Goal: Task Accomplishment & Management: Use online tool/utility

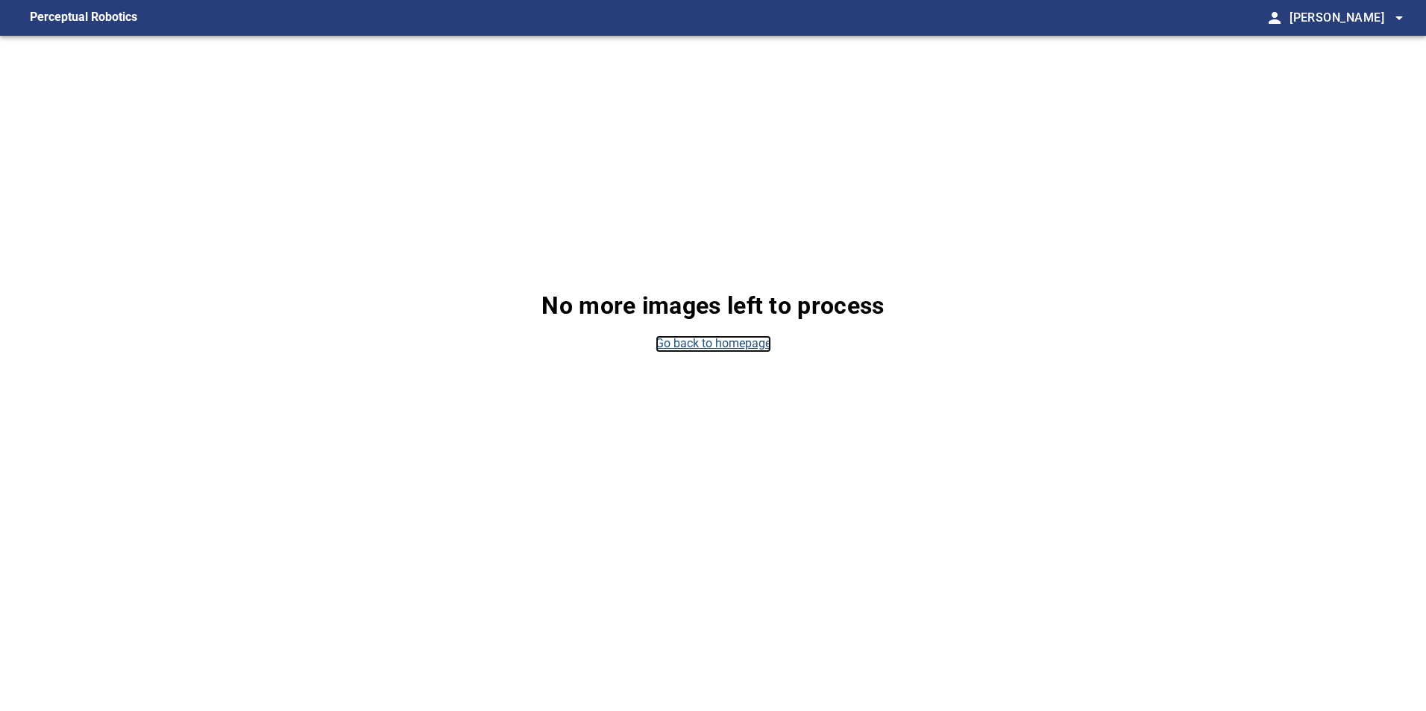
click at [749, 339] on link "Go back to homepage" at bounding box center [713, 344] width 116 height 17
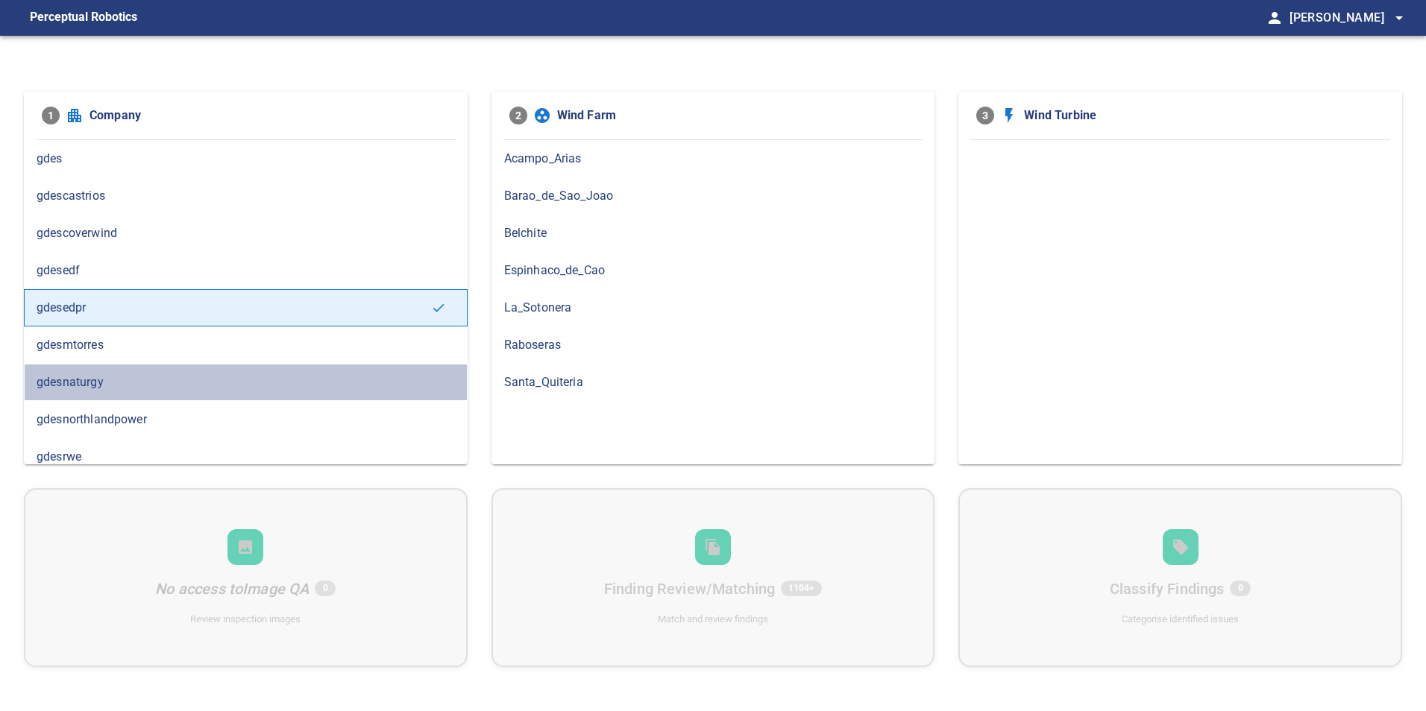
click at [318, 374] on span "gdesnaturgy" at bounding box center [246, 383] width 418 height 18
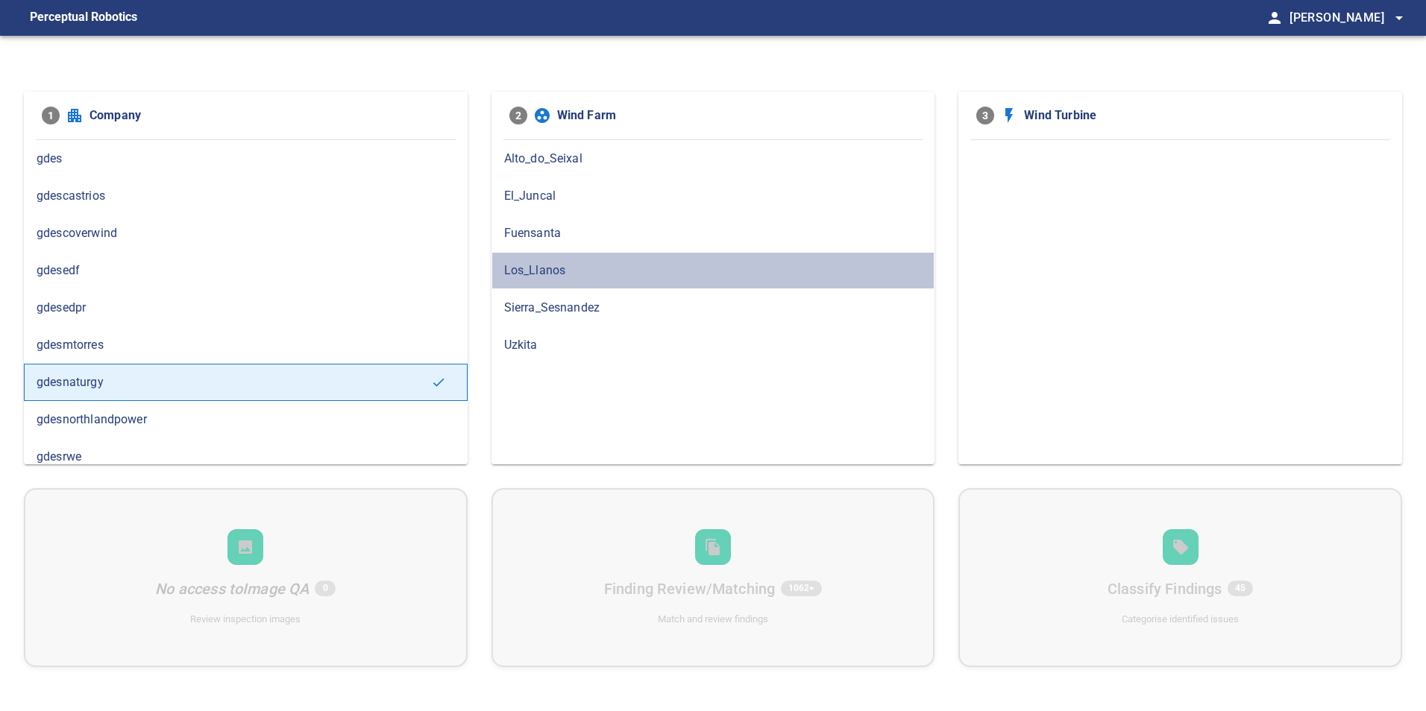
click at [641, 272] on span "Los_Llanos" at bounding box center [713, 271] width 418 height 18
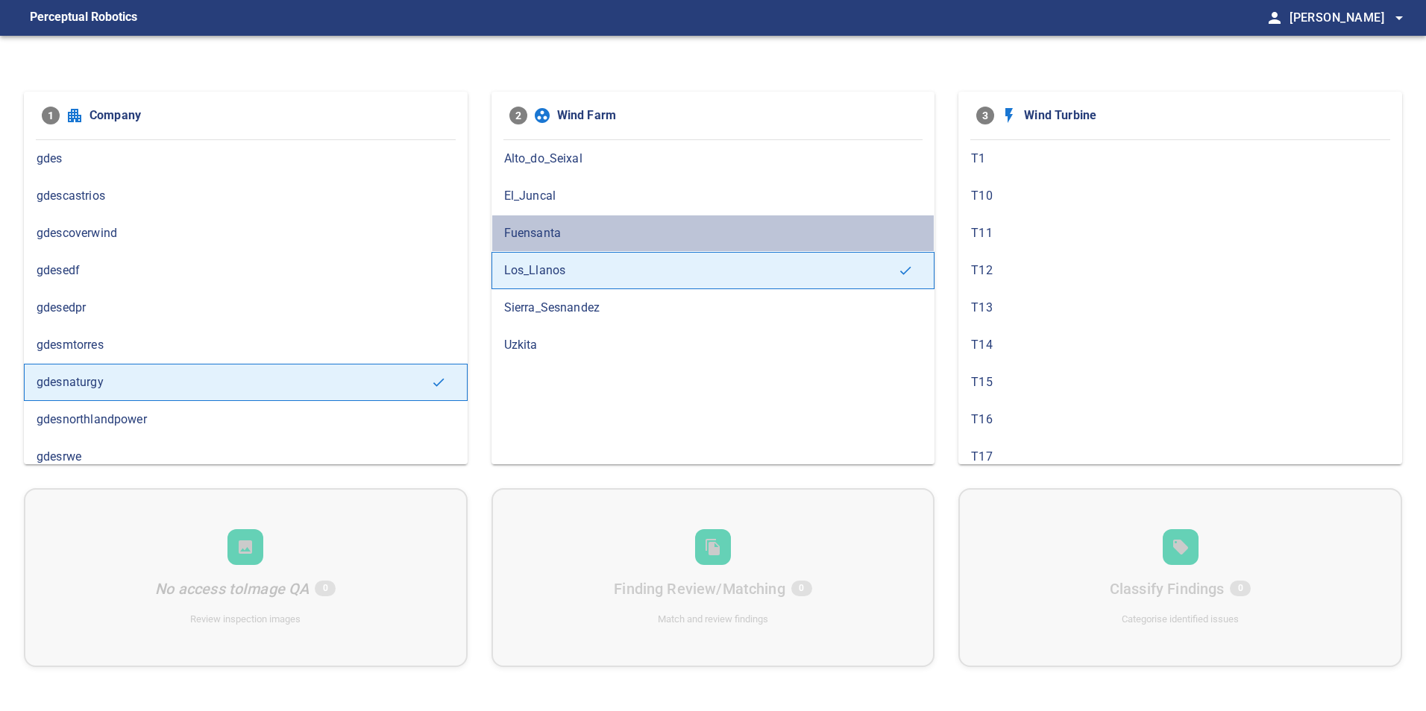
click at [635, 233] on span "Fuensanta" at bounding box center [713, 233] width 418 height 18
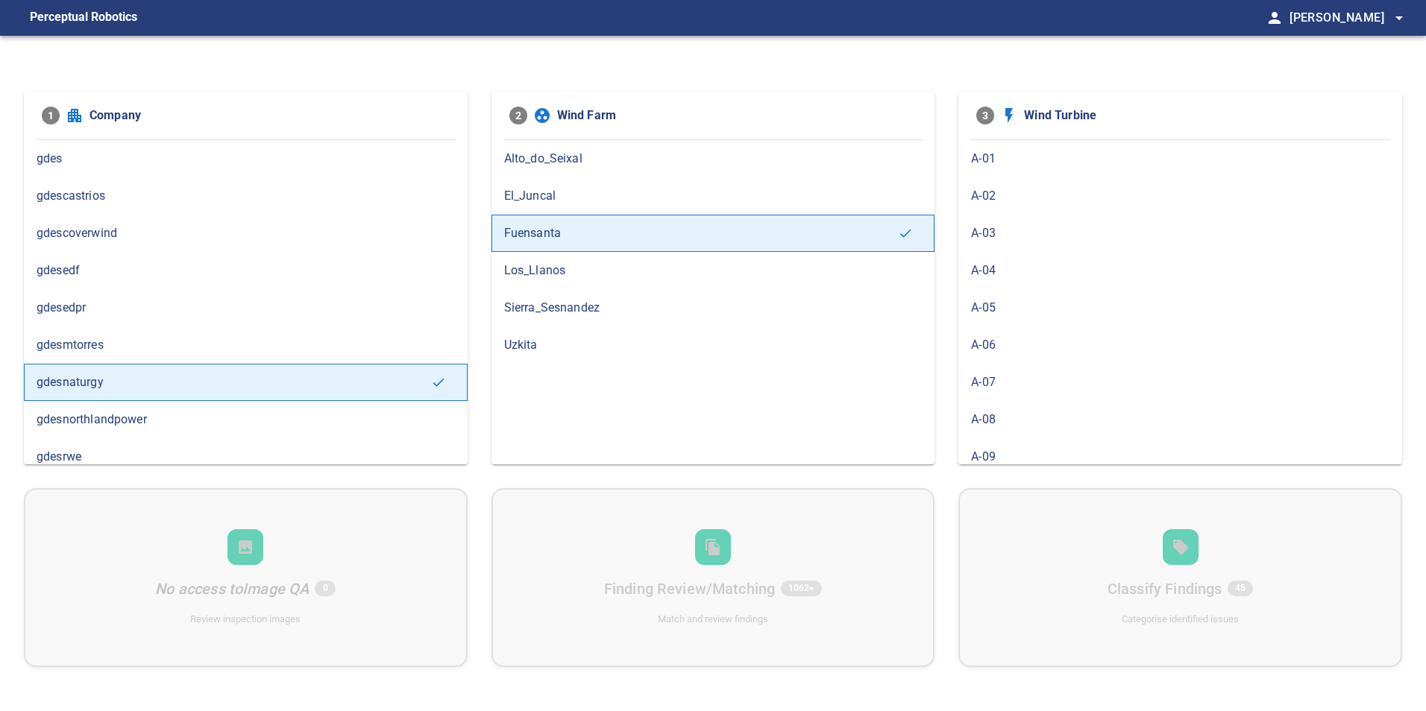
click at [1098, 225] on span "A-03" at bounding box center [1180, 233] width 418 height 18
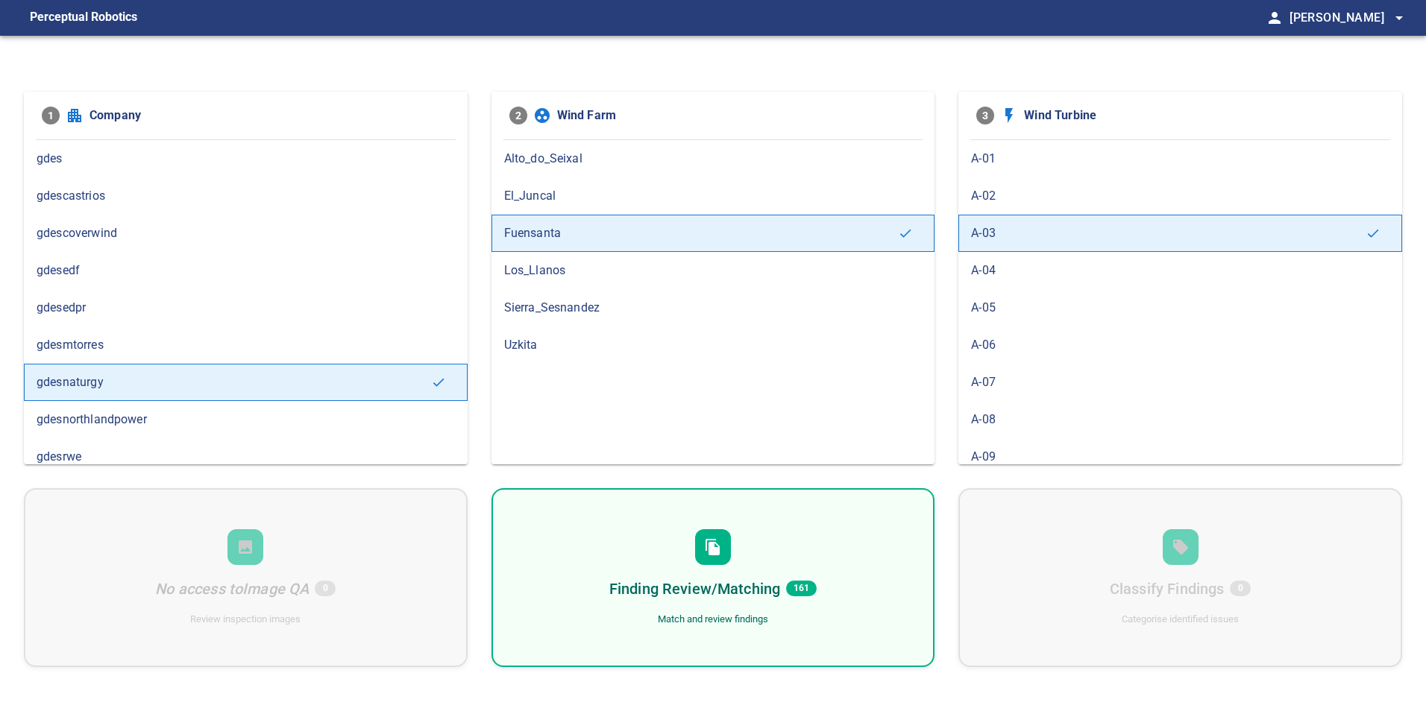
click at [882, 588] on div "Finding Review/Matching 161 Match and review findings" at bounding box center [713, 577] width 444 height 179
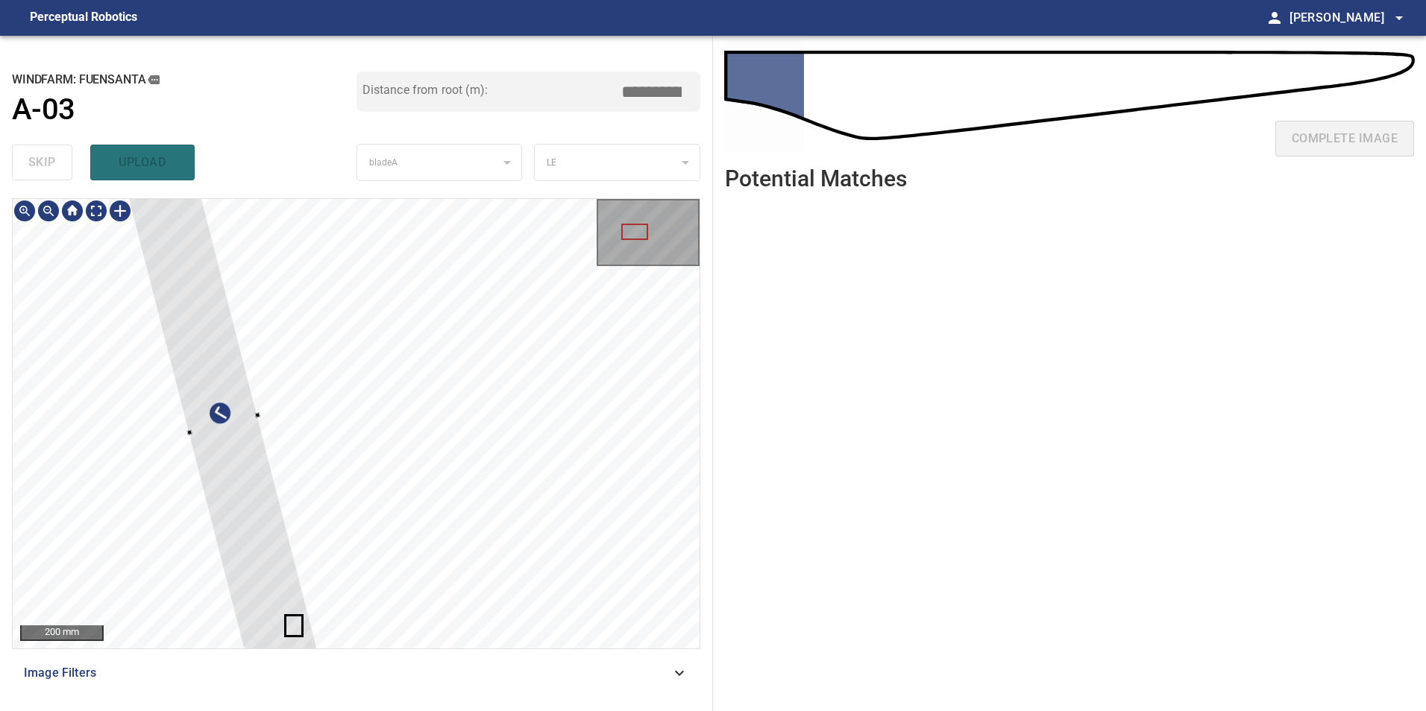
click at [234, 449] on div at bounding box center [223, 425] width 195 height 506
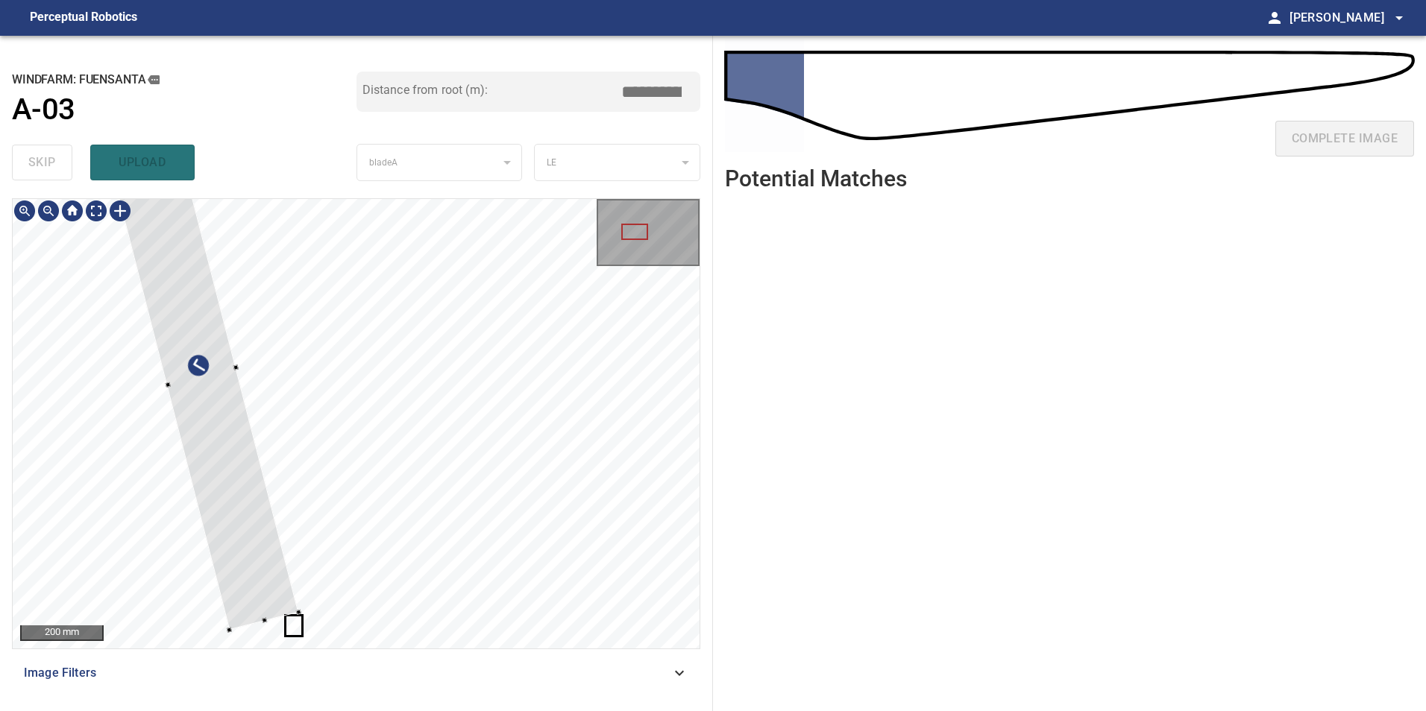
click at [148, 474] on div at bounding box center [201, 377] width 195 height 506
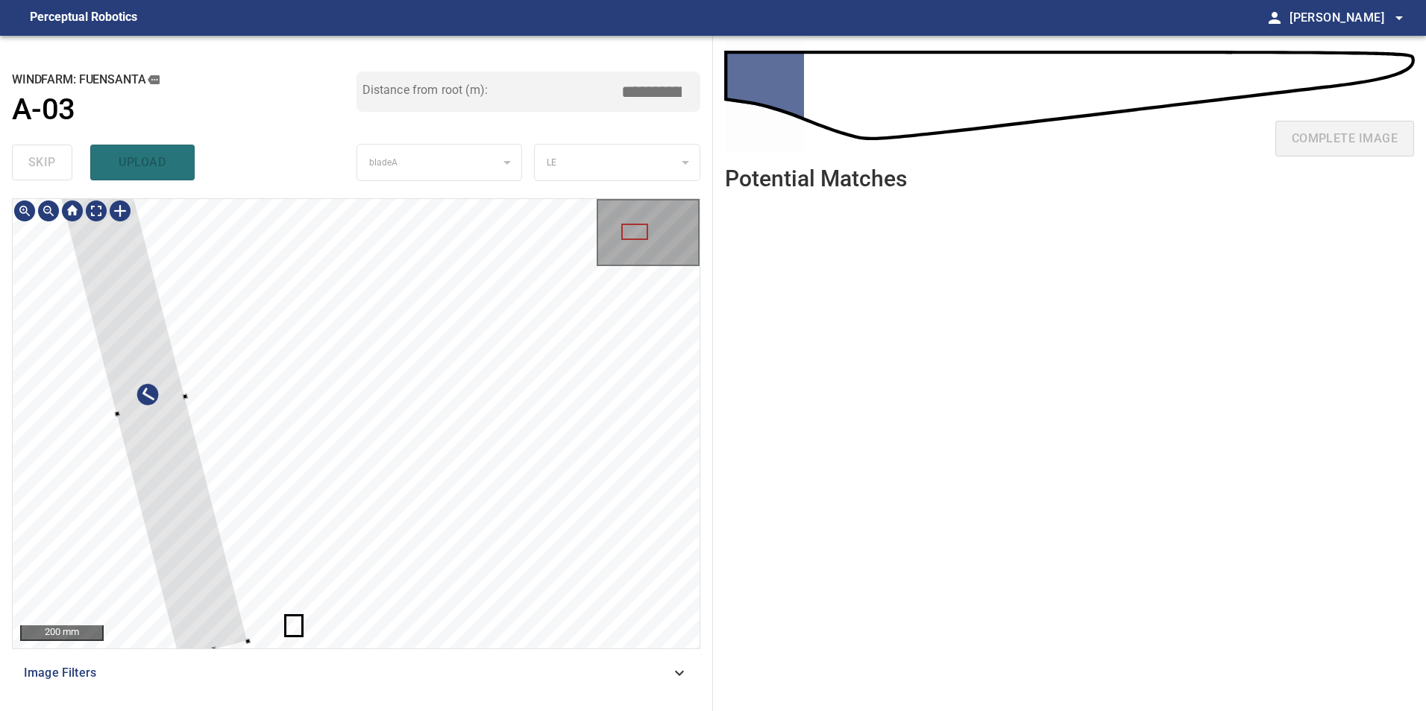
click at [202, 570] on div at bounding box center [151, 406] width 195 height 506
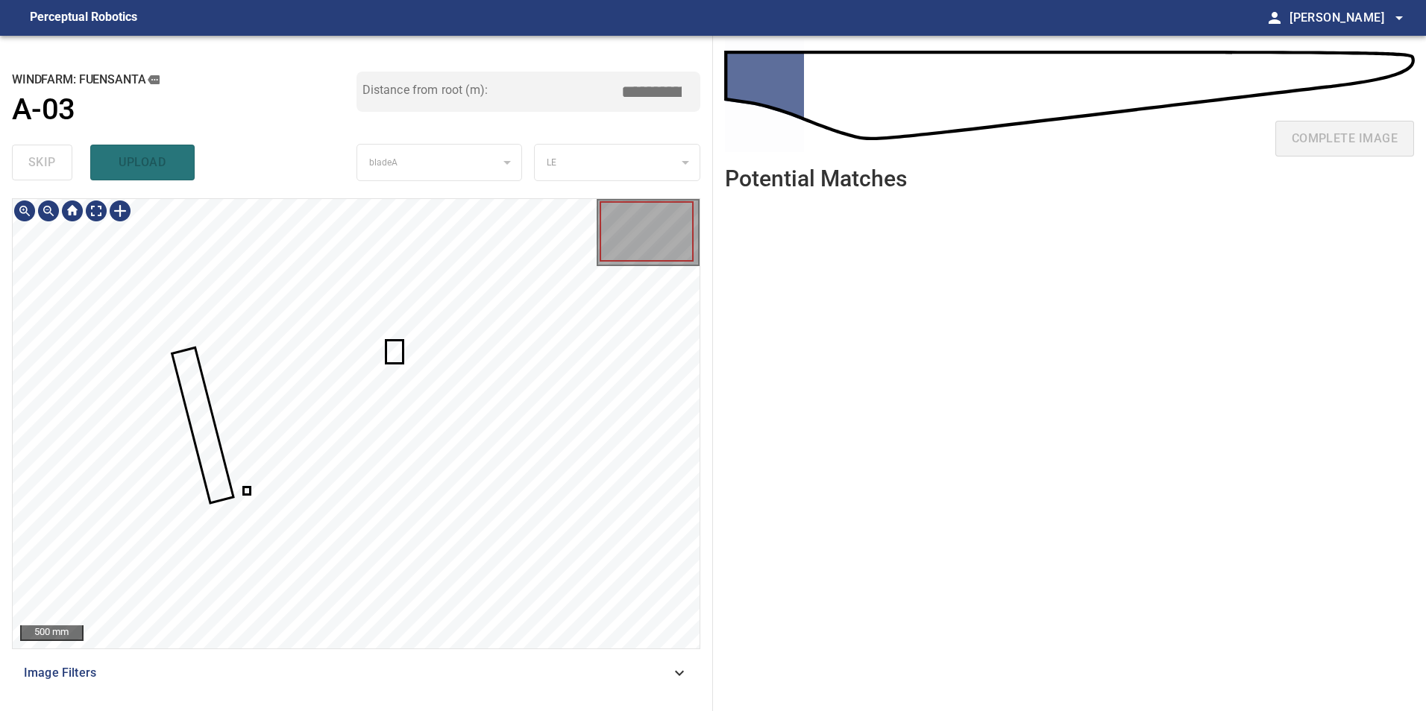
click at [391, 348] on div at bounding box center [356, 424] width 687 height 450
click at [412, 394] on div at bounding box center [404, 376] width 34 height 65
click at [570, 369] on div at bounding box center [356, 424] width 687 height 450
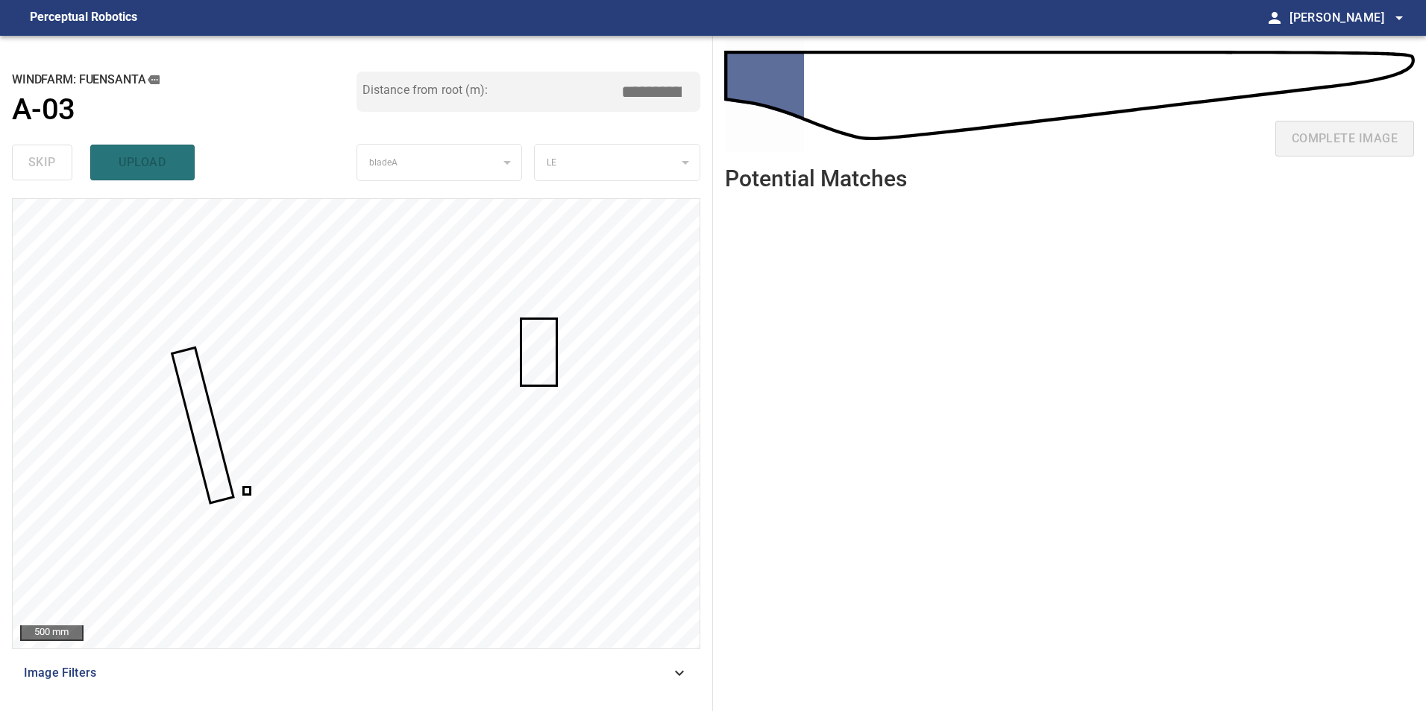
click at [244, 489] on div at bounding box center [356, 424] width 687 height 450
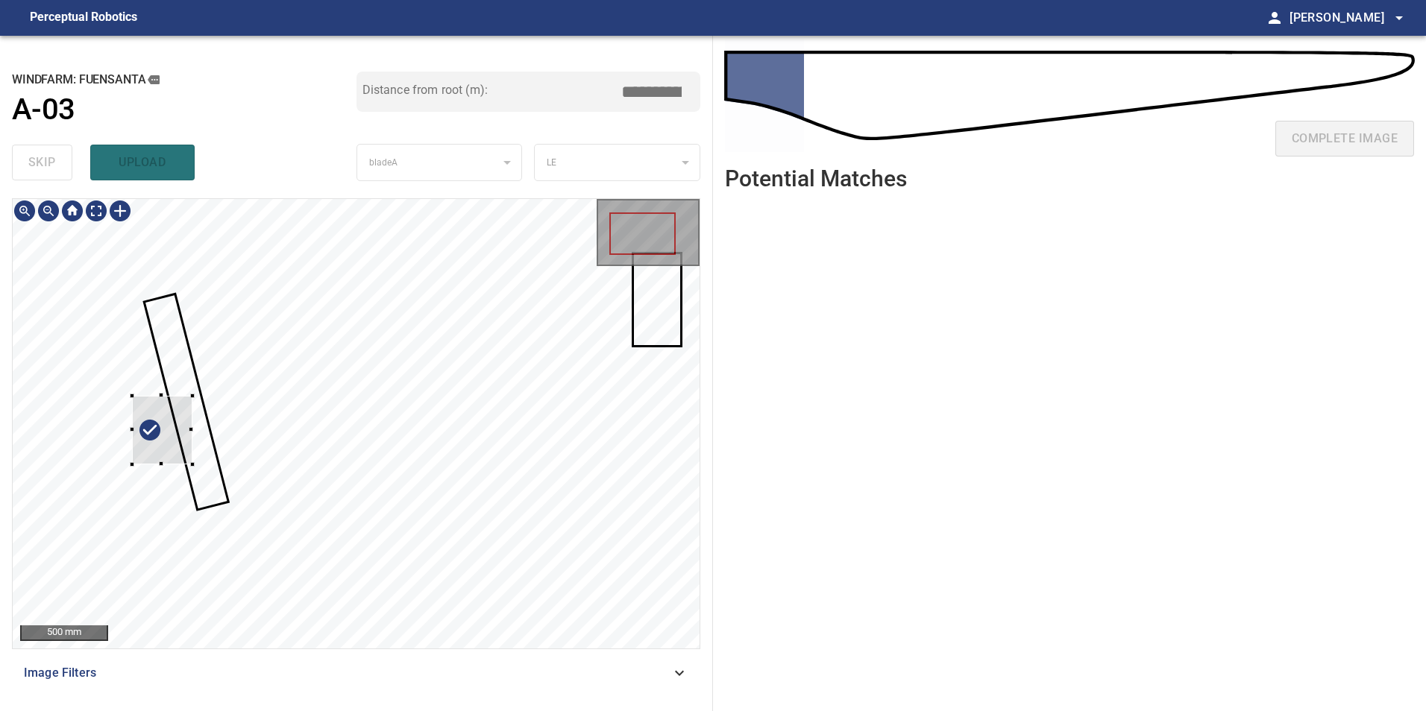
click at [168, 412] on div at bounding box center [162, 430] width 60 height 69
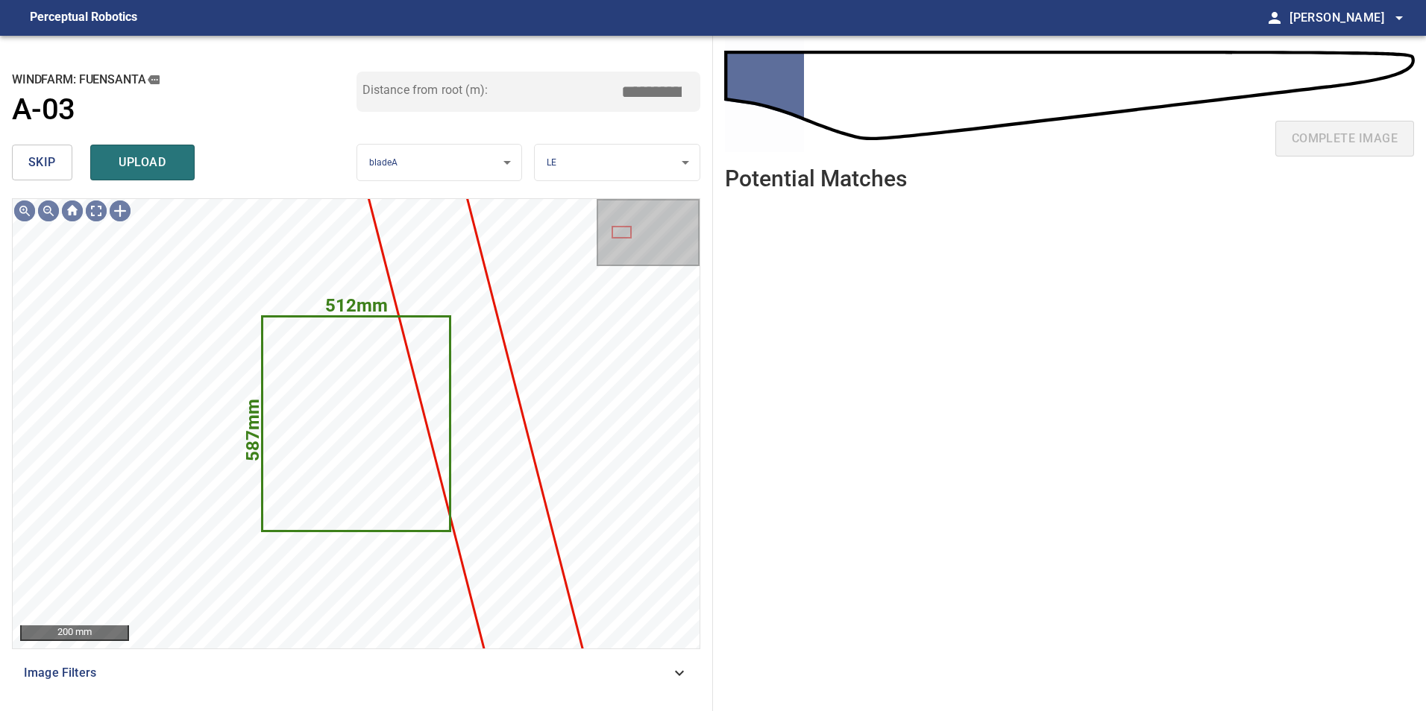
click at [42, 164] on span "skip" at bounding box center [42, 162] width 28 height 21
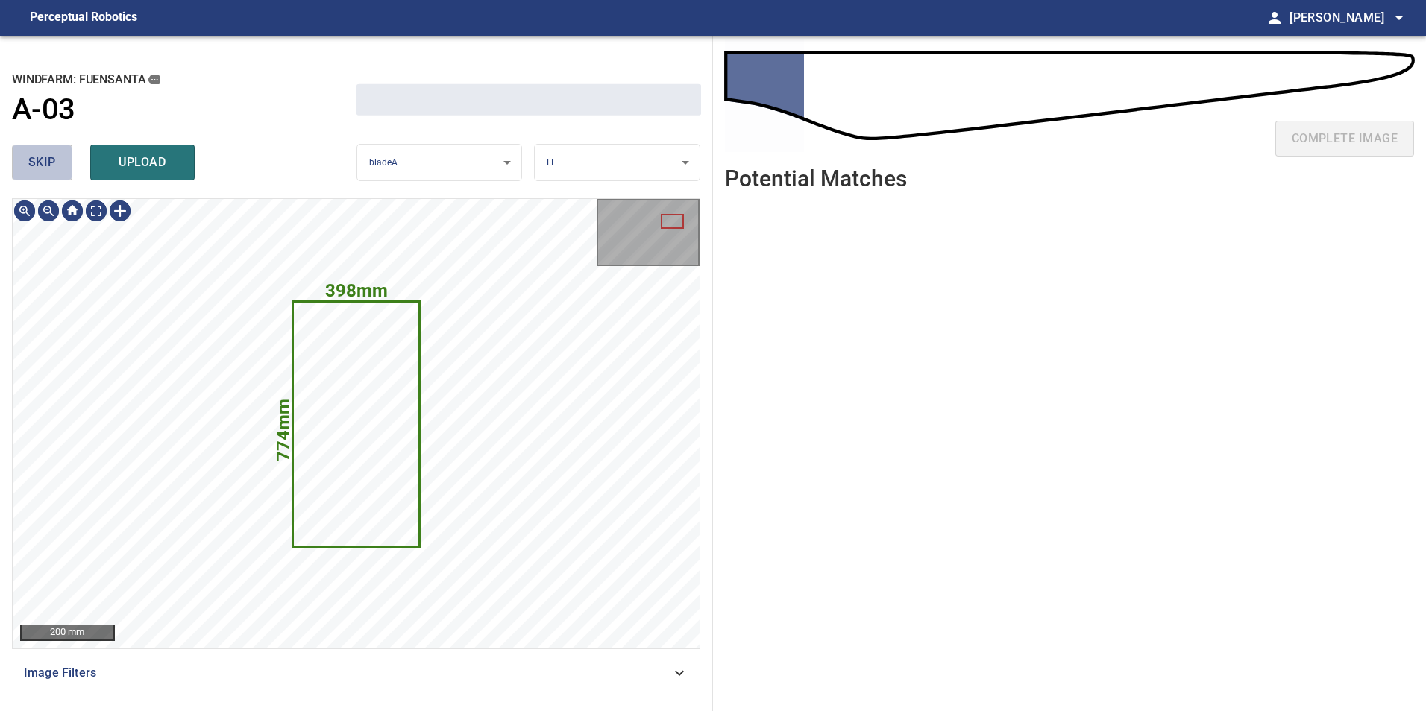
click at [42, 164] on span "skip" at bounding box center [42, 162] width 28 height 21
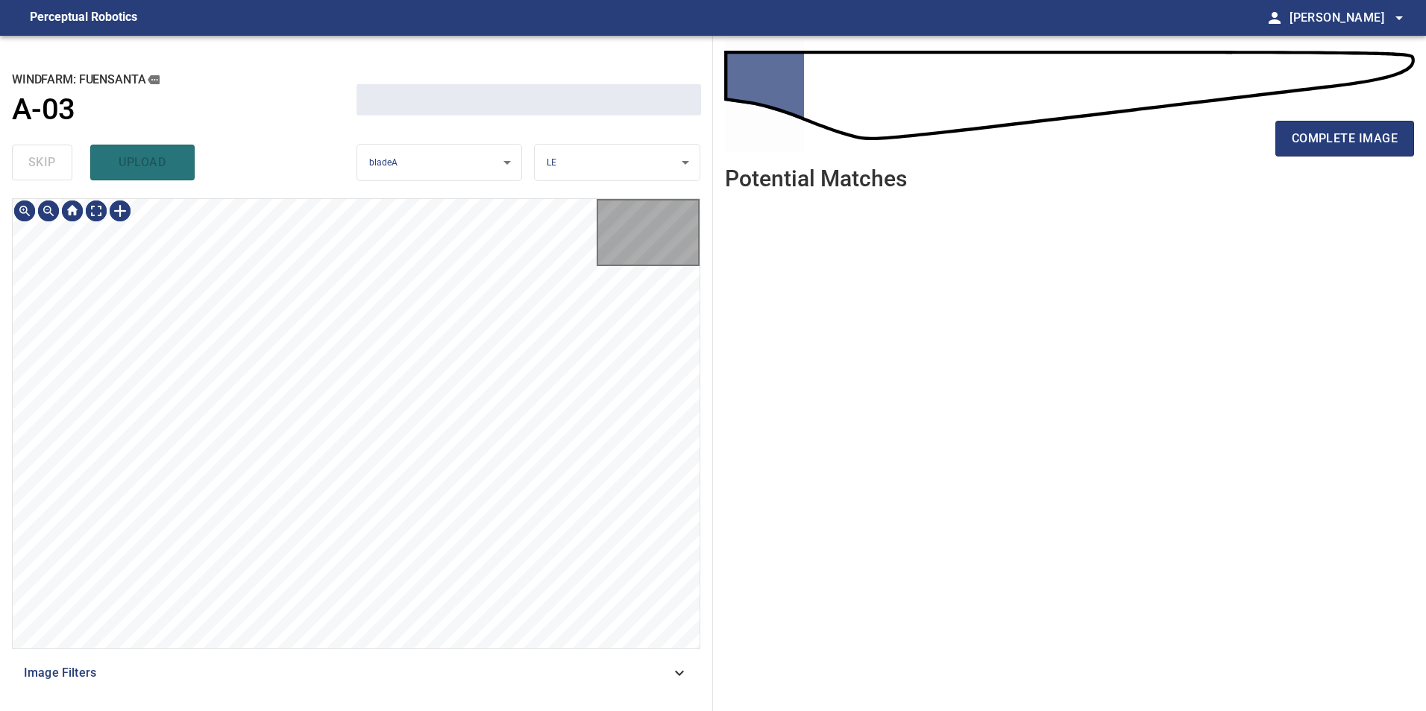
drag, startPoint x: 42, startPoint y: 164, endPoint x: 69, endPoint y: 202, distance: 47.0
click at [42, 166] on div "skip upload" at bounding box center [184, 163] width 345 height 48
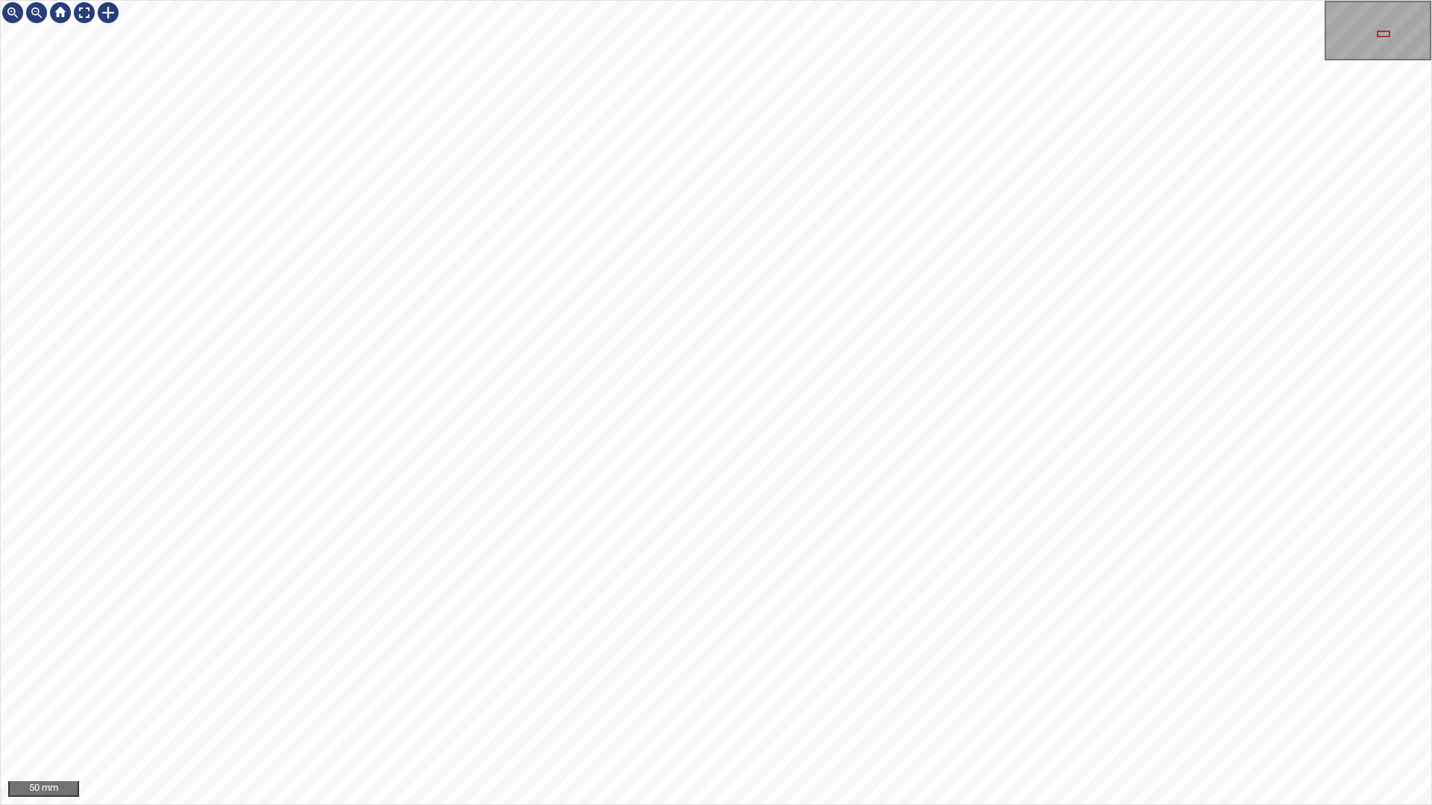
click at [1212, 711] on div "50 mm" at bounding box center [716, 402] width 1432 height 805
click at [1069, 711] on div "50 mm" at bounding box center [716, 402] width 1432 height 805
click at [1174, 711] on div "50 mm" at bounding box center [716, 402] width 1432 height 805
click at [1101, 711] on div "50 mm" at bounding box center [716, 402] width 1432 height 805
click at [1079, 711] on div "50 mm" at bounding box center [716, 402] width 1432 height 805
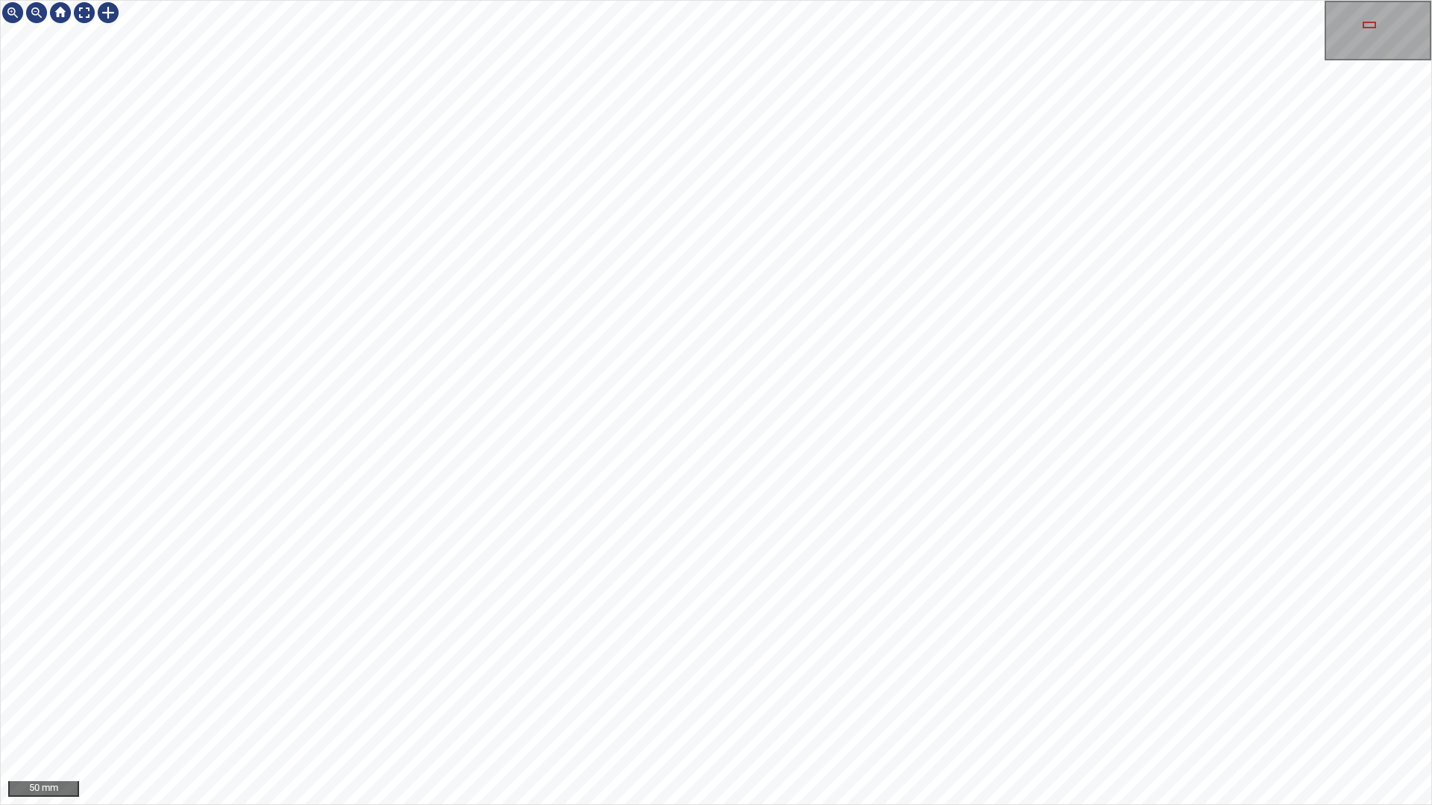
click at [1055, 711] on div "50 mm" at bounding box center [716, 402] width 1432 height 805
click at [1165, 711] on div "50 mm" at bounding box center [716, 402] width 1432 height 805
click at [86, 13] on div at bounding box center [84, 13] width 24 height 24
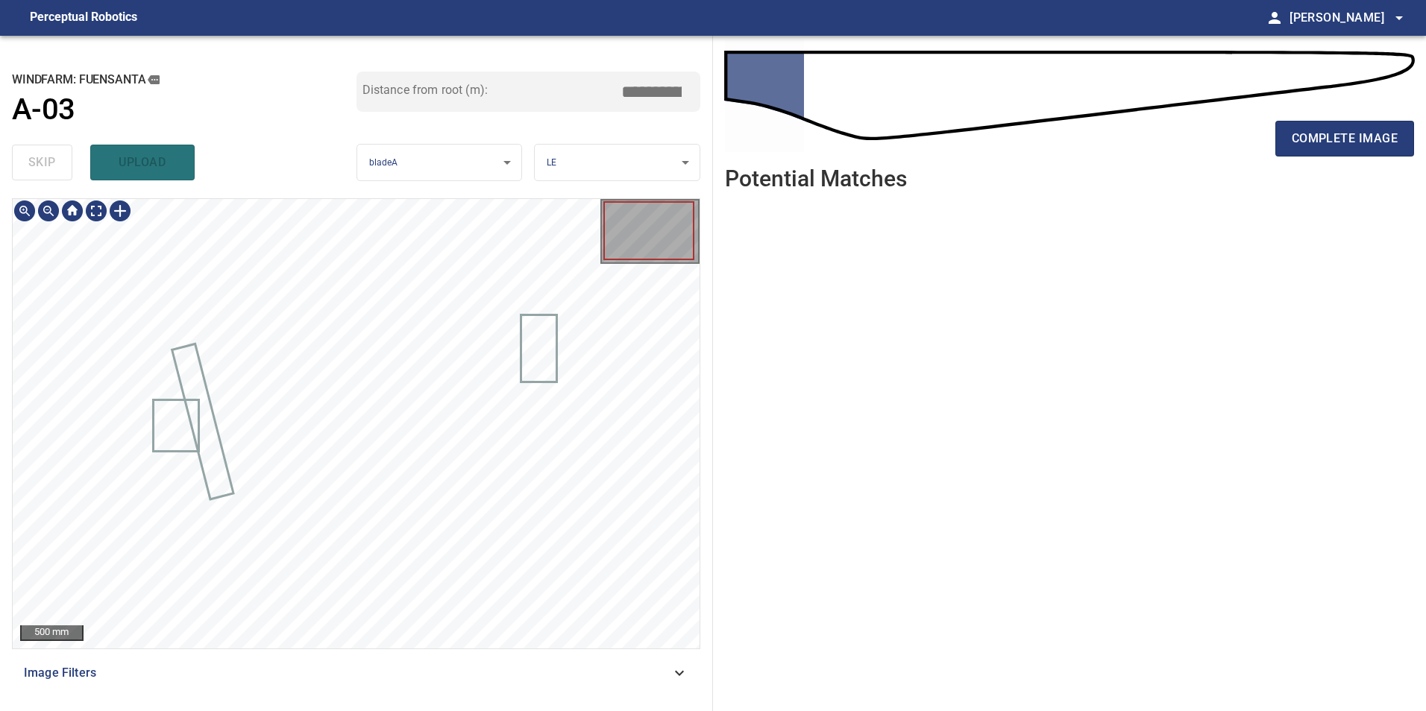
click at [690, 667] on div "Image Filters" at bounding box center [356, 673] width 688 height 36
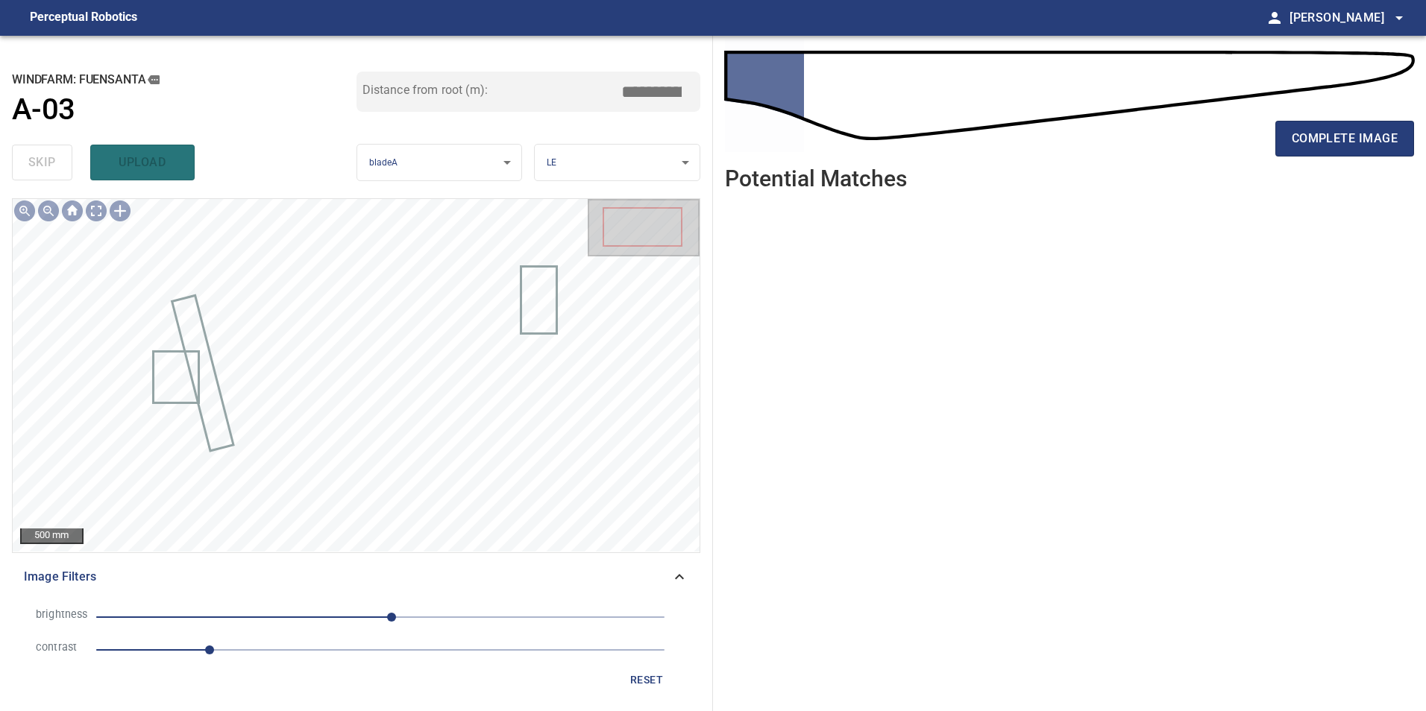
click at [272, 648] on span "1" at bounding box center [380, 650] width 568 height 21
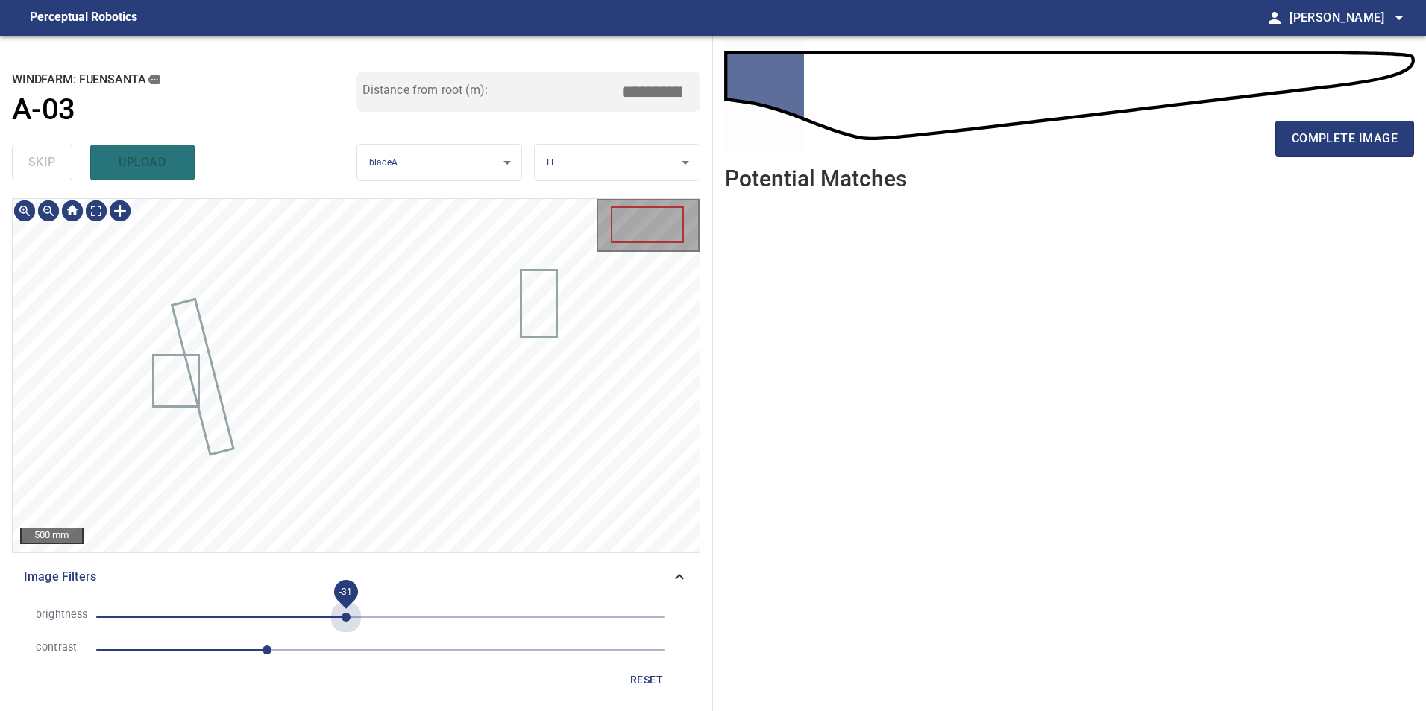
click at [346, 614] on span "-31" at bounding box center [380, 617] width 568 height 21
click at [326, 612] on span "-49" at bounding box center [380, 617] width 568 height 21
click at [300, 614] on span "-72" at bounding box center [380, 617] width 568 height 21
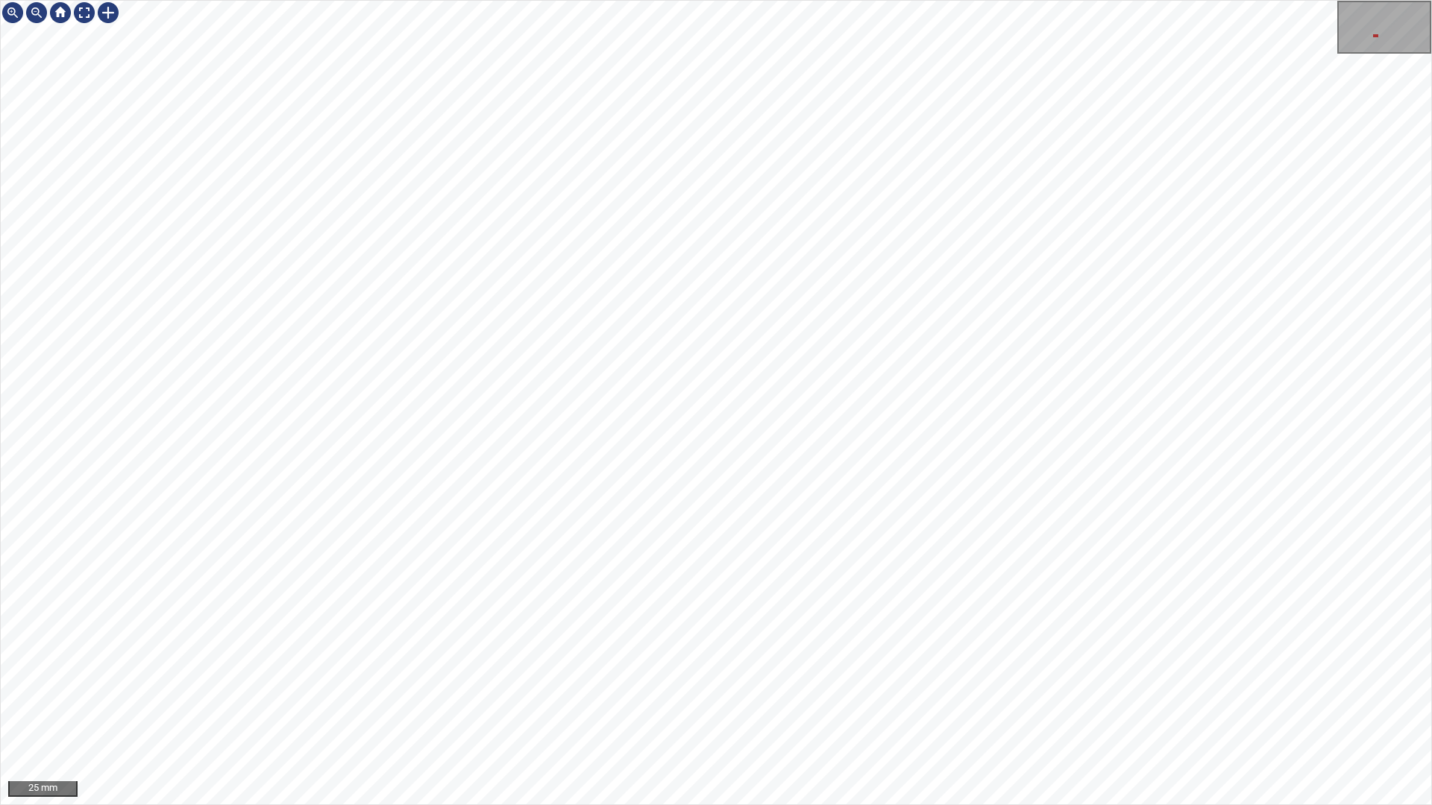
click at [456, 0] on div "25 mm" at bounding box center [716, 402] width 1432 height 805
click at [755, 711] on div "100 mm" at bounding box center [716, 402] width 1432 height 805
click at [771, 711] on div "100 mm" at bounding box center [716, 402] width 1432 height 805
click at [581, 0] on div "50 mm" at bounding box center [716, 402] width 1432 height 805
click at [82, 1] on div at bounding box center [84, 13] width 24 height 24
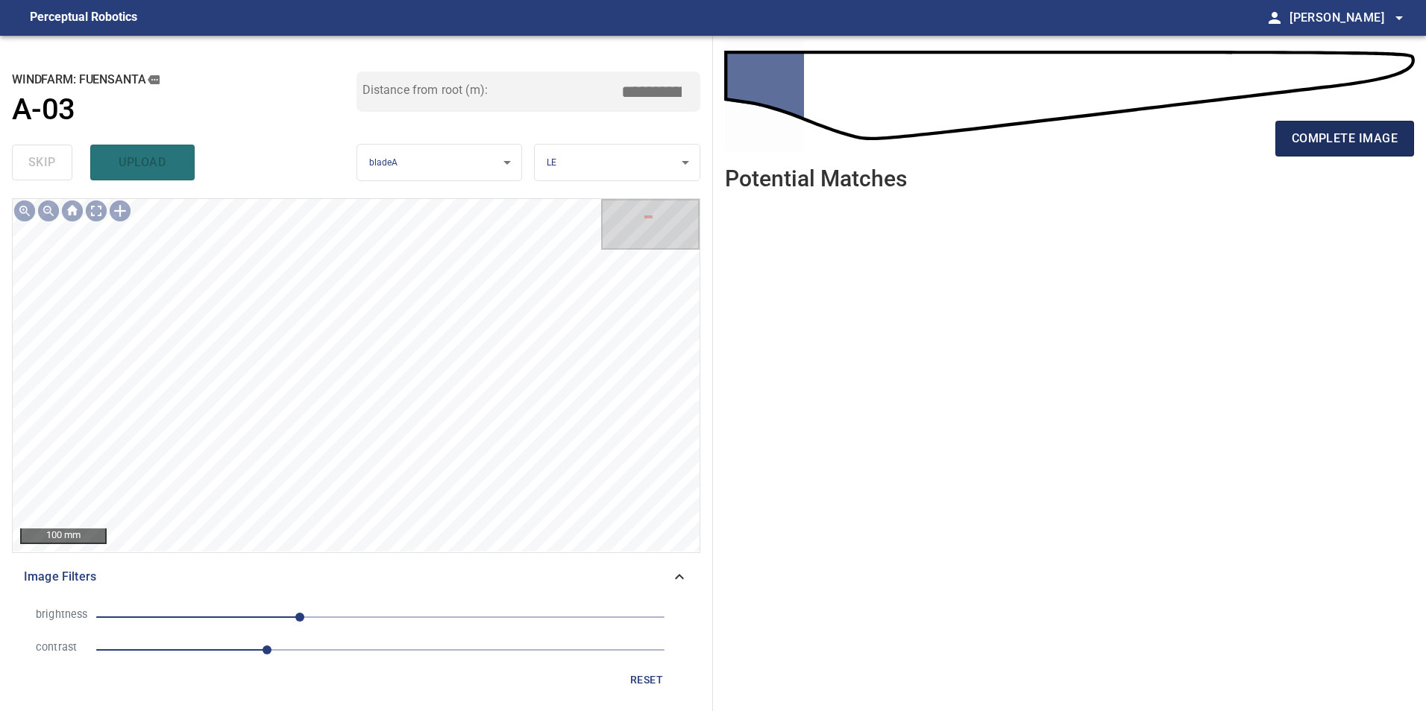
click at [1363, 145] on span "complete image" at bounding box center [1345, 138] width 106 height 21
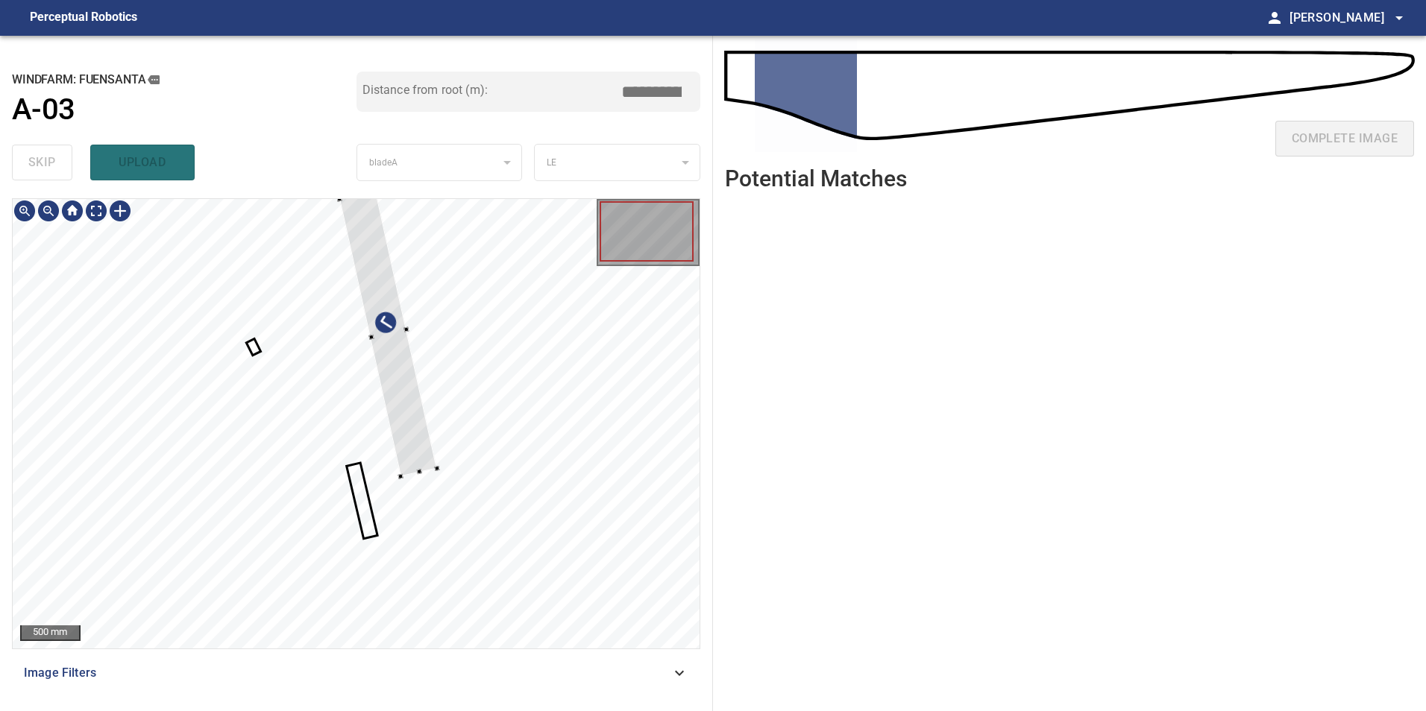
click at [650, 417] on div at bounding box center [356, 424] width 687 height 450
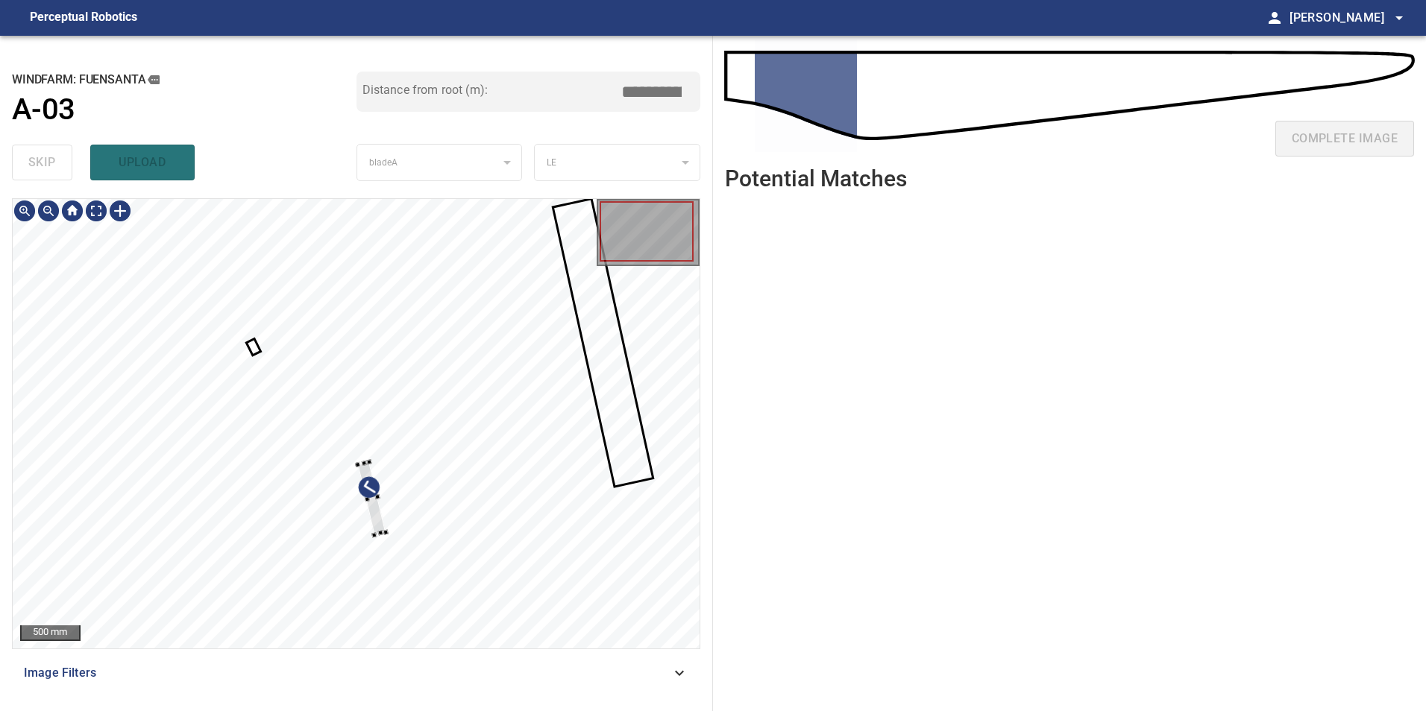
click at [494, 482] on div at bounding box center [356, 424] width 687 height 450
click at [96, 350] on div at bounding box center [356, 424] width 687 height 450
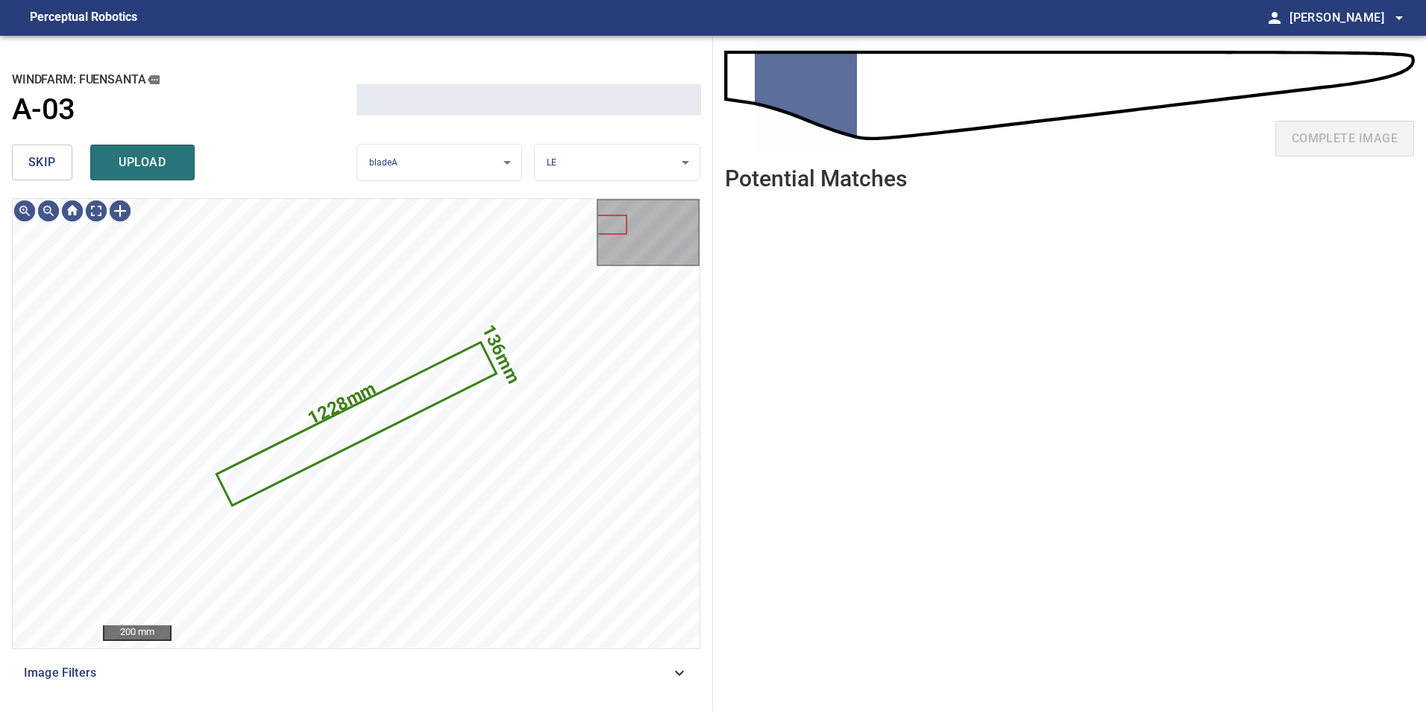
click at [47, 166] on span "skip" at bounding box center [42, 162] width 28 height 21
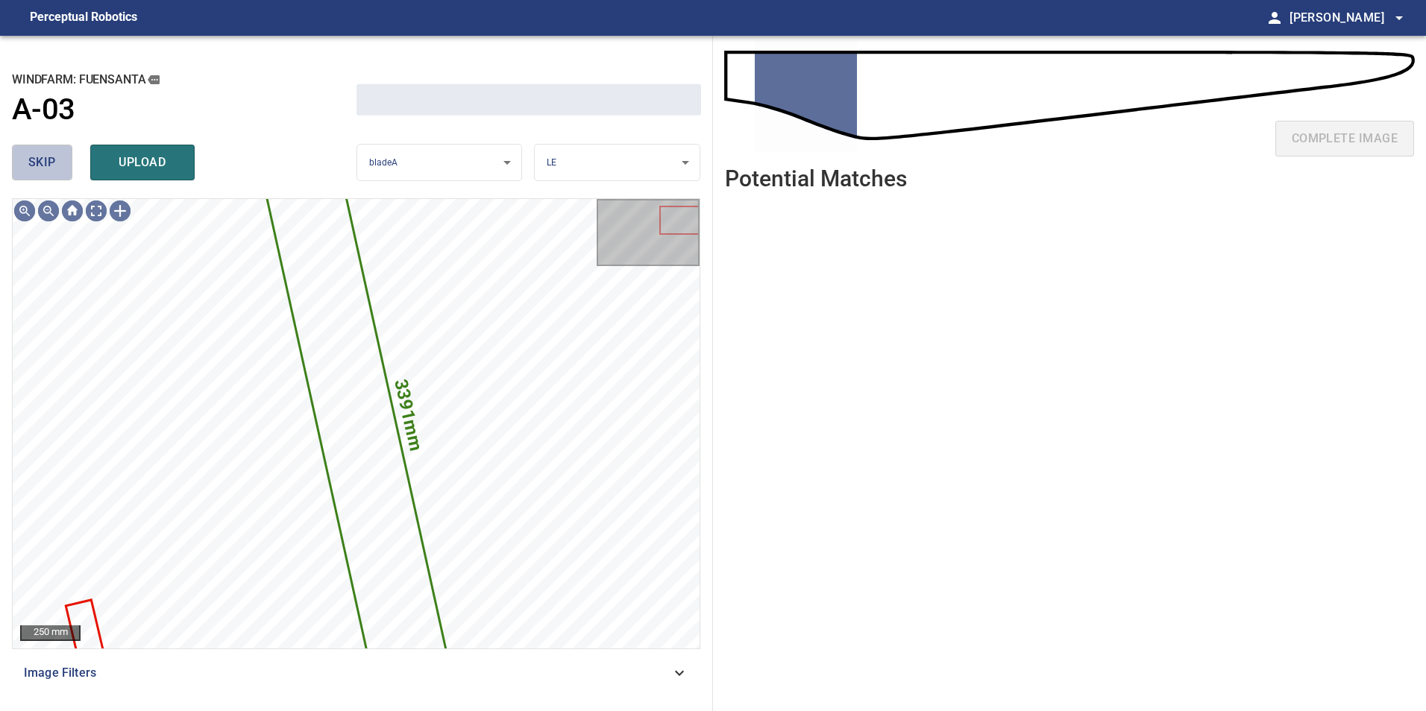
click at [47, 166] on span "skip" at bounding box center [42, 162] width 28 height 21
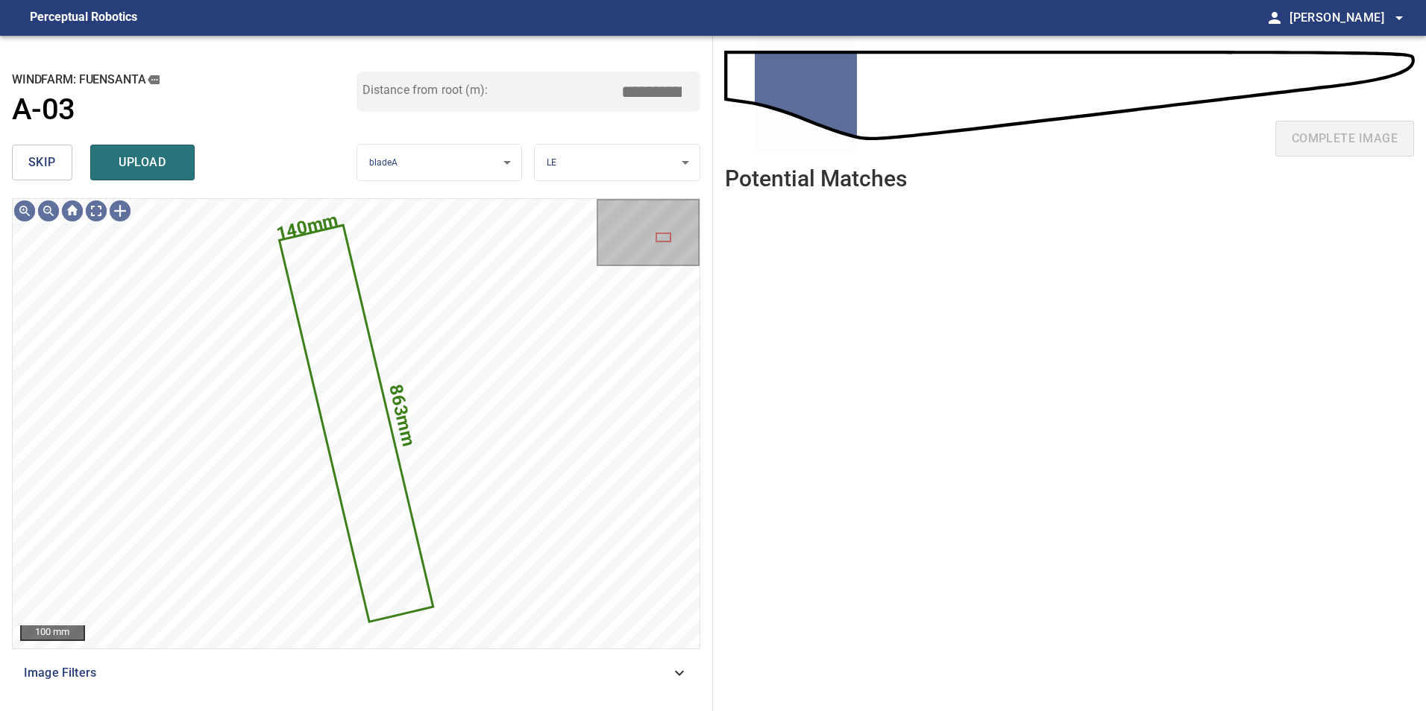
type input "****"
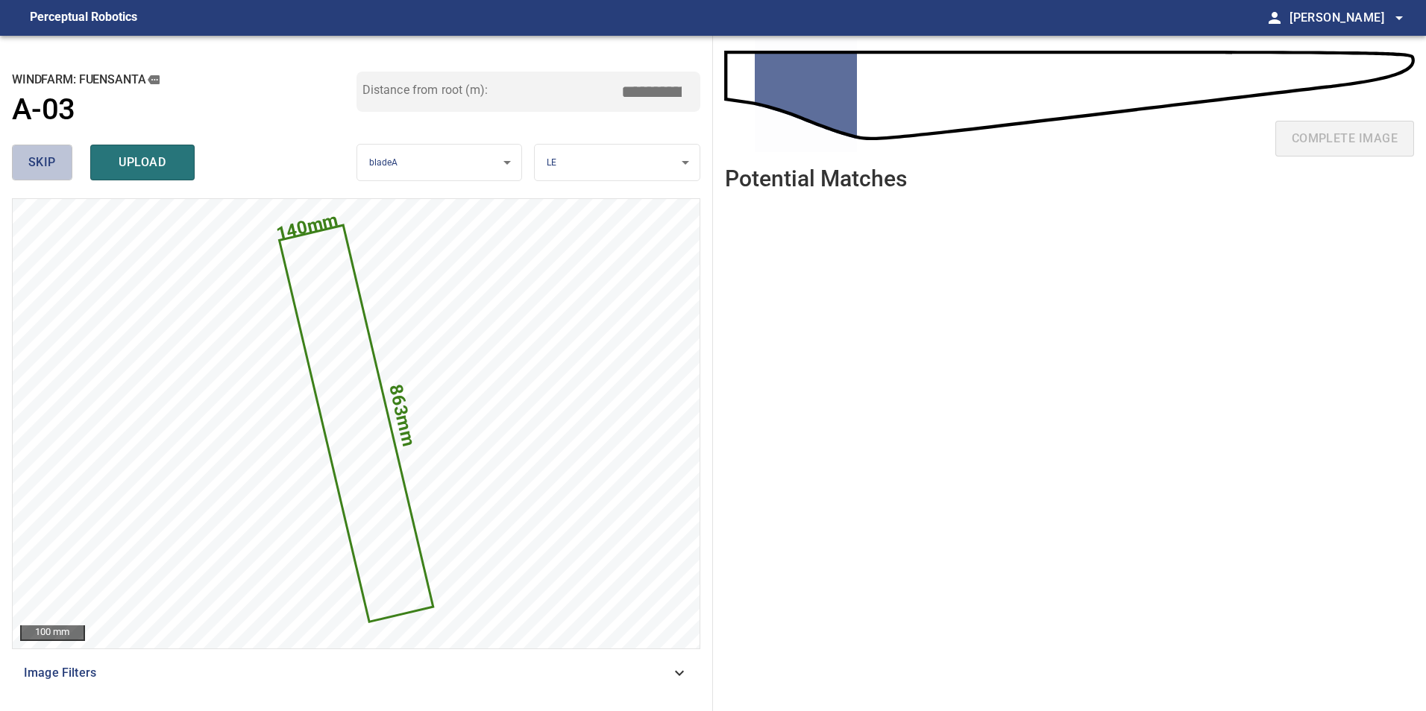
click at [33, 155] on span "skip" at bounding box center [42, 162] width 28 height 21
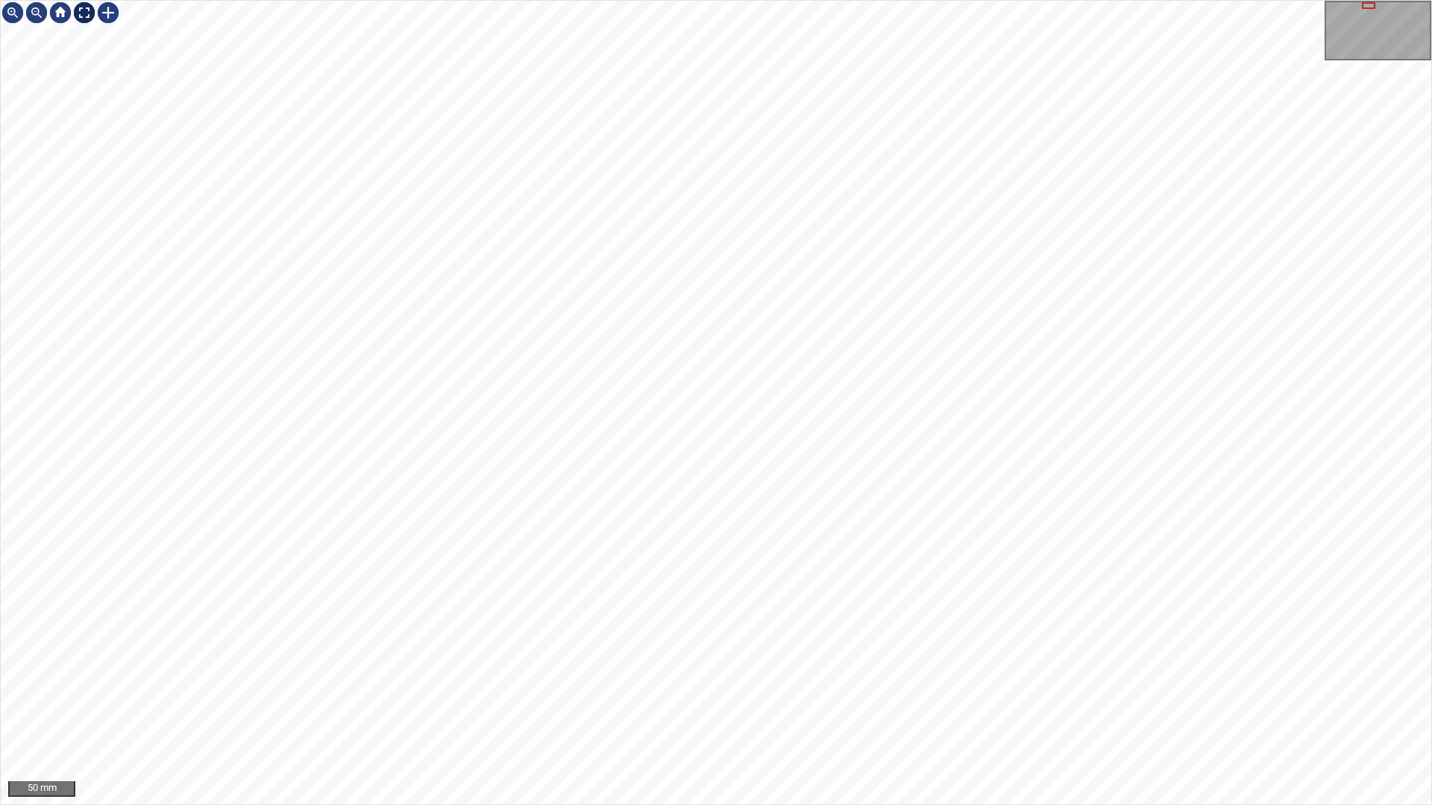
click at [92, 12] on div at bounding box center [84, 13] width 24 height 24
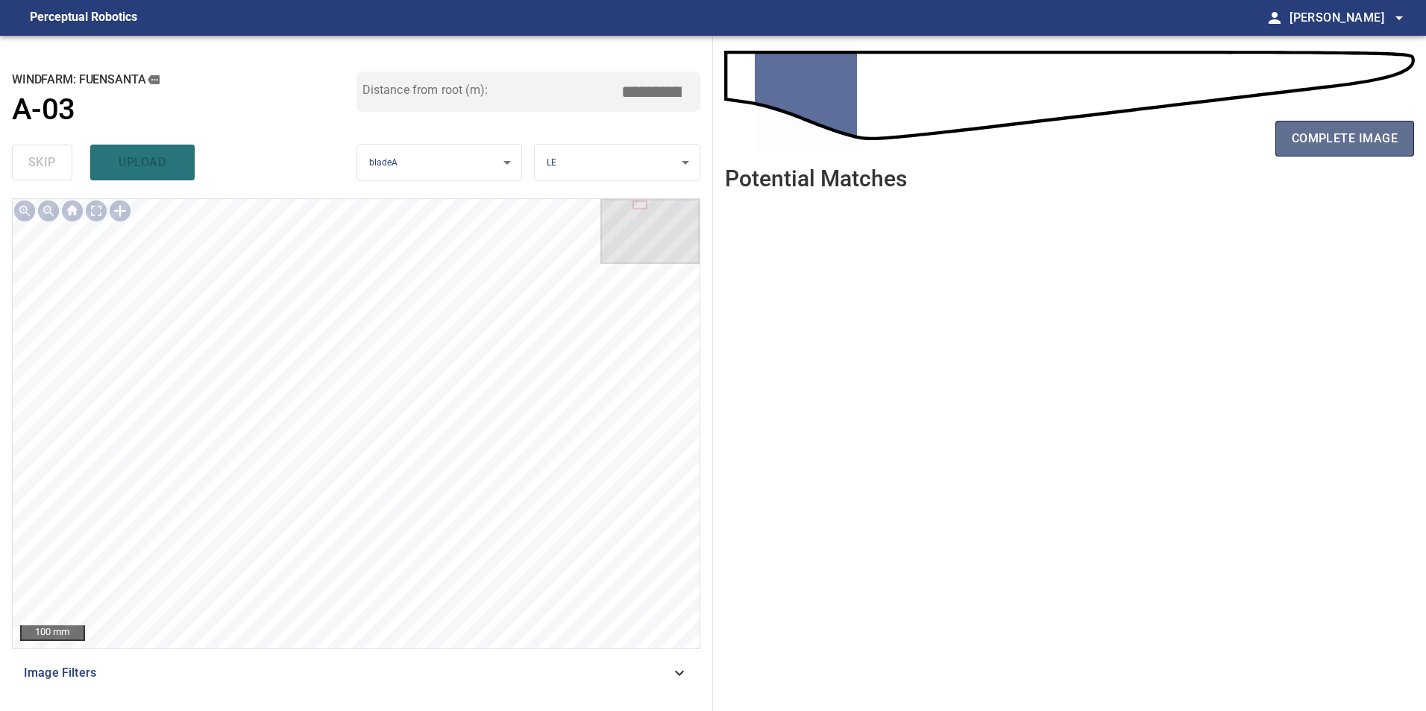
click at [1347, 145] on span "complete image" at bounding box center [1345, 138] width 106 height 21
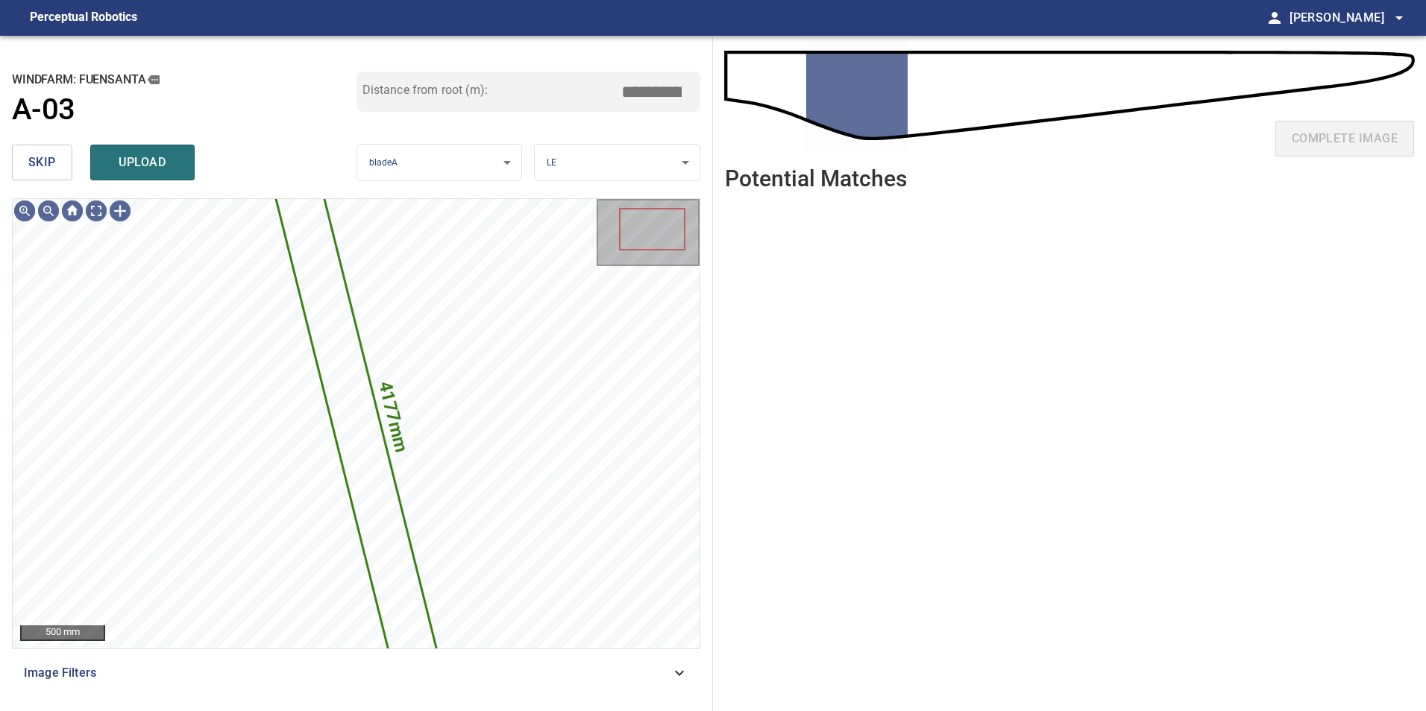
click at [66, 159] on button "skip" at bounding box center [42, 163] width 60 height 36
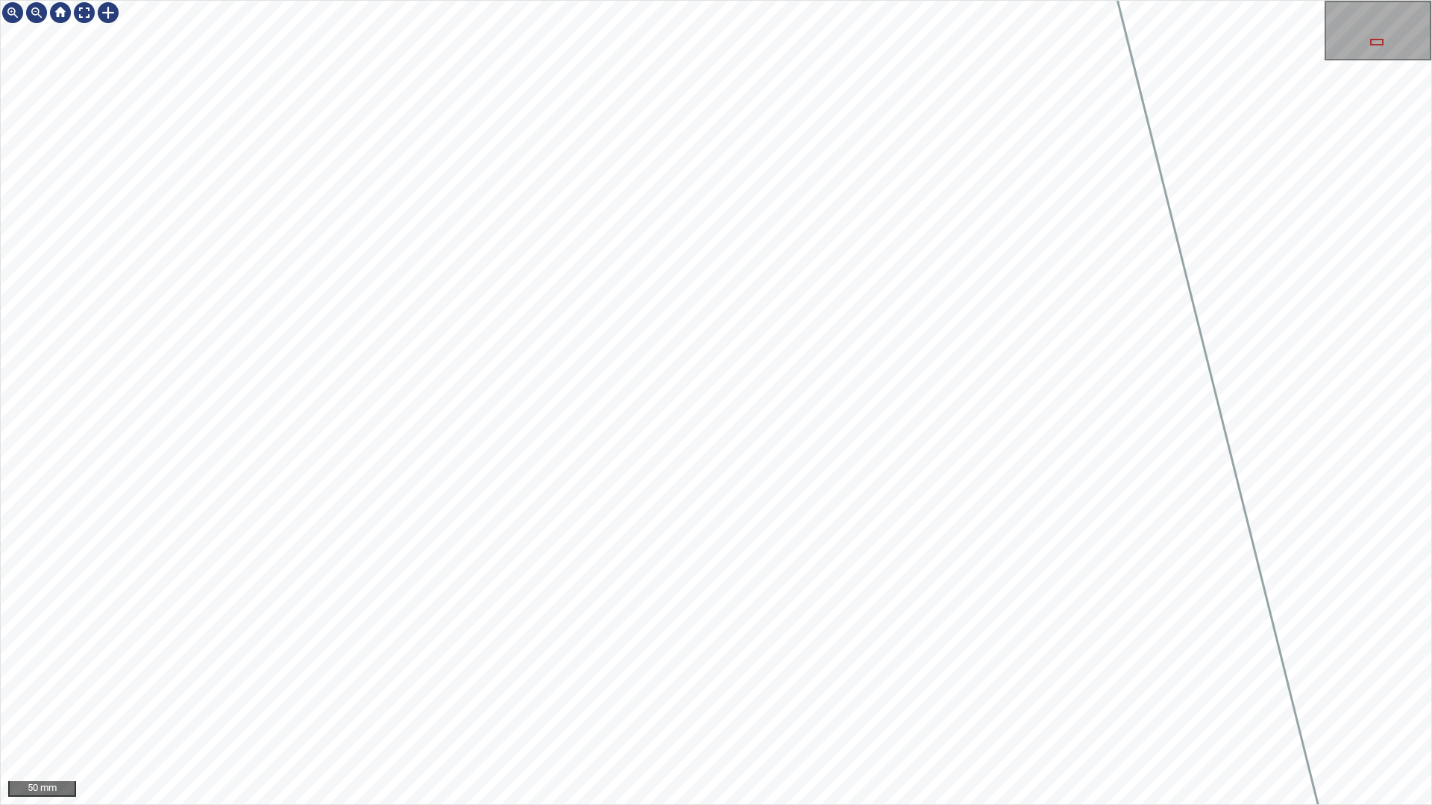
click at [453, 711] on div "50 mm" at bounding box center [716, 402] width 1432 height 805
click at [465, 711] on div "50 mm" at bounding box center [716, 402] width 1432 height 805
click at [699, 711] on div "50 mm" at bounding box center [716, 402] width 1432 height 805
click at [580, 0] on div "25 mm" at bounding box center [716, 402] width 1432 height 805
click at [78, 16] on div at bounding box center [84, 13] width 24 height 24
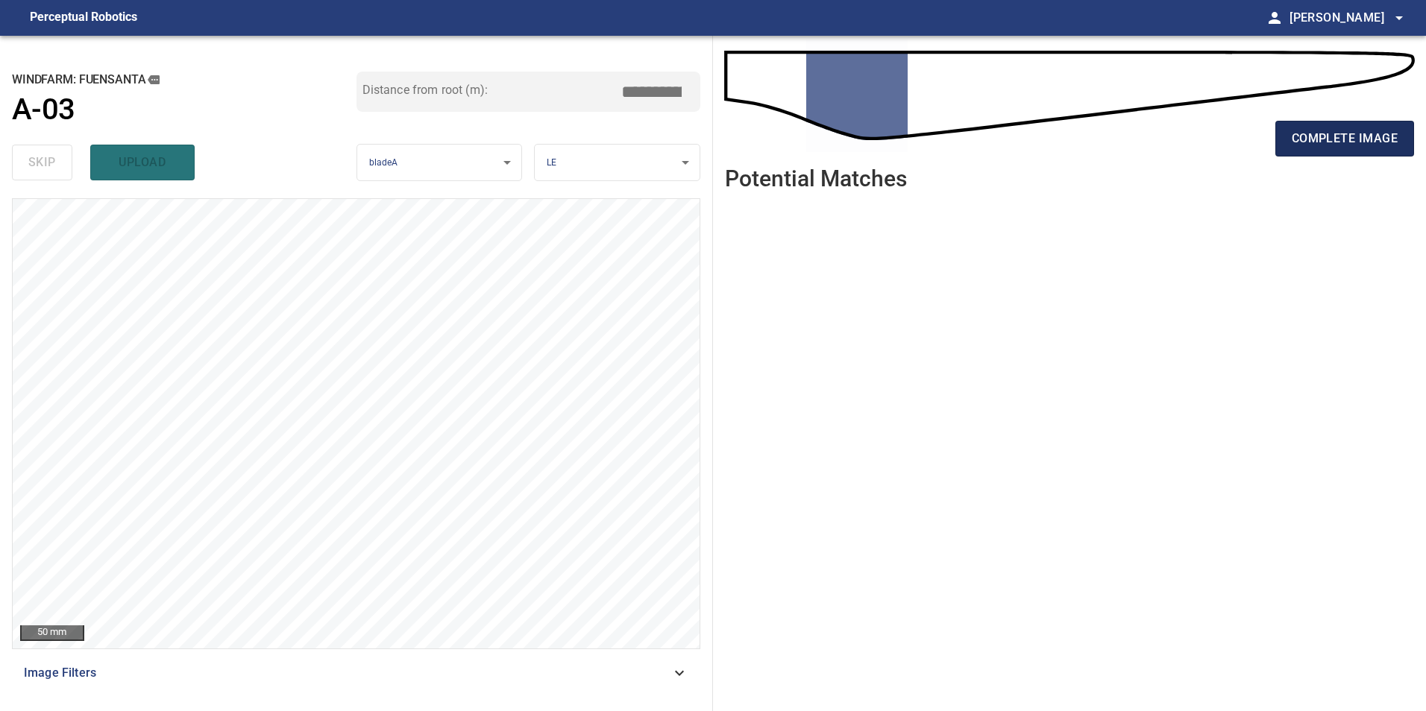
click at [1368, 139] on span "complete image" at bounding box center [1345, 138] width 106 height 21
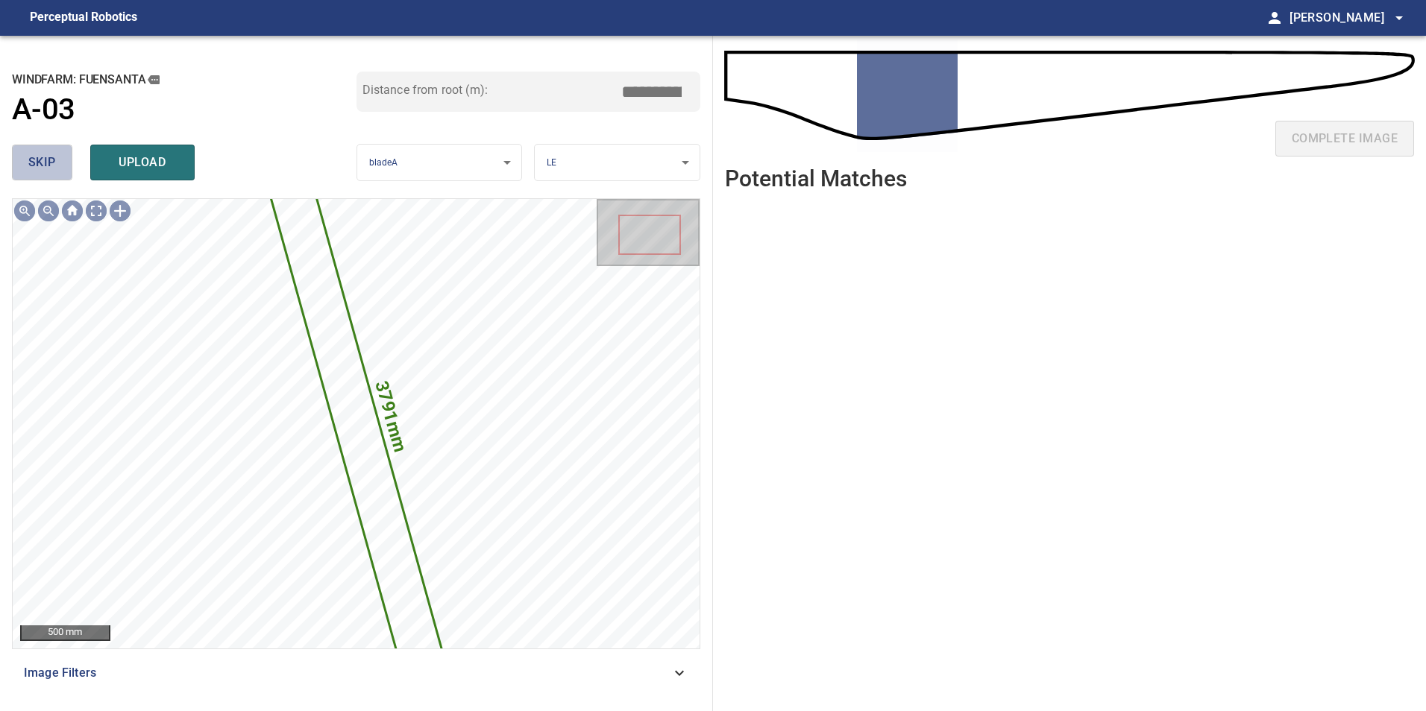
drag, startPoint x: 31, startPoint y: 166, endPoint x: 31, endPoint y: 178, distance: 12.7
click at [31, 174] on button "skip" at bounding box center [42, 163] width 60 height 36
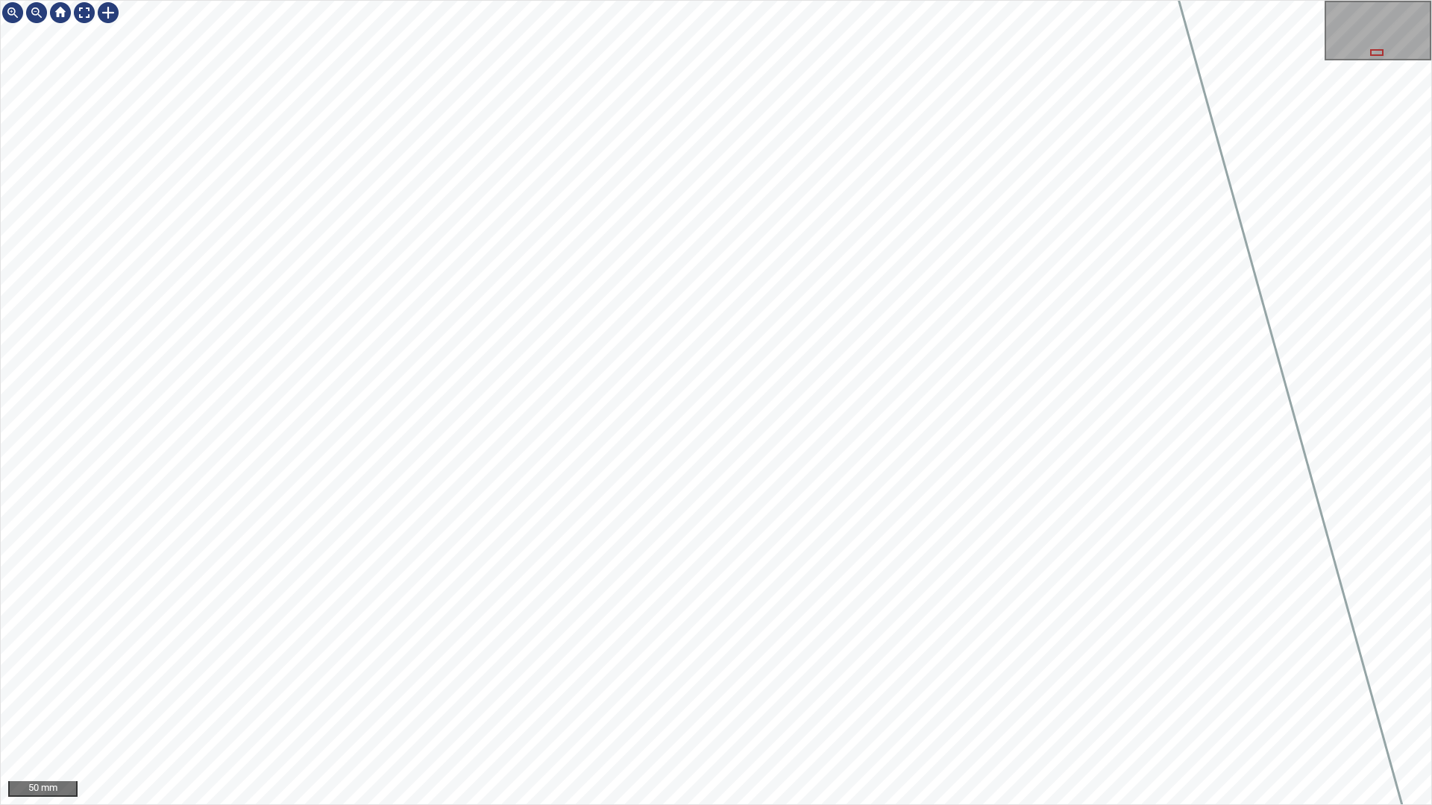
click at [585, 711] on div "50 mm" at bounding box center [716, 402] width 1432 height 805
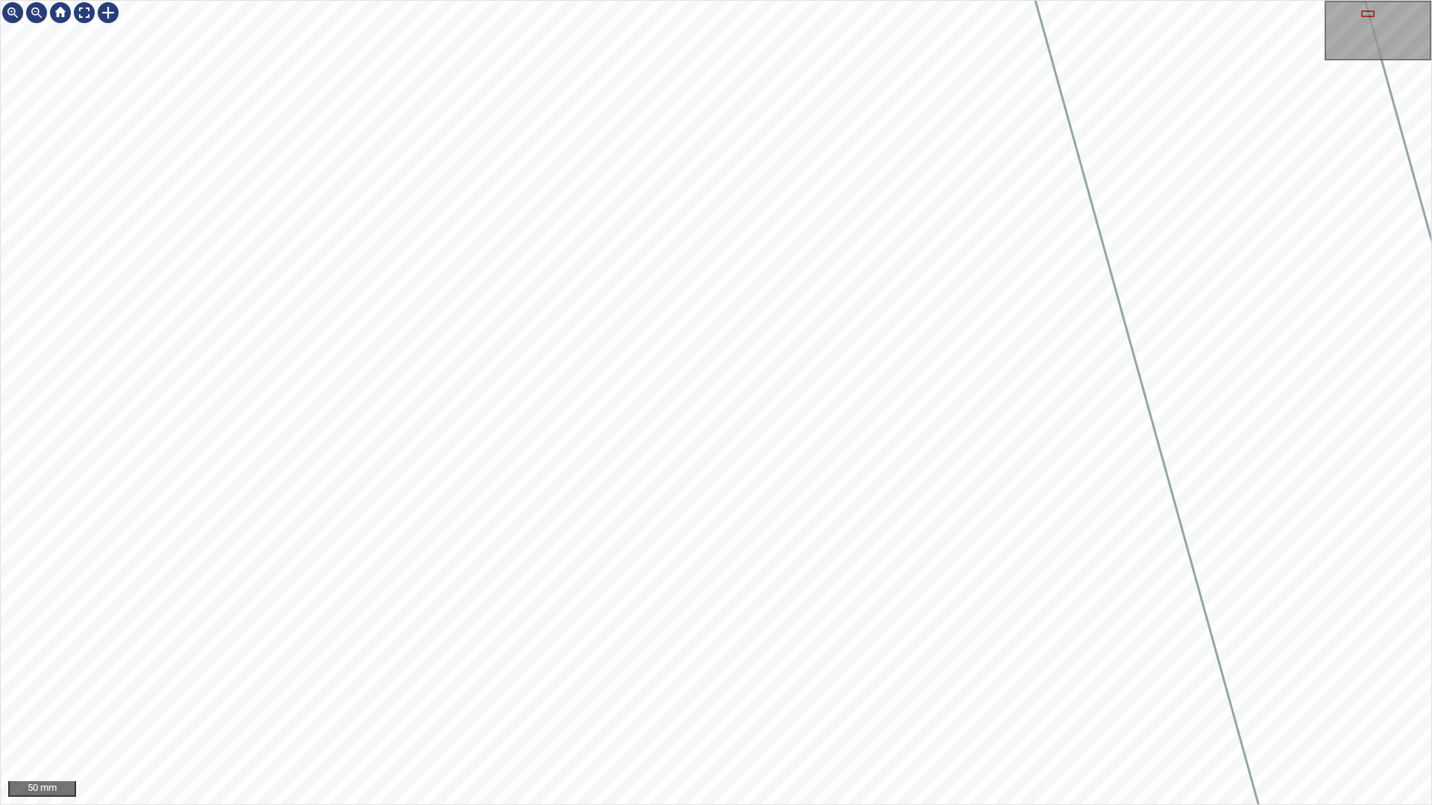
click at [855, 711] on div "50 mm" at bounding box center [716, 402] width 1432 height 805
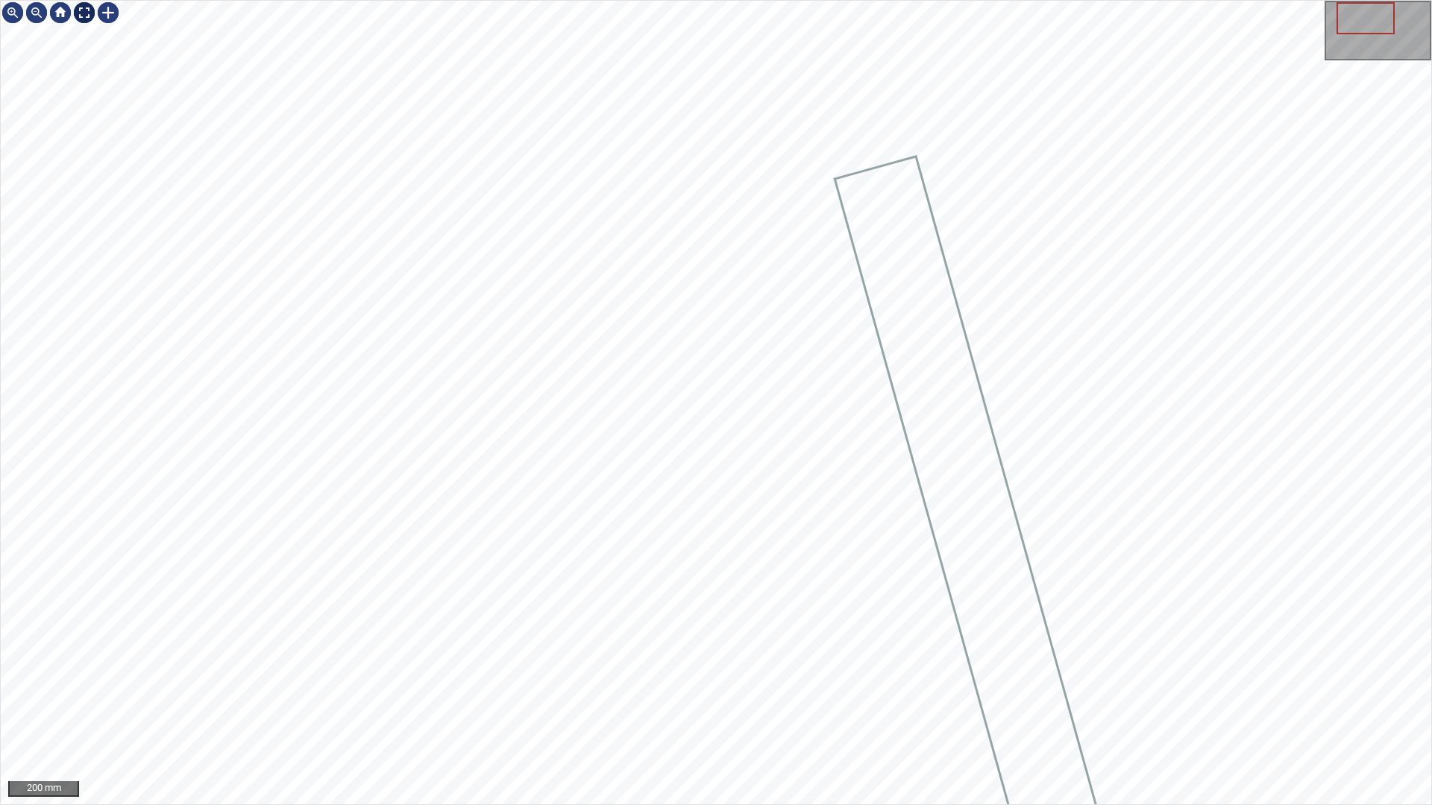
click at [88, 13] on div at bounding box center [84, 13] width 24 height 24
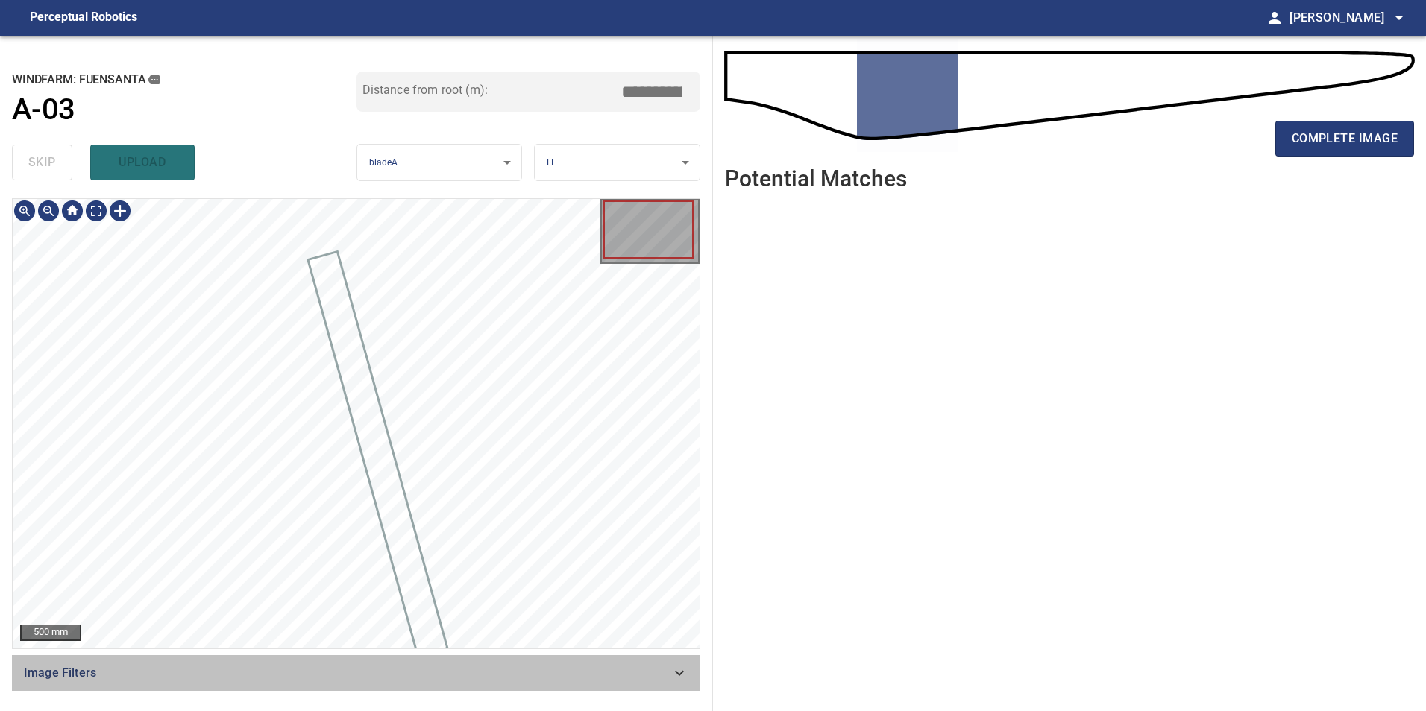
click at [495, 672] on span "Image Filters" at bounding box center [347, 673] width 647 height 18
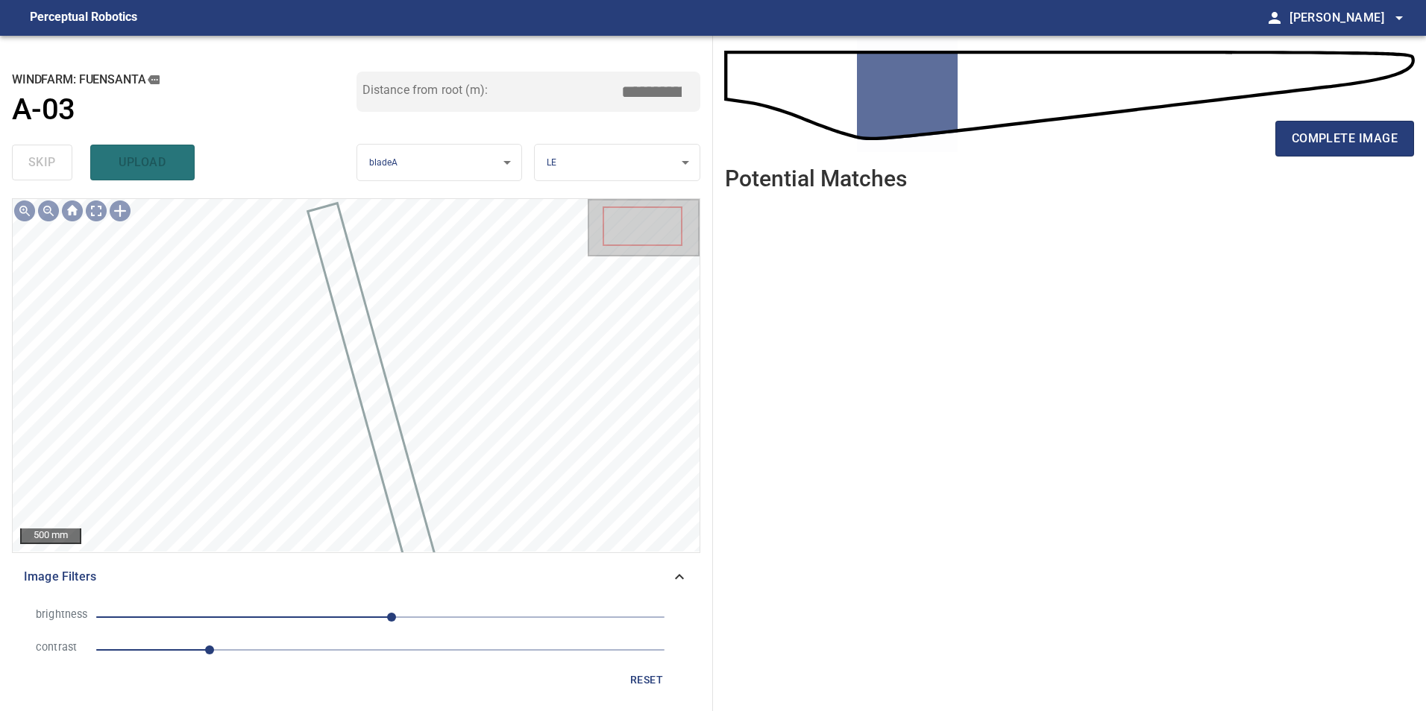
drag, startPoint x: 338, startPoint y: 656, endPoint x: 312, endPoint y: 620, distance: 44.9
click at [341, 657] on span "1" at bounding box center [380, 650] width 568 height 21
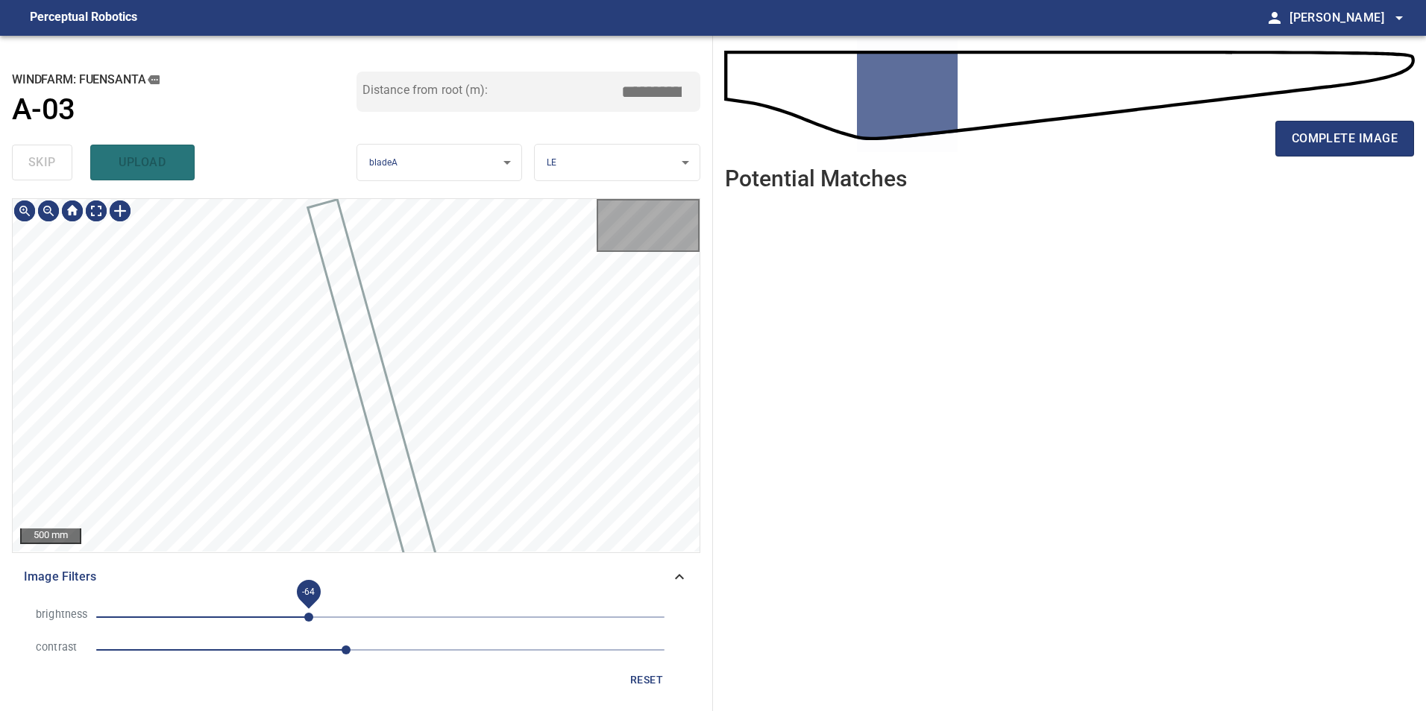
click at [309, 614] on span "-64" at bounding box center [380, 617] width 568 height 21
click at [304, 619] on span "-64" at bounding box center [308, 617] width 9 height 9
click at [319, 613] on span "-78" at bounding box center [380, 617] width 568 height 21
click at [200, 611] on span "-162" at bounding box center [380, 617] width 568 height 21
click at [218, 613] on span "-162" at bounding box center [380, 617] width 568 height 21
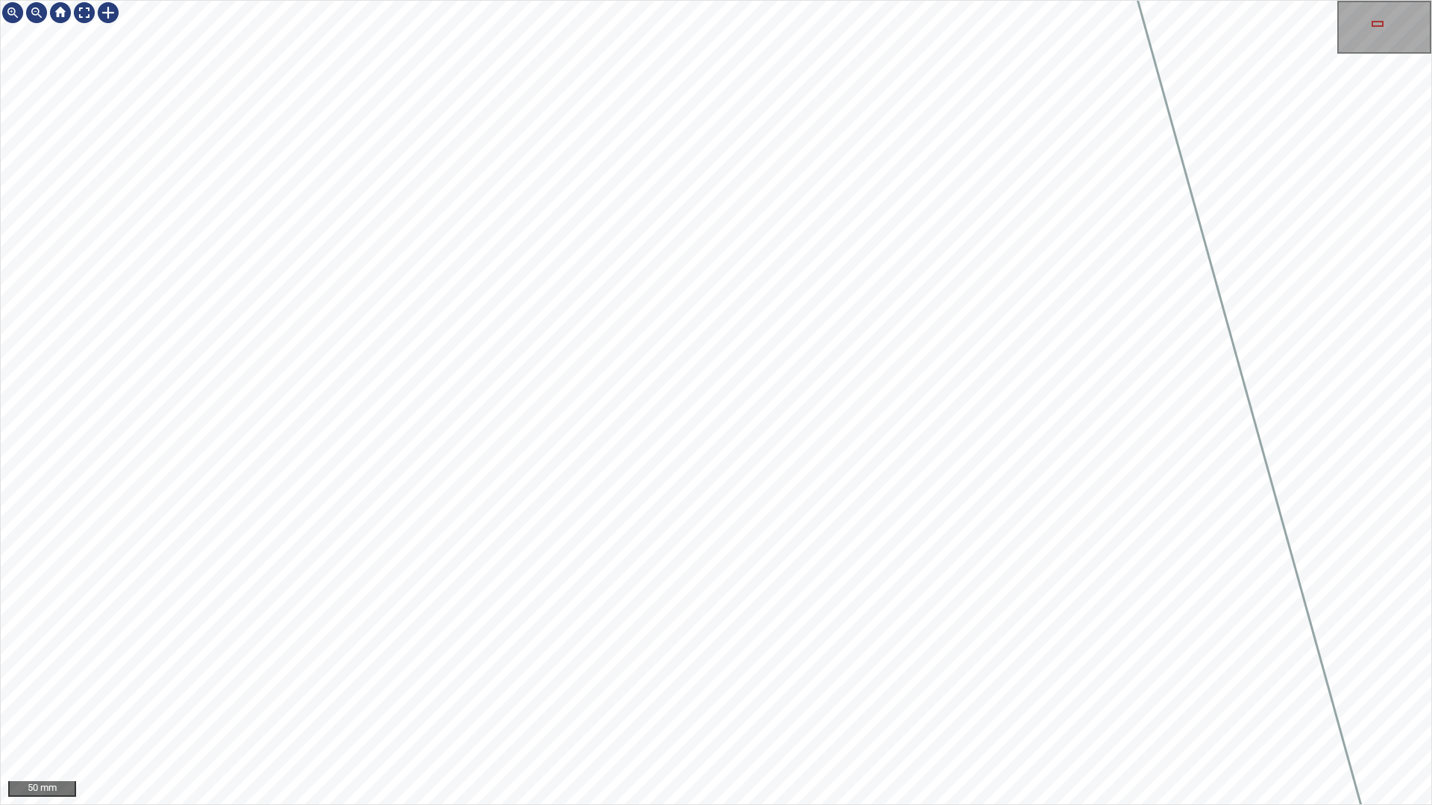
click at [630, 711] on div "50 mm" at bounding box center [716, 402] width 1432 height 805
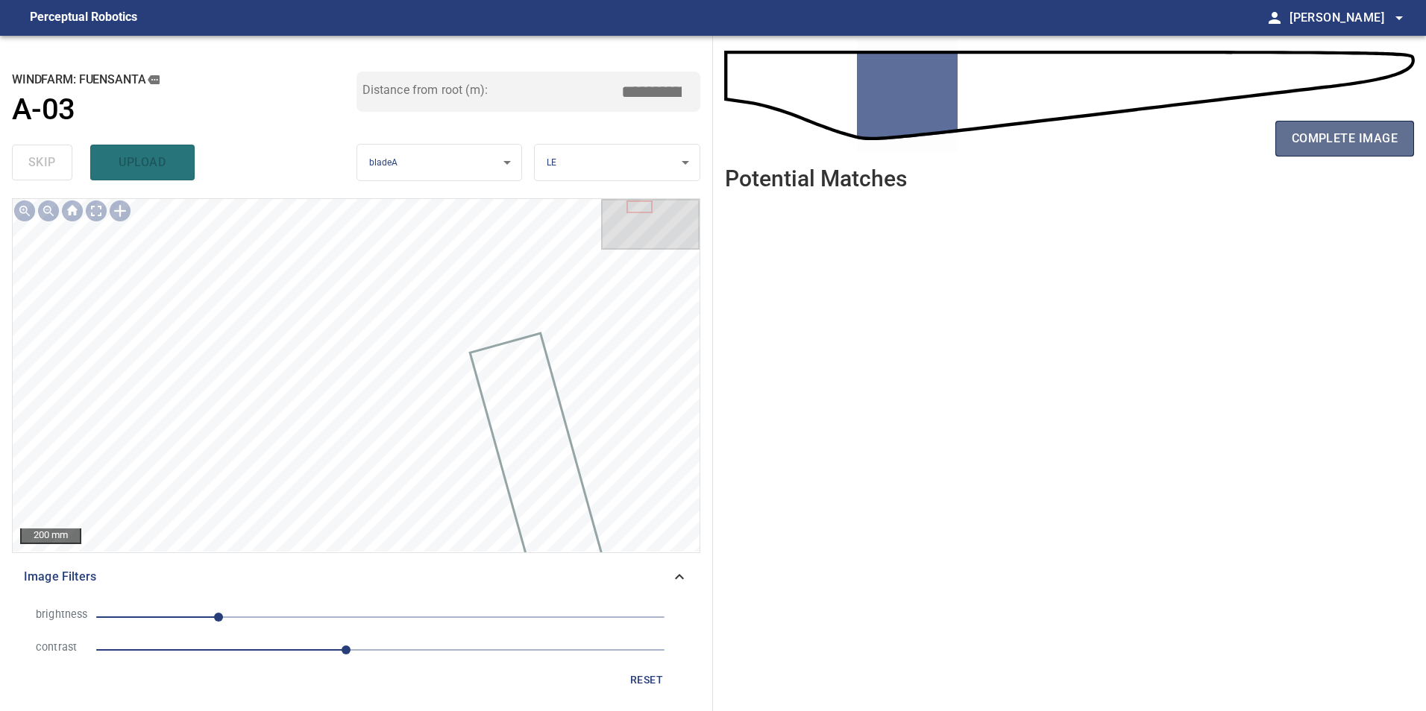
click at [1358, 139] on span "complete image" at bounding box center [1345, 138] width 106 height 21
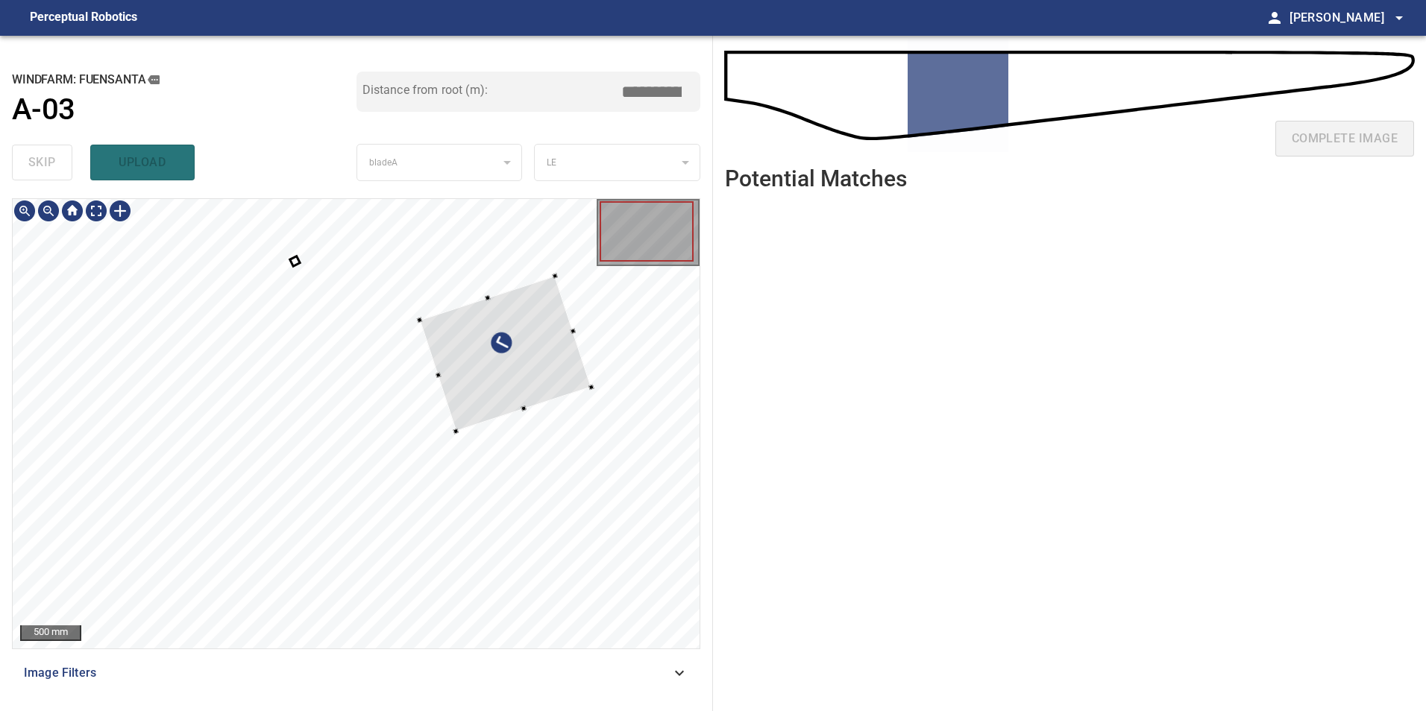
click at [603, 397] on div at bounding box center [356, 424] width 687 height 450
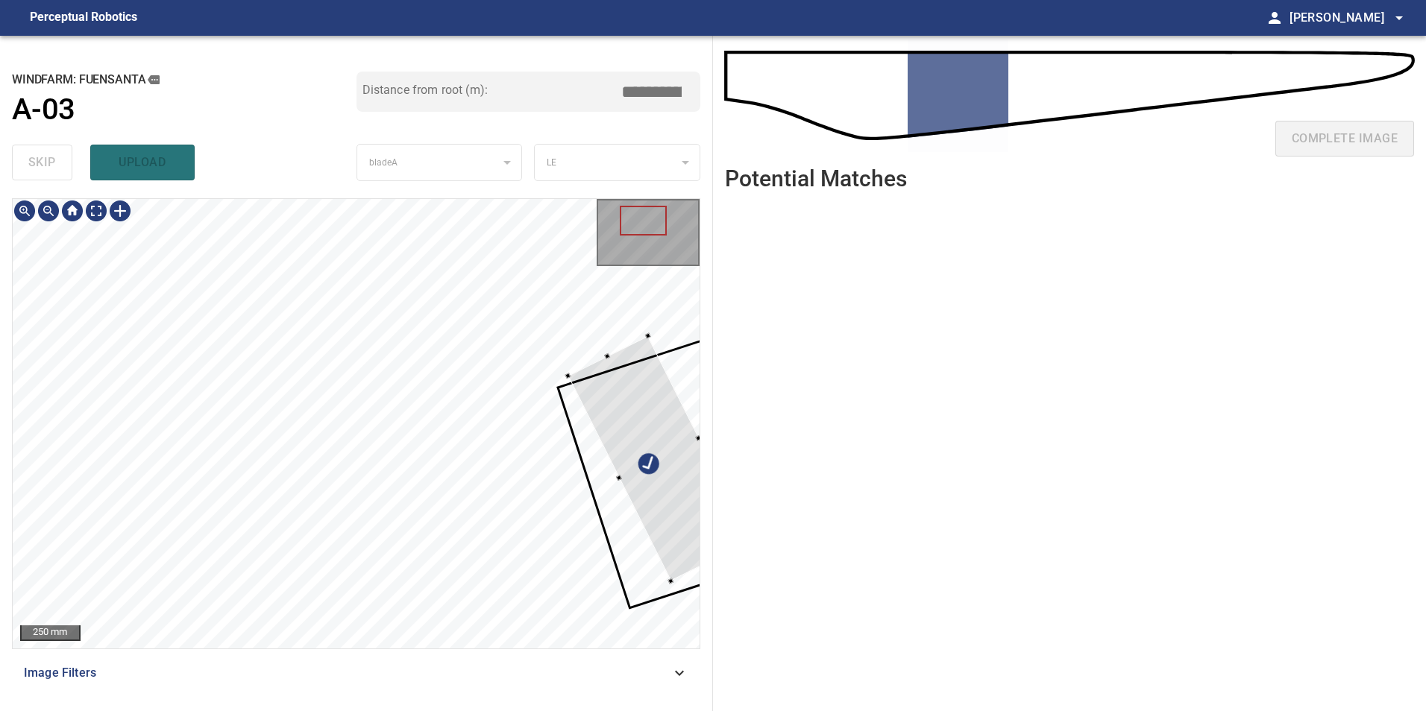
click at [658, 507] on div at bounding box center [658, 458] width 183 height 245
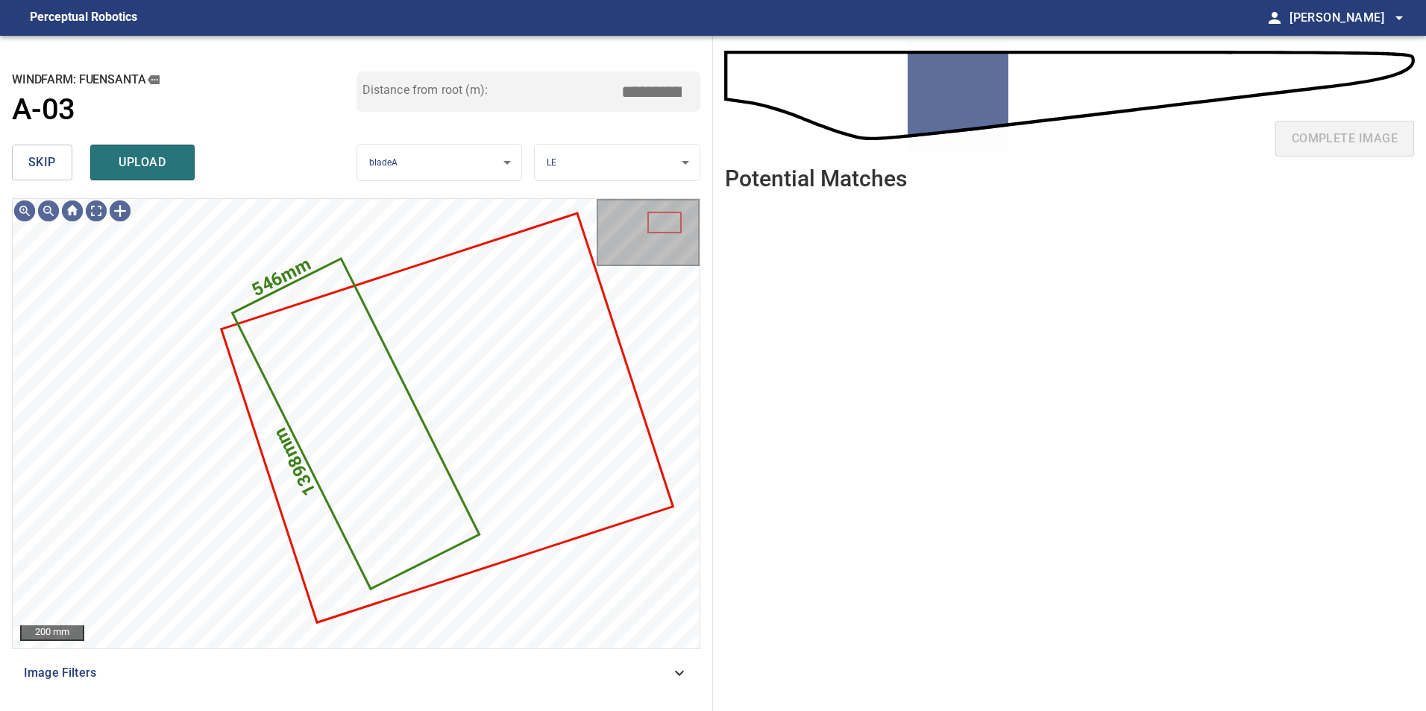
click at [51, 171] on span "skip" at bounding box center [42, 162] width 28 height 21
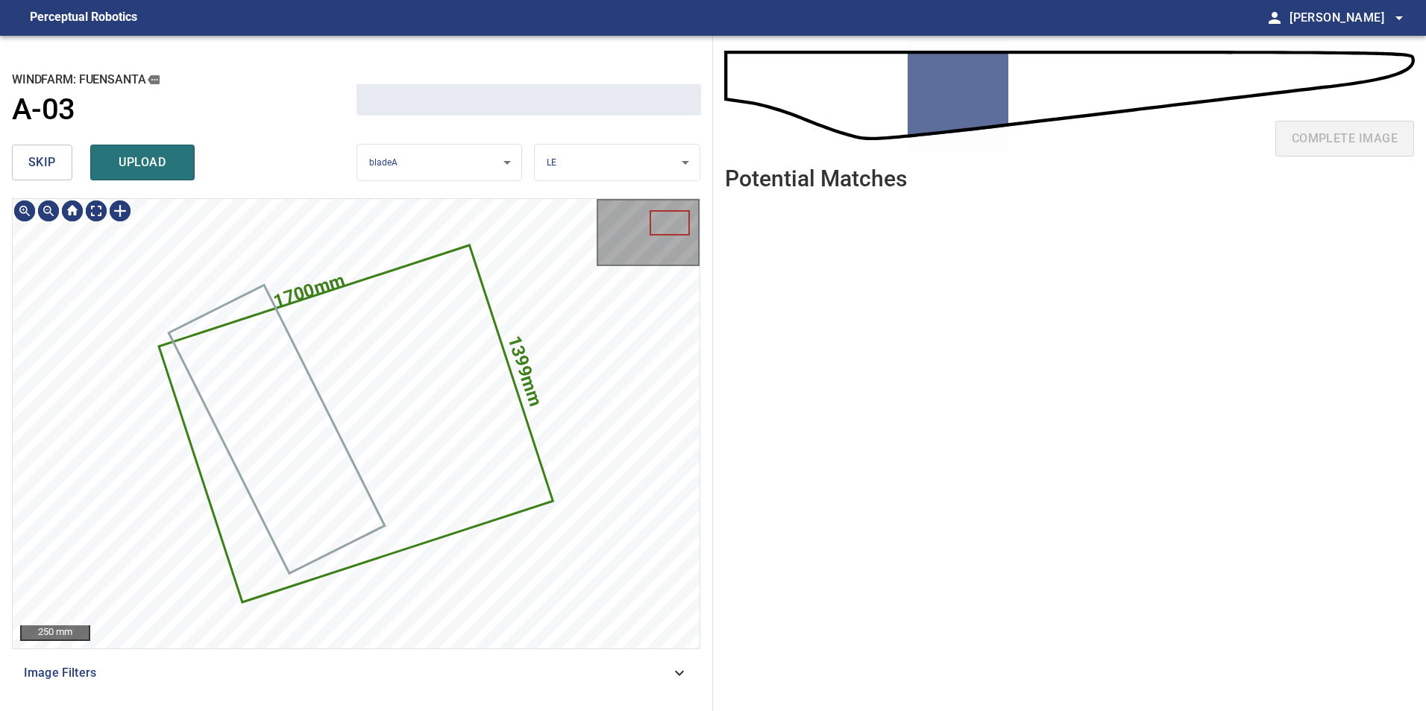
click at [51, 169] on span "skip" at bounding box center [42, 162] width 28 height 21
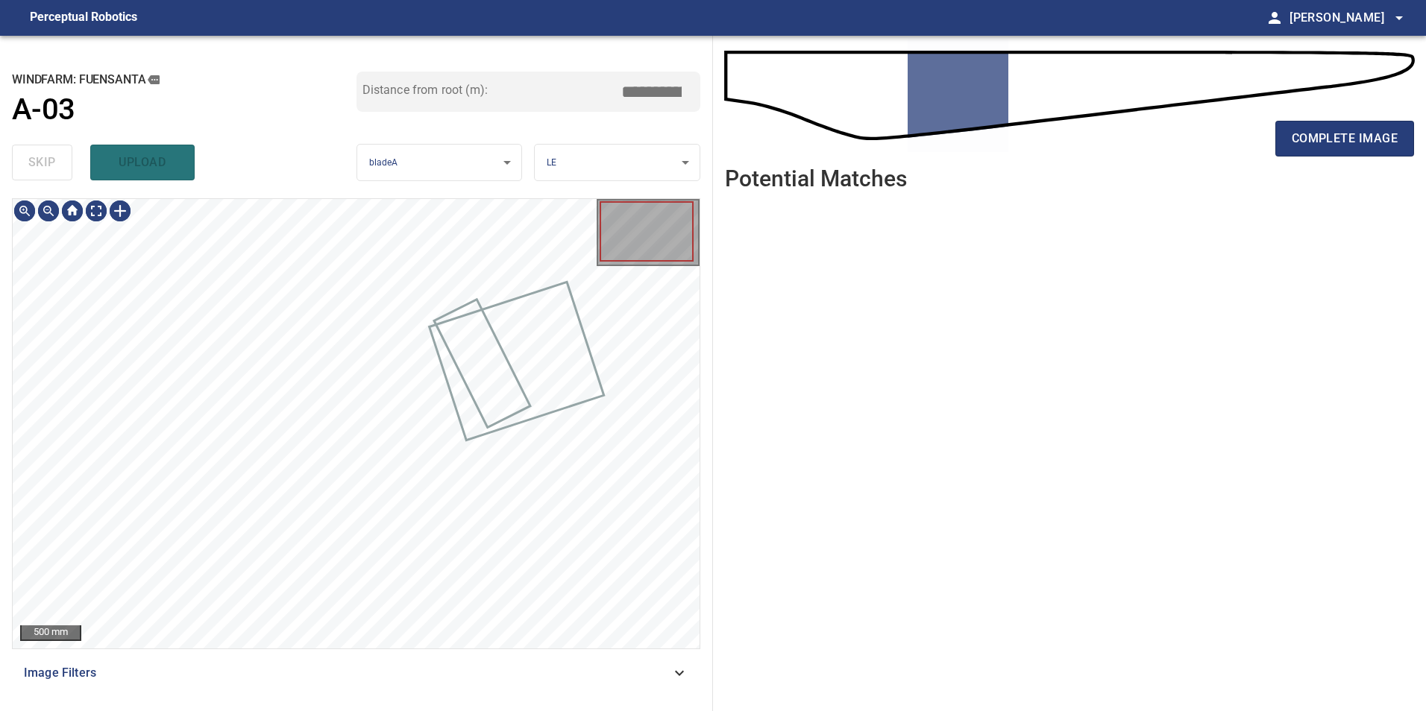
click at [50, 169] on div "skip upload" at bounding box center [184, 163] width 345 height 48
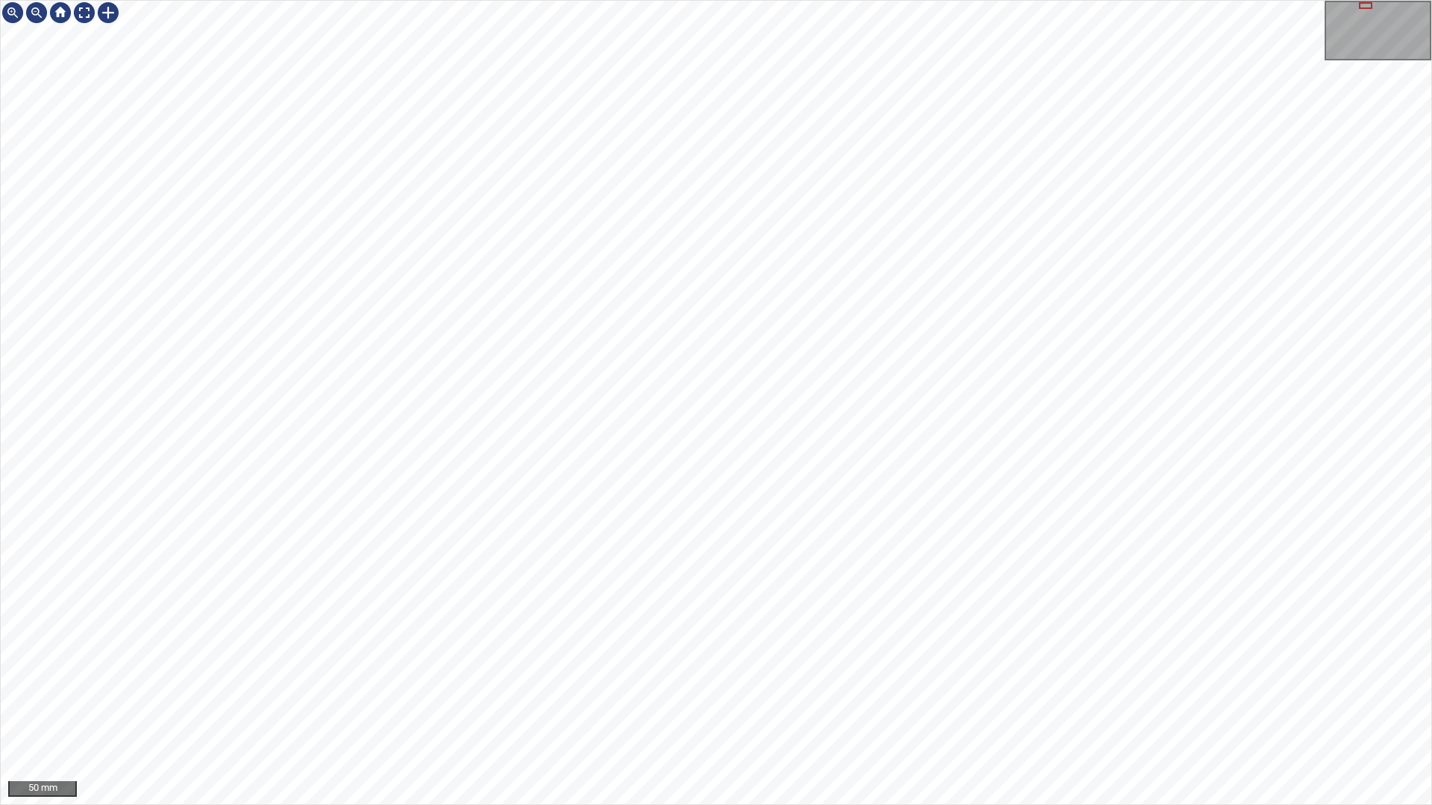
click at [684, 711] on div "50 mm" at bounding box center [716, 402] width 1432 height 805
click at [653, 0] on div "20 mm" at bounding box center [716, 402] width 1432 height 805
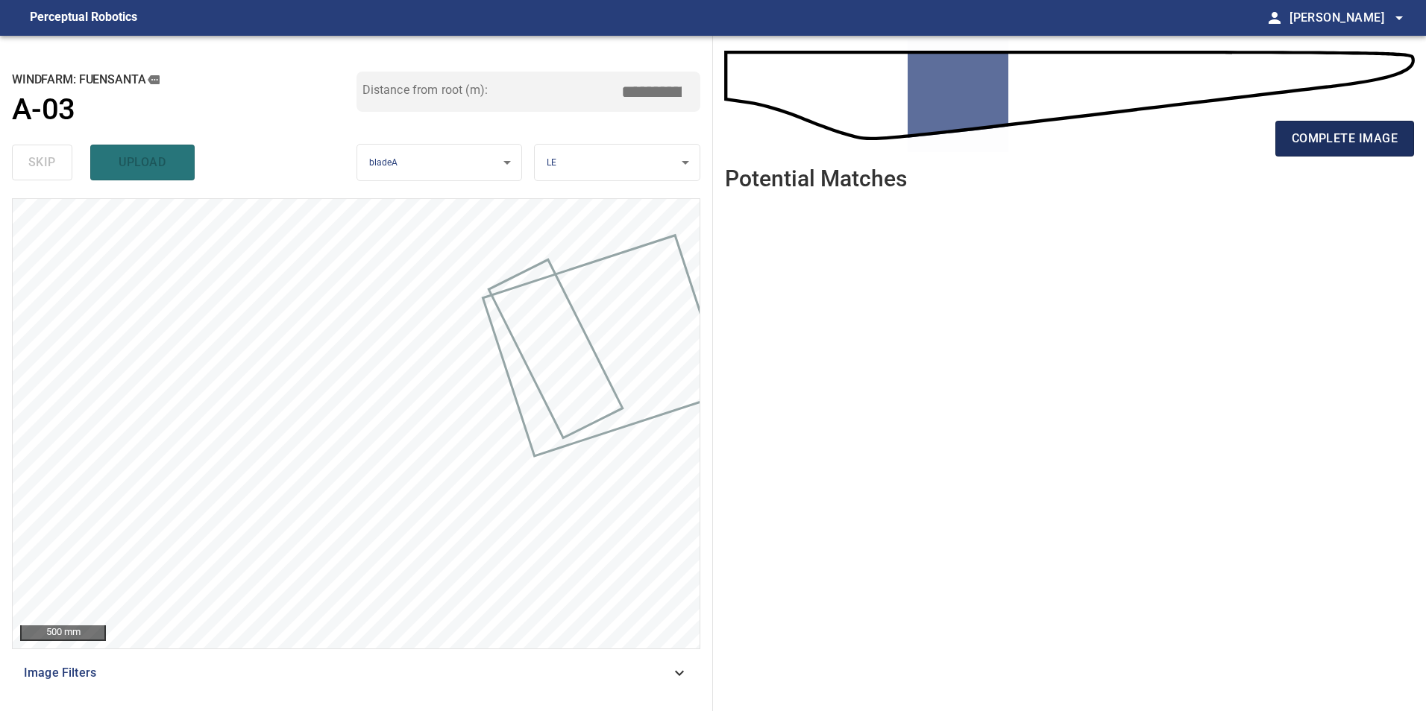
click at [1364, 128] on span "complete image" at bounding box center [1345, 138] width 106 height 21
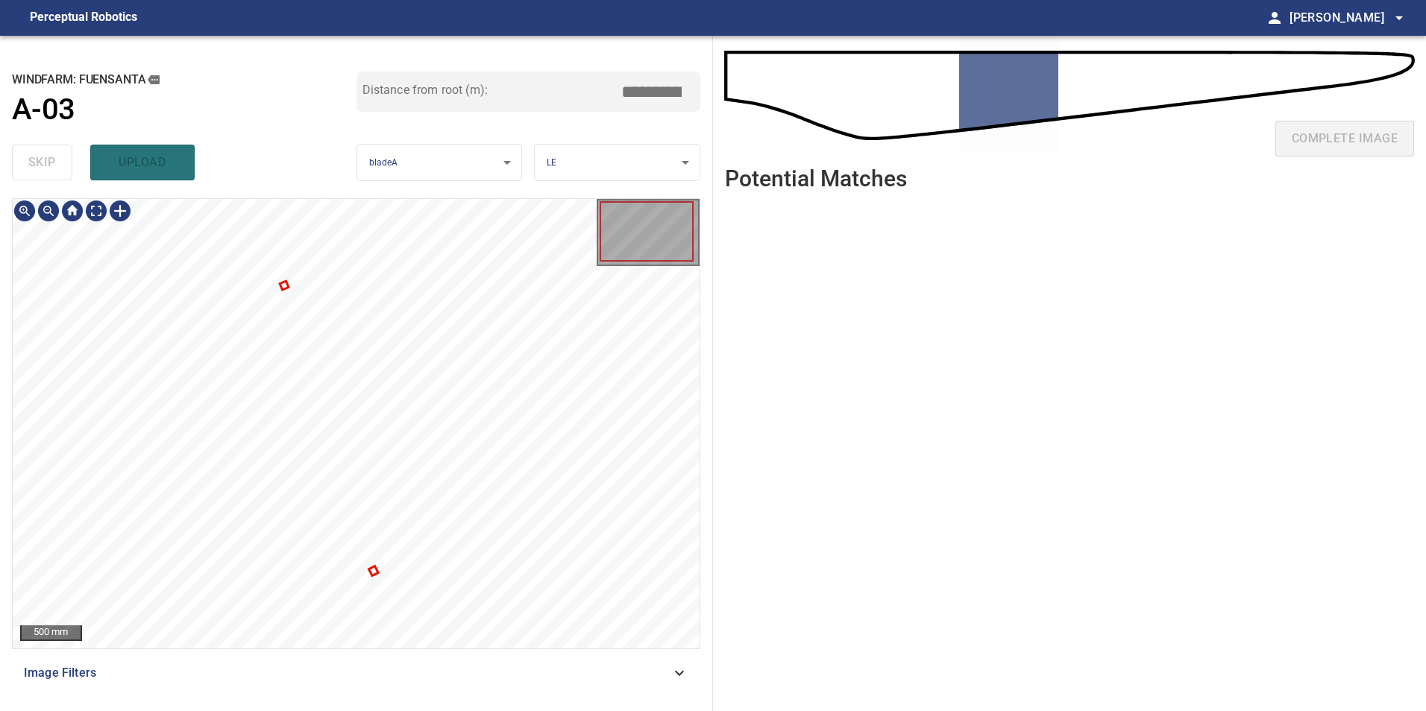
click at [281, 285] on div at bounding box center [356, 424] width 687 height 450
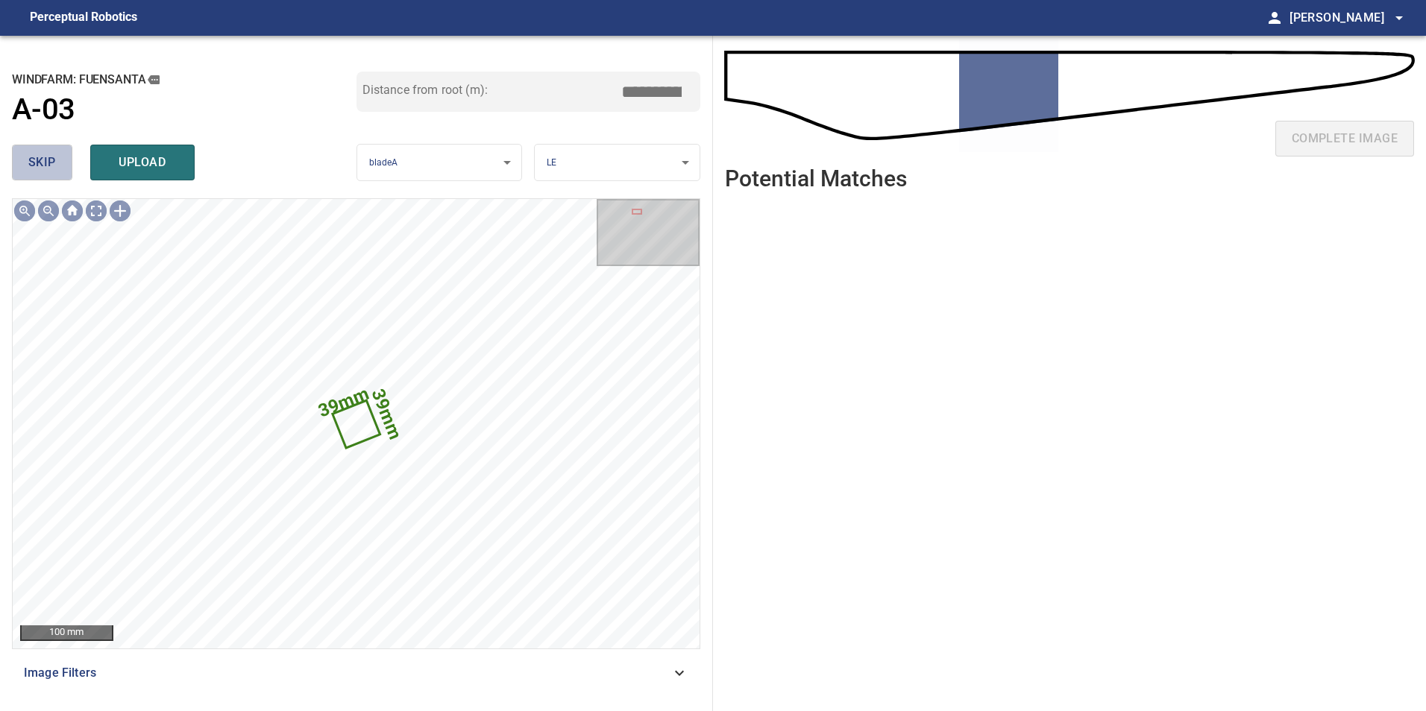
click at [33, 169] on span "skip" at bounding box center [42, 162] width 28 height 21
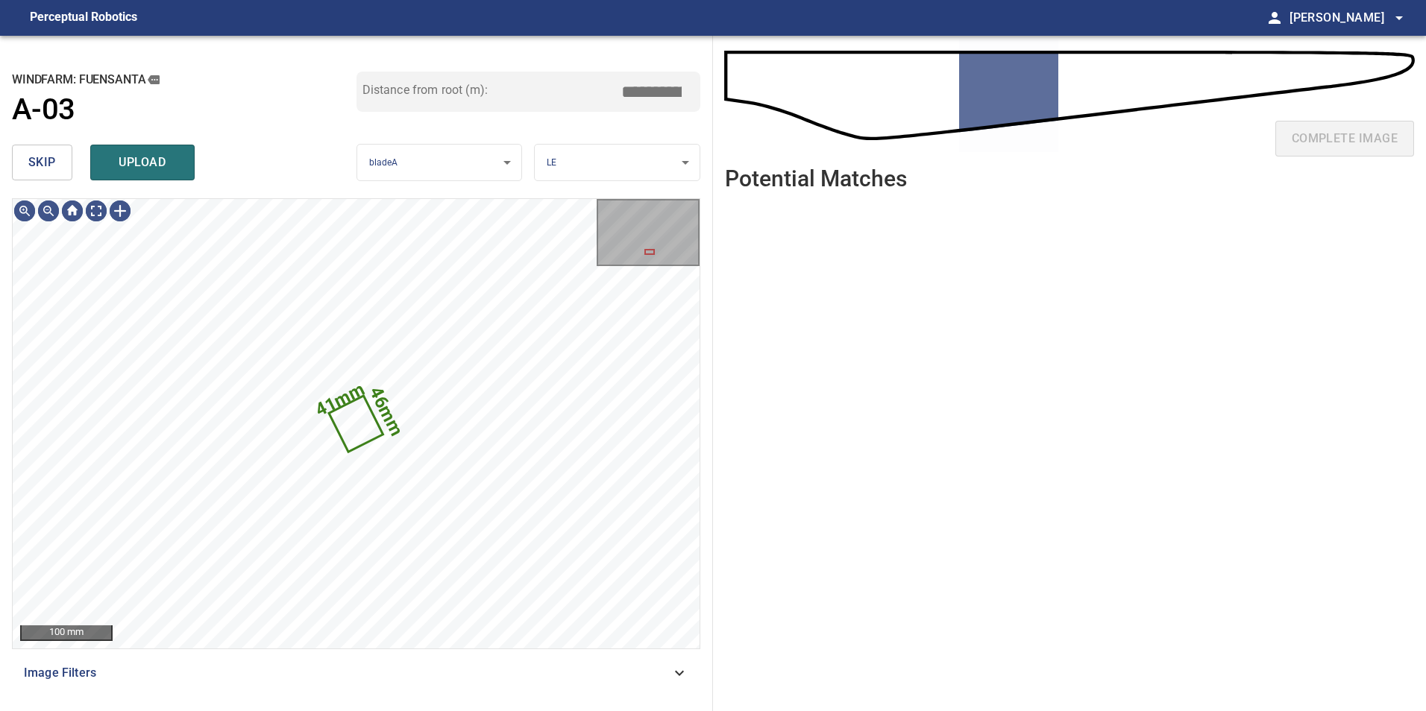
click at [33, 169] on span "skip" at bounding box center [42, 162] width 28 height 21
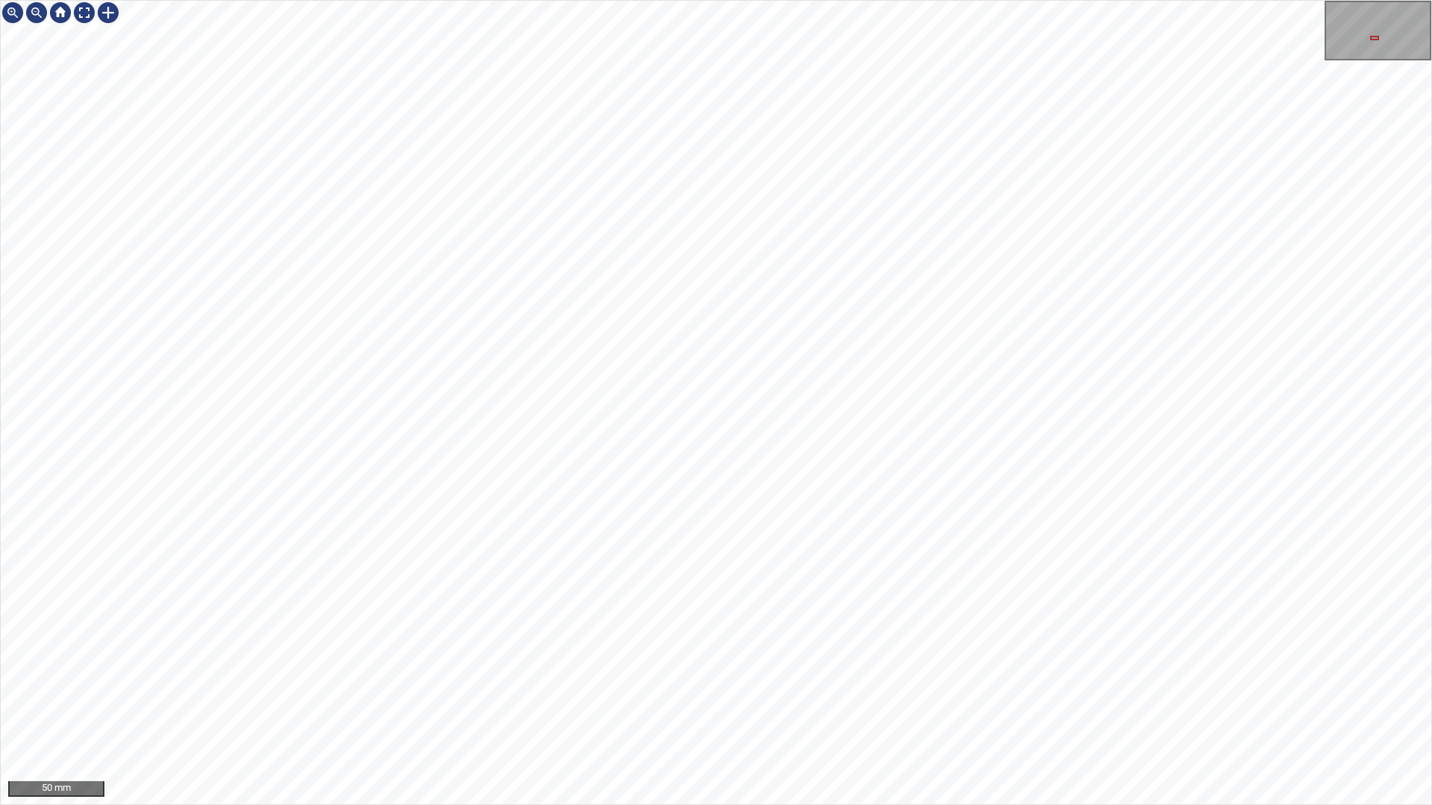
click at [840, 711] on div "50 mm" at bounding box center [716, 402] width 1432 height 805
click at [846, 711] on div "50 mm" at bounding box center [716, 402] width 1432 height 805
click at [1017, 711] on div "25 mm" at bounding box center [716, 402] width 1432 height 805
click at [942, 711] on div "25 mm" at bounding box center [716, 402] width 1432 height 805
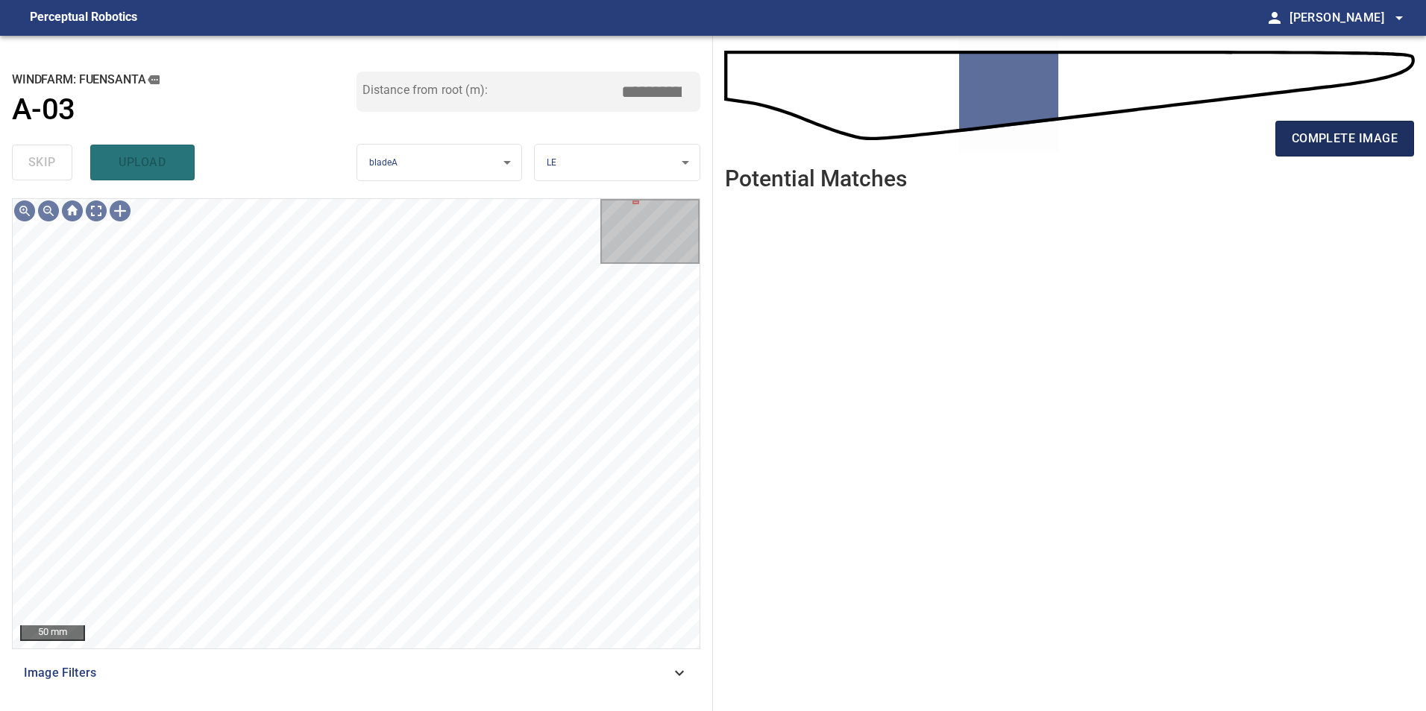
click at [1286, 133] on button "complete image" at bounding box center [1344, 139] width 139 height 36
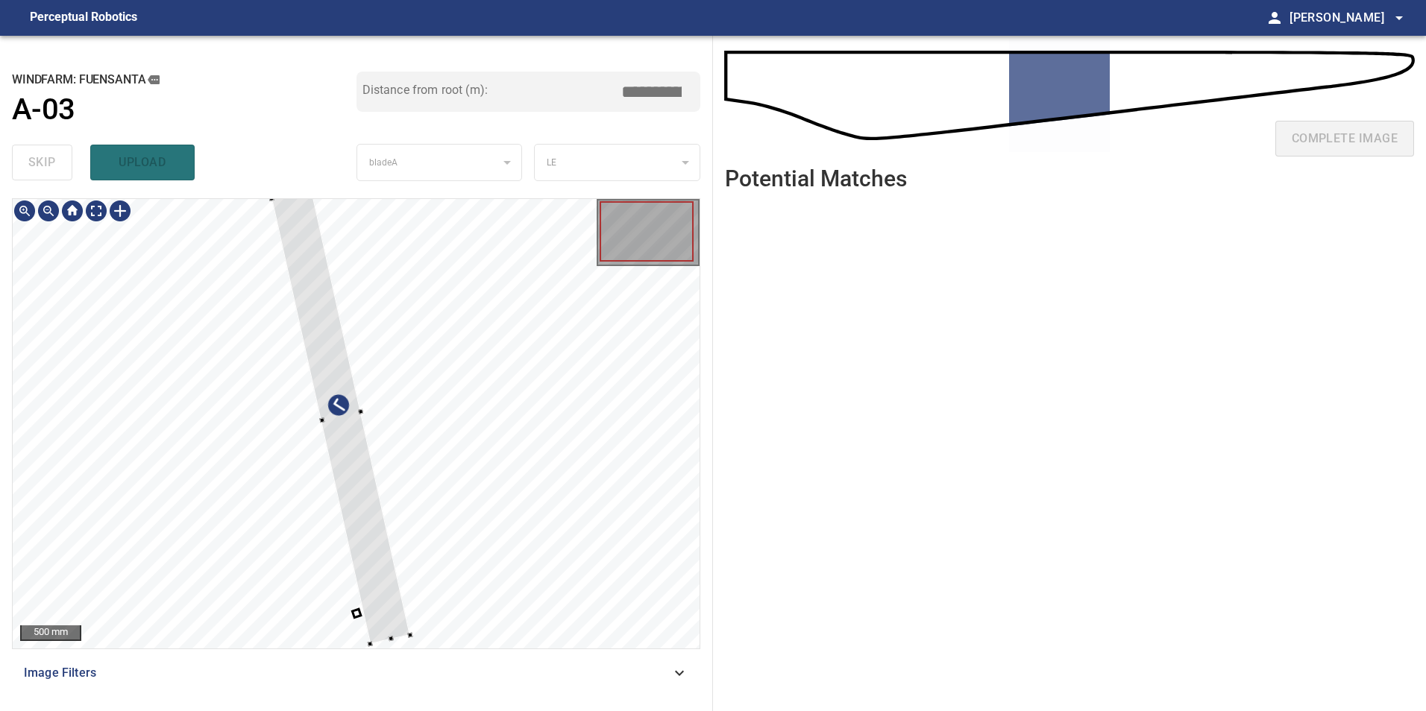
click at [410, 440] on div at bounding box center [340, 416] width 139 height 455
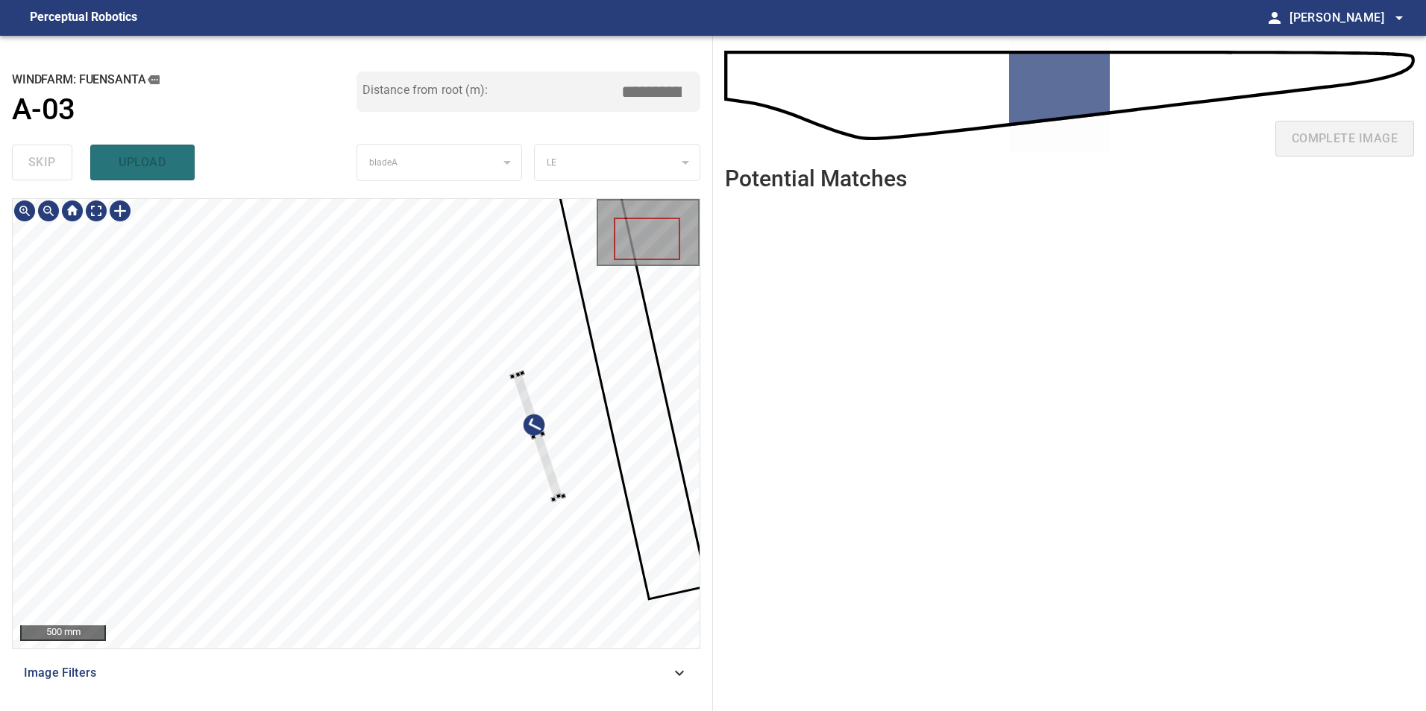
click at [550, 434] on div at bounding box center [356, 424] width 687 height 450
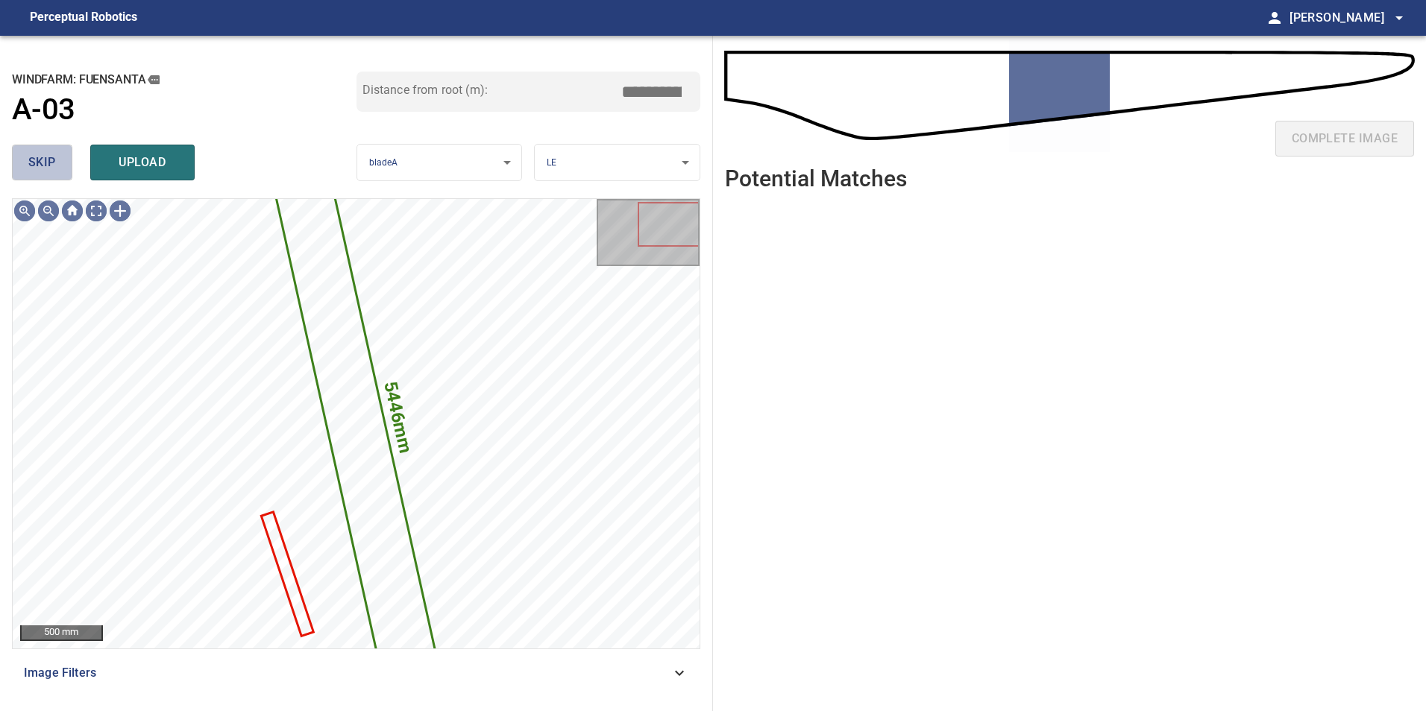
click at [52, 166] on span "skip" at bounding box center [42, 162] width 28 height 21
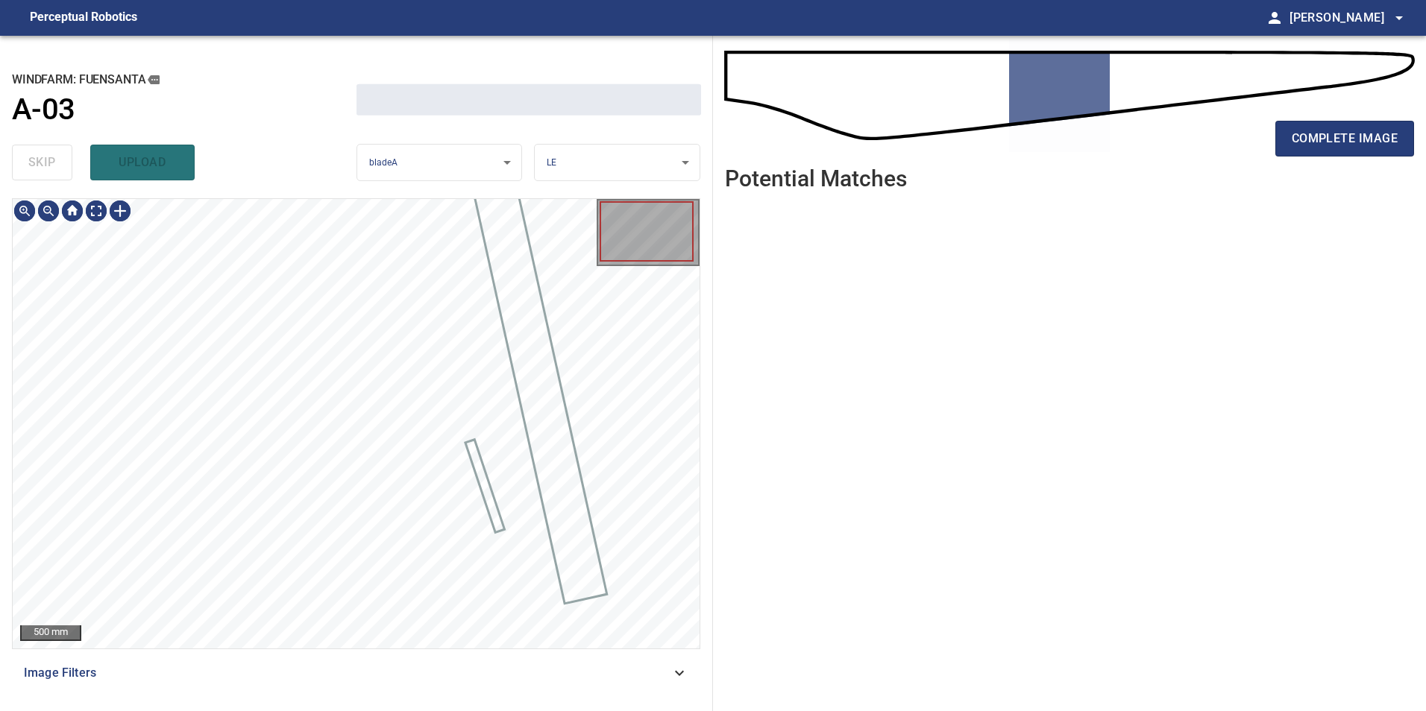
click at [52, 166] on div "skip upload" at bounding box center [184, 163] width 345 height 48
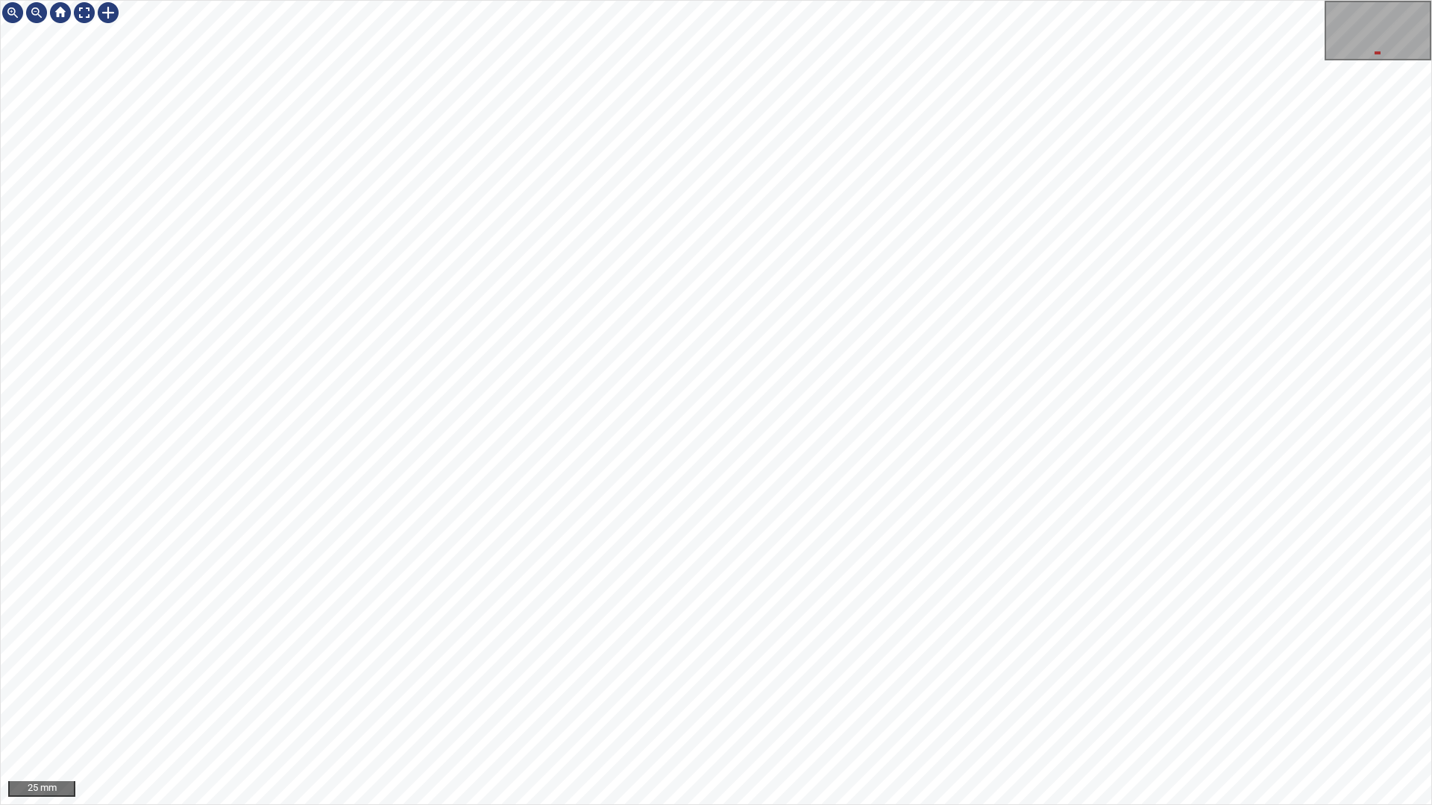
click at [849, 711] on div "25 mm" at bounding box center [716, 402] width 1432 height 805
click at [104, 15] on div at bounding box center [108, 13] width 24 height 24
click at [631, 504] on div at bounding box center [716, 403] width 1430 height 804
click at [616, 471] on div at bounding box center [597, 407] width 110 height 180
click at [617, 490] on div at bounding box center [716, 403] width 1430 height 804
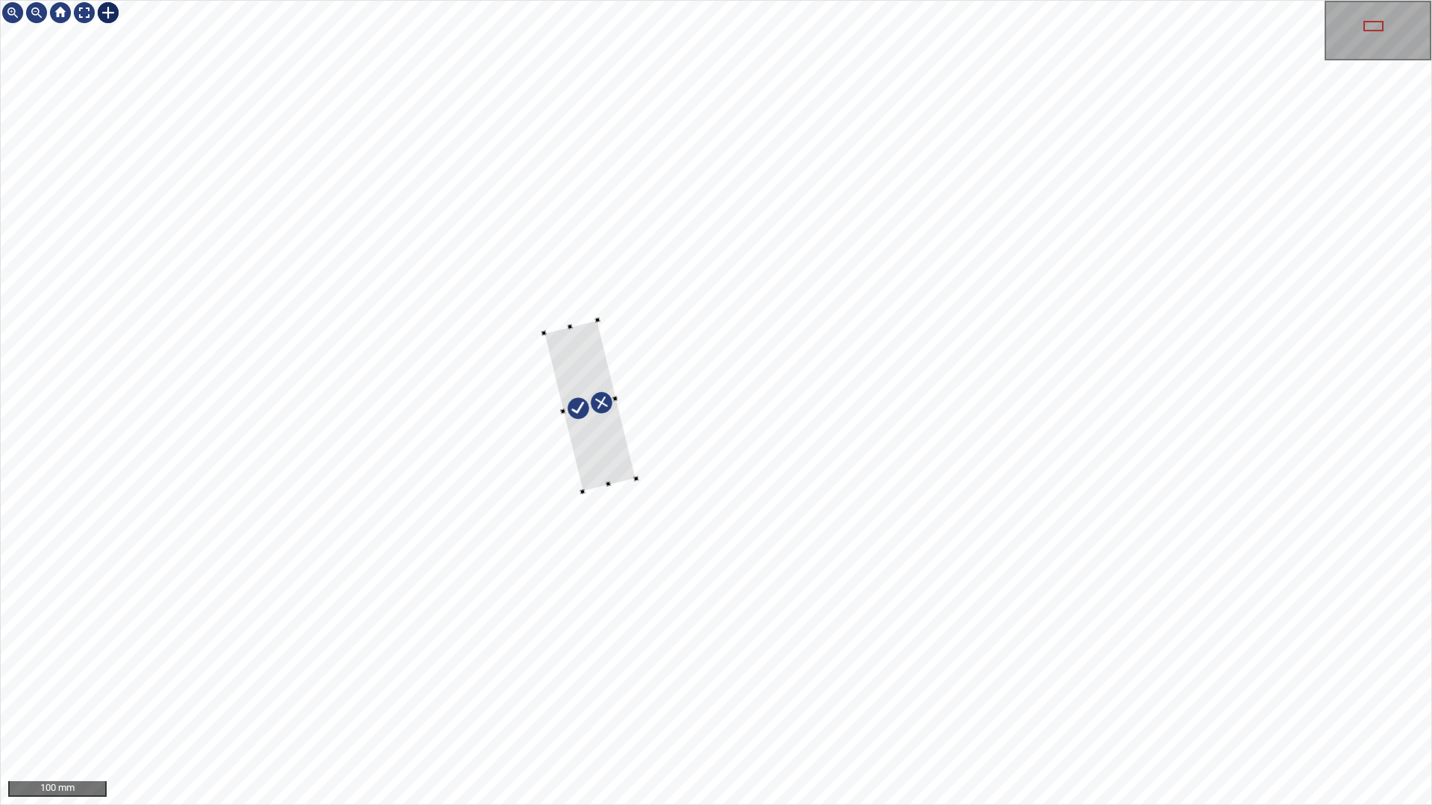
click at [635, 480] on div at bounding box center [635, 478] width 5 height 5
click at [629, 472] on div at bounding box center [596, 406] width 92 height 172
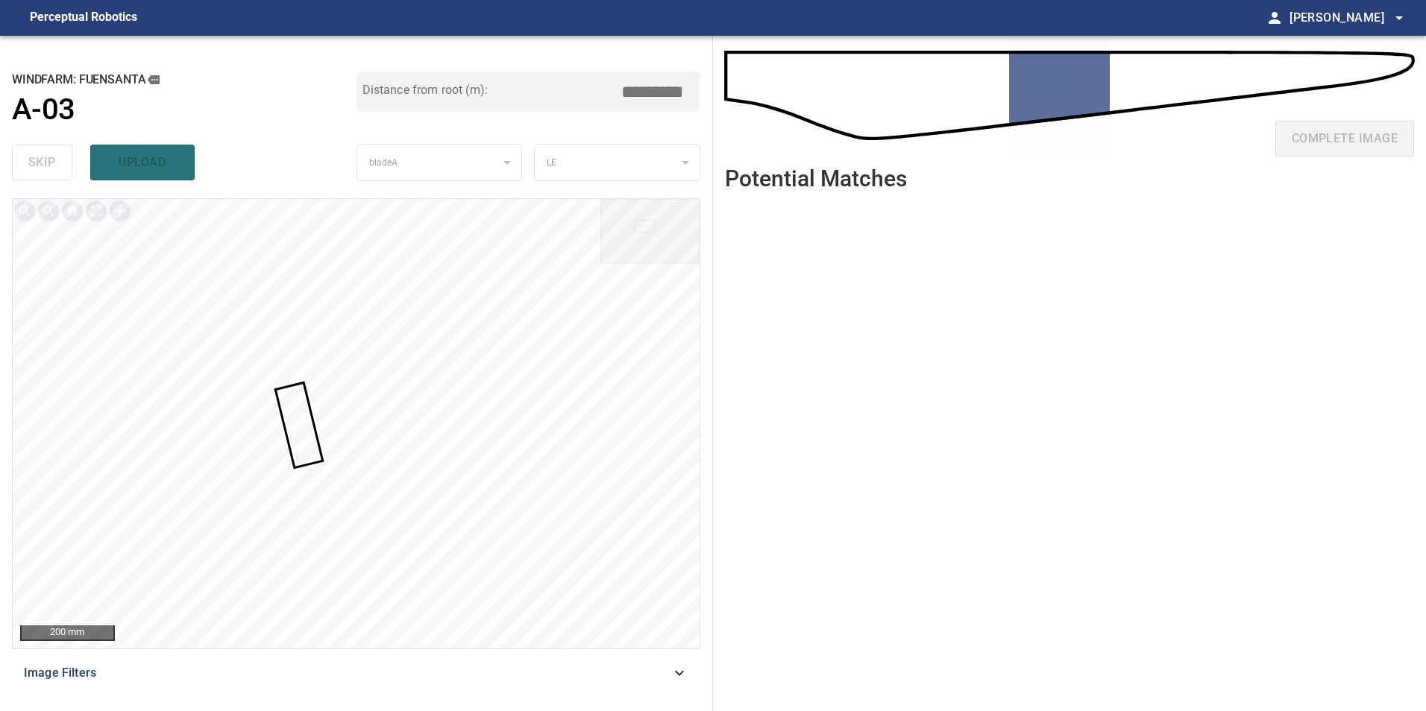
drag, startPoint x: 651, startPoint y: 91, endPoint x: 953, endPoint y: 148, distance: 307.4
click at [897, 123] on div "**********" at bounding box center [713, 374] width 1426 height 676
type input "*****"
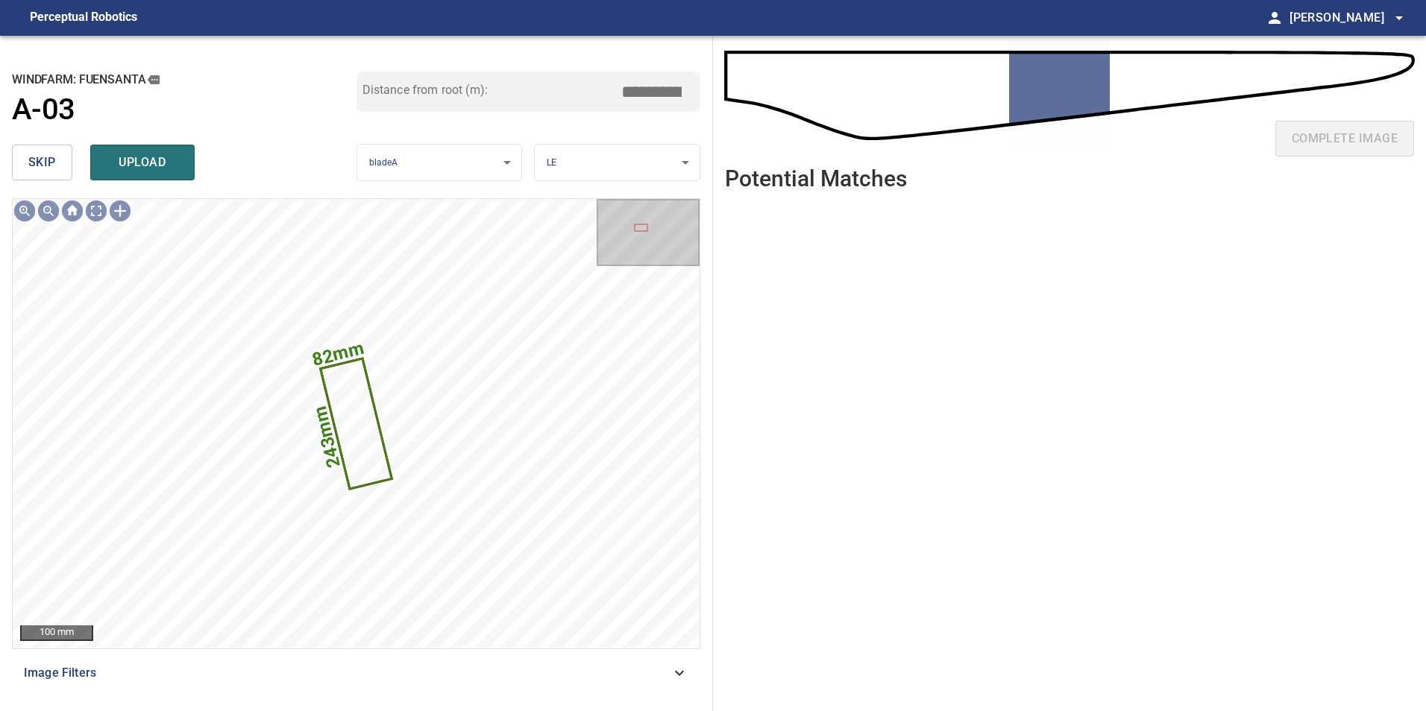
drag, startPoint x: 664, startPoint y: 95, endPoint x: 777, endPoint y: 88, distance: 112.8
click at [770, 89] on div "**********" at bounding box center [713, 374] width 1426 height 676
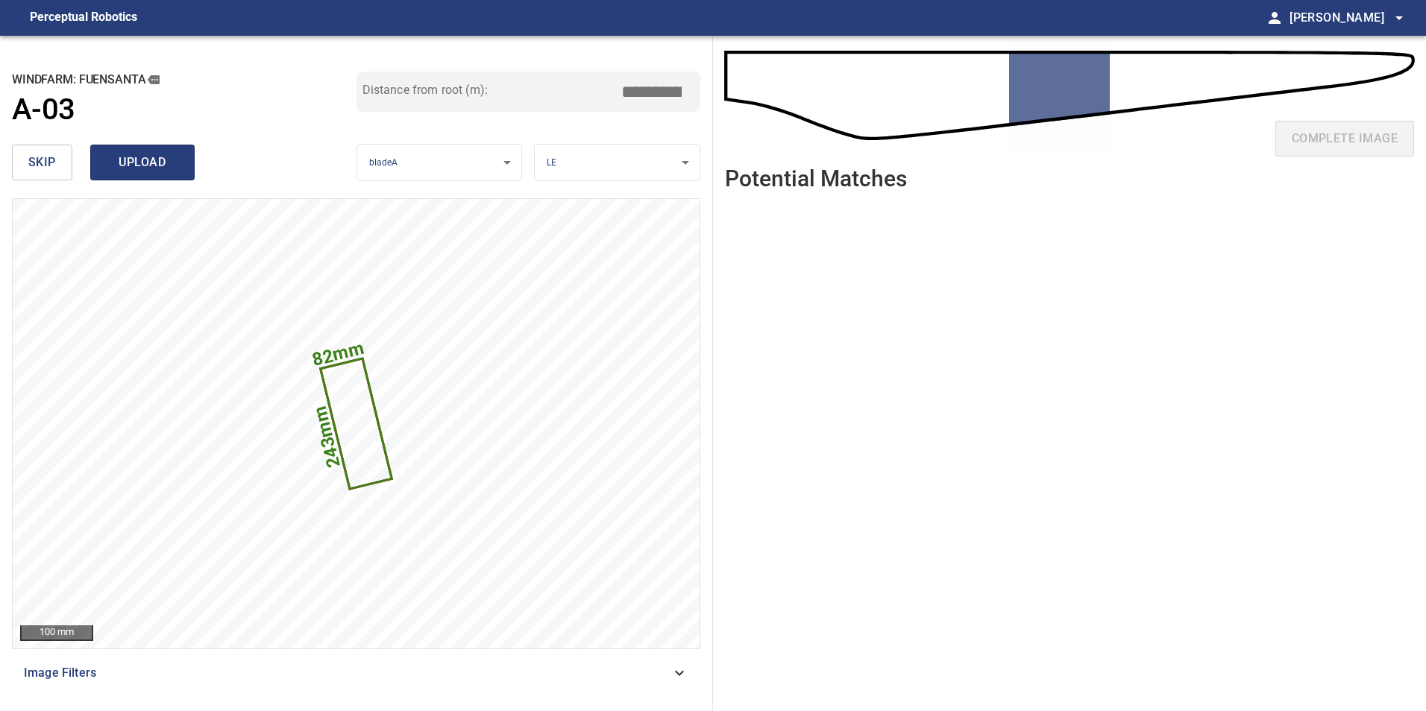
type input "*****"
click at [170, 170] on span "upload" at bounding box center [143, 162] width 72 height 21
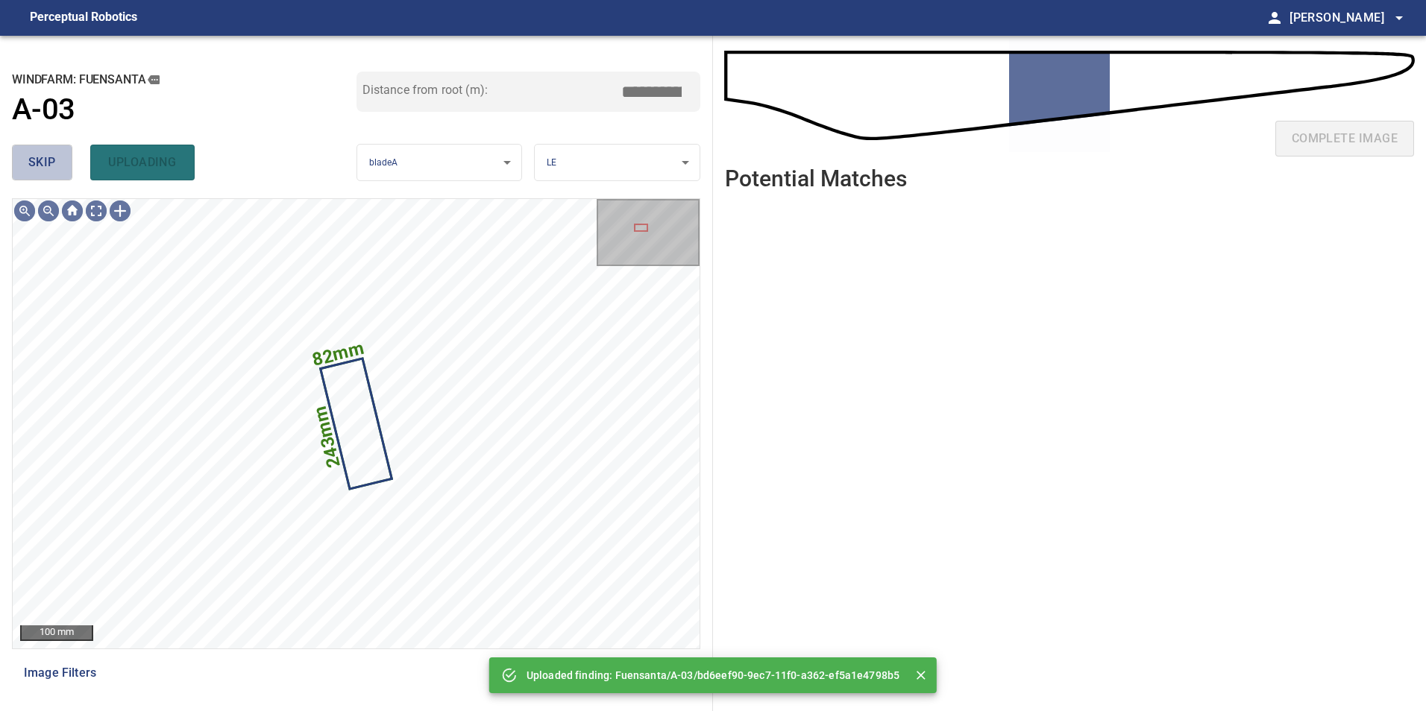
click at [16, 153] on button "skip" at bounding box center [42, 163] width 60 height 36
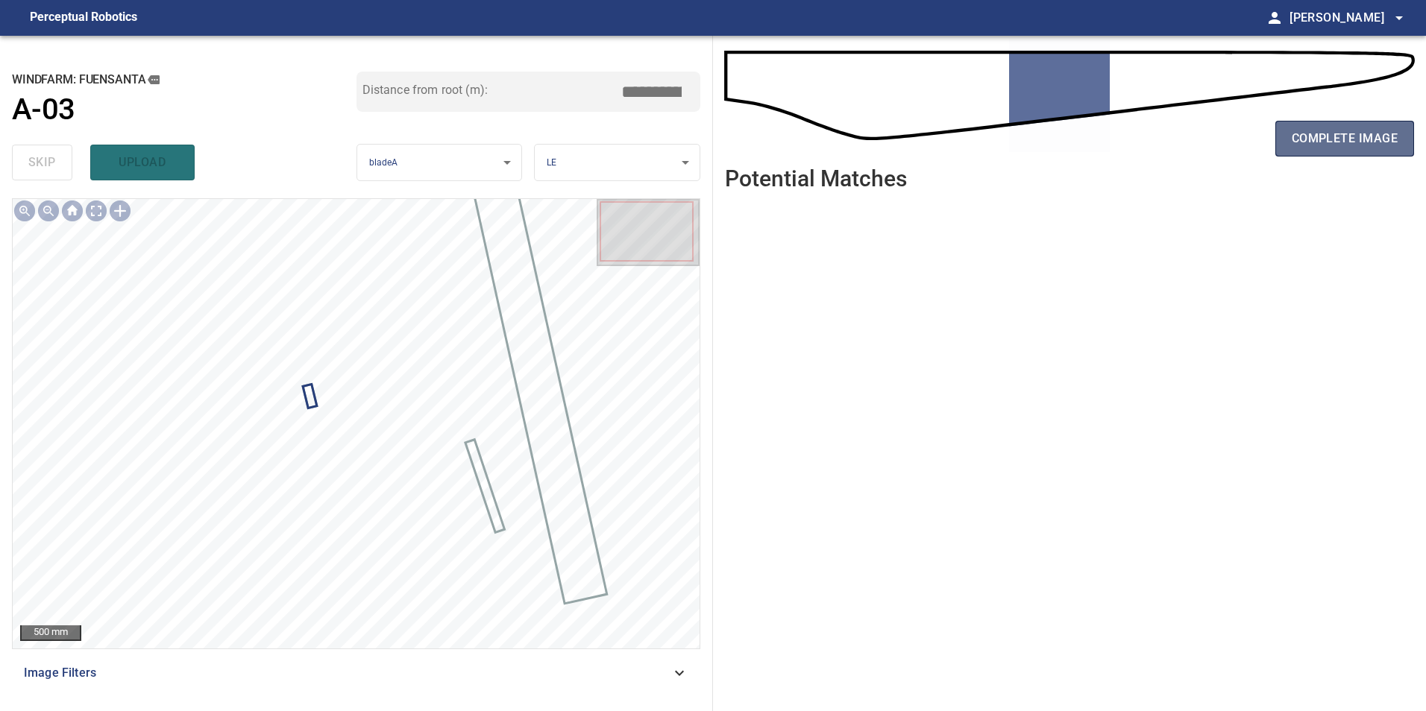
click at [1345, 144] on span "complete image" at bounding box center [1345, 138] width 106 height 21
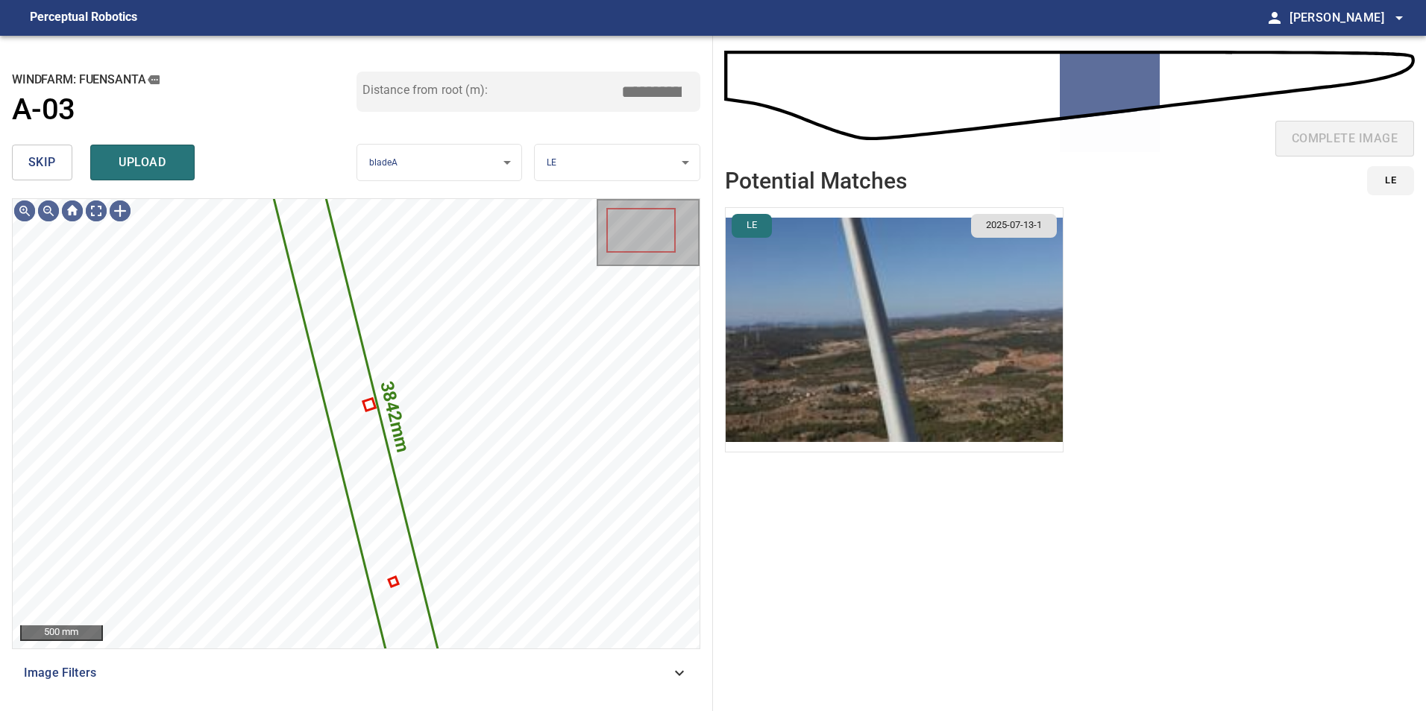
click at [52, 174] on button "skip" at bounding box center [42, 163] width 60 height 36
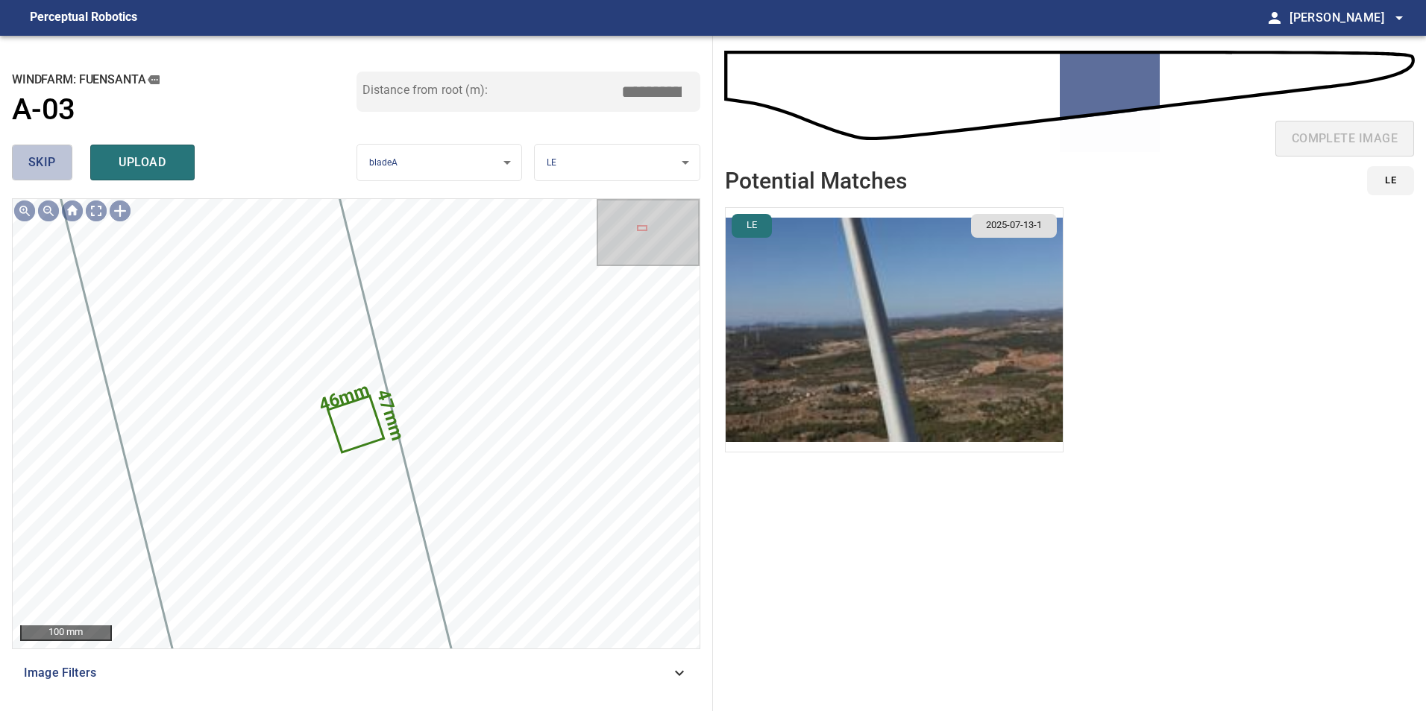
click at [52, 174] on button "skip" at bounding box center [42, 163] width 60 height 36
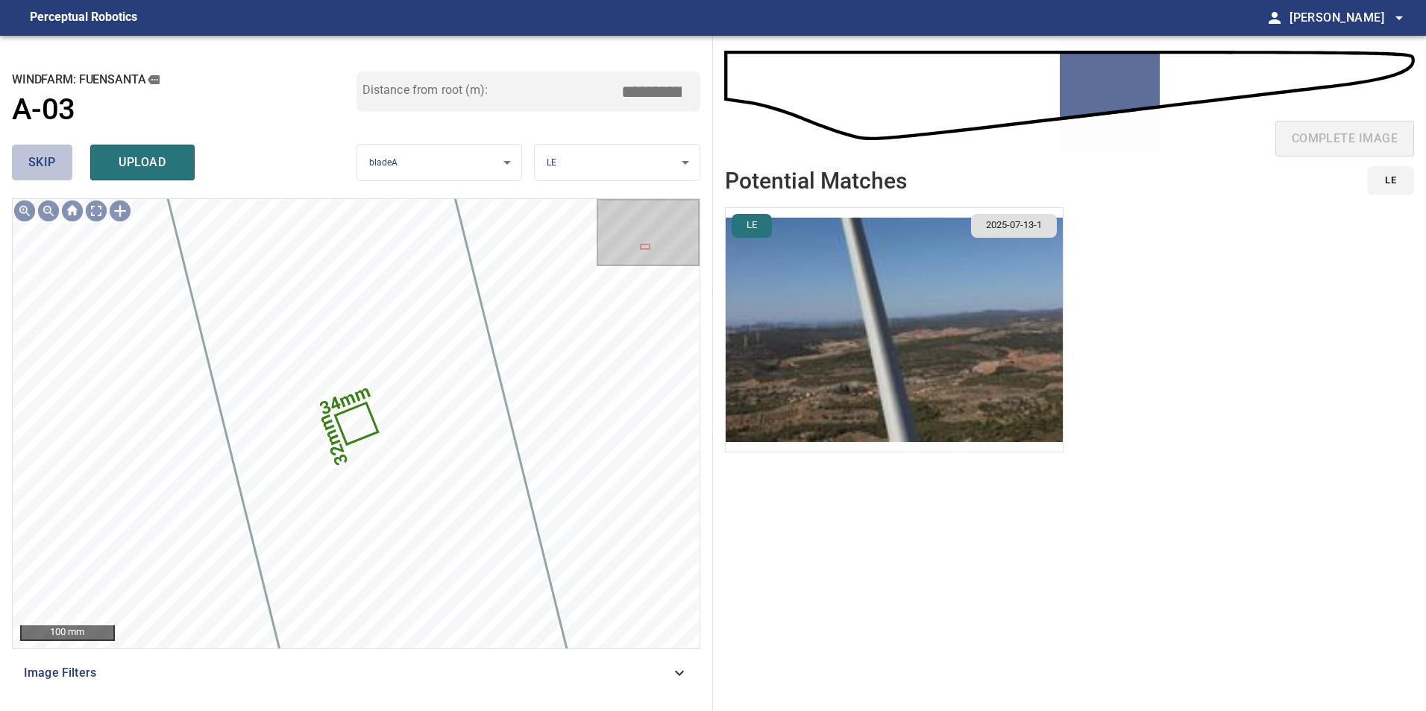
click at [52, 174] on button "skip" at bounding box center [42, 163] width 60 height 36
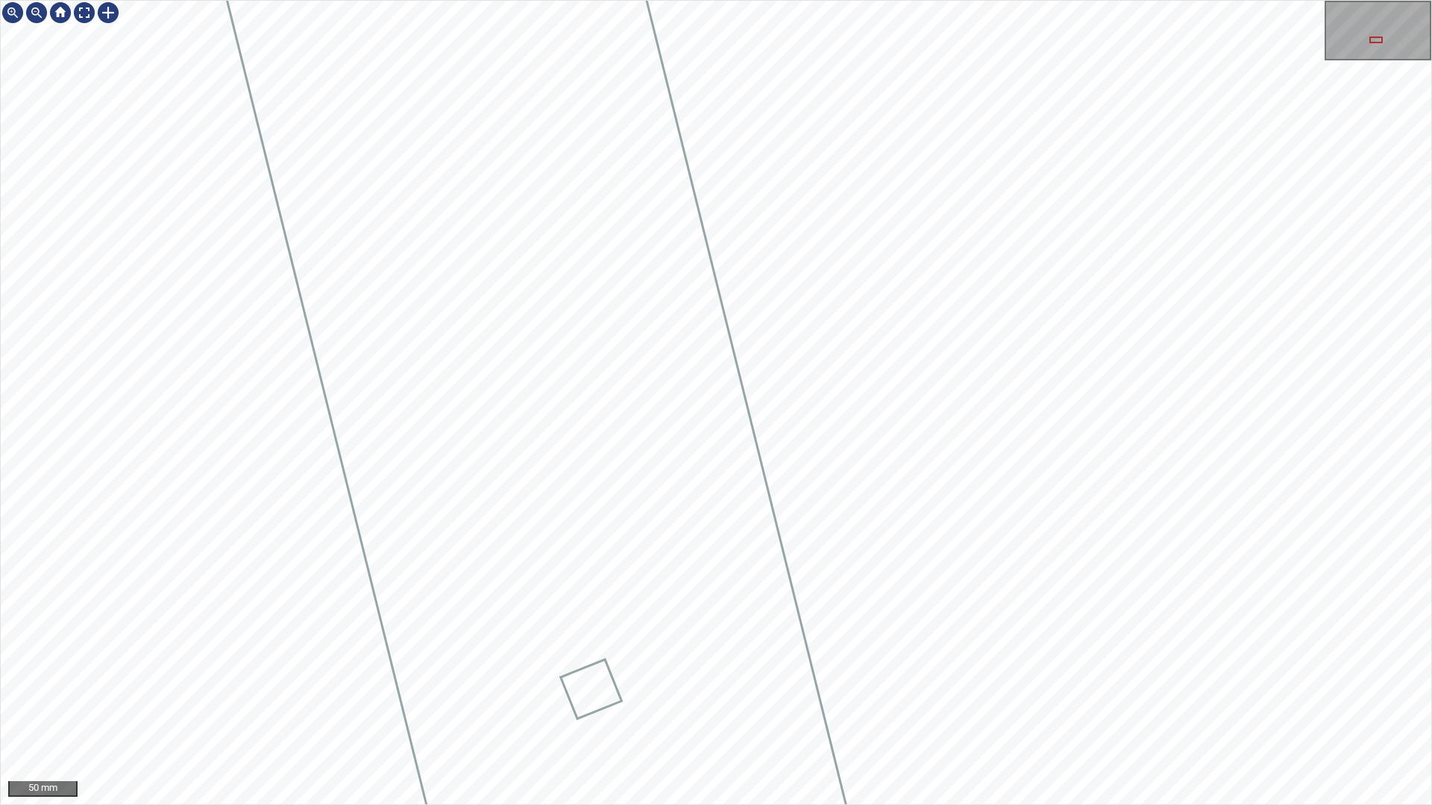
click at [1087, 711] on div "50 mm" at bounding box center [716, 402] width 1432 height 805
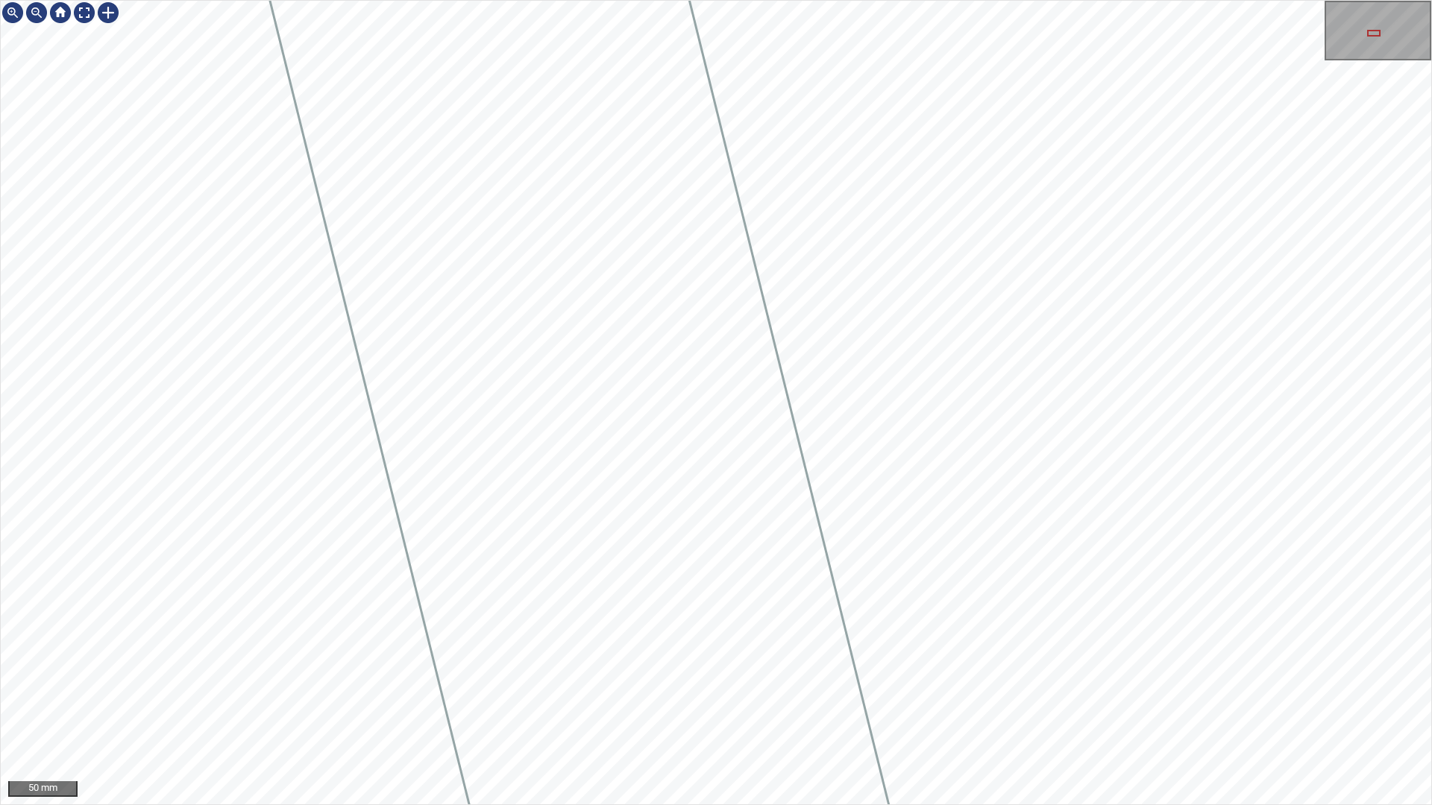
click at [1125, 711] on div "50 mm" at bounding box center [716, 402] width 1432 height 805
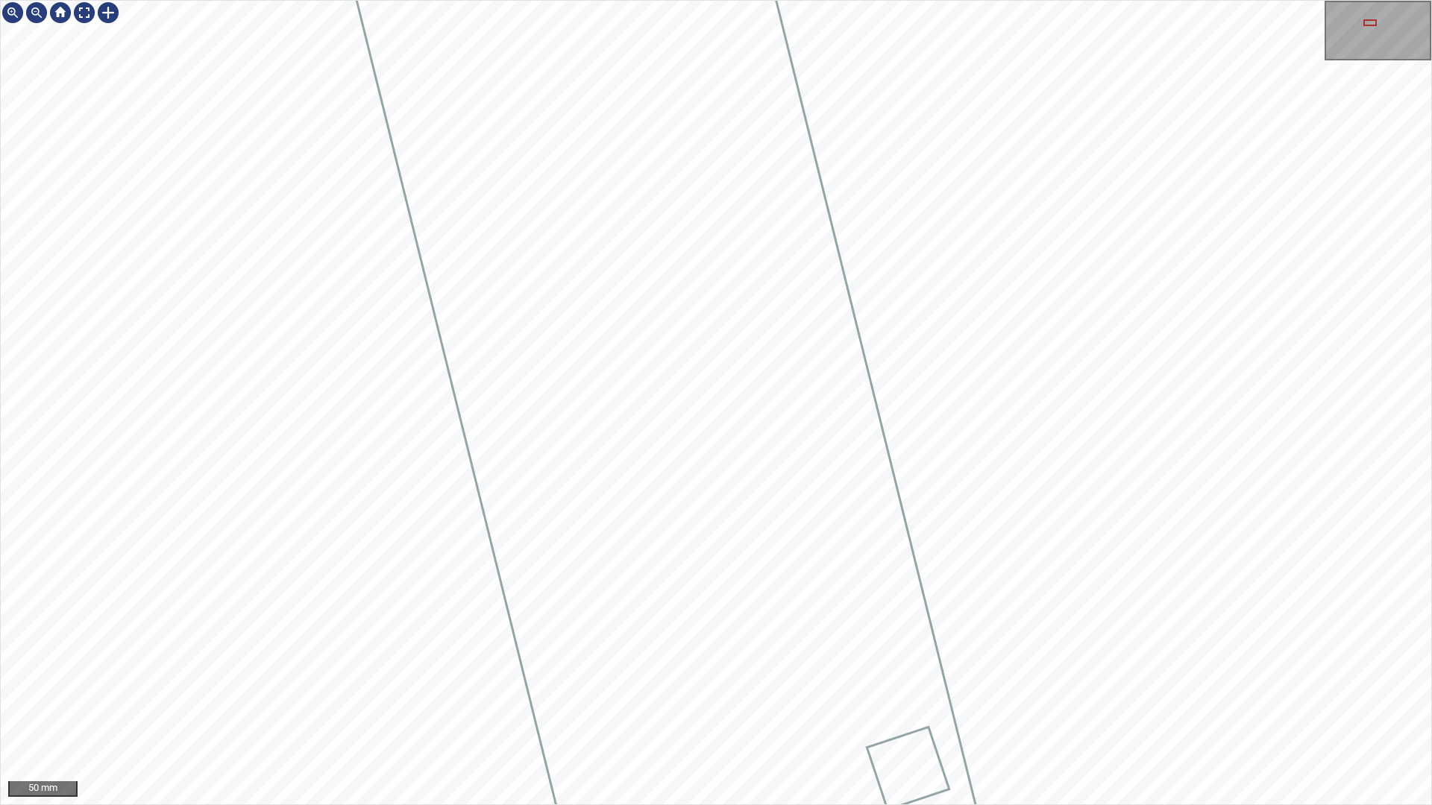
click at [1112, 711] on div "50 mm" at bounding box center [716, 402] width 1432 height 805
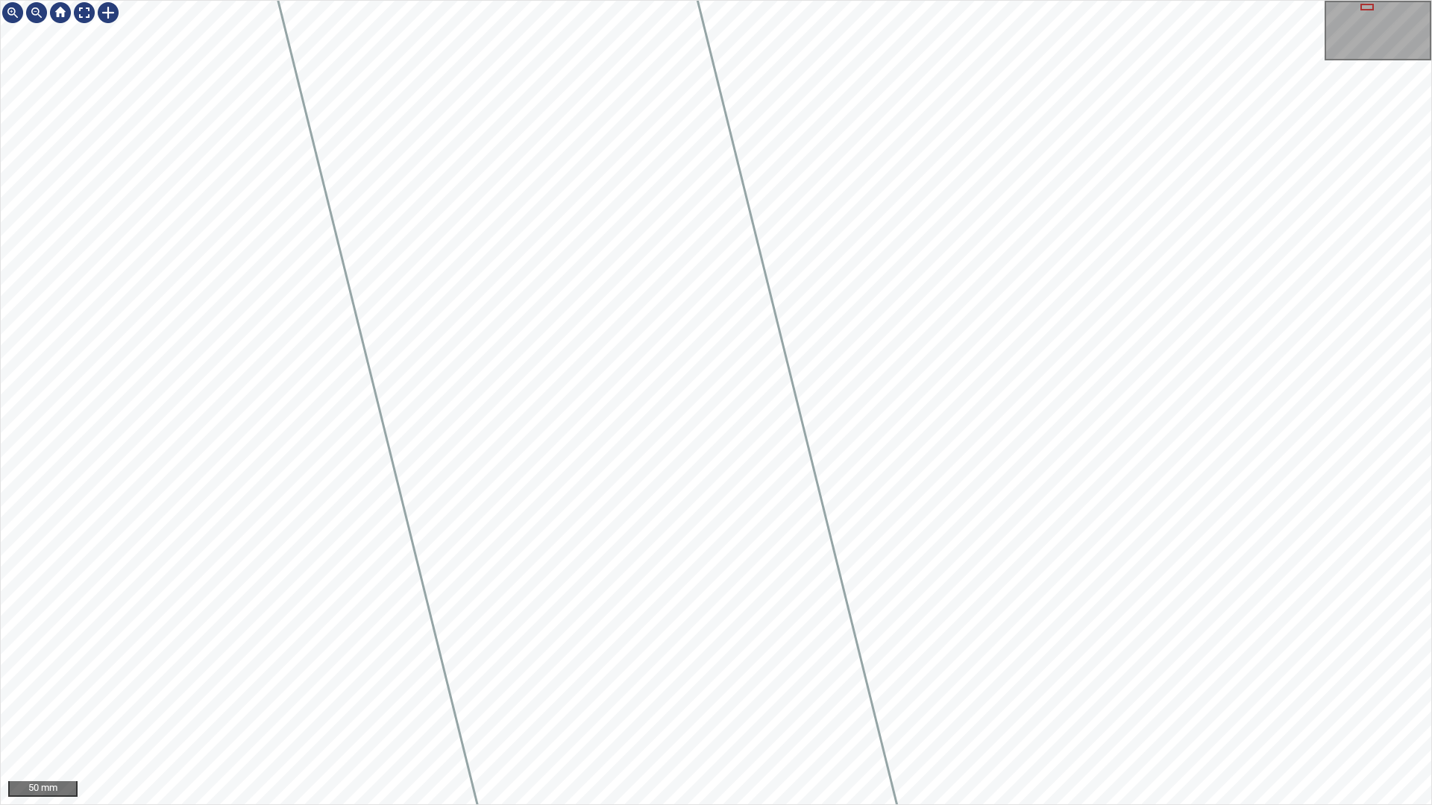
click at [1080, 711] on div "50 mm" at bounding box center [716, 402] width 1432 height 805
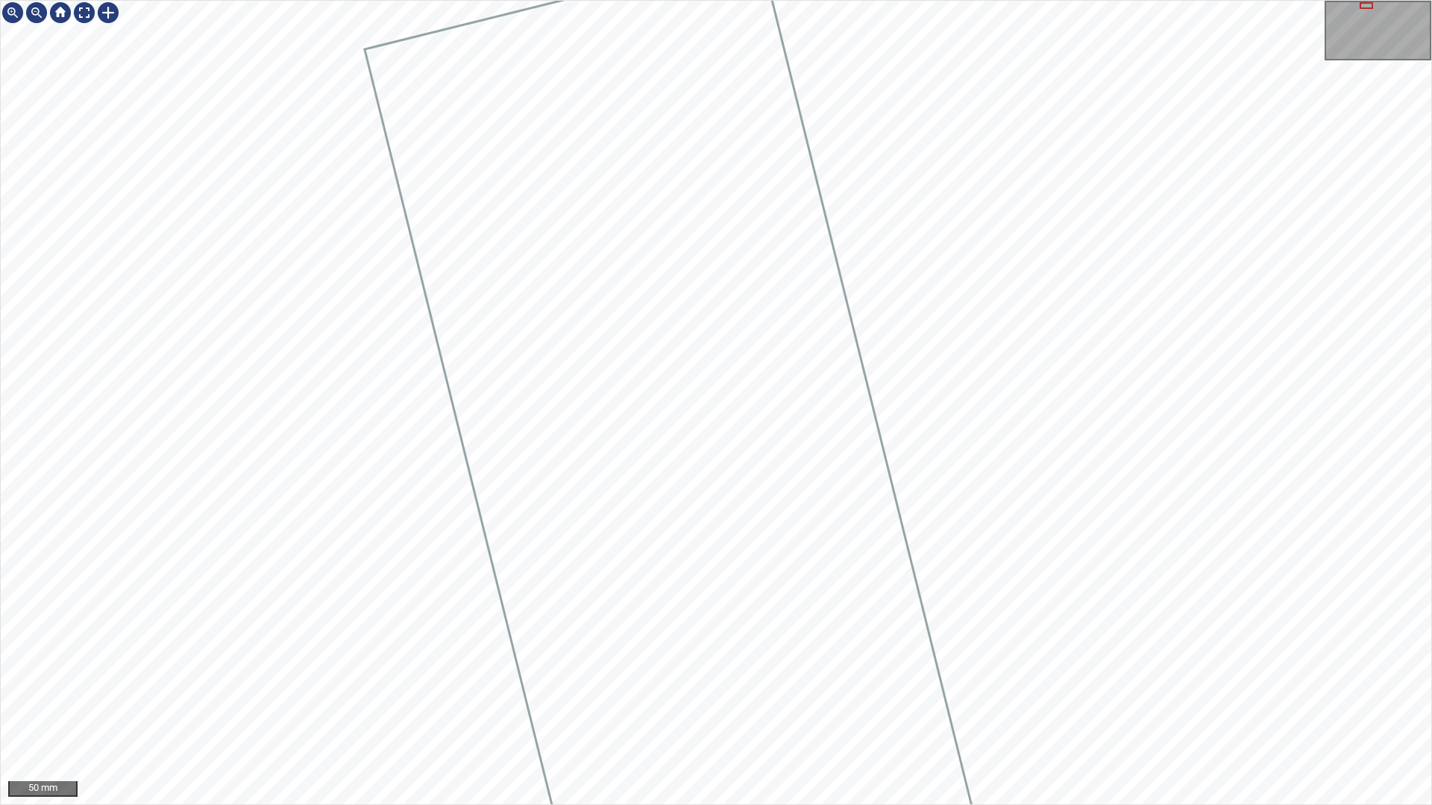
click at [1100, 711] on div "50 mm" at bounding box center [716, 402] width 1432 height 805
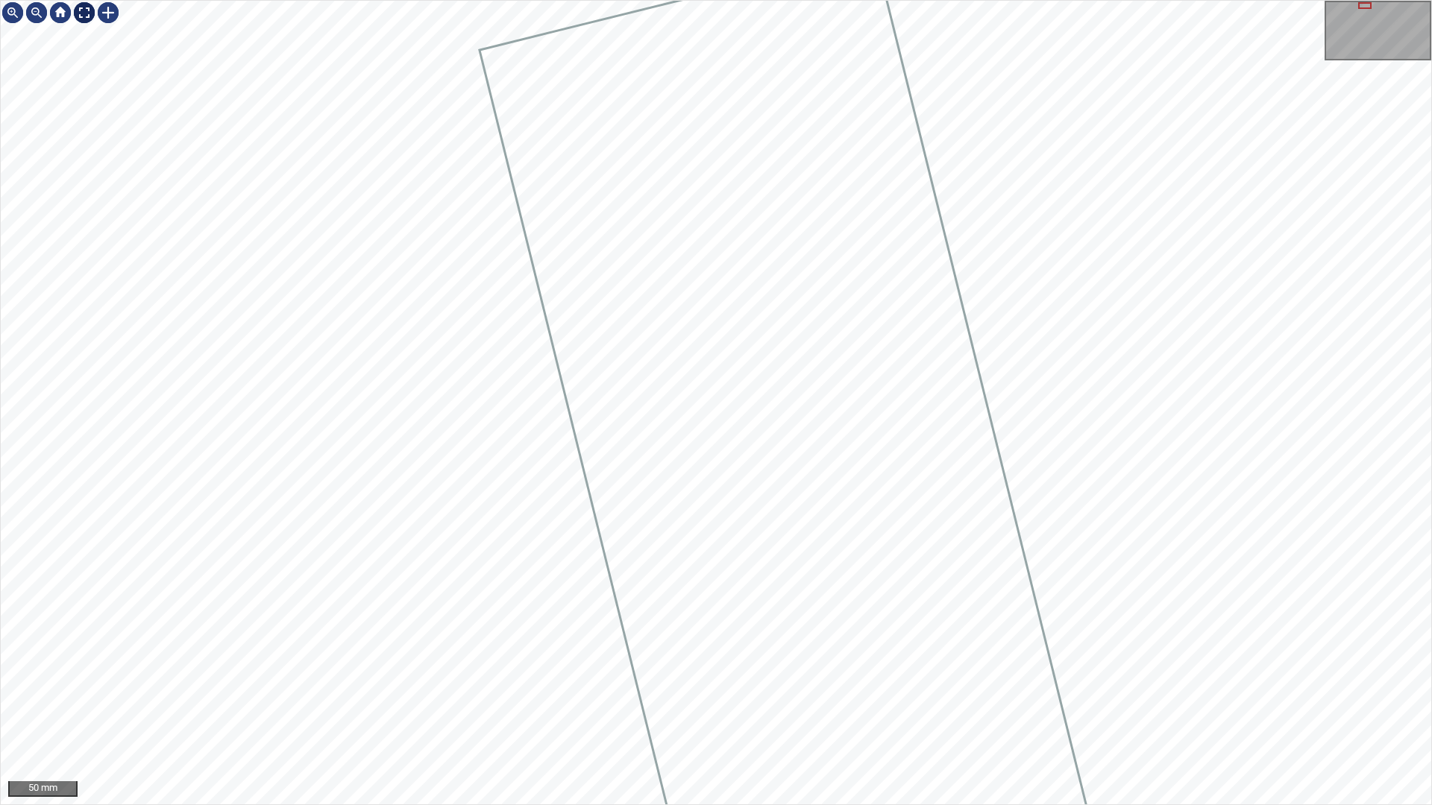
click at [85, 7] on div at bounding box center [84, 13] width 24 height 24
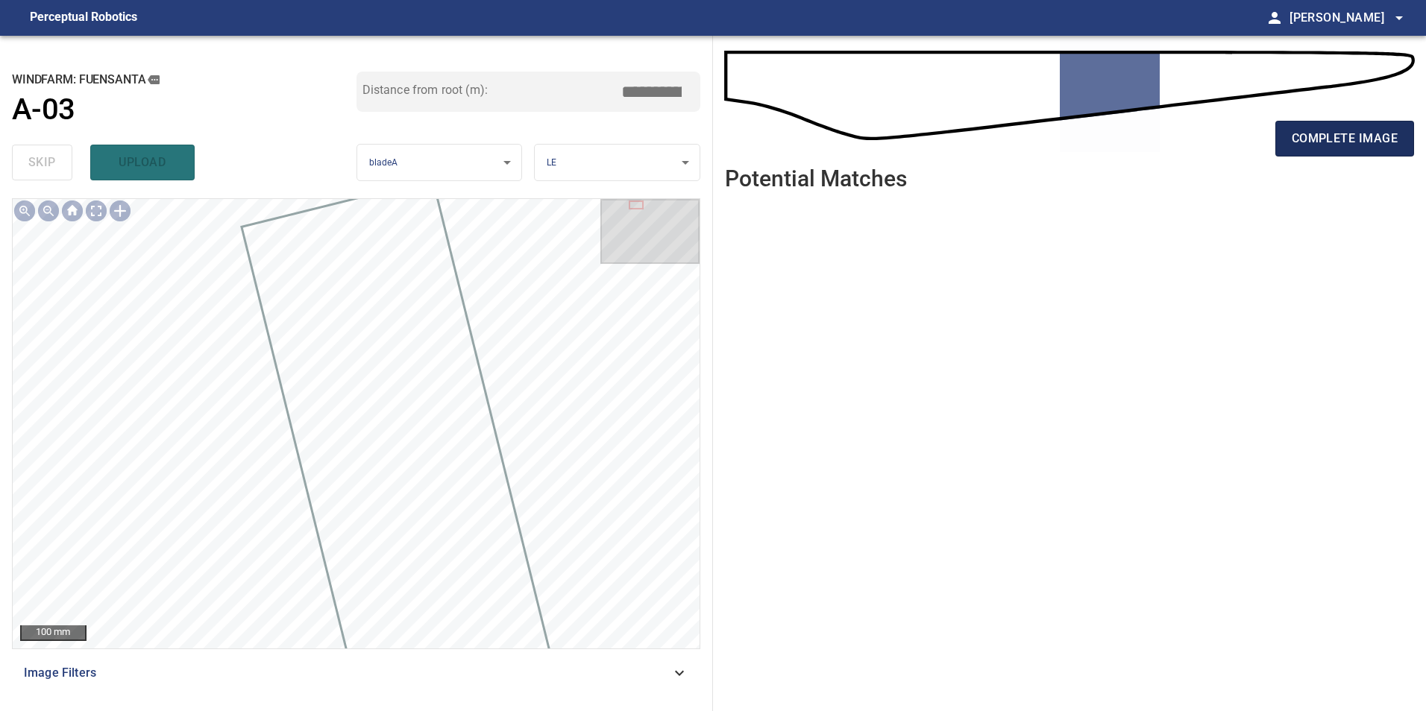
click at [1400, 140] on button "complete image" at bounding box center [1344, 139] width 139 height 36
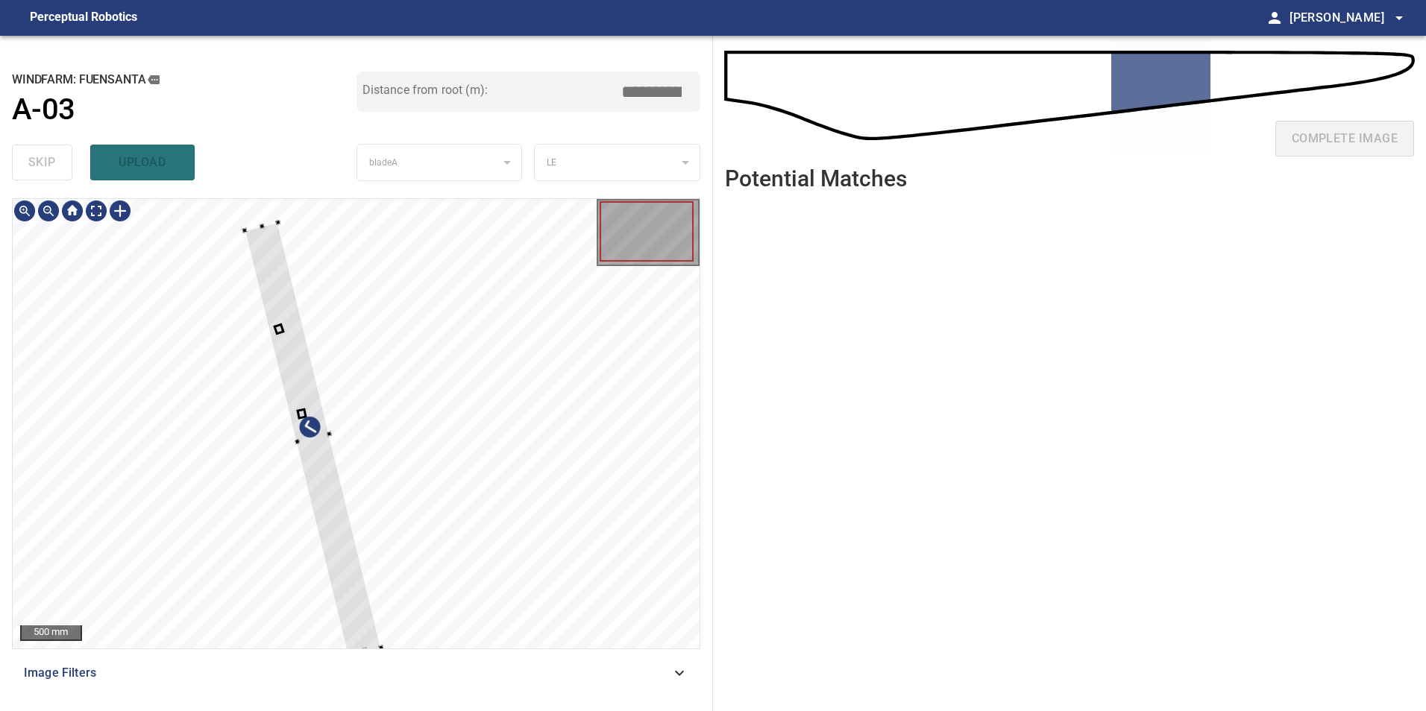
click at [518, 452] on div at bounding box center [356, 424] width 687 height 450
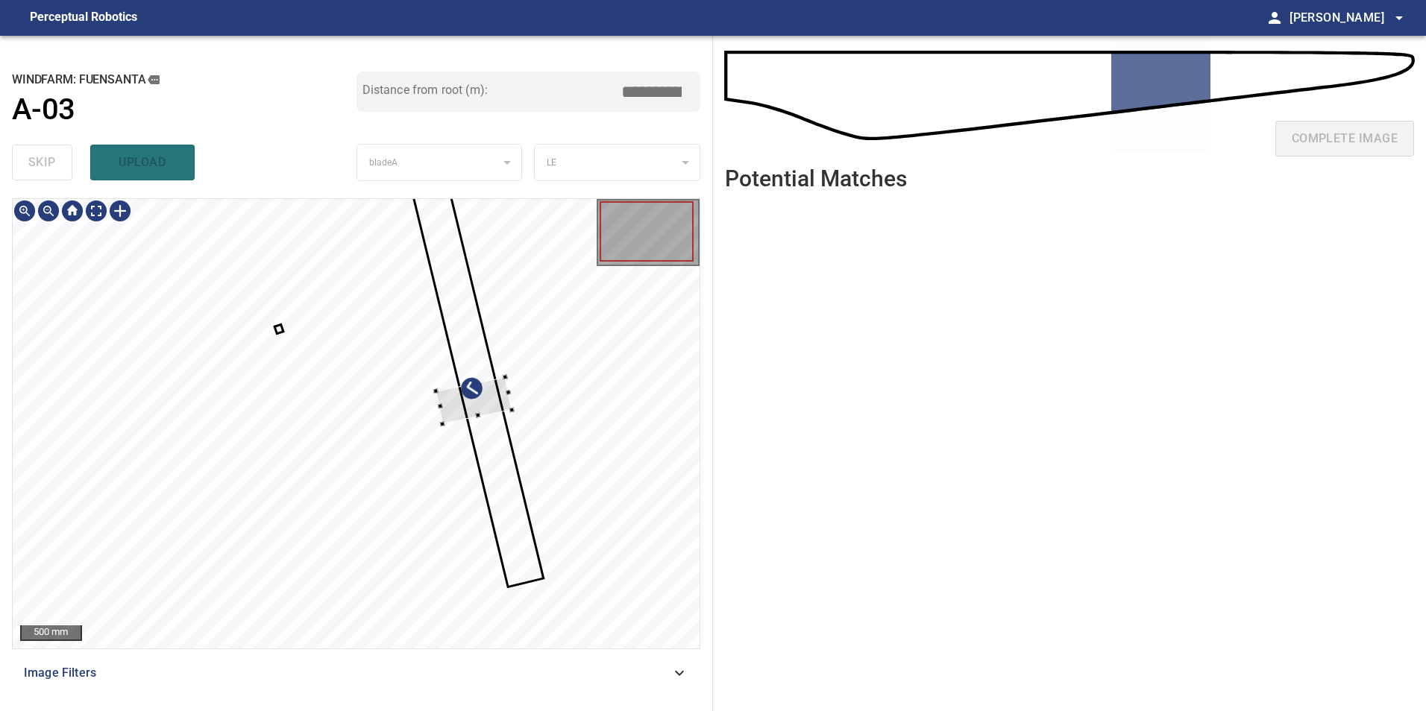
click at [484, 397] on div at bounding box center [474, 400] width 76 height 47
click at [508, 381] on div at bounding box center [356, 424] width 687 height 450
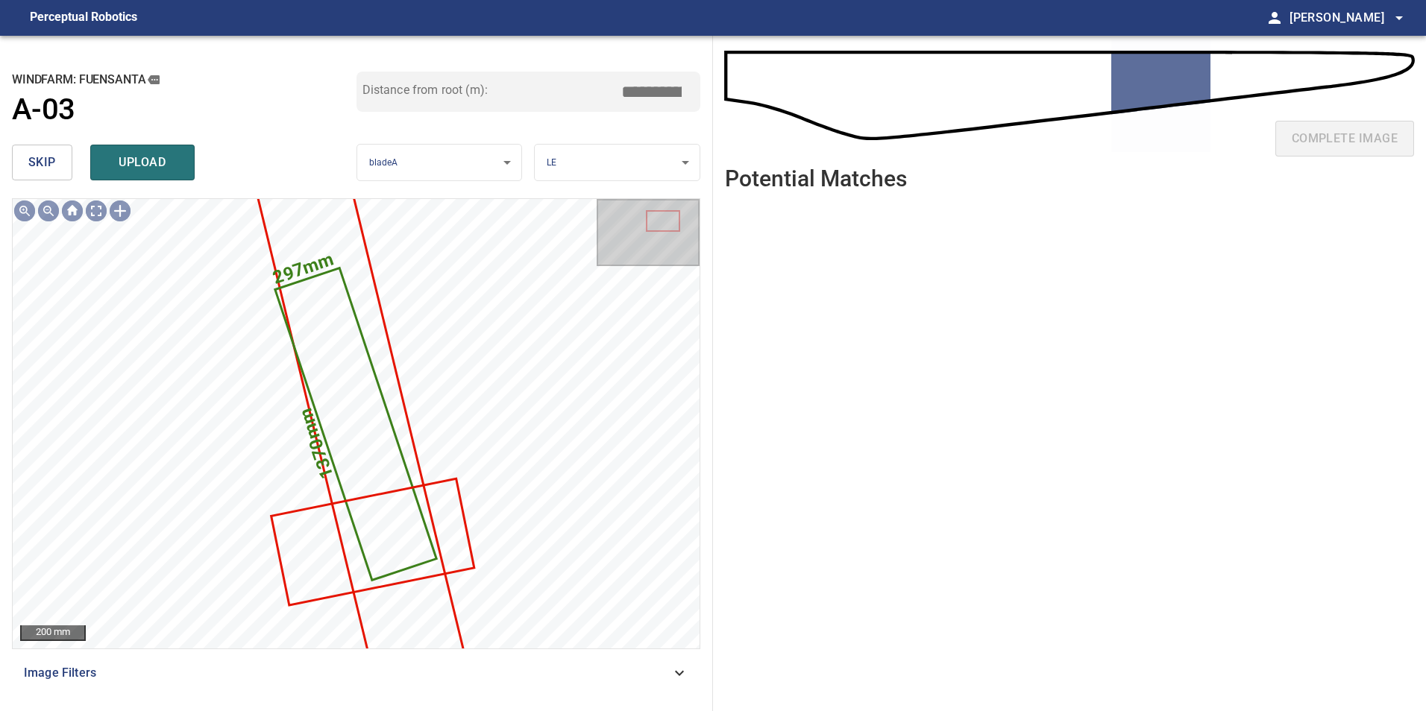
click at [25, 157] on button "skip" at bounding box center [42, 163] width 60 height 36
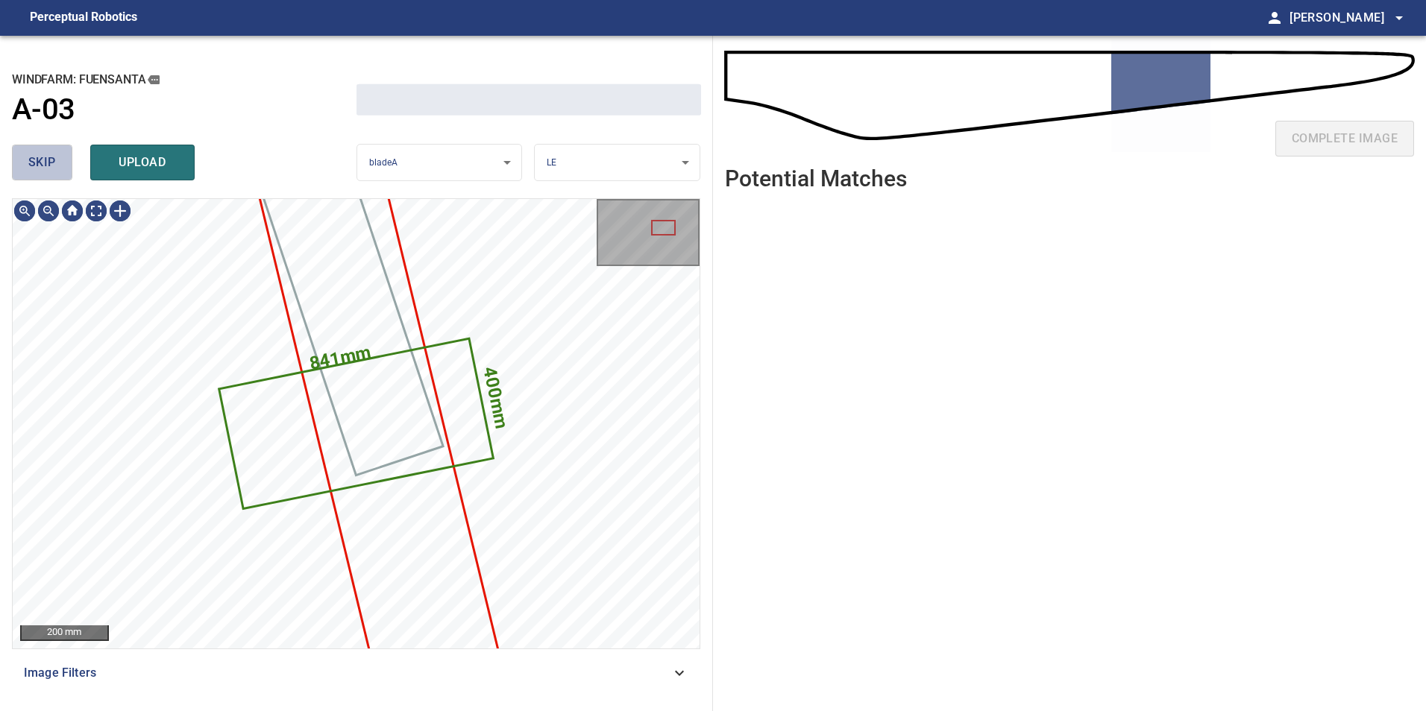
click at [25, 156] on button "skip" at bounding box center [42, 163] width 60 height 36
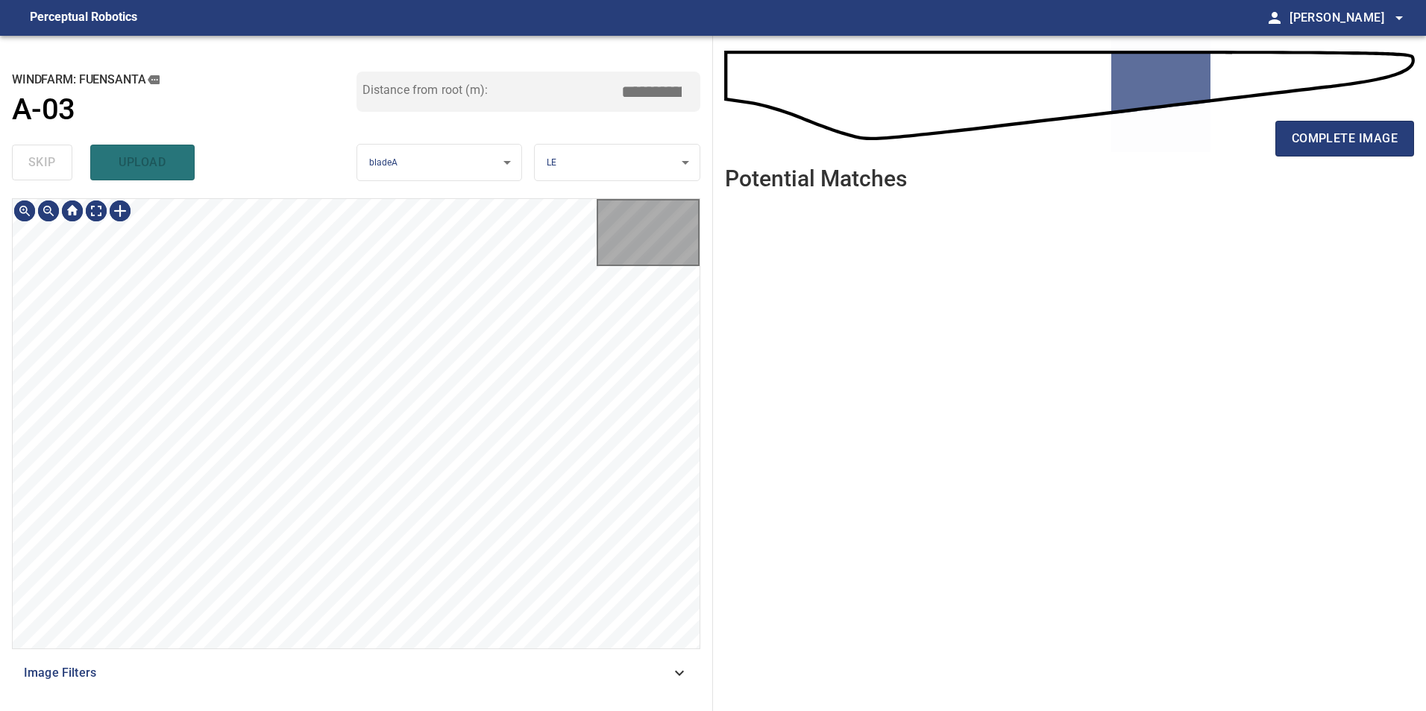
type input "*****"
click at [25, 155] on div "skip upload" at bounding box center [184, 163] width 345 height 48
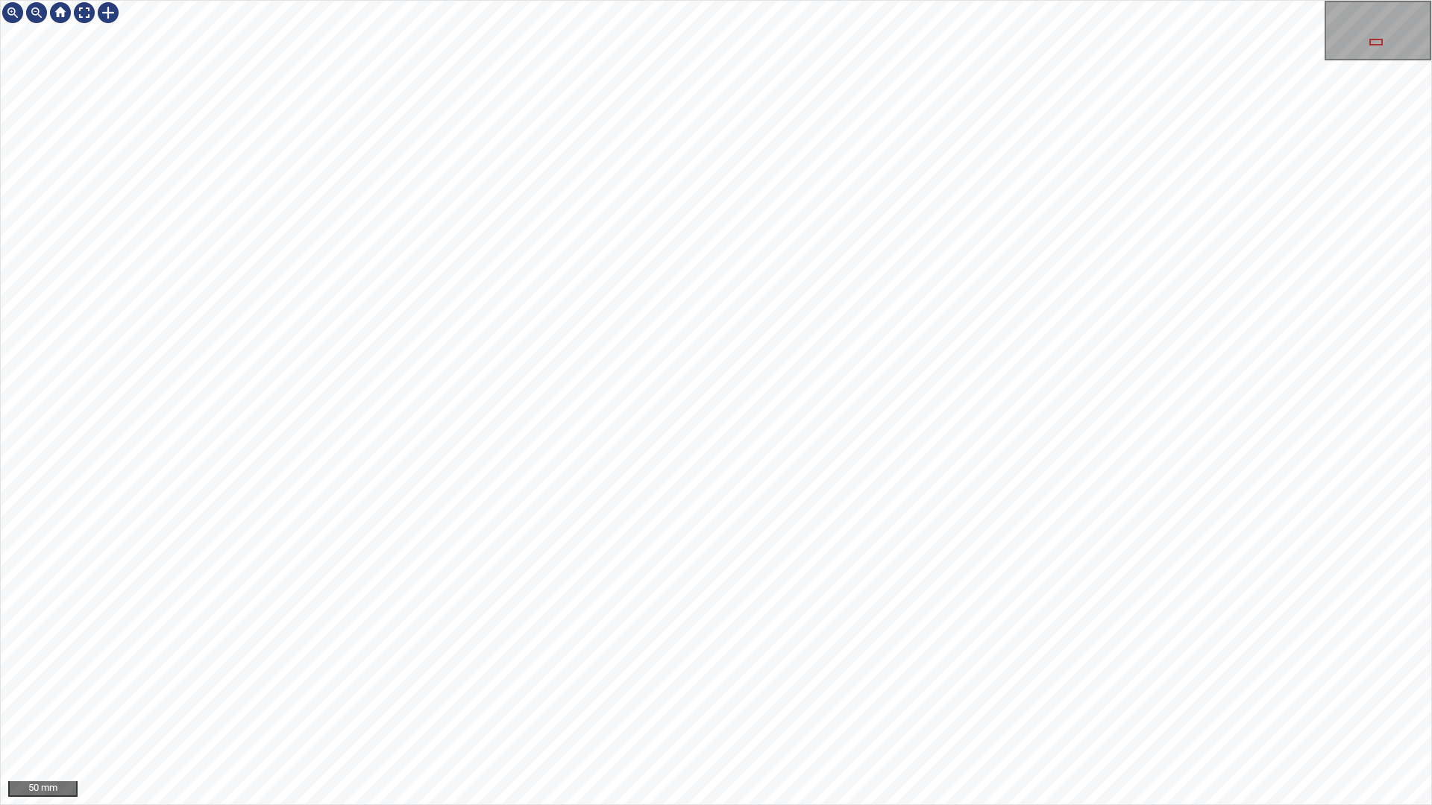
click at [783, 0] on div "50 mm" at bounding box center [716, 402] width 1432 height 805
click at [861, 711] on div "50 mm" at bounding box center [716, 402] width 1432 height 805
click at [113, 10] on div at bounding box center [108, 13] width 24 height 24
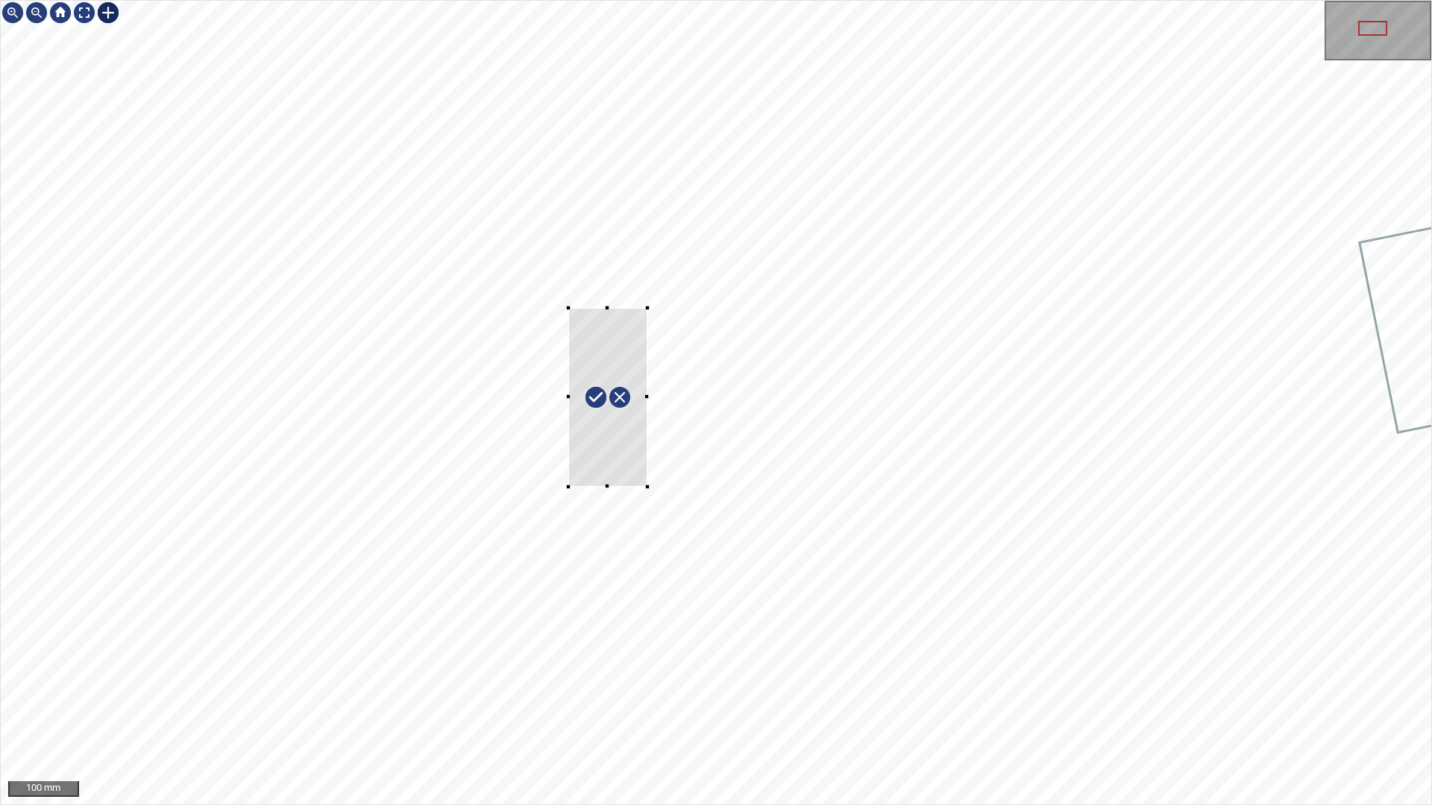
click at [585, 296] on div at bounding box center [716, 403] width 1430 height 804
click at [613, 444] on div at bounding box center [598, 392] width 108 height 201
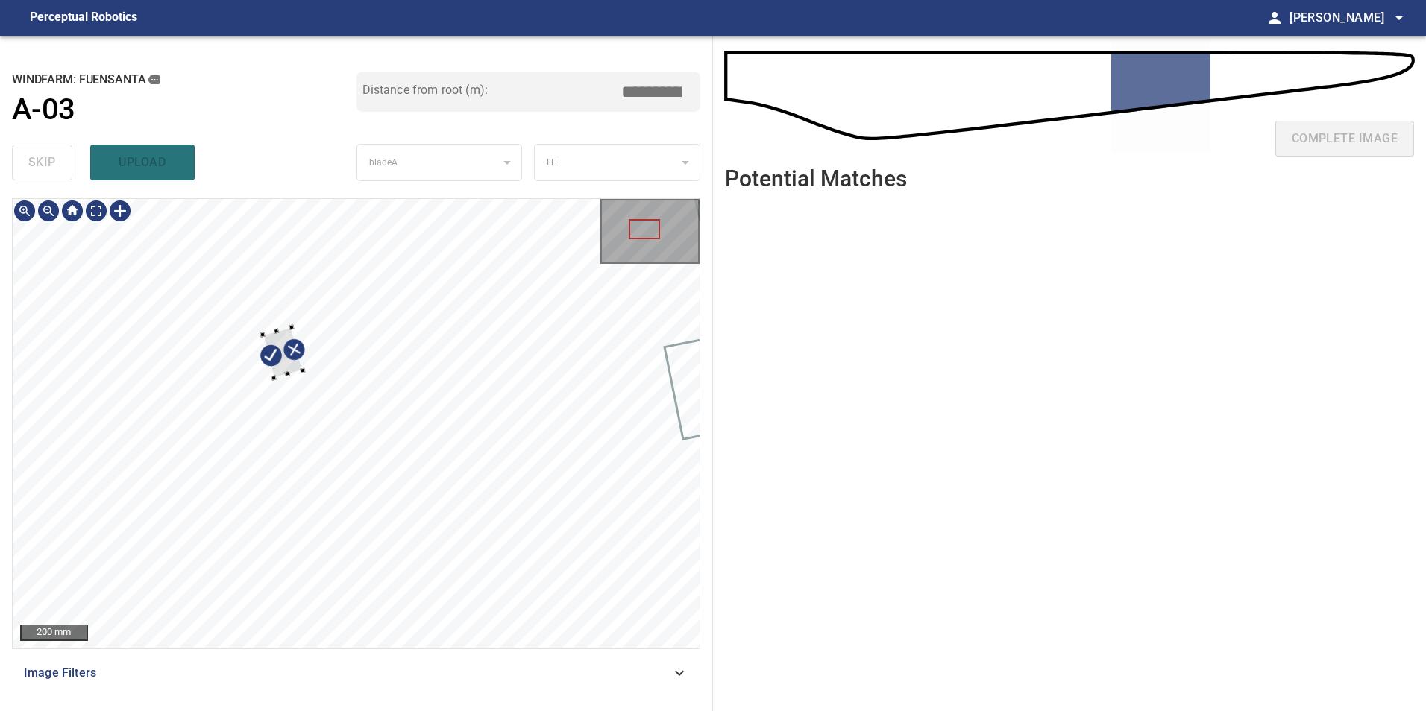
click at [245, 185] on div "**********" at bounding box center [356, 374] width 713 height 676
click at [245, 218] on div at bounding box center [356, 424] width 687 height 450
click at [319, 478] on div at bounding box center [356, 424] width 687 height 450
click at [312, 472] on div at bounding box center [356, 424] width 687 height 450
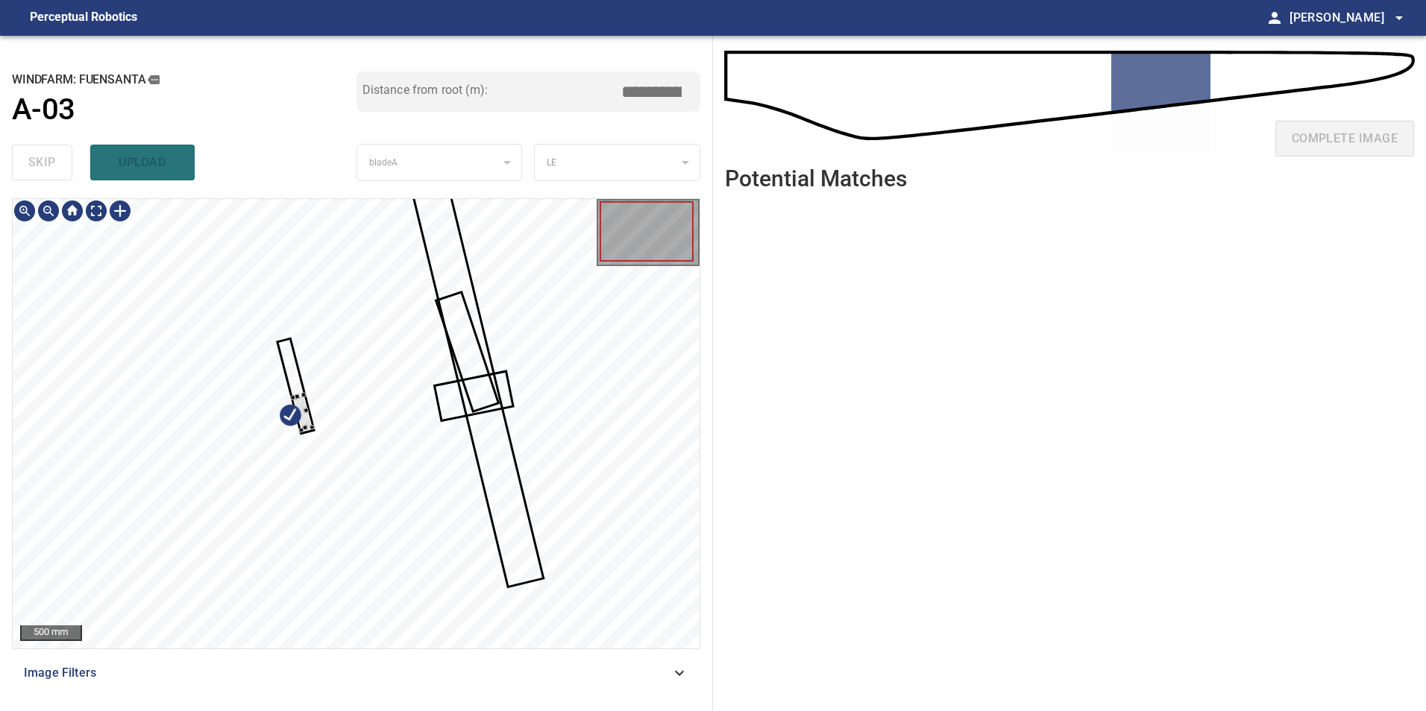
click at [392, 363] on div at bounding box center [356, 424] width 687 height 450
click at [323, 421] on div at bounding box center [356, 424] width 687 height 450
click at [543, 388] on div at bounding box center [538, 373] width 149 height 91
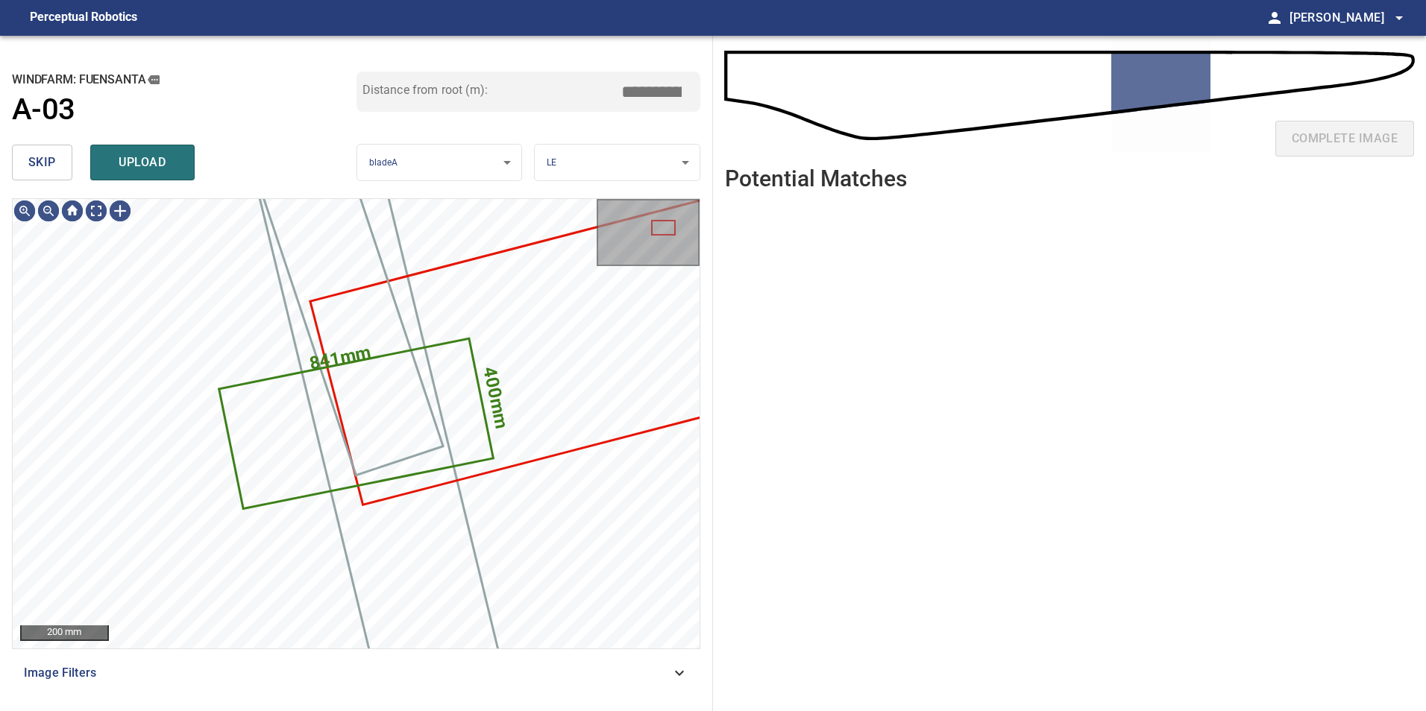
click at [36, 159] on span "skip" at bounding box center [42, 162] width 28 height 21
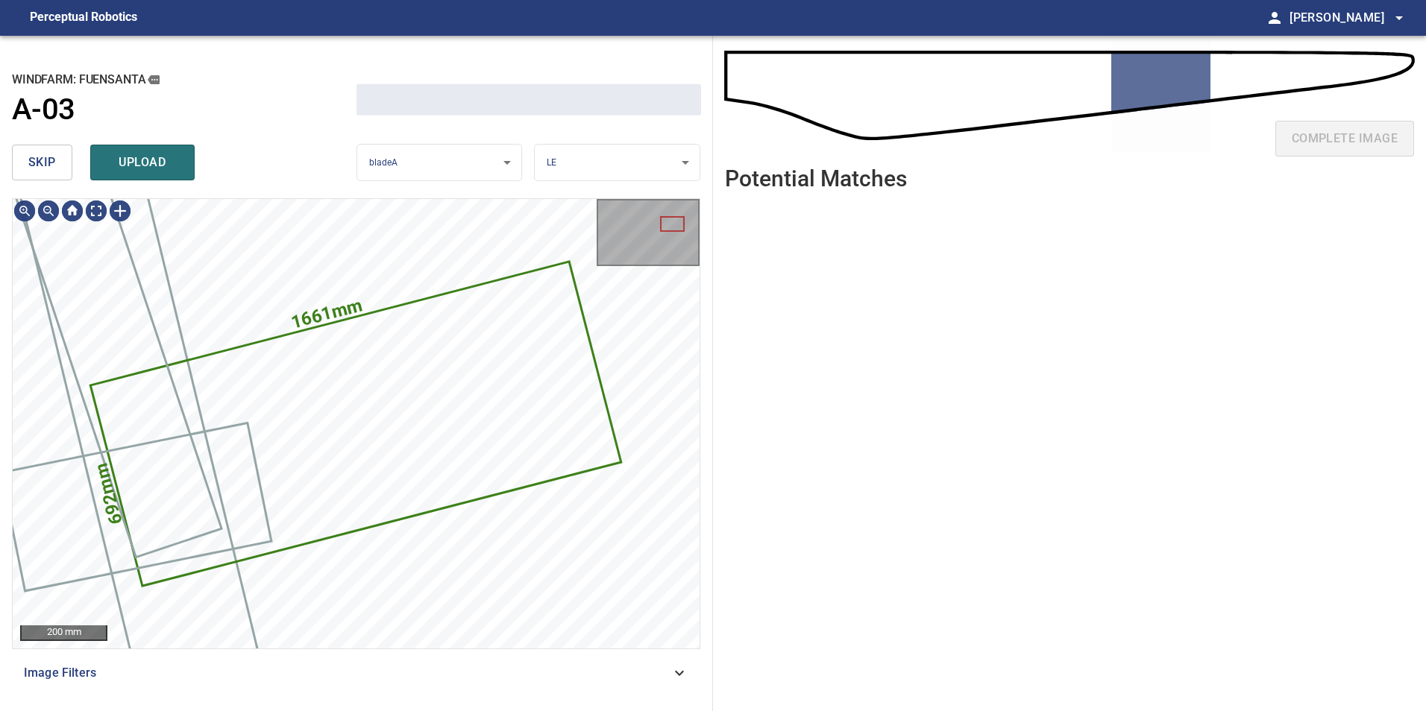
click at [36, 159] on span "skip" at bounding box center [42, 162] width 28 height 21
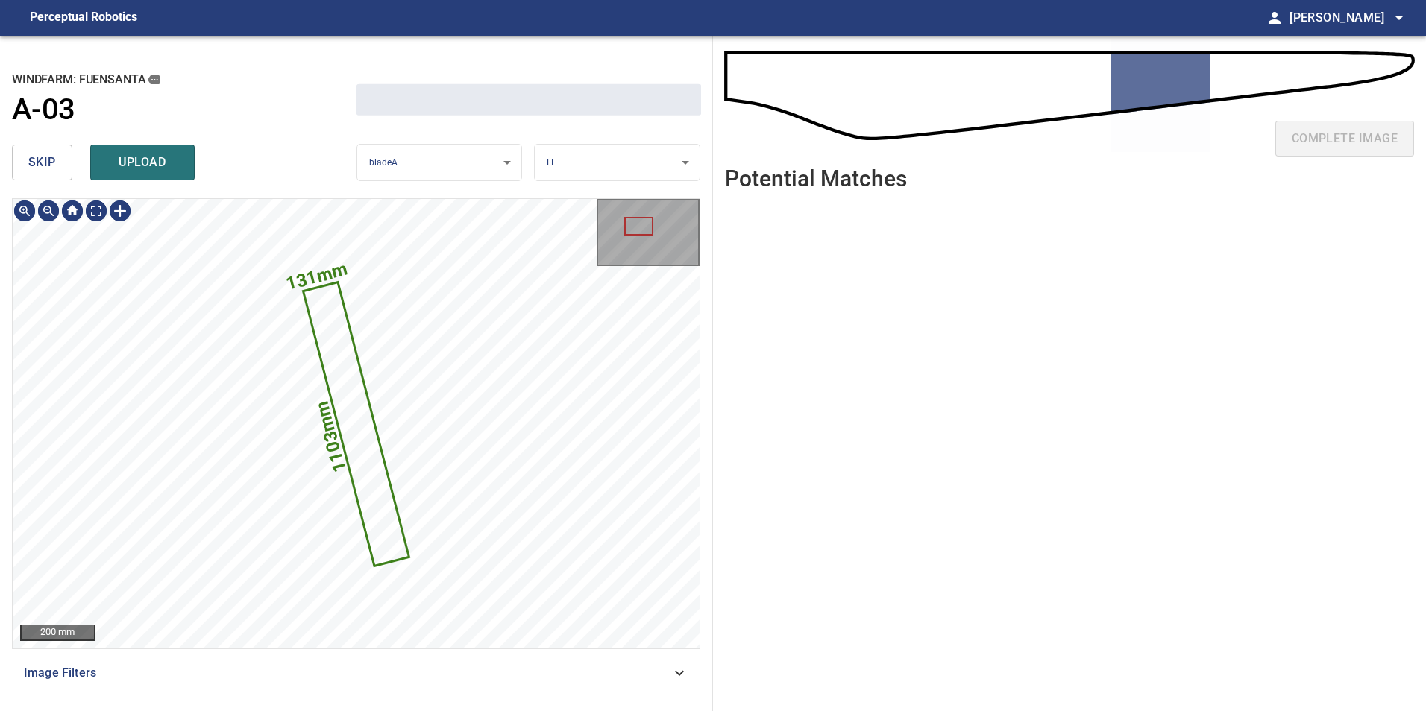
click at [36, 159] on span "skip" at bounding box center [42, 162] width 28 height 21
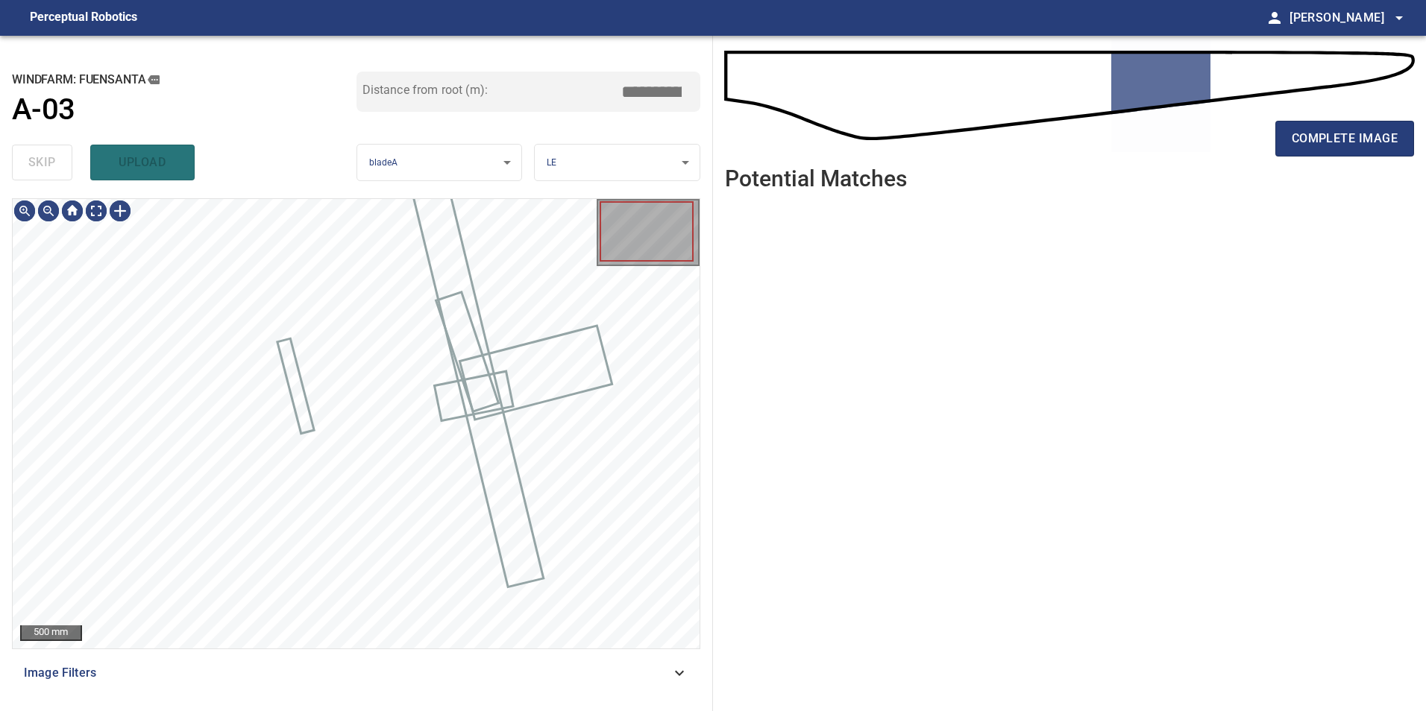
click at [36, 159] on div "skip upload" at bounding box center [184, 163] width 345 height 48
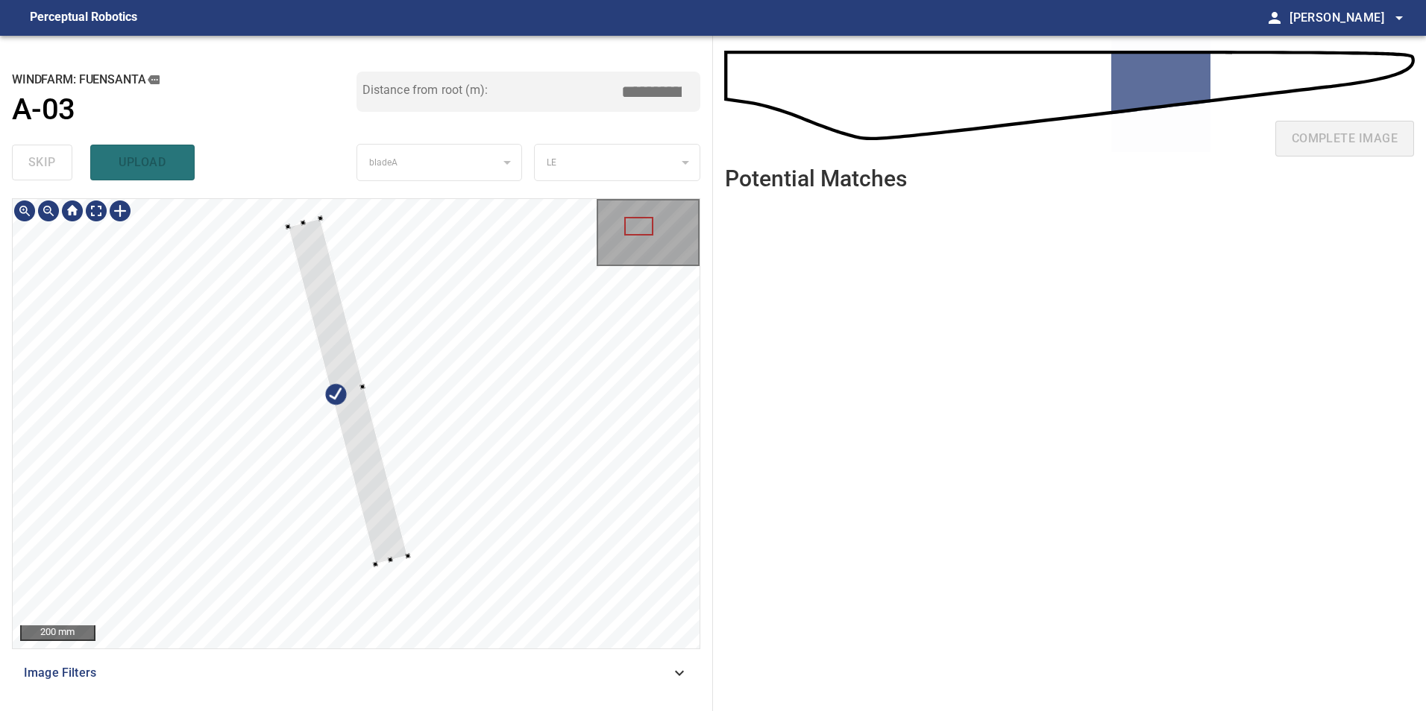
click at [304, 211] on div at bounding box center [356, 424] width 687 height 450
click at [376, 526] on div at bounding box center [348, 400] width 120 height 347
click at [389, 567] on div at bounding box center [356, 424] width 687 height 450
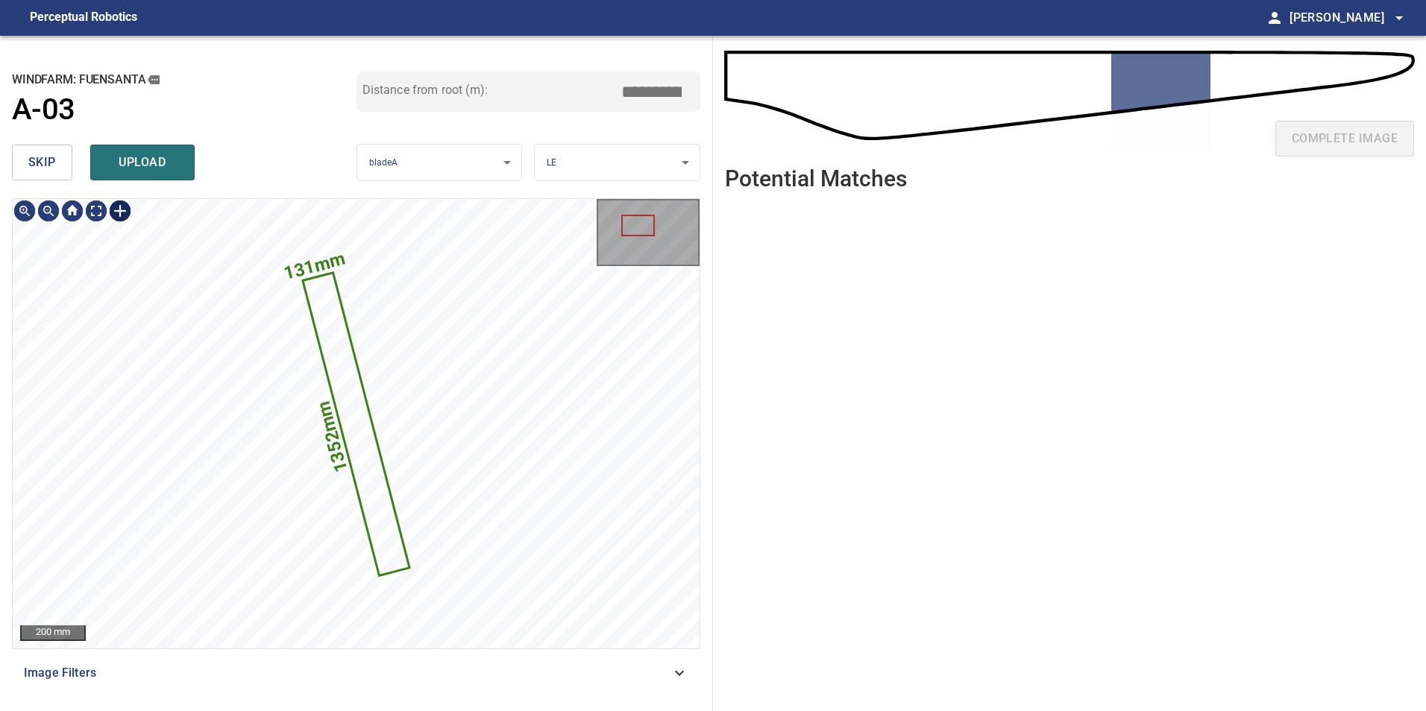
click at [124, 214] on div at bounding box center [120, 211] width 24 height 24
click at [384, 588] on div "131mm 1352mm" at bounding box center [356, 424] width 687 height 450
drag, startPoint x: 661, startPoint y: 95, endPoint x: 761, endPoint y: 144, distance: 110.7
click at [701, 95] on div "**********" at bounding box center [356, 374] width 713 height 676
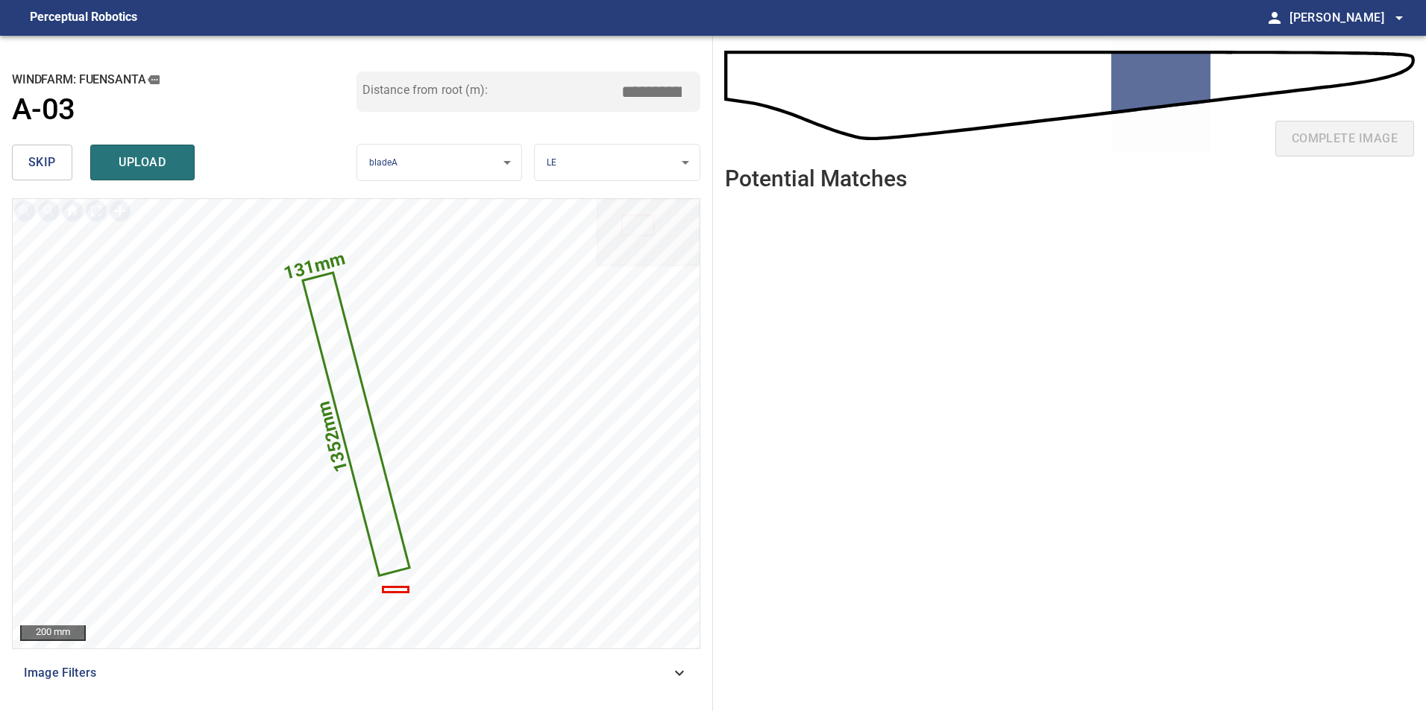
drag, startPoint x: 663, startPoint y: 85, endPoint x: 704, endPoint y: 92, distance: 41.6
click at [701, 92] on div "**********" at bounding box center [356, 374] width 713 height 676
type input "*****"
click at [134, 155] on span "upload" at bounding box center [143, 162] width 72 height 21
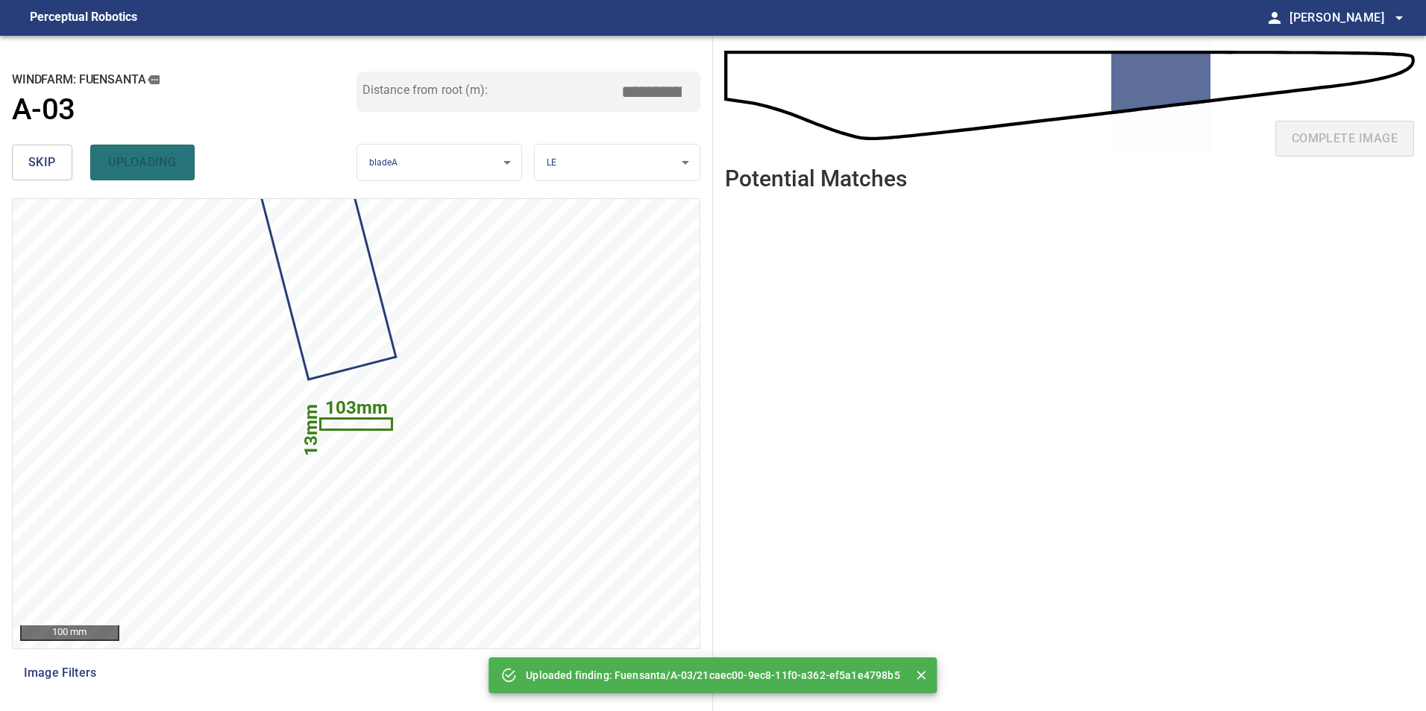
click at [30, 172] on span "skip" at bounding box center [42, 162] width 28 height 21
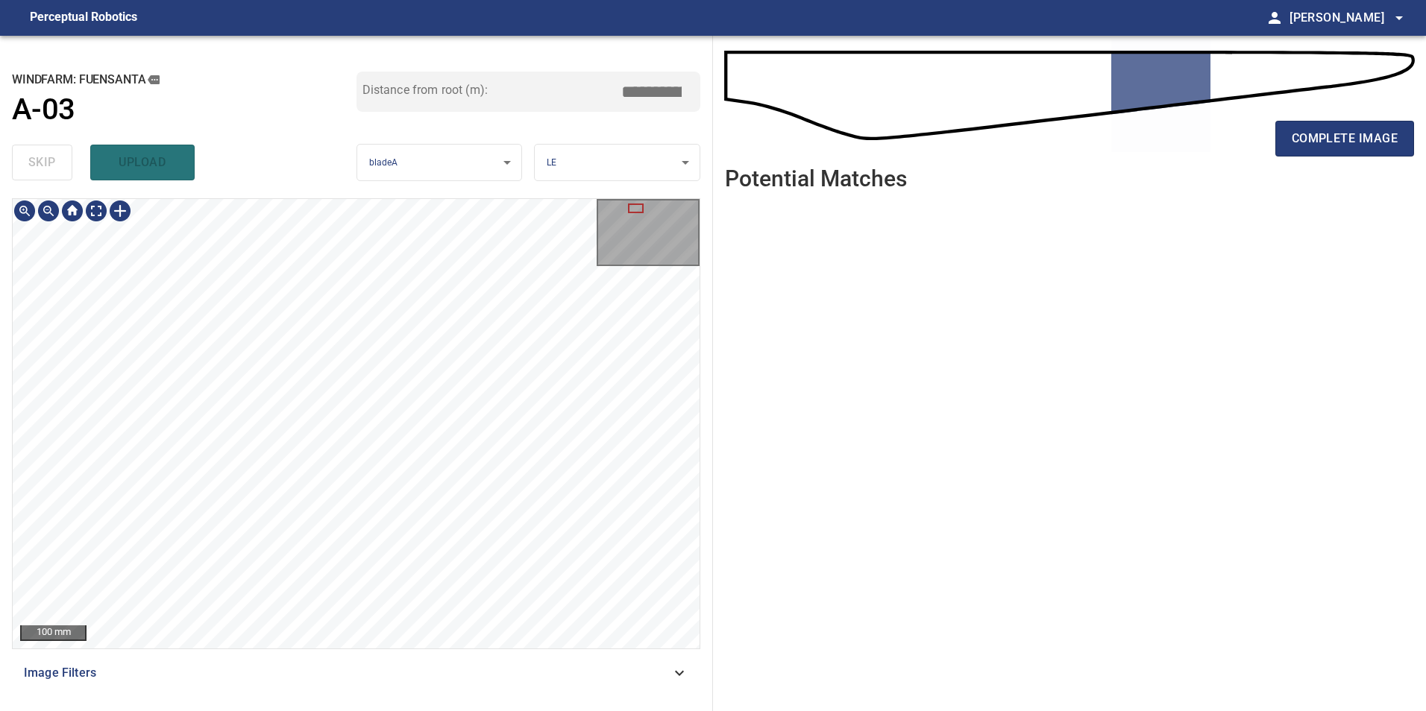
click at [451, 696] on div "100 mm Image Filters" at bounding box center [356, 448] width 688 height 501
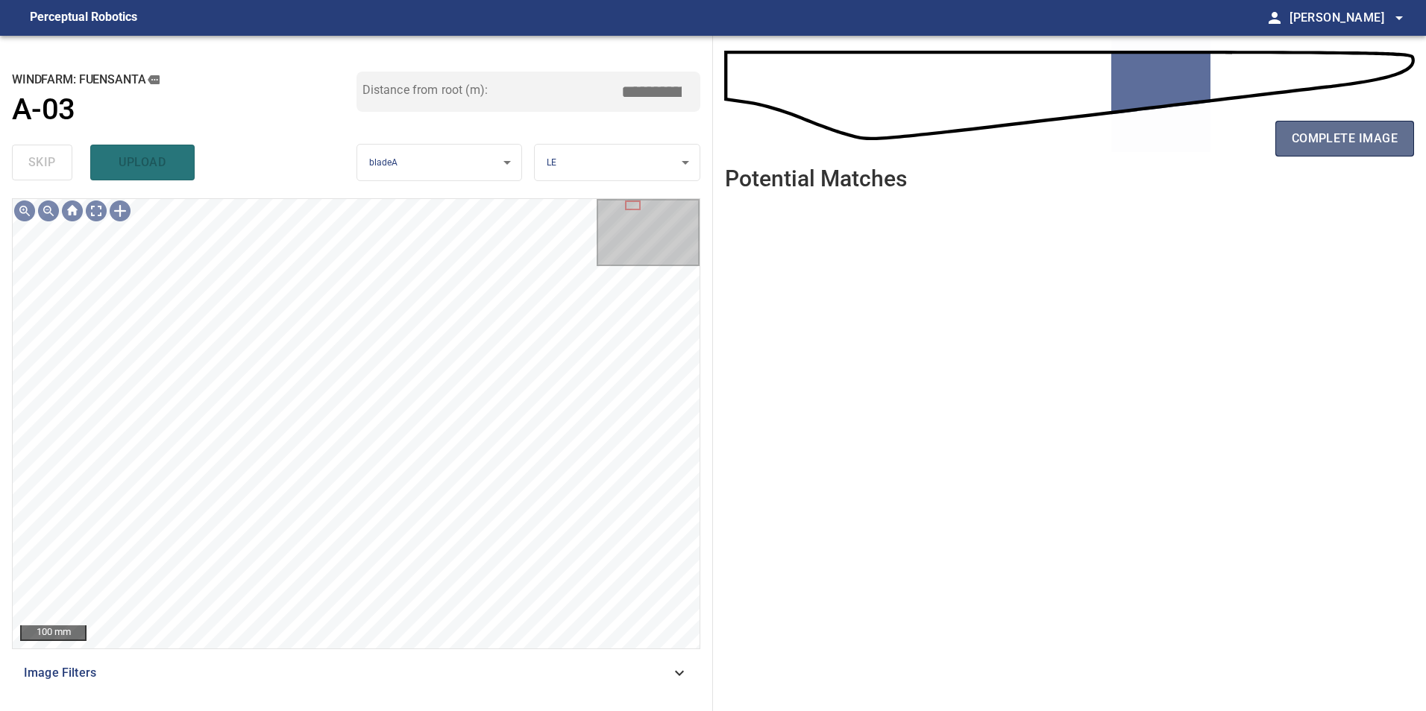
click at [1369, 127] on button "complete image" at bounding box center [1344, 139] width 139 height 36
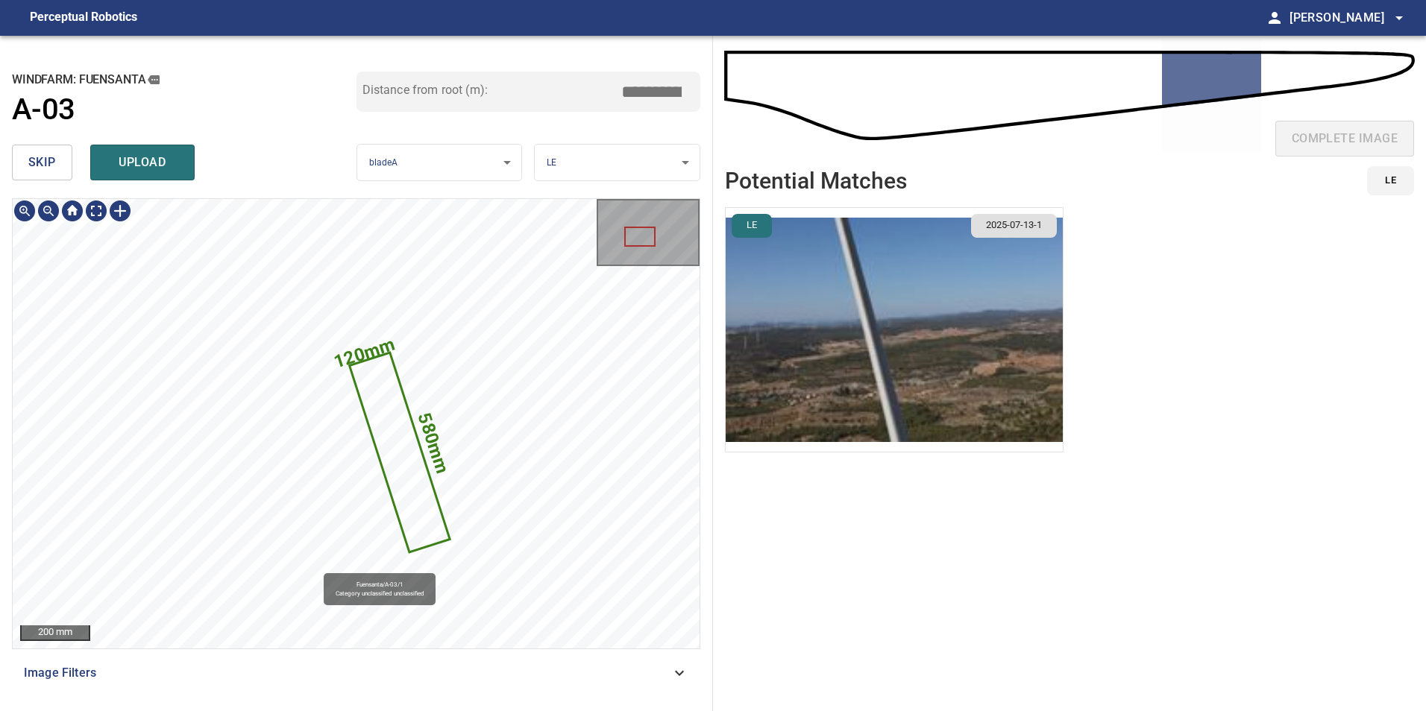
click at [403, 488] on icon at bounding box center [399, 452] width 98 height 197
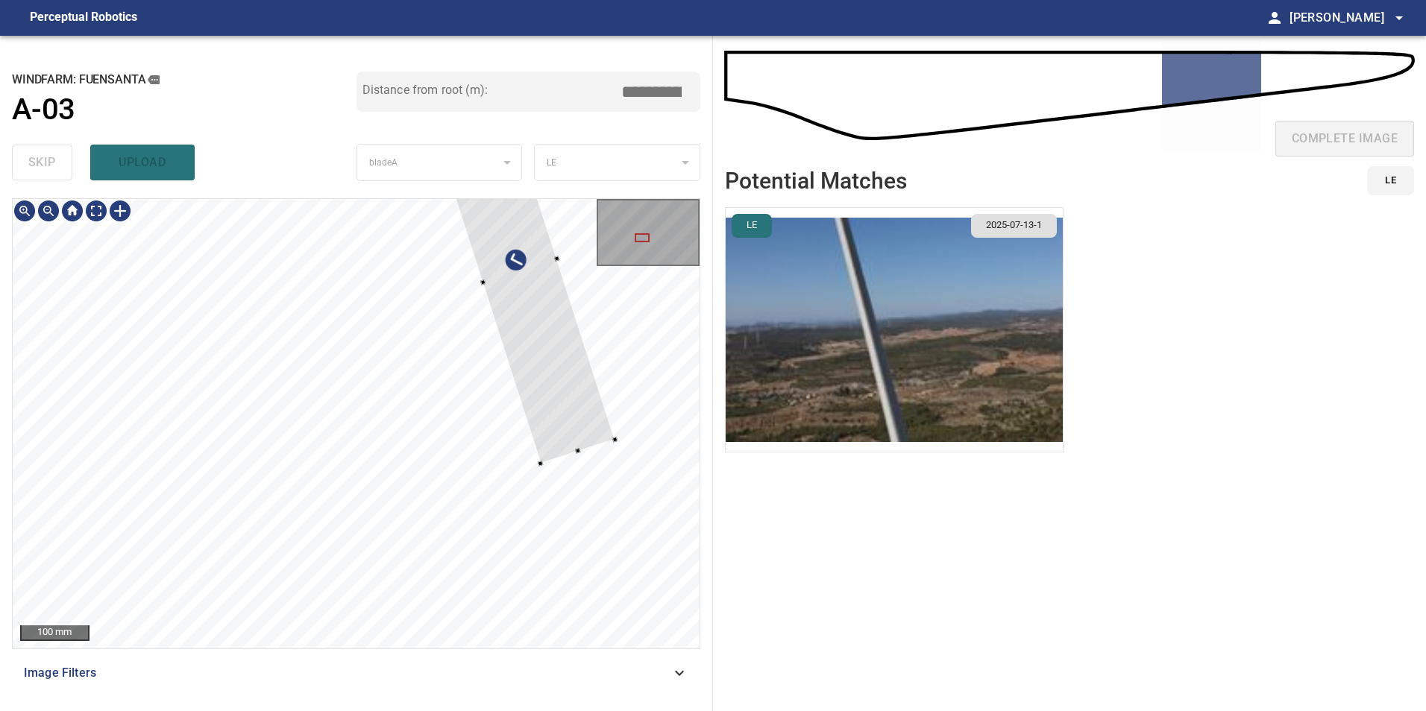
click at [598, 365] on div at bounding box center [356, 424] width 687 height 450
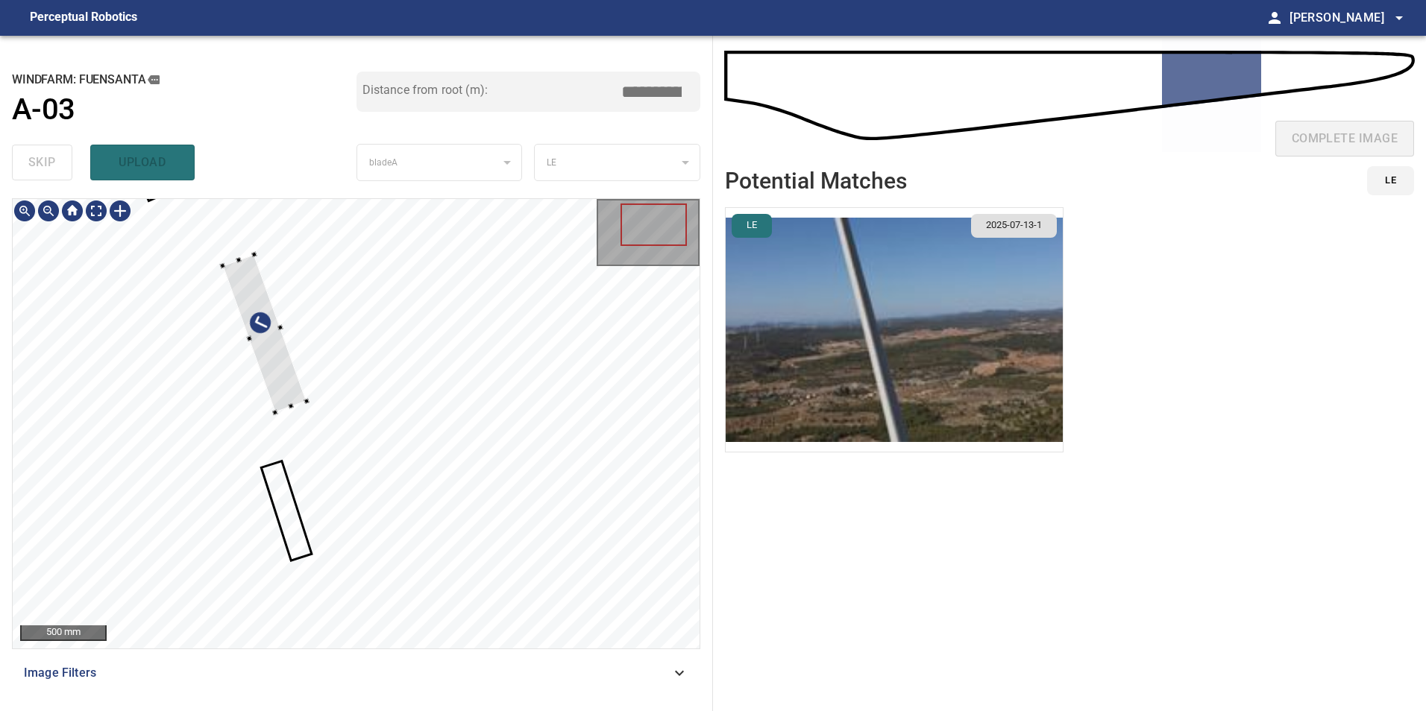
click at [306, 345] on div at bounding box center [264, 333] width 84 height 158
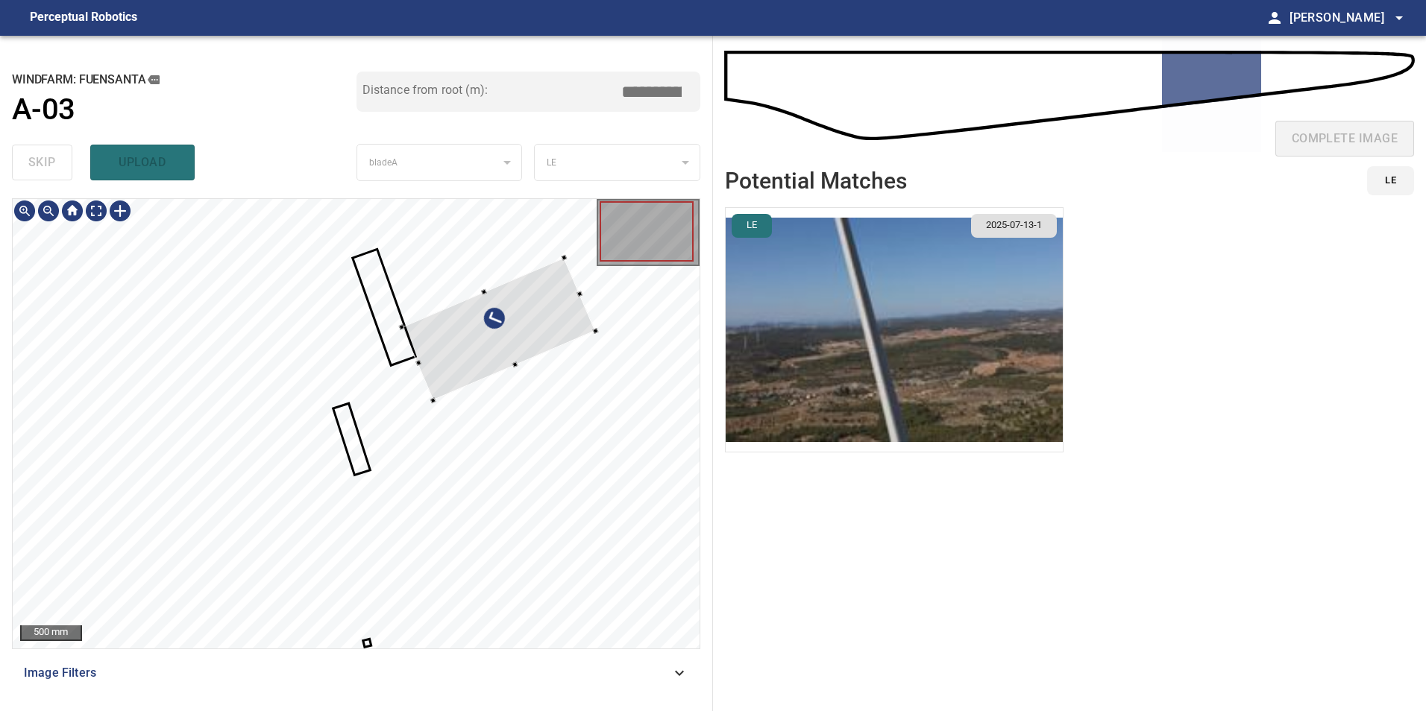
click at [482, 345] on div at bounding box center [499, 329] width 194 height 143
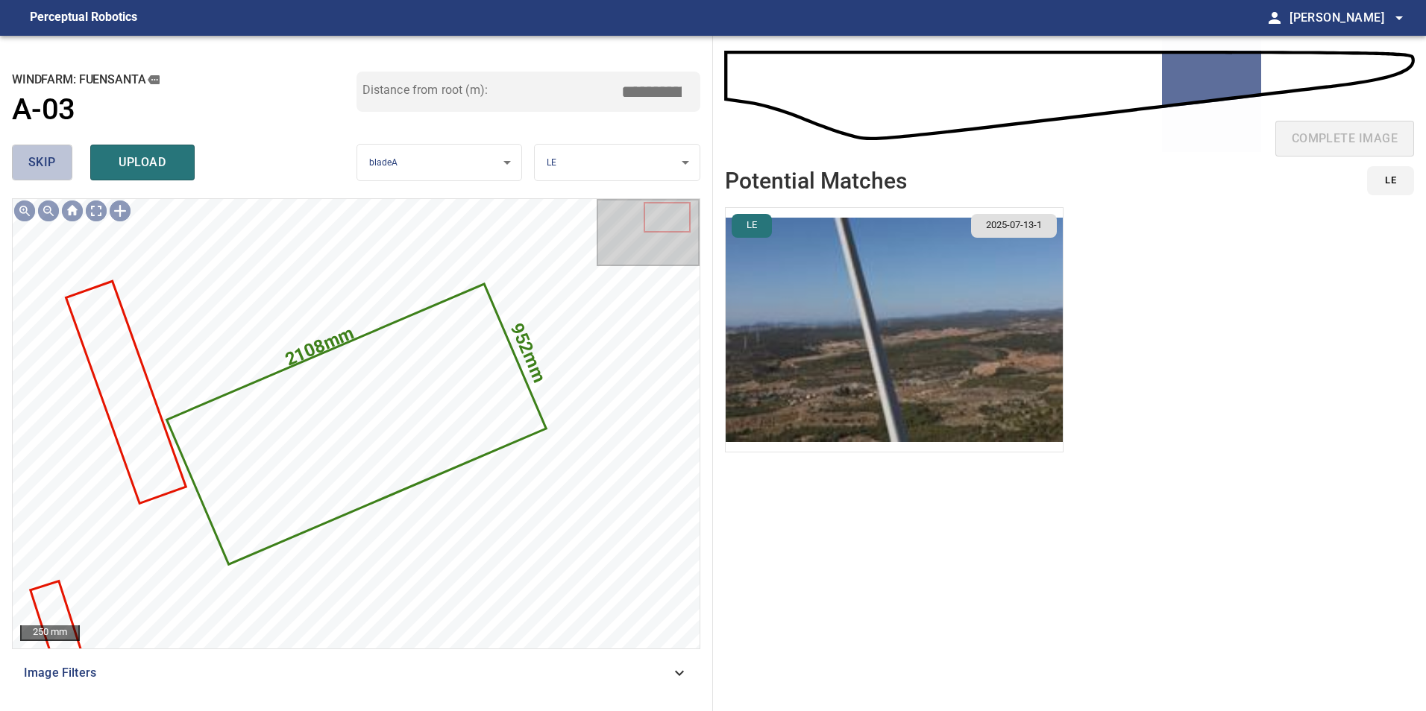
click at [57, 164] on button "skip" at bounding box center [42, 163] width 60 height 36
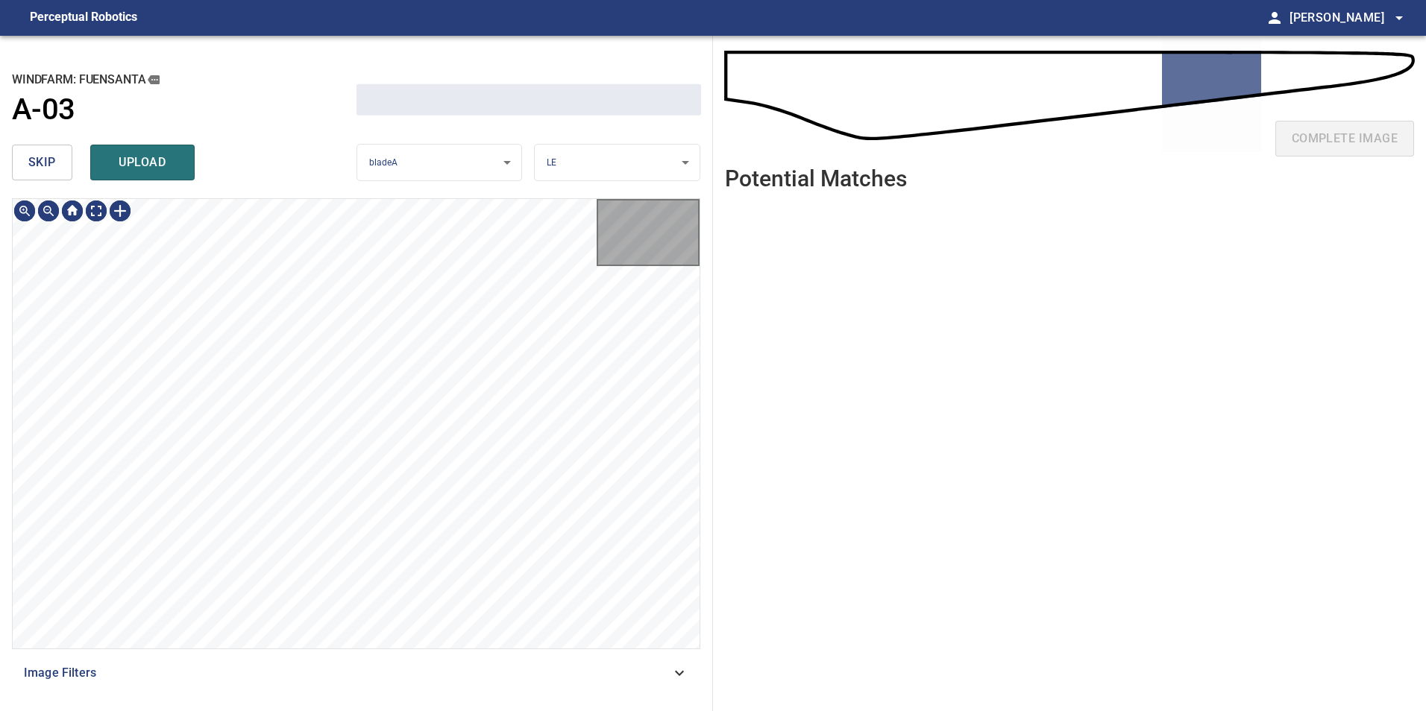
click at [57, 164] on button "skip" at bounding box center [42, 163] width 60 height 36
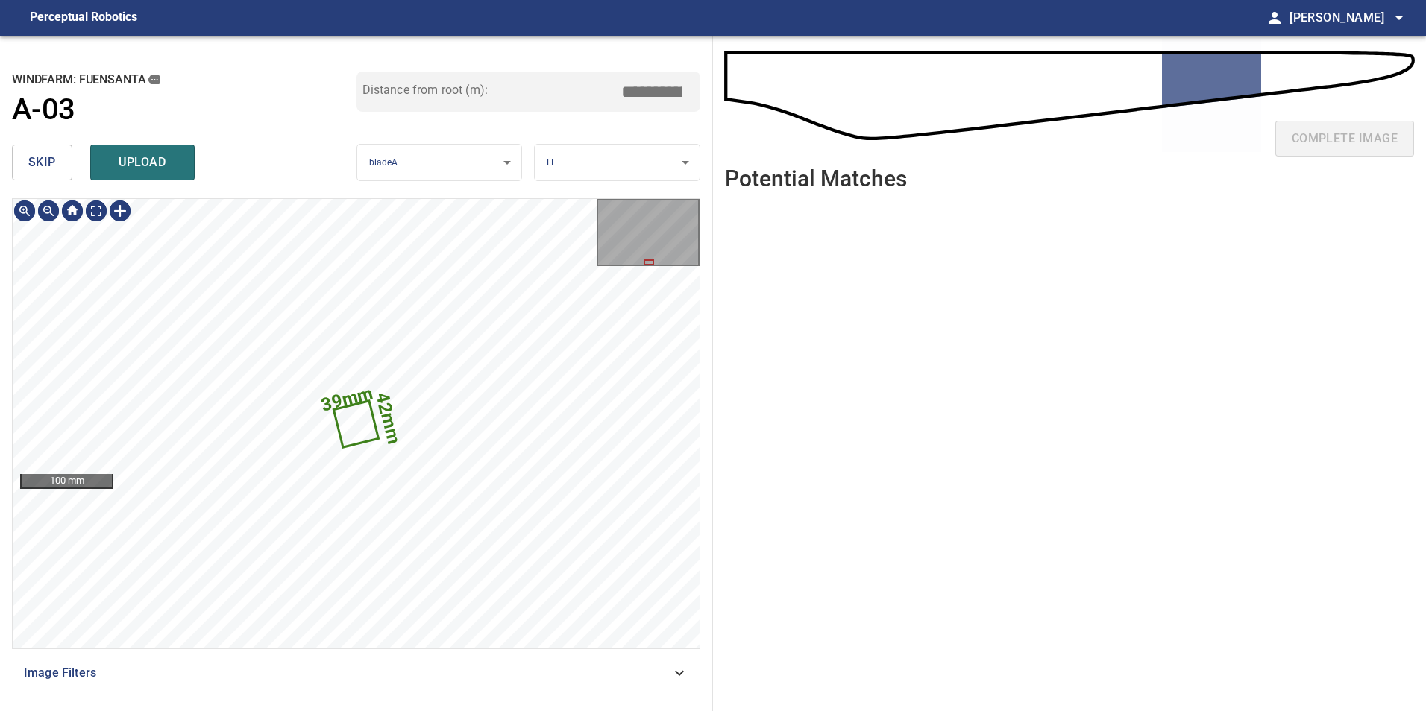
click at [57, 164] on button "skip" at bounding box center [42, 163] width 60 height 36
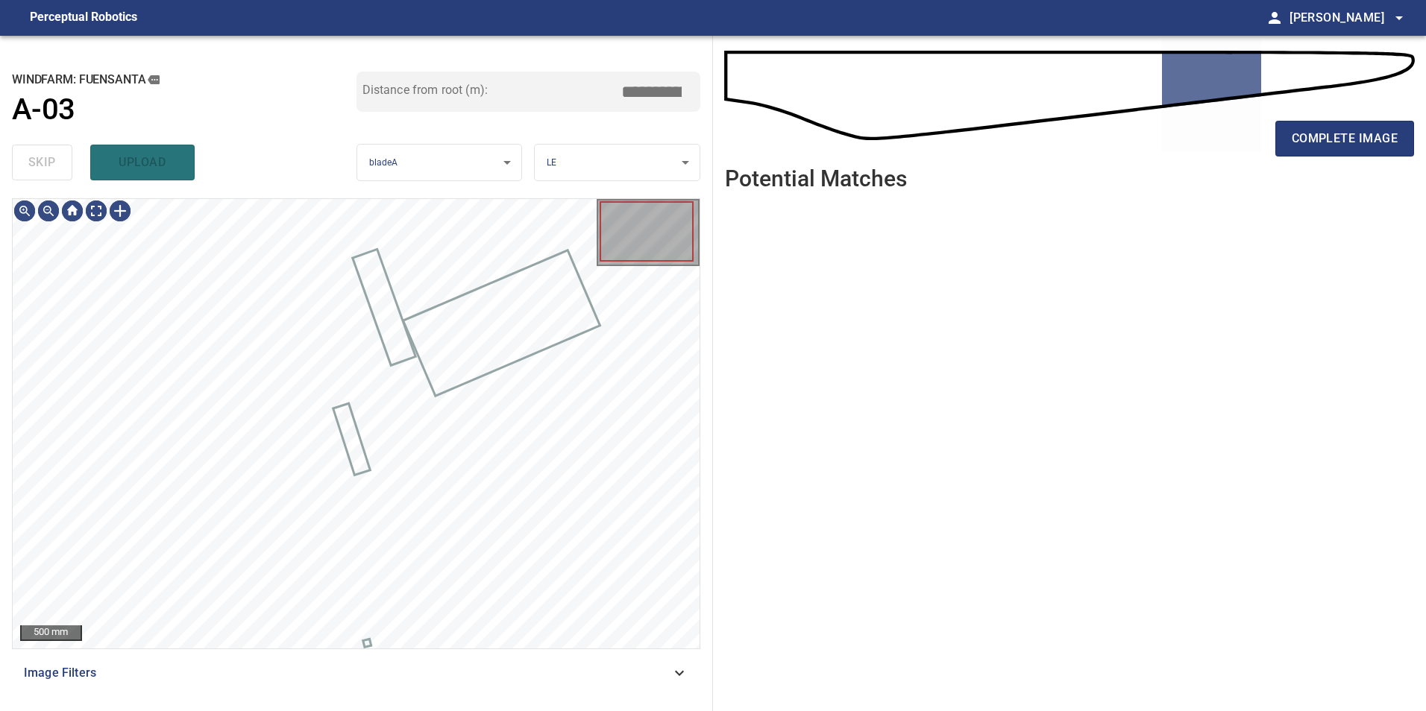
click at [57, 164] on div "skip upload" at bounding box center [184, 163] width 345 height 48
type input "*****"
click at [57, 164] on div "skip upload" at bounding box center [184, 163] width 345 height 48
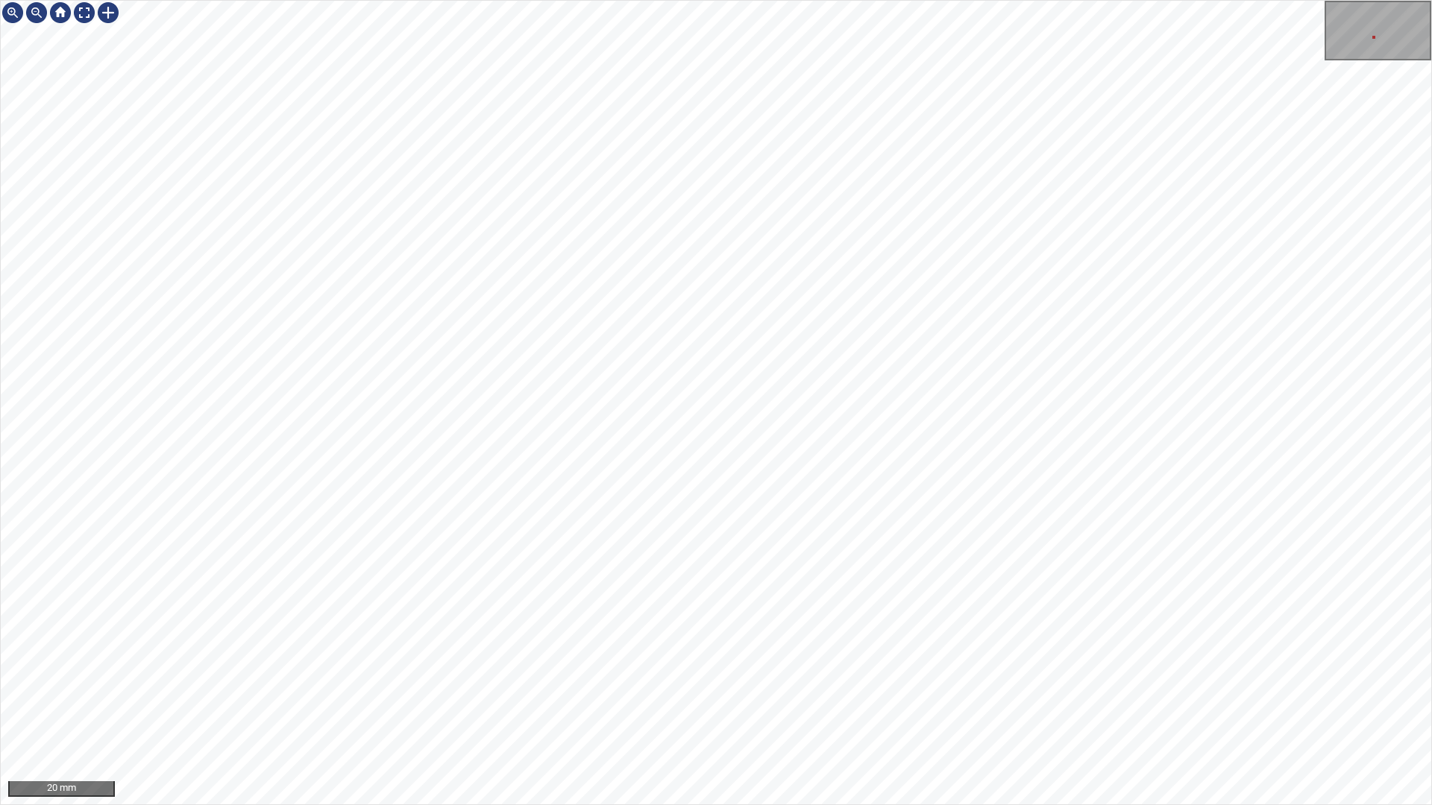
click at [925, 711] on div "20 mm" at bounding box center [716, 402] width 1432 height 805
click at [948, 711] on div "20 mm" at bounding box center [716, 402] width 1432 height 805
click at [863, 711] on div "20 mm" at bounding box center [716, 402] width 1432 height 805
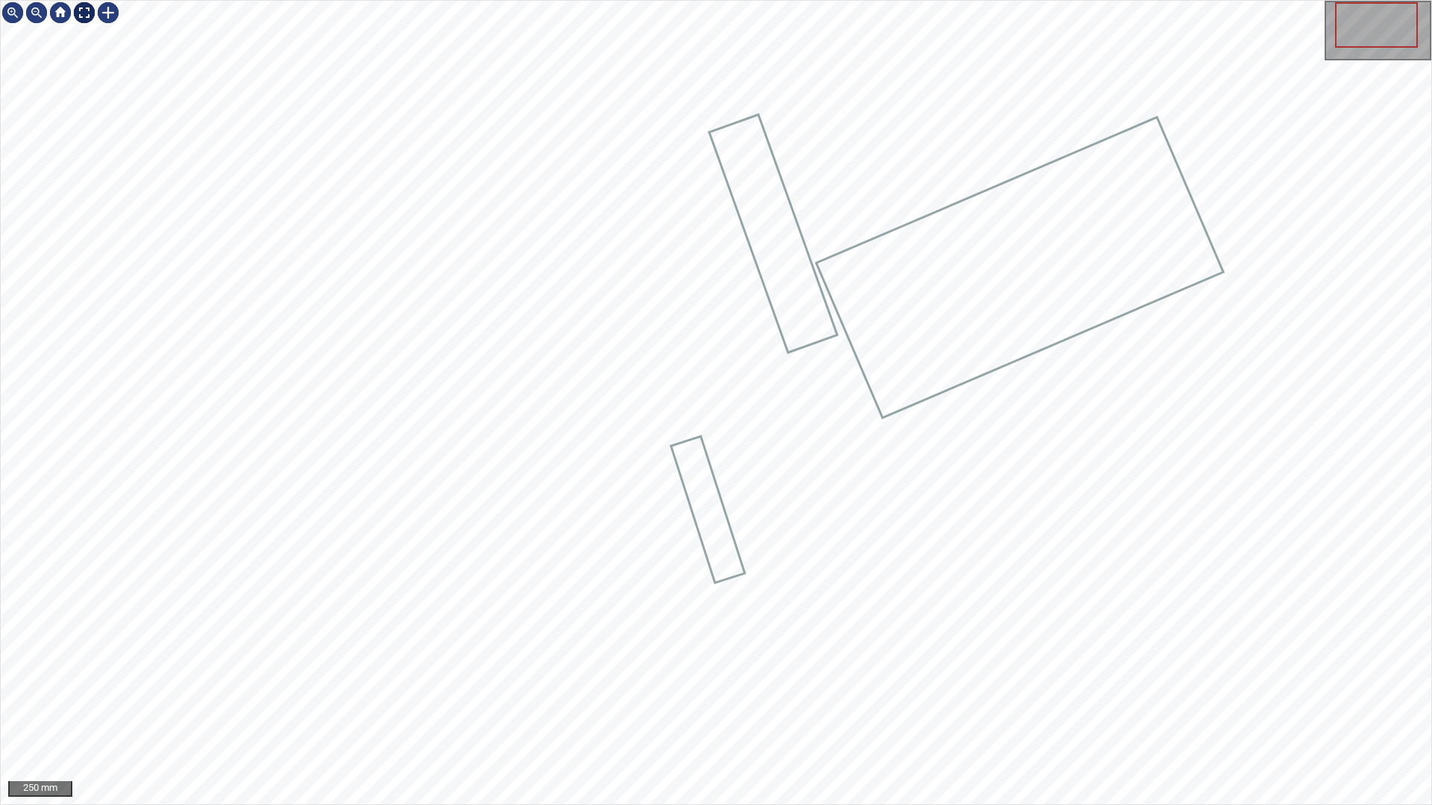
click at [81, 8] on div at bounding box center [84, 13] width 24 height 24
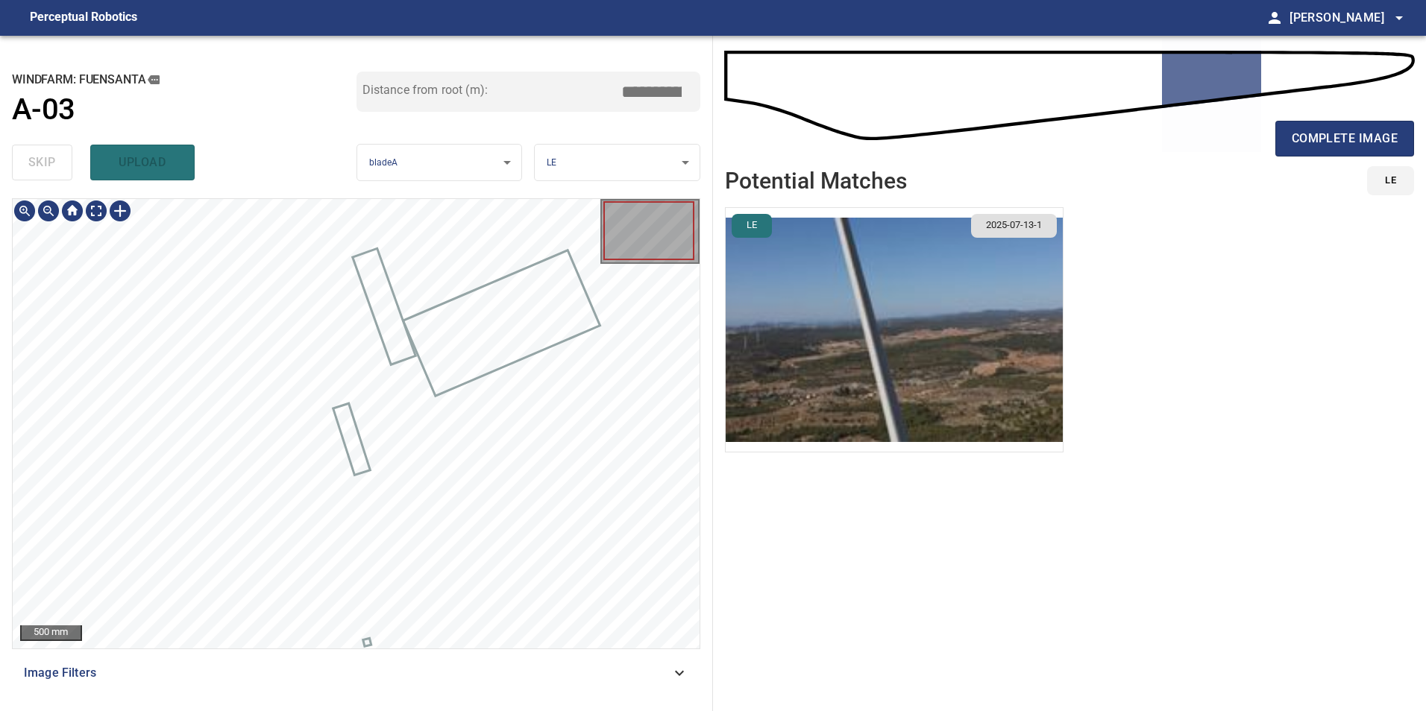
click at [488, 312] on div at bounding box center [356, 424] width 687 height 450
click at [30, 155] on span "skip" at bounding box center [42, 162] width 28 height 21
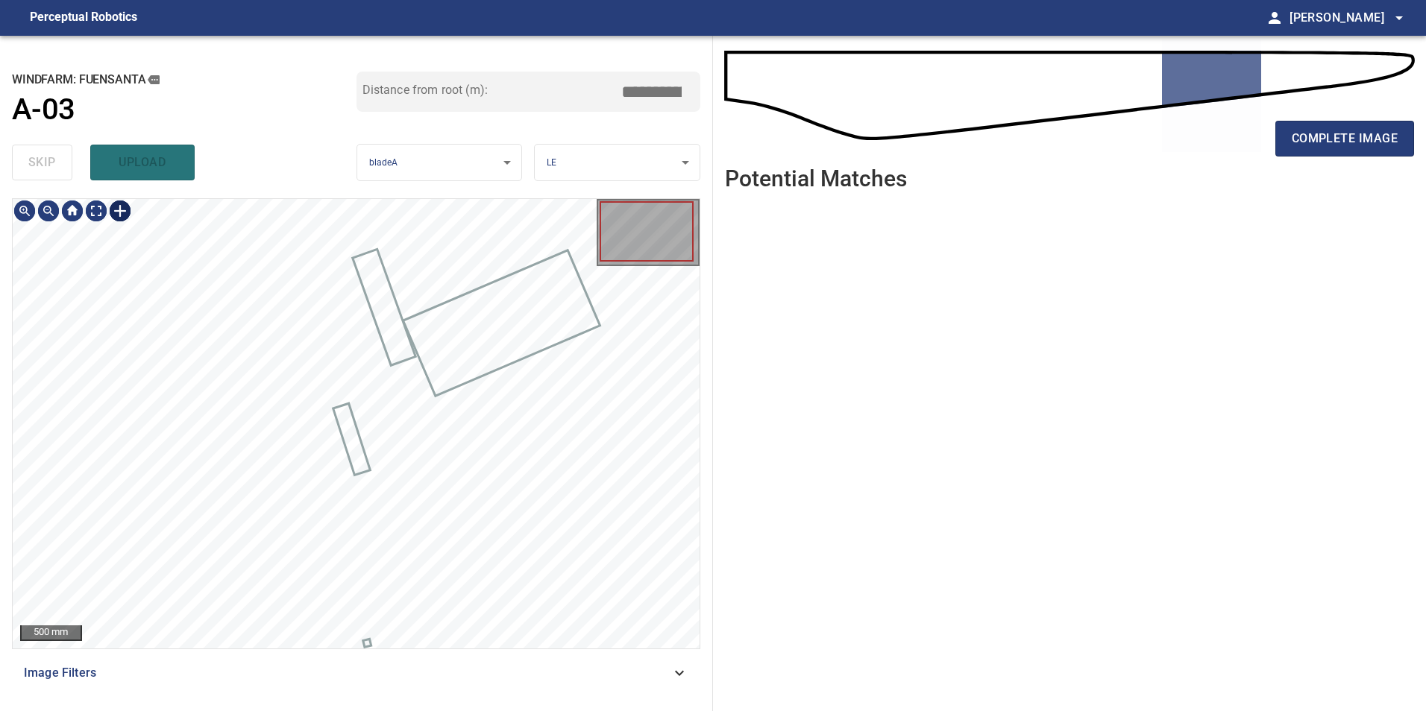
click at [116, 211] on div at bounding box center [120, 211] width 24 height 24
click at [318, 413] on div at bounding box center [356, 424] width 687 height 450
click at [333, 491] on div at bounding box center [322, 470] width 43 height 87
click at [331, 519] on div at bounding box center [356, 424] width 687 height 450
click at [339, 503] on div at bounding box center [325, 473] width 42 height 80
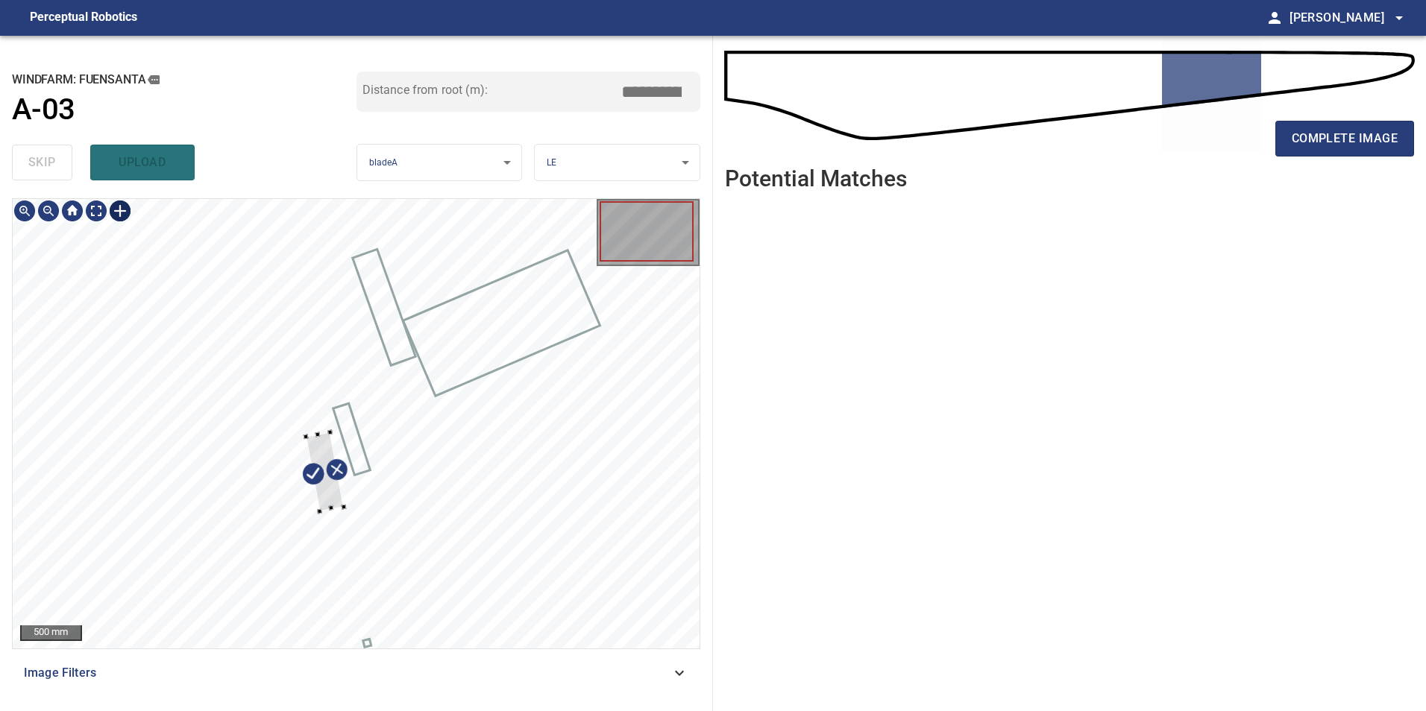
click at [330, 501] on div at bounding box center [325, 472] width 38 height 79
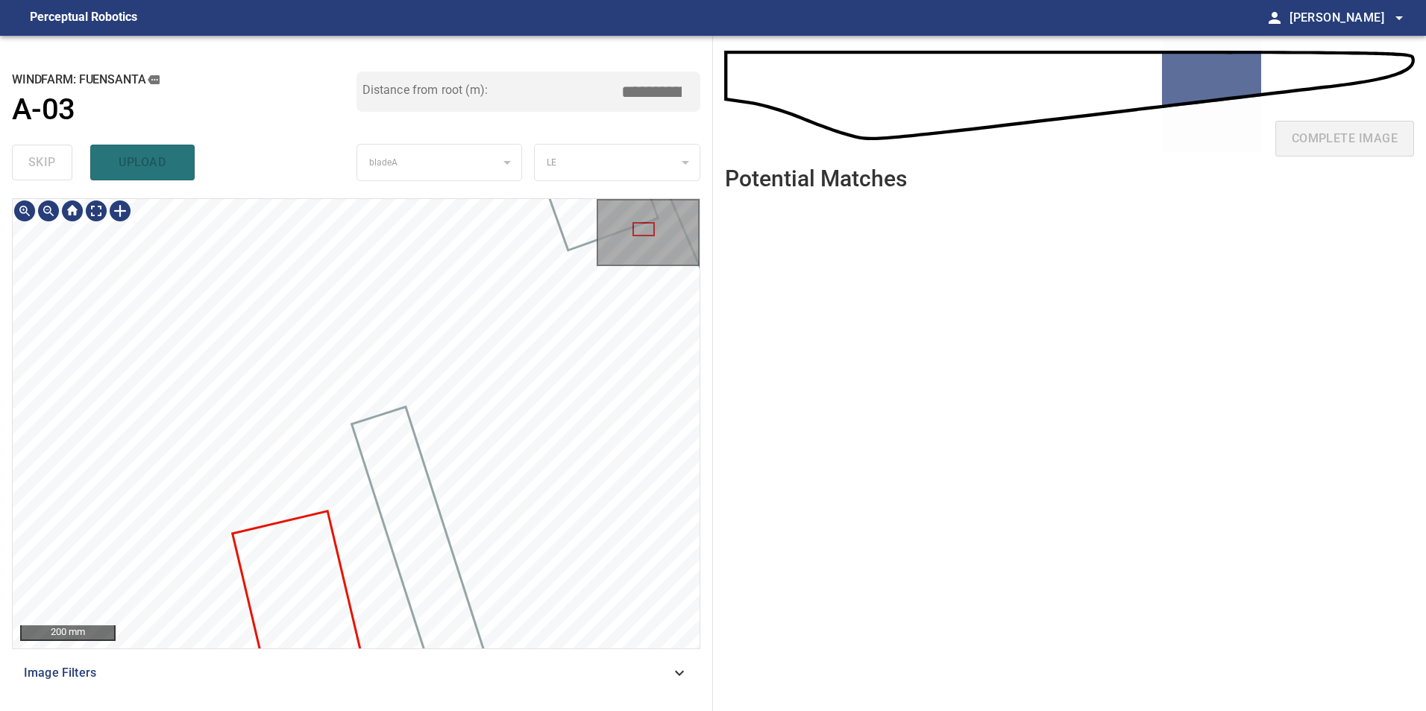
click at [218, 662] on div "200 mm Image Filters" at bounding box center [356, 448] width 688 height 501
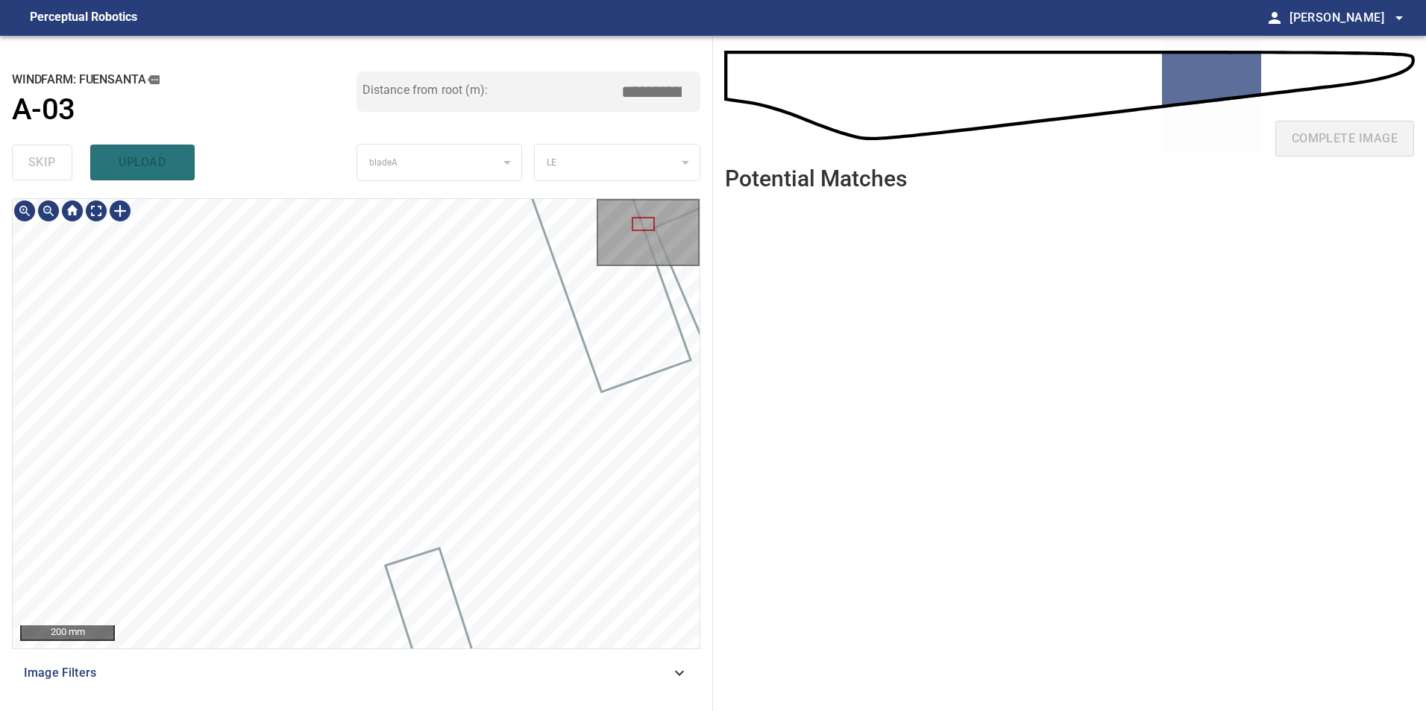
click at [307, 711] on html "**********" at bounding box center [713, 355] width 1426 height 711
click at [303, 195] on div "**********" at bounding box center [356, 374] width 713 height 676
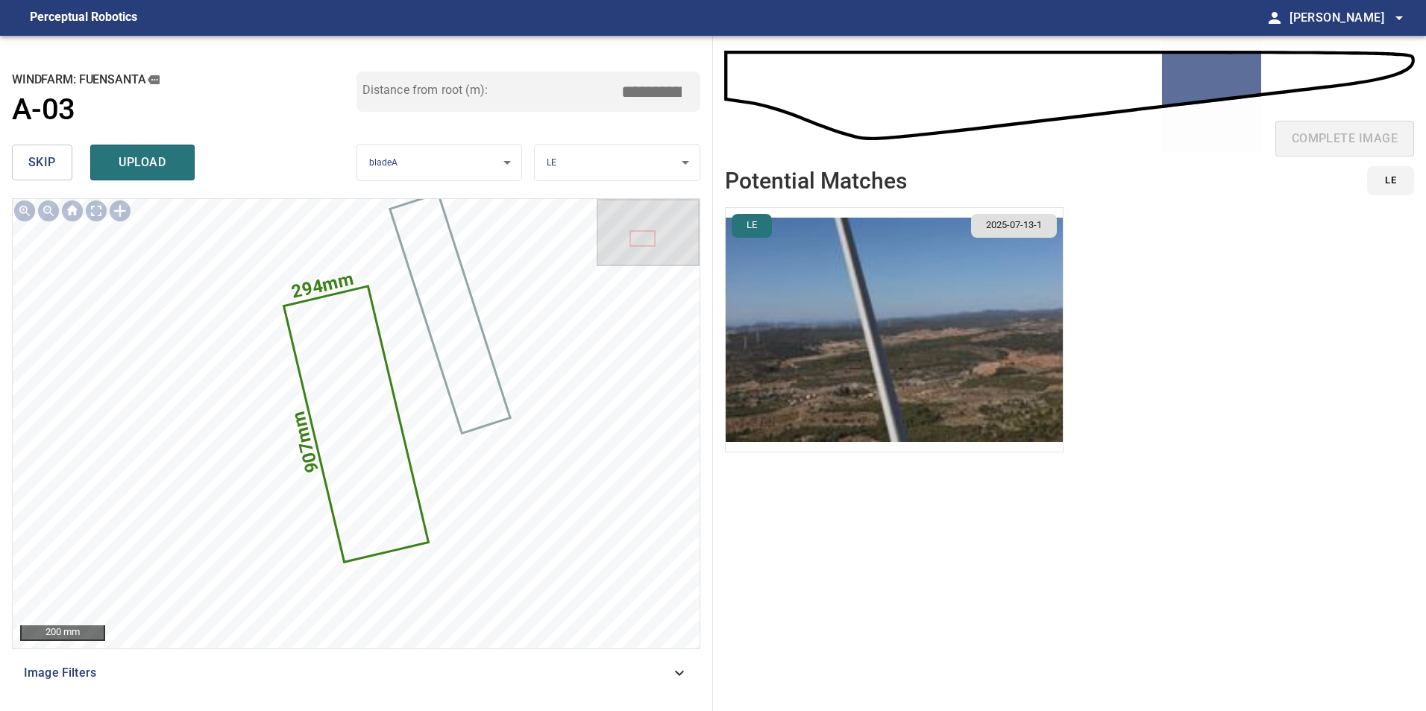
drag, startPoint x: 664, startPoint y: 98, endPoint x: 925, endPoint y: 100, distance: 261.8
click at [861, 105] on div "**********" at bounding box center [713, 374] width 1426 height 676
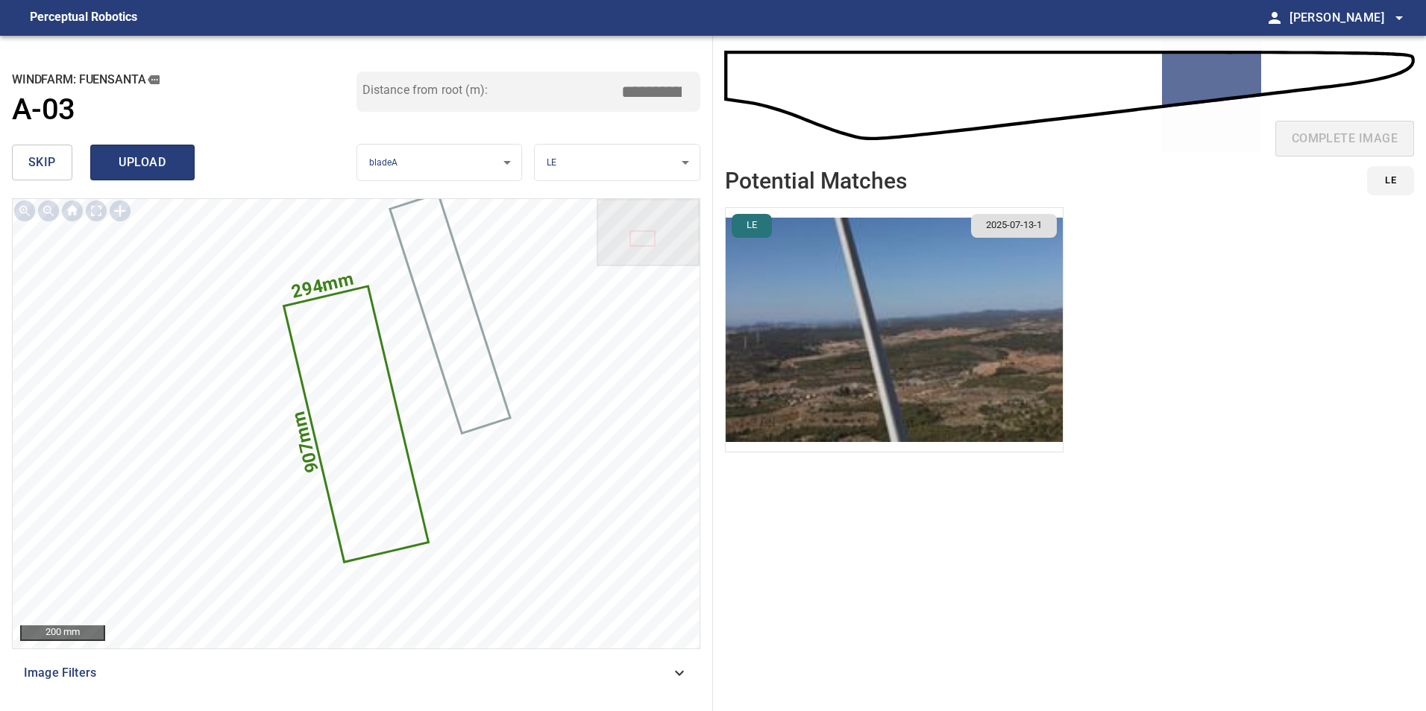
type input "*****"
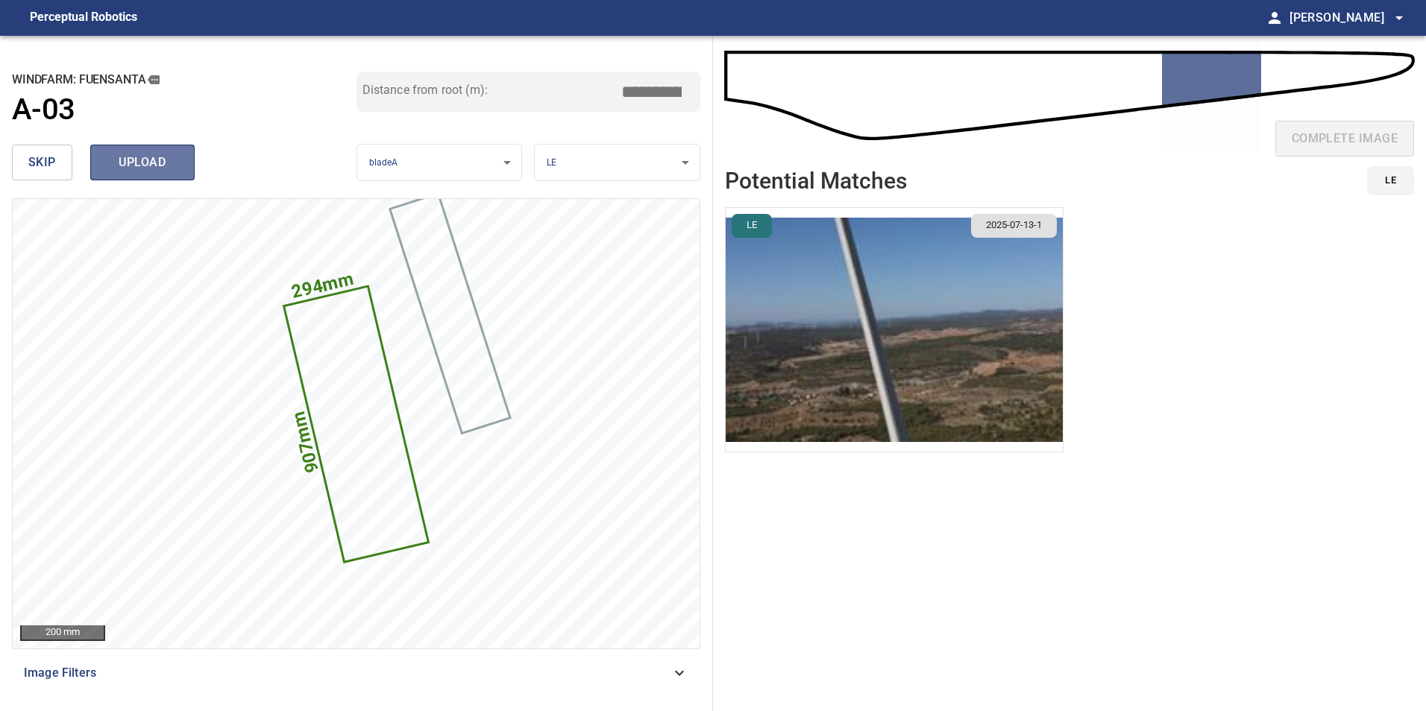
click at [142, 162] on span "upload" at bounding box center [143, 162] width 72 height 21
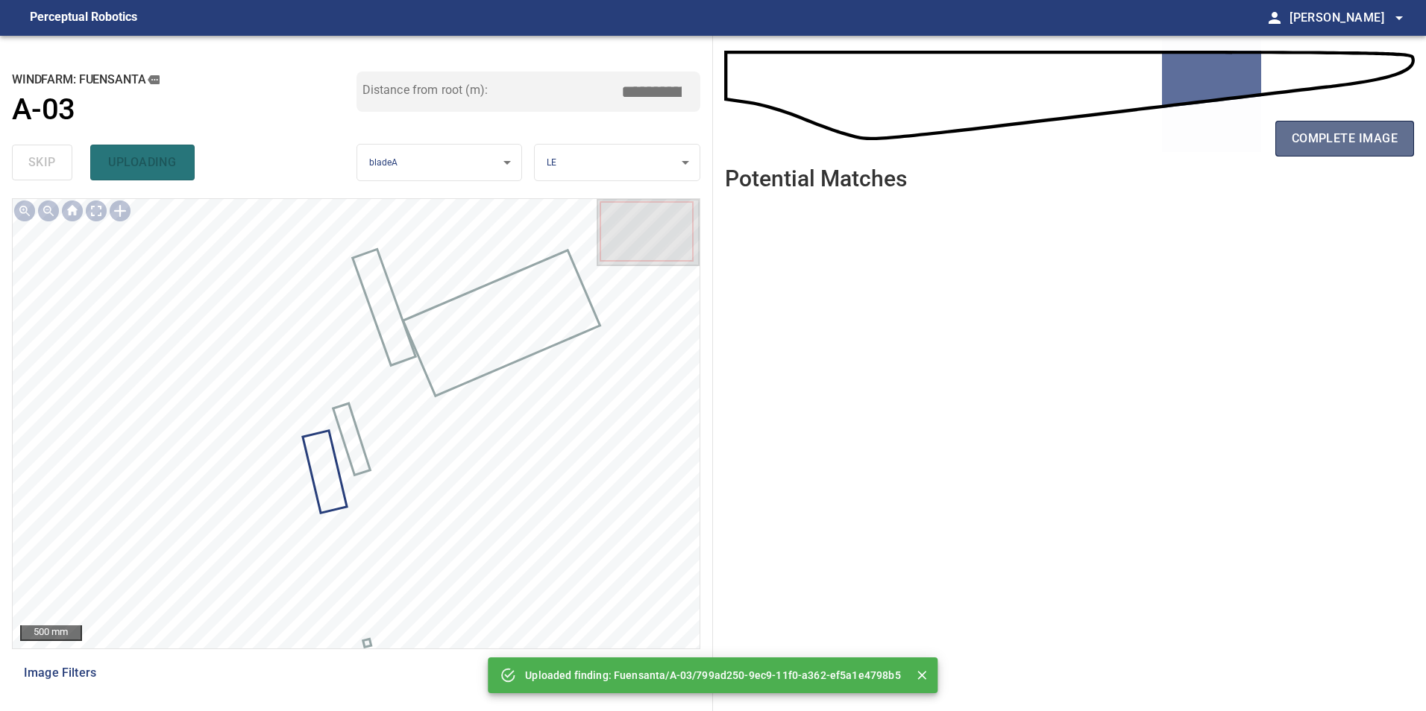
click at [1317, 148] on span "complete image" at bounding box center [1345, 138] width 106 height 21
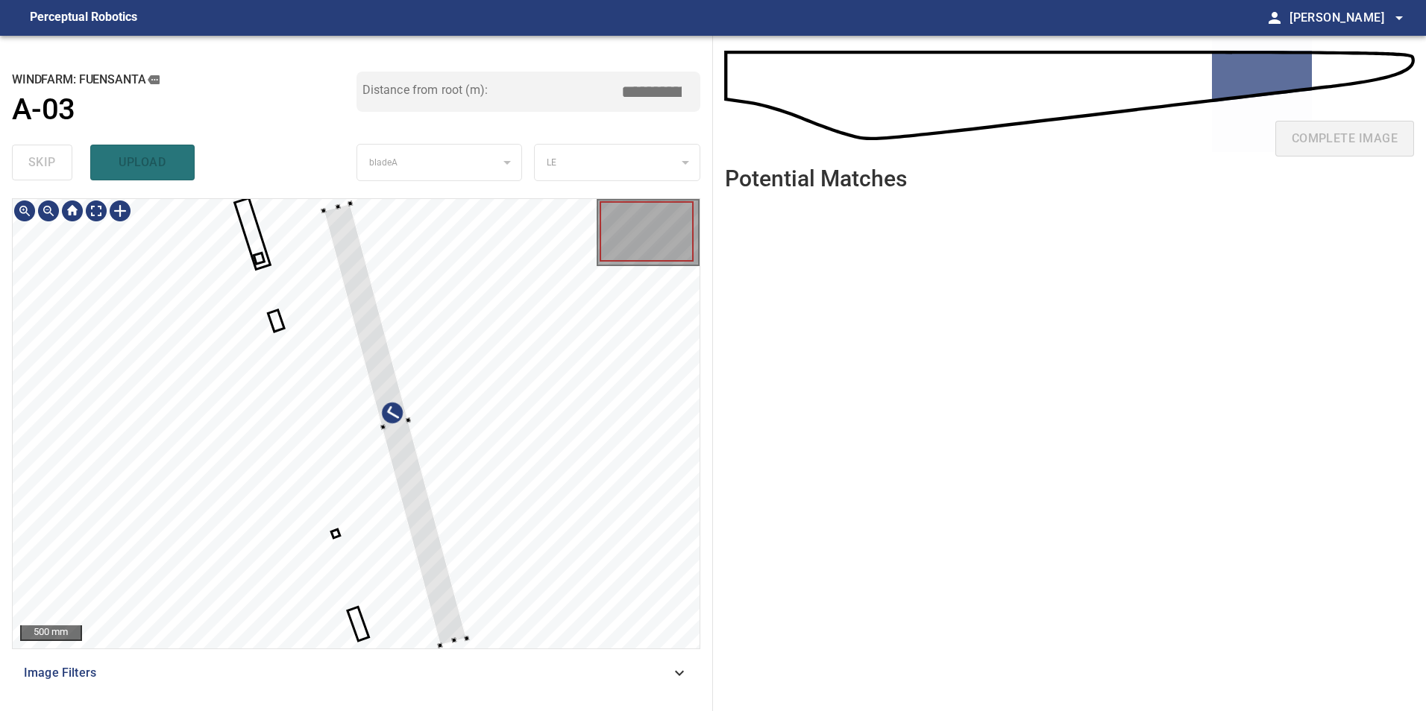
click at [374, 374] on div at bounding box center [395, 425] width 143 height 442
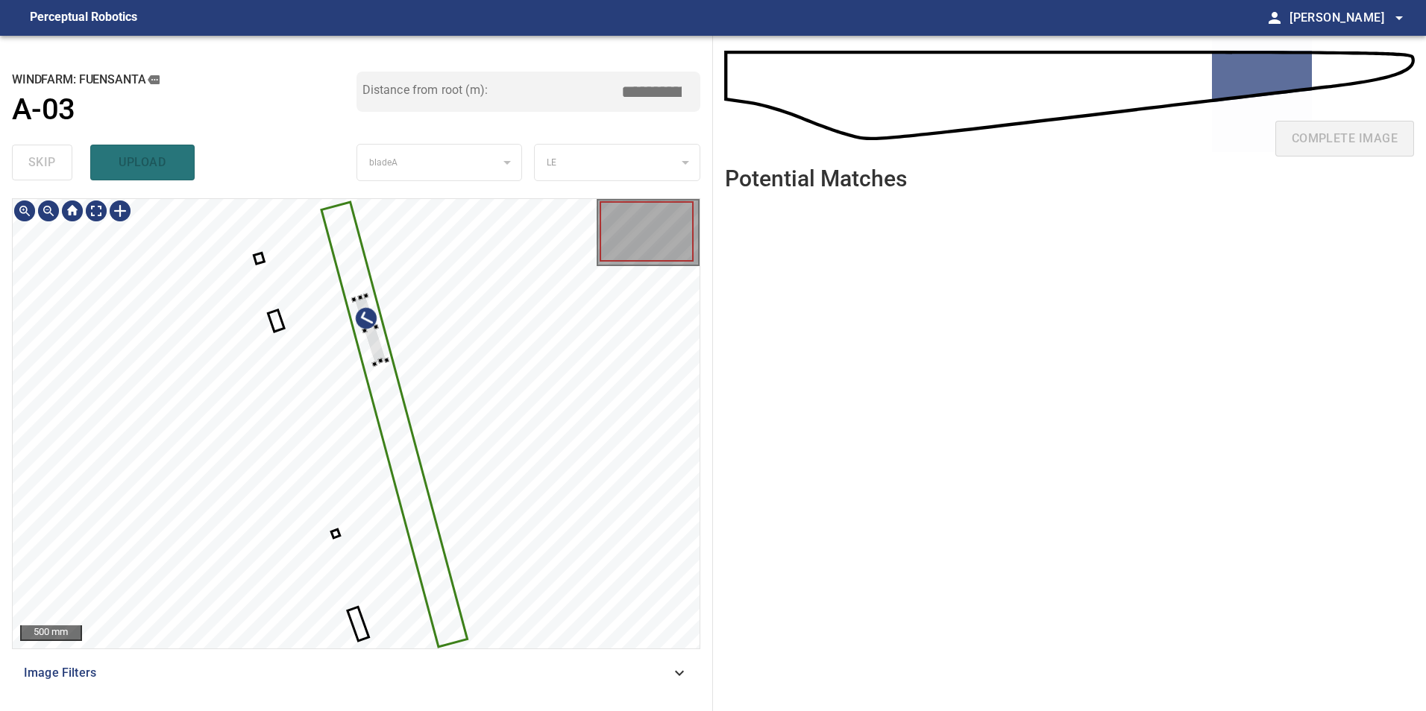
click at [390, 364] on div at bounding box center [356, 424] width 687 height 450
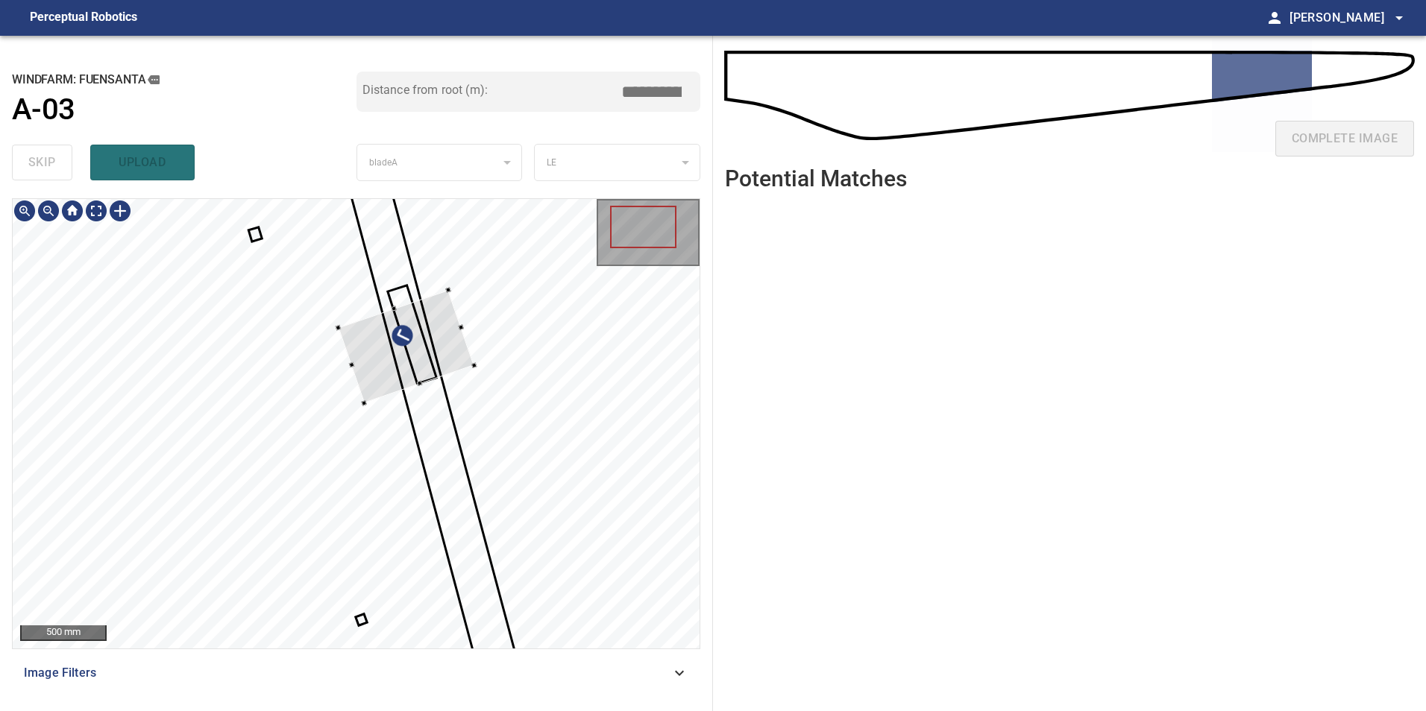
click at [432, 374] on div at bounding box center [406, 346] width 136 height 113
click at [403, 354] on div at bounding box center [406, 345] width 136 height 113
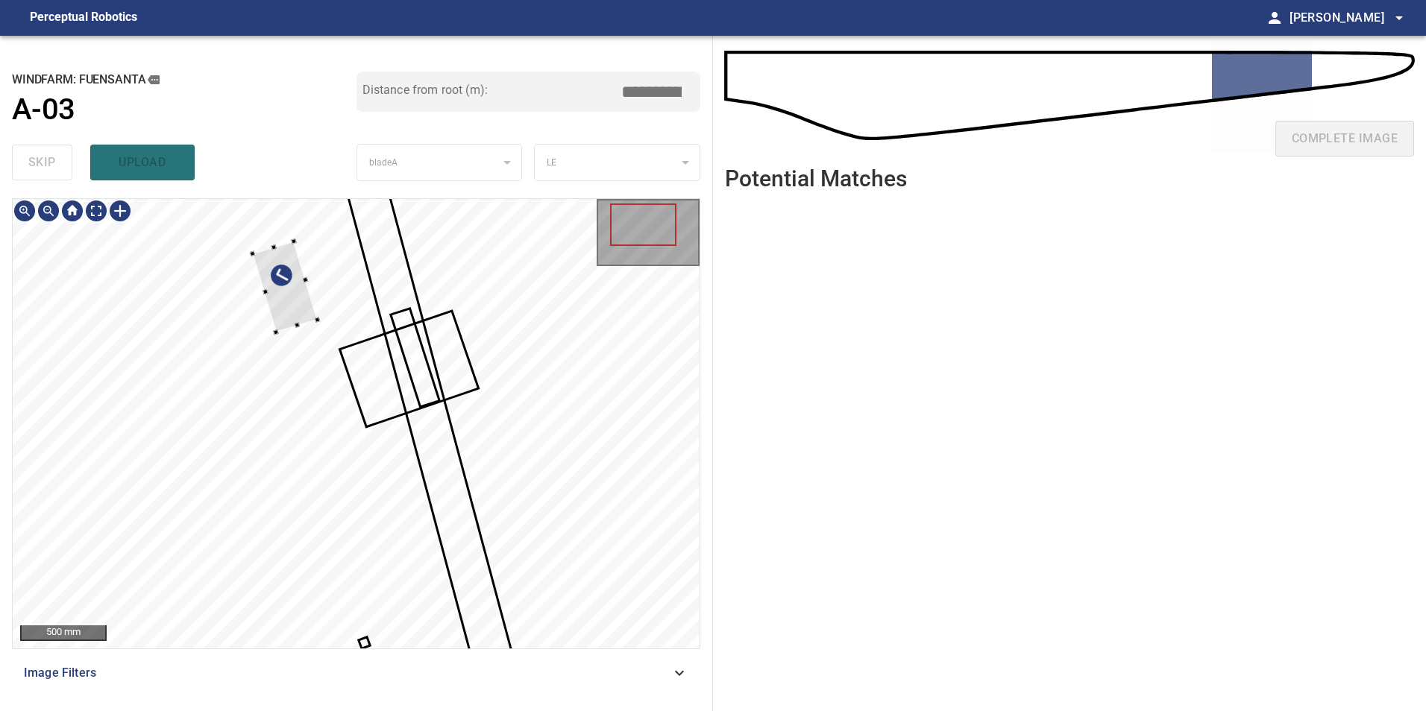
click at [323, 381] on div at bounding box center [356, 424] width 687 height 450
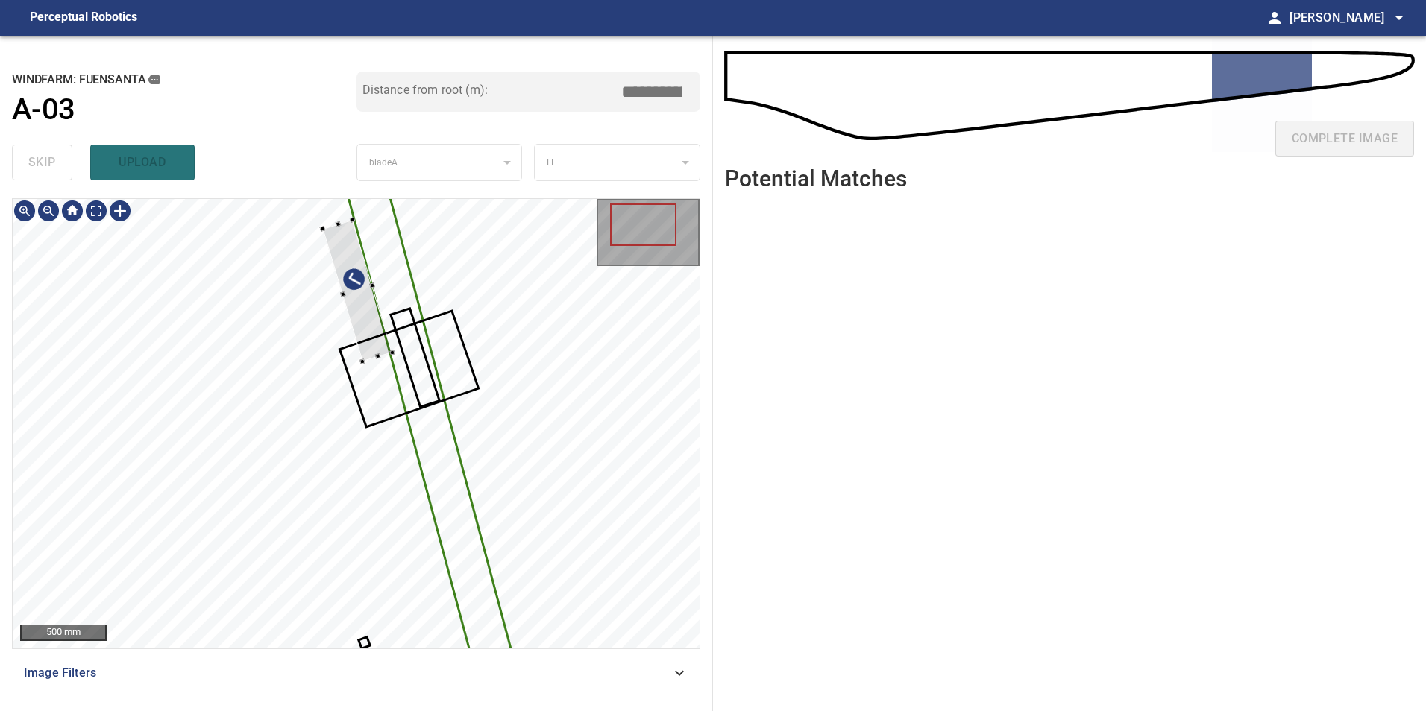
click at [386, 323] on div at bounding box center [356, 424] width 687 height 450
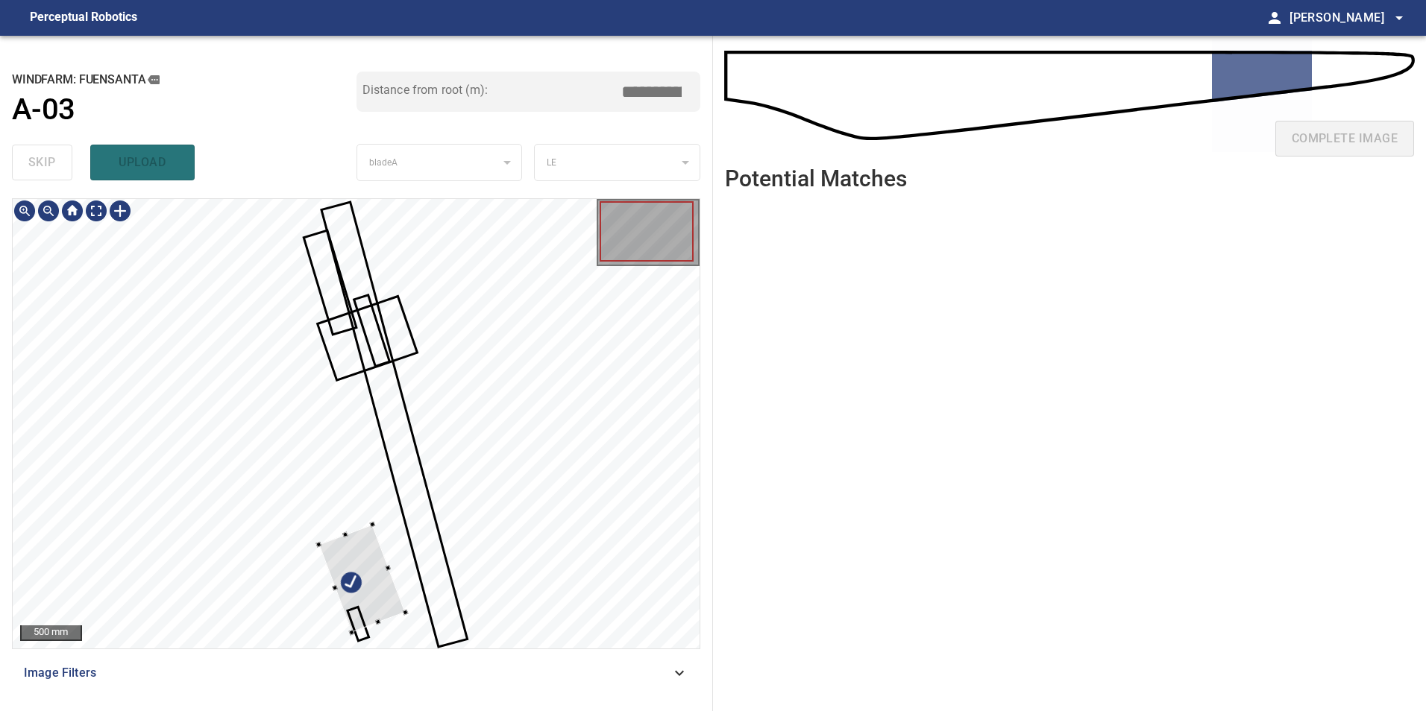
click at [462, 427] on div at bounding box center [356, 424] width 687 height 450
click at [485, 440] on div at bounding box center [356, 424] width 687 height 450
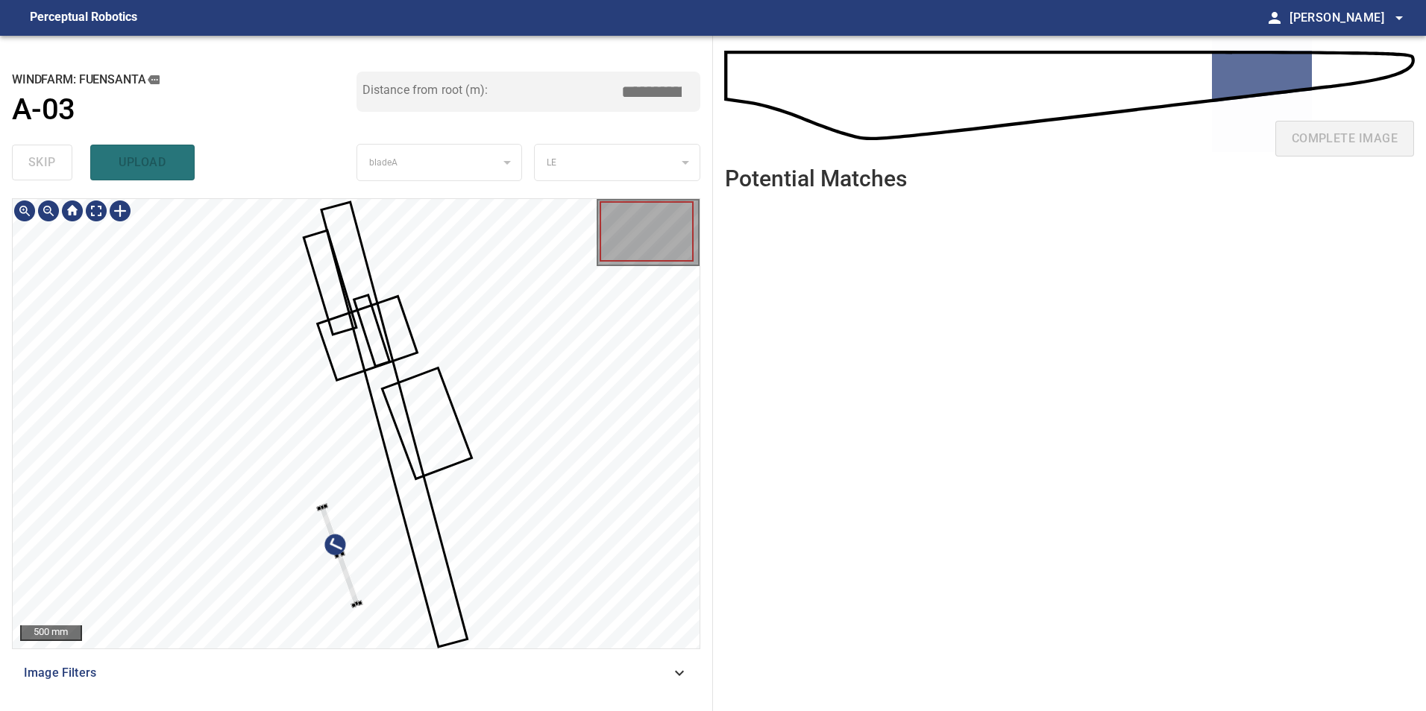
click at [427, 577] on div at bounding box center [356, 424] width 687 height 450
click at [311, 590] on div at bounding box center [356, 424] width 687 height 450
click at [538, 450] on div at bounding box center [356, 424] width 687 height 450
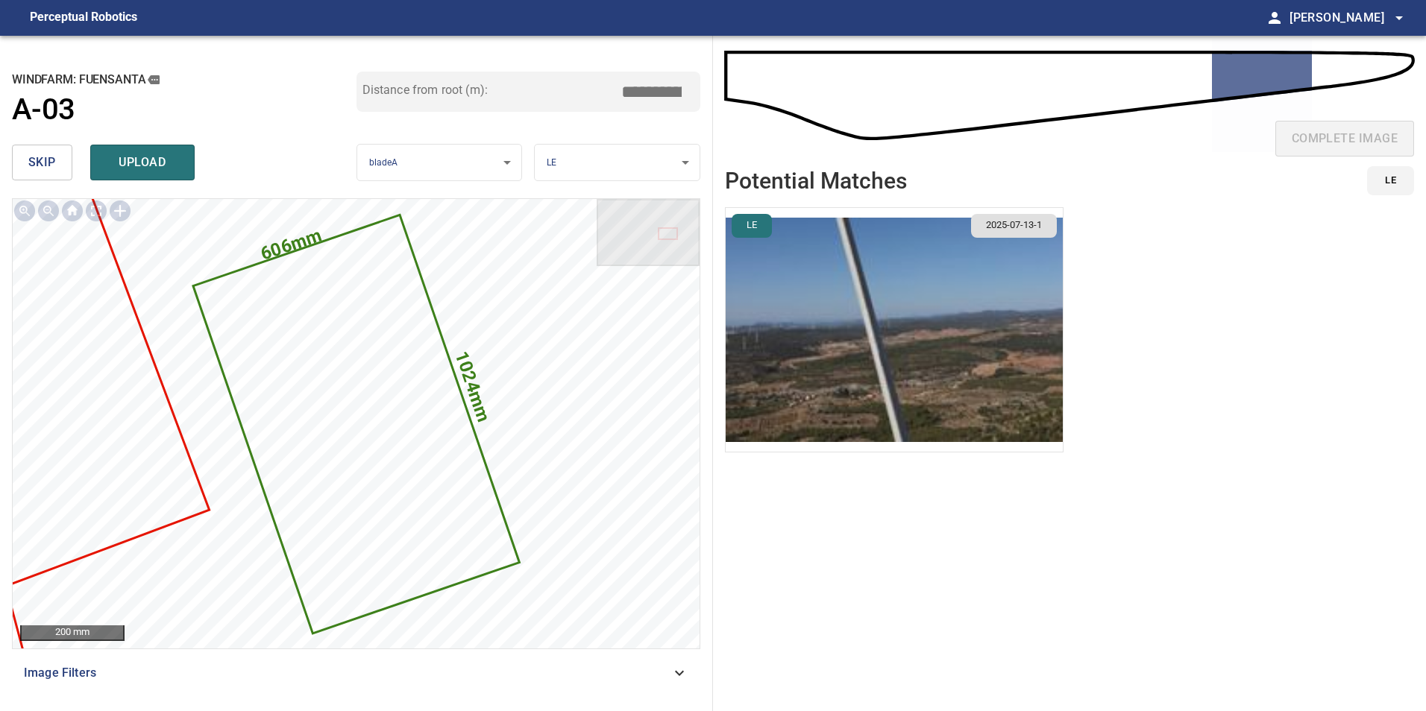
click at [44, 162] on span "skip" at bounding box center [42, 162] width 28 height 21
click at [43, 162] on span "skip" at bounding box center [42, 162] width 28 height 21
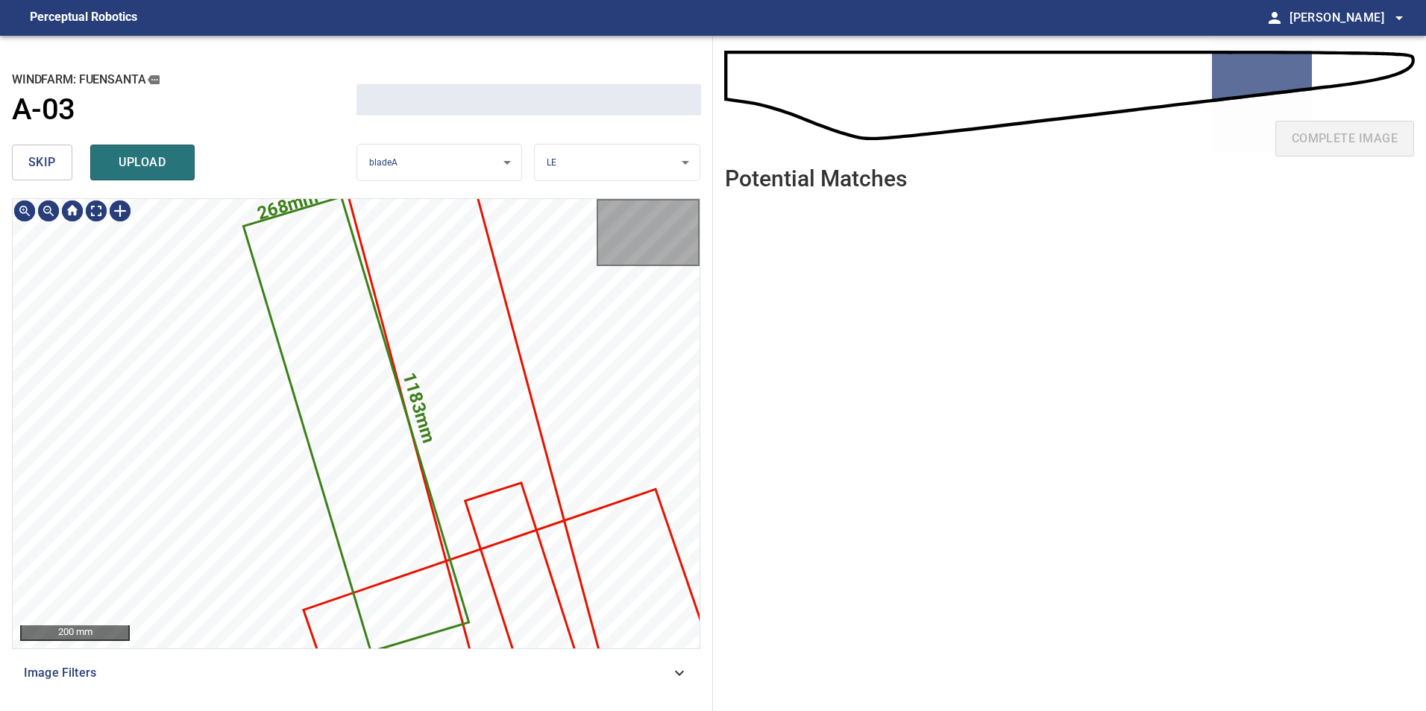
click at [43, 162] on span "skip" at bounding box center [42, 162] width 28 height 21
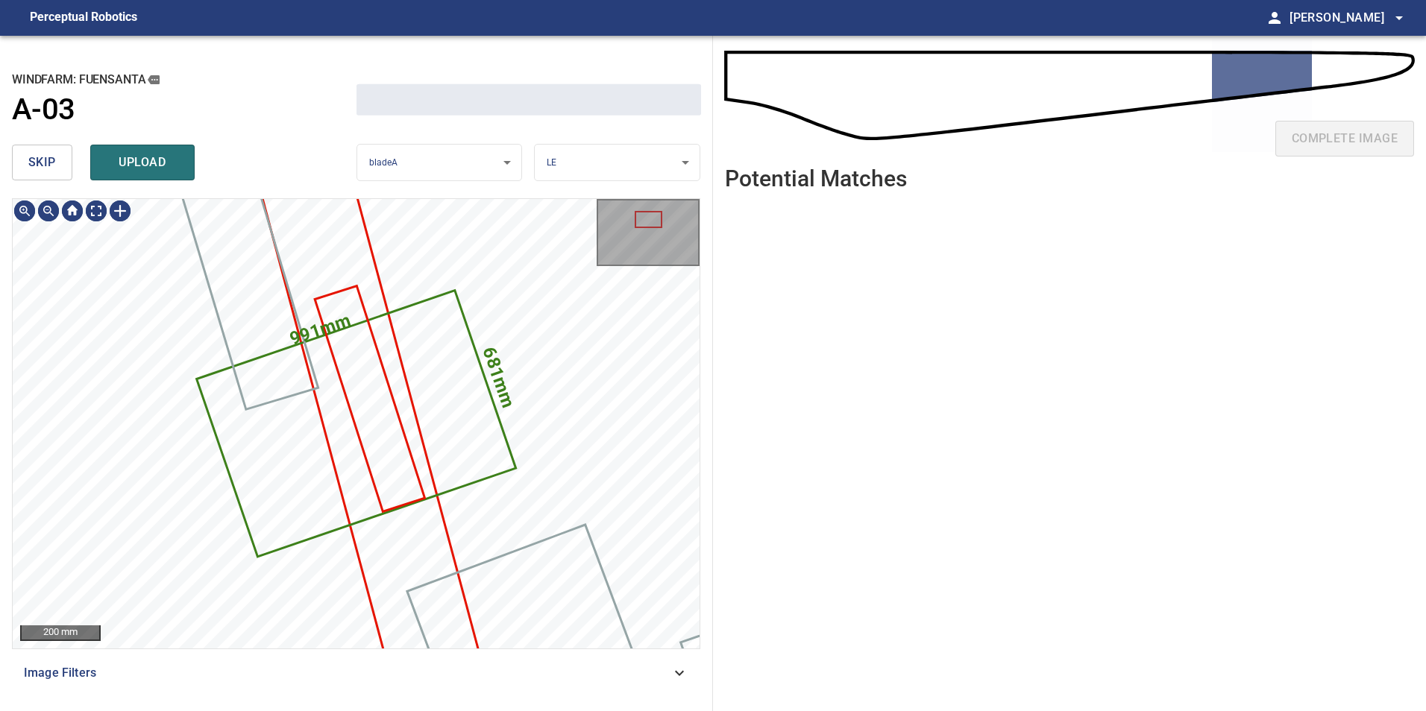
click at [43, 162] on span "skip" at bounding box center [42, 162] width 28 height 21
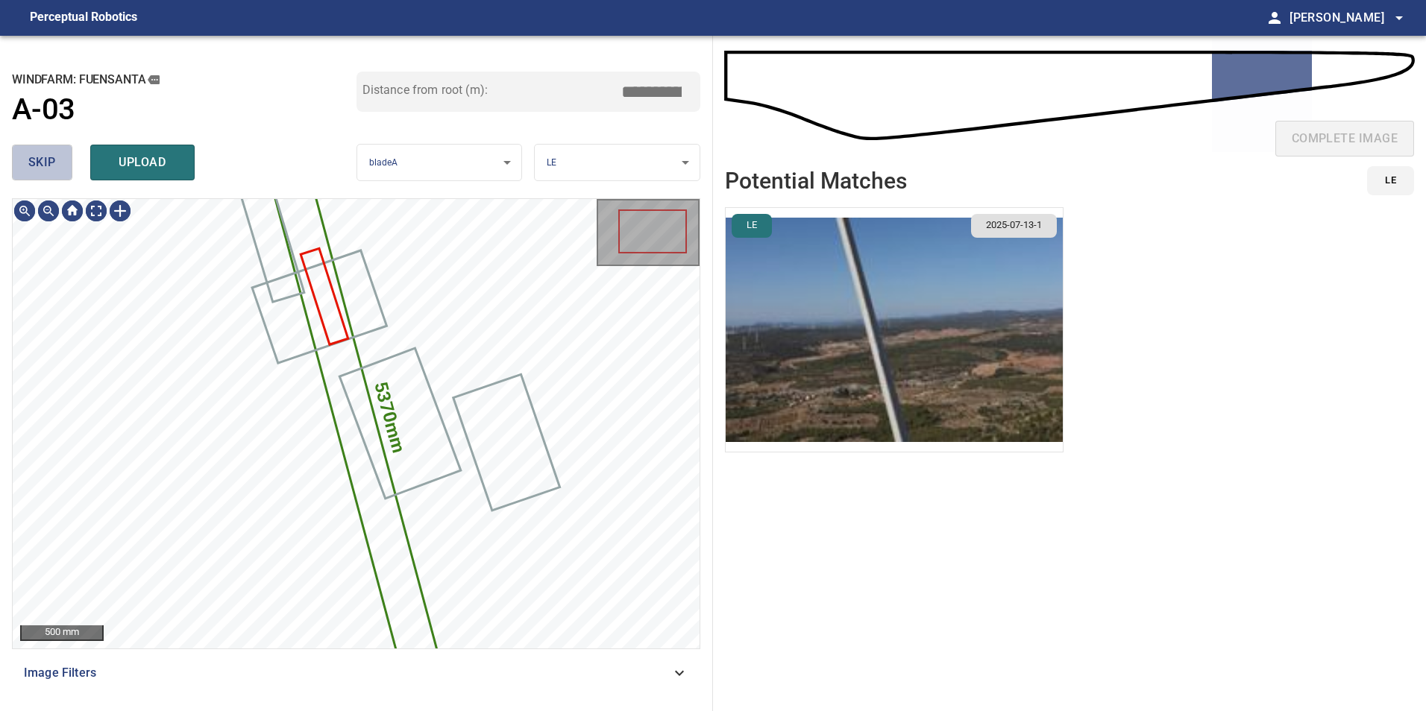
click at [43, 162] on span "skip" at bounding box center [42, 162] width 28 height 21
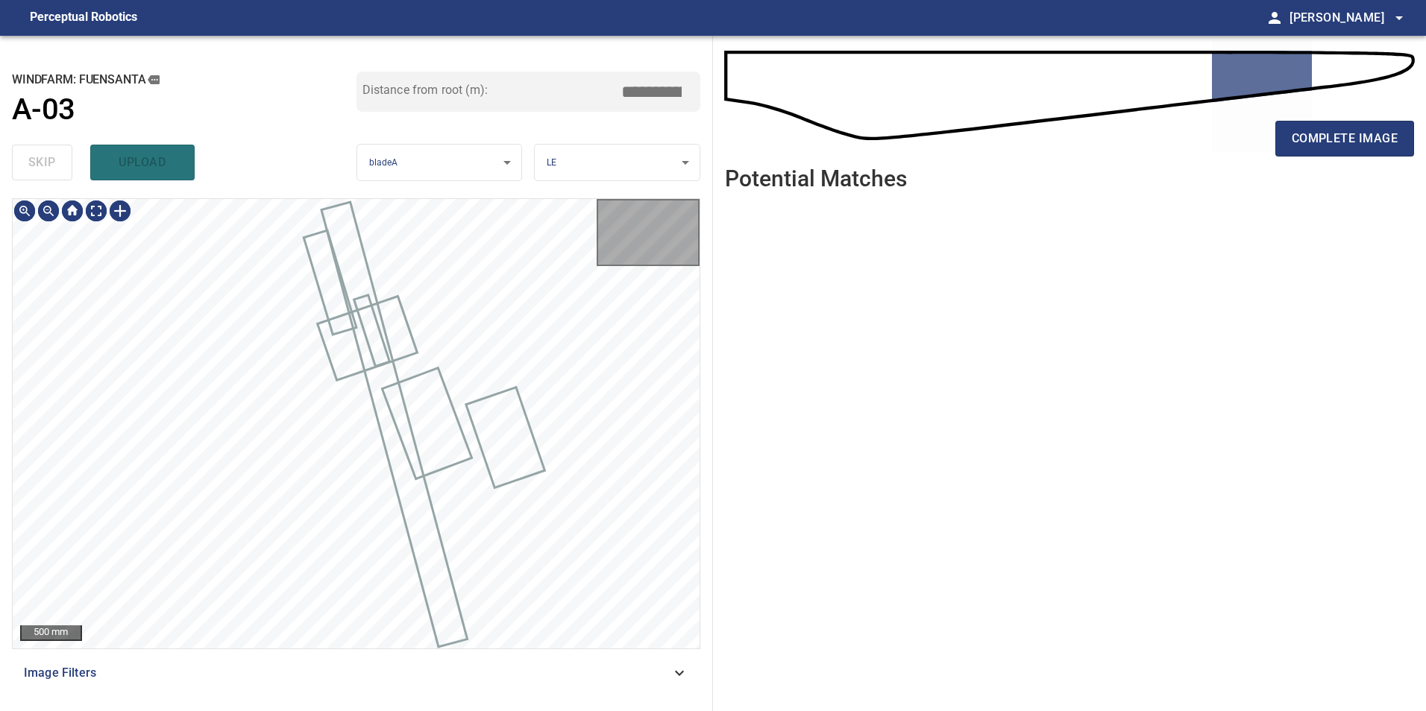
click at [43, 162] on div "skip upload" at bounding box center [184, 163] width 345 height 48
type input "*****"
click at [43, 162] on div "skip upload" at bounding box center [184, 163] width 345 height 48
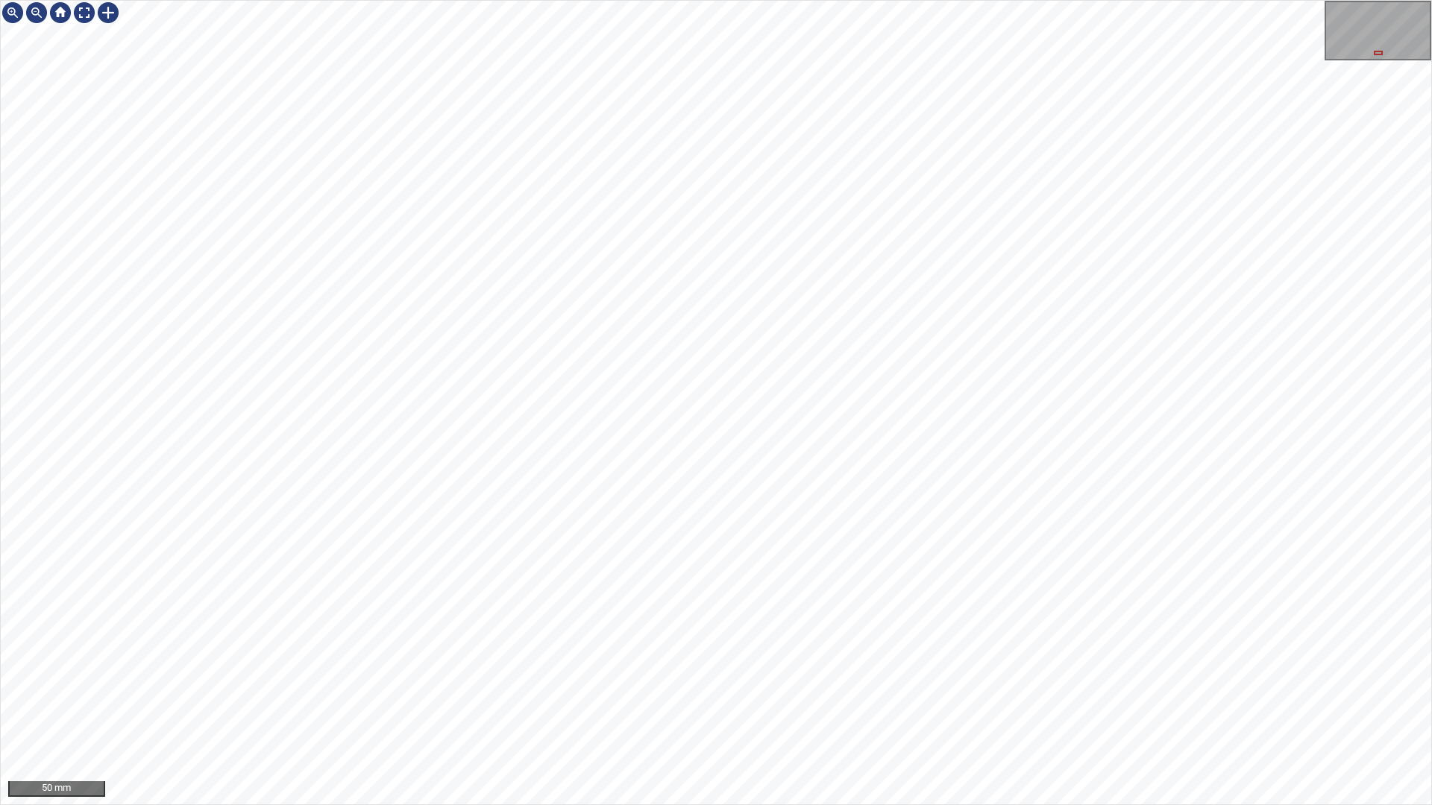
click at [721, 711] on div "50 mm" at bounding box center [716, 402] width 1432 height 805
click at [435, 711] on div "50 mm" at bounding box center [716, 402] width 1432 height 805
click at [691, 711] on div "50 mm" at bounding box center [716, 402] width 1432 height 805
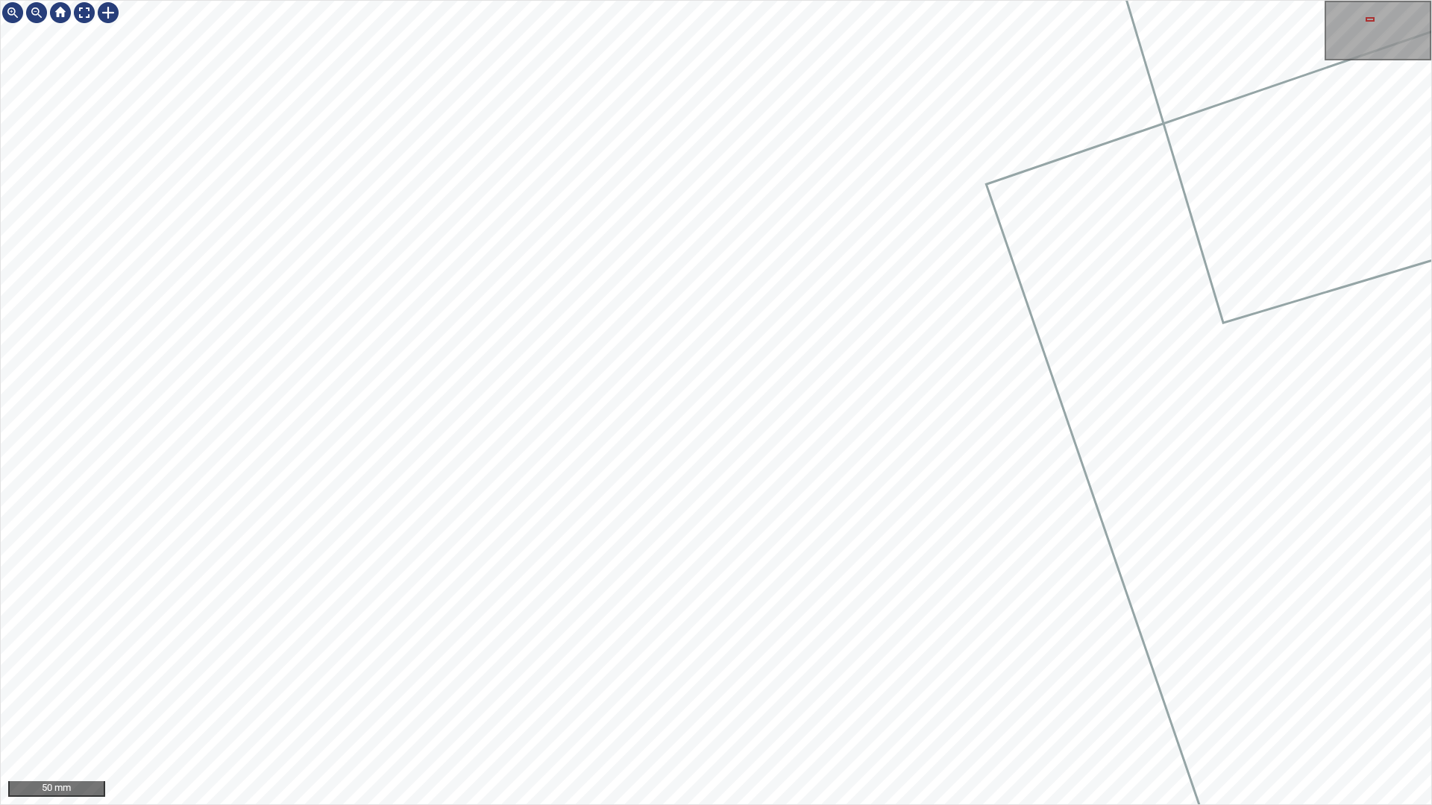
click at [661, 711] on div "50 mm" at bounding box center [716, 402] width 1432 height 805
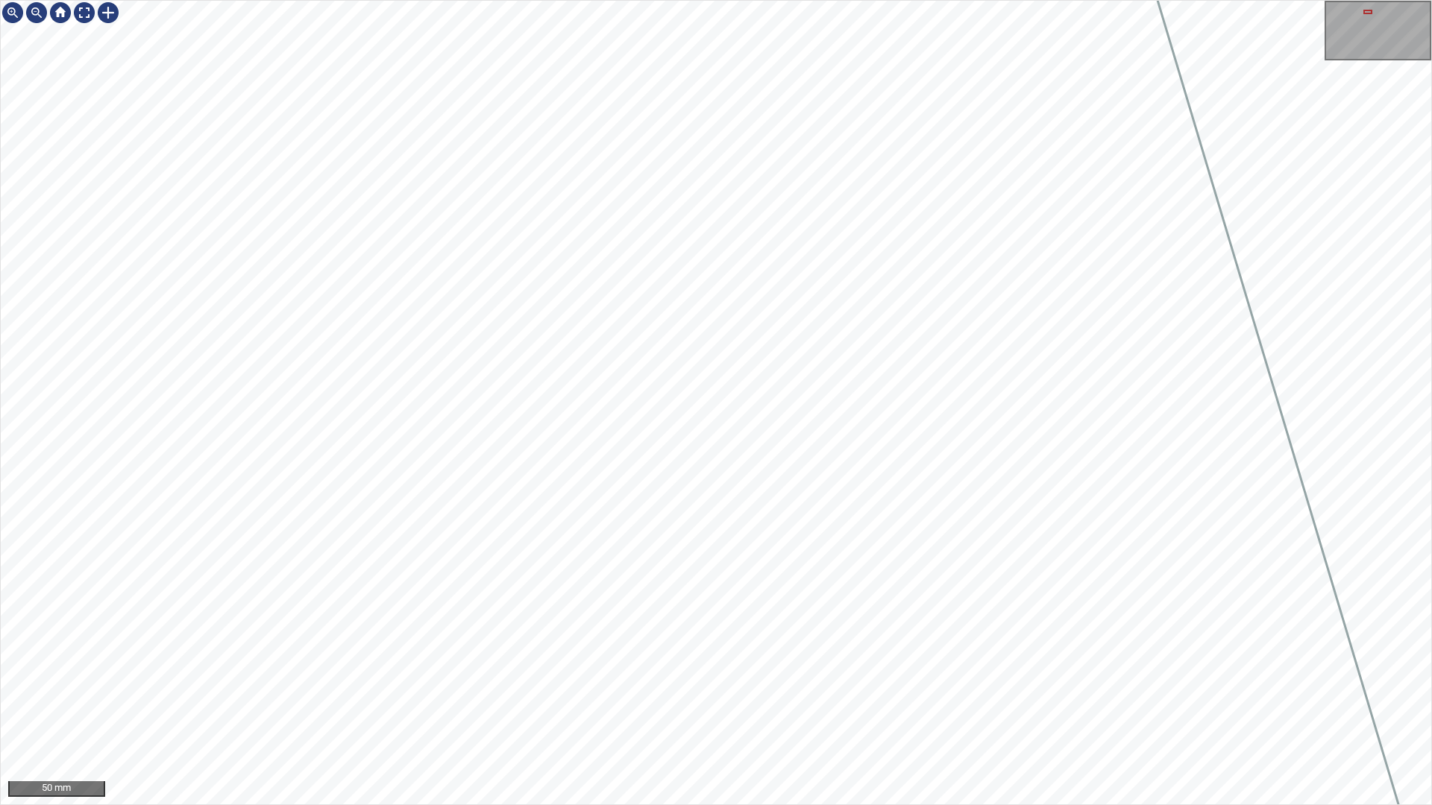
click at [626, 711] on div "50 mm" at bounding box center [716, 402] width 1432 height 805
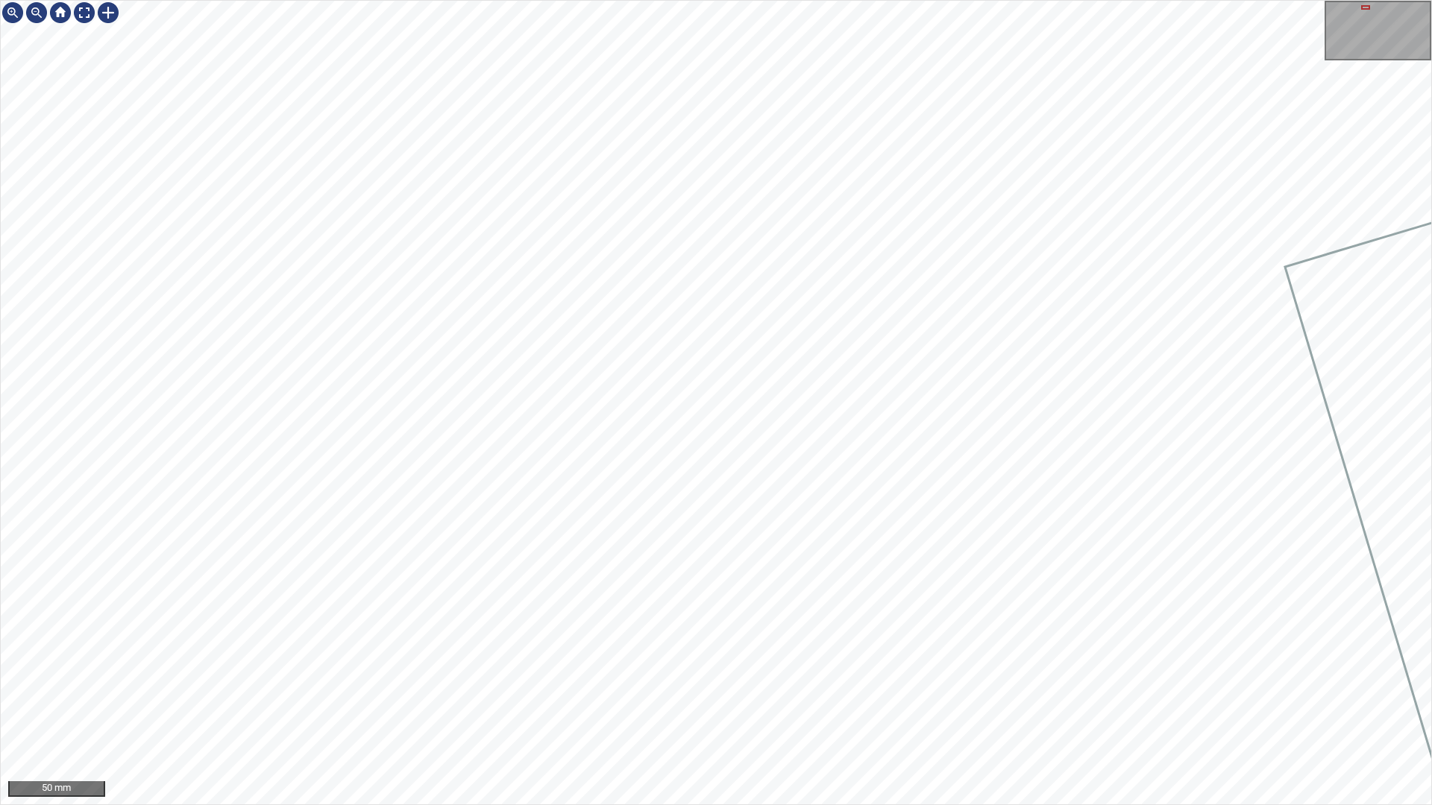
click at [640, 711] on div "50 mm" at bounding box center [716, 402] width 1432 height 805
click at [620, 711] on div "50 mm" at bounding box center [716, 402] width 1432 height 805
click at [88, 13] on div at bounding box center [84, 13] width 24 height 24
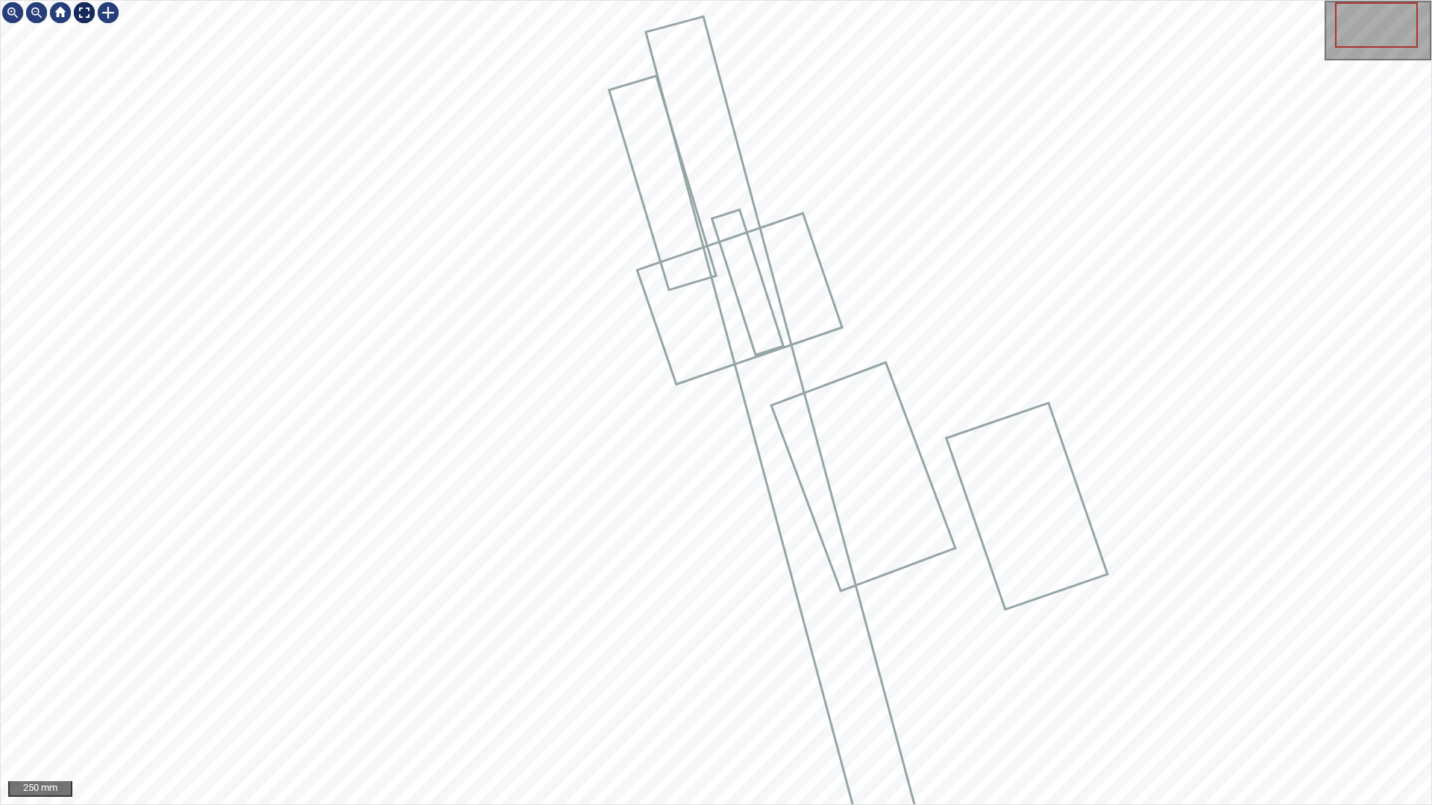
click at [79, 16] on div at bounding box center [84, 13] width 24 height 24
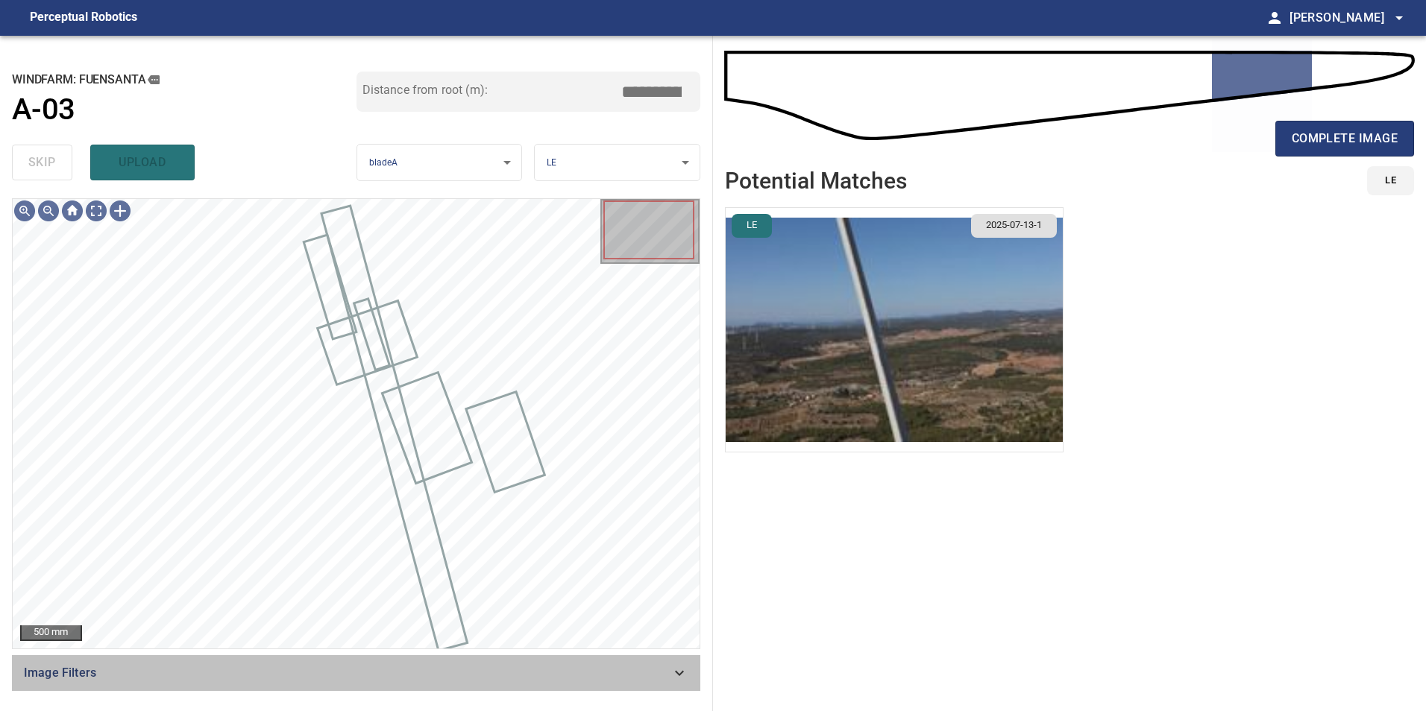
click at [662, 668] on span "Image Filters" at bounding box center [347, 673] width 647 height 18
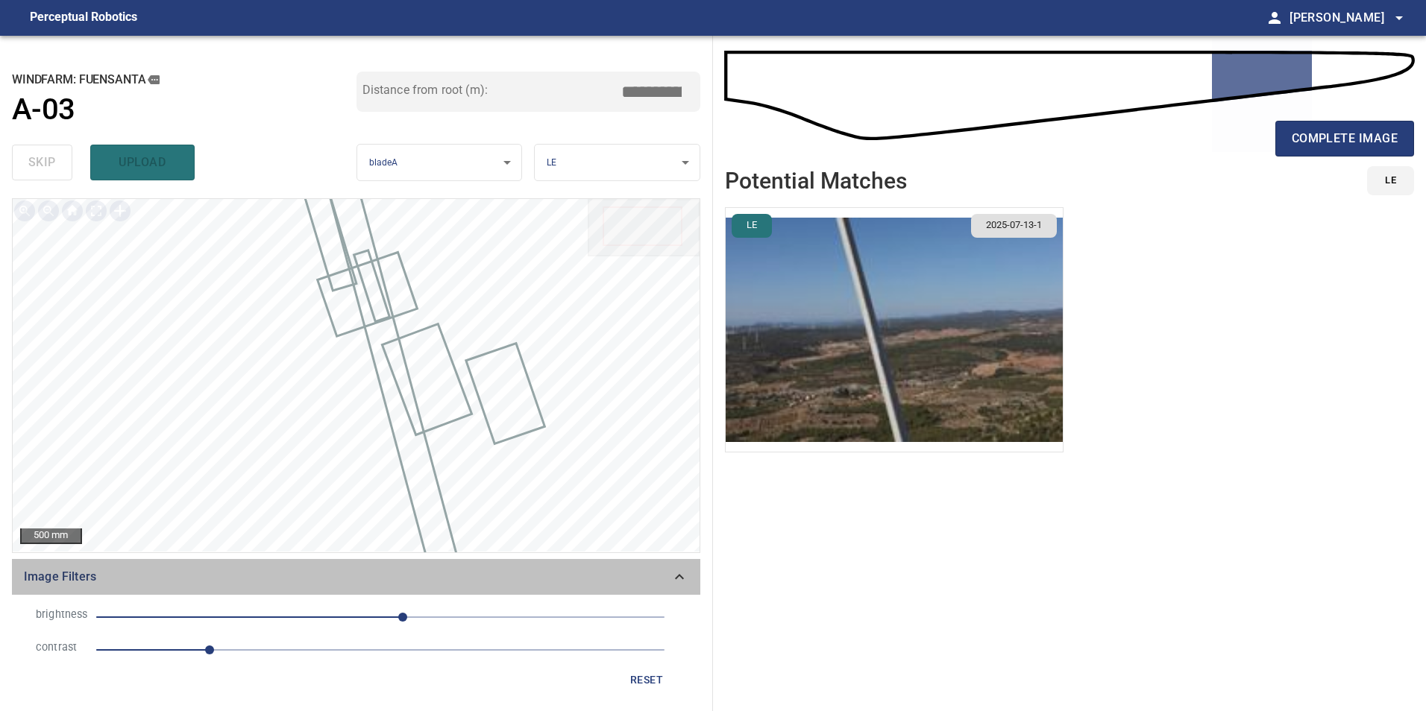
click at [682, 591] on div "Image Filters" at bounding box center [356, 577] width 688 height 36
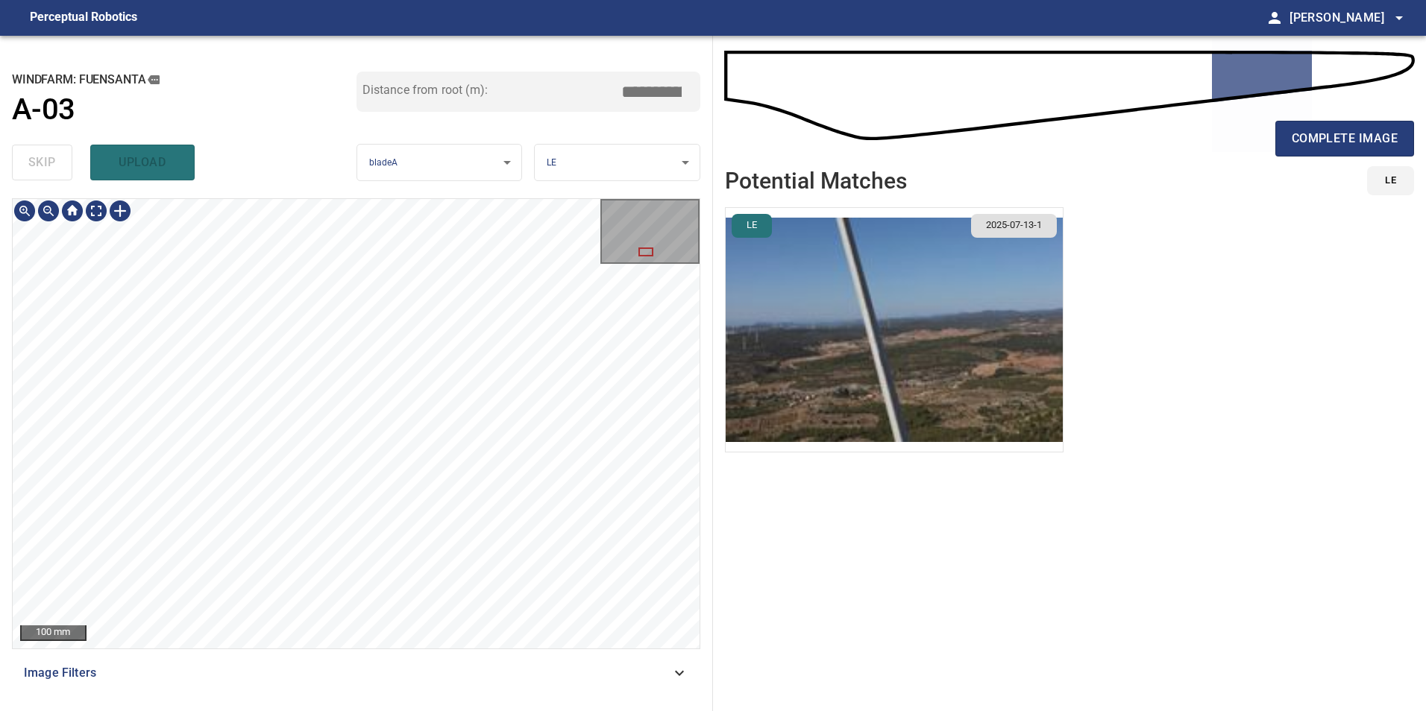
click at [797, 228] on div "**********" at bounding box center [713, 374] width 1426 height 676
click at [118, 208] on div at bounding box center [120, 211] width 24 height 24
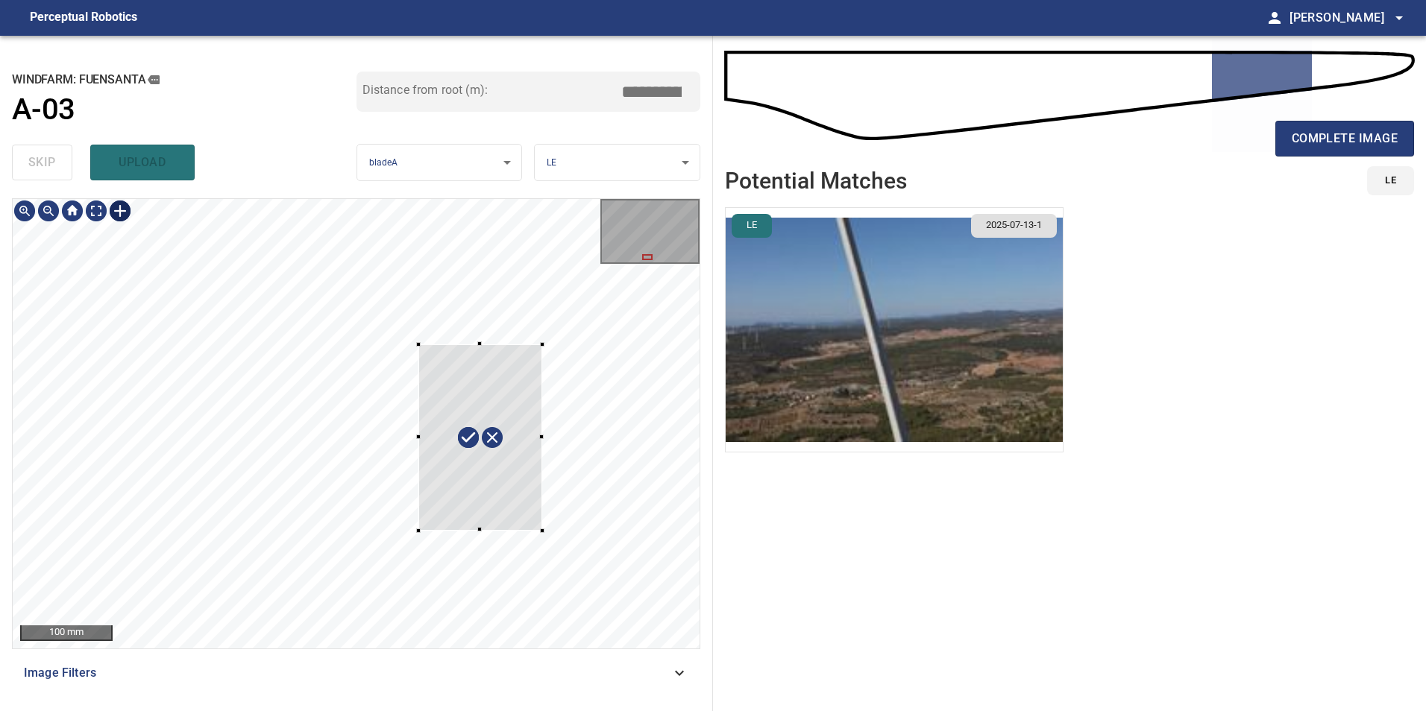
click at [418, 345] on div at bounding box center [356, 424] width 687 height 450
click at [523, 512] on div at bounding box center [467, 451] width 170 height 213
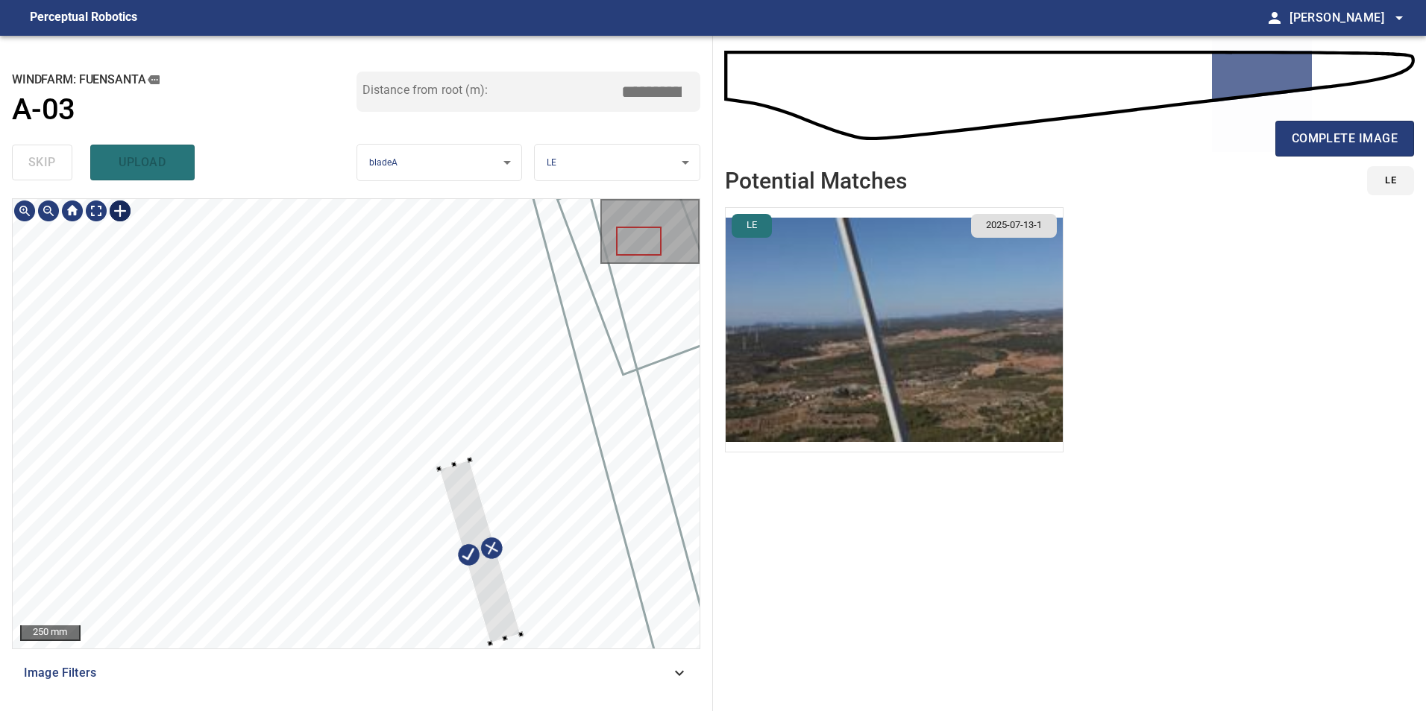
click at [450, 411] on div at bounding box center [356, 424] width 687 height 450
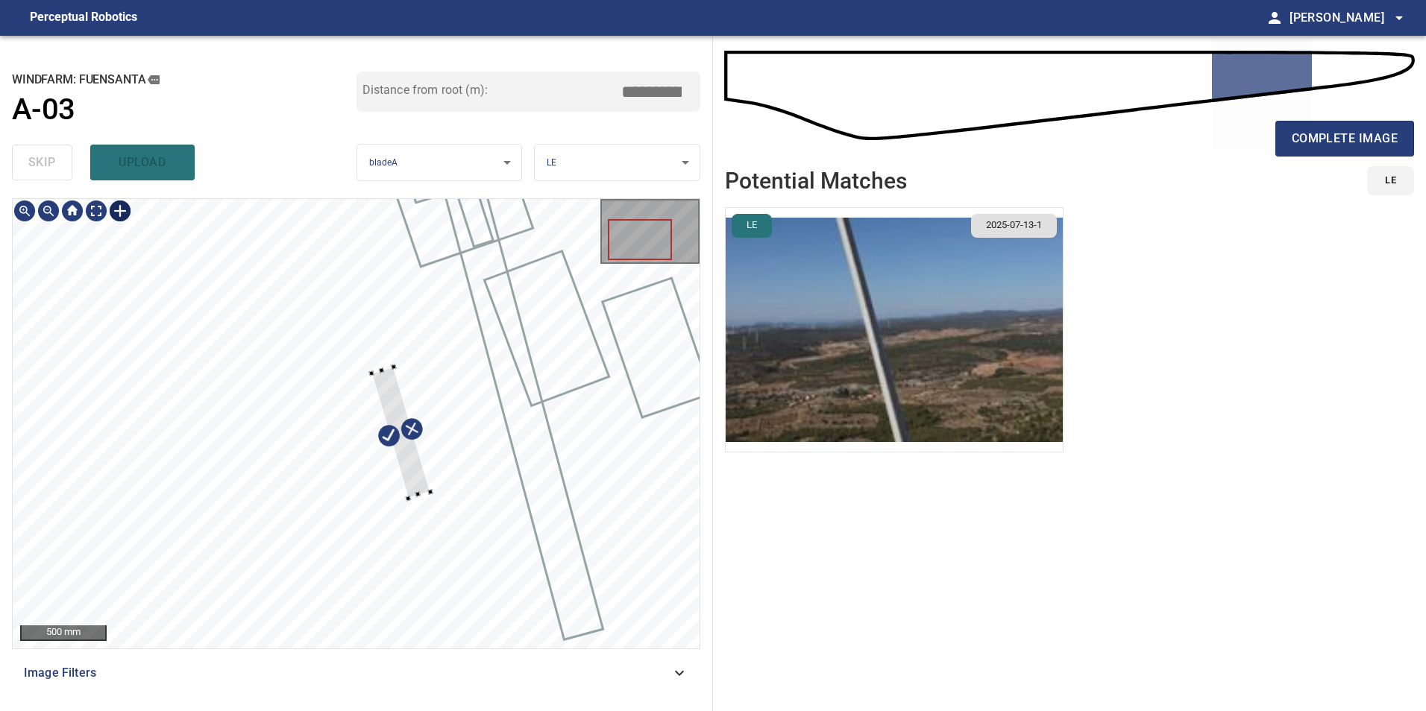
click at [379, 366] on div at bounding box center [356, 424] width 687 height 450
click at [380, 371] on div at bounding box center [393, 435] width 73 height 136
click at [411, 403] on div at bounding box center [409, 445] width 75 height 136
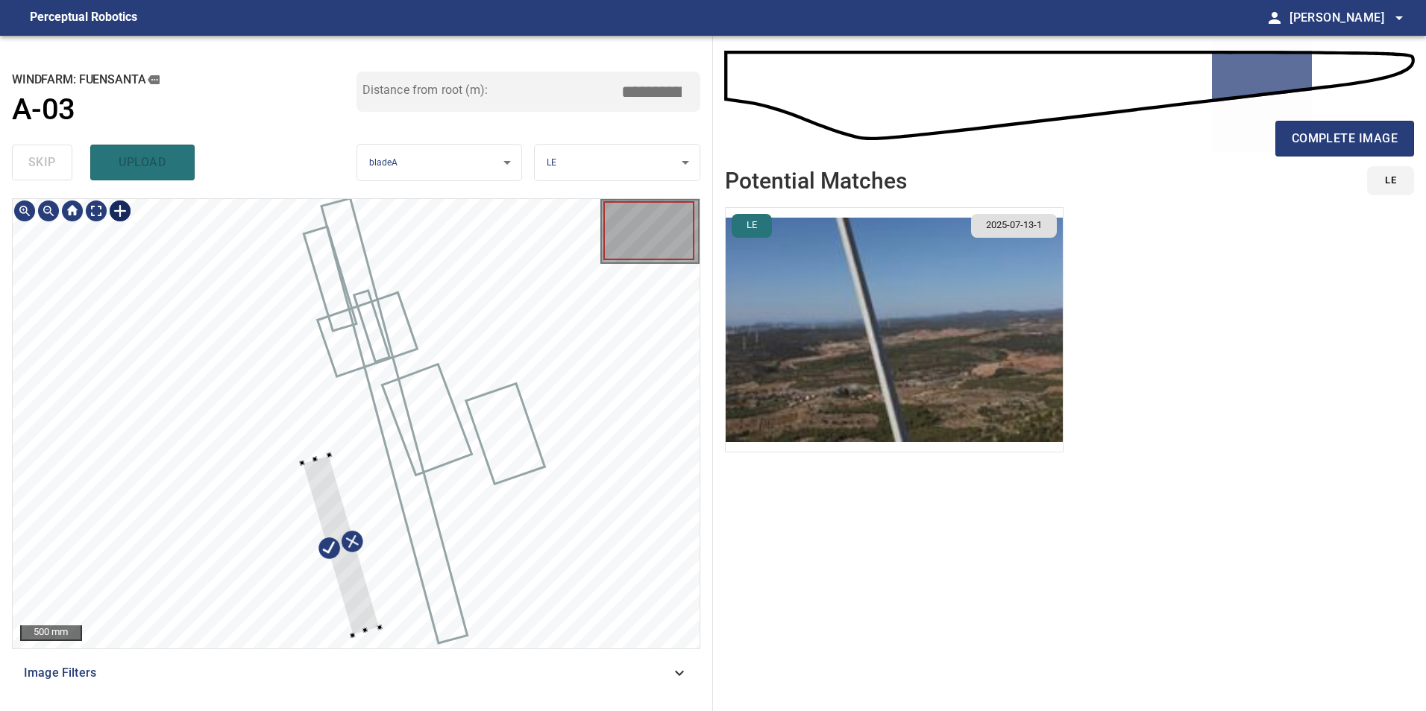
click at [360, 646] on div at bounding box center [356, 424] width 687 height 450
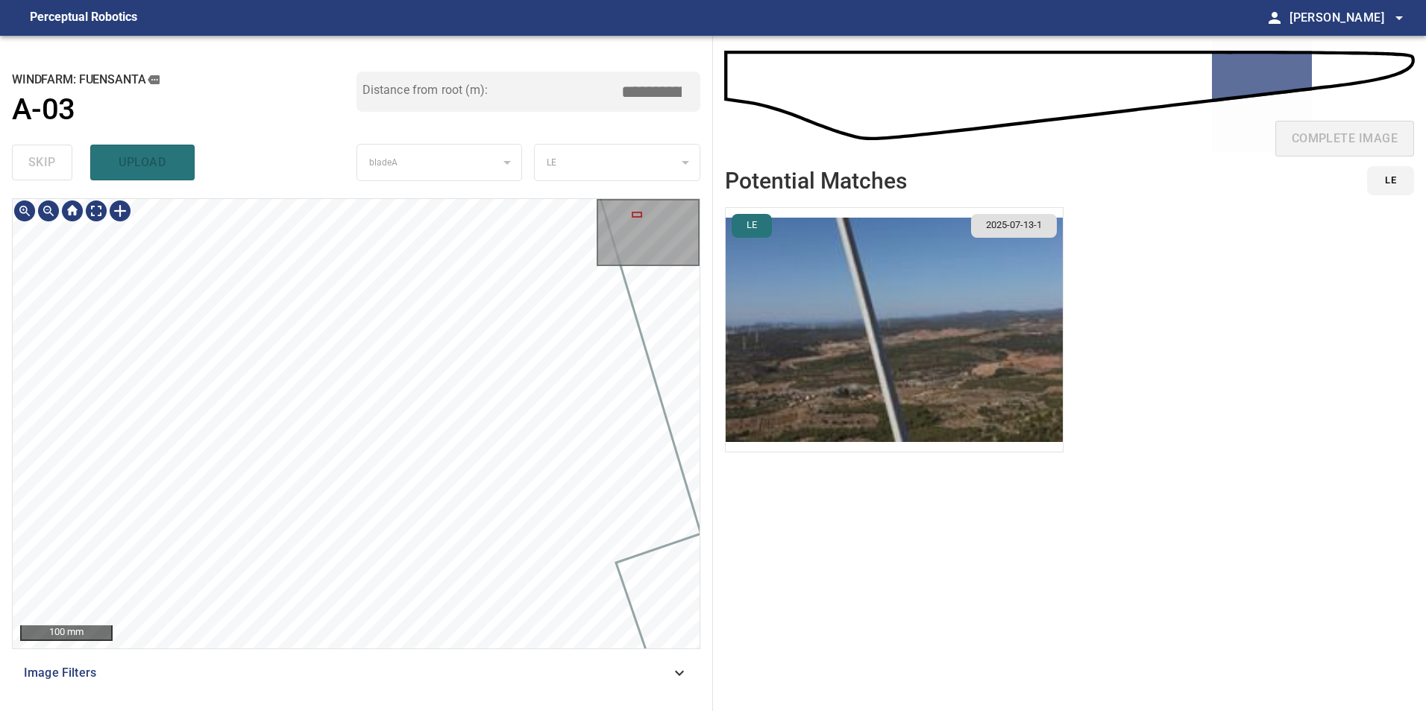
click at [392, 689] on div "100 mm Image Filters" at bounding box center [356, 448] width 688 height 501
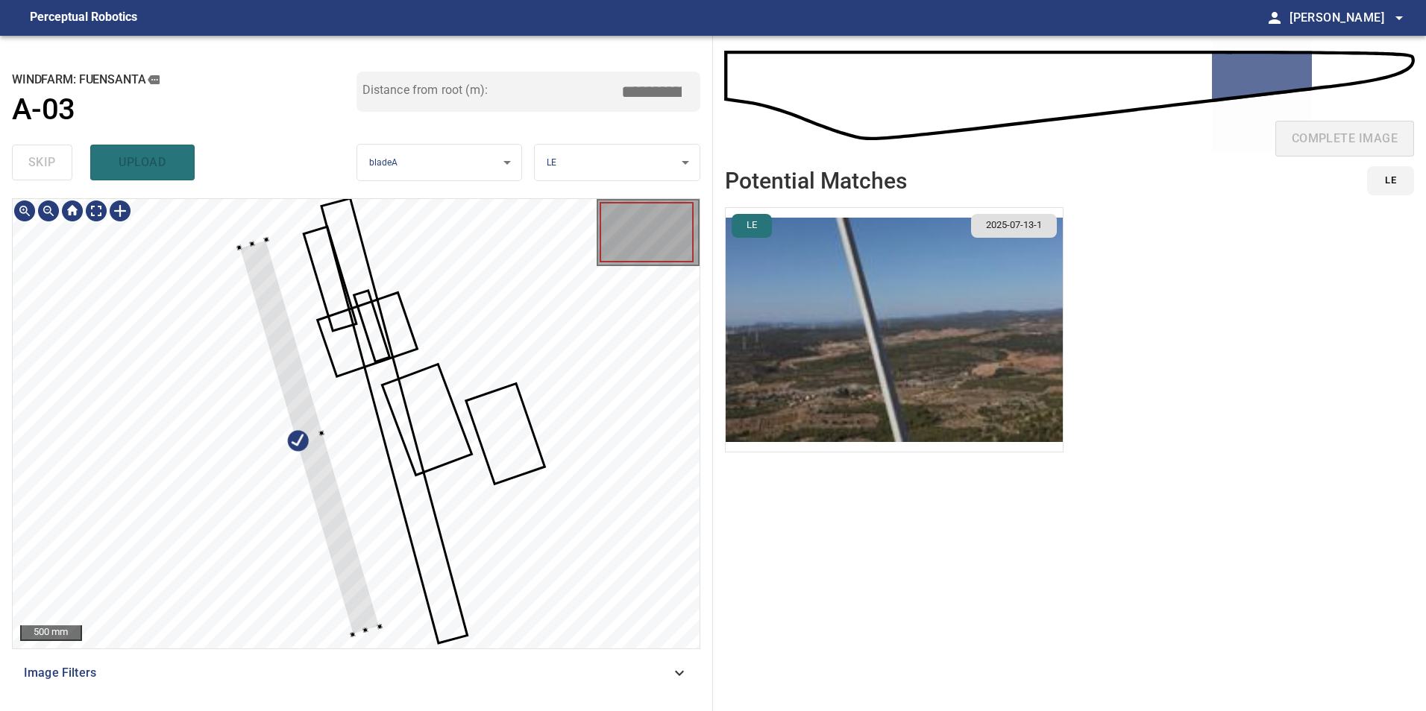
click at [281, 229] on div at bounding box center [356, 424] width 687 height 450
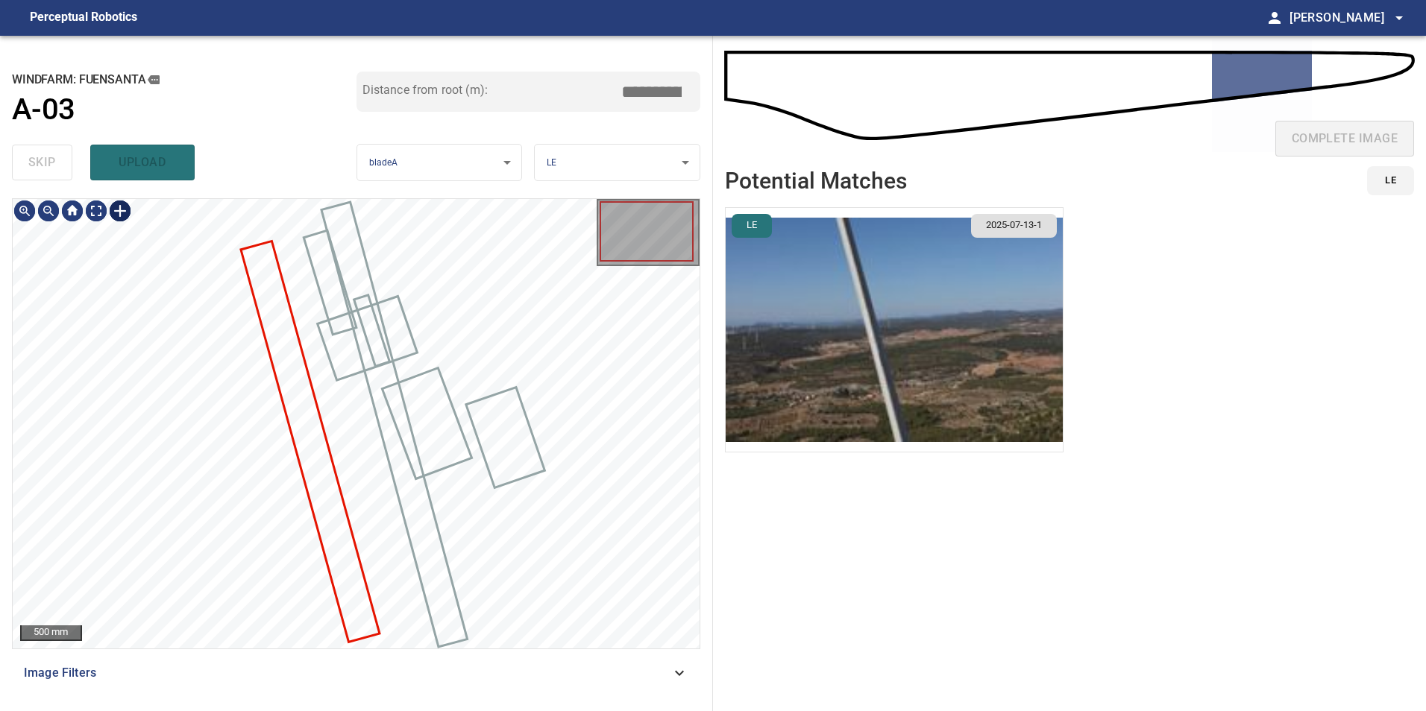
click at [117, 206] on div at bounding box center [120, 211] width 24 height 24
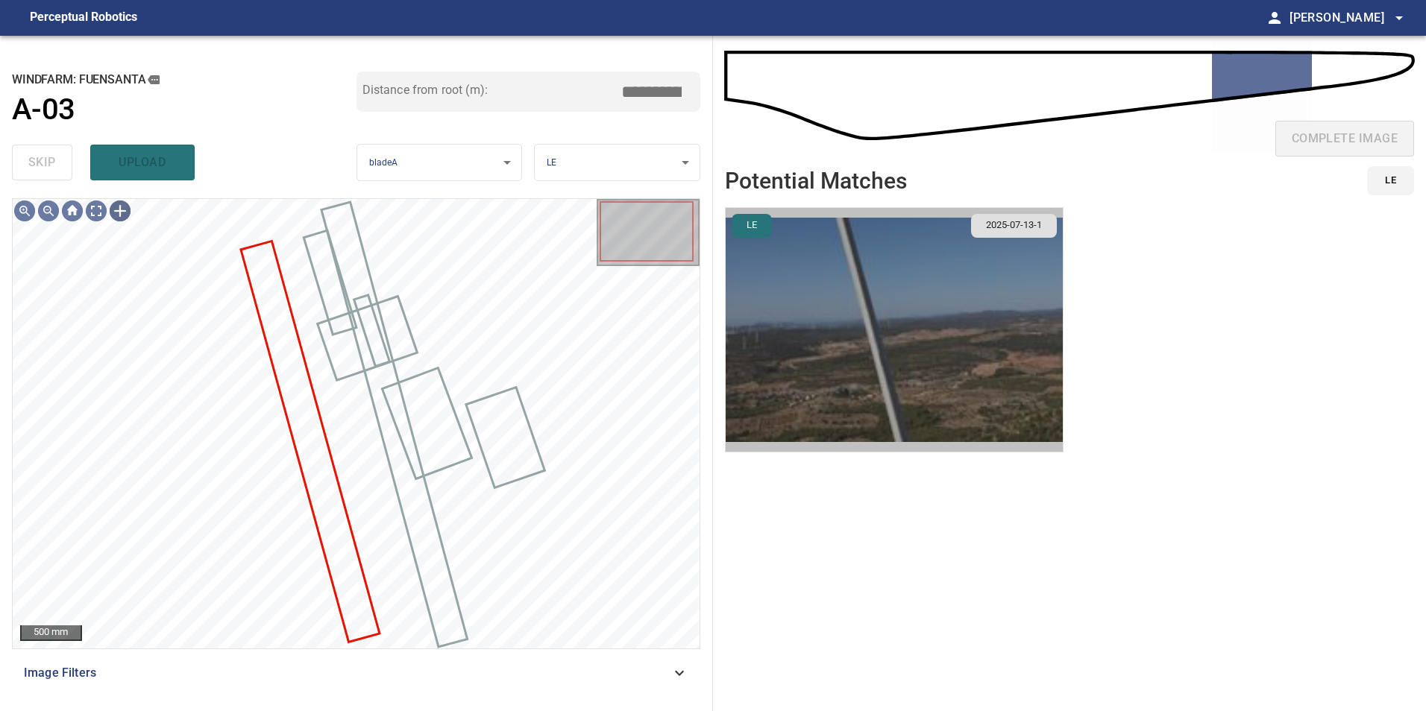
click at [826, 382] on img "button" at bounding box center [894, 330] width 337 height 244
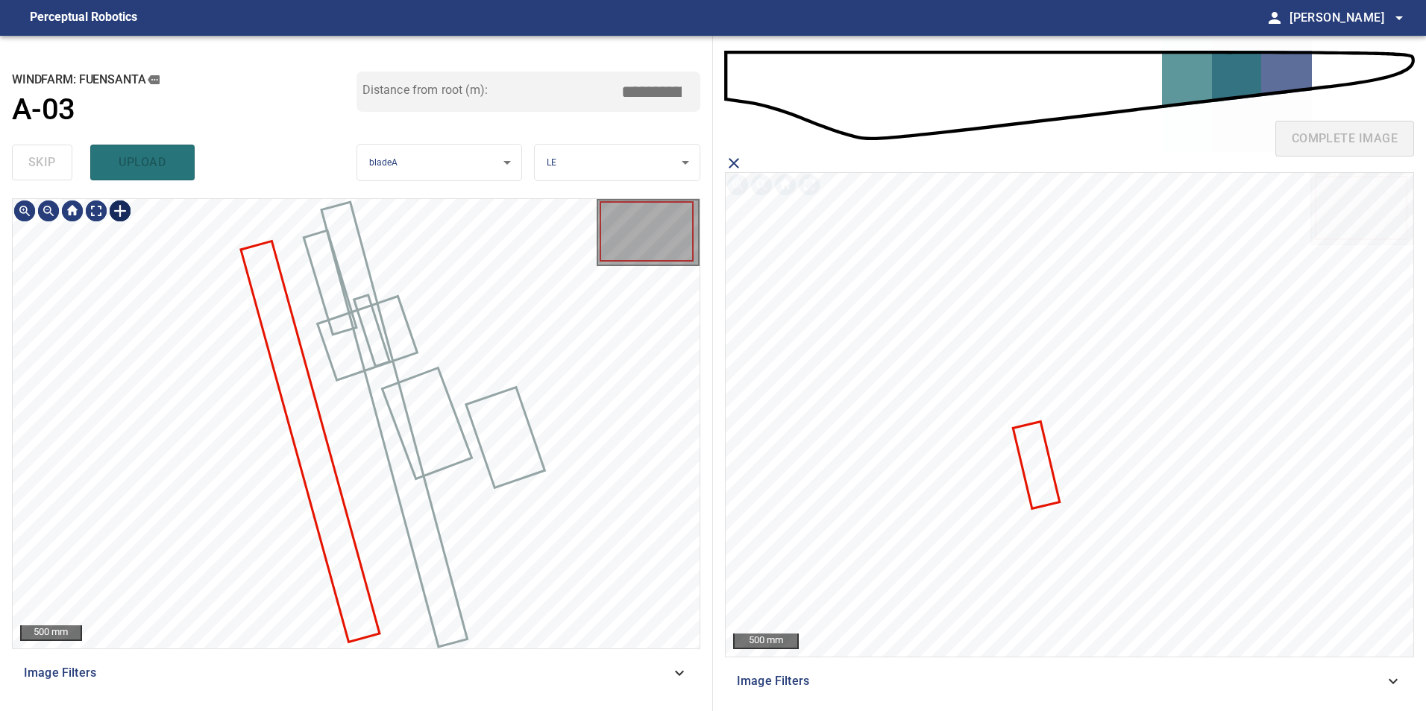
click at [116, 212] on img at bounding box center [120, 211] width 24 height 24
click at [403, 467] on div at bounding box center [356, 424] width 687 height 450
click at [120, 212] on div at bounding box center [120, 211] width 24 height 24
click at [392, 616] on div at bounding box center [356, 424] width 687 height 450
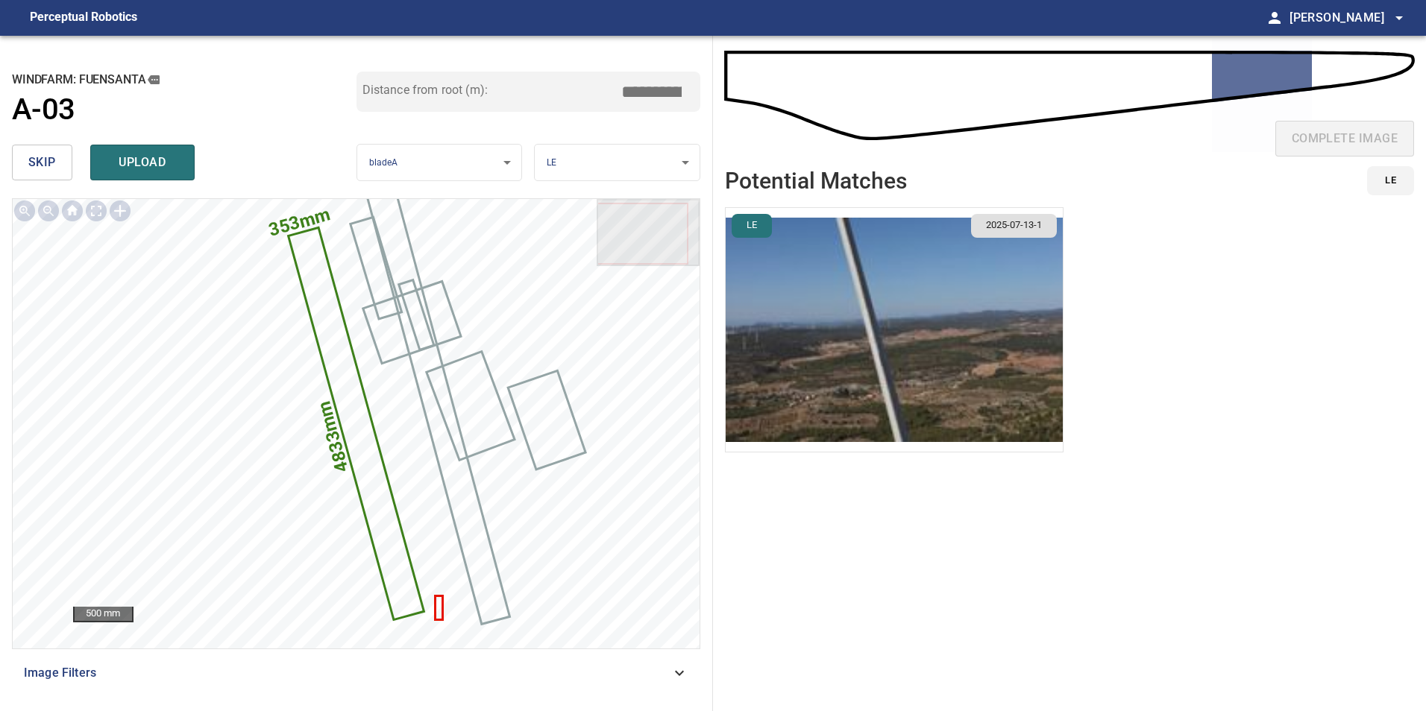
drag, startPoint x: 649, startPoint y: 94, endPoint x: 987, endPoint y: 65, distance: 339.1
click at [838, 82] on div "**********" at bounding box center [713, 374] width 1426 height 676
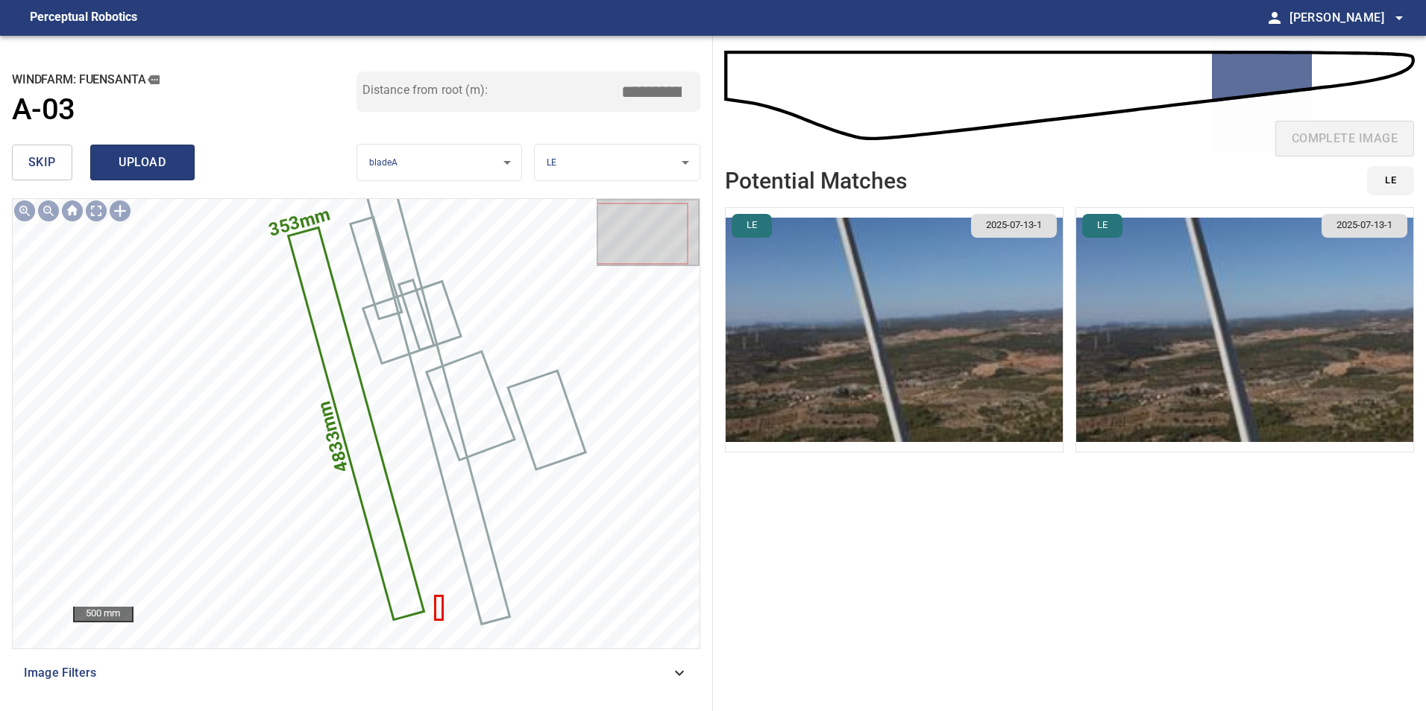
type input "*****"
click at [176, 165] on span "upload" at bounding box center [143, 162] width 72 height 21
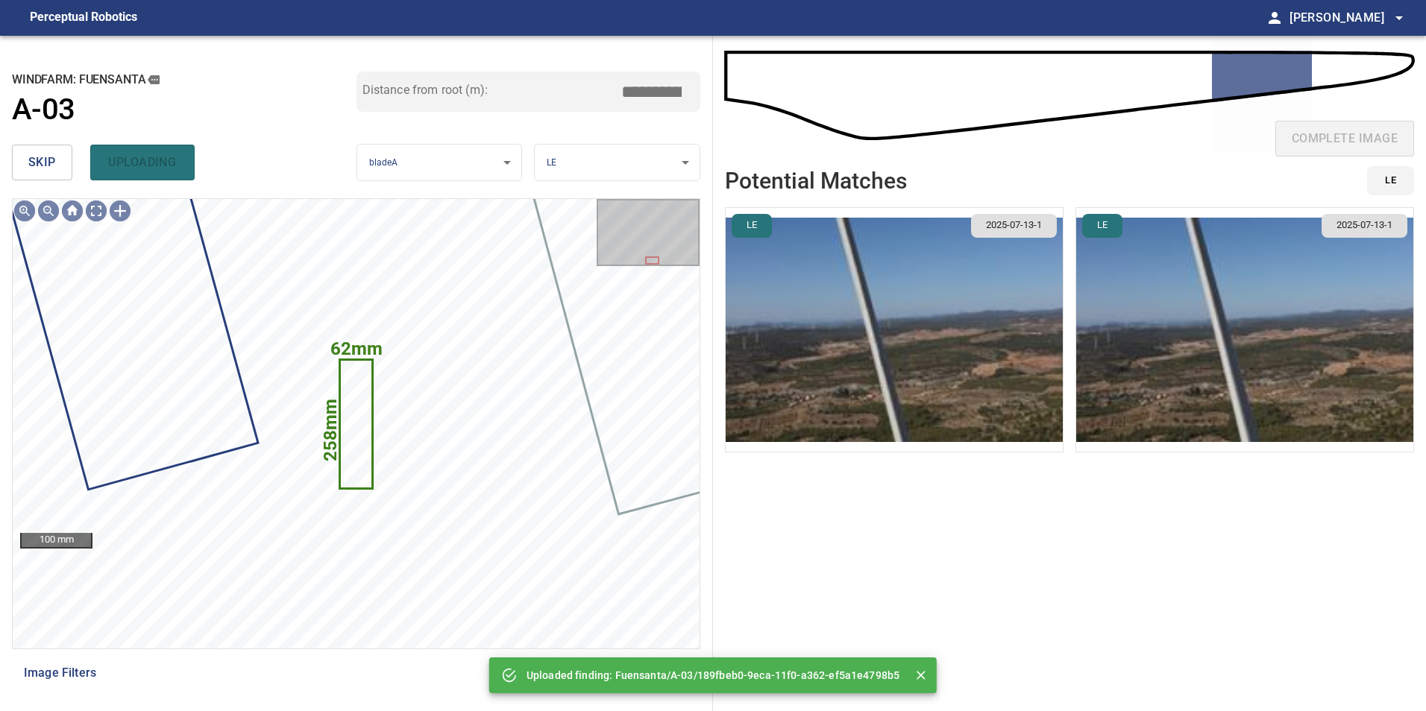
click at [25, 143] on div "skip uploading" at bounding box center [184, 163] width 345 height 48
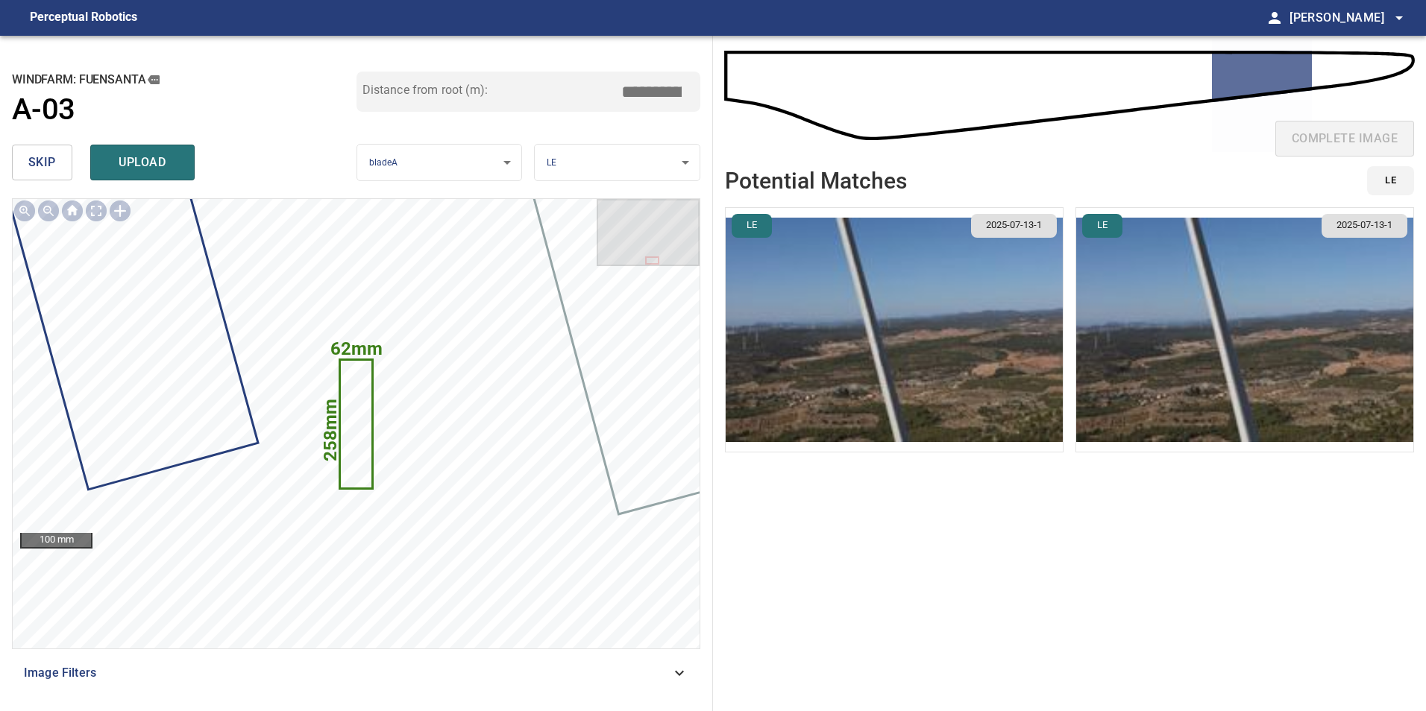
click at [36, 157] on span "skip" at bounding box center [42, 162] width 28 height 21
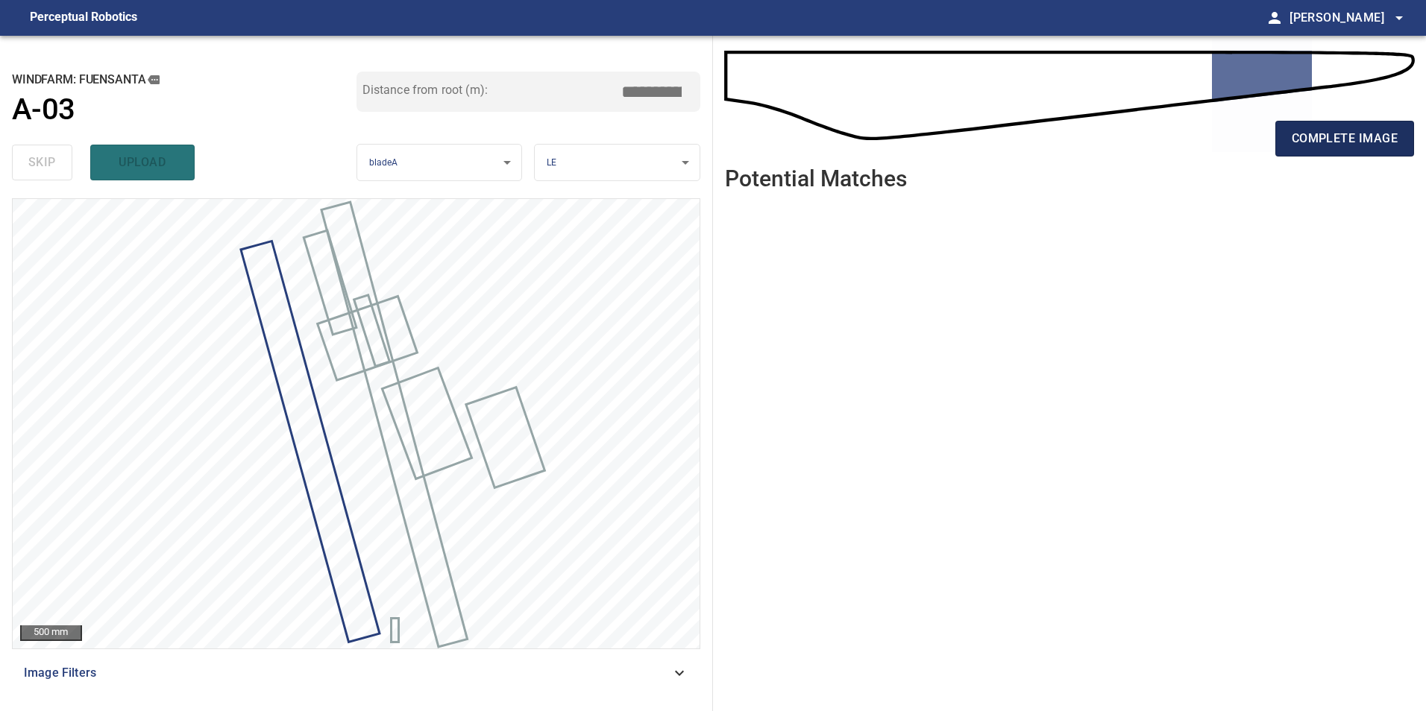
click at [1346, 127] on button "complete image" at bounding box center [1344, 139] width 139 height 36
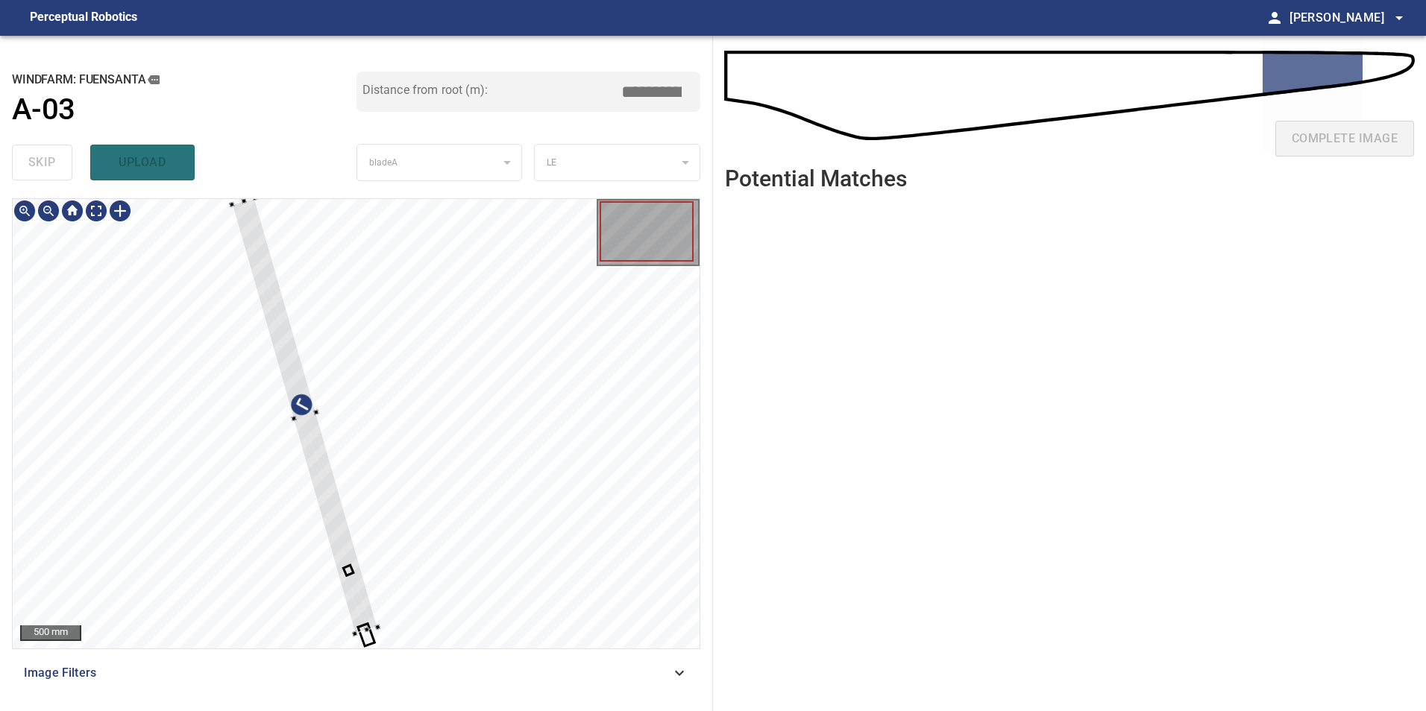
click at [400, 359] on div at bounding box center [356, 424] width 687 height 450
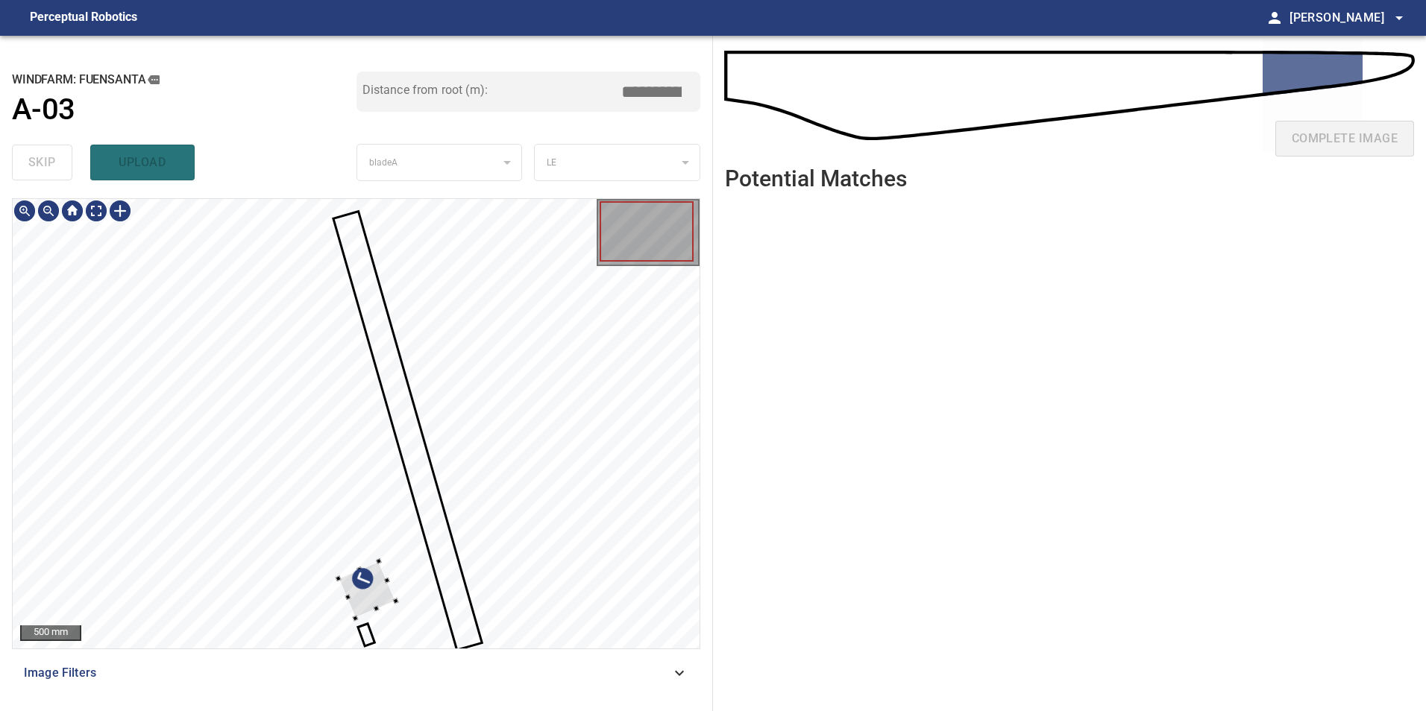
click at [450, 614] on div at bounding box center [356, 424] width 687 height 450
click at [444, 432] on div at bounding box center [356, 424] width 687 height 450
click at [362, 634] on div at bounding box center [356, 424] width 687 height 450
click at [465, 552] on div at bounding box center [356, 424] width 687 height 450
click at [430, 559] on div at bounding box center [410, 615] width 69 height 112
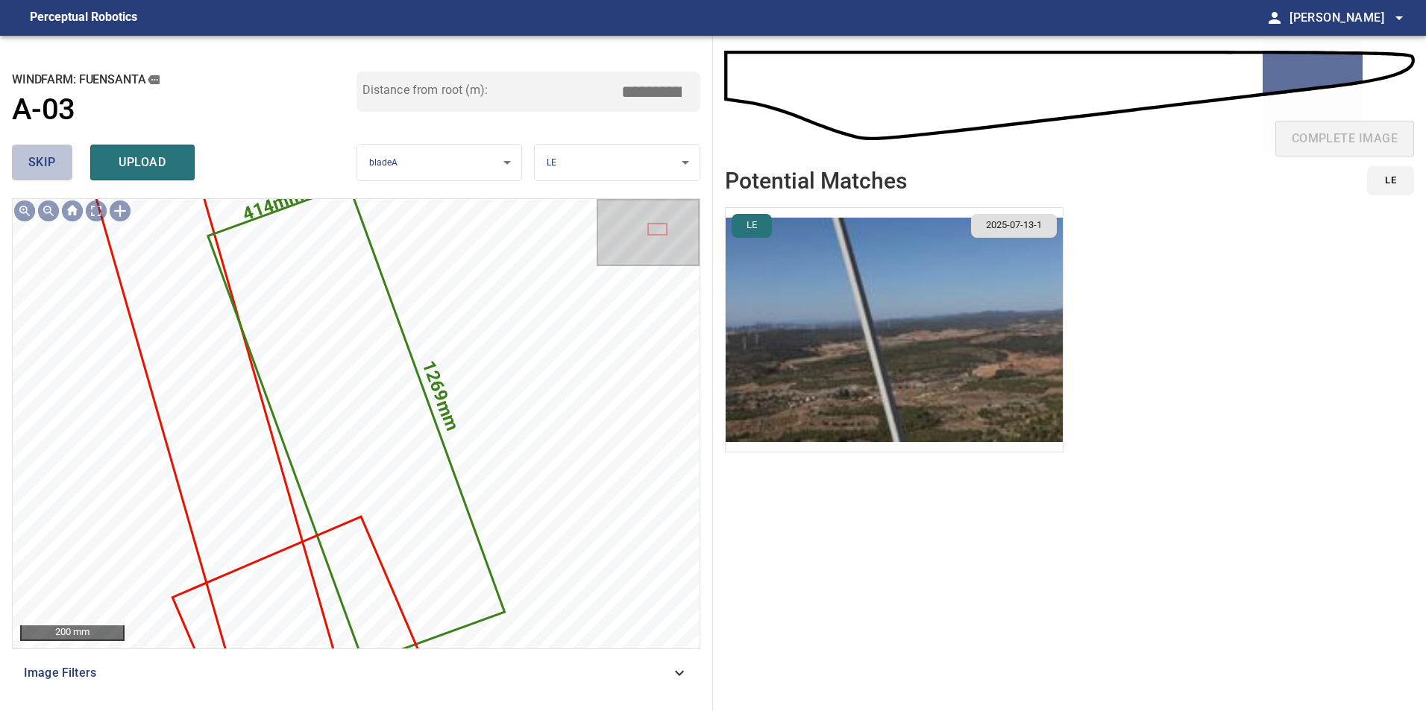
click at [51, 157] on span "skip" at bounding box center [42, 162] width 28 height 21
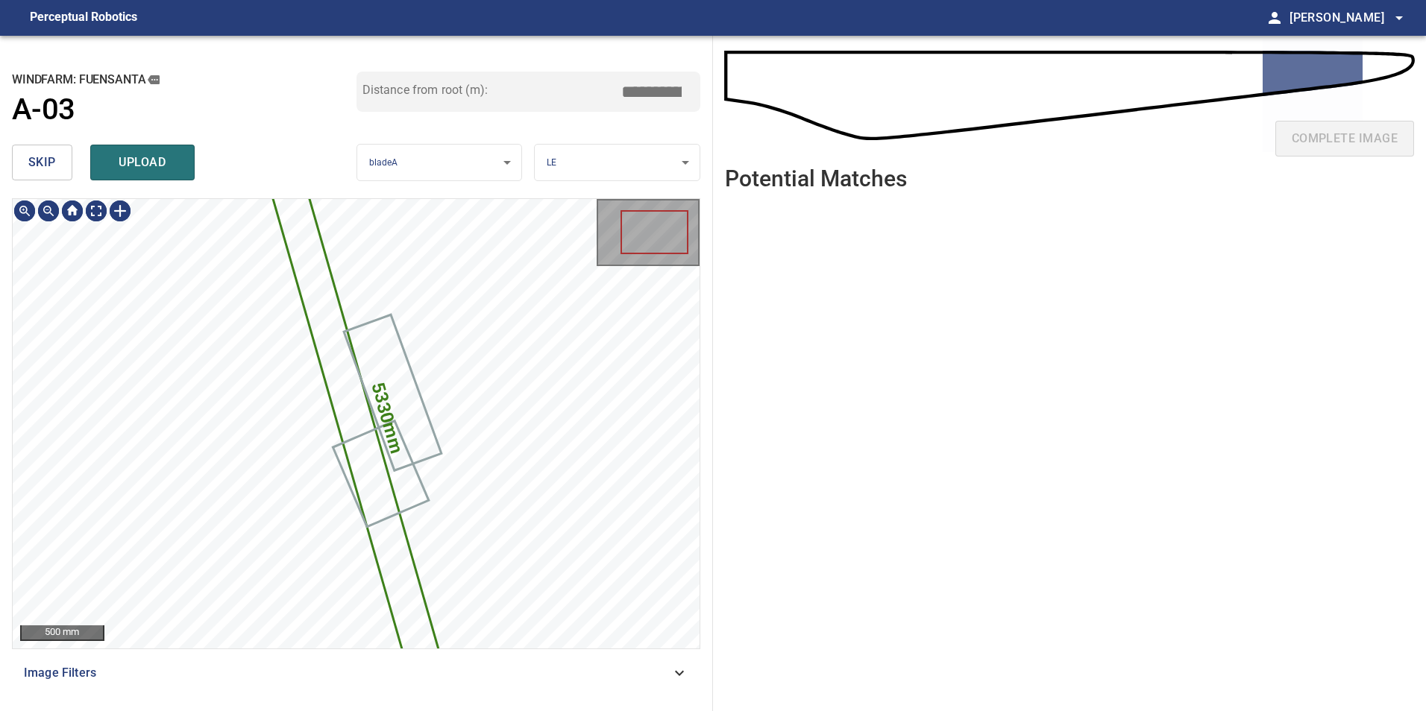
click at [51, 157] on span "skip" at bounding box center [42, 162] width 28 height 21
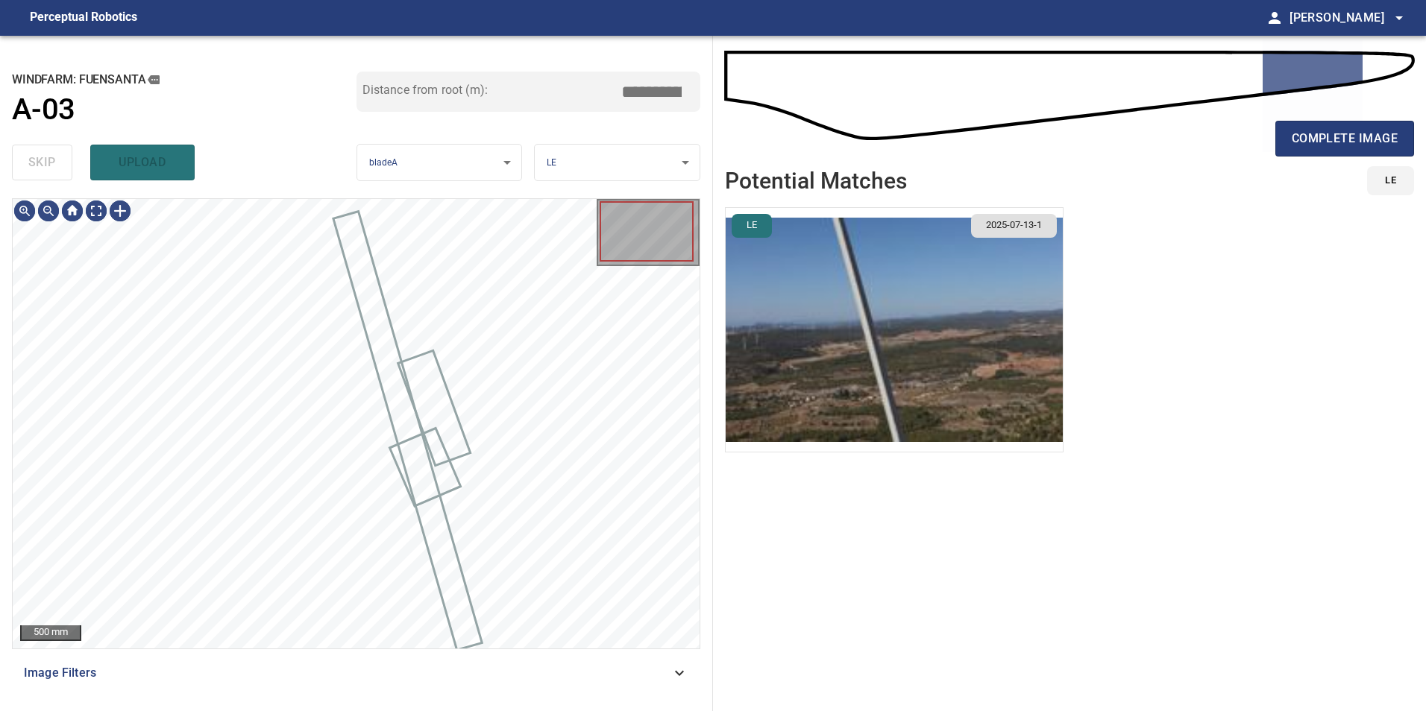
click at [51, 157] on div "skip upload" at bounding box center [184, 163] width 345 height 48
type input "*****"
click at [51, 157] on div "skip upload" at bounding box center [184, 163] width 345 height 48
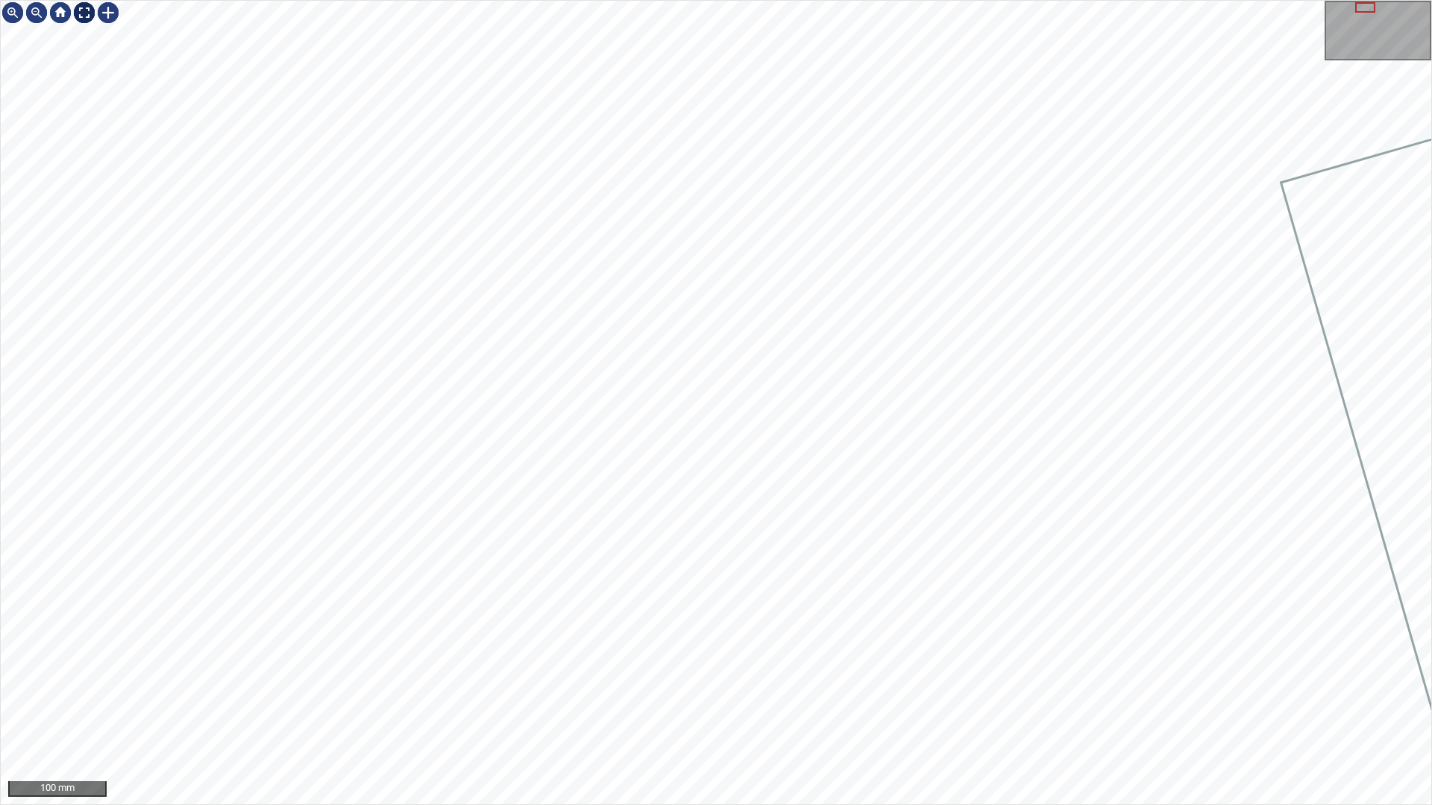
click at [82, 12] on div at bounding box center [84, 13] width 24 height 24
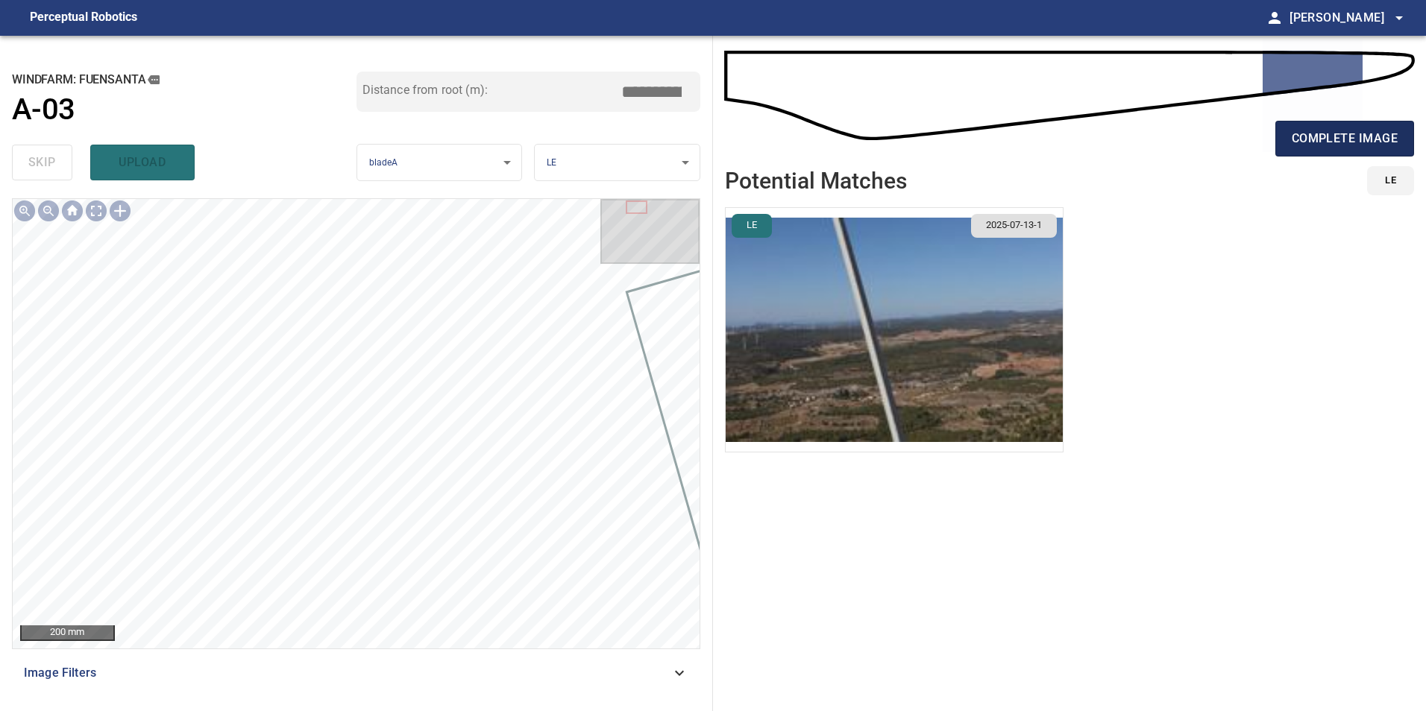
click at [1365, 145] on span "complete image" at bounding box center [1345, 138] width 106 height 21
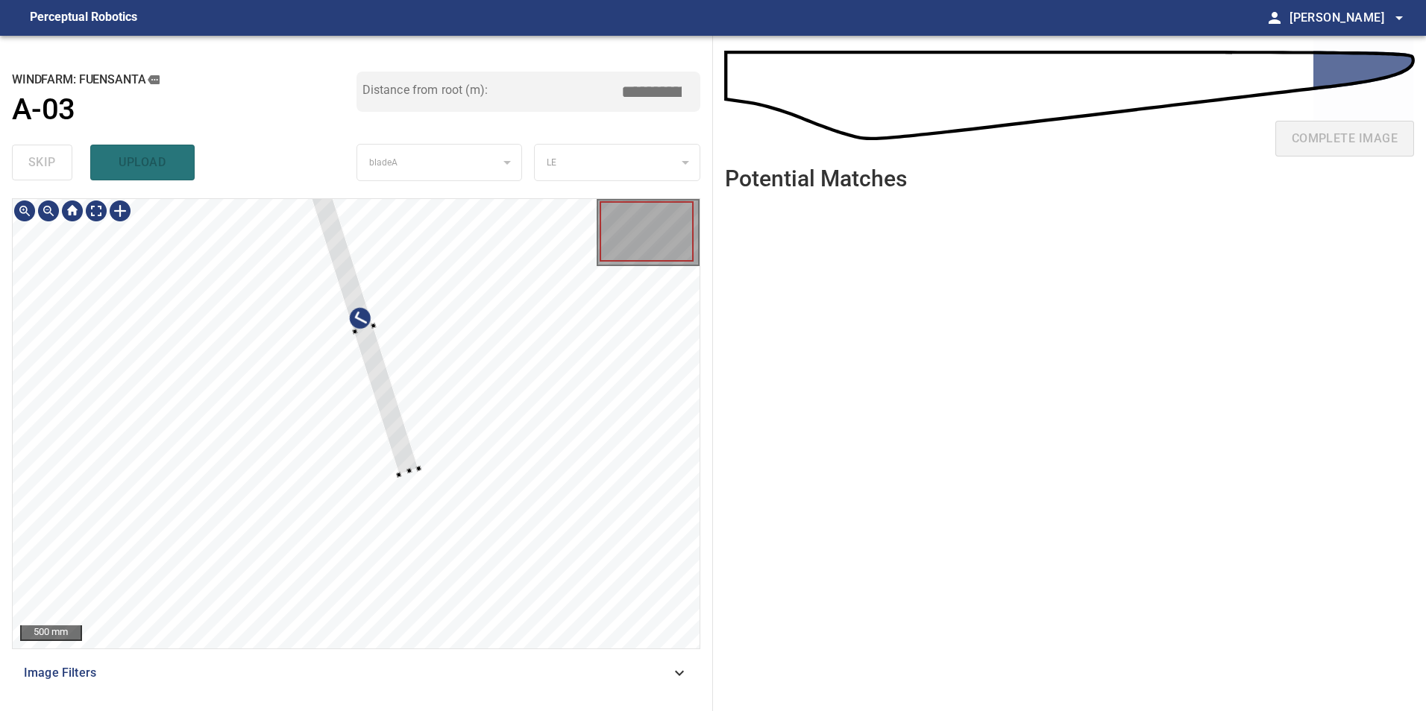
click at [381, 339] on div at bounding box center [356, 424] width 687 height 450
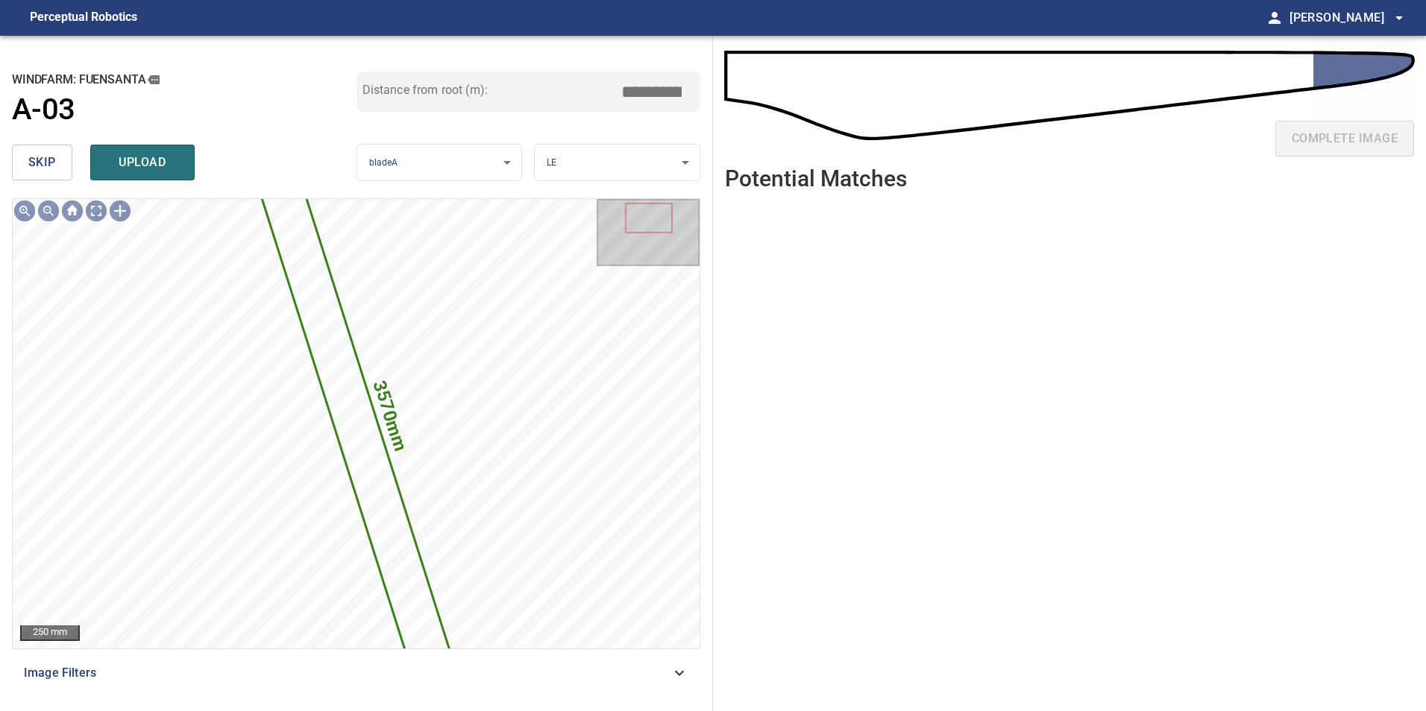
click at [45, 154] on button "skip" at bounding box center [42, 163] width 60 height 36
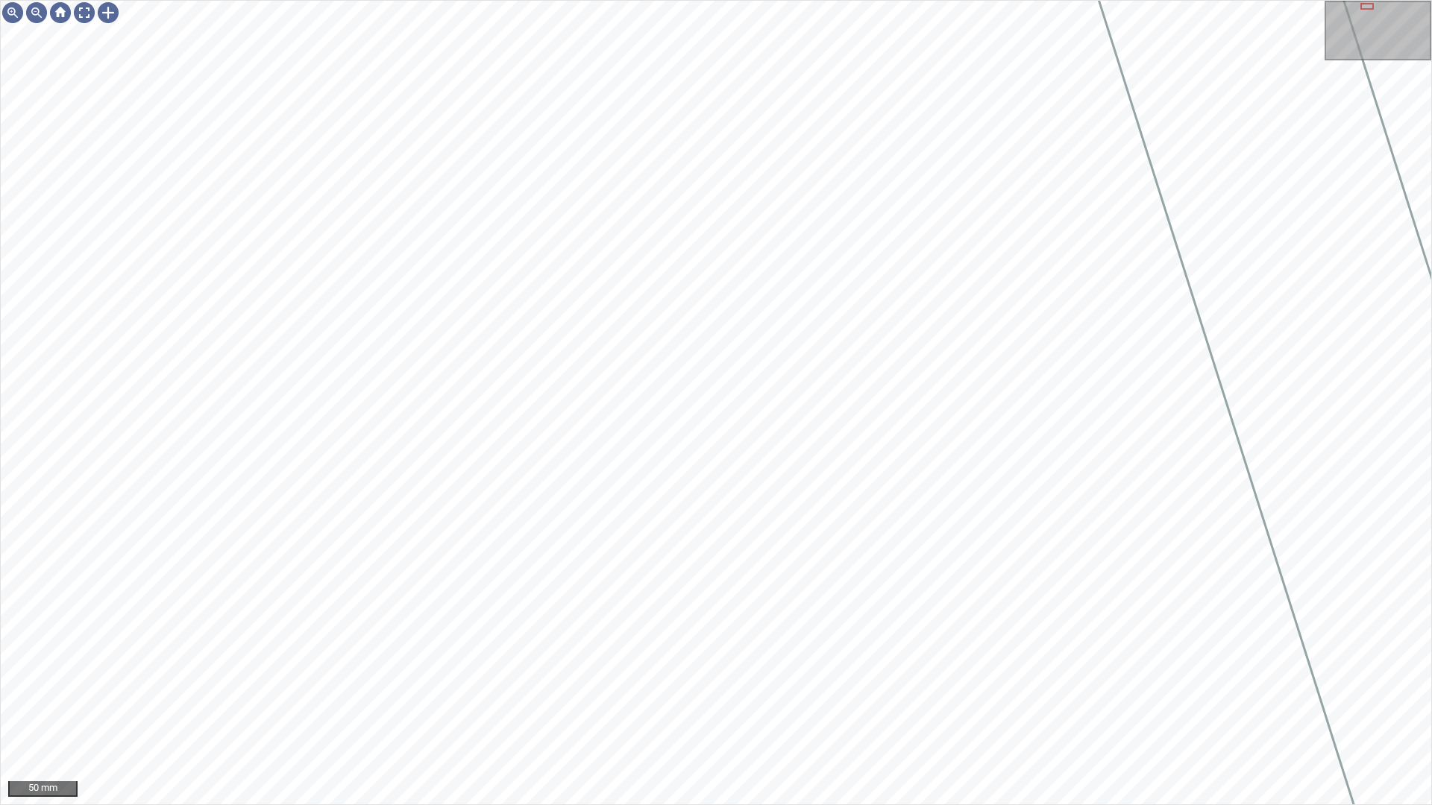
click at [348, 711] on div "50 mm" at bounding box center [716, 402] width 1432 height 805
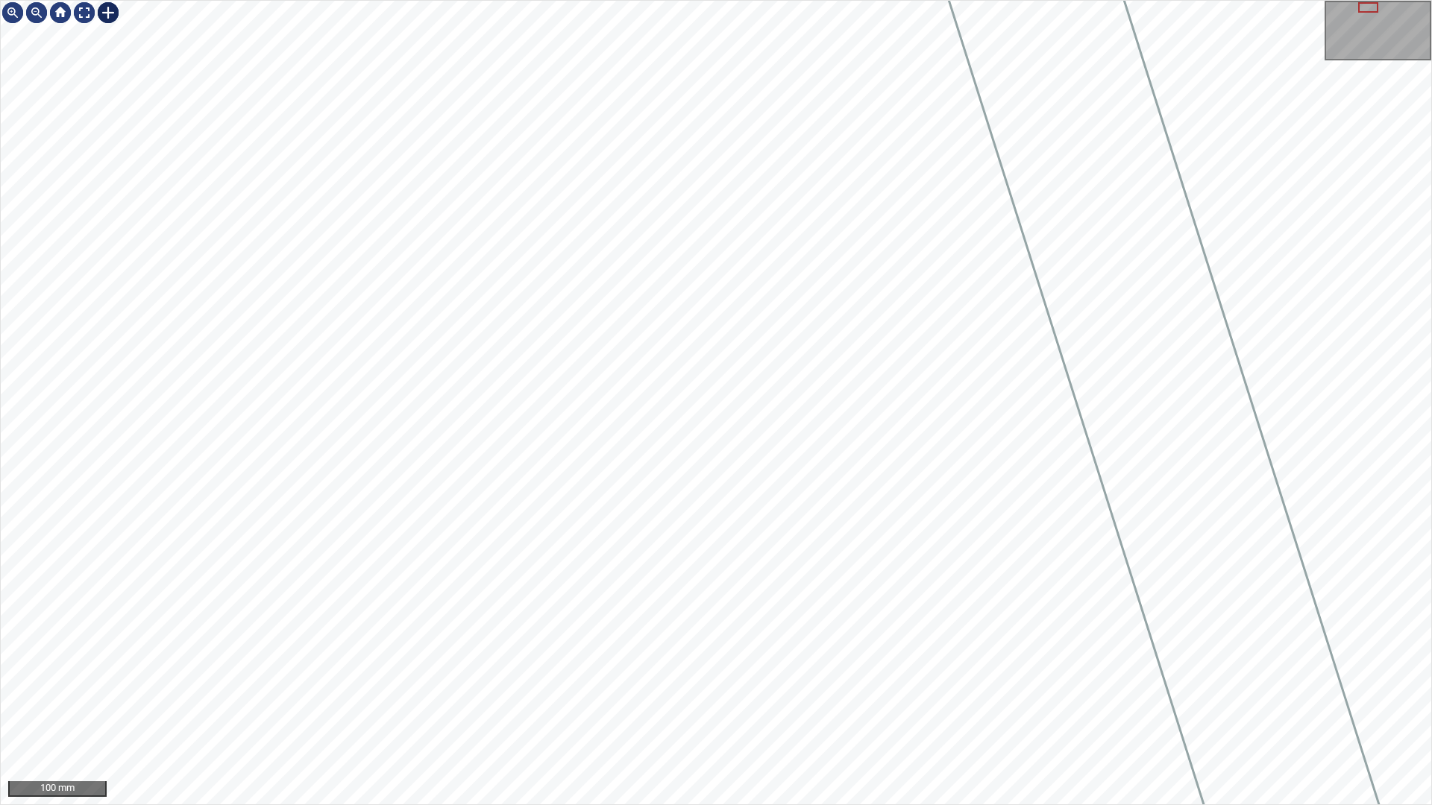
click at [110, 16] on div at bounding box center [108, 13] width 24 height 24
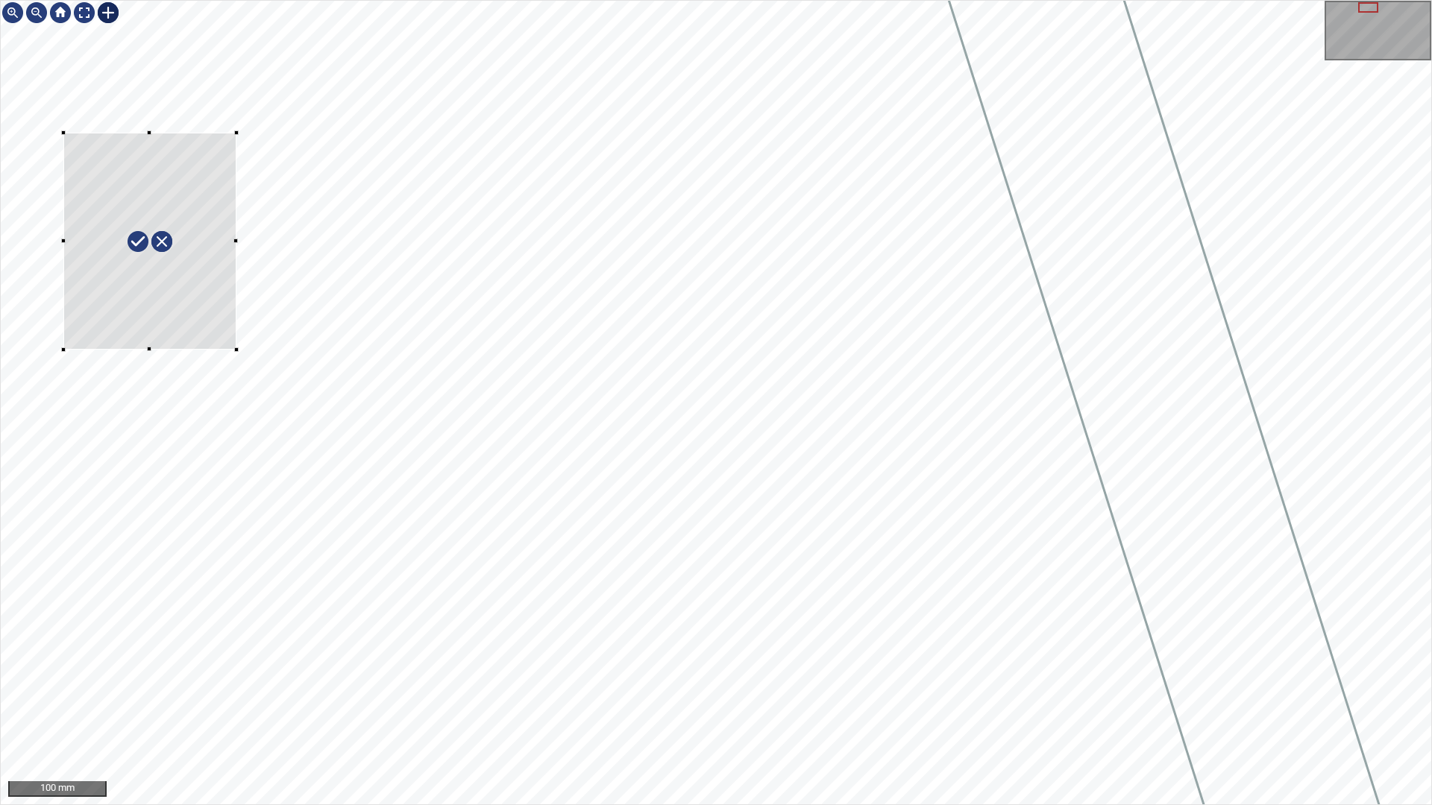
click at [0, 314] on html "100 mm" at bounding box center [716, 402] width 1432 height 805
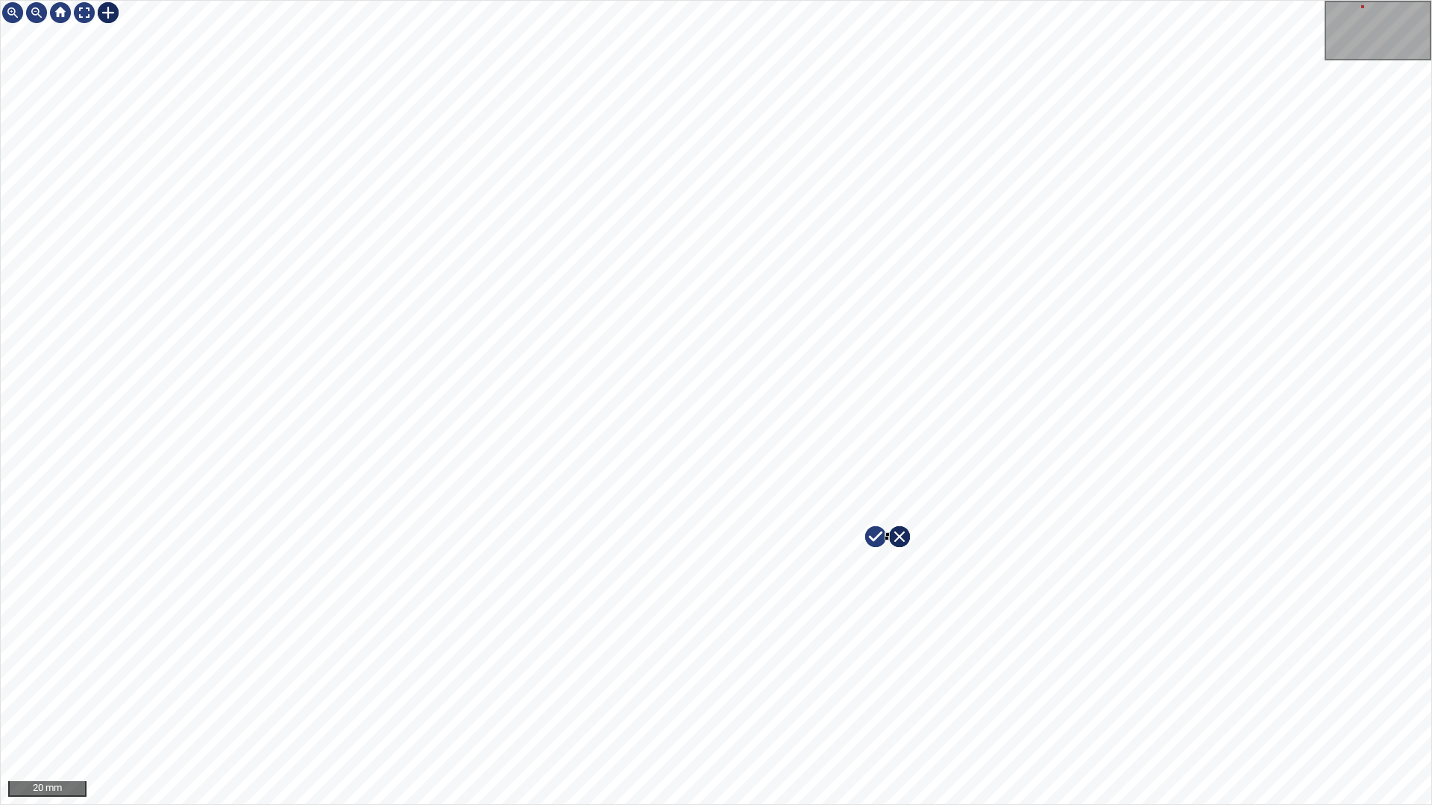
click at [925, 0] on div "20 mm" at bounding box center [716, 402] width 1432 height 805
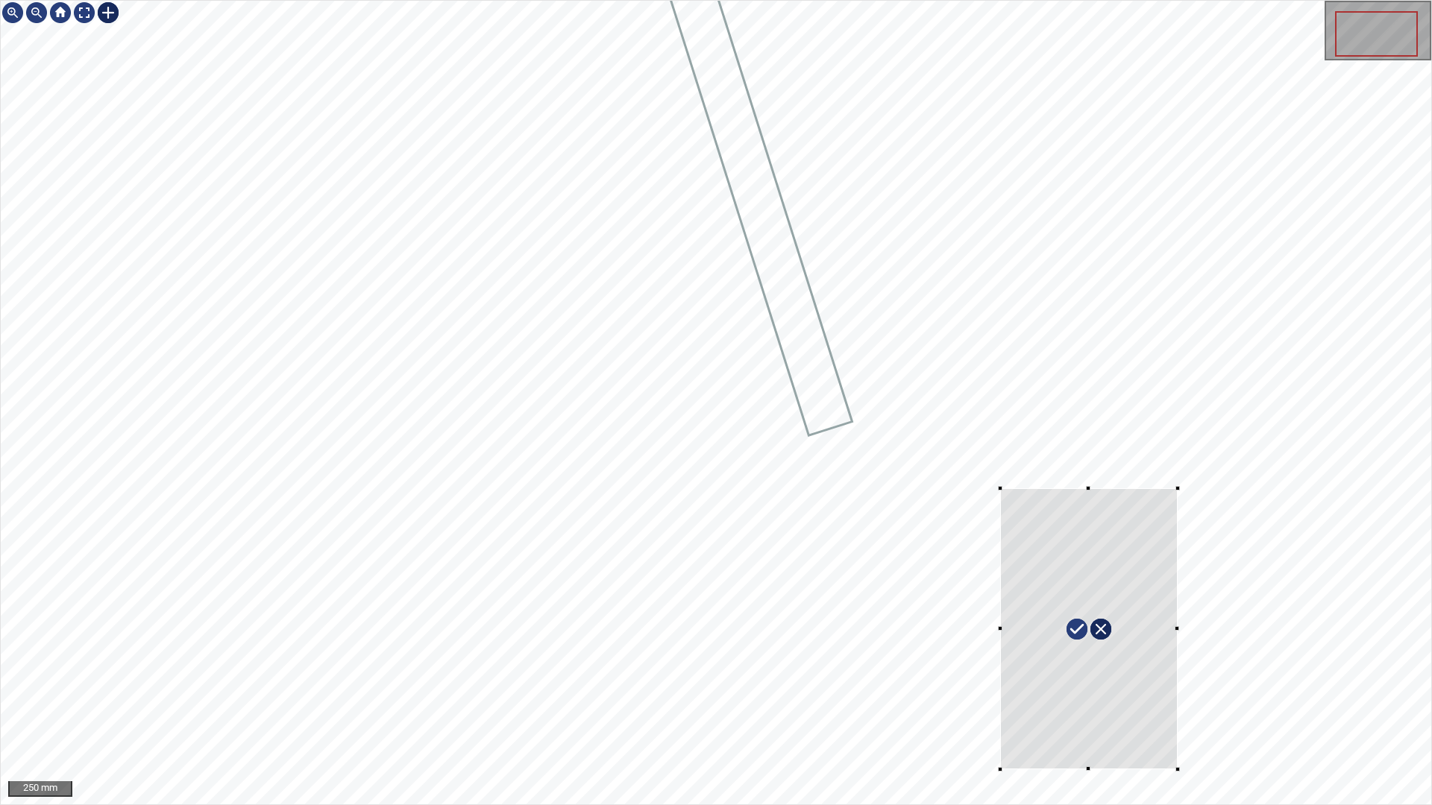
click at [1221, 711] on div "250 mm" at bounding box center [716, 402] width 1432 height 805
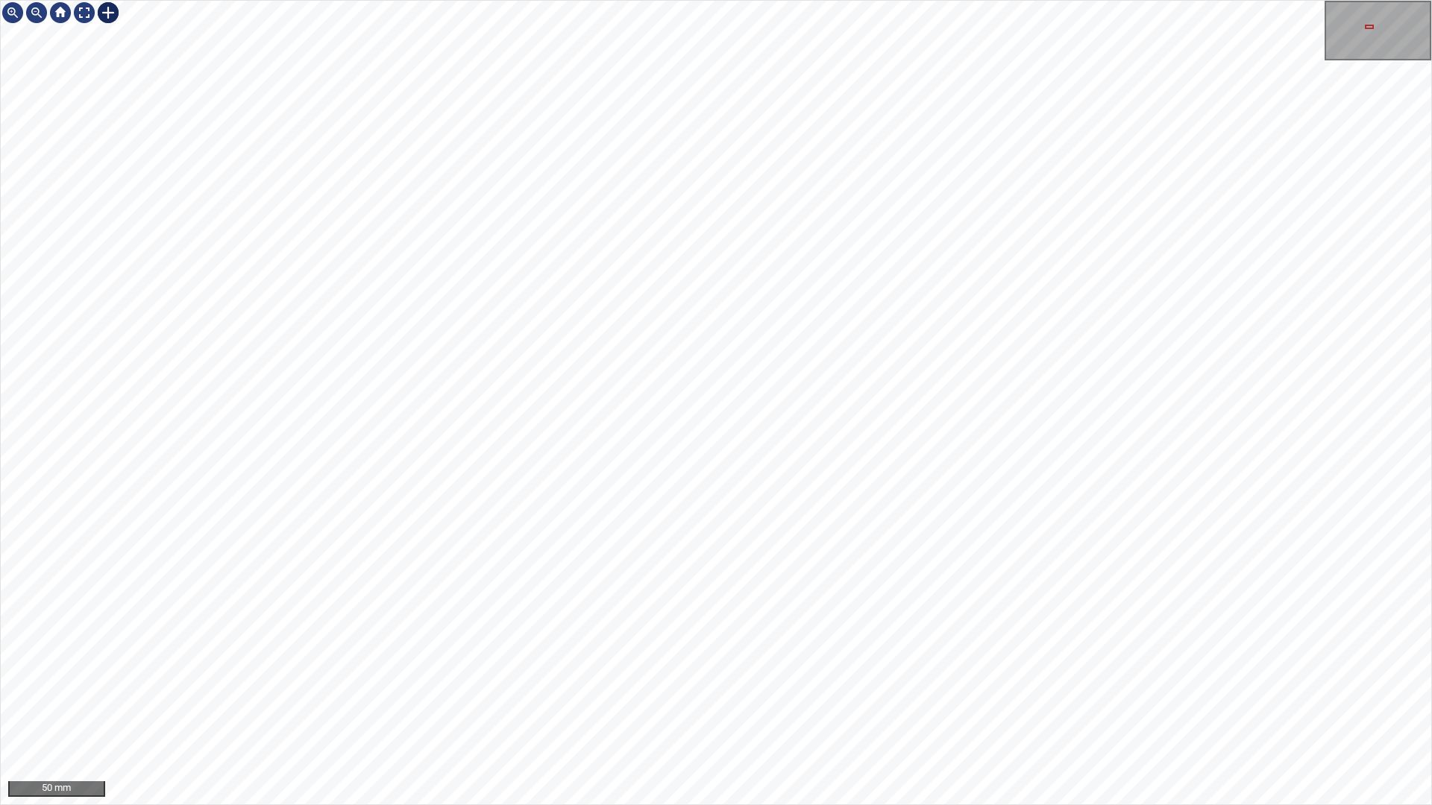
click at [838, 557] on div at bounding box center [716, 403] width 1430 height 804
click at [84, 13] on div at bounding box center [84, 13] width 24 height 24
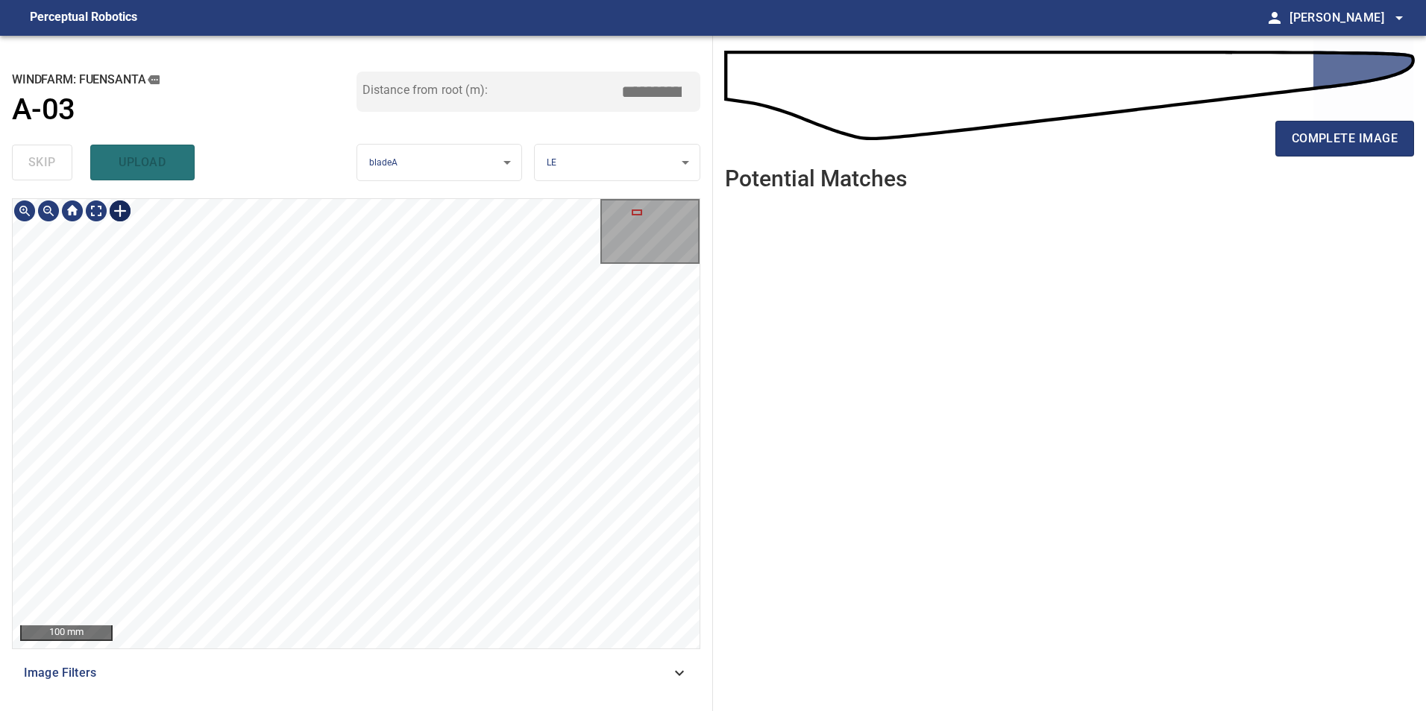
click at [341, 644] on div at bounding box center [356, 424] width 687 height 450
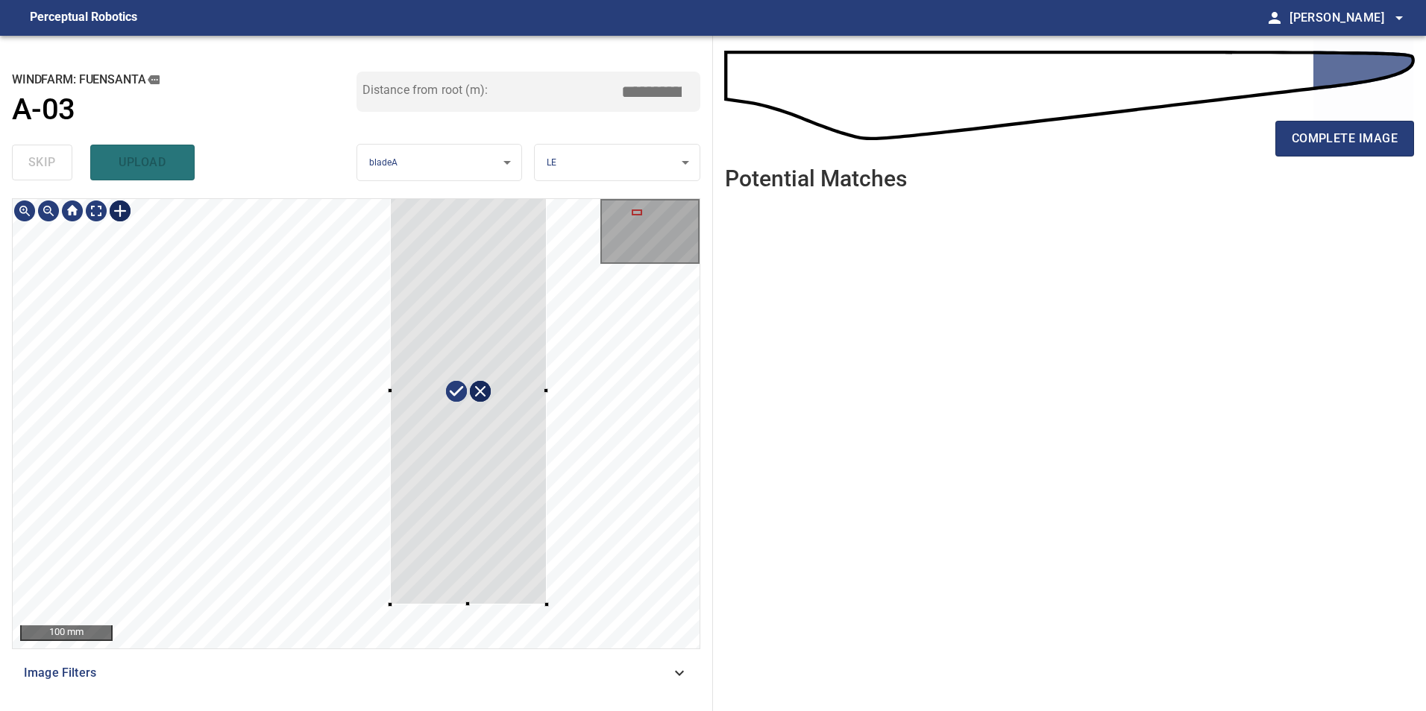
click at [547, 451] on div at bounding box center [468, 390] width 157 height 427
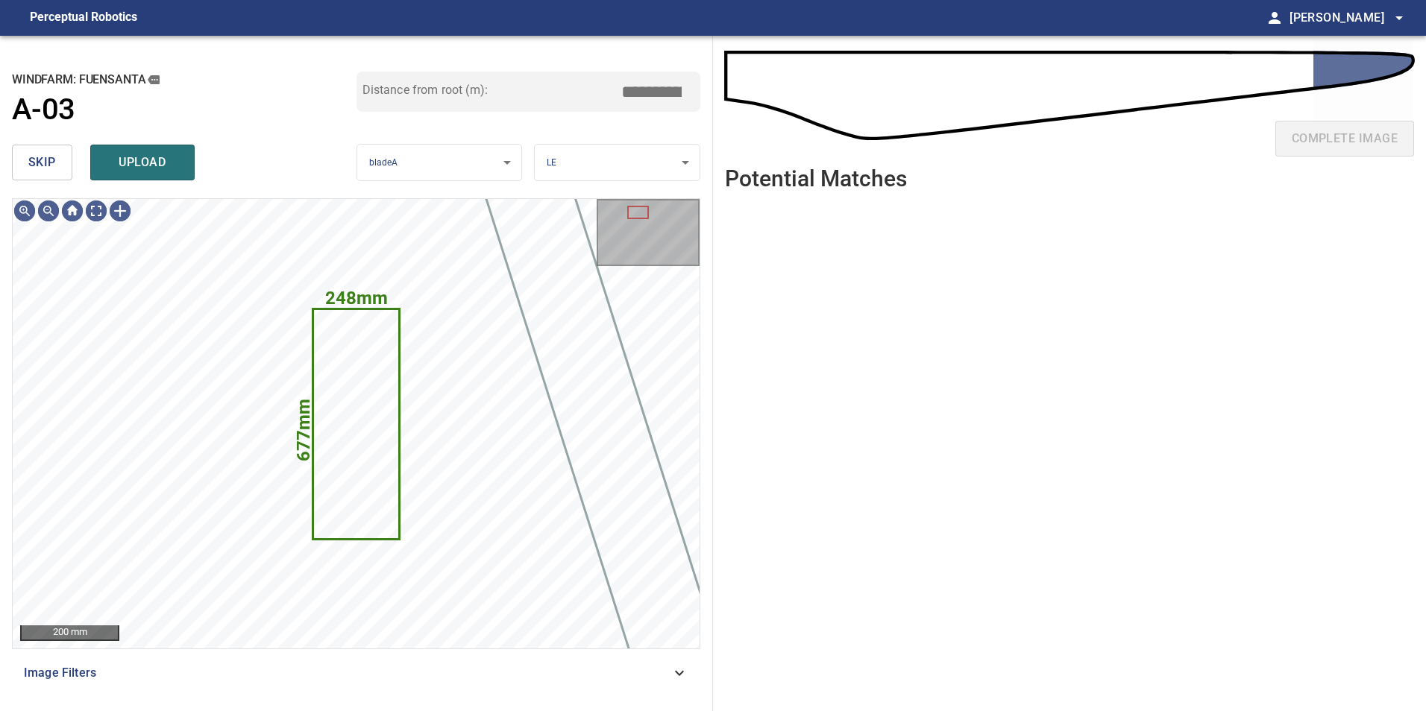
click at [40, 163] on span "skip" at bounding box center [42, 162] width 28 height 21
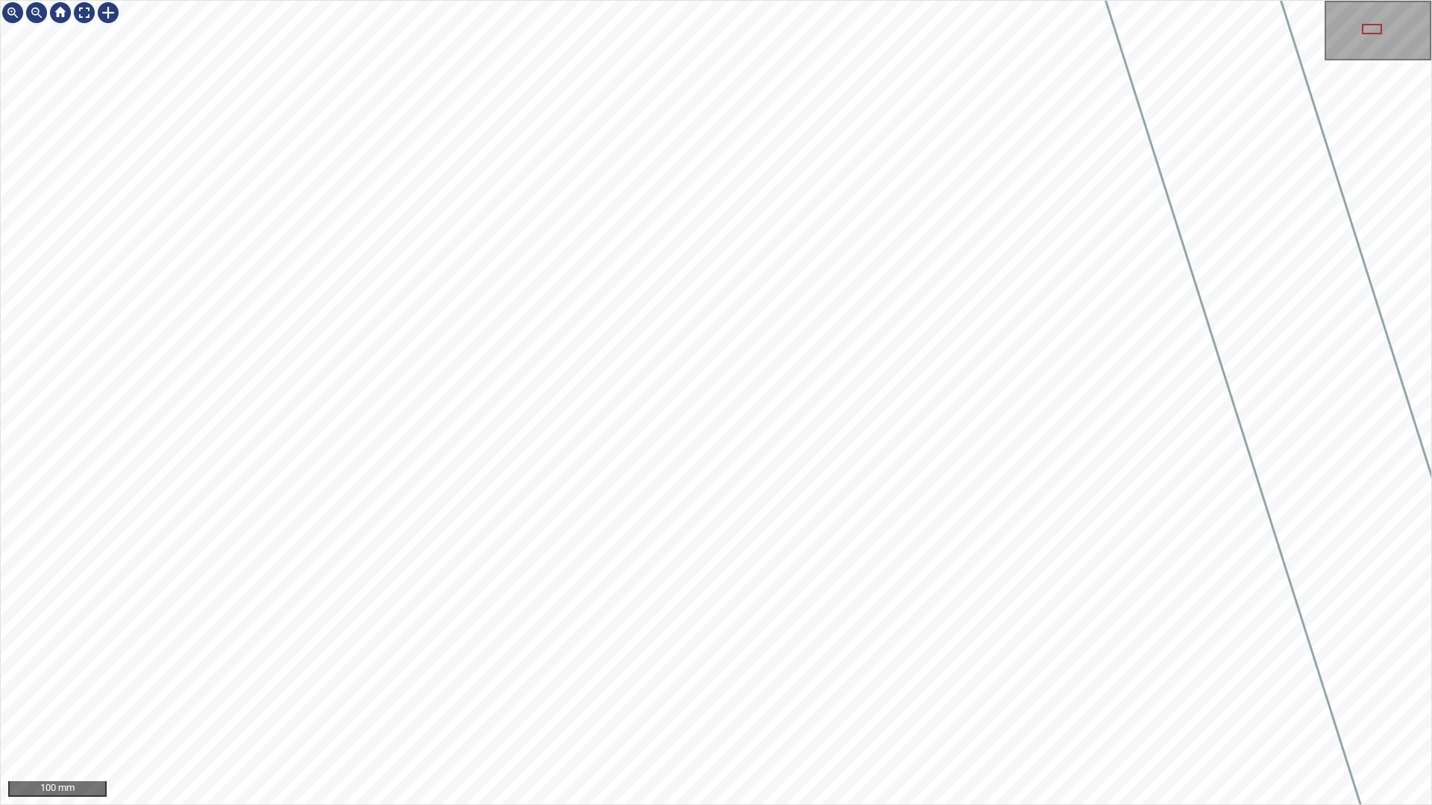
click at [623, 711] on div "100 mm" at bounding box center [716, 402] width 1432 height 805
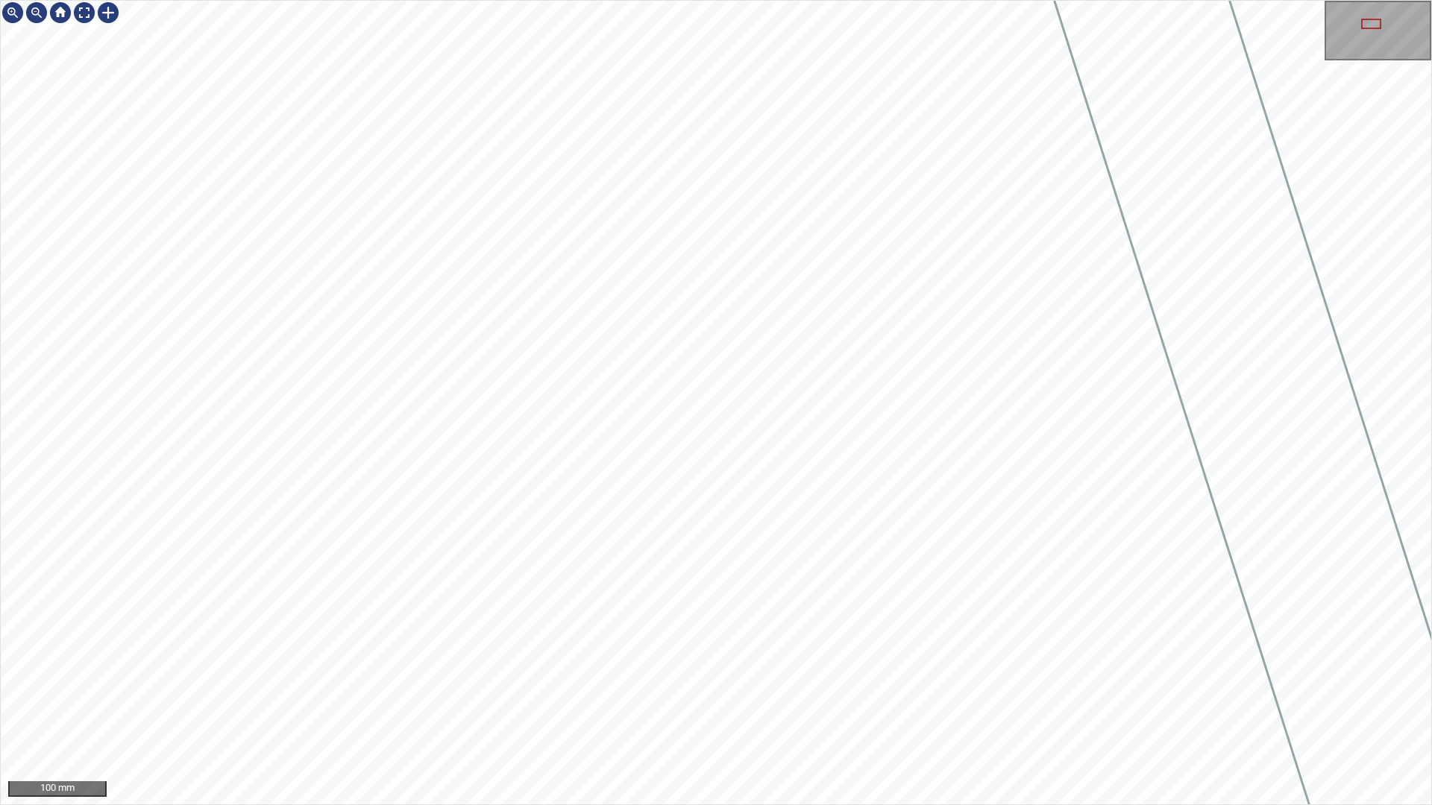
click at [538, 711] on div "100 mm" at bounding box center [716, 402] width 1432 height 805
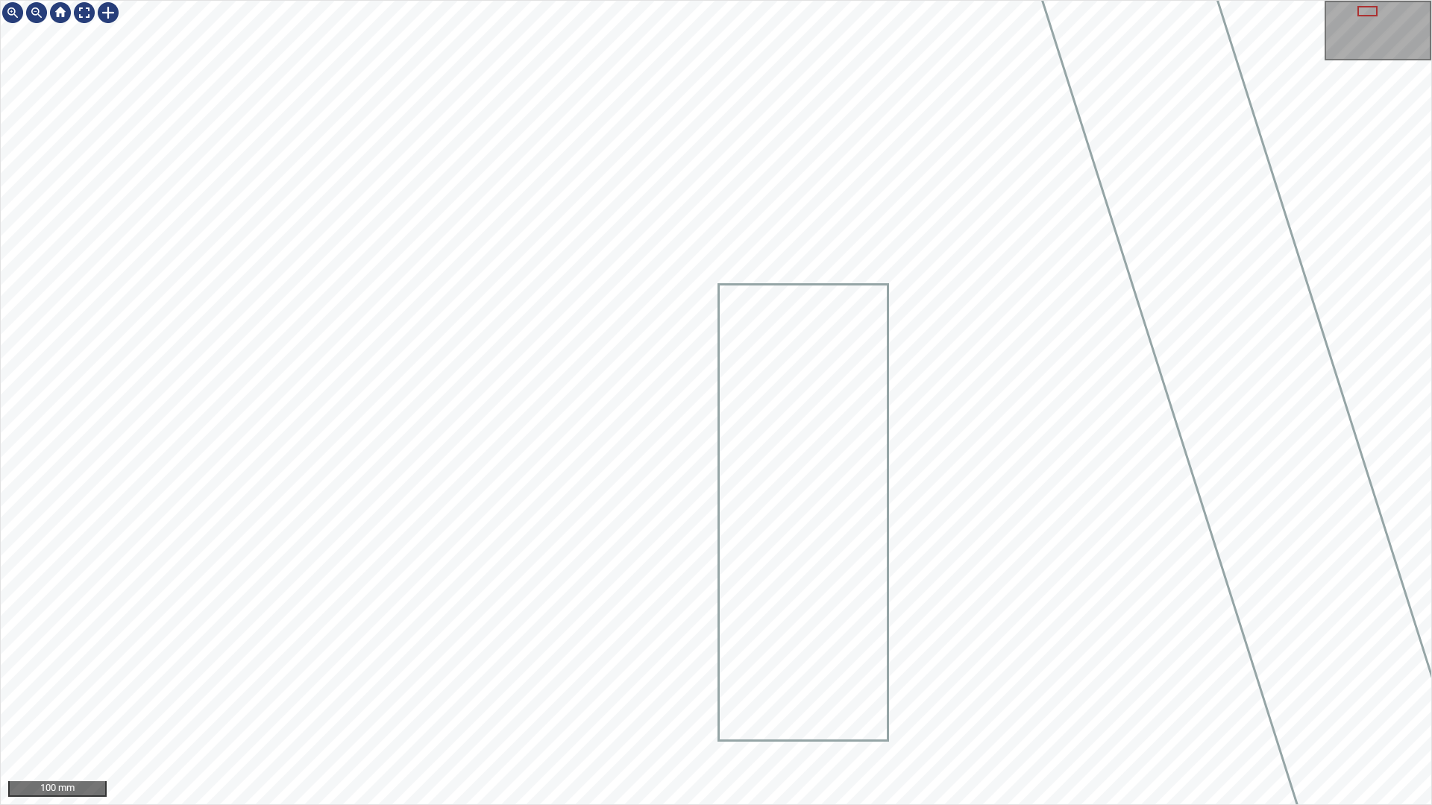
click at [591, 711] on div "100 mm" at bounding box center [716, 402] width 1432 height 805
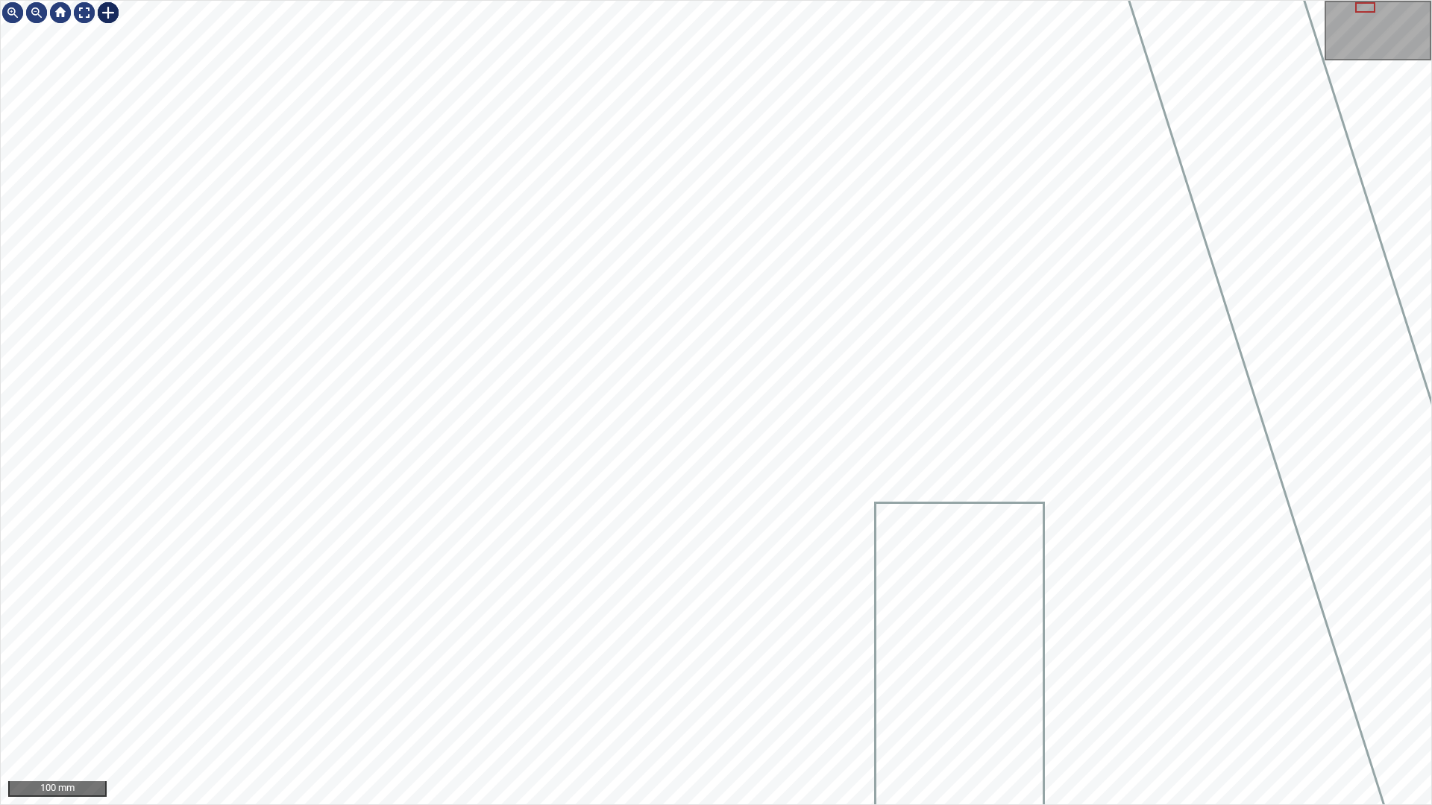
click at [110, 18] on div at bounding box center [108, 13] width 24 height 24
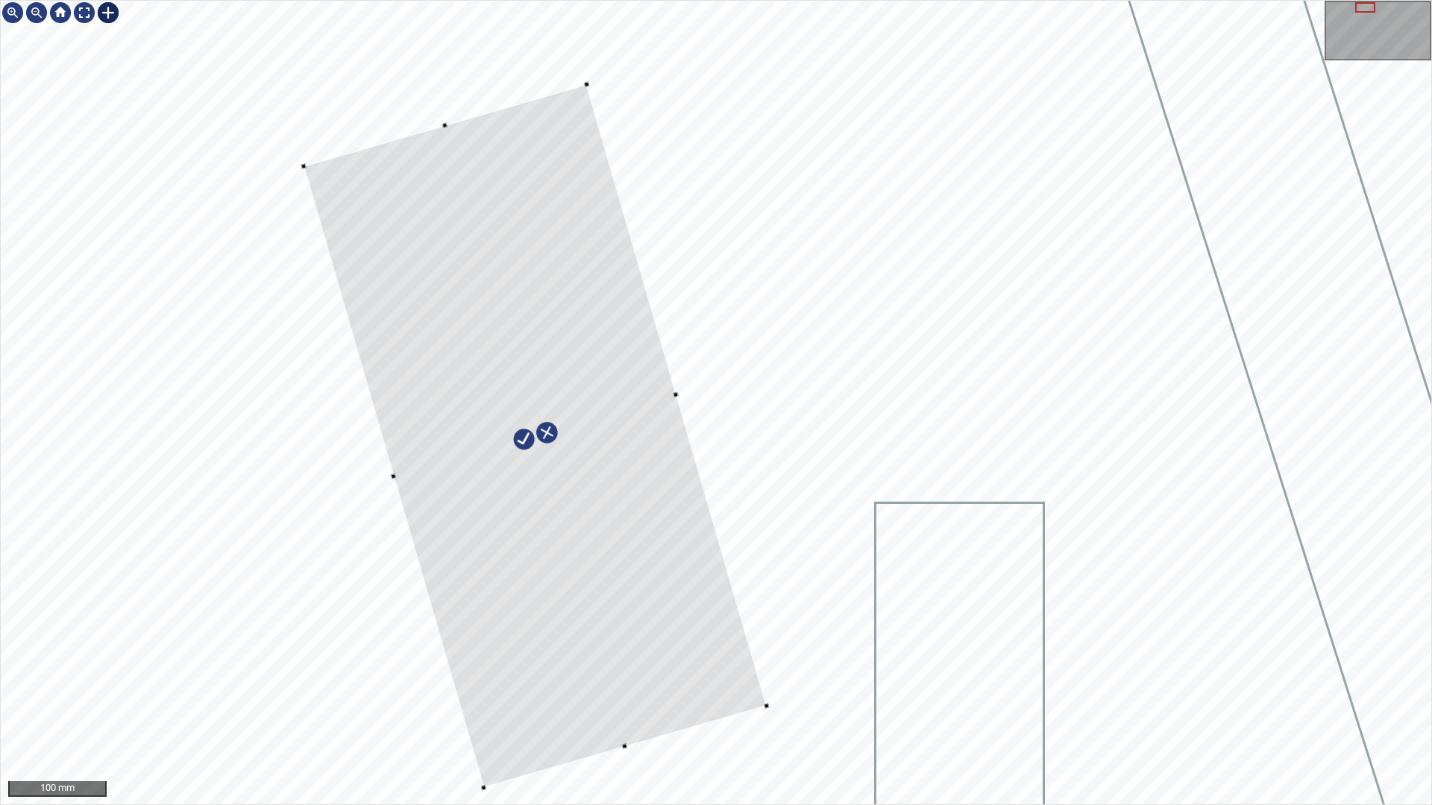
click at [733, 691] on div at bounding box center [535, 436] width 463 height 704
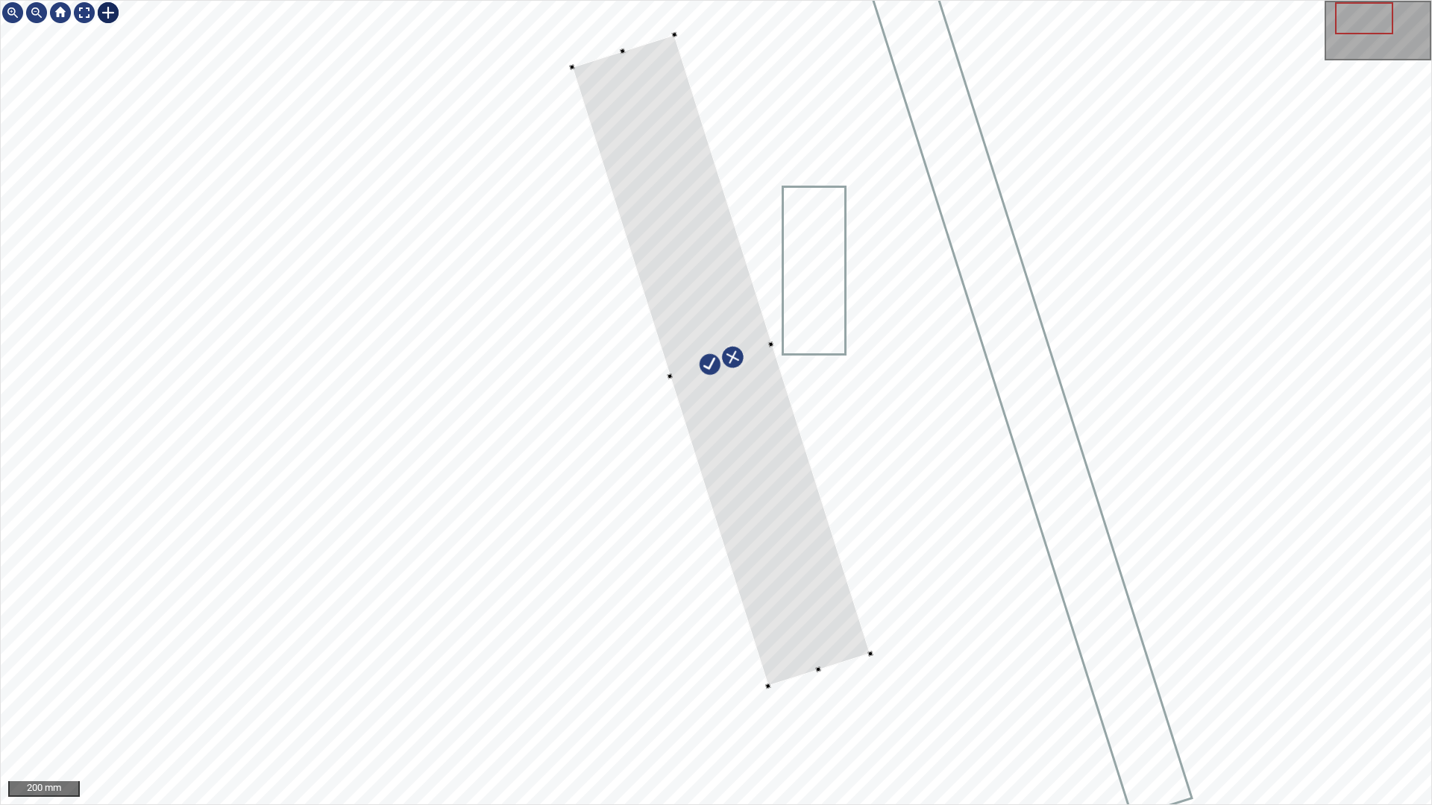
click at [852, 658] on div at bounding box center [721, 360] width 298 height 652
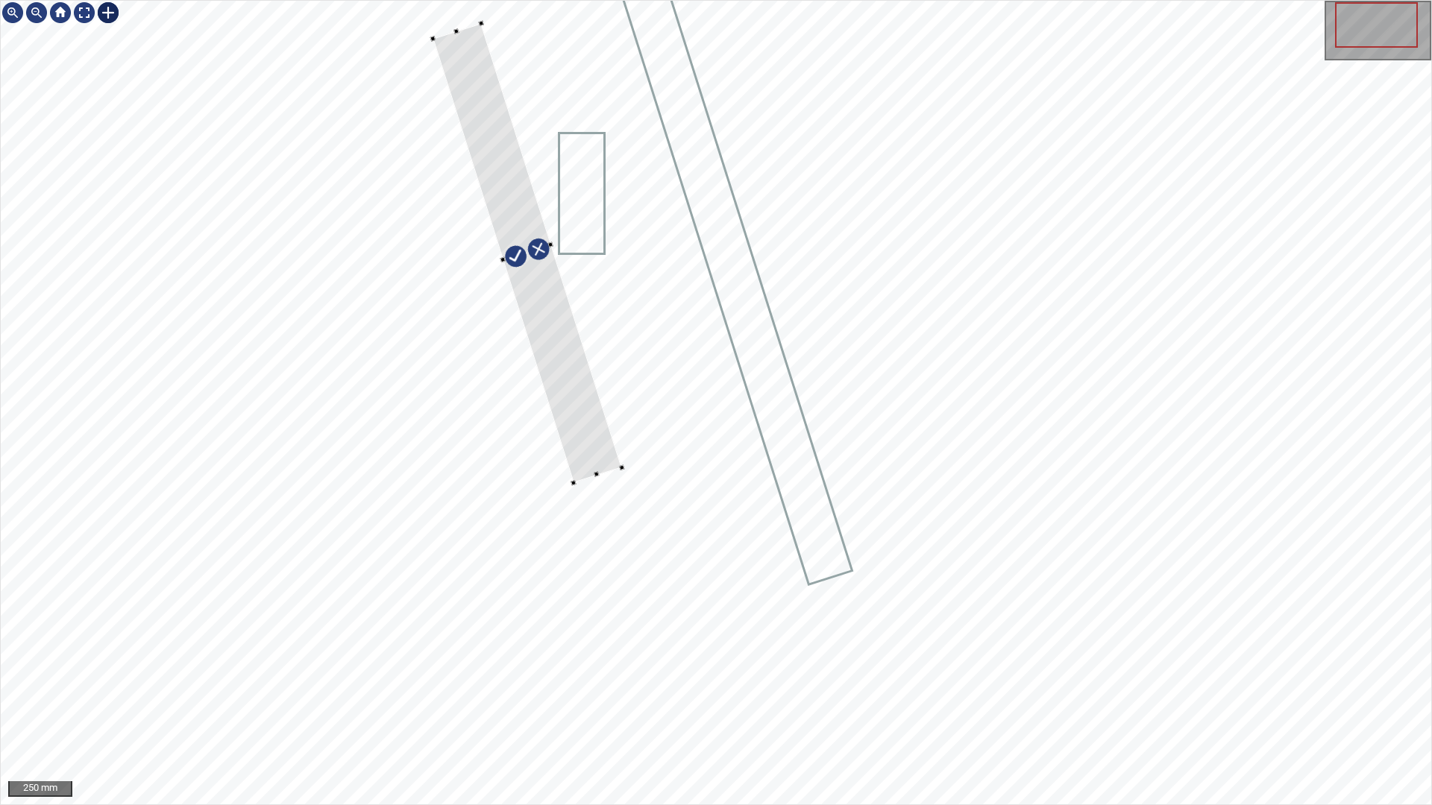
click at [434, 34] on div at bounding box center [716, 403] width 1430 height 804
click at [442, 56] on div at bounding box center [517, 254] width 189 height 459
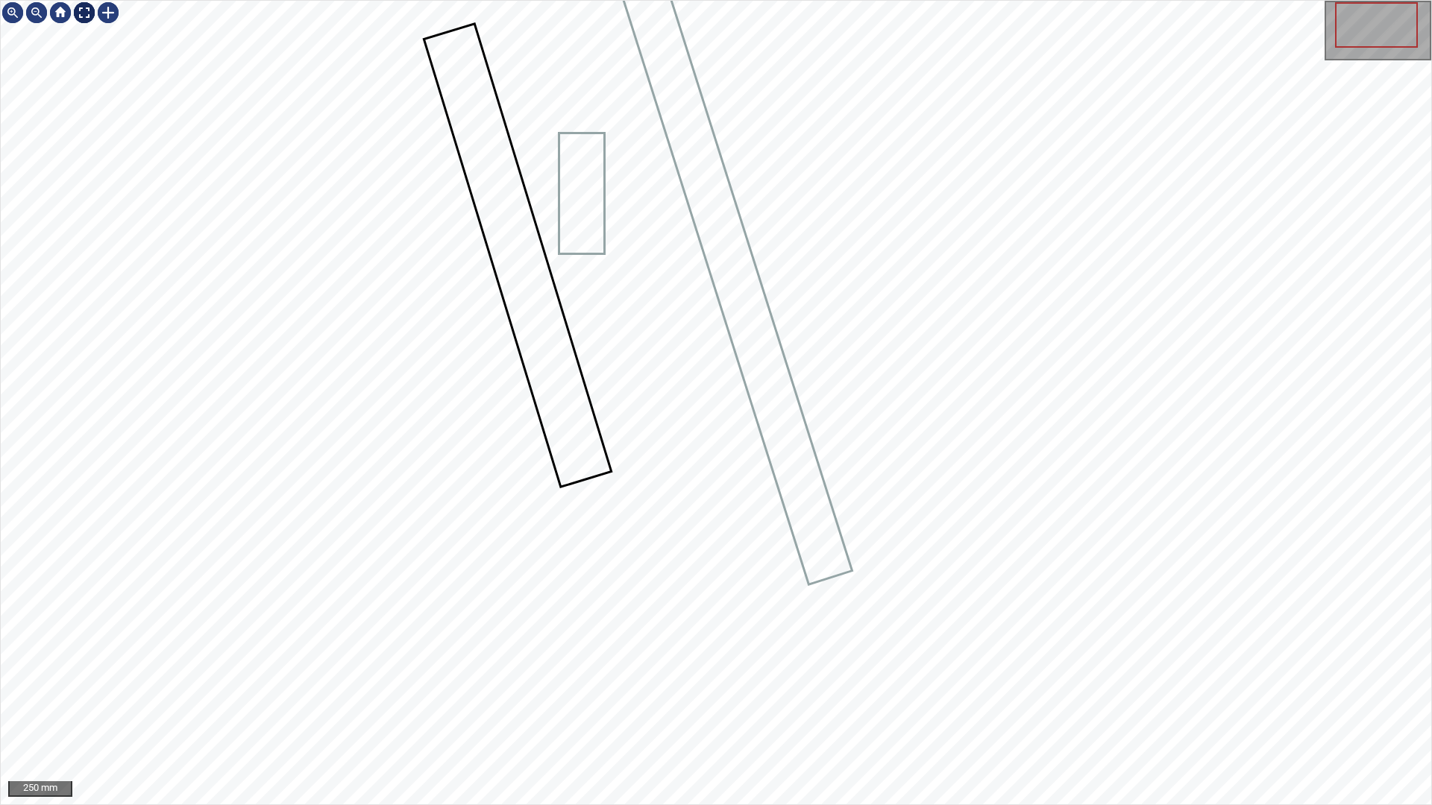
click at [75, 10] on div at bounding box center [84, 13] width 24 height 24
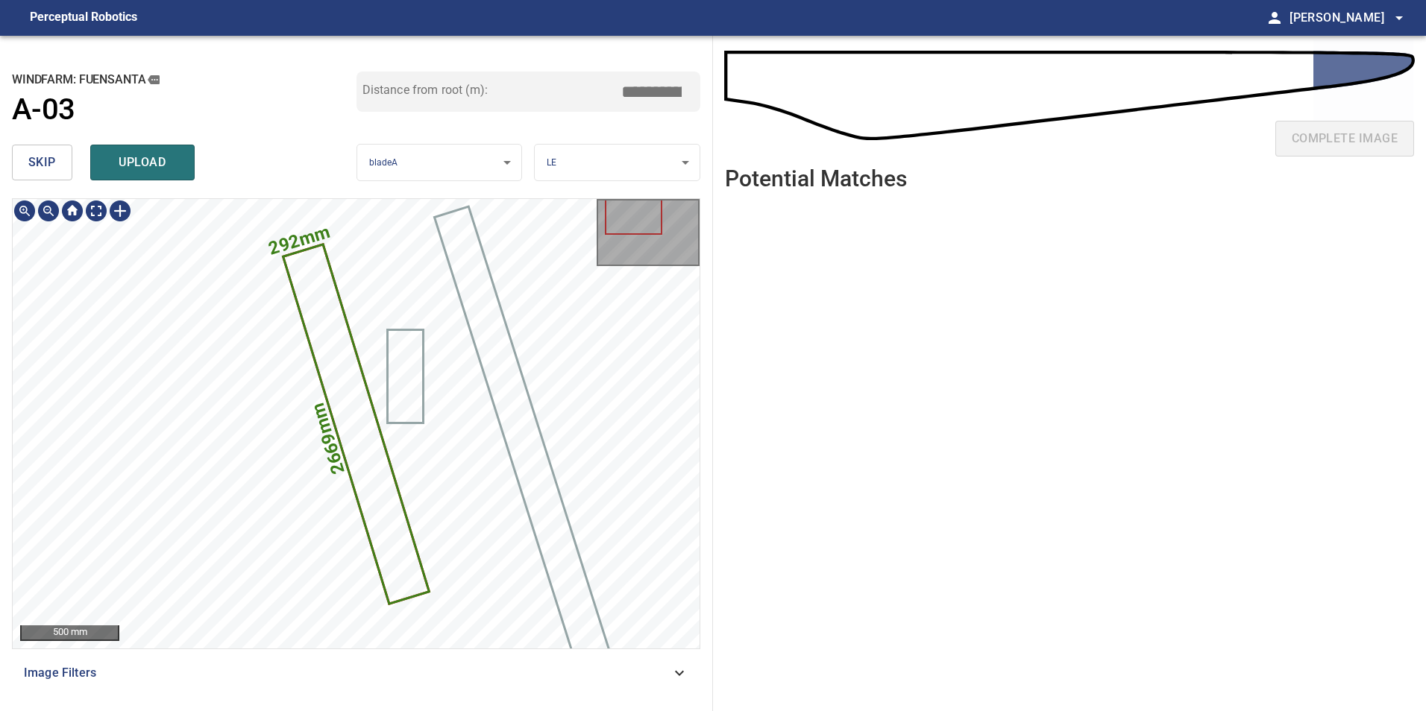
click at [375, 526] on icon at bounding box center [355, 424] width 143 height 356
drag, startPoint x: 650, startPoint y: 92, endPoint x: 899, endPoint y: 100, distance: 249.2
click at [773, 111] on div "**********" at bounding box center [713, 374] width 1426 height 676
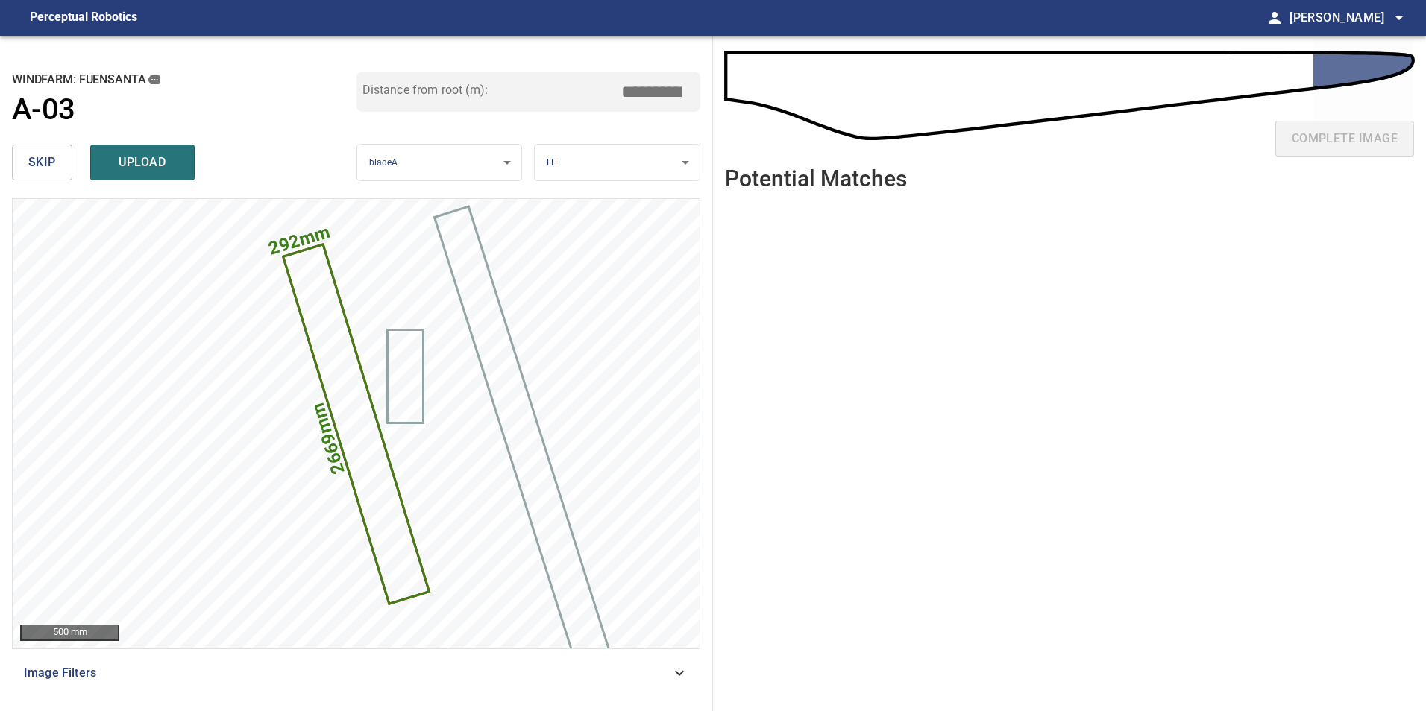
click at [651, 101] on input "*****" at bounding box center [657, 92] width 75 height 28
drag, startPoint x: 645, startPoint y: 90, endPoint x: 1180, endPoint y: 37, distance: 538.1
click at [953, 41] on div "**********" at bounding box center [713, 374] width 1426 height 676
type input "*****"
click at [122, 163] on span "upload" at bounding box center [143, 162] width 72 height 21
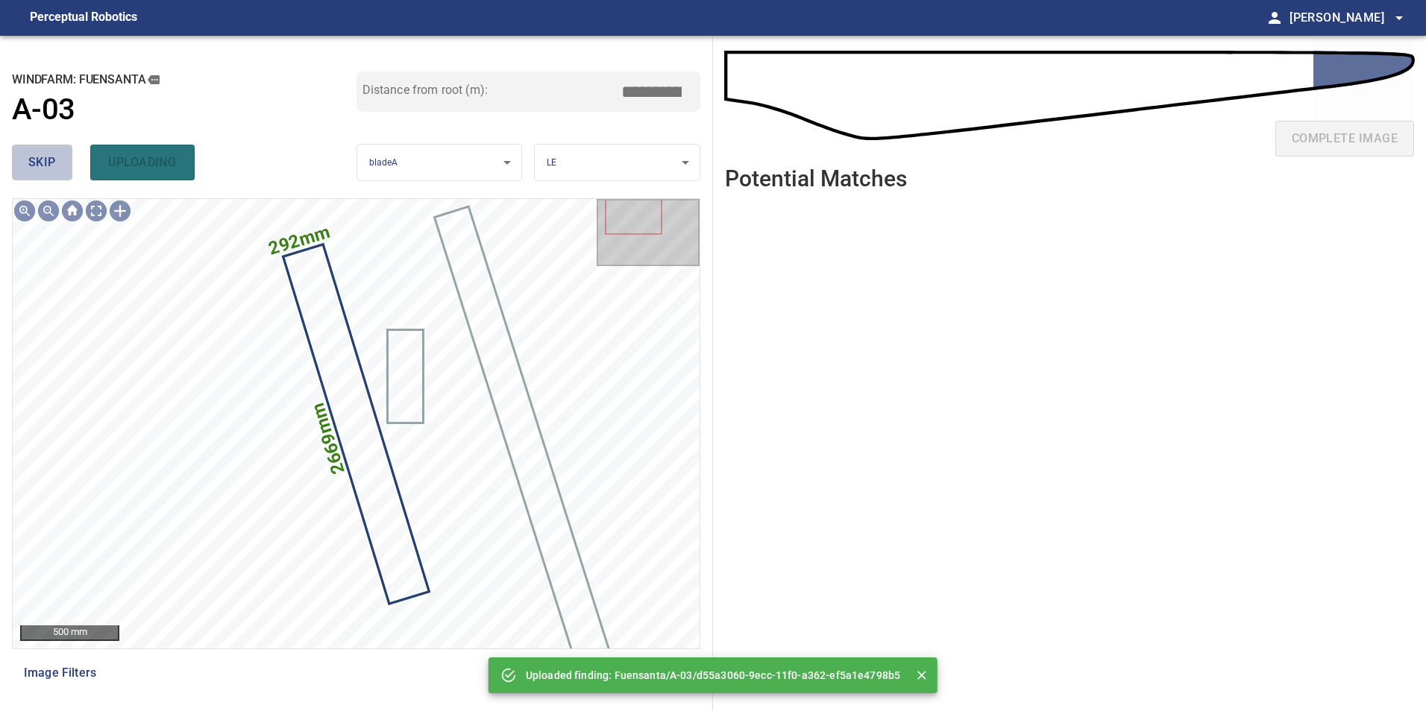
click at [57, 176] on button "skip" at bounding box center [42, 163] width 60 height 36
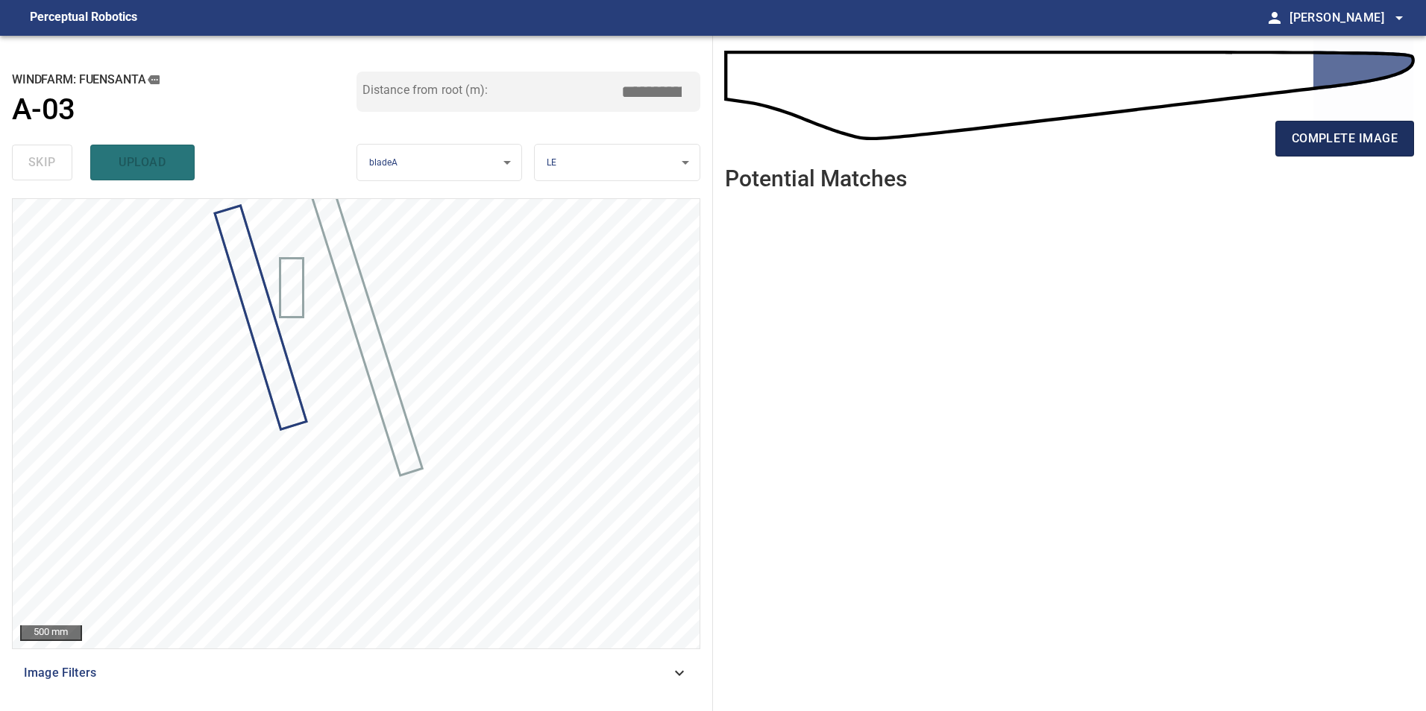
click at [1345, 143] on span "complete image" at bounding box center [1345, 138] width 106 height 21
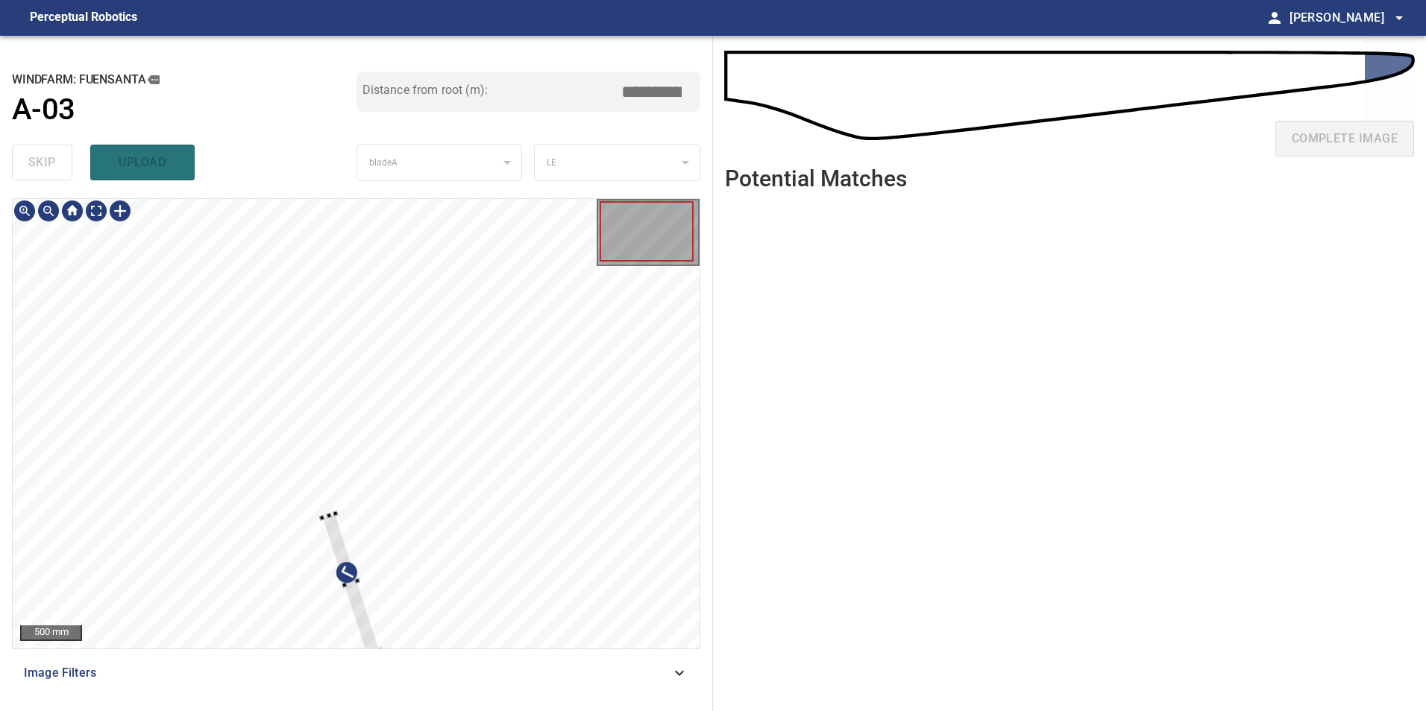
click at [458, 386] on div at bounding box center [356, 424] width 687 height 450
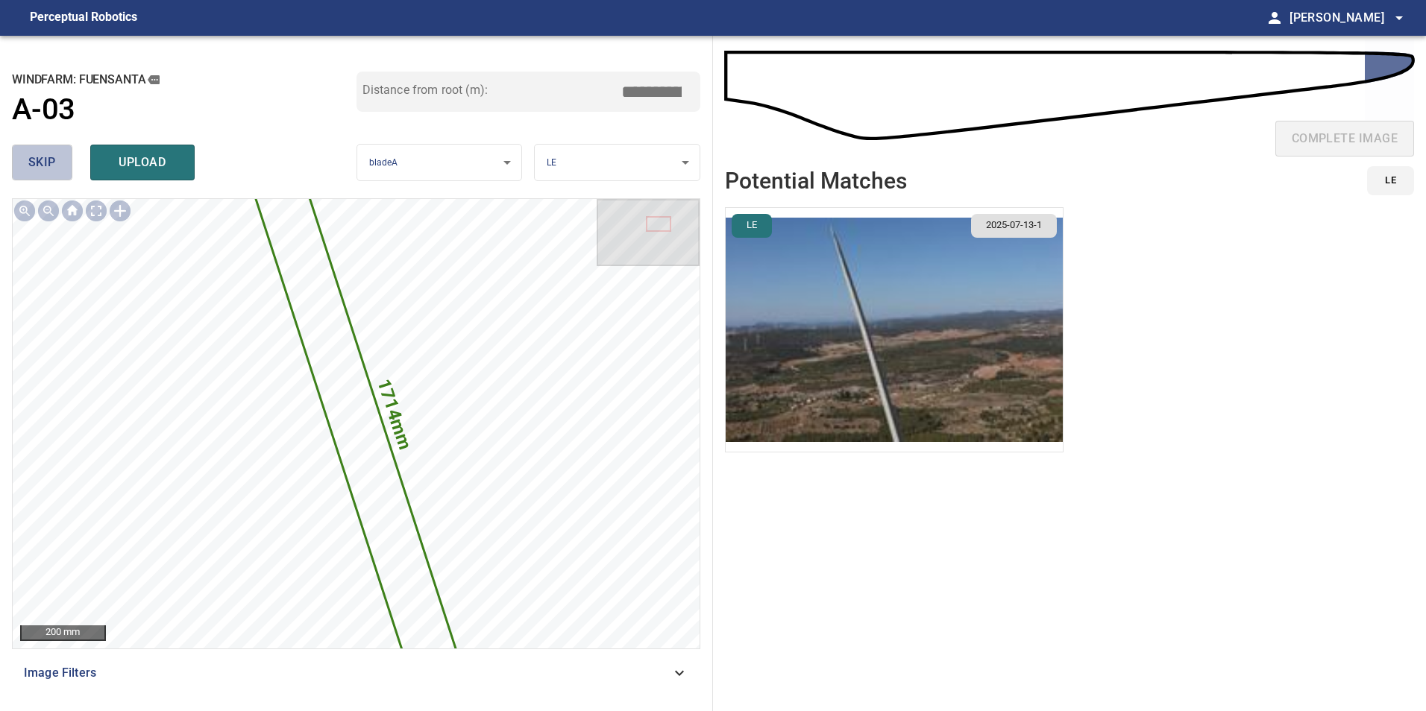
click at [44, 161] on span "skip" at bounding box center [42, 162] width 28 height 21
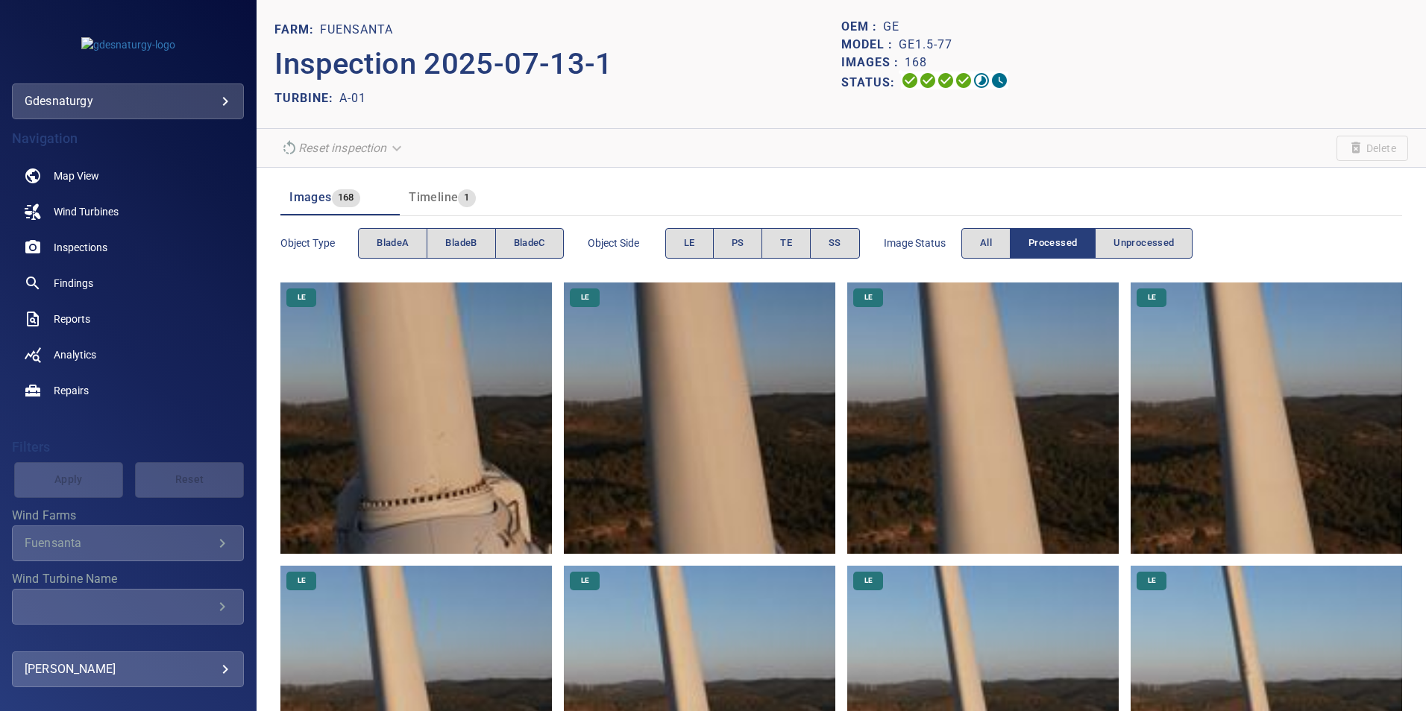
click at [91, 107] on body "**********" at bounding box center [713, 355] width 1426 height 711
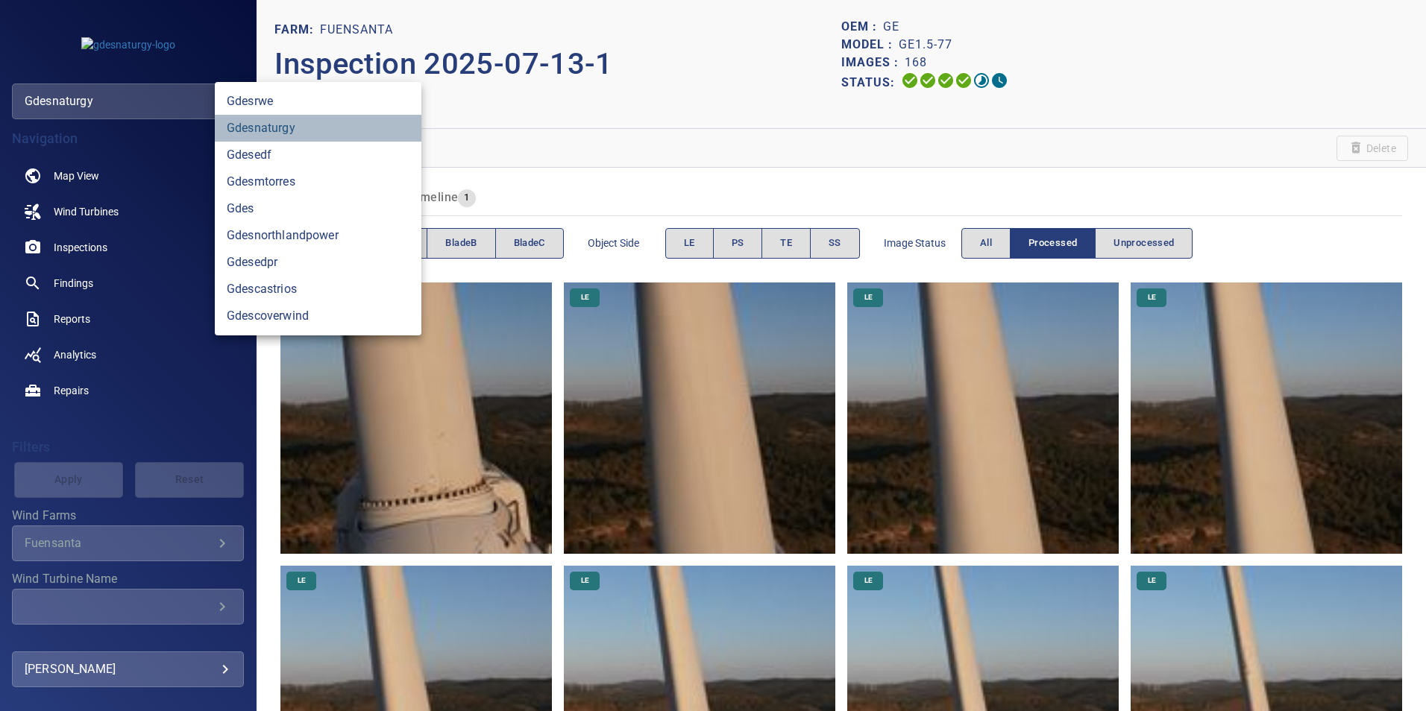
click at [258, 131] on link "gdesnaturgy" at bounding box center [318, 128] width 207 height 27
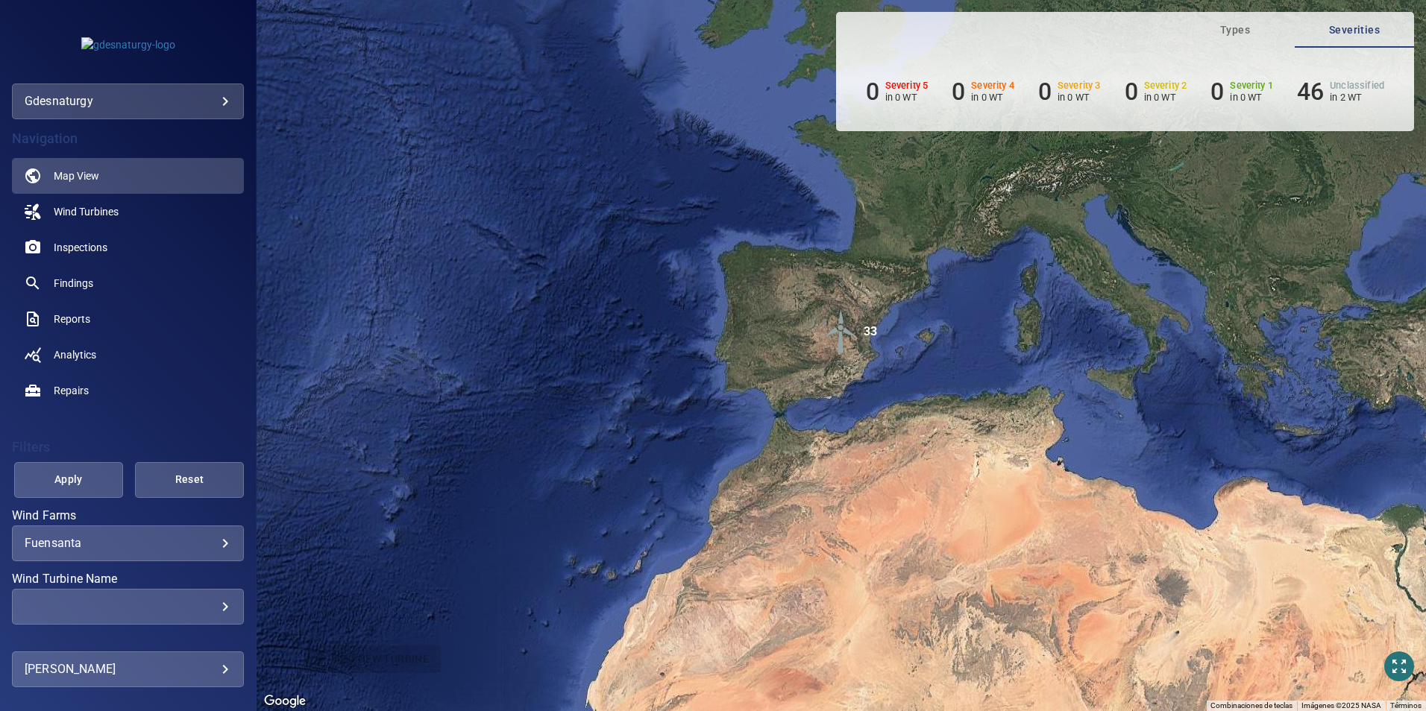
click at [137, 551] on div "Fuensanta ********* ​" at bounding box center [128, 544] width 232 height 36
click at [169, 607] on div "​" at bounding box center [128, 607] width 207 height 14
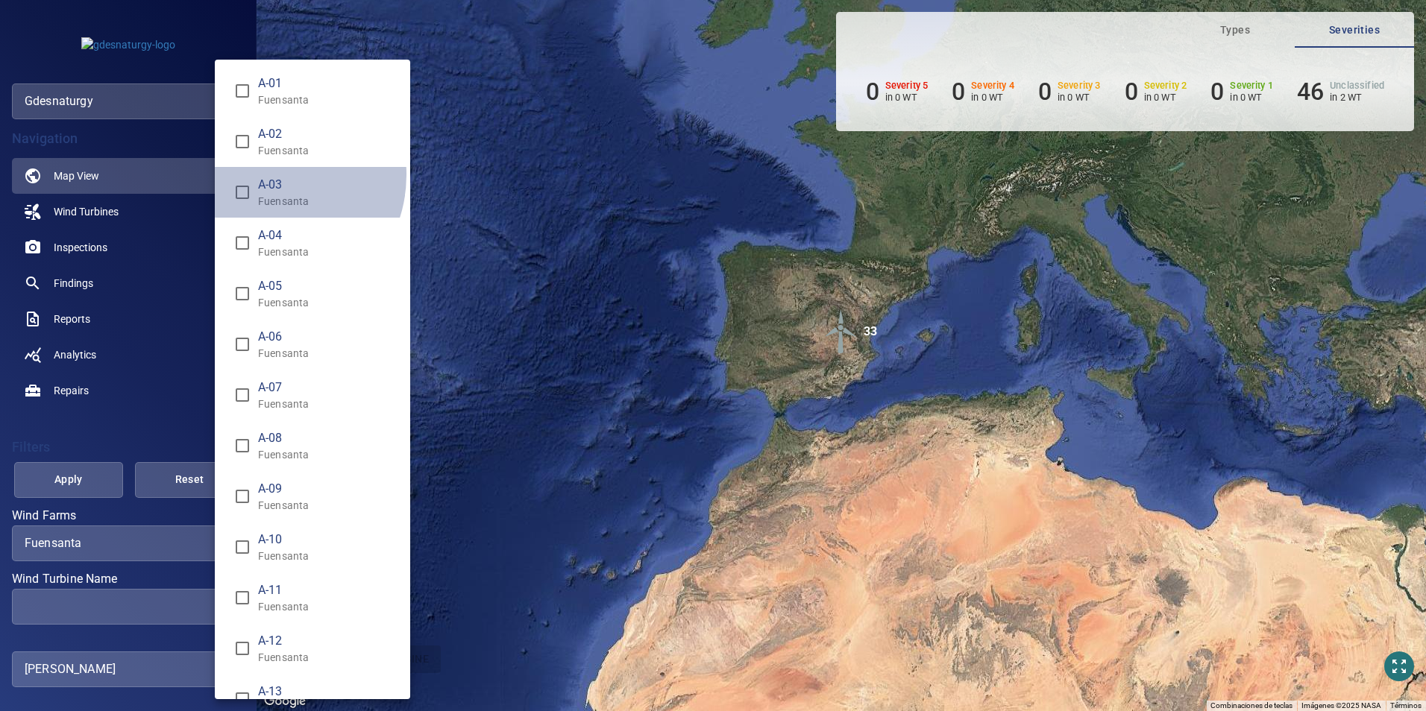
click at [266, 174] on li "A-03 Fuensanta" at bounding box center [312, 192] width 195 height 51
type input "**********"
click at [75, 474] on div "Wind Turbine Name" at bounding box center [713, 355] width 1426 height 711
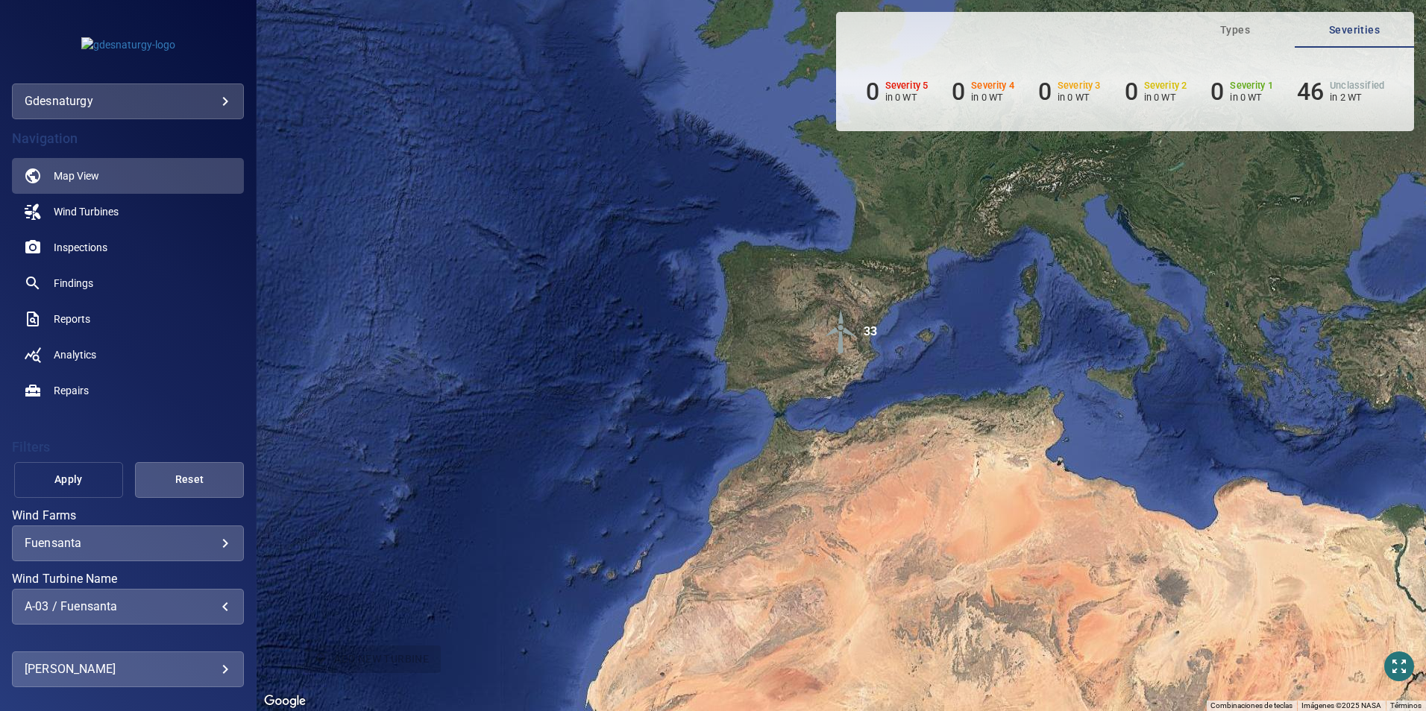
click at [101, 486] on button "Apply" at bounding box center [68, 480] width 109 height 36
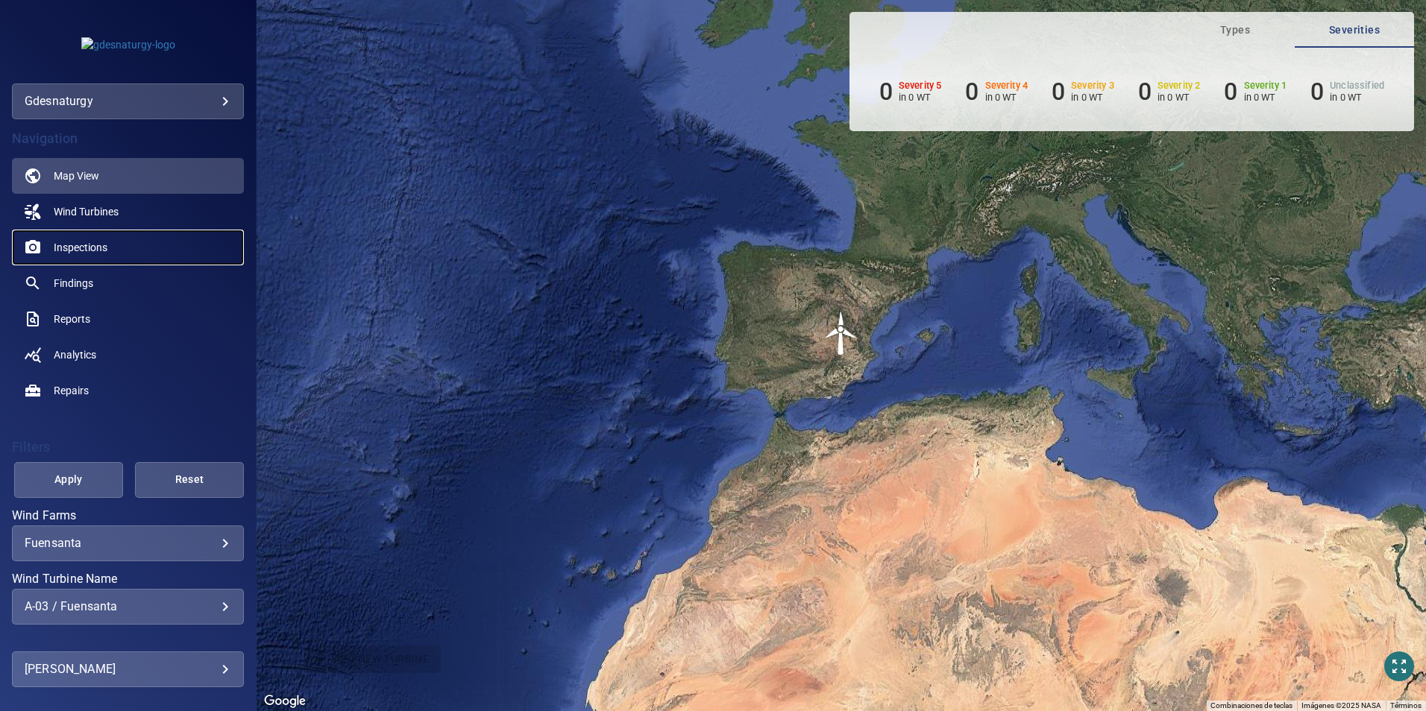
click at [92, 240] on span "Inspections" at bounding box center [81, 247] width 54 height 15
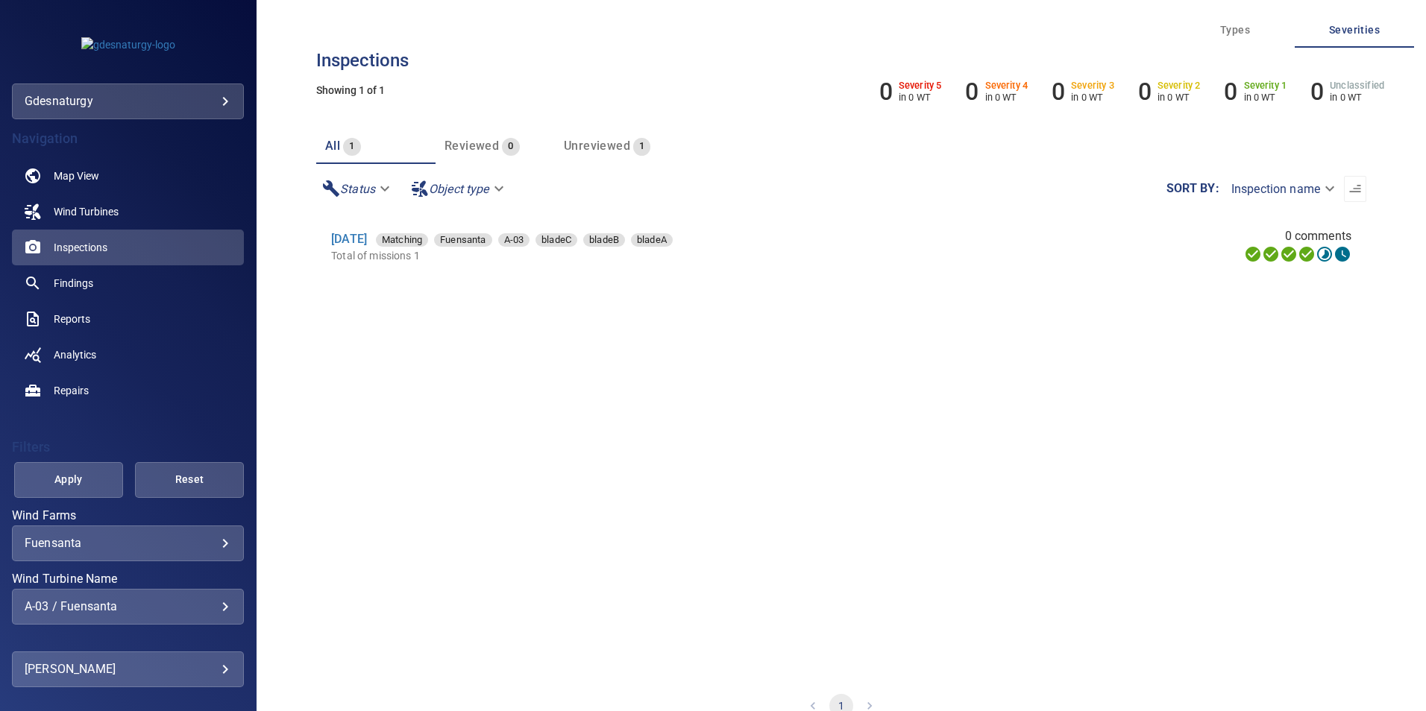
click at [379, 247] on div "13 Jul 2025 Matching Fuensanta A-03 bladeC bladeB bladeA" at bounding box center [645, 239] width 629 height 18
click at [366, 241] on link "13 Jul 2025" at bounding box center [349, 239] width 36 height 14
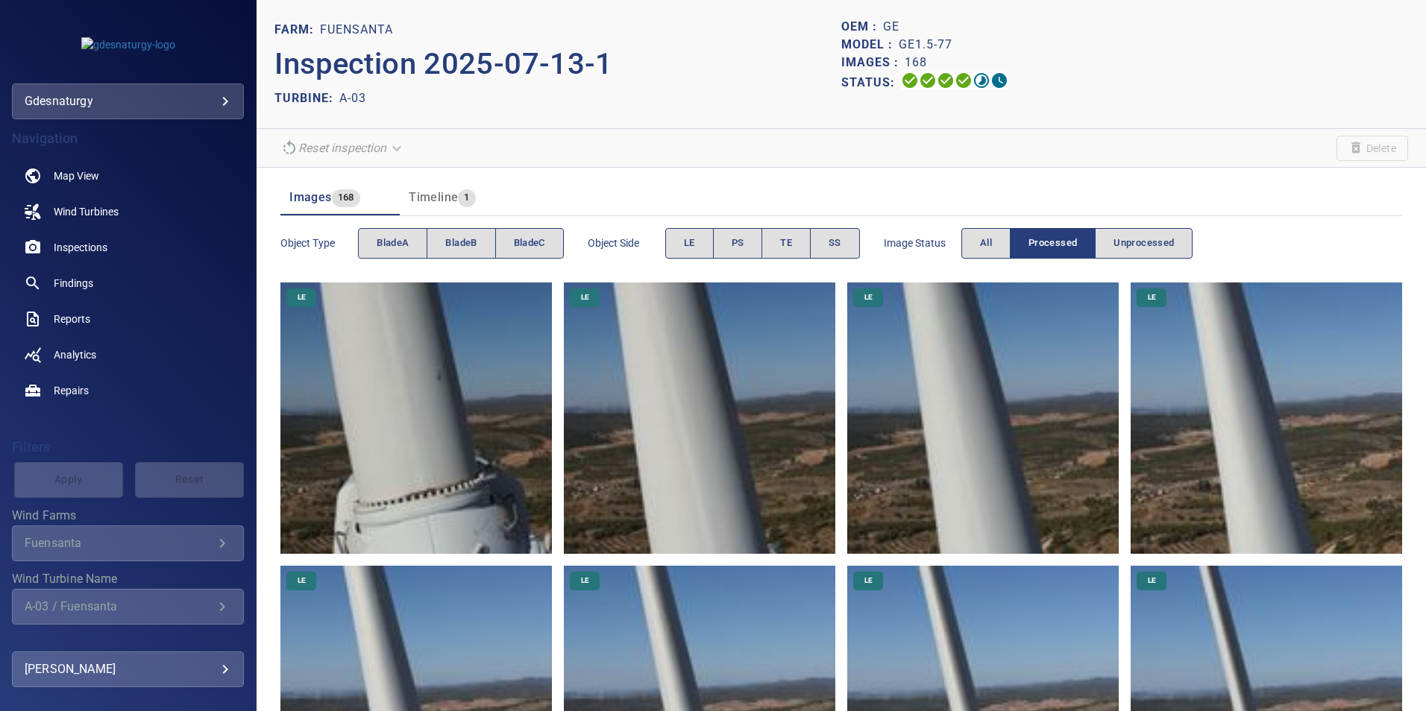
click at [377, 439] on img at bounding box center [415, 418] width 271 height 271
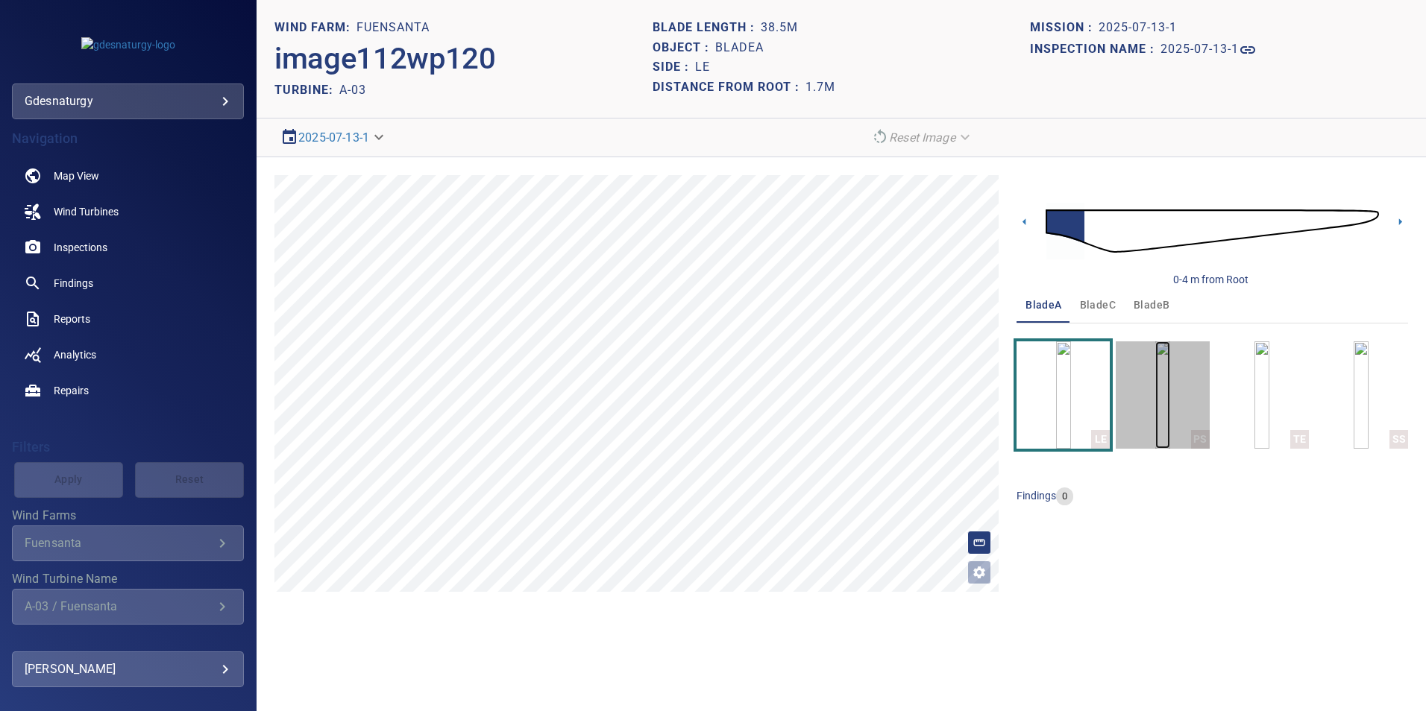
click at [1170, 374] on img "button" at bounding box center [1162, 395] width 15 height 107
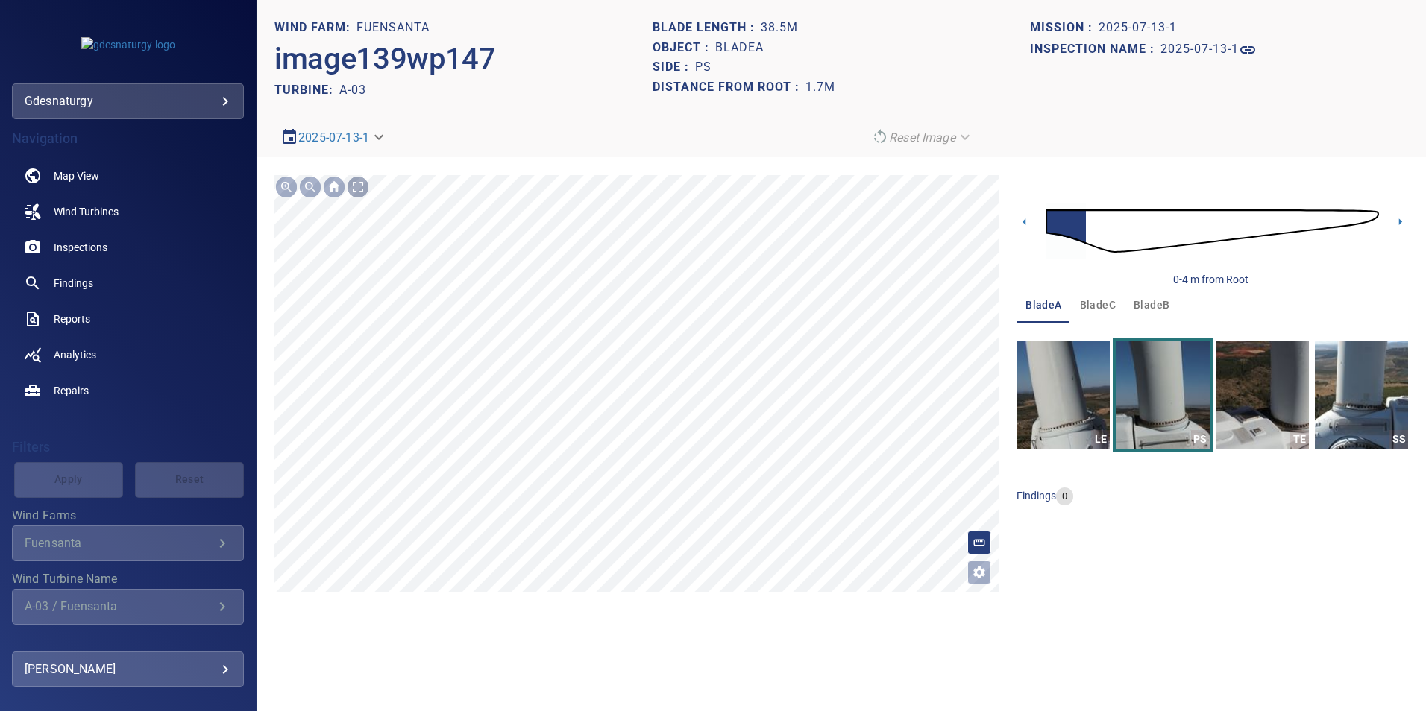
click at [362, 186] on div at bounding box center [358, 187] width 24 height 24
click at [1093, 293] on button "bladeC" at bounding box center [1098, 305] width 54 height 36
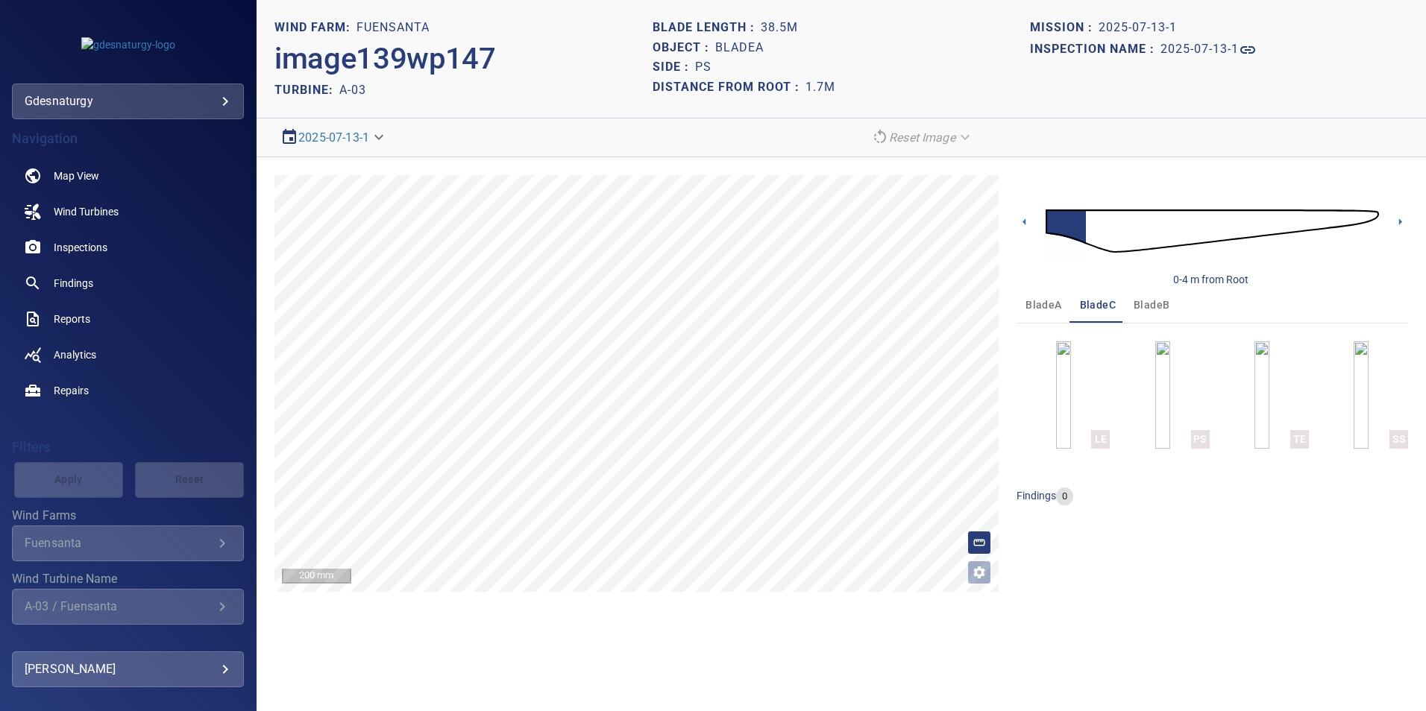
click at [1134, 308] on span "bladeB" at bounding box center [1151, 305] width 36 height 19
click at [1095, 232] on img at bounding box center [1212, 231] width 333 height 81
click at [1048, 221] on img at bounding box center [1212, 231] width 333 height 81
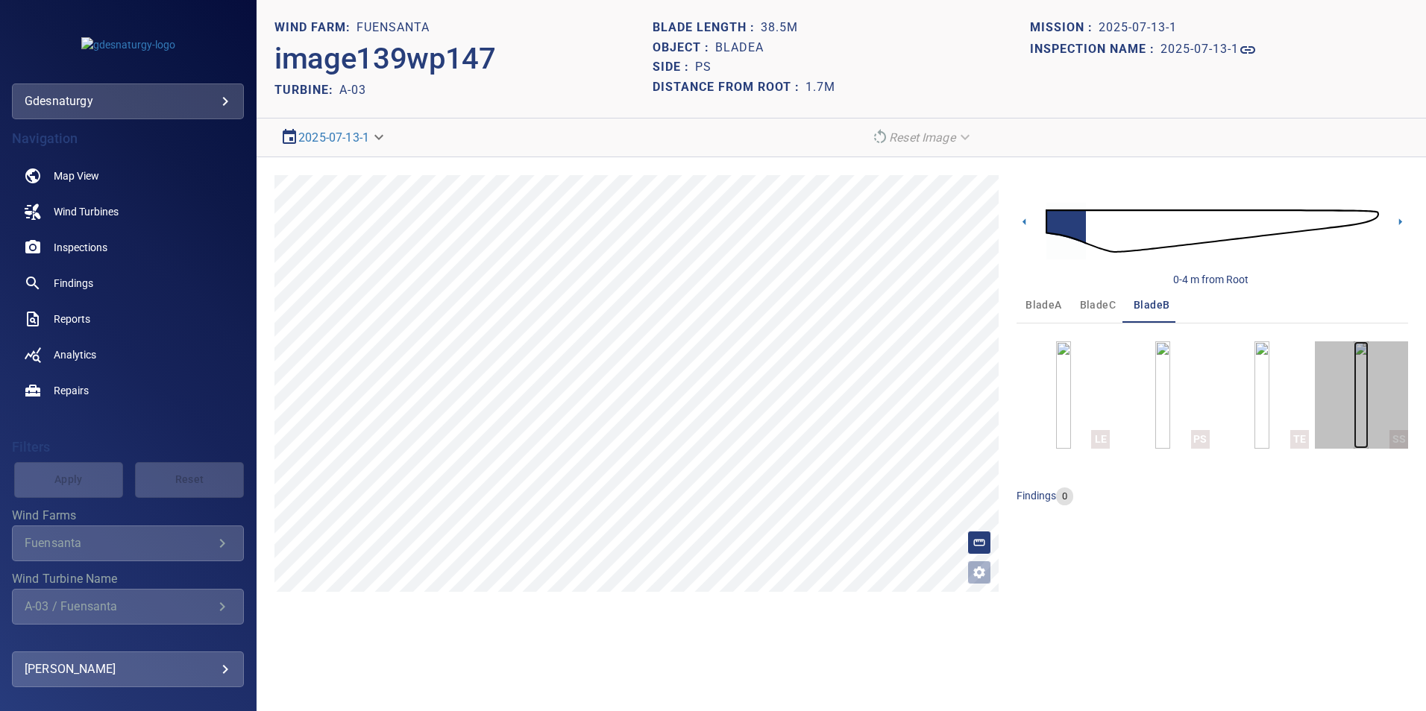
click at [1353, 429] on img "button" at bounding box center [1360, 395] width 15 height 107
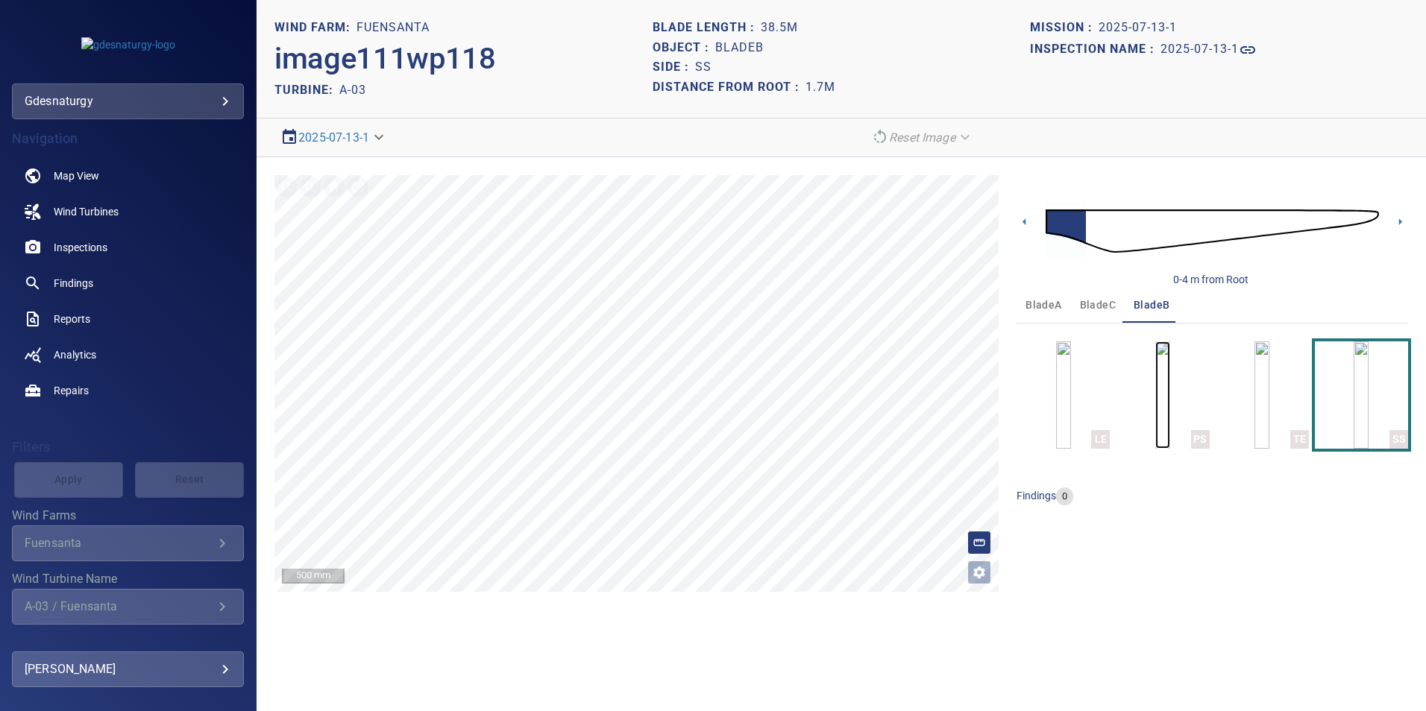
click at [1155, 403] on img "button" at bounding box center [1162, 395] width 15 height 107
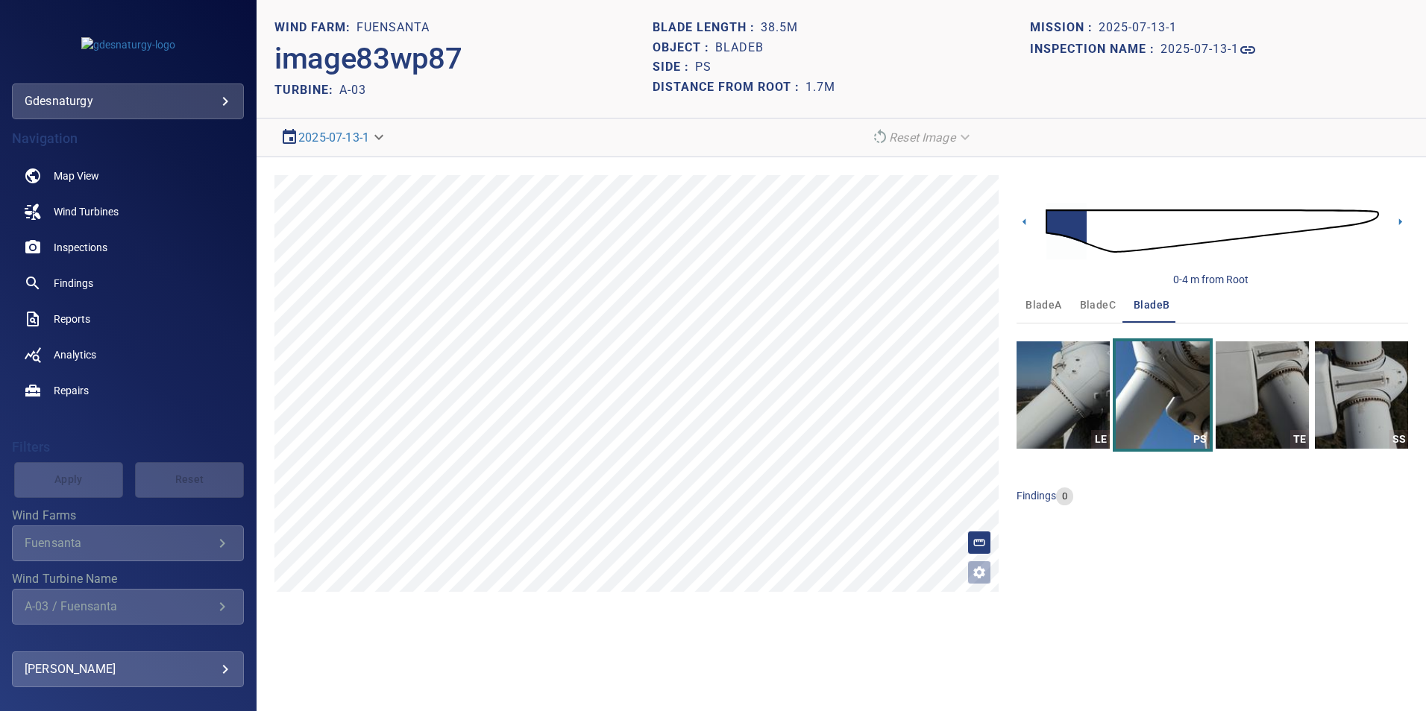
click at [1096, 236] on img at bounding box center [1212, 231] width 333 height 81
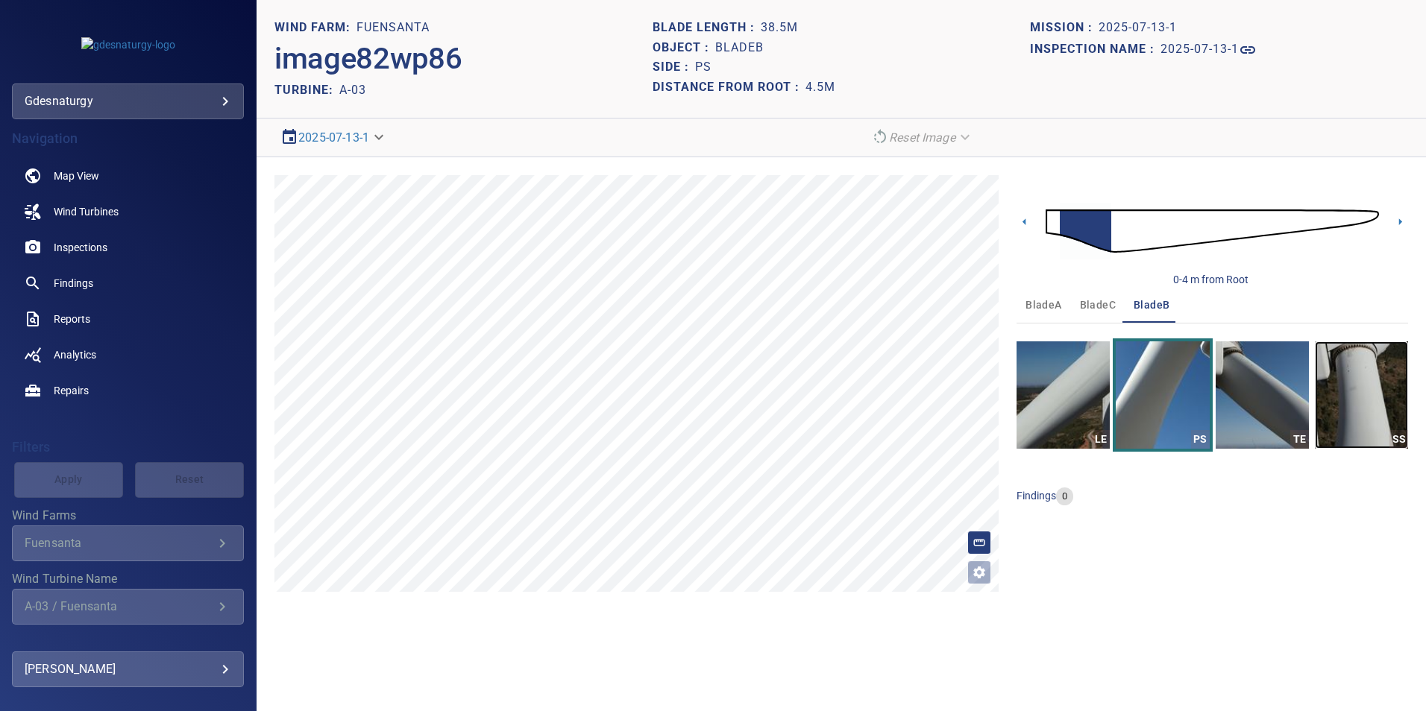
click at [1333, 368] on img "button" at bounding box center [1361, 395] width 93 height 107
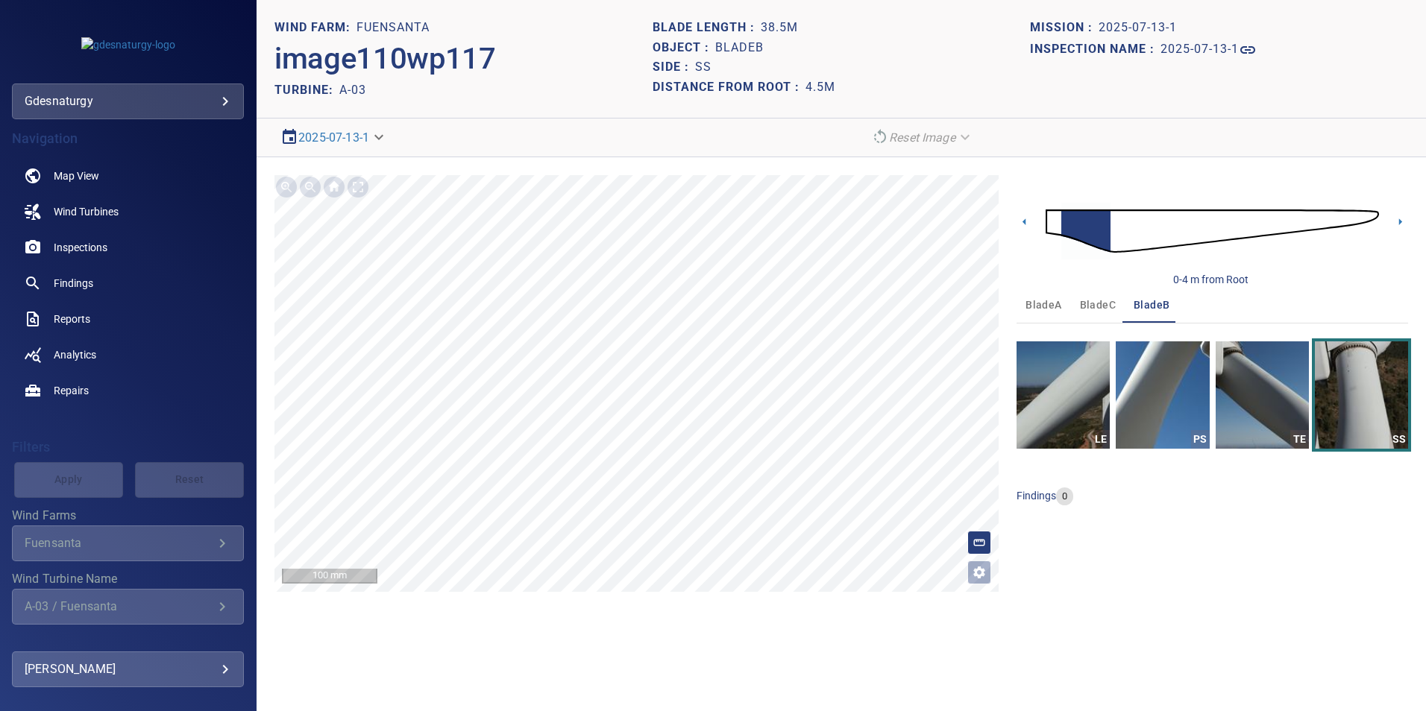
click at [1108, 310] on span "bladeC" at bounding box center [1098, 305] width 36 height 19
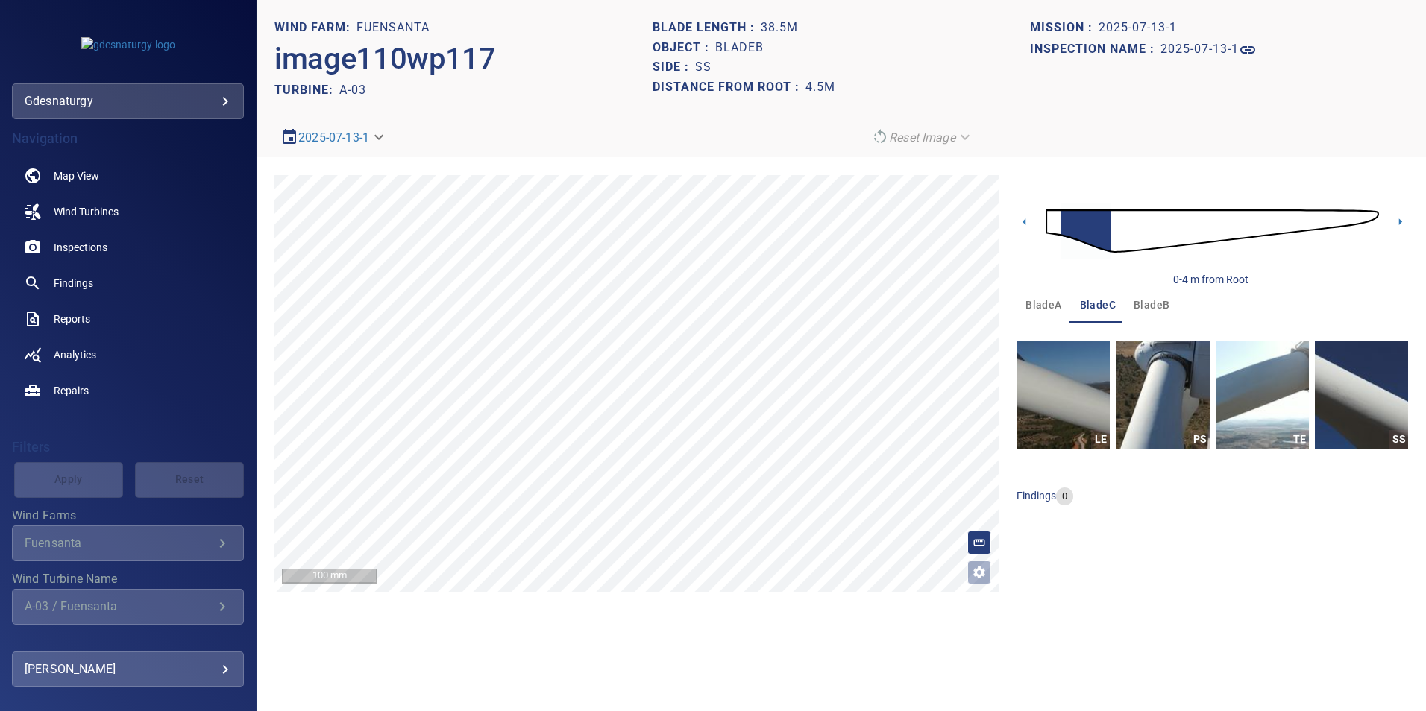
click at [1125, 233] on img at bounding box center [1212, 231] width 333 height 81
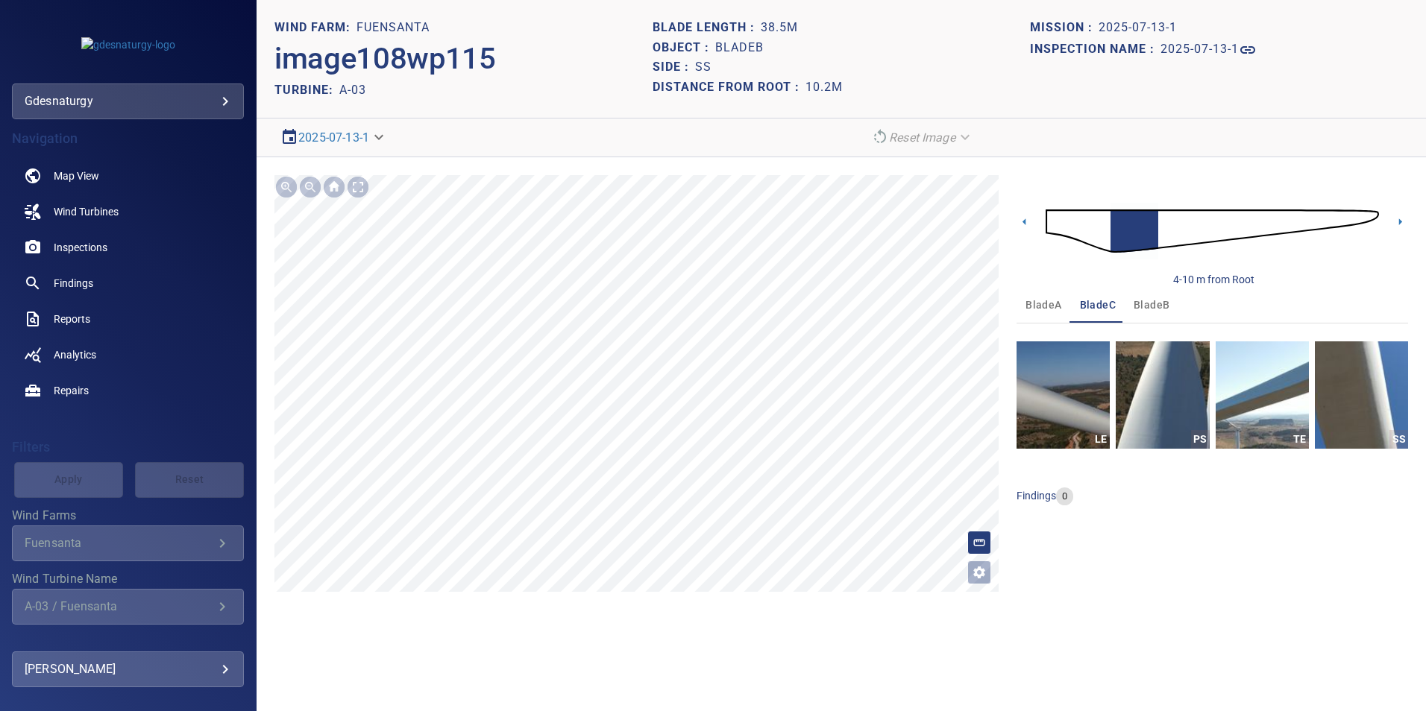
click at [1086, 224] on img at bounding box center [1212, 231] width 333 height 81
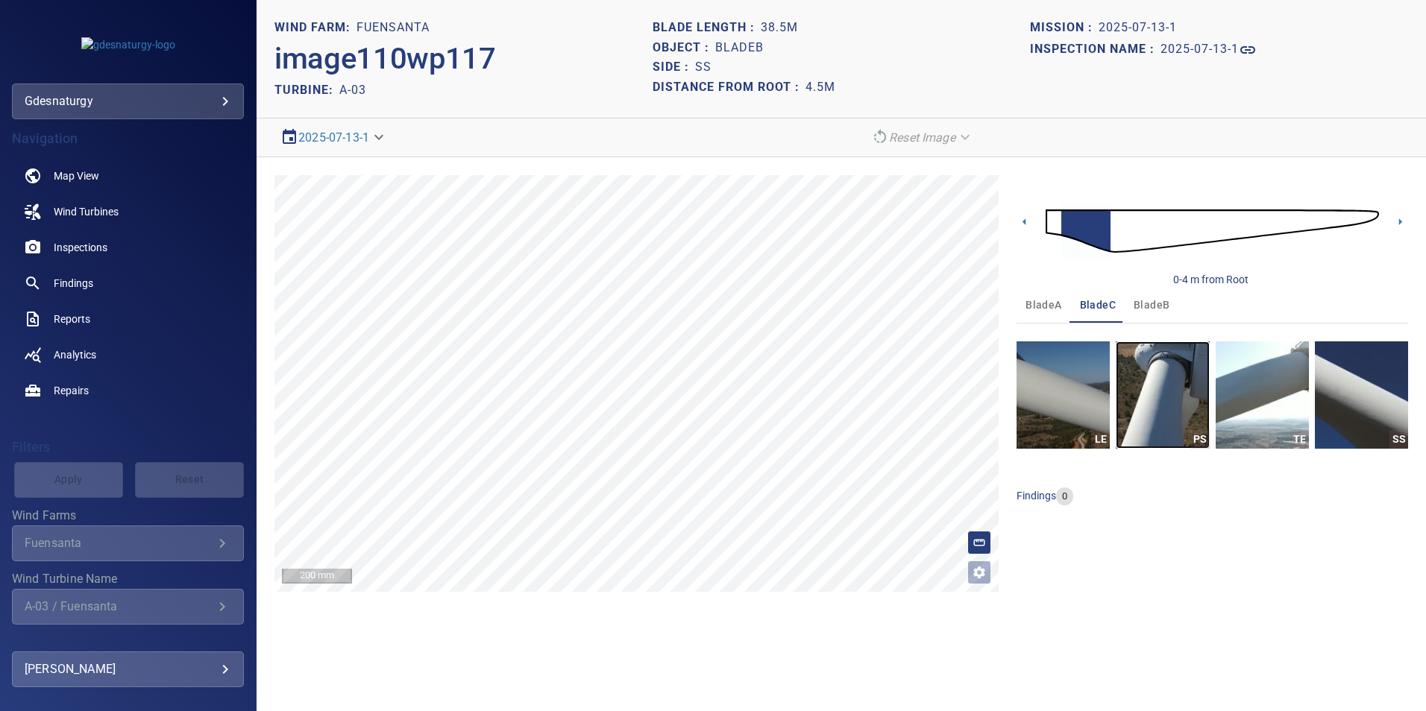
click at [1173, 364] on img "button" at bounding box center [1162, 395] width 93 height 107
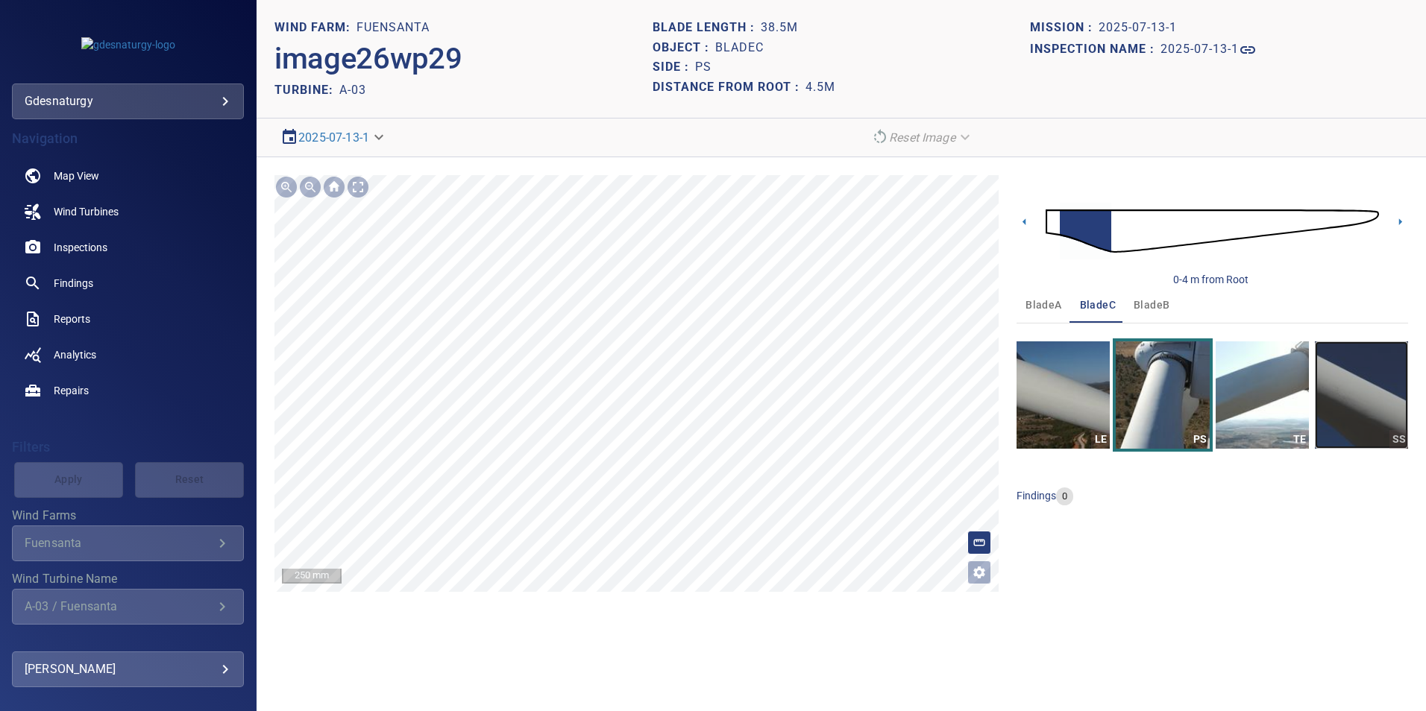
click at [1346, 401] on img "button" at bounding box center [1361, 395] width 93 height 107
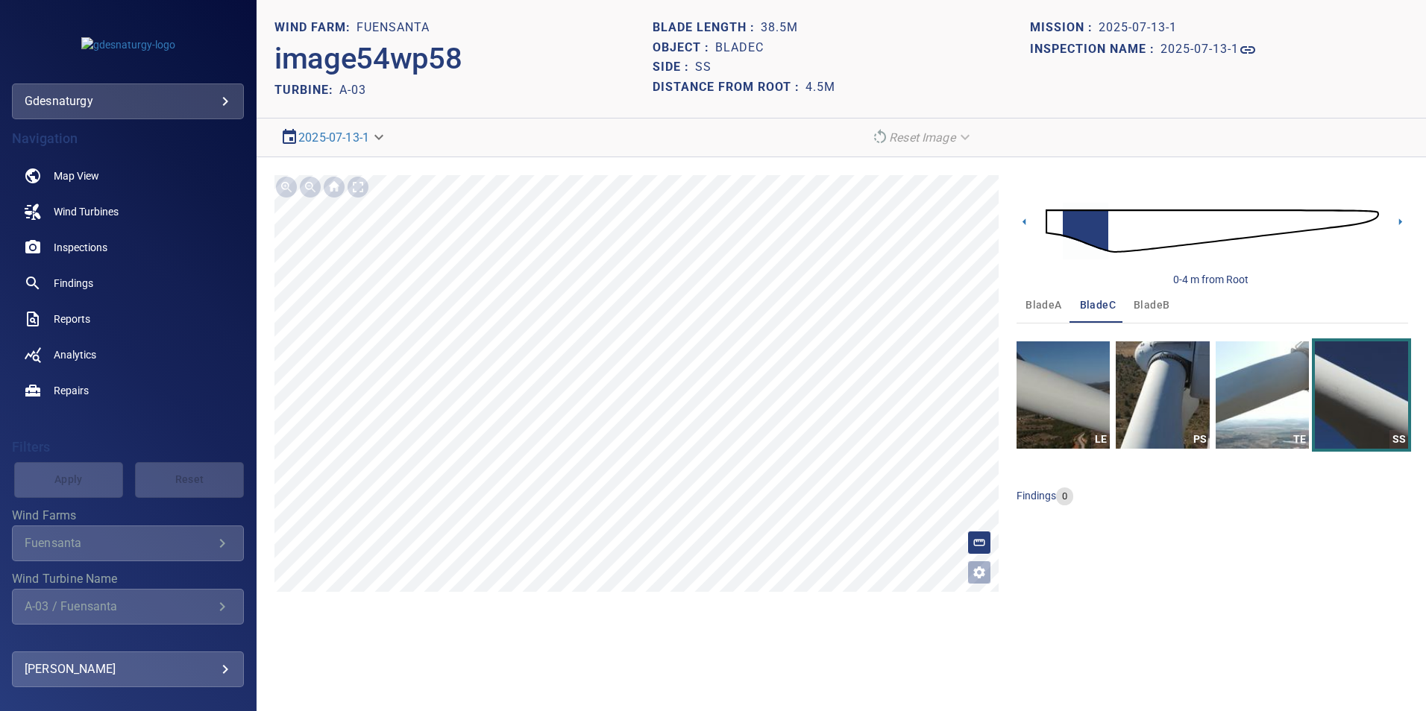
click at [1049, 227] on img at bounding box center [1212, 231] width 333 height 81
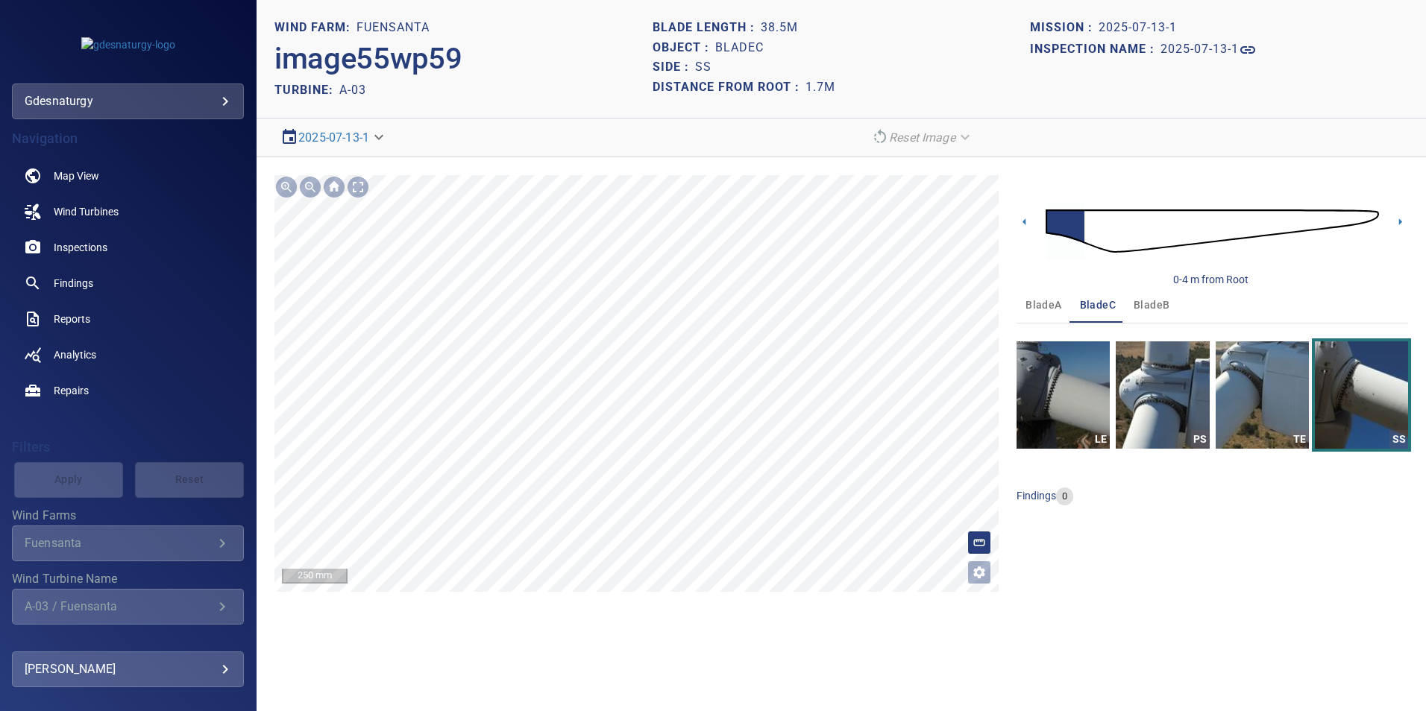
click at [1044, 313] on span "bladeA" at bounding box center [1043, 305] width 36 height 19
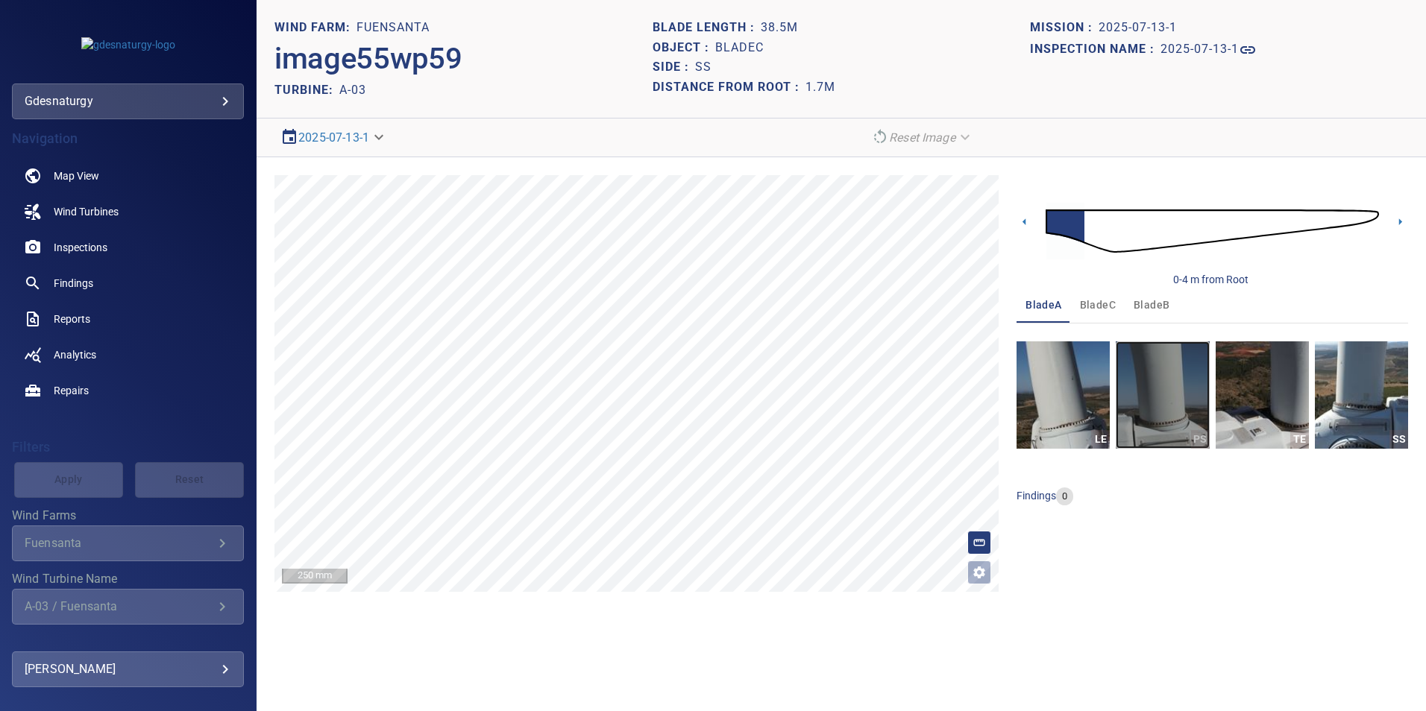
click at [1167, 395] on img "button" at bounding box center [1162, 395] width 93 height 107
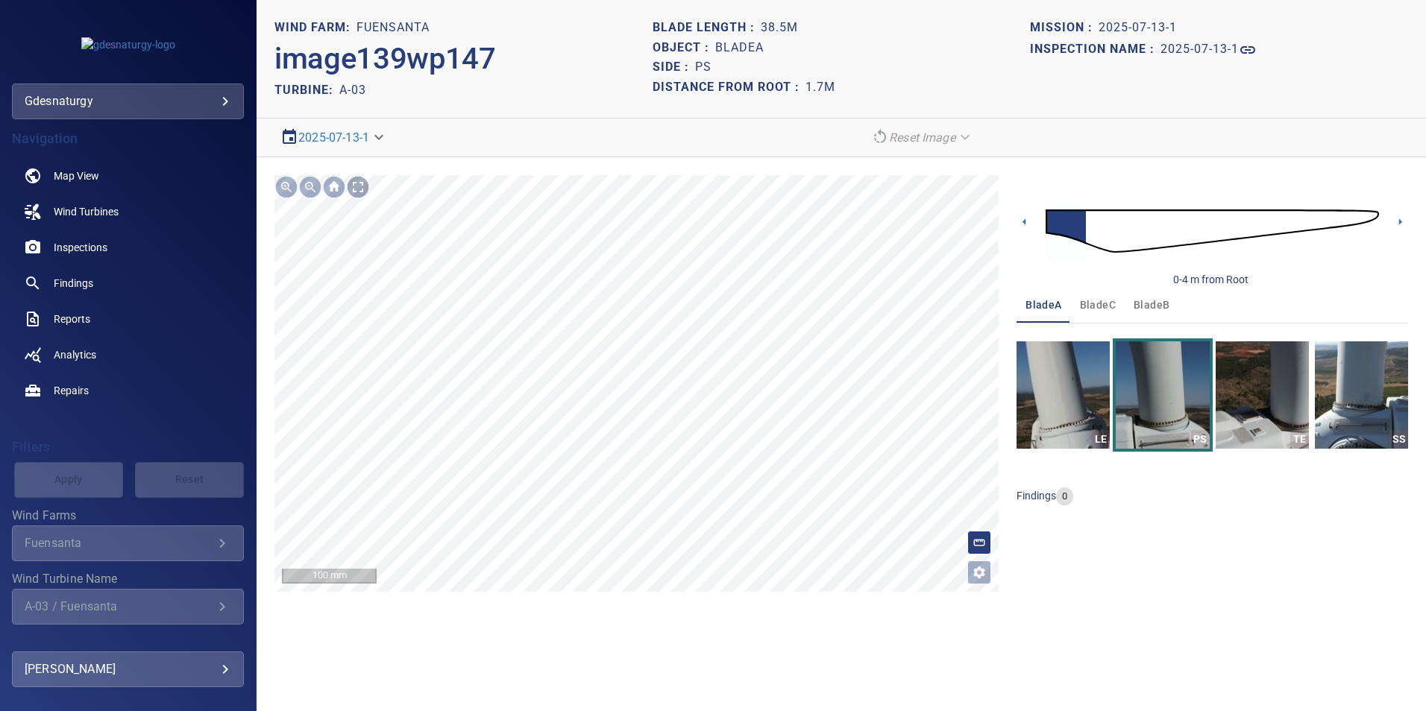
click at [362, 183] on div at bounding box center [358, 187] width 24 height 24
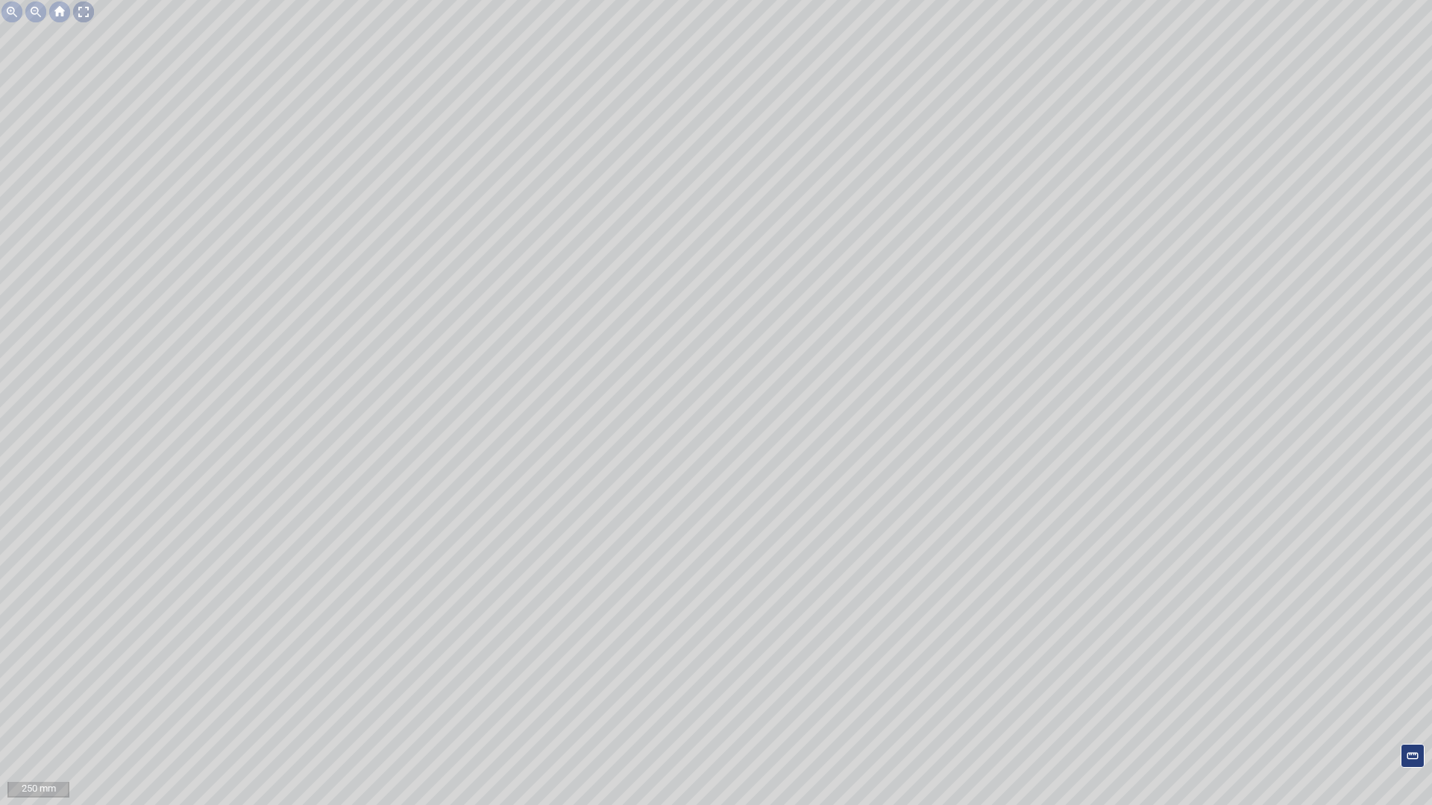
click at [87, 8] on div at bounding box center [84, 12] width 24 height 24
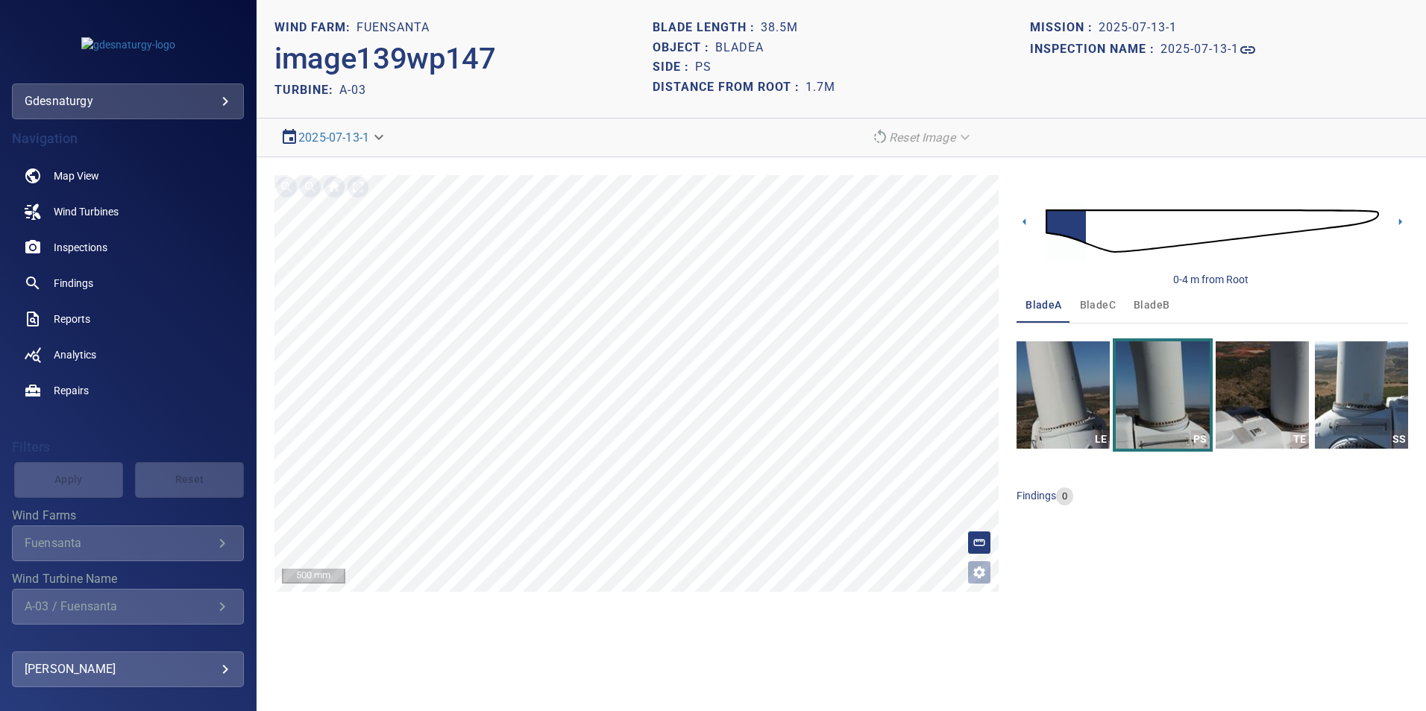
click at [1210, 227] on img at bounding box center [1212, 231] width 333 height 81
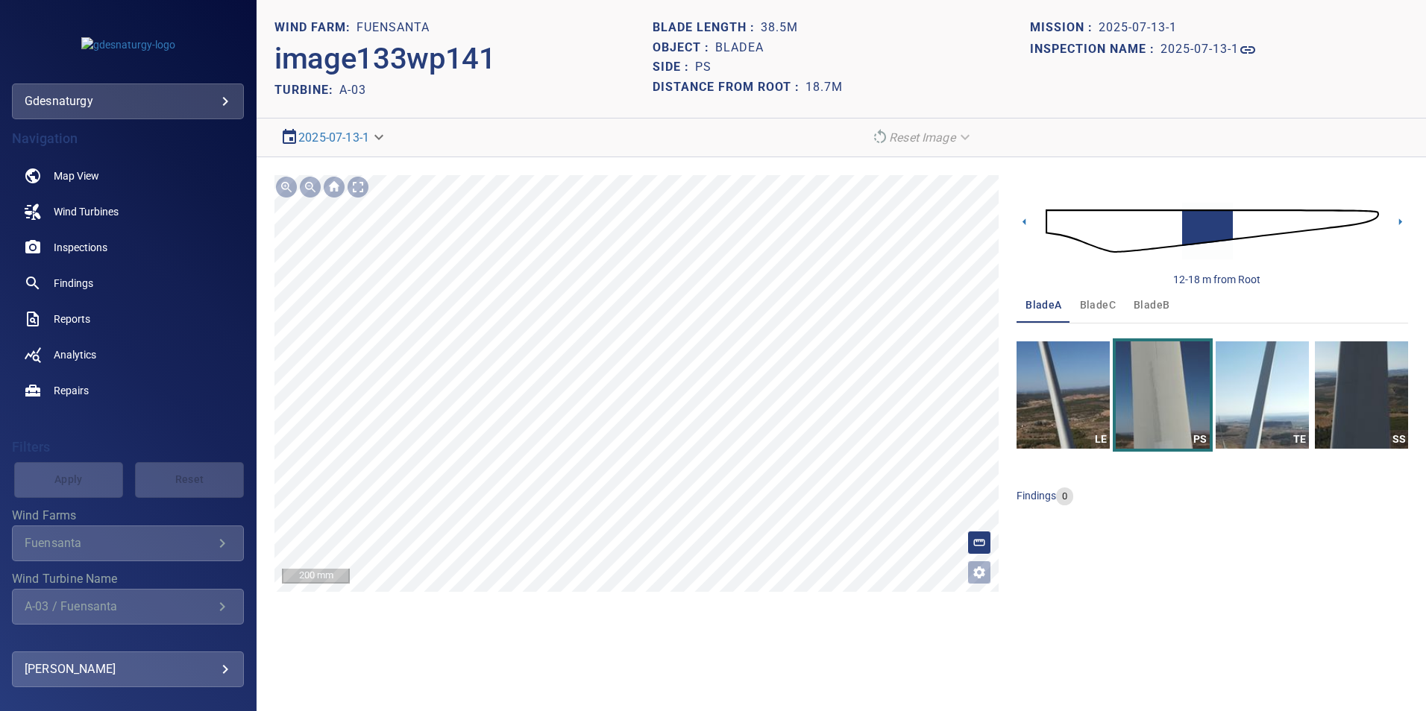
click at [728, 682] on section "**********" at bounding box center [841, 355] width 1169 height 711
click at [1058, 392] on img "button" at bounding box center [1062, 395] width 93 height 107
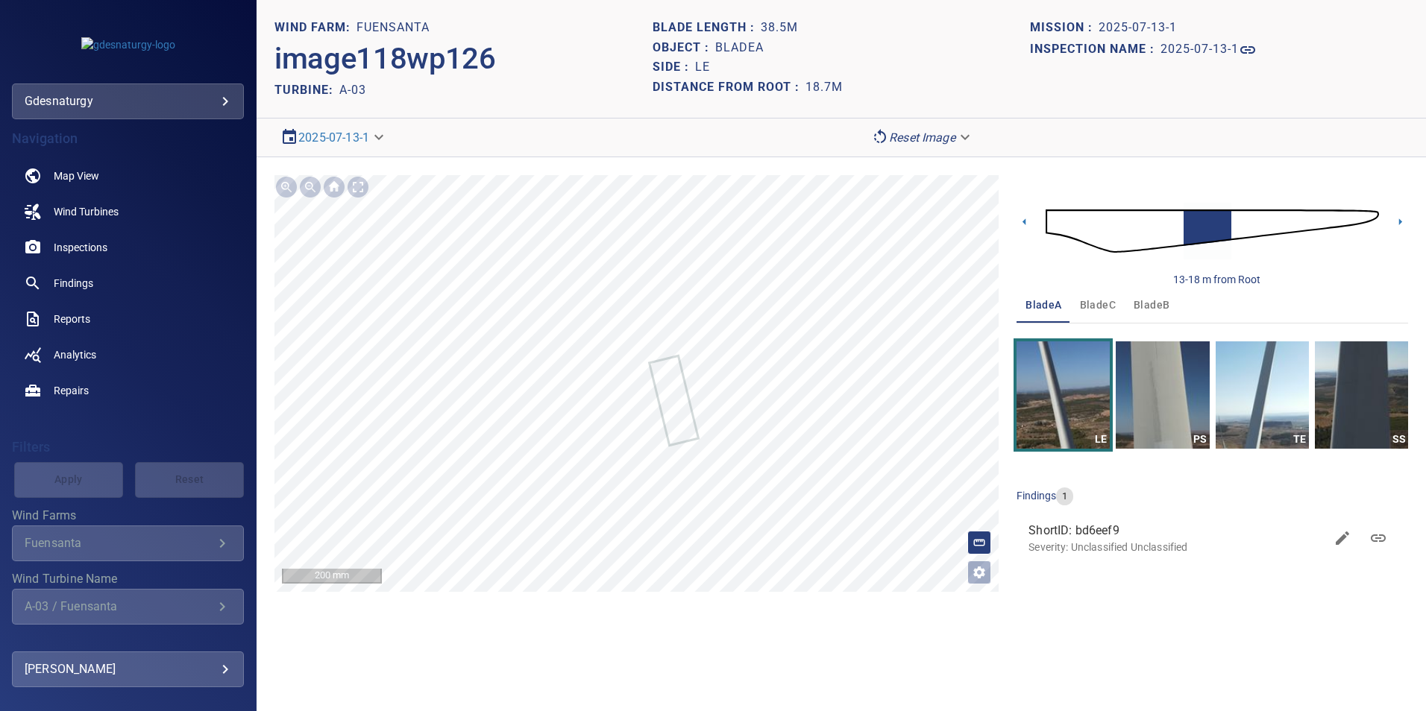
click at [1241, 214] on img at bounding box center [1212, 231] width 333 height 81
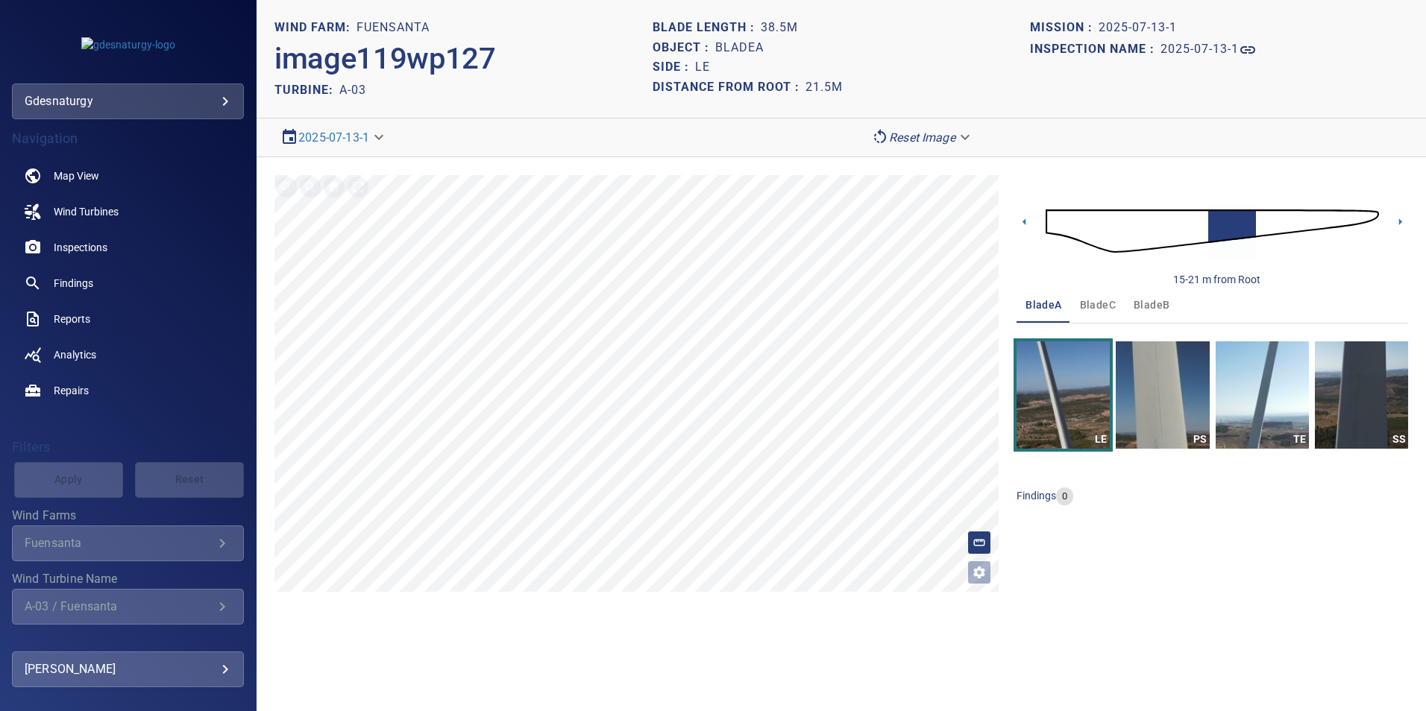
click at [1267, 224] on img at bounding box center [1212, 231] width 333 height 81
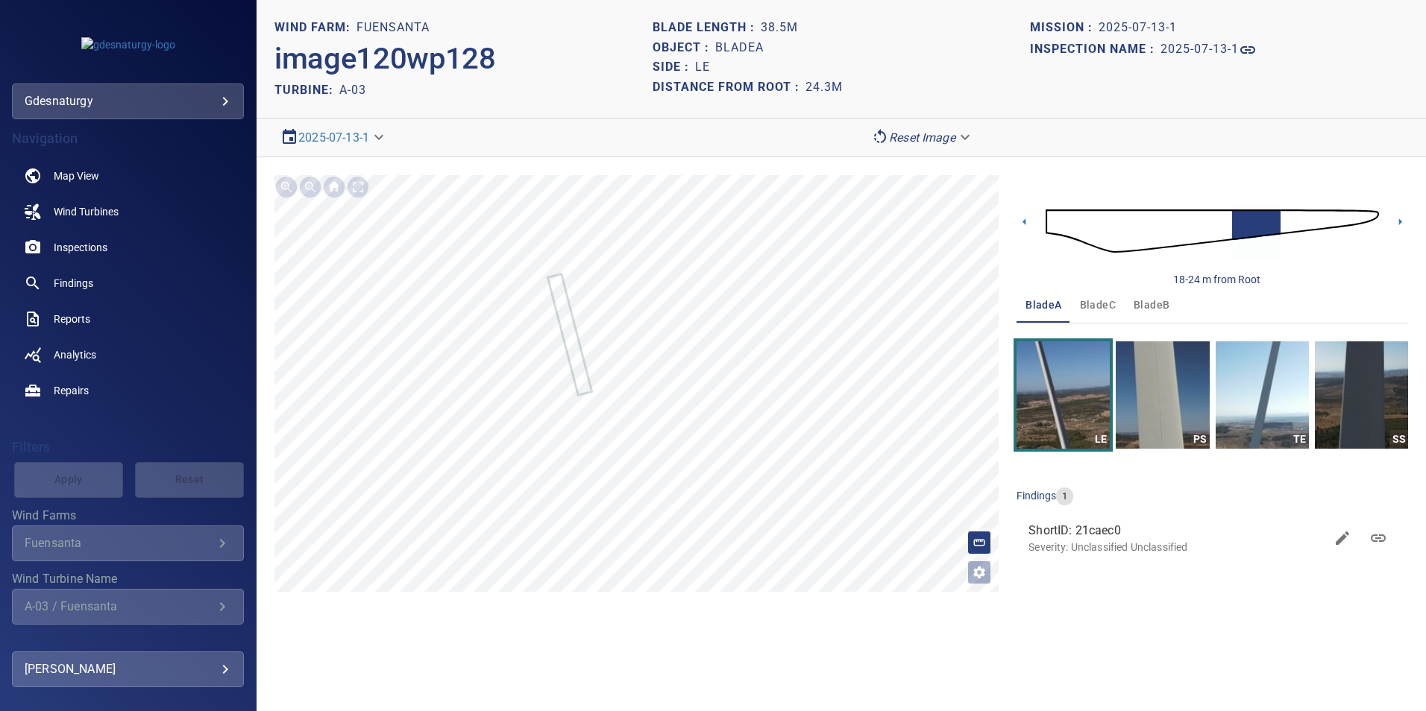
click at [1289, 221] on img at bounding box center [1212, 231] width 333 height 81
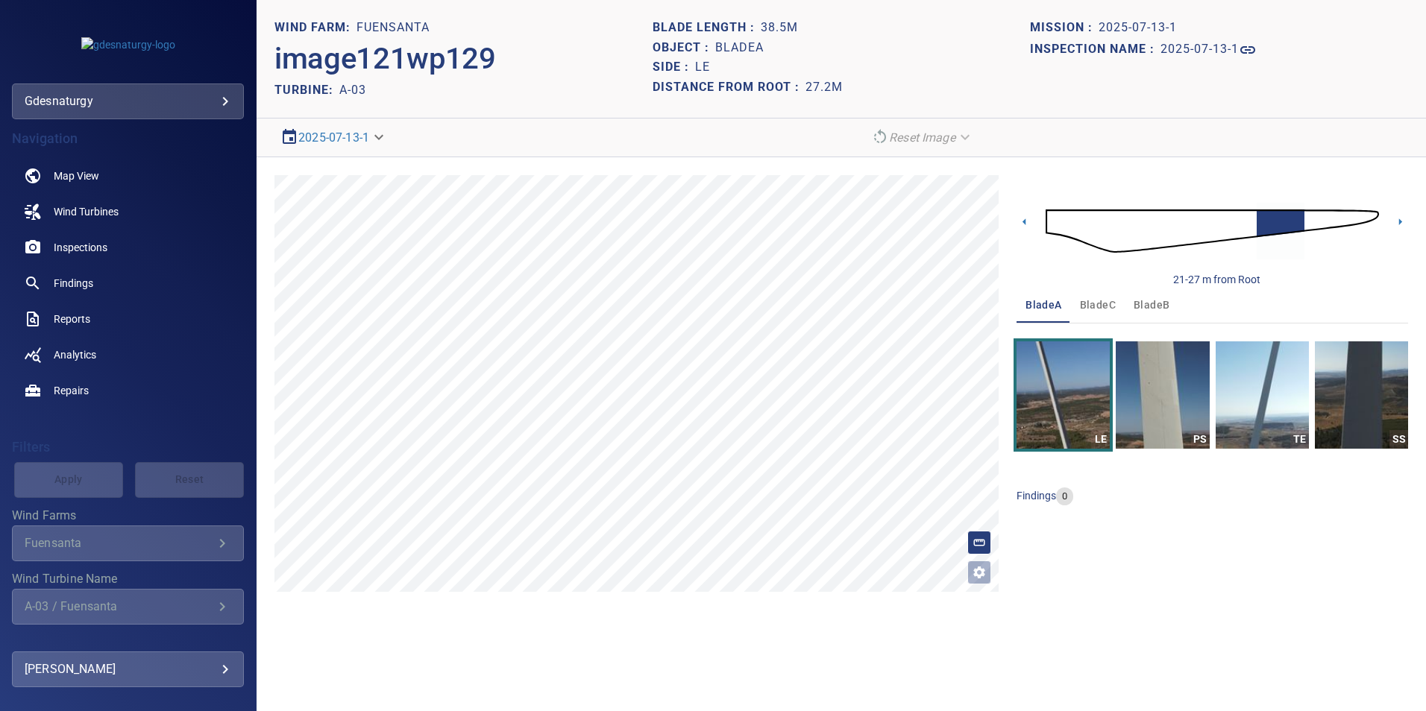
click at [1221, 227] on img at bounding box center [1212, 231] width 333 height 81
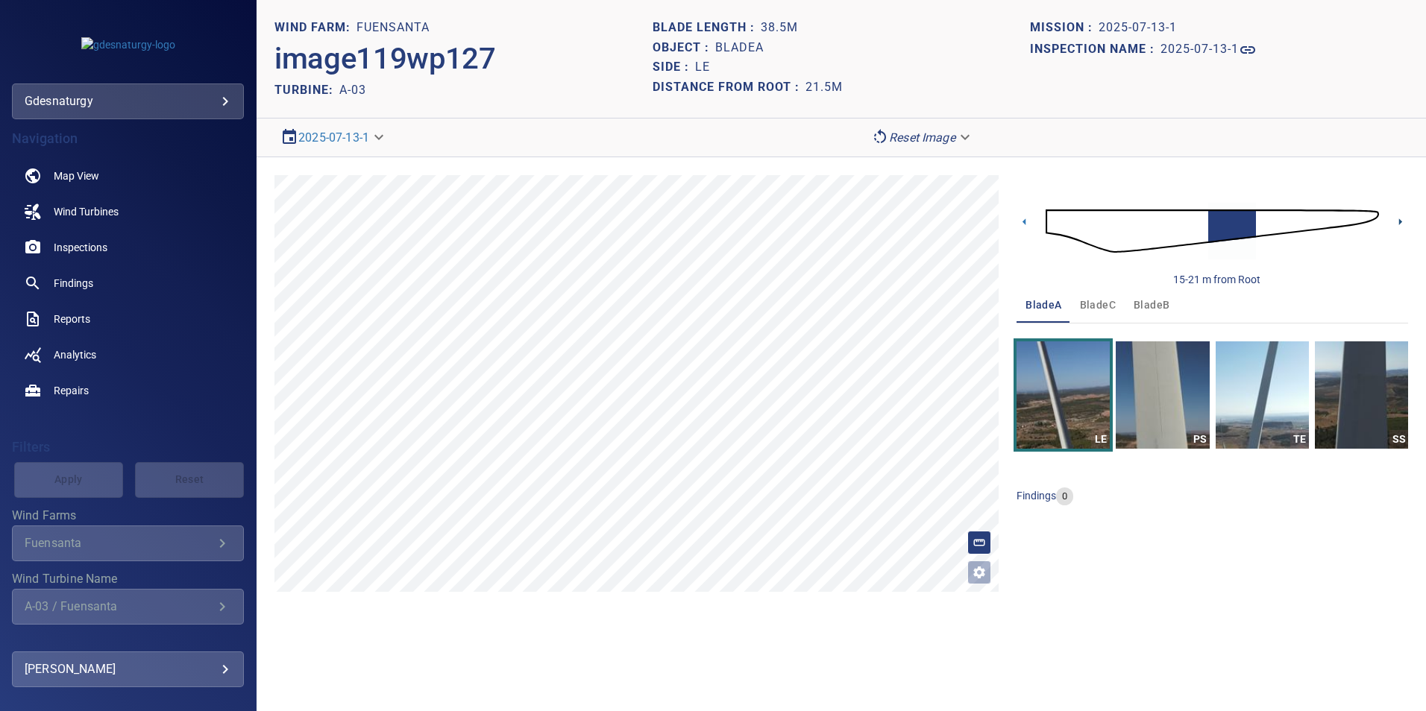
click at [1402, 224] on icon at bounding box center [1400, 222] width 16 height 16
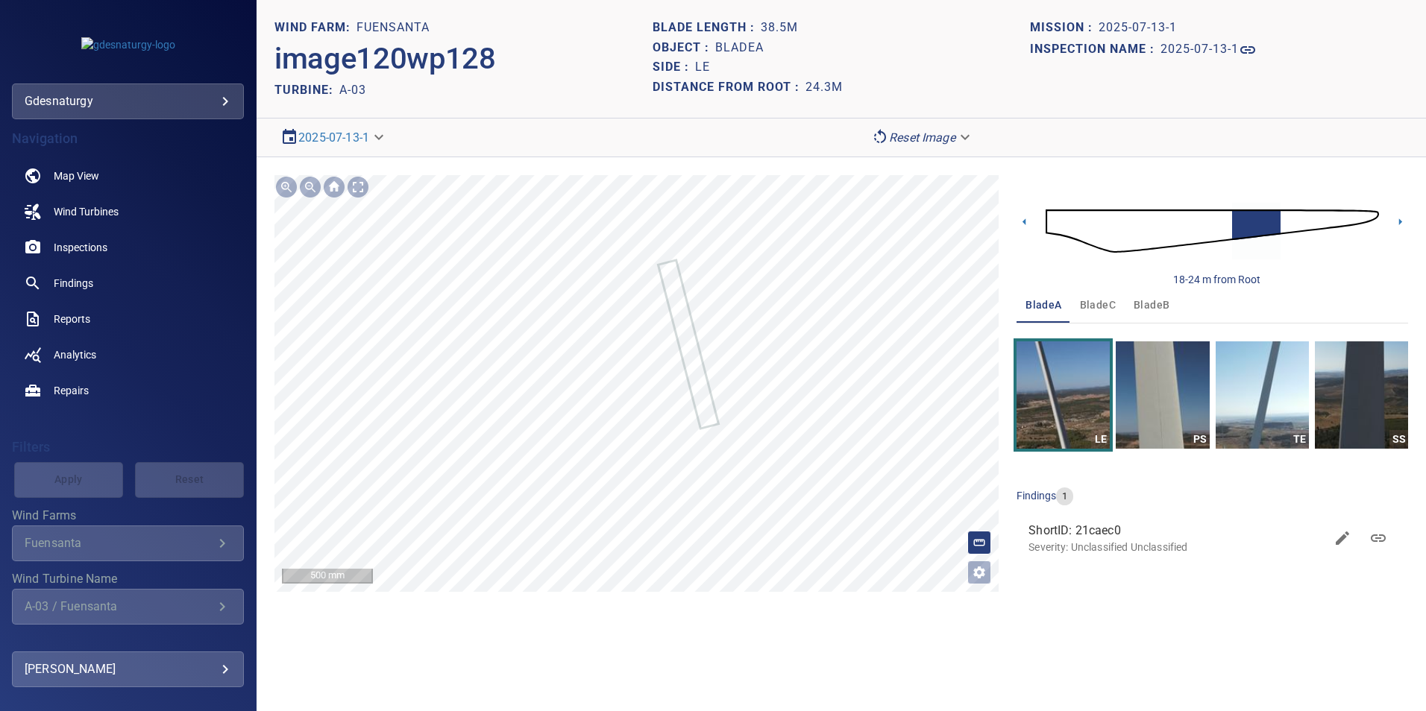
click at [743, 462] on section "**********" at bounding box center [841, 355] width 1169 height 711
click at [1403, 220] on icon at bounding box center [1400, 222] width 16 height 16
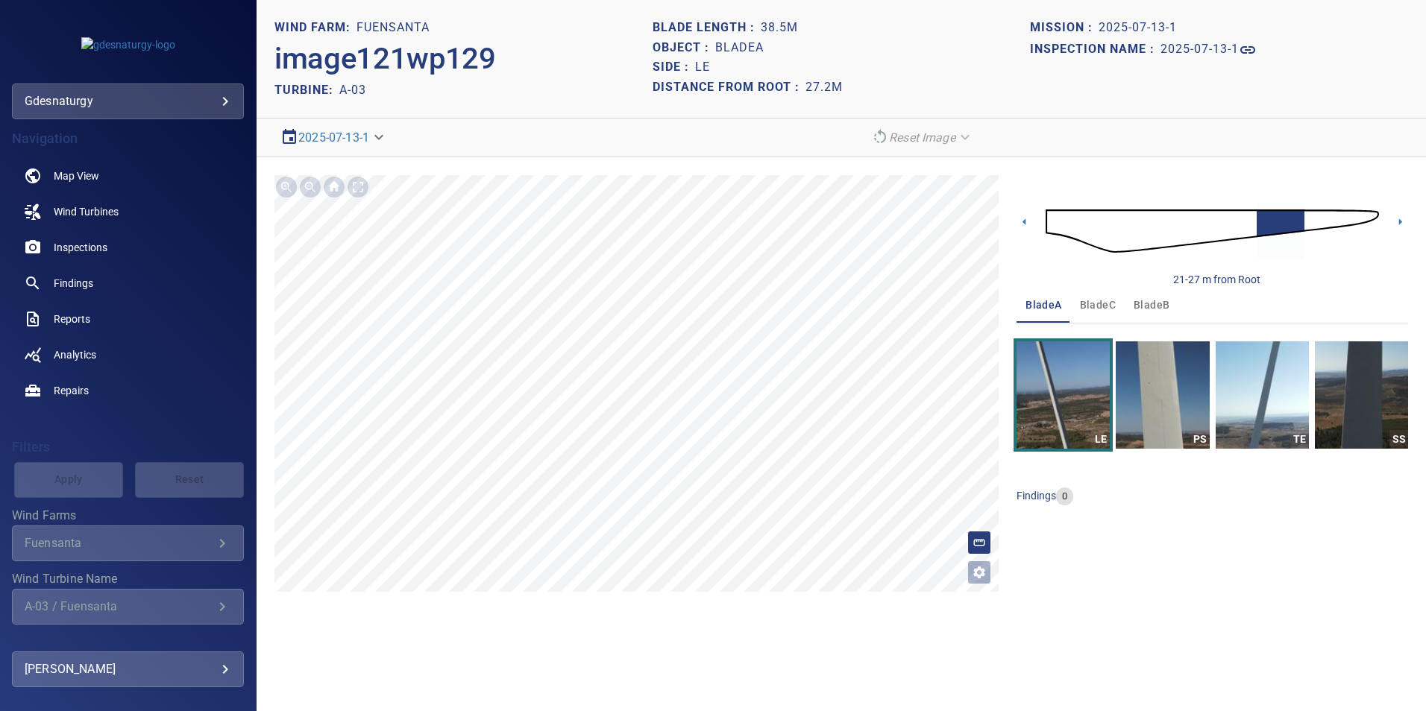
click at [1340, 212] on img at bounding box center [1212, 231] width 333 height 81
click at [1299, 213] on img at bounding box center [1212, 231] width 333 height 81
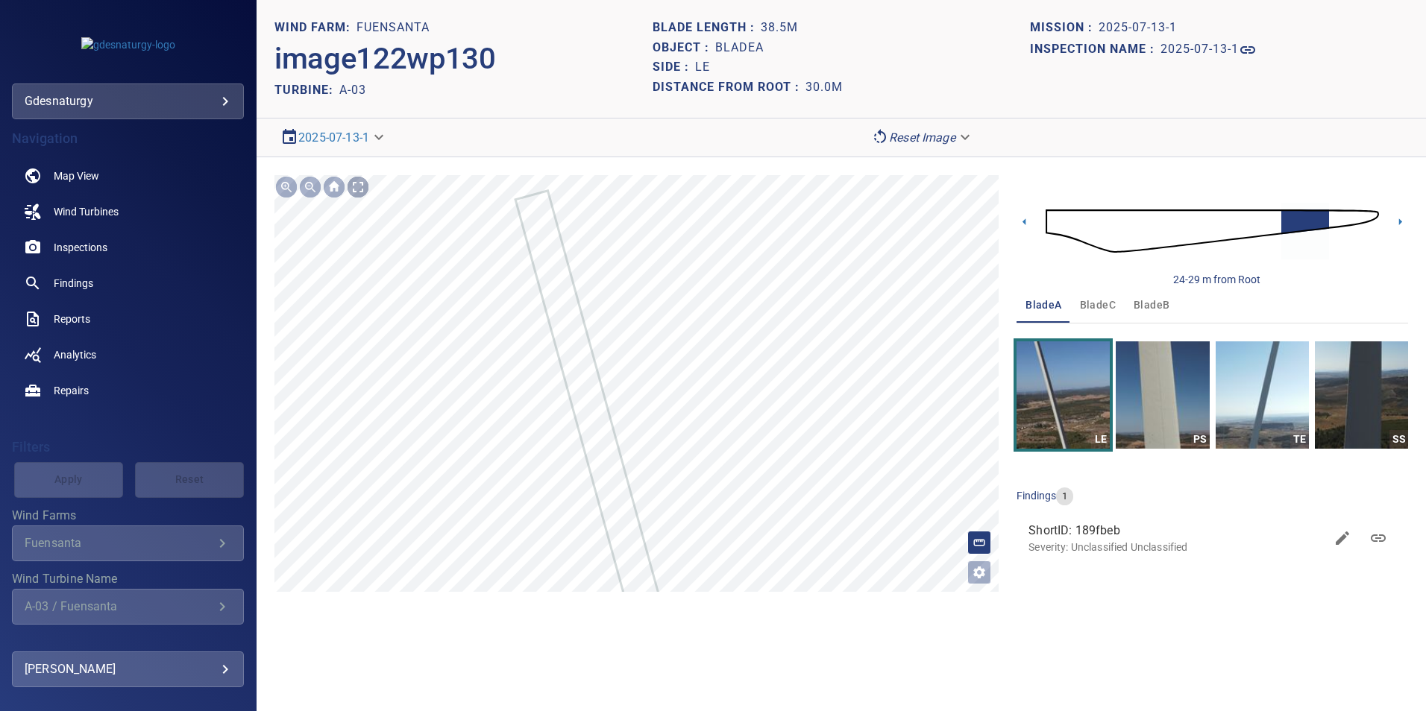
click at [356, 189] on div at bounding box center [358, 187] width 24 height 24
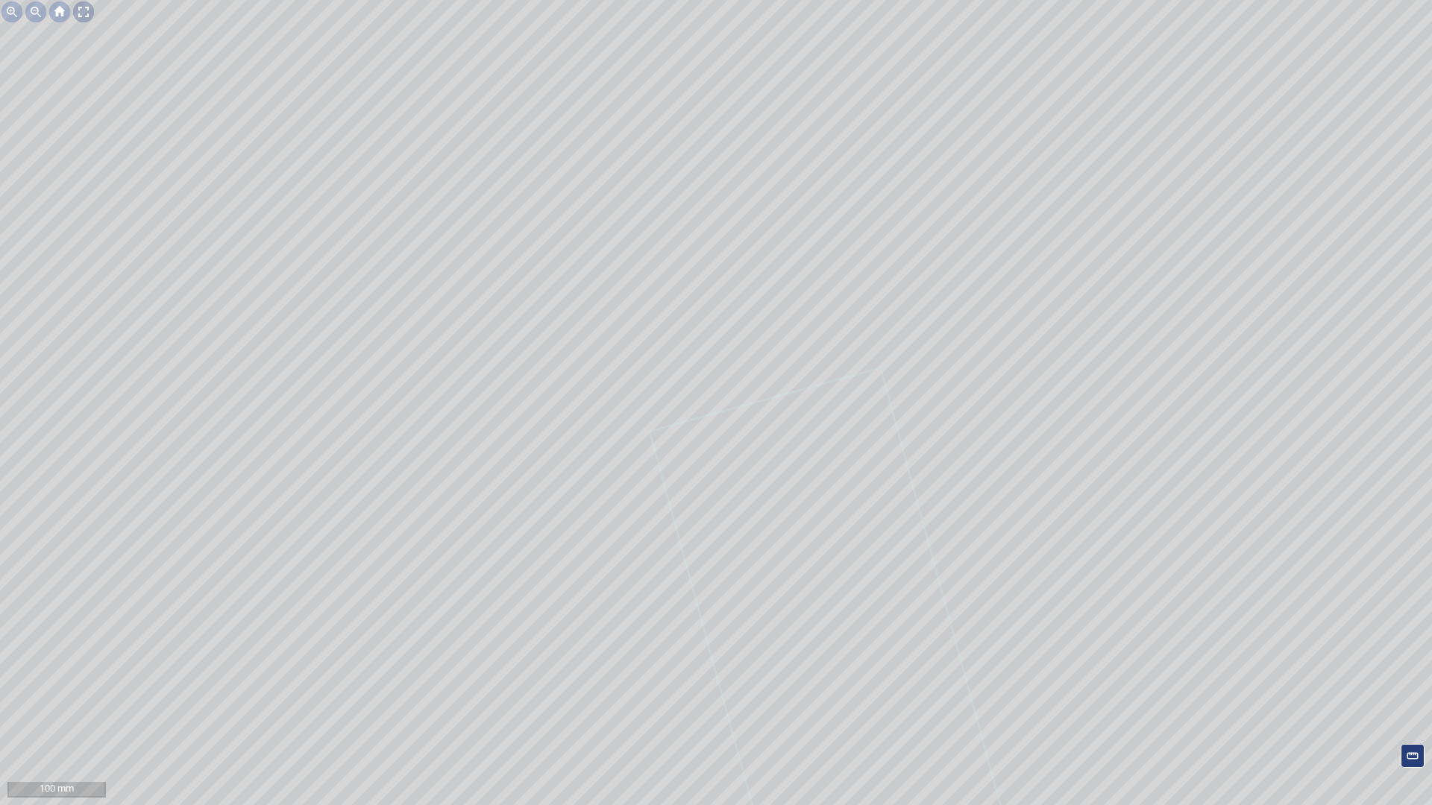
click at [81, 13] on div at bounding box center [84, 12] width 24 height 24
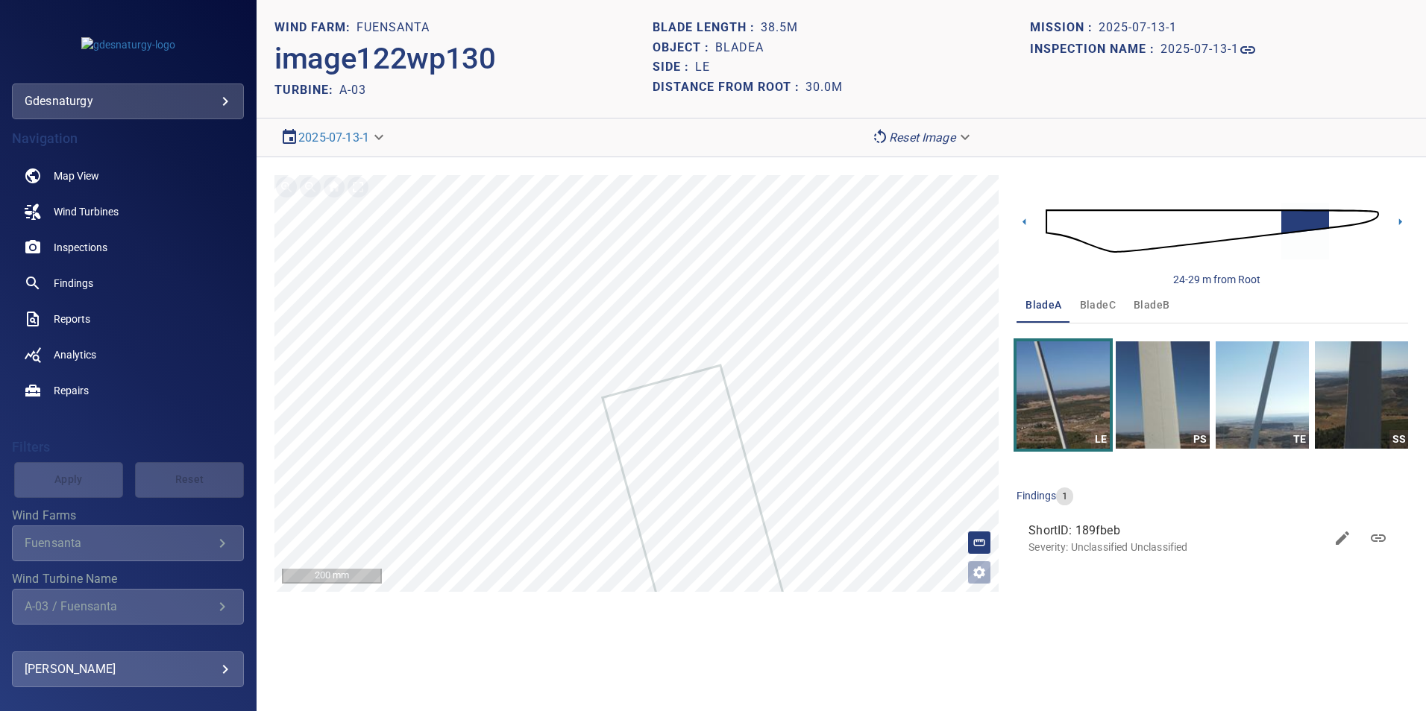
click at [1336, 216] on img at bounding box center [1212, 231] width 333 height 81
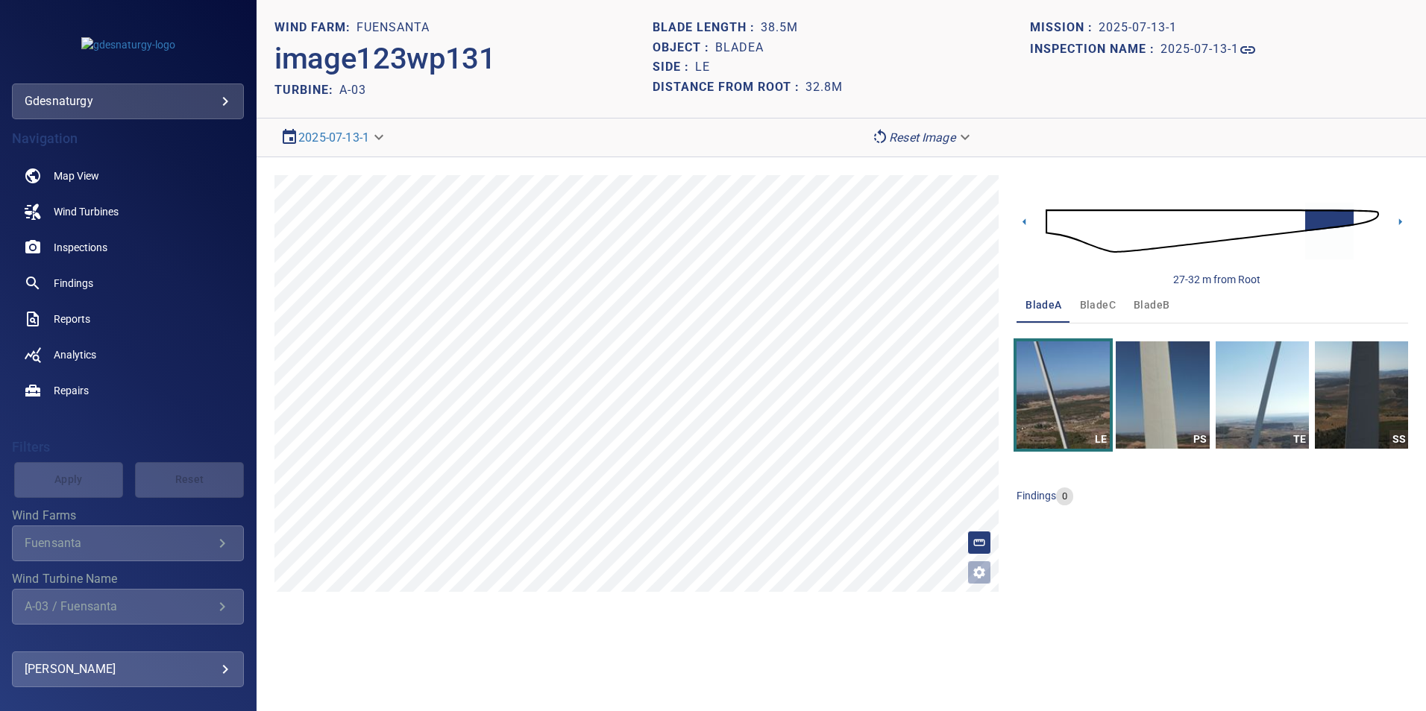
click at [1359, 220] on img at bounding box center [1212, 231] width 333 height 81
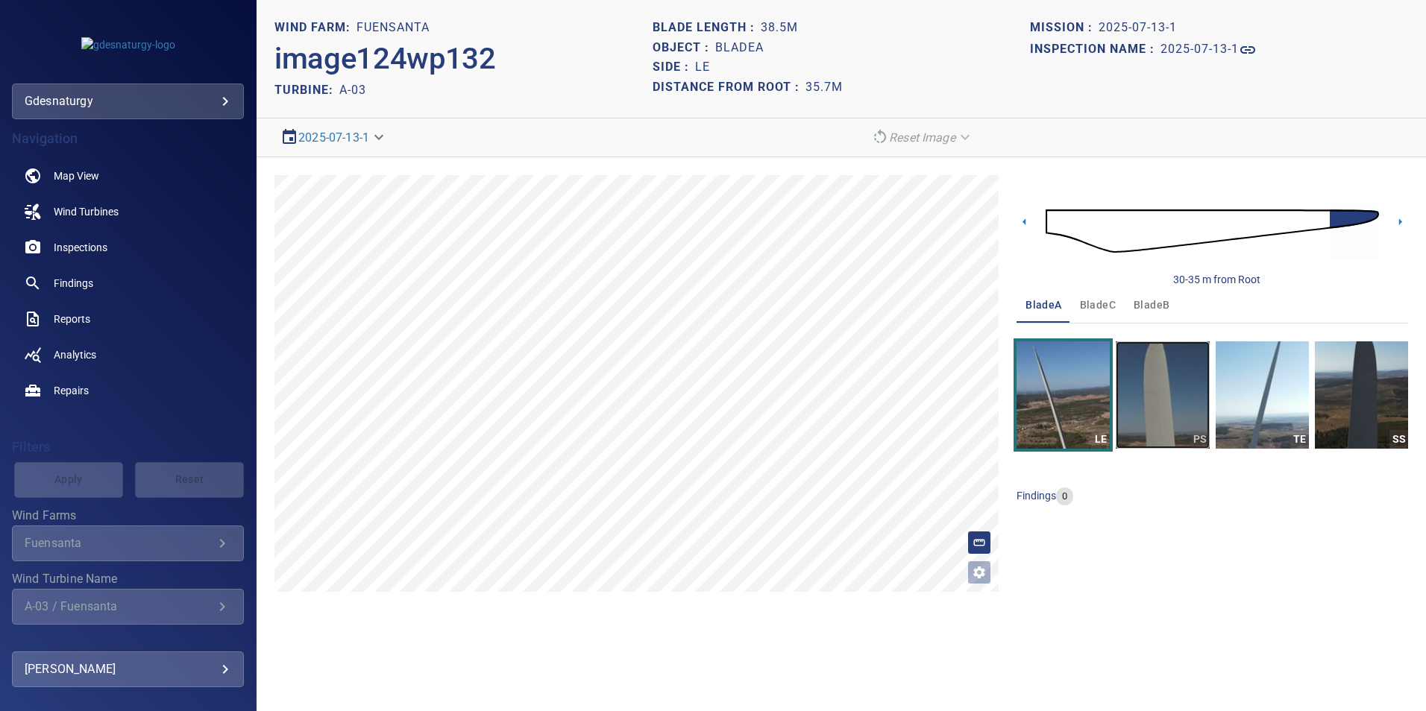
click at [1157, 394] on img "button" at bounding box center [1162, 395] width 93 height 107
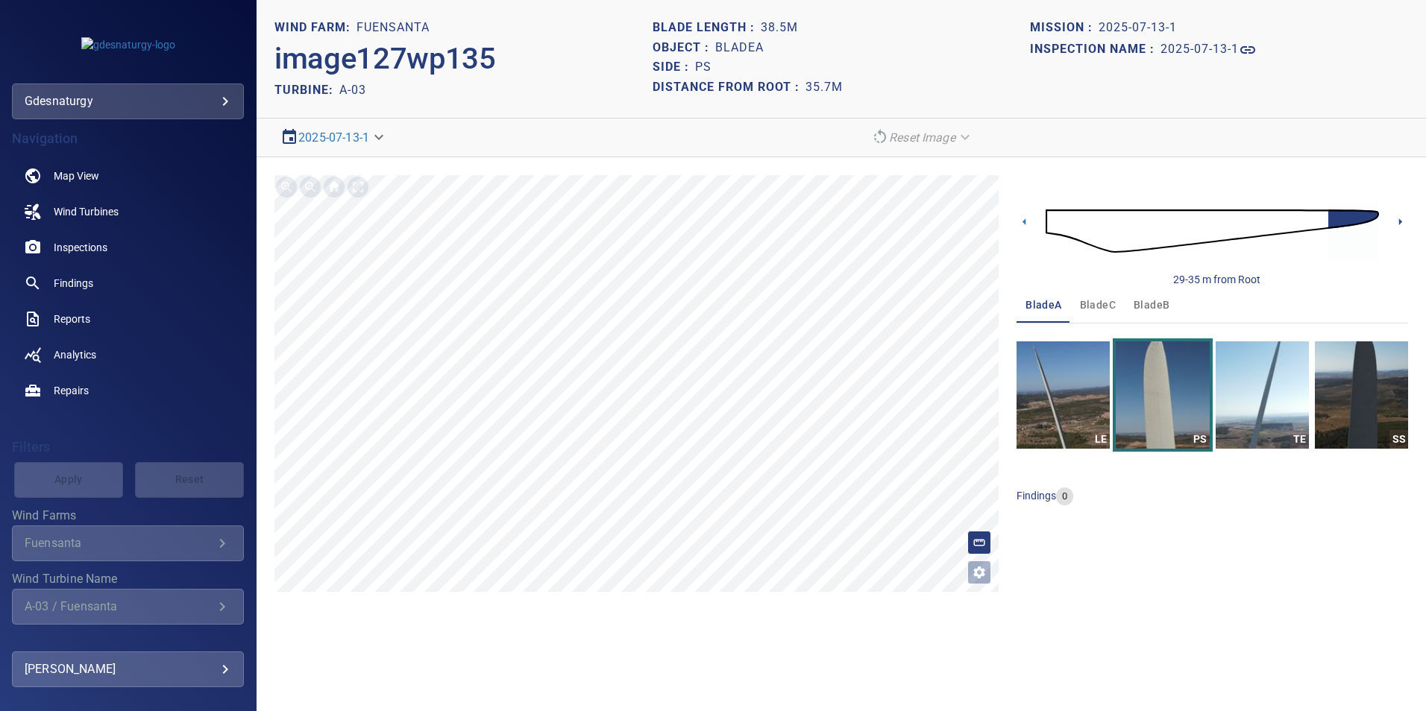
click at [1400, 227] on icon at bounding box center [1400, 222] width 16 height 16
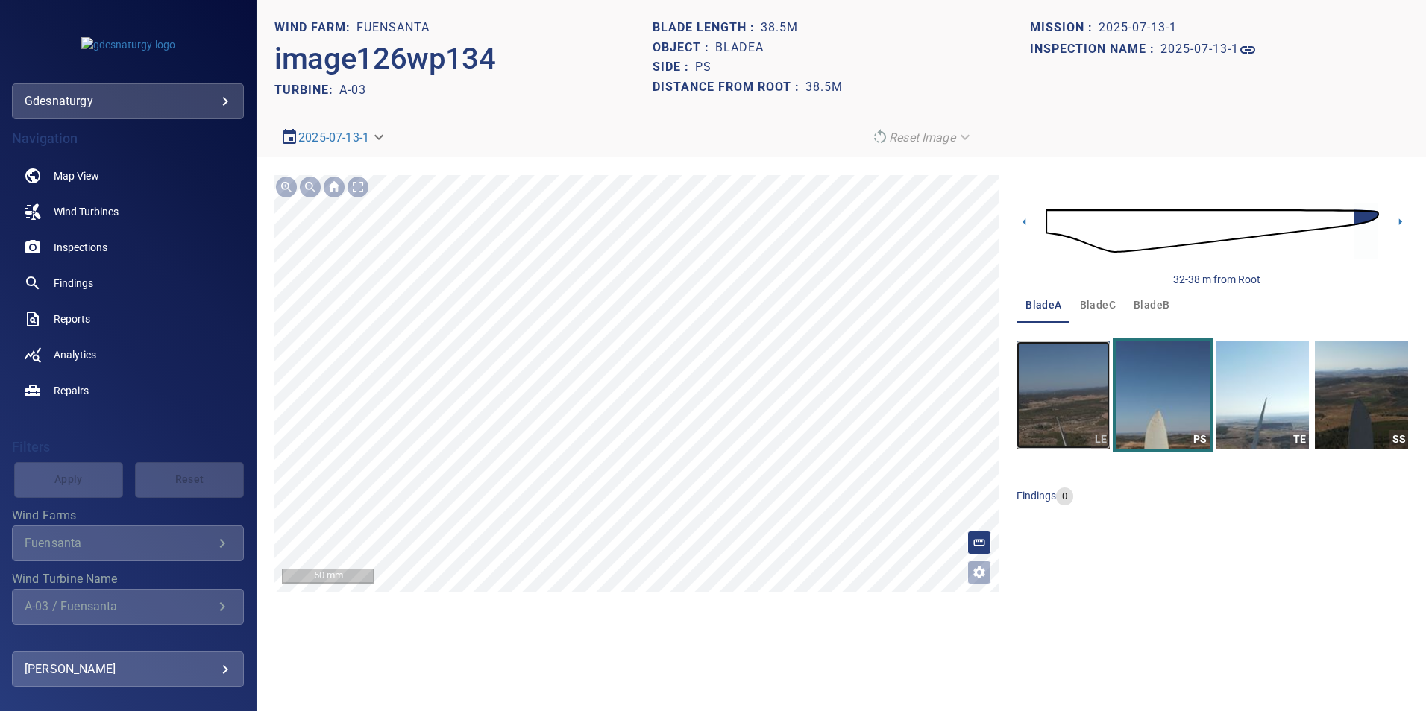
click at [1043, 408] on img "button" at bounding box center [1062, 395] width 93 height 107
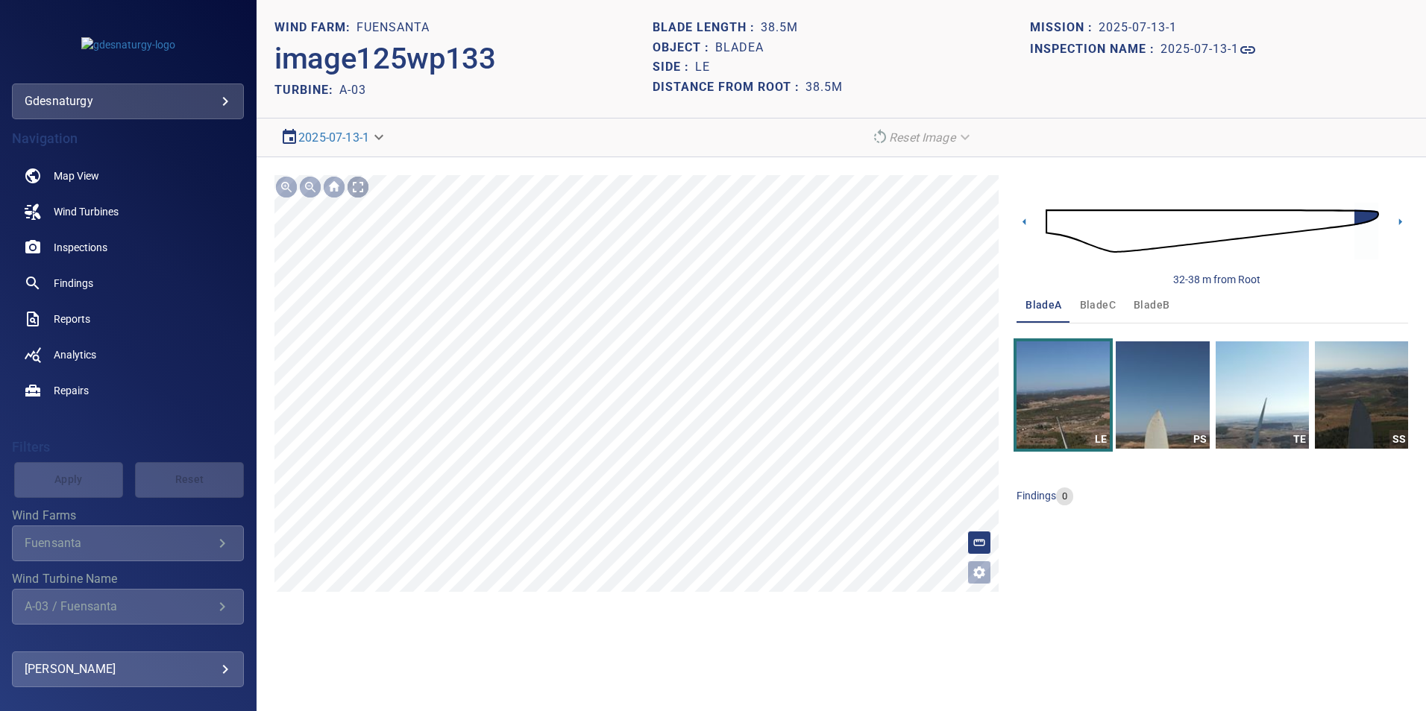
click at [365, 189] on div at bounding box center [358, 187] width 24 height 24
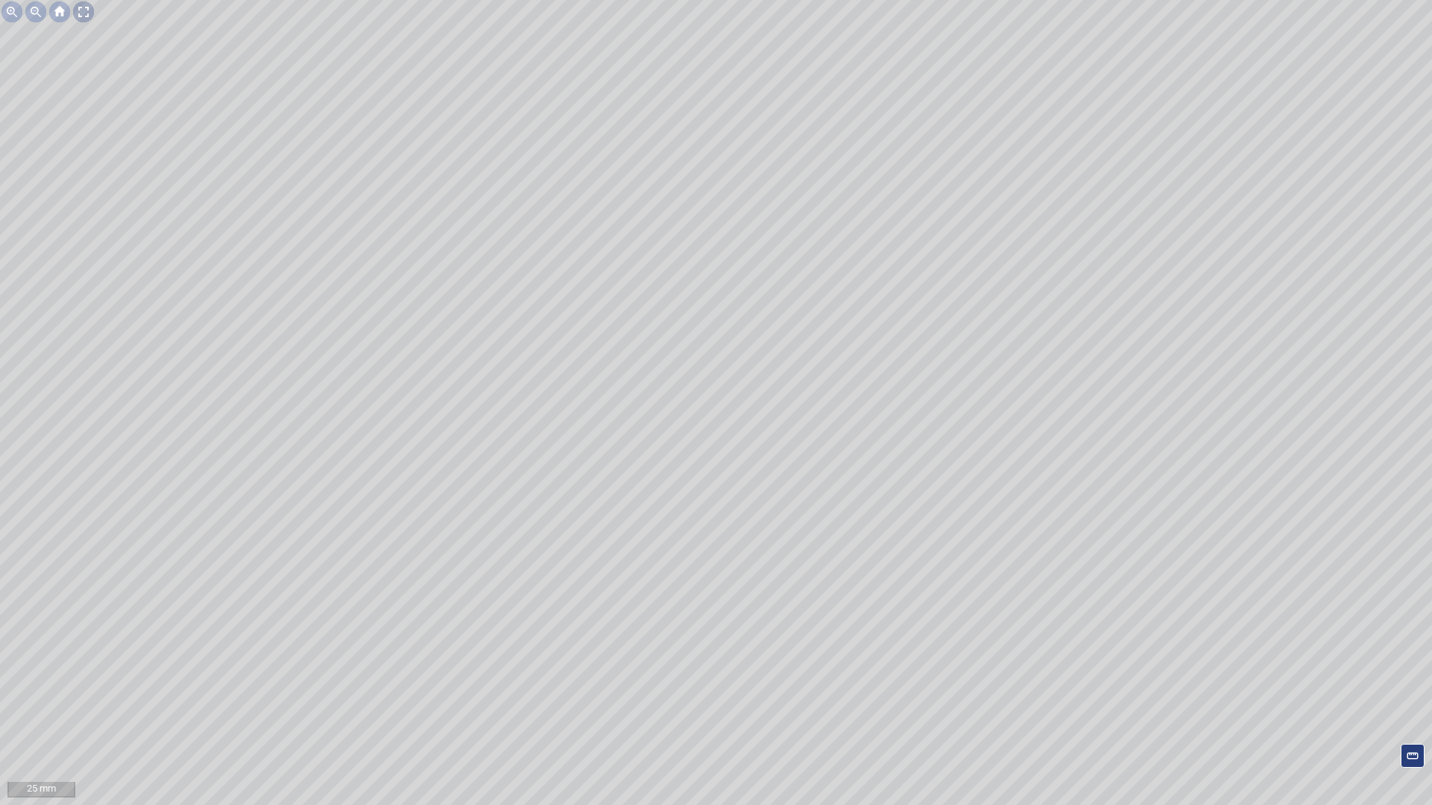
click at [83, 9] on div at bounding box center [84, 12] width 24 height 24
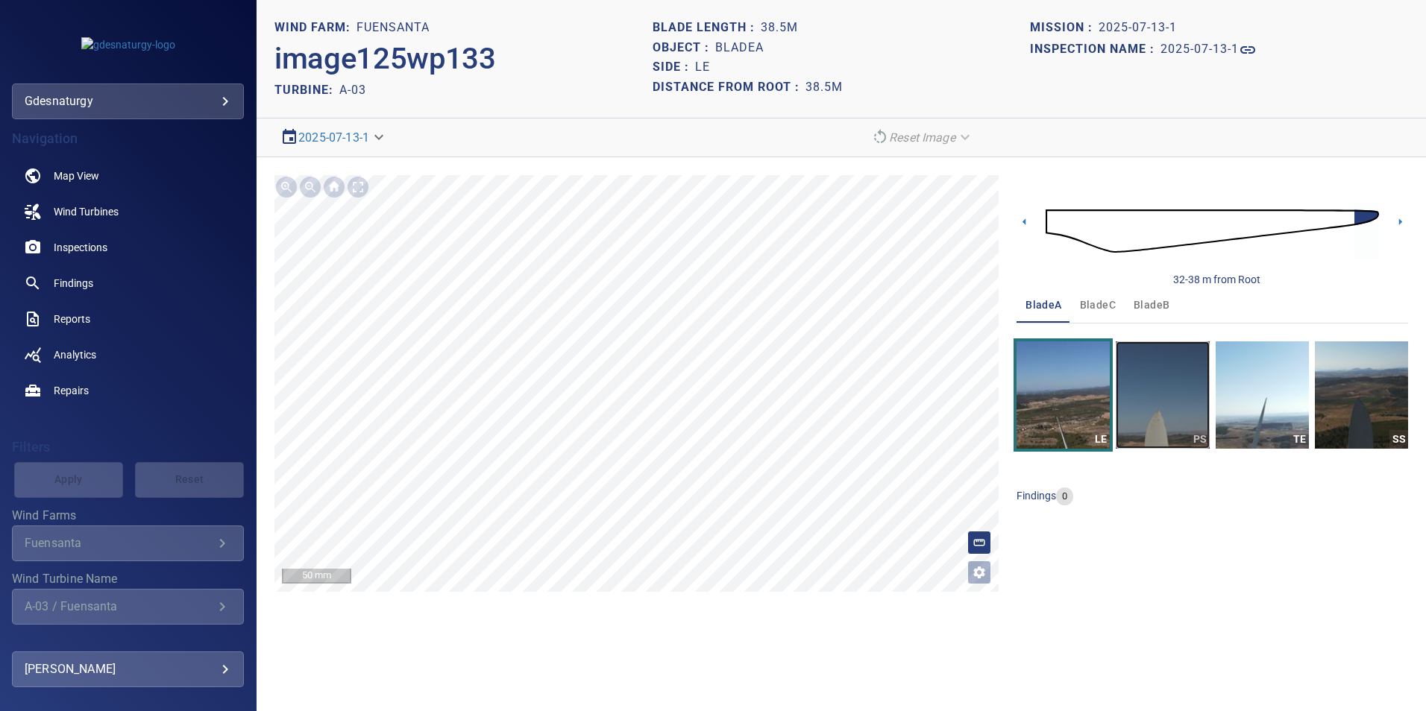
click at [1165, 383] on img "button" at bounding box center [1162, 395] width 93 height 107
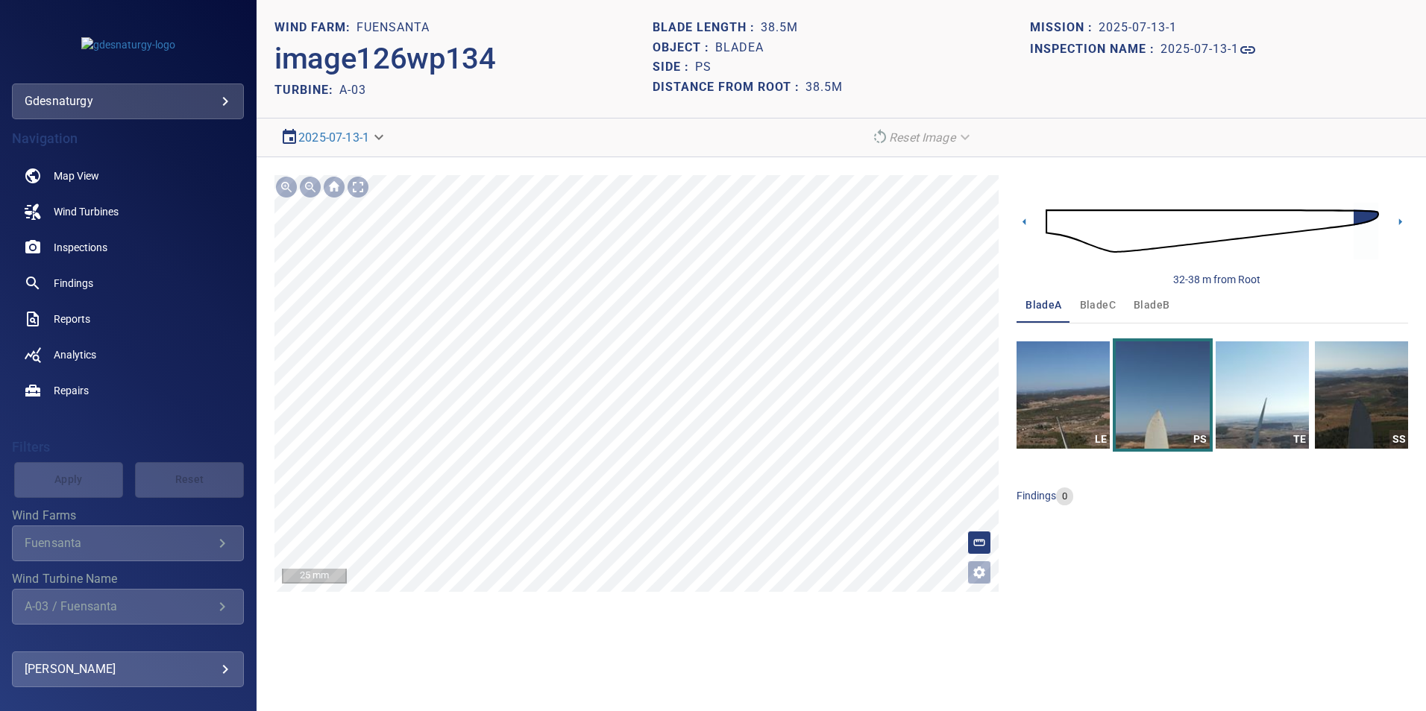
click at [641, 614] on section "**********" at bounding box center [841, 355] width 1169 height 711
click at [753, 595] on div "**********" at bounding box center [841, 383] width 1169 height 453
click at [749, 592] on div "**********" at bounding box center [841, 383] width 1169 height 453
click at [730, 623] on section "**********" at bounding box center [841, 355] width 1169 height 711
click at [1073, 388] on img "button" at bounding box center [1062, 395] width 93 height 107
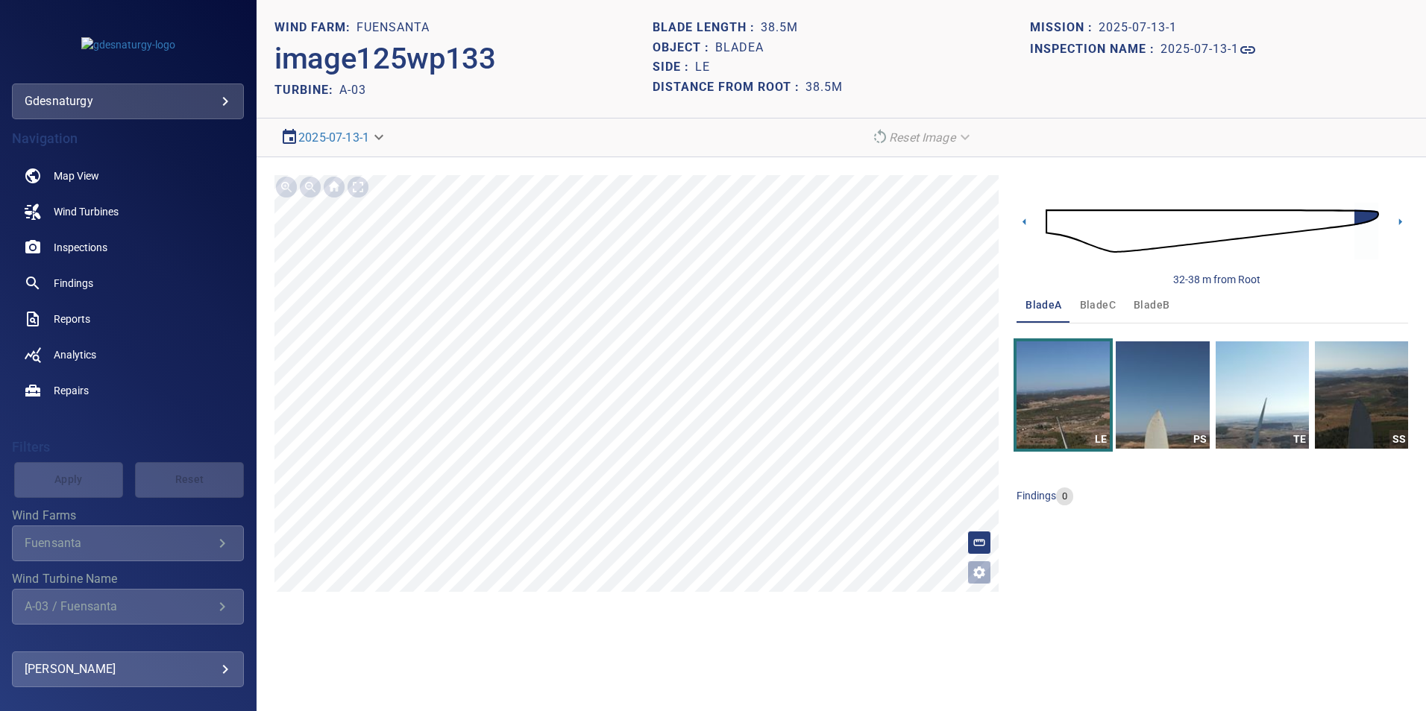
click at [1339, 218] on img at bounding box center [1212, 231] width 333 height 81
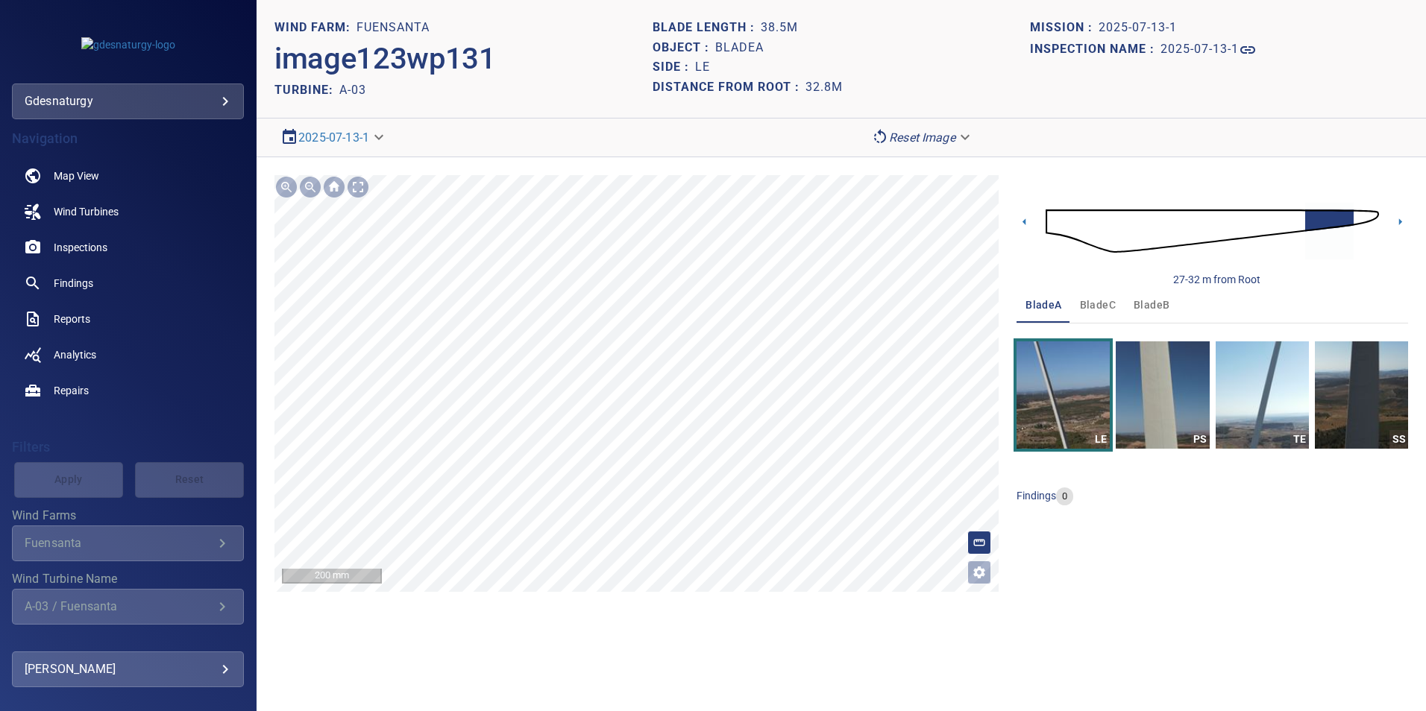
click at [669, 600] on div "**********" at bounding box center [841, 383] width 1169 height 453
click at [1088, 406] on img "button" at bounding box center [1062, 395] width 93 height 107
click at [1397, 223] on icon at bounding box center [1400, 222] width 16 height 16
click at [1400, 221] on icon at bounding box center [1400, 221] width 3 height 7
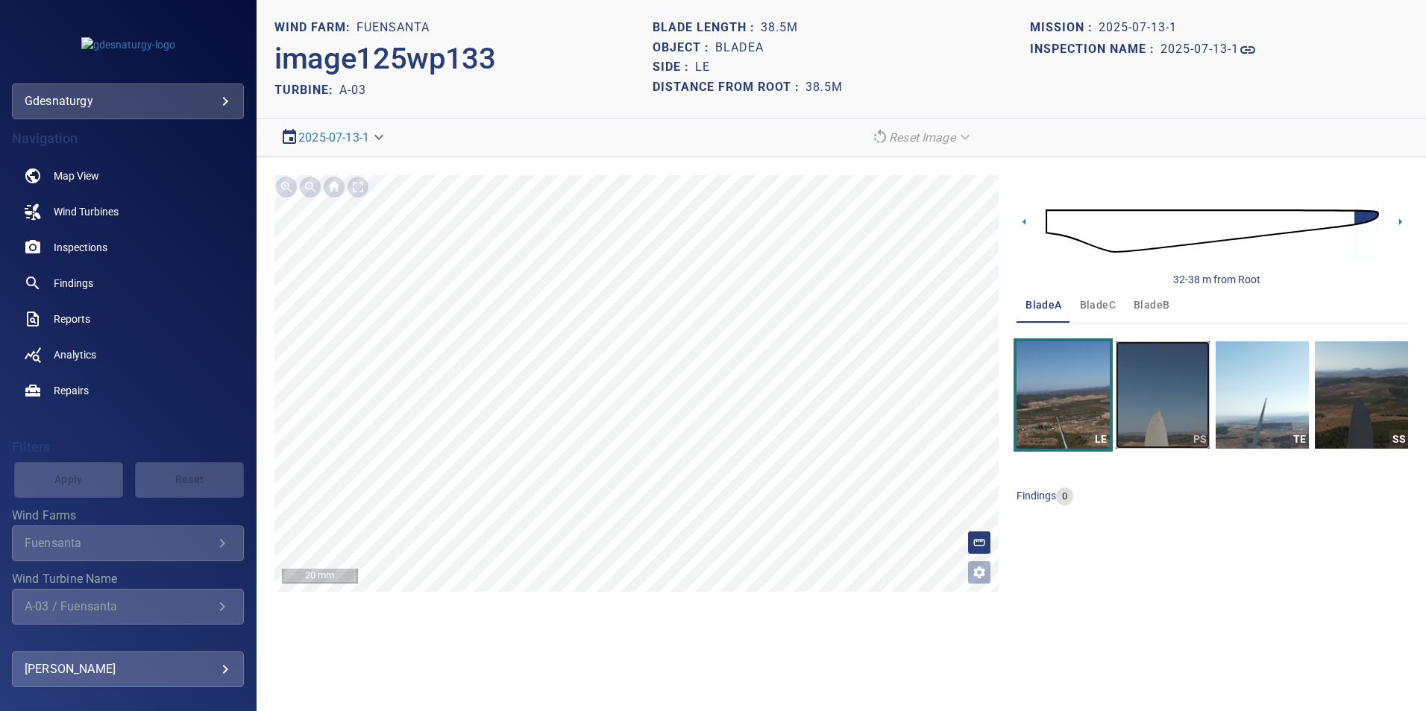
click at [1143, 381] on img "button" at bounding box center [1162, 395] width 93 height 107
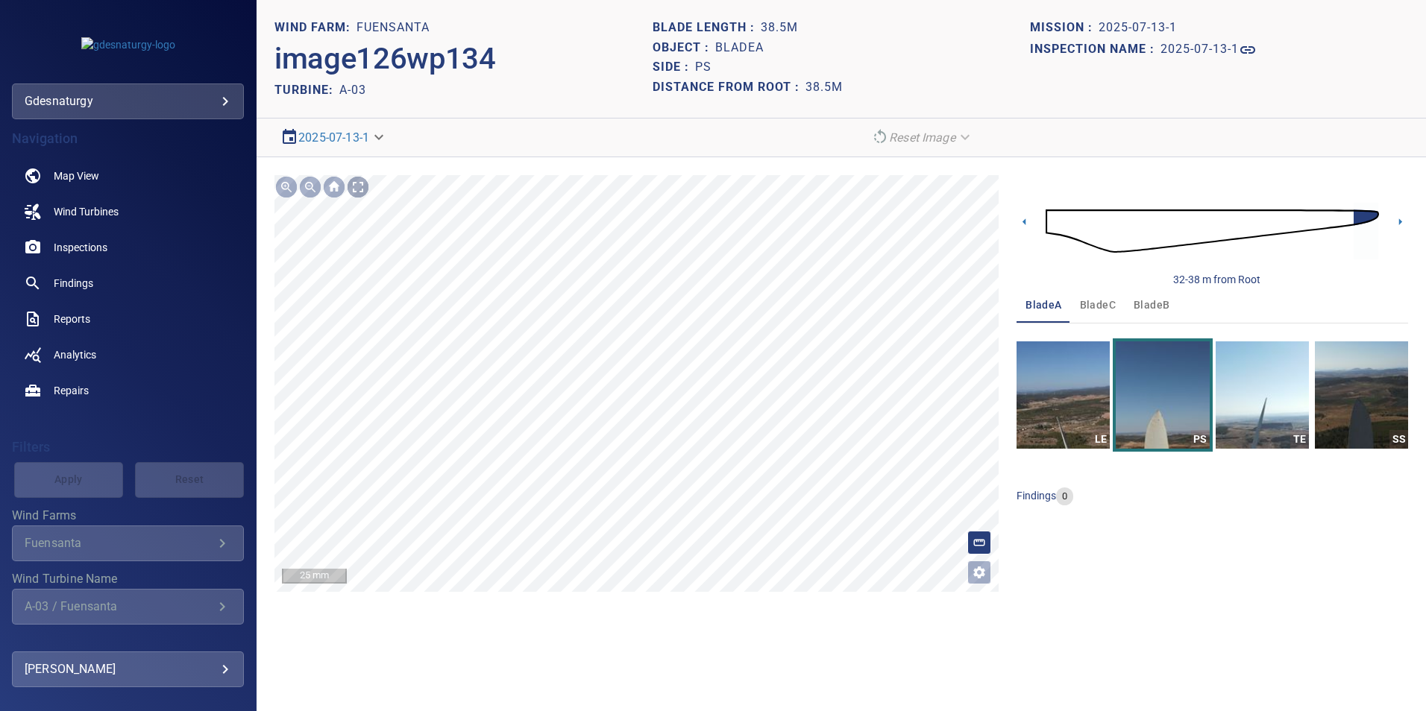
click at [359, 187] on div at bounding box center [358, 187] width 24 height 24
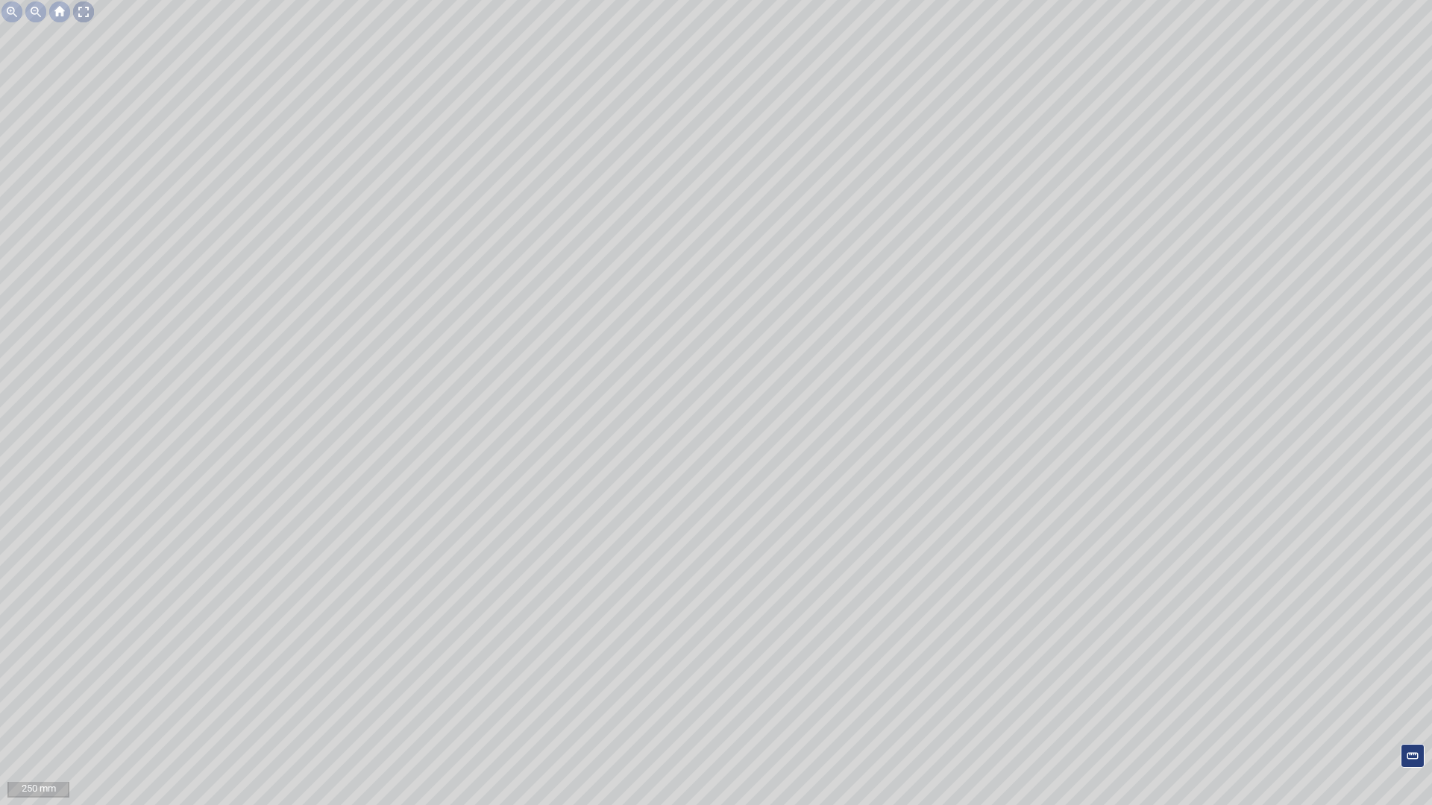
click at [89, 16] on div at bounding box center [84, 12] width 24 height 24
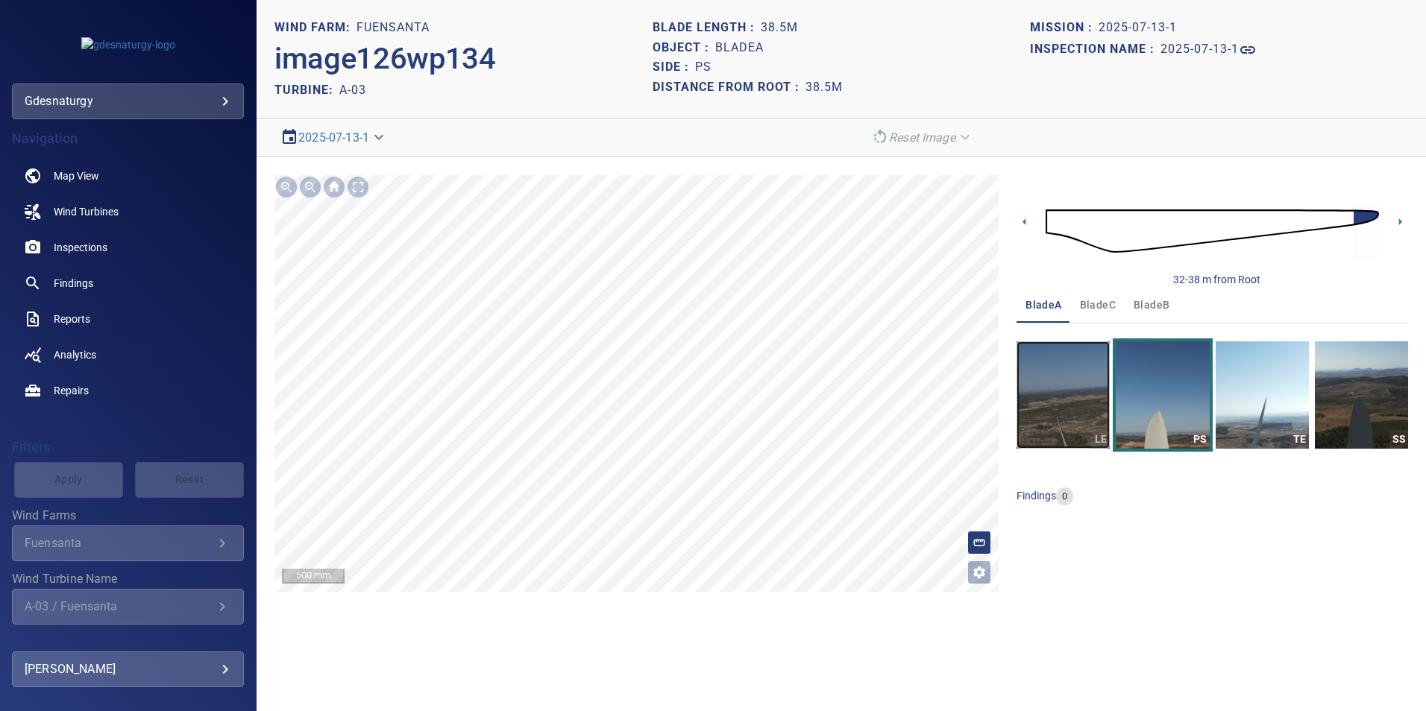
click at [1026, 403] on img "button" at bounding box center [1062, 395] width 93 height 107
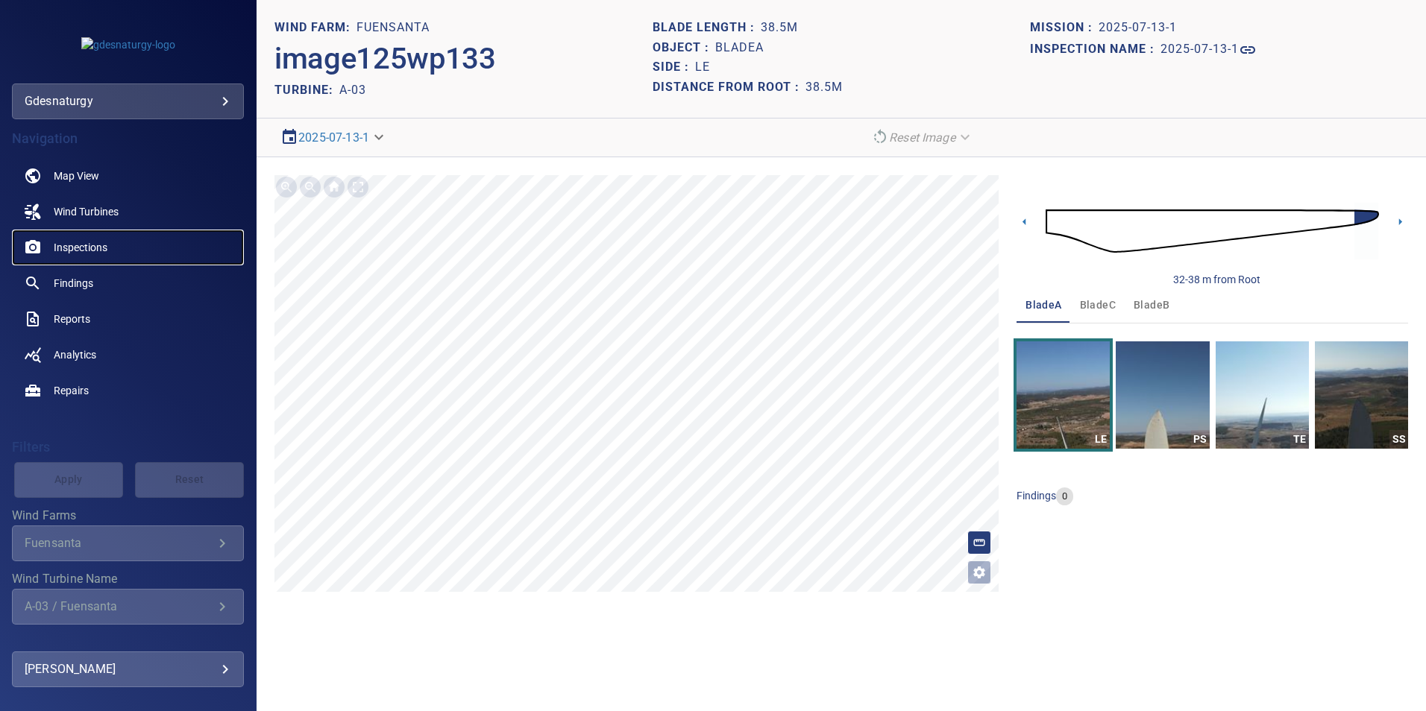
click at [102, 246] on span "Inspections" at bounding box center [81, 247] width 54 height 15
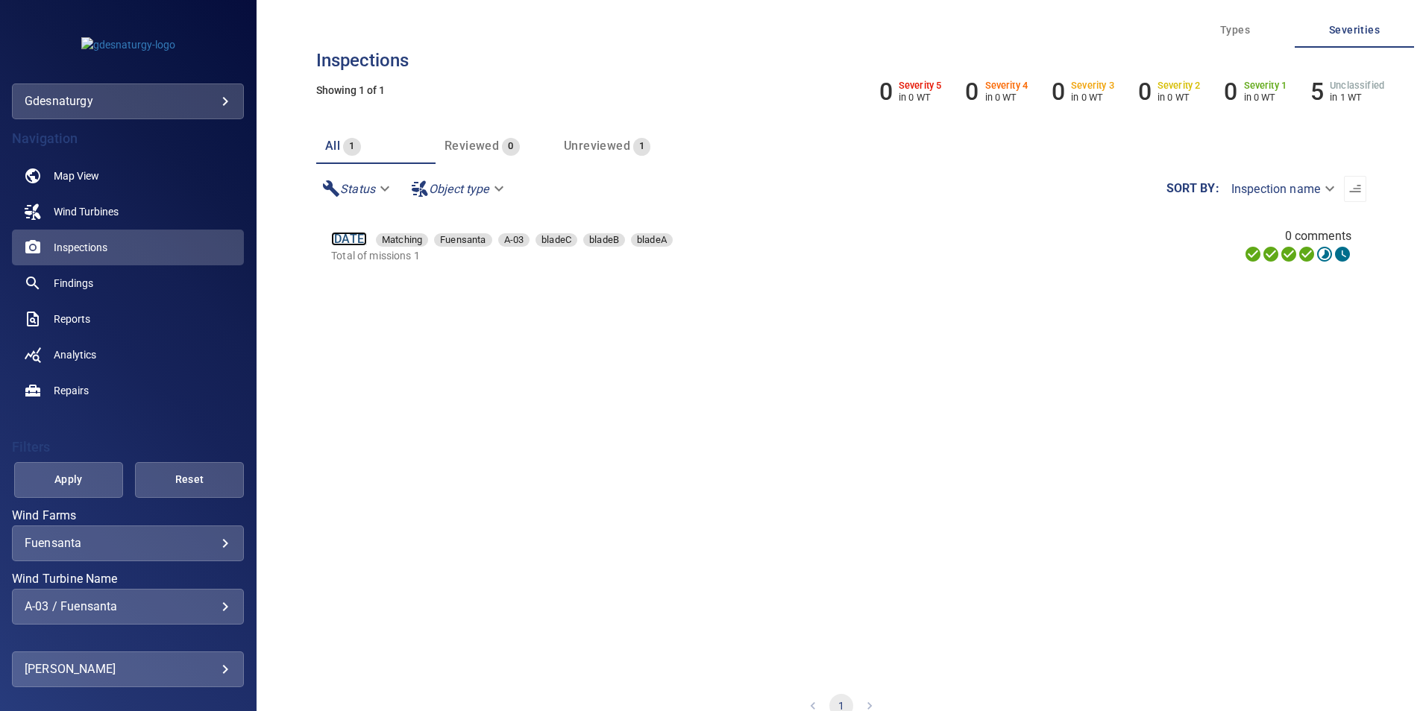
click at [367, 242] on link "13 Jul 2025" at bounding box center [349, 239] width 36 height 14
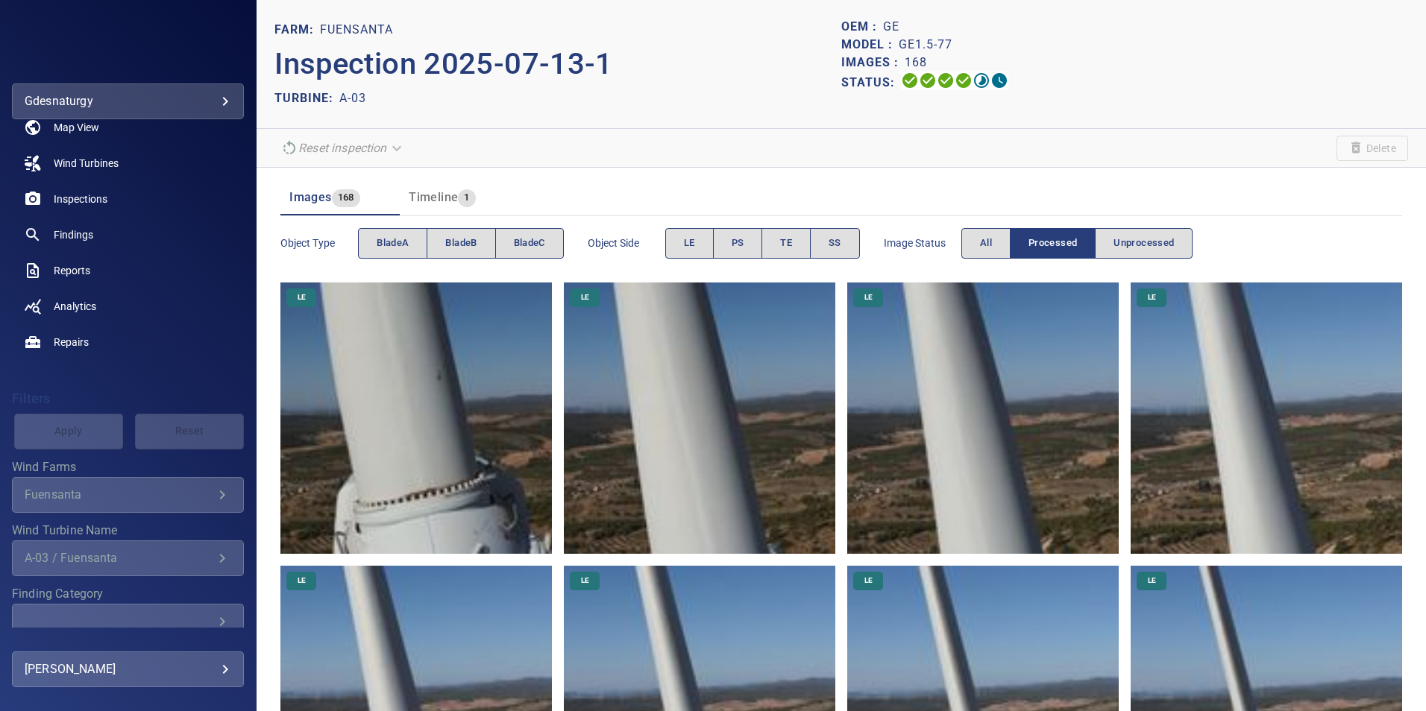
scroll to position [75, 0]
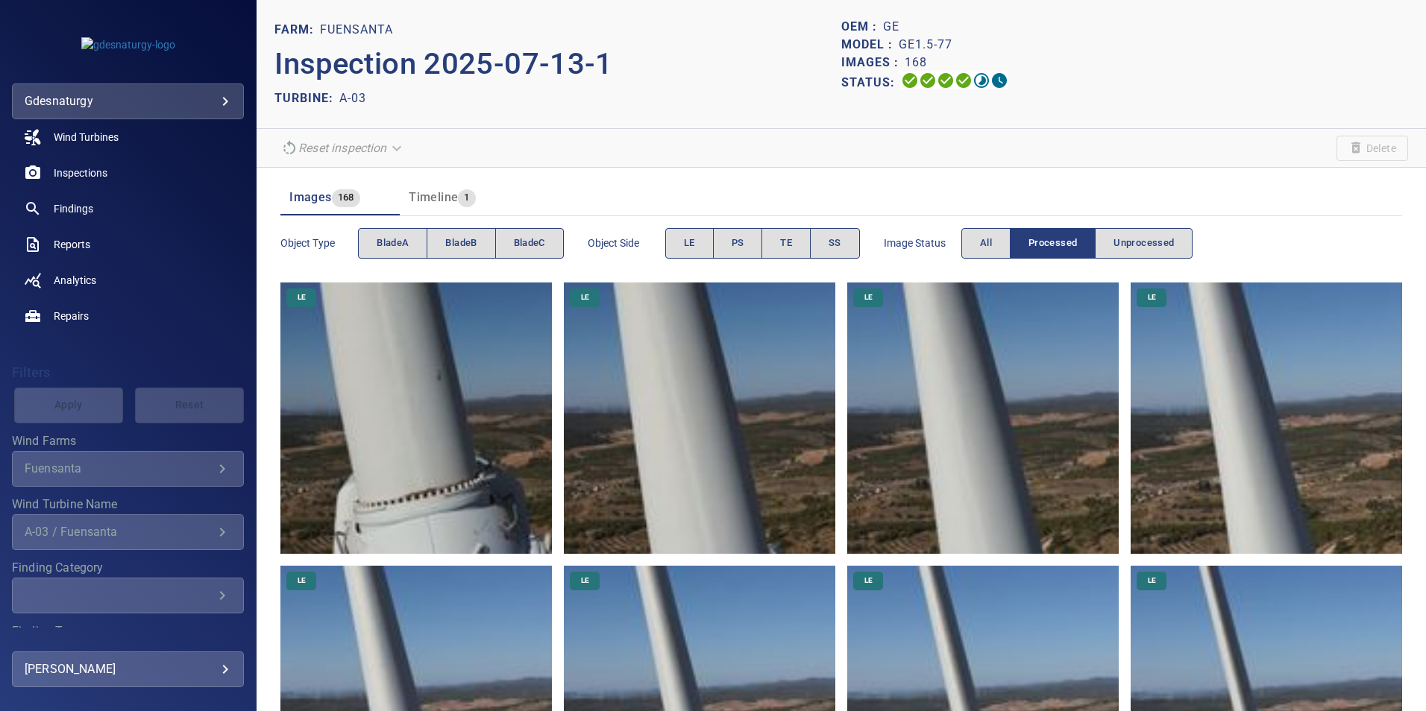
click at [493, 409] on img at bounding box center [415, 418] width 271 height 271
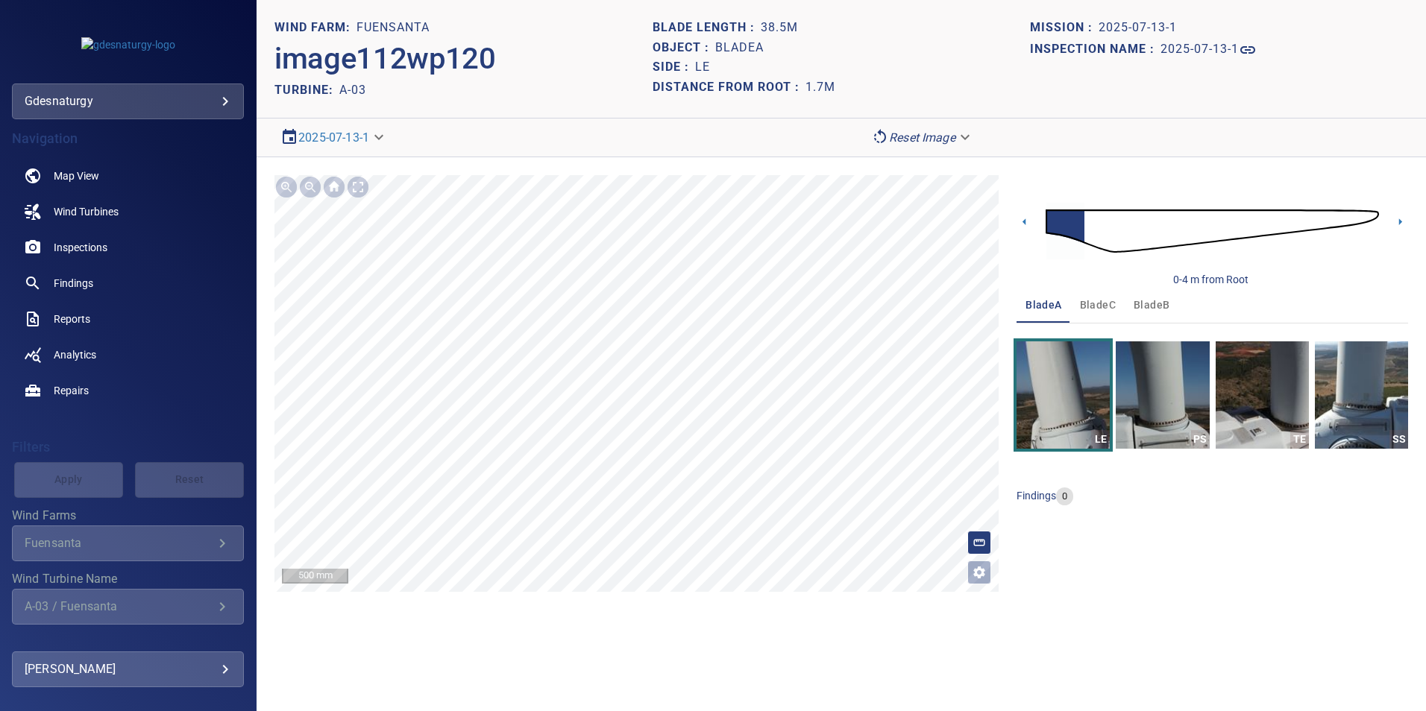
click at [937, 31] on div "Blade length : 38.5m" at bounding box center [842, 28] width 378 height 20
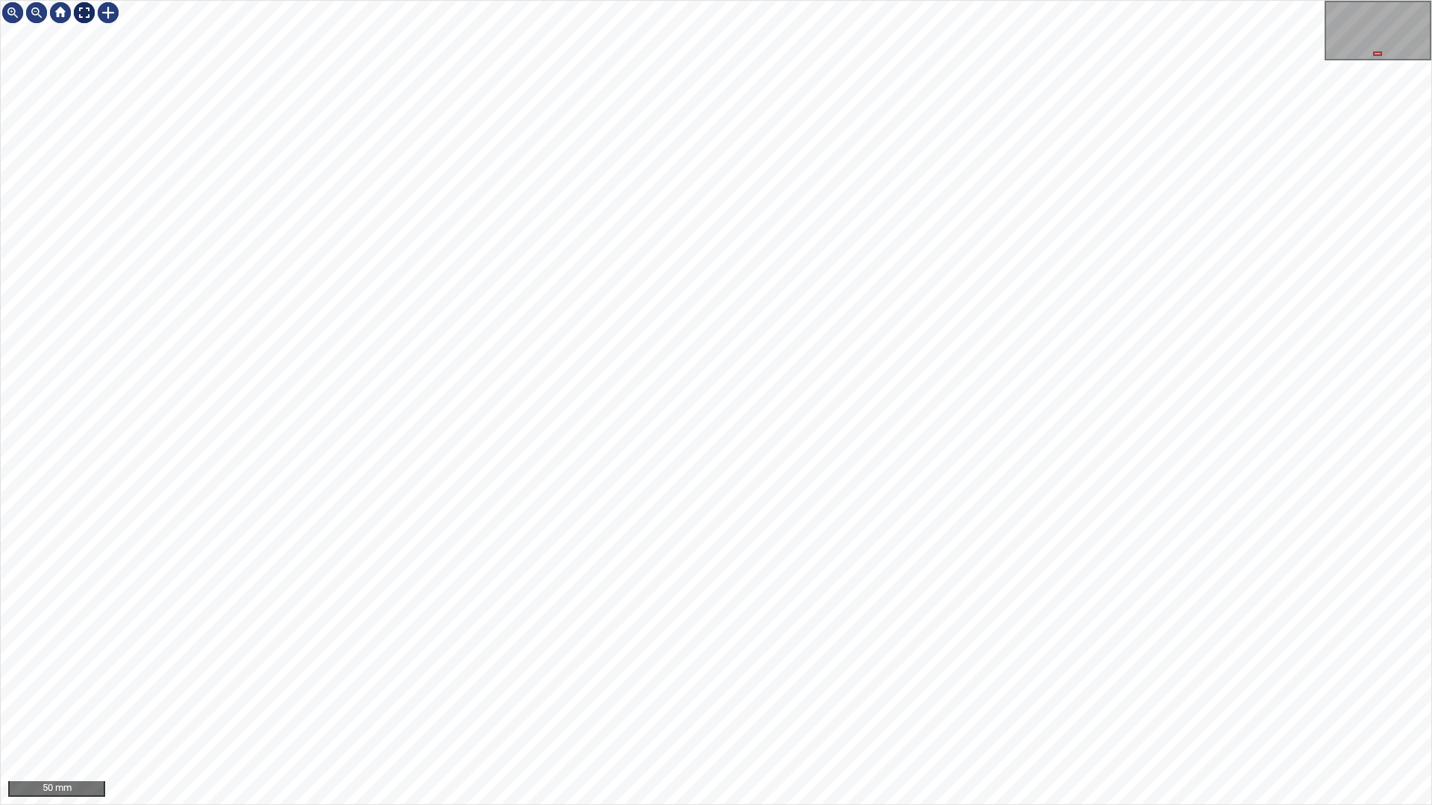
click at [79, 13] on div at bounding box center [84, 13] width 24 height 24
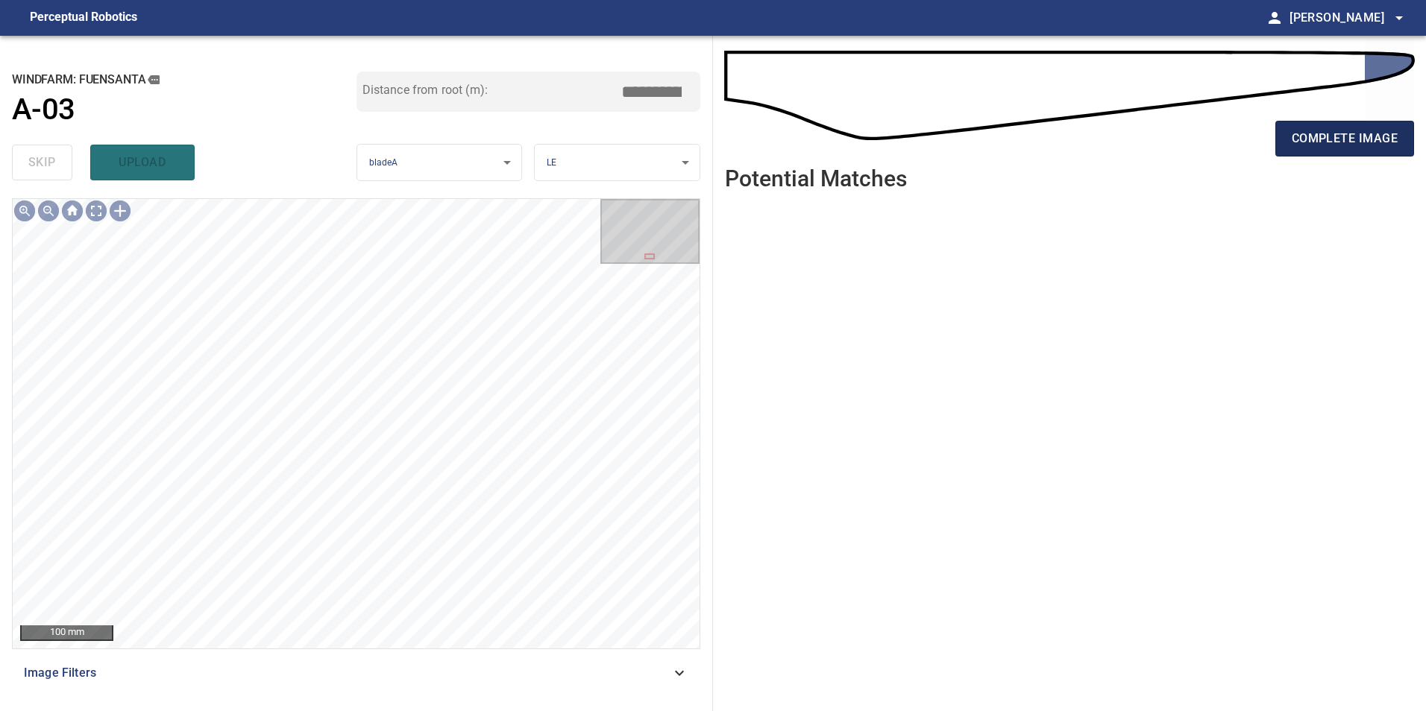
click at [1325, 145] on span "complete image" at bounding box center [1345, 138] width 106 height 21
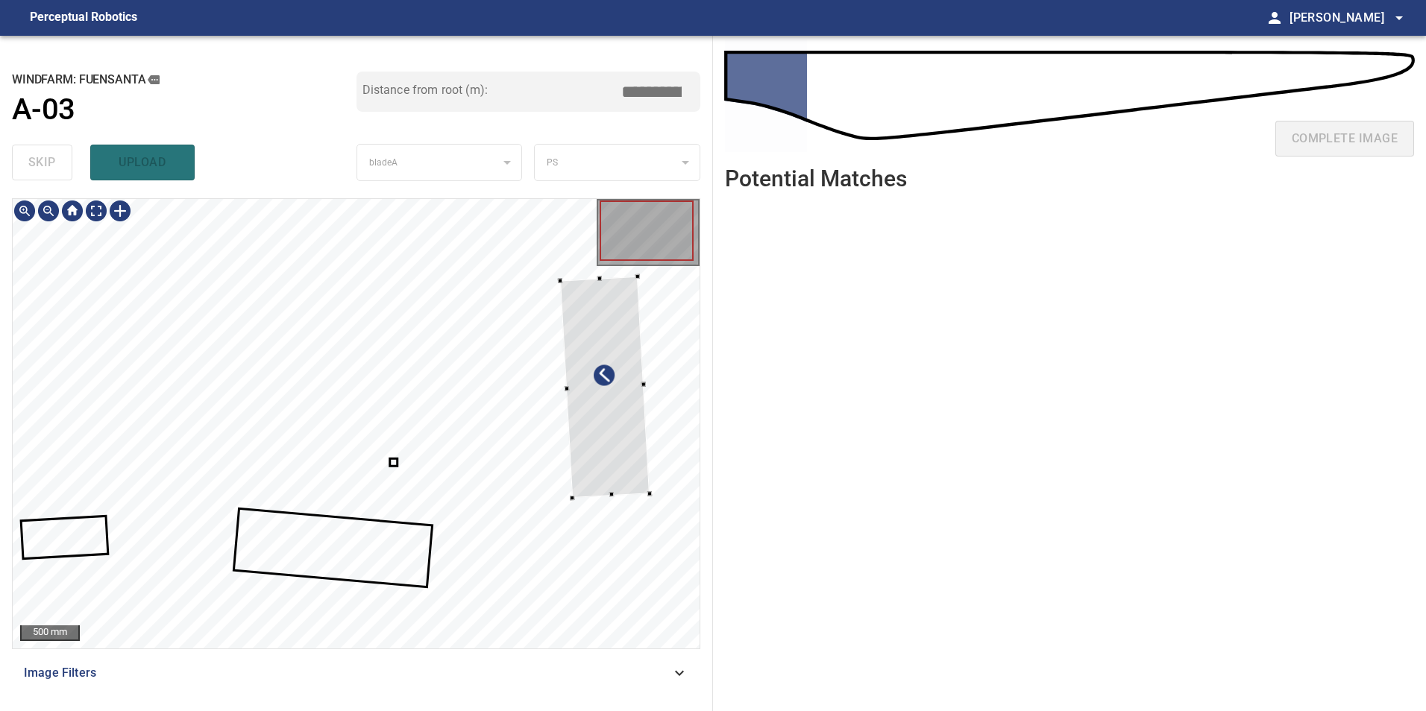
click at [680, 426] on div at bounding box center [356, 424] width 687 height 450
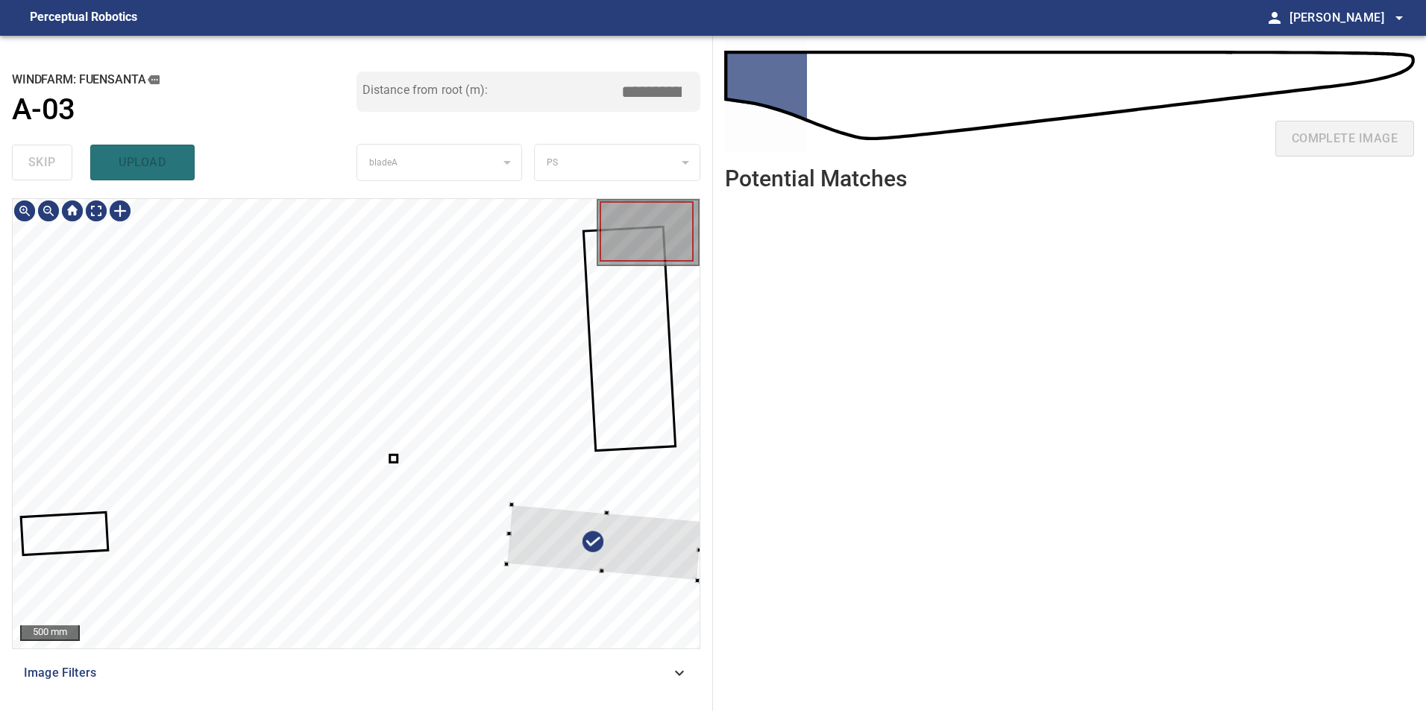
click at [709, 566] on div "**********" at bounding box center [356, 374] width 713 height 676
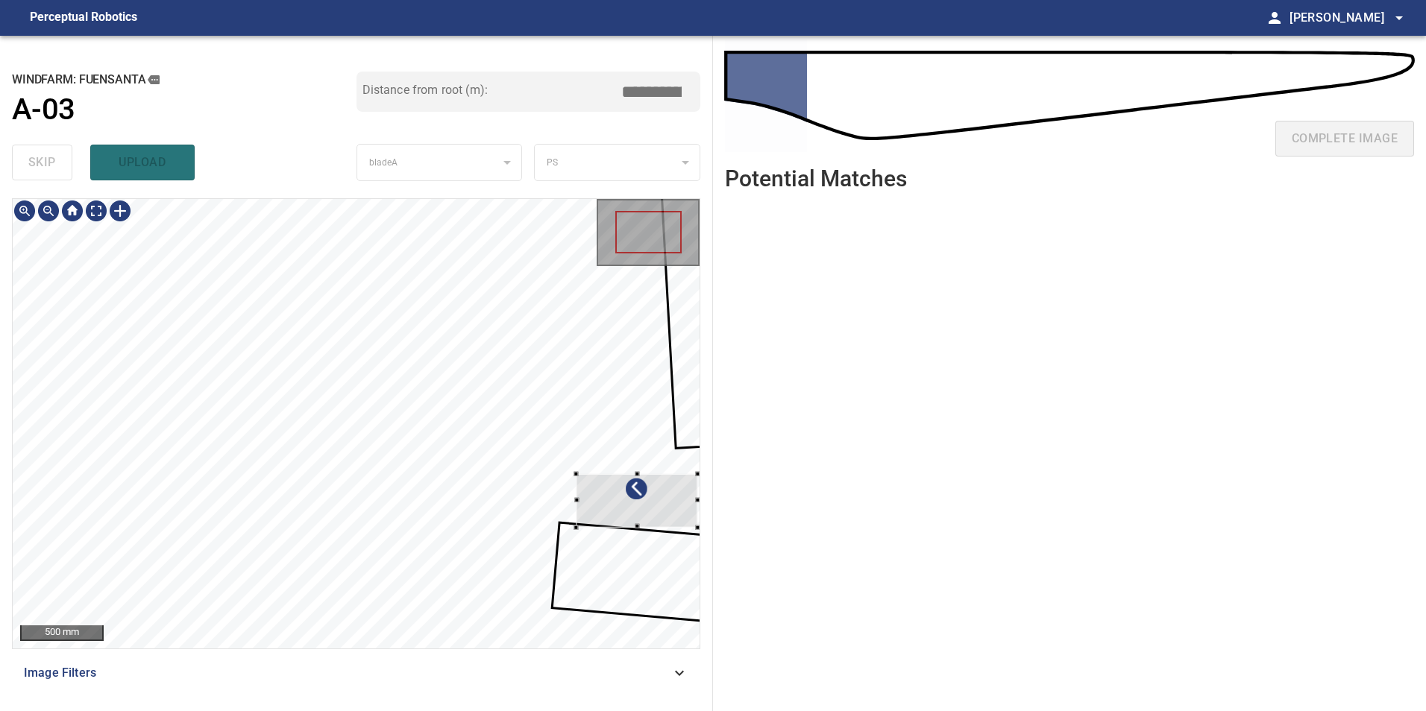
click at [703, 504] on div "**********" at bounding box center [356, 374] width 713 height 676
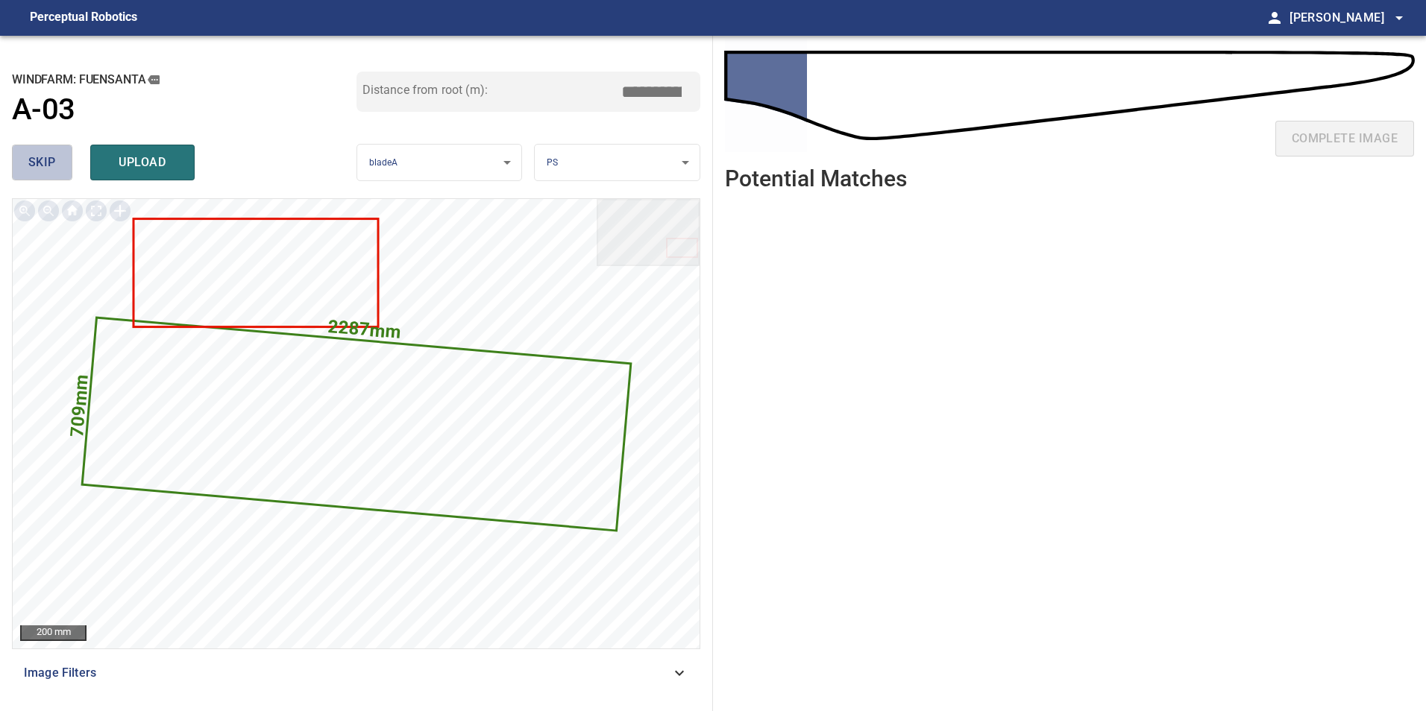
click at [54, 157] on span "skip" at bounding box center [42, 162] width 28 height 21
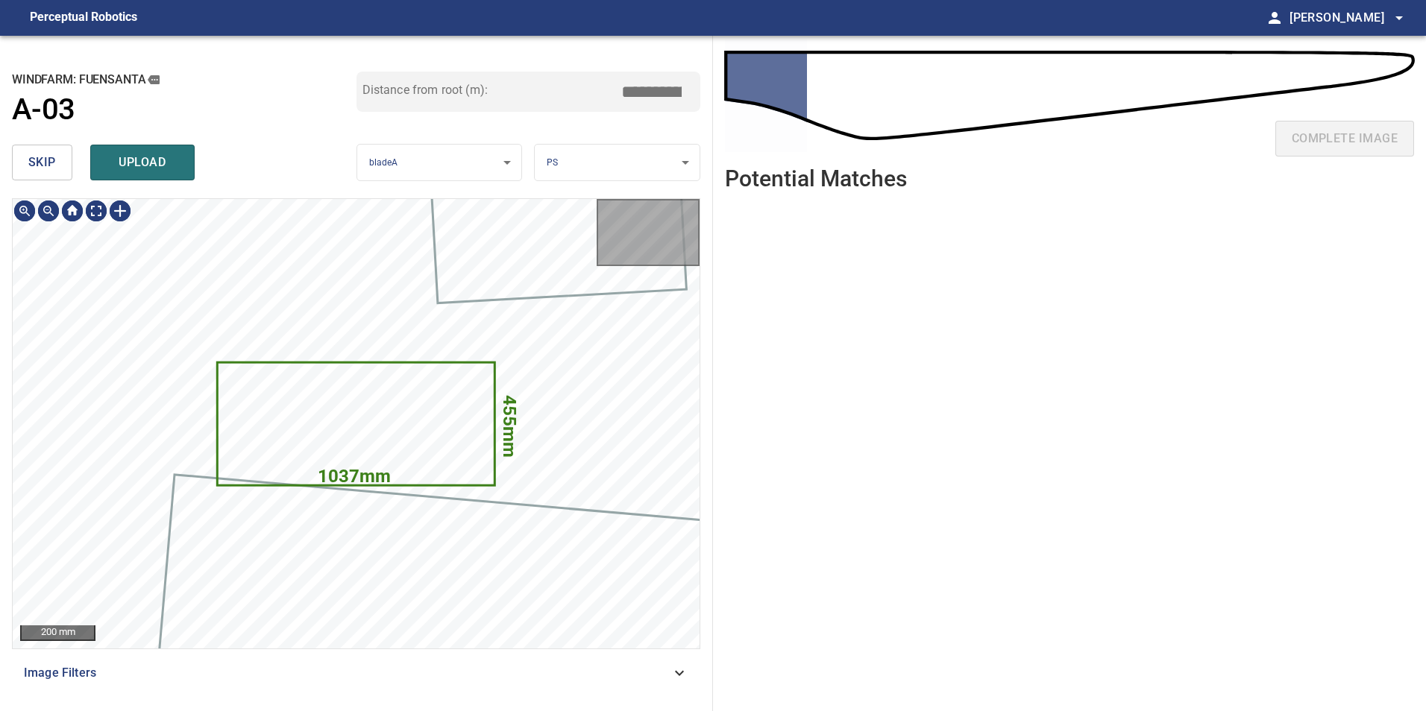
type input "****"
click at [54, 157] on span "skip" at bounding box center [42, 162] width 28 height 21
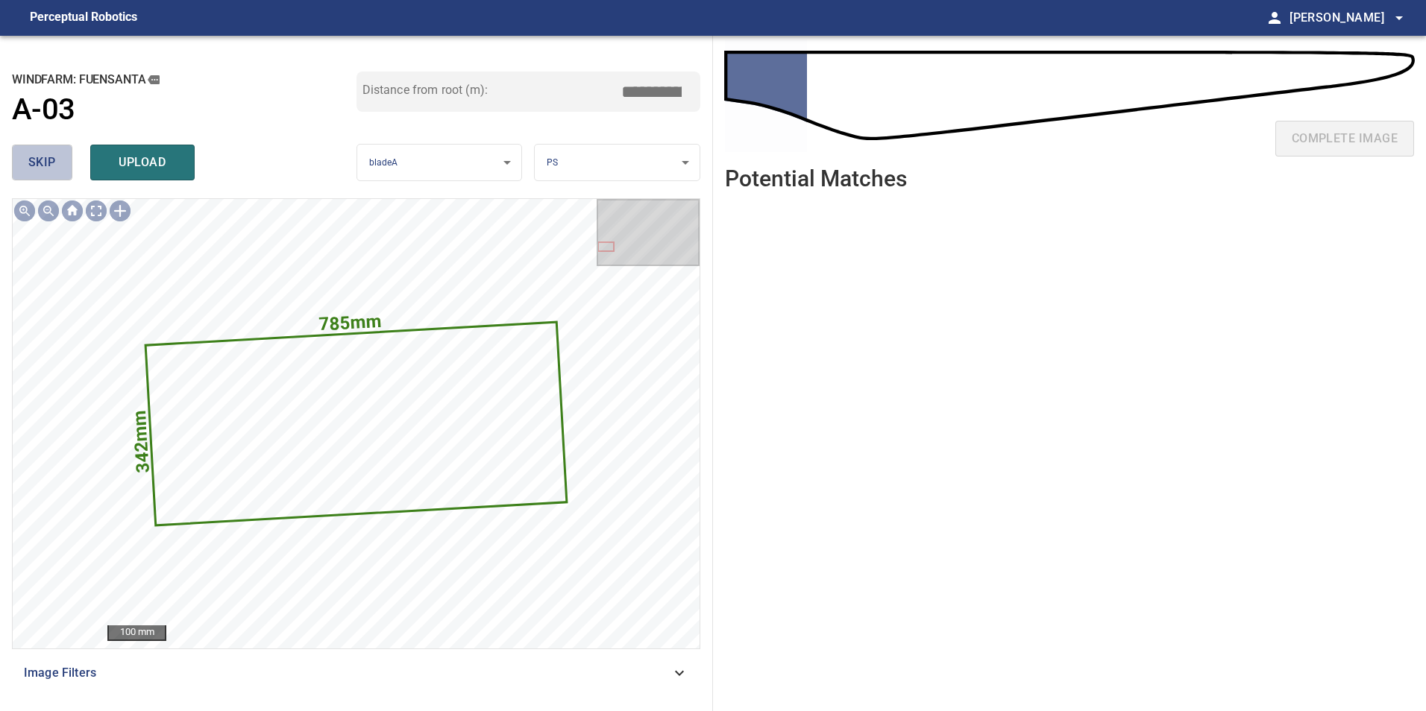
click at [54, 157] on span "skip" at bounding box center [42, 162] width 28 height 21
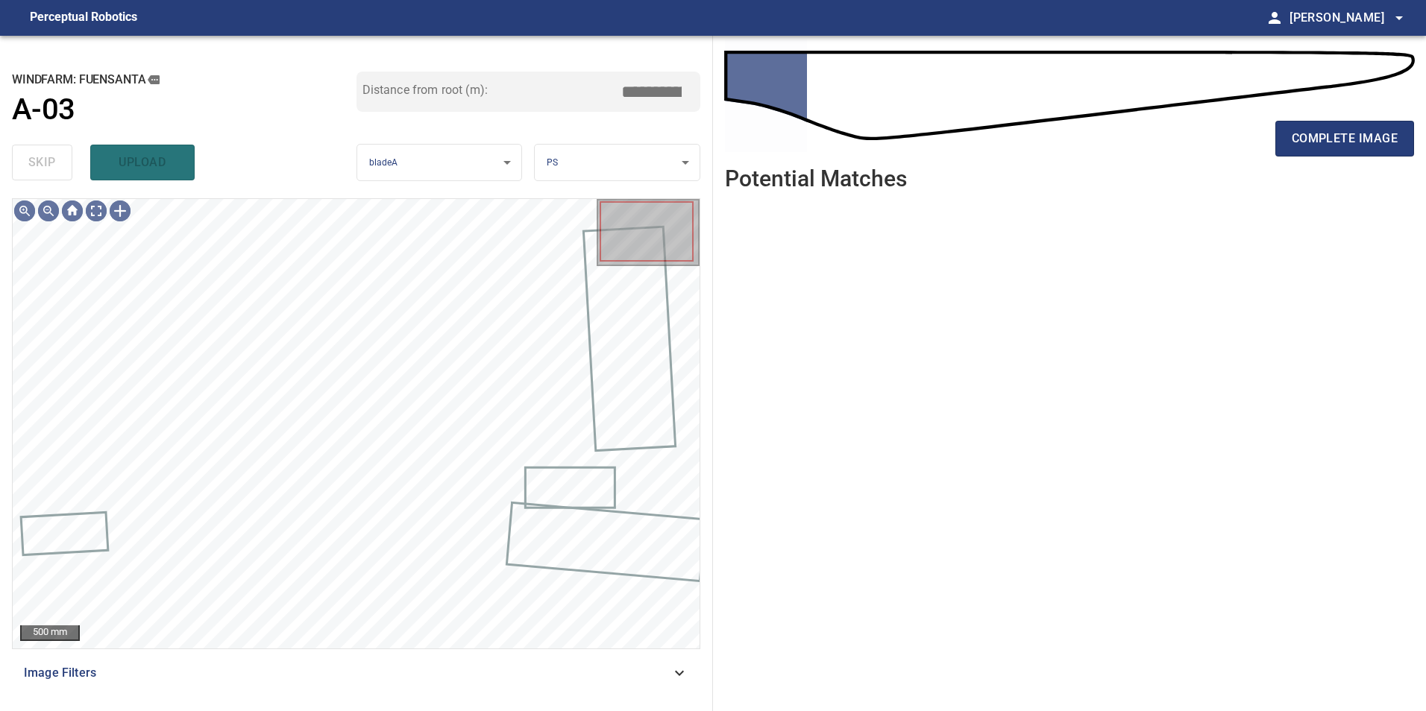
click at [54, 157] on div "skip upload" at bounding box center [184, 163] width 345 height 48
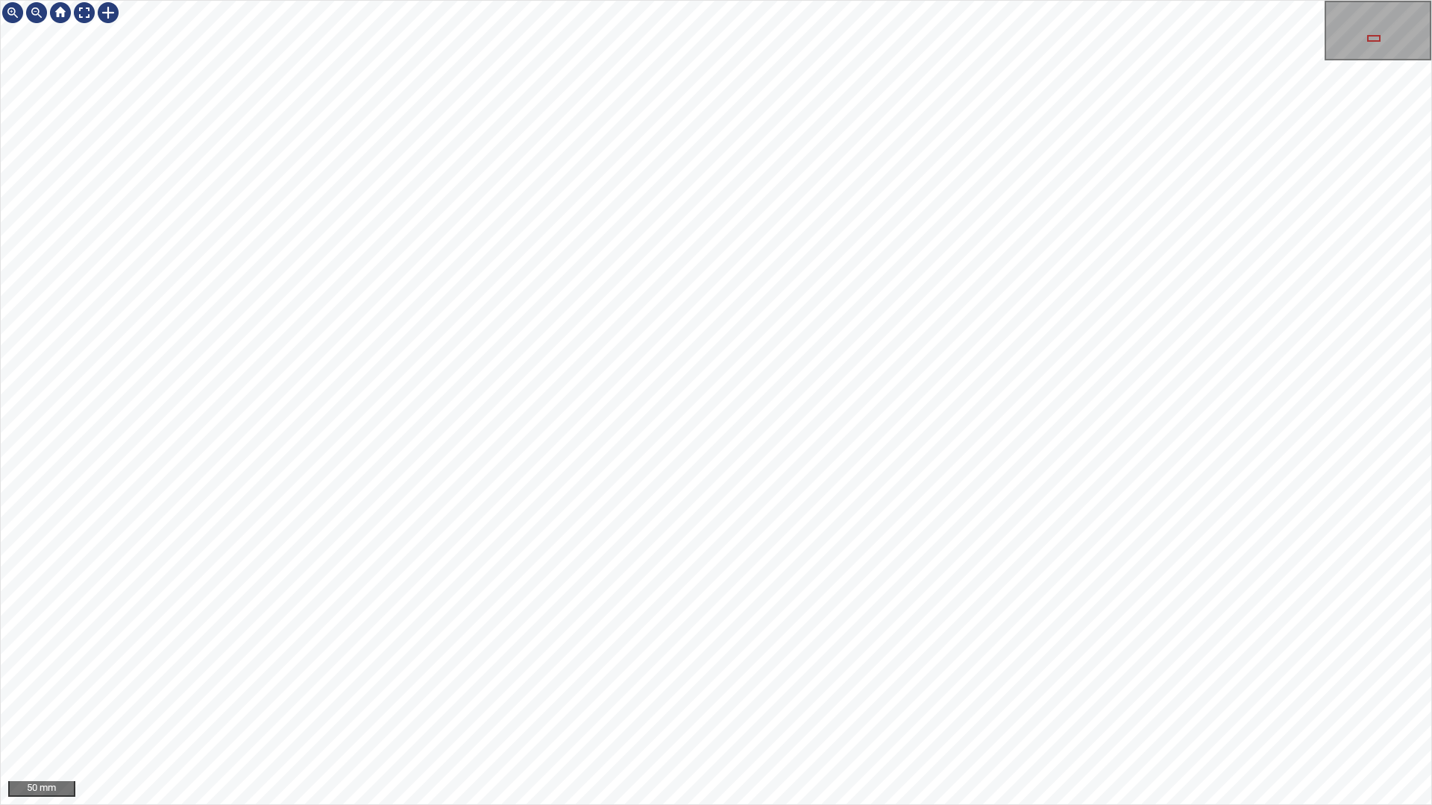
click at [702, 0] on div "50 mm" at bounding box center [716, 402] width 1432 height 805
click at [81, 8] on div at bounding box center [84, 13] width 24 height 24
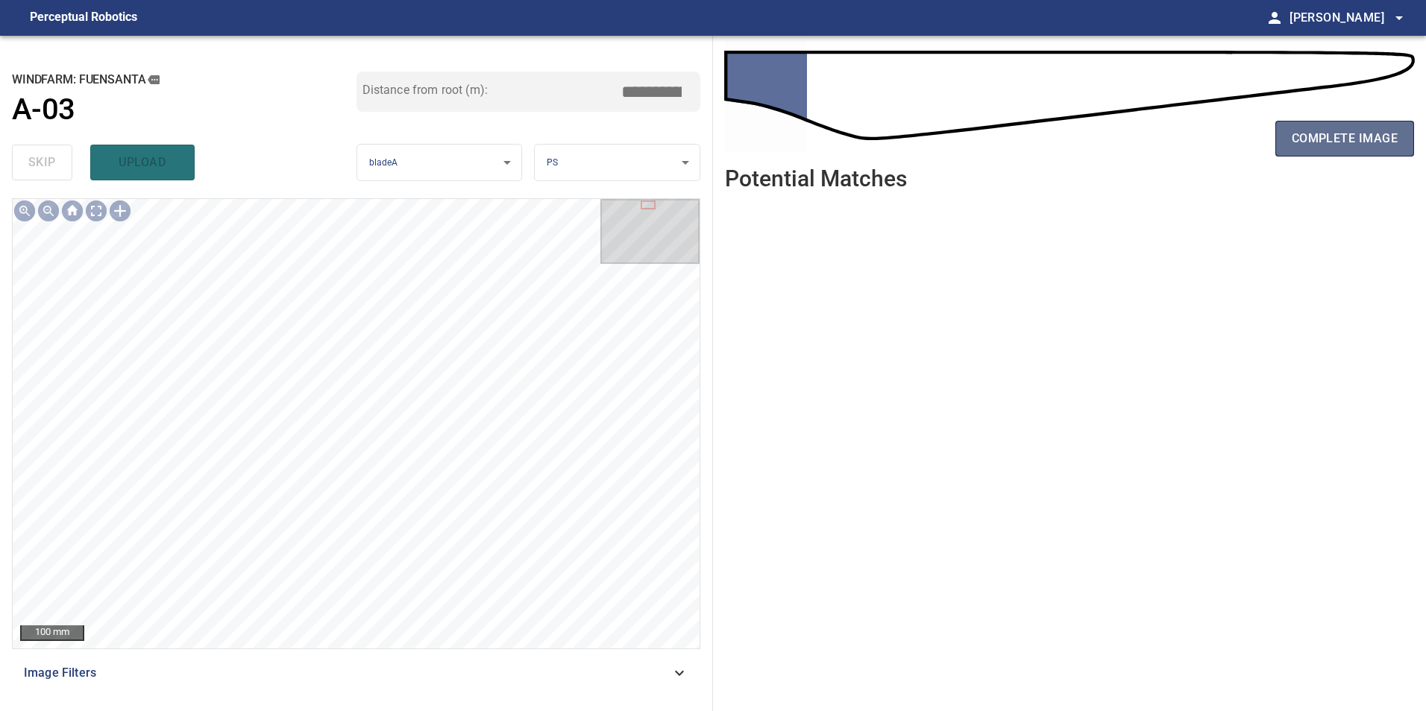
drag, startPoint x: 1312, startPoint y: 139, endPoint x: 1299, endPoint y: 143, distance: 13.2
click at [1312, 139] on span "complete image" at bounding box center [1345, 138] width 106 height 21
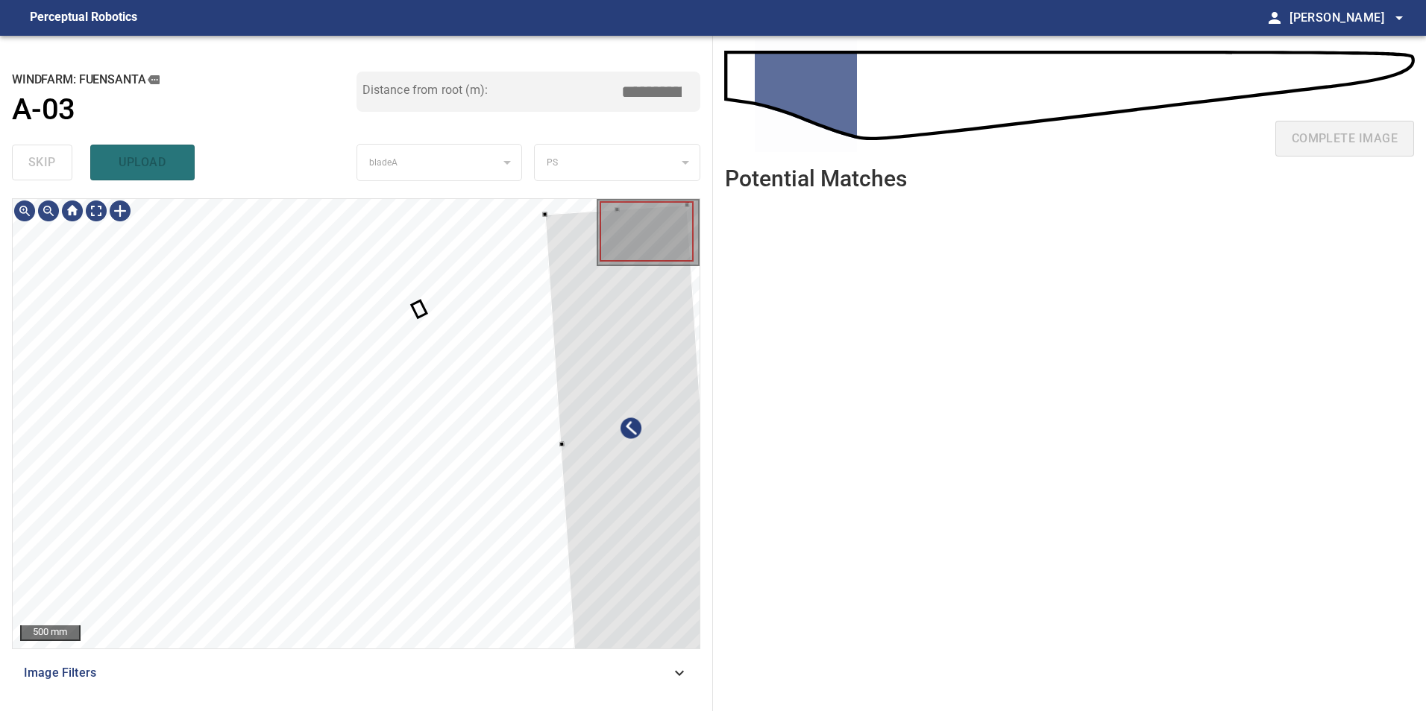
click at [725, 528] on div "**********" at bounding box center [713, 374] width 1426 height 676
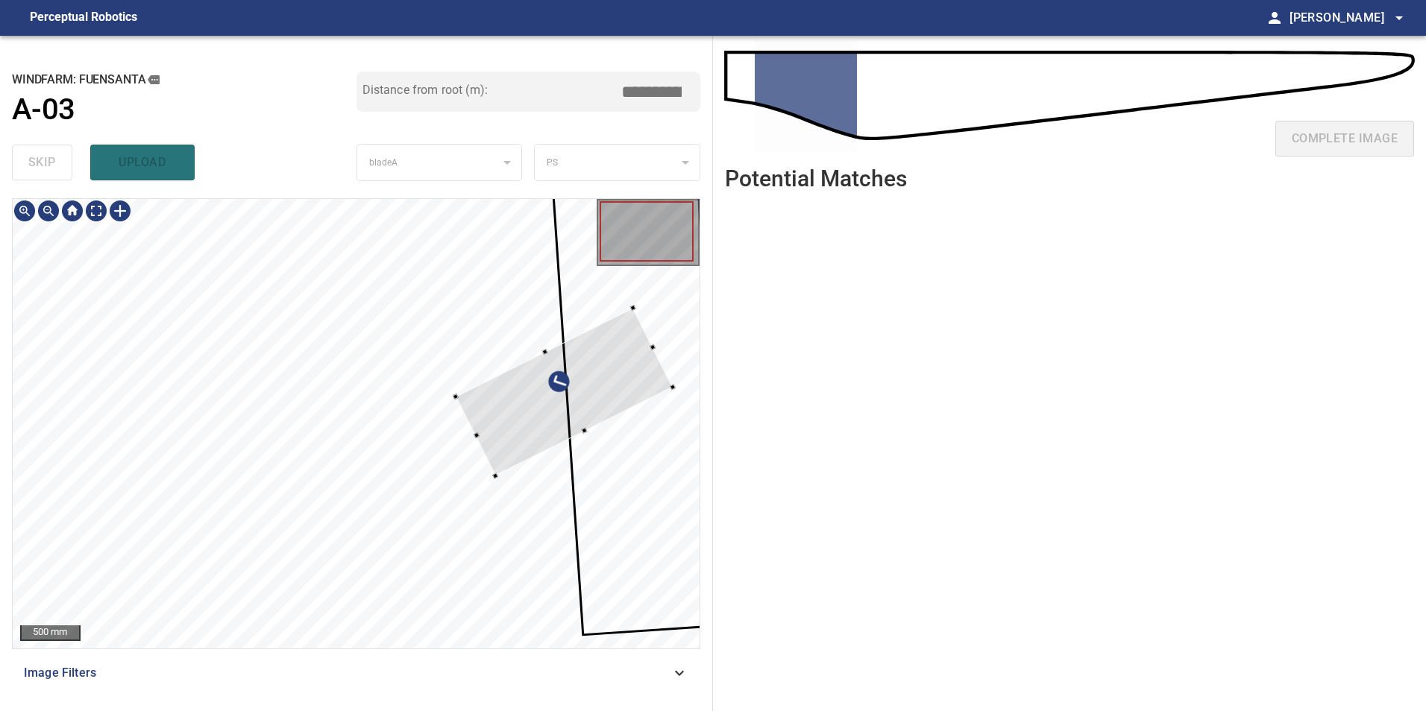
click at [587, 436] on div at bounding box center [564, 392] width 217 height 169
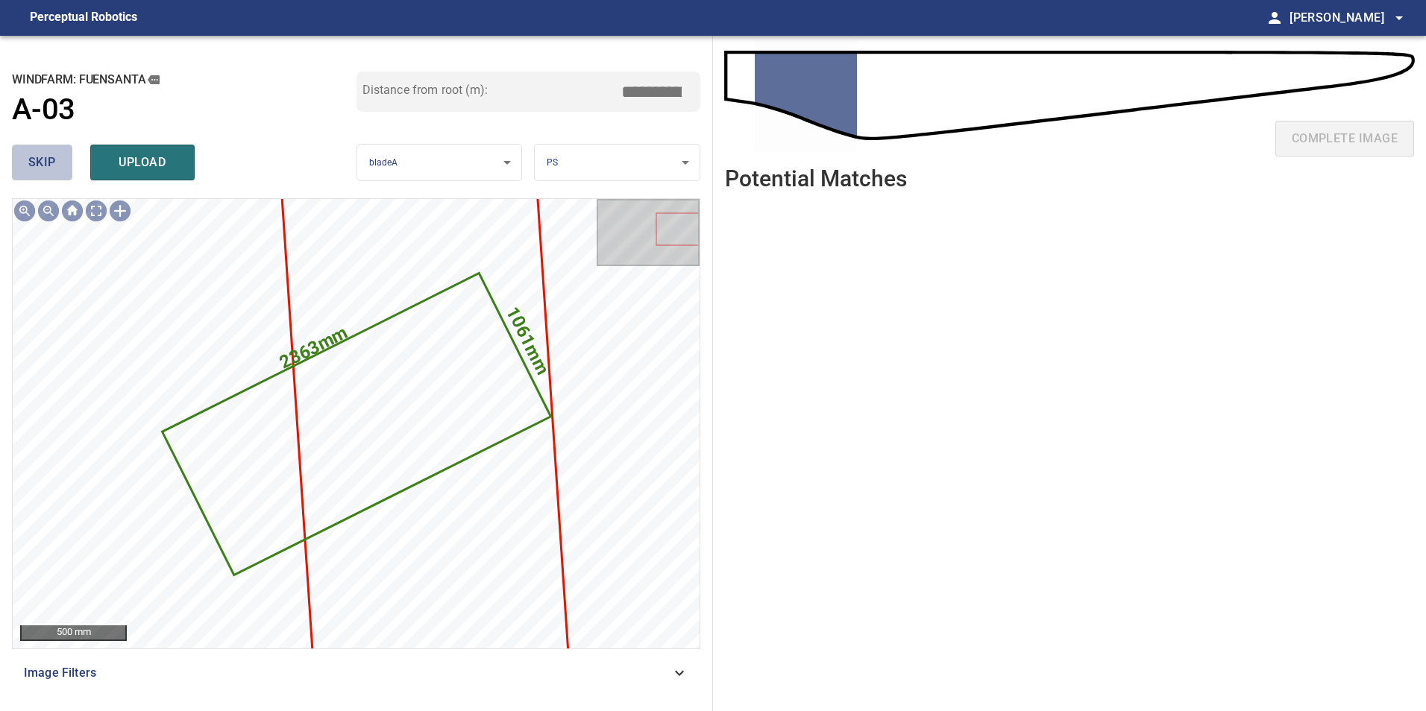
click at [60, 166] on button "skip" at bounding box center [42, 163] width 60 height 36
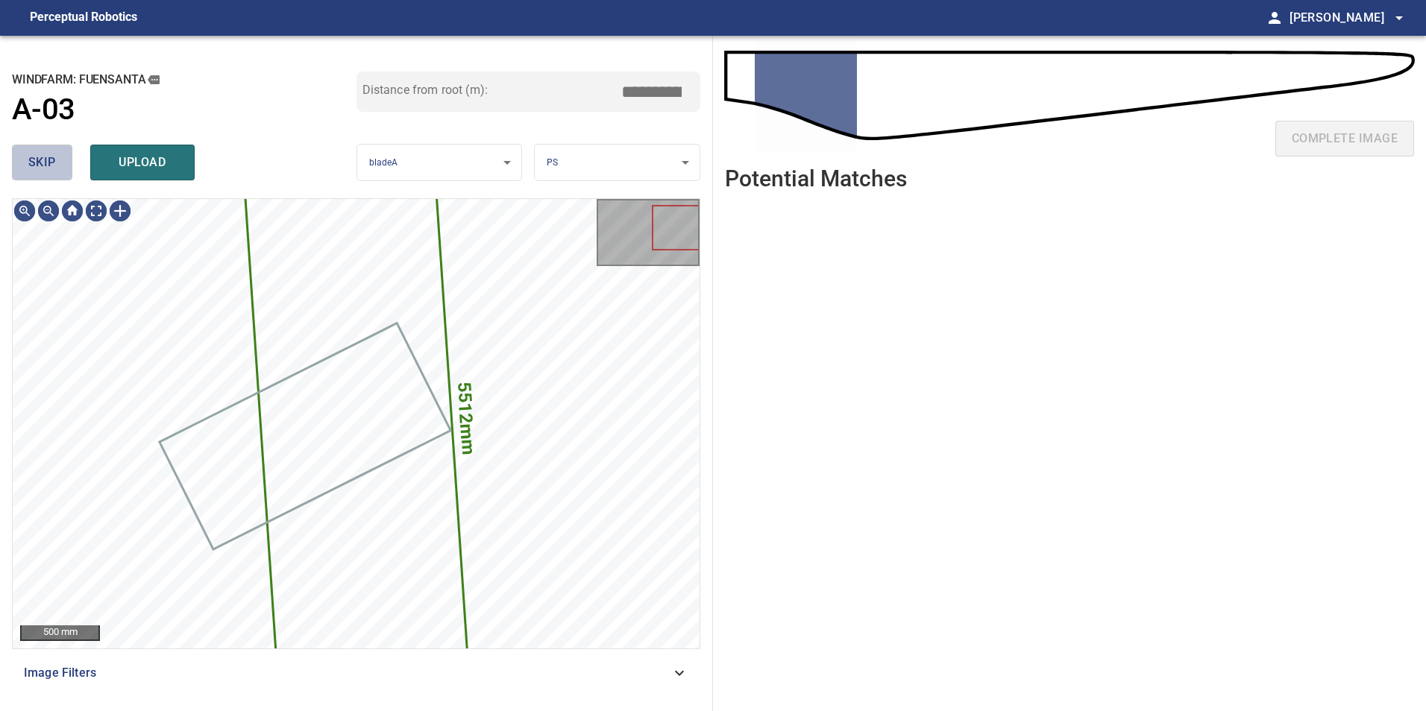
click at [60, 166] on button "skip" at bounding box center [42, 163] width 60 height 36
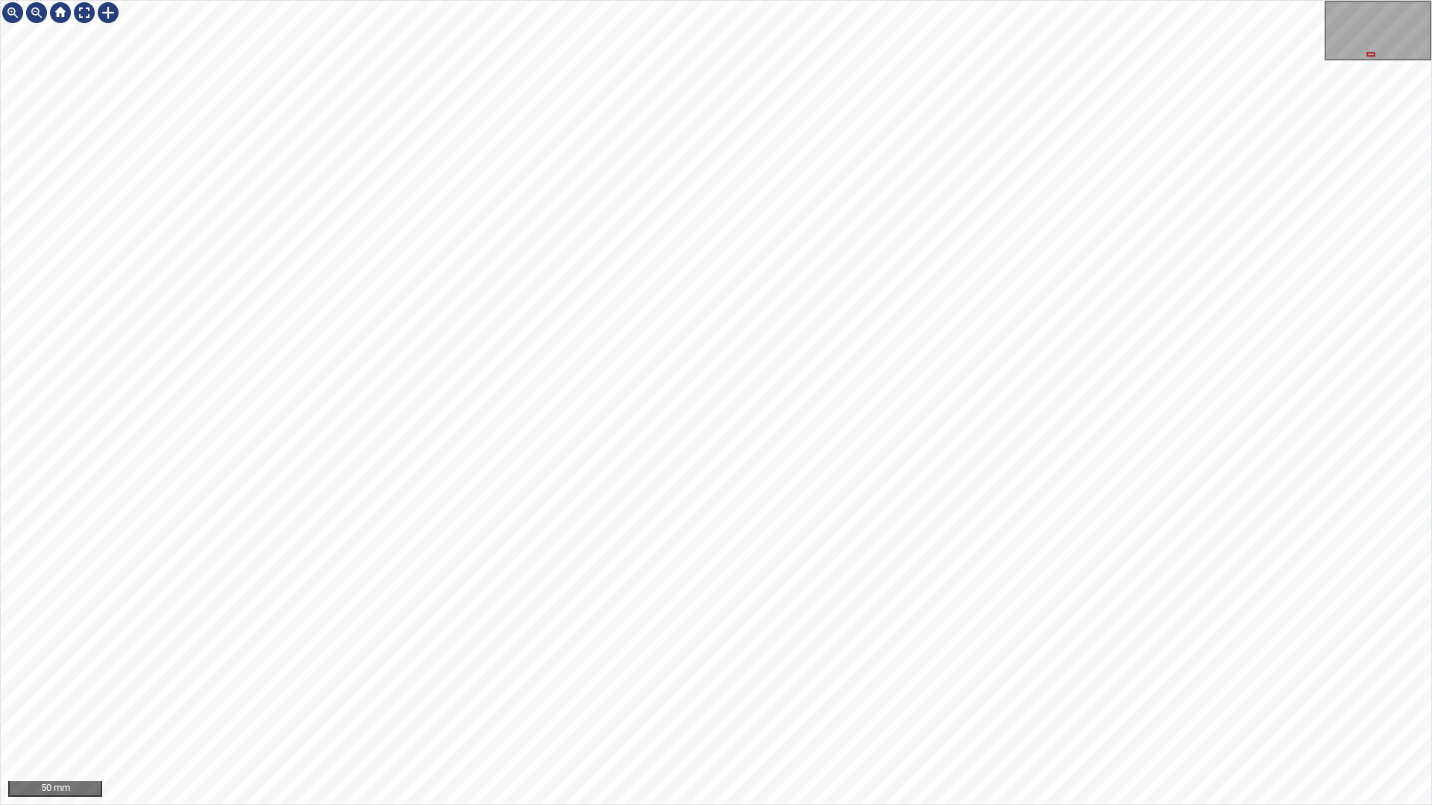
click at [656, 0] on div "50 mm" at bounding box center [716, 402] width 1432 height 805
click at [758, 805] on div "50 mm" at bounding box center [716, 402] width 1432 height 805
click at [574, 805] on div "50 mm" at bounding box center [716, 402] width 1432 height 805
click at [594, 805] on div "50 mm" at bounding box center [716, 402] width 1432 height 805
click at [84, 16] on div at bounding box center [84, 13] width 24 height 24
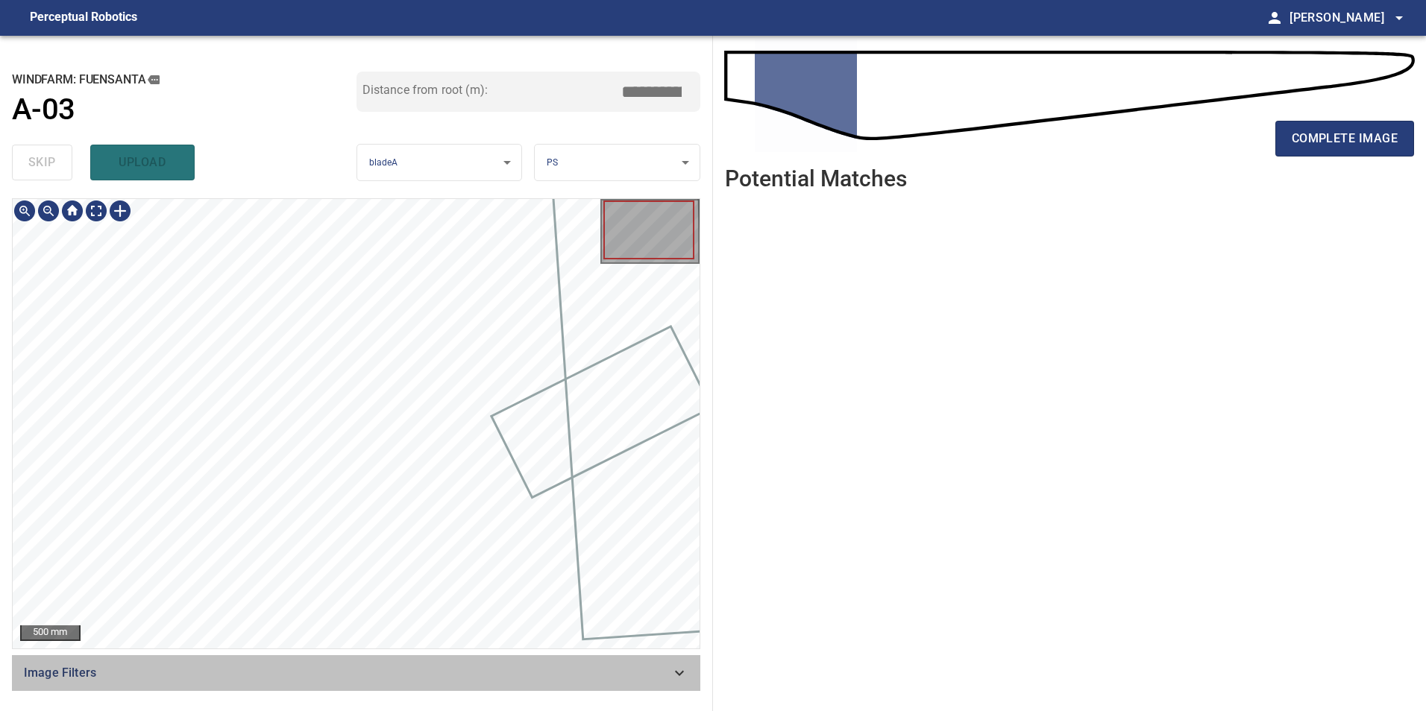
click at [565, 688] on div "Image Filters" at bounding box center [356, 673] width 688 height 36
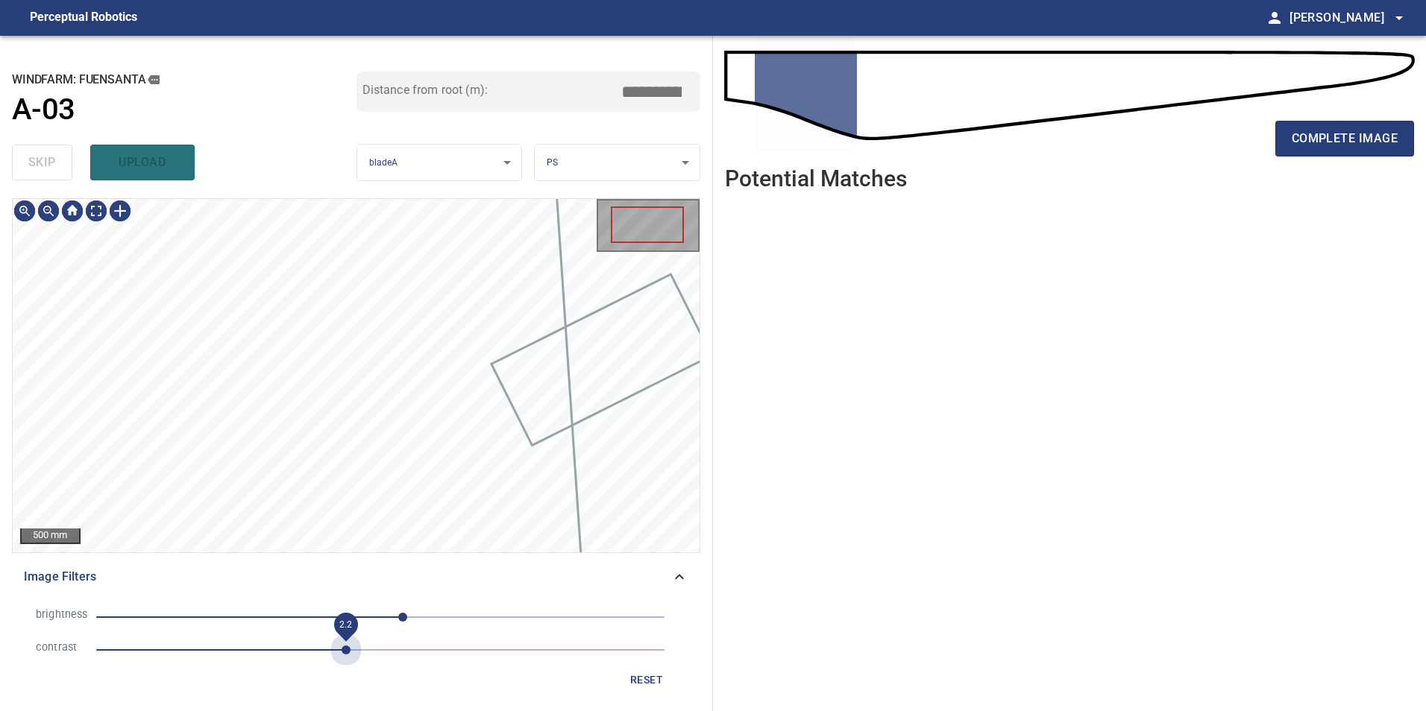
click at [345, 655] on span "2.2" at bounding box center [380, 650] width 568 height 21
click at [292, 617] on span "20" at bounding box center [380, 617] width 568 height 21
click at [242, 609] on span "-80" at bounding box center [380, 617] width 568 height 21
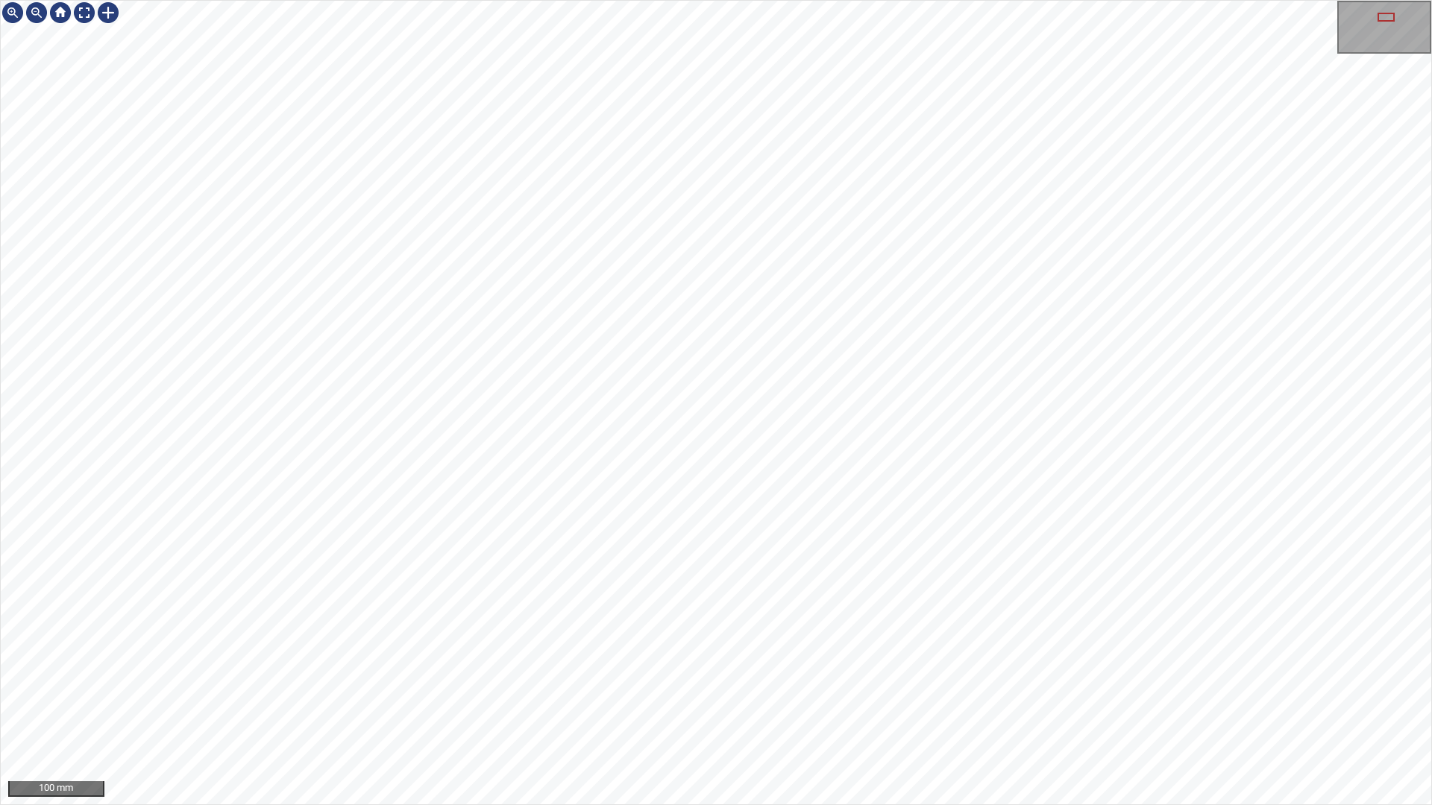
click at [1068, 805] on div "100 mm" at bounding box center [716, 402] width 1432 height 805
click at [1164, 805] on div "100 mm" at bounding box center [716, 402] width 1432 height 805
click at [87, 10] on div at bounding box center [84, 13] width 24 height 24
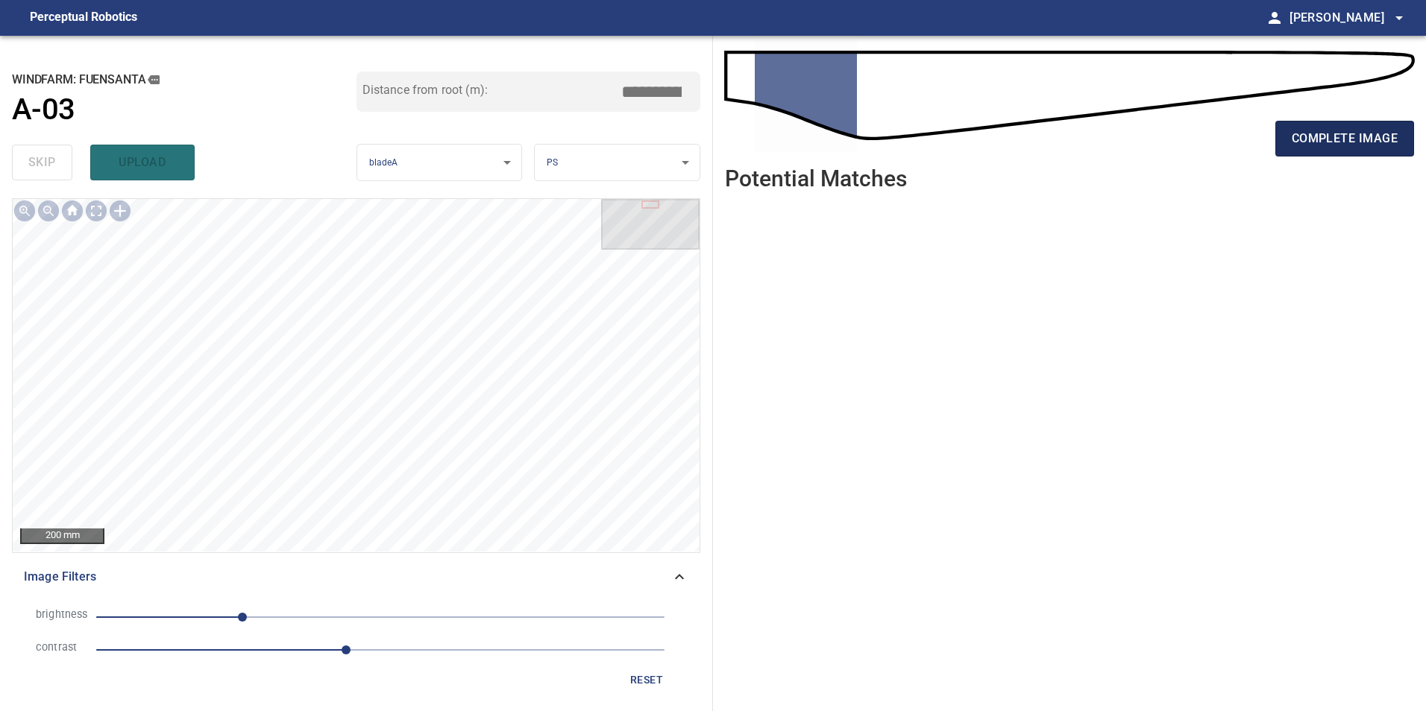
click at [1350, 148] on span "complete image" at bounding box center [1345, 138] width 106 height 21
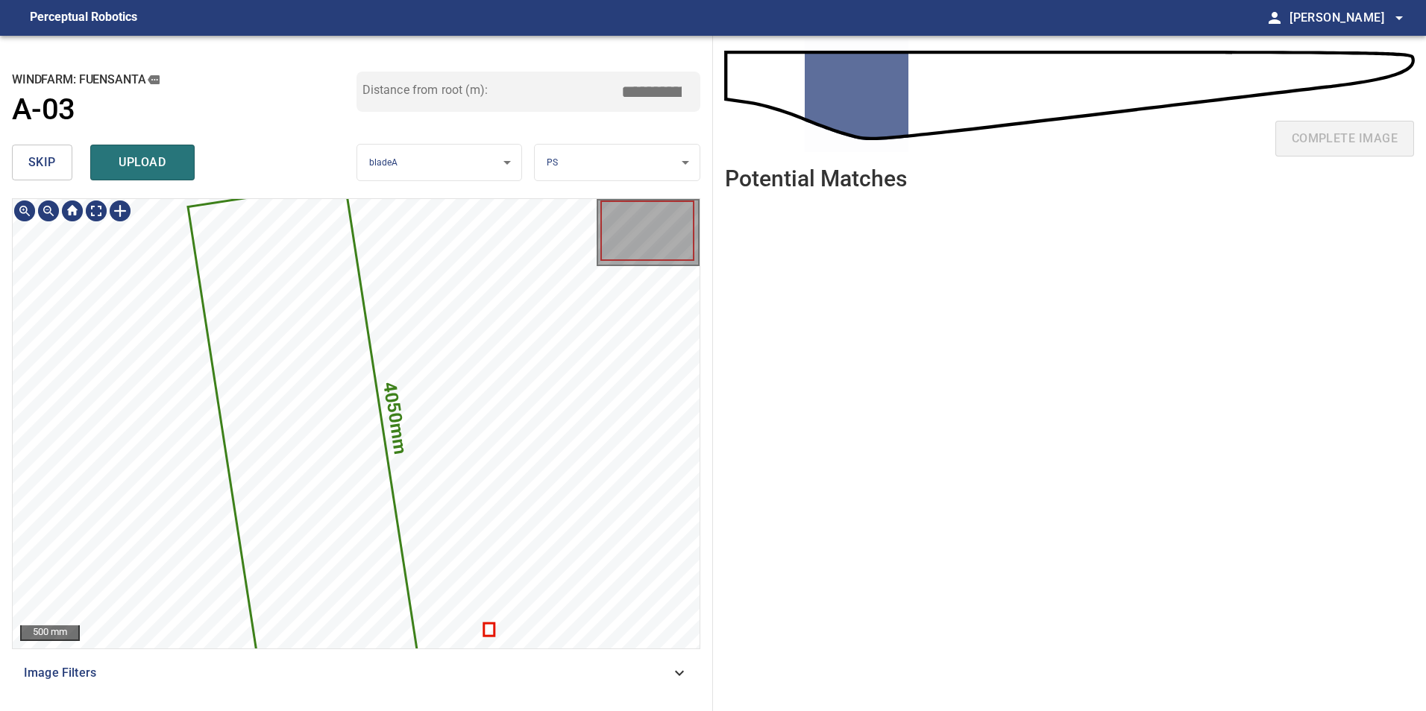
click at [24, 155] on button "skip" at bounding box center [42, 163] width 60 height 36
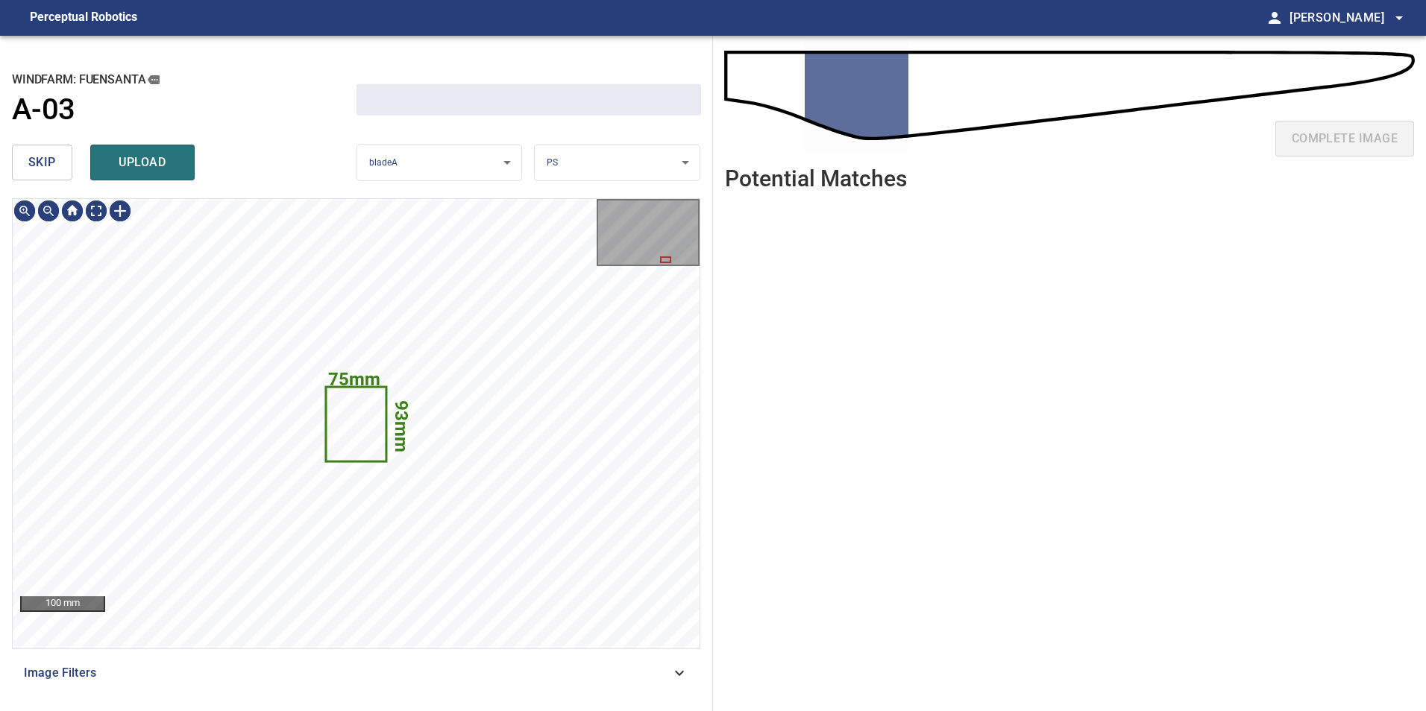
click at [24, 155] on button "skip" at bounding box center [42, 163] width 60 height 36
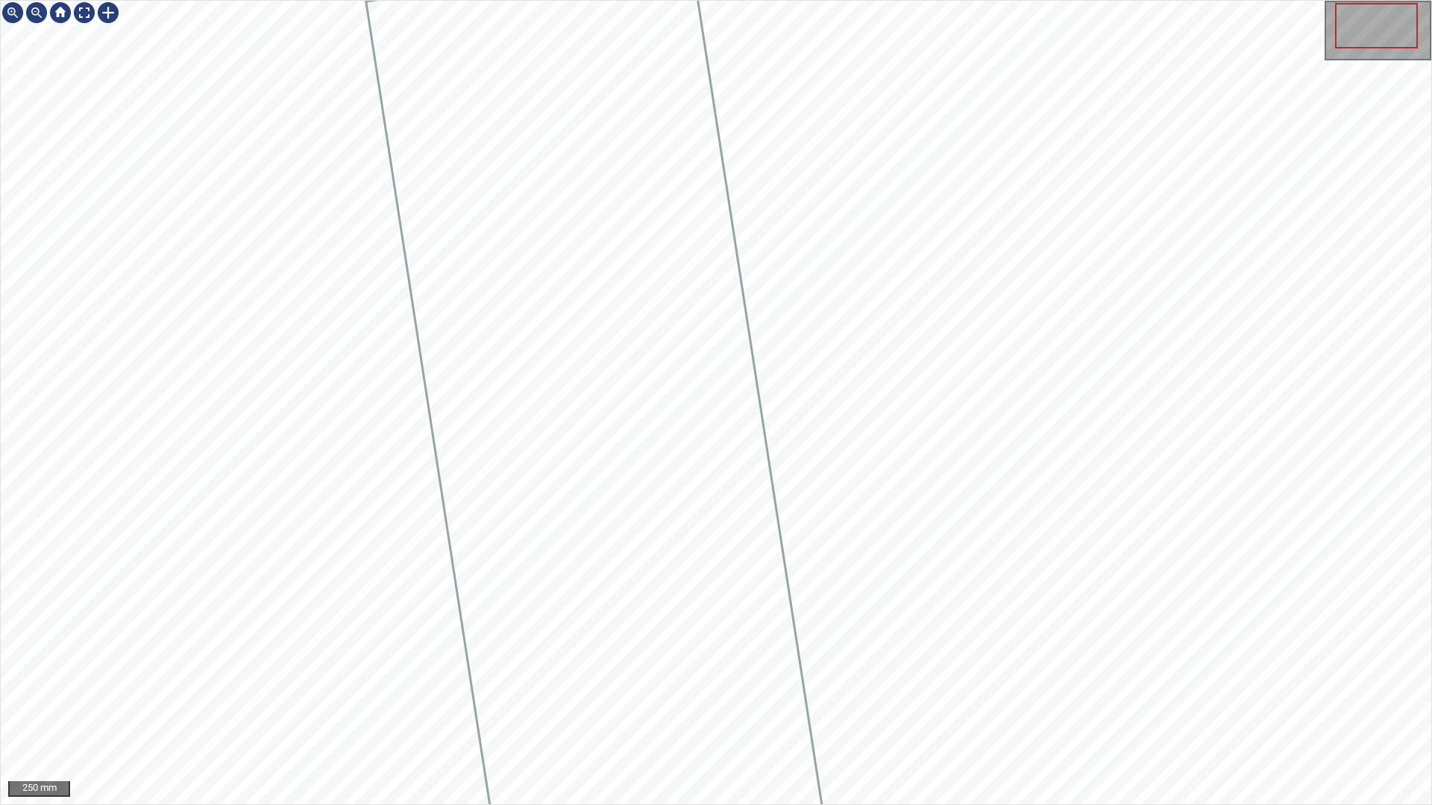
click at [602, 170] on div at bounding box center [716, 403] width 1430 height 804
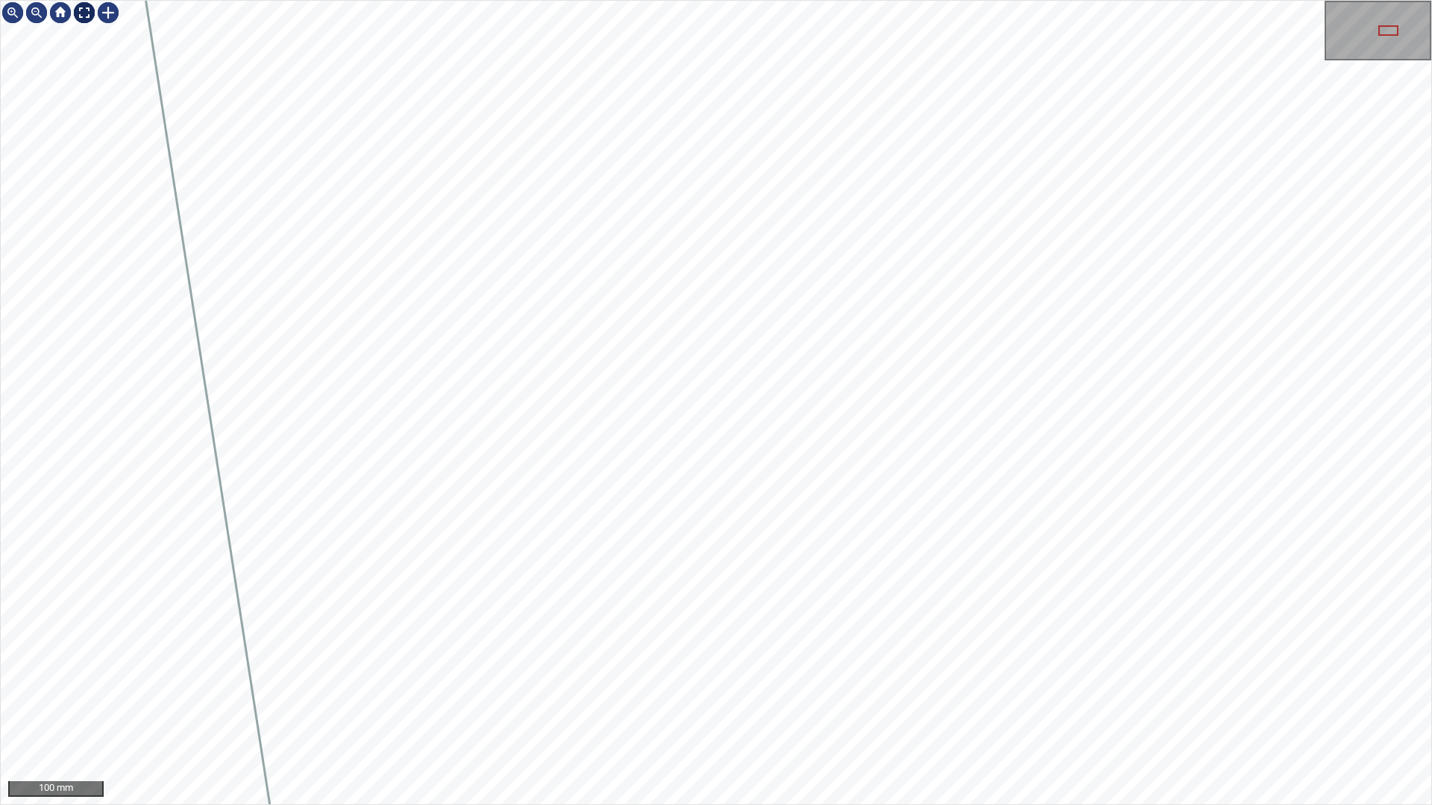
click at [77, 5] on div at bounding box center [84, 13] width 24 height 24
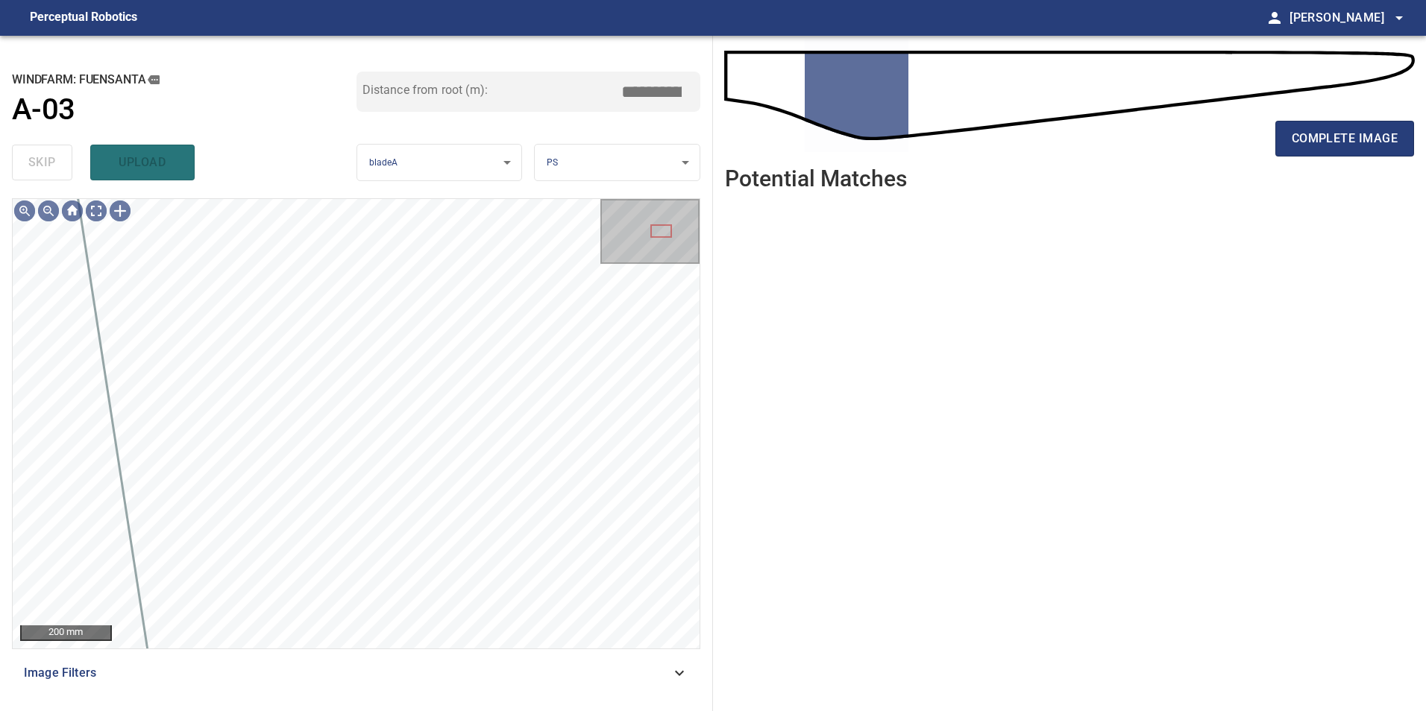
click at [656, 675] on span "Image Filters" at bounding box center [347, 673] width 647 height 18
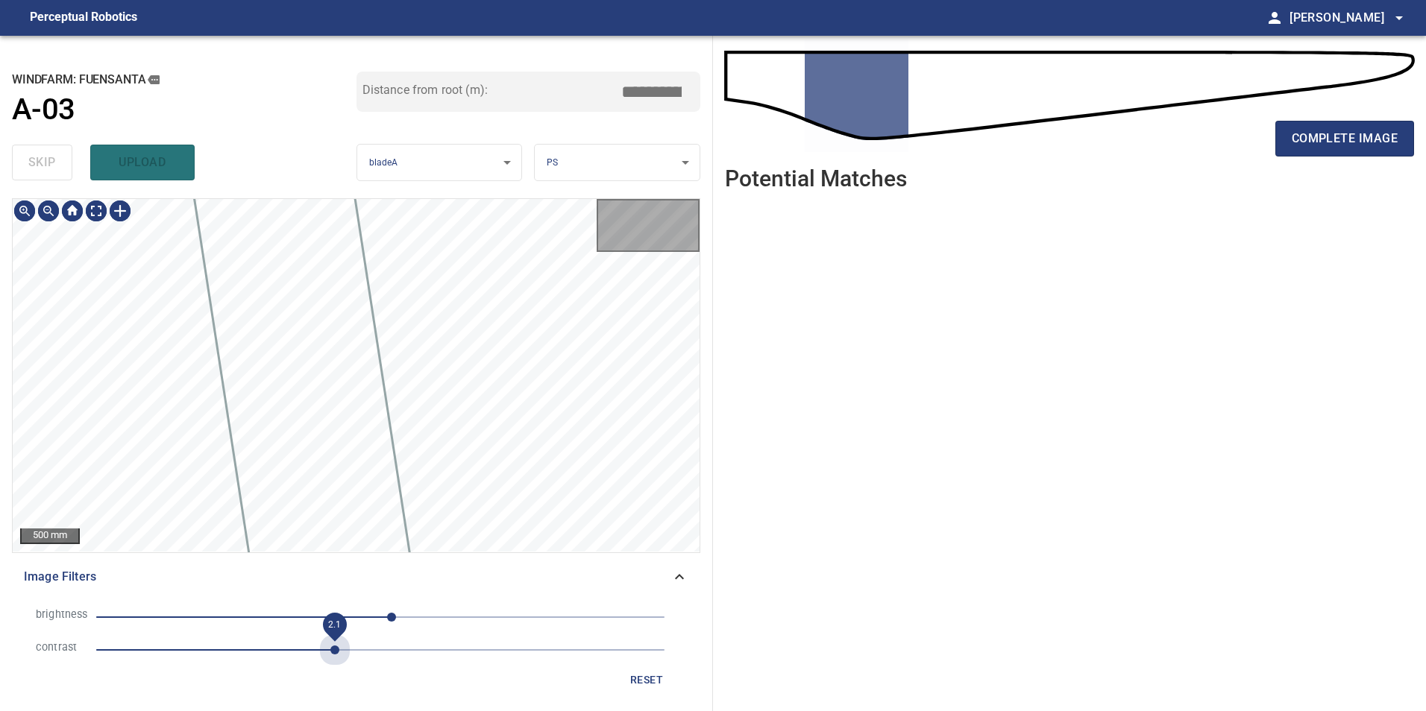
click at [334, 648] on span "2.1" at bounding box center [380, 650] width 568 height 21
click at [290, 622] on span "10" at bounding box center [380, 617] width 568 height 21
click at [286, 615] on span "-81" at bounding box center [290, 617] width 9 height 9
click at [240, 619] on span "-85" at bounding box center [380, 617] width 568 height 21
click at [264, 617] on span "-126" at bounding box center [380, 617] width 568 height 21
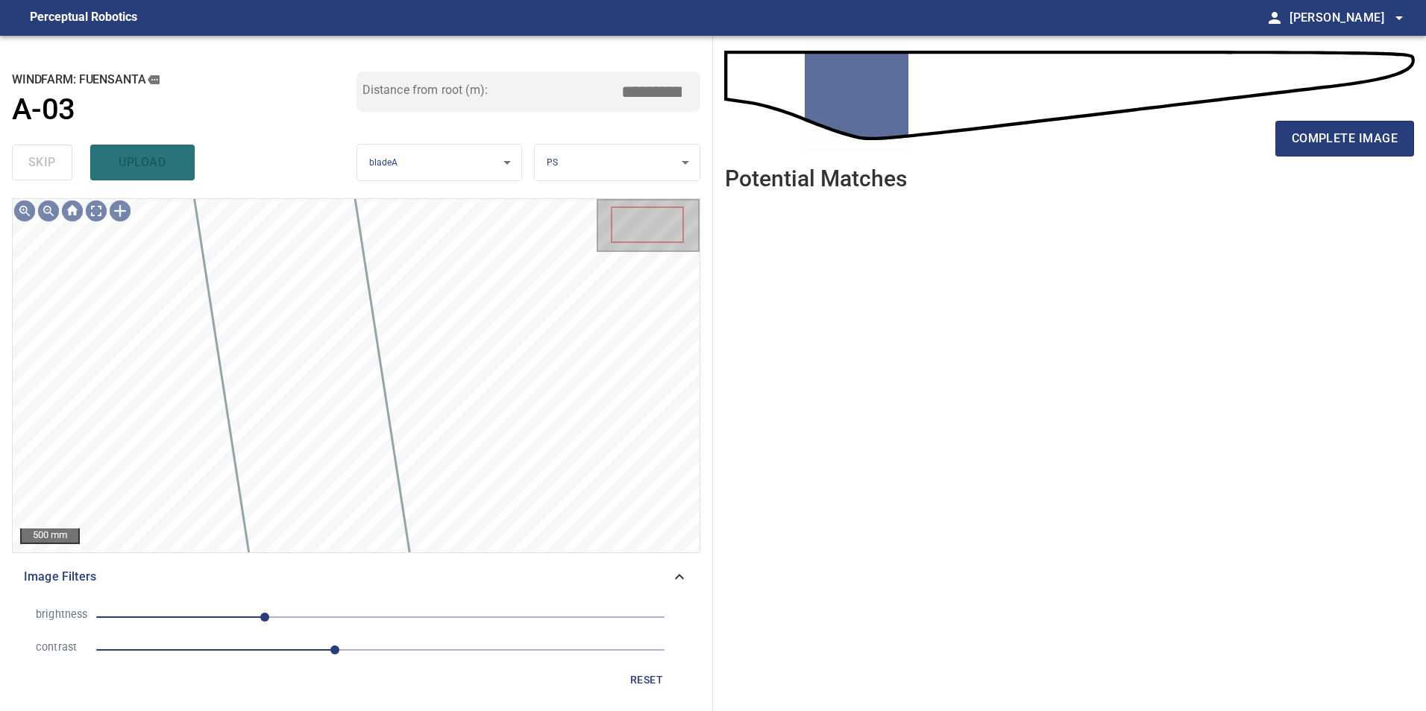
click at [286, 614] on span "-104" at bounding box center [380, 617] width 568 height 21
drag, startPoint x: 274, startPoint y: 617, endPoint x: 264, endPoint y: 619, distance: 9.9
click at [282, 617] on span "-84" at bounding box center [286, 617] width 9 height 9
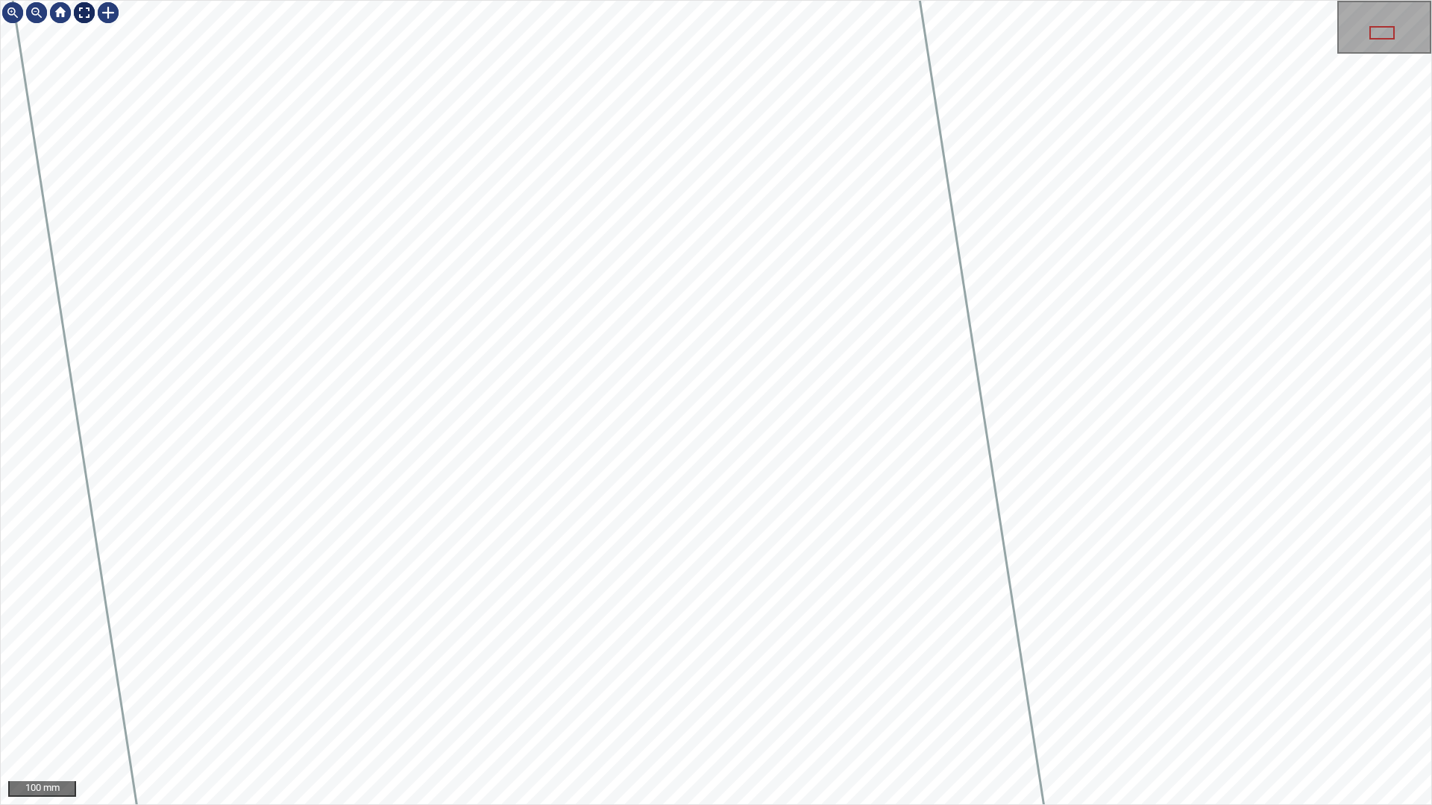
click at [77, 7] on div at bounding box center [84, 13] width 24 height 24
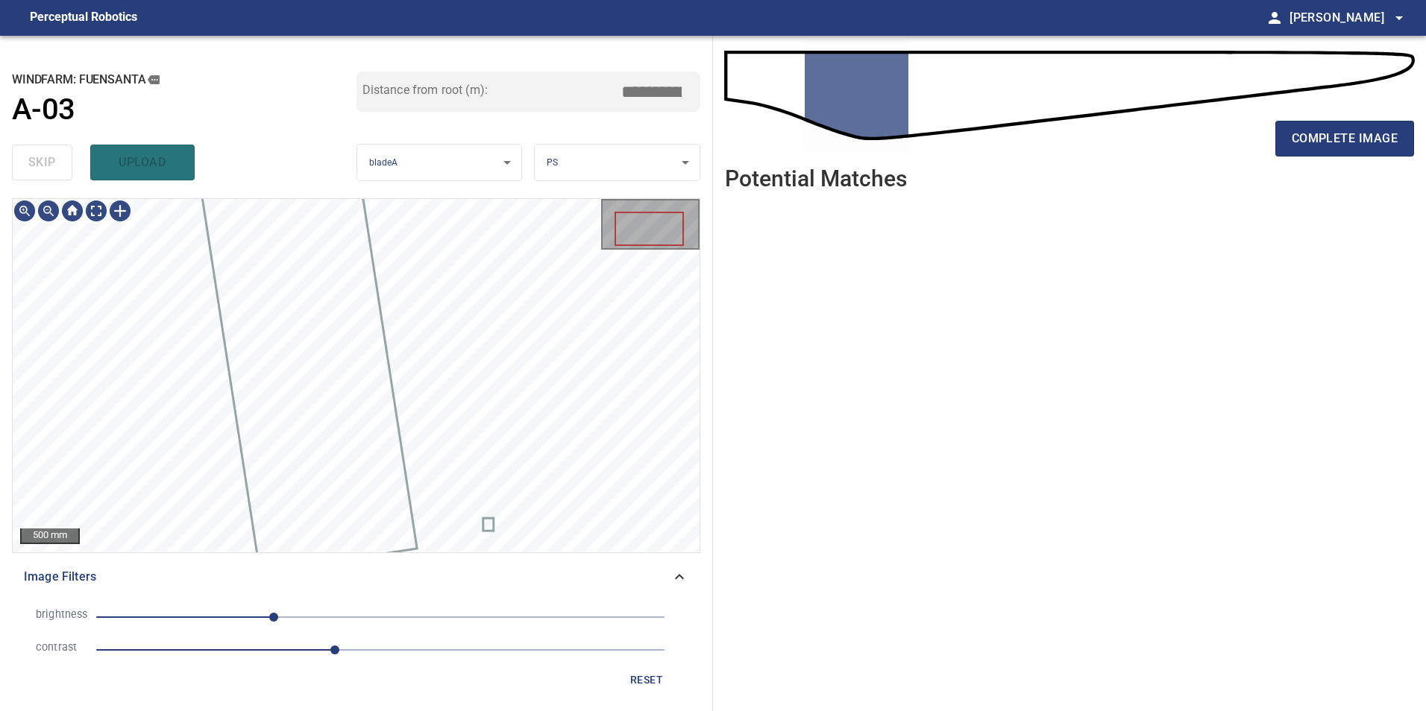
click at [656, 683] on span "reset" at bounding box center [647, 680] width 36 height 19
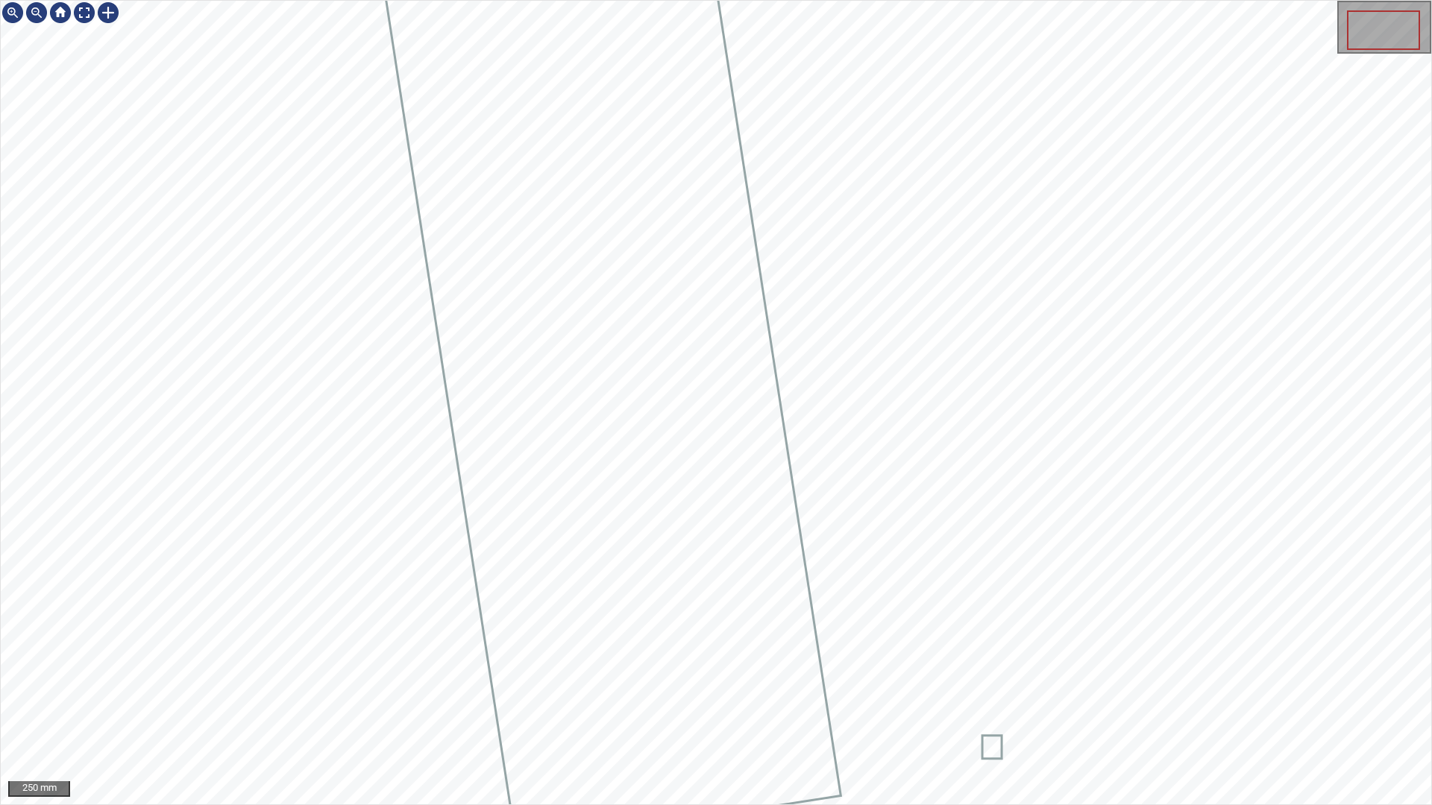
click at [600, 490] on icon at bounding box center [604, 333] width 472 height 1024
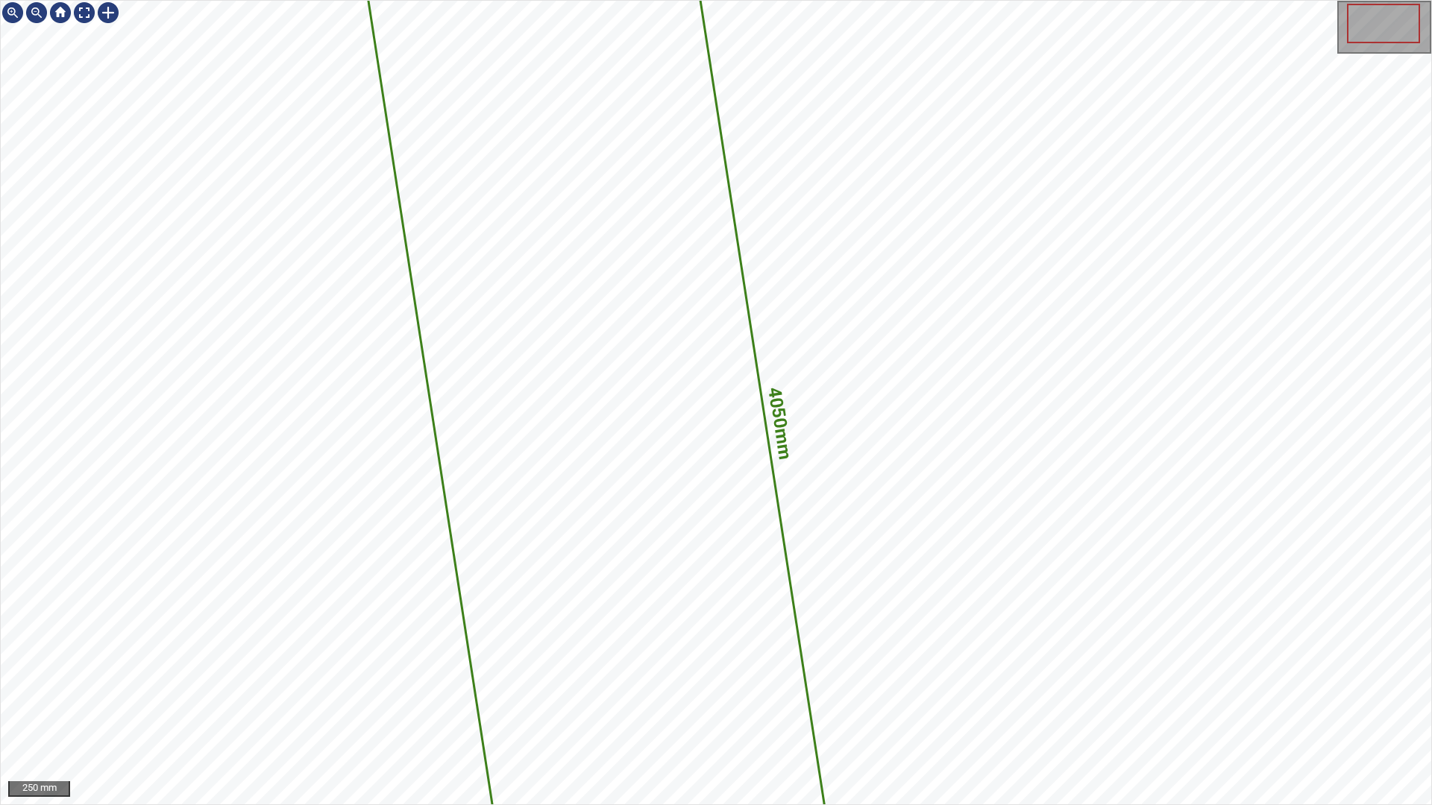
click at [590, 588] on icon at bounding box center [604, 449] width 472 height 1024
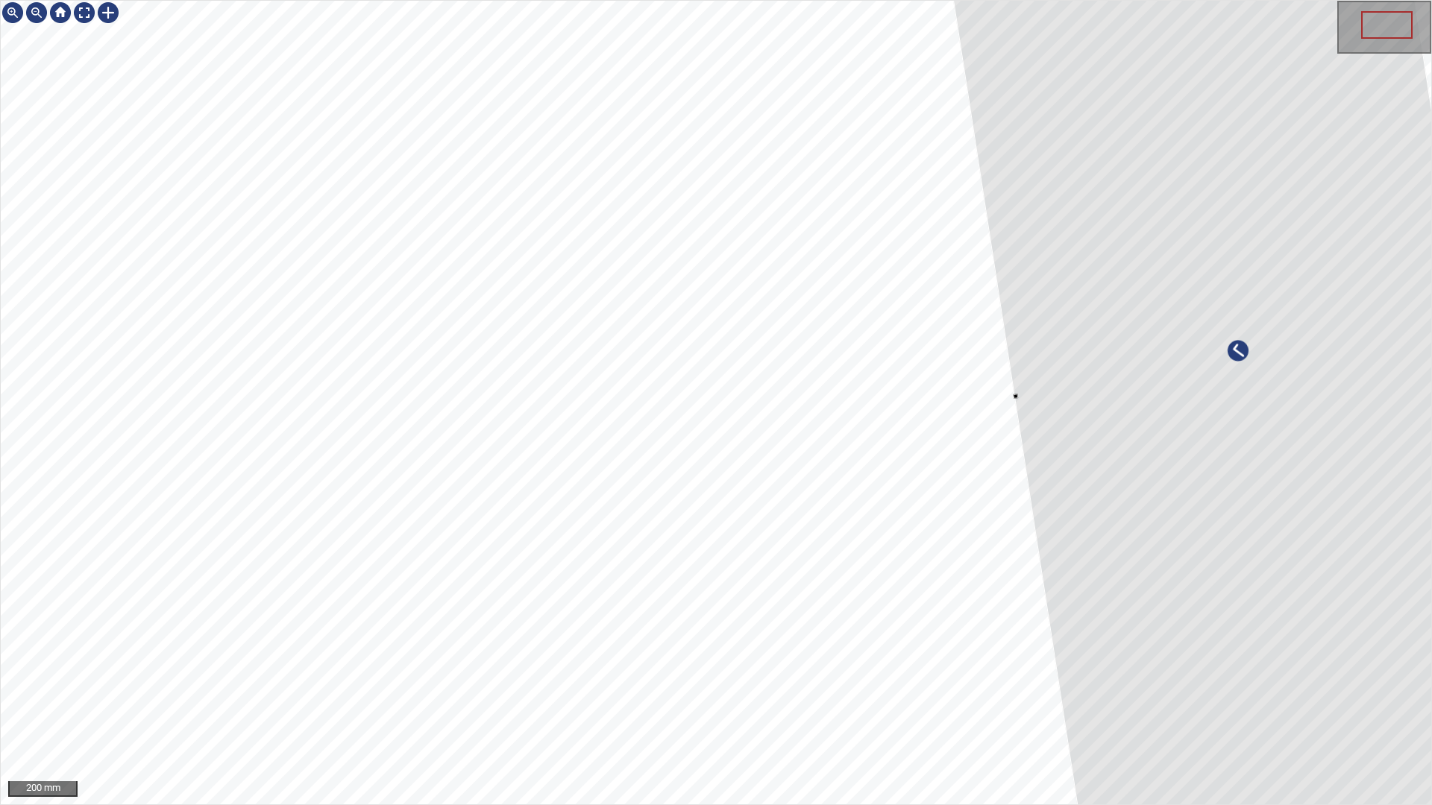
click at [1335, 503] on div at bounding box center [1240, 363] width 661 height 1434
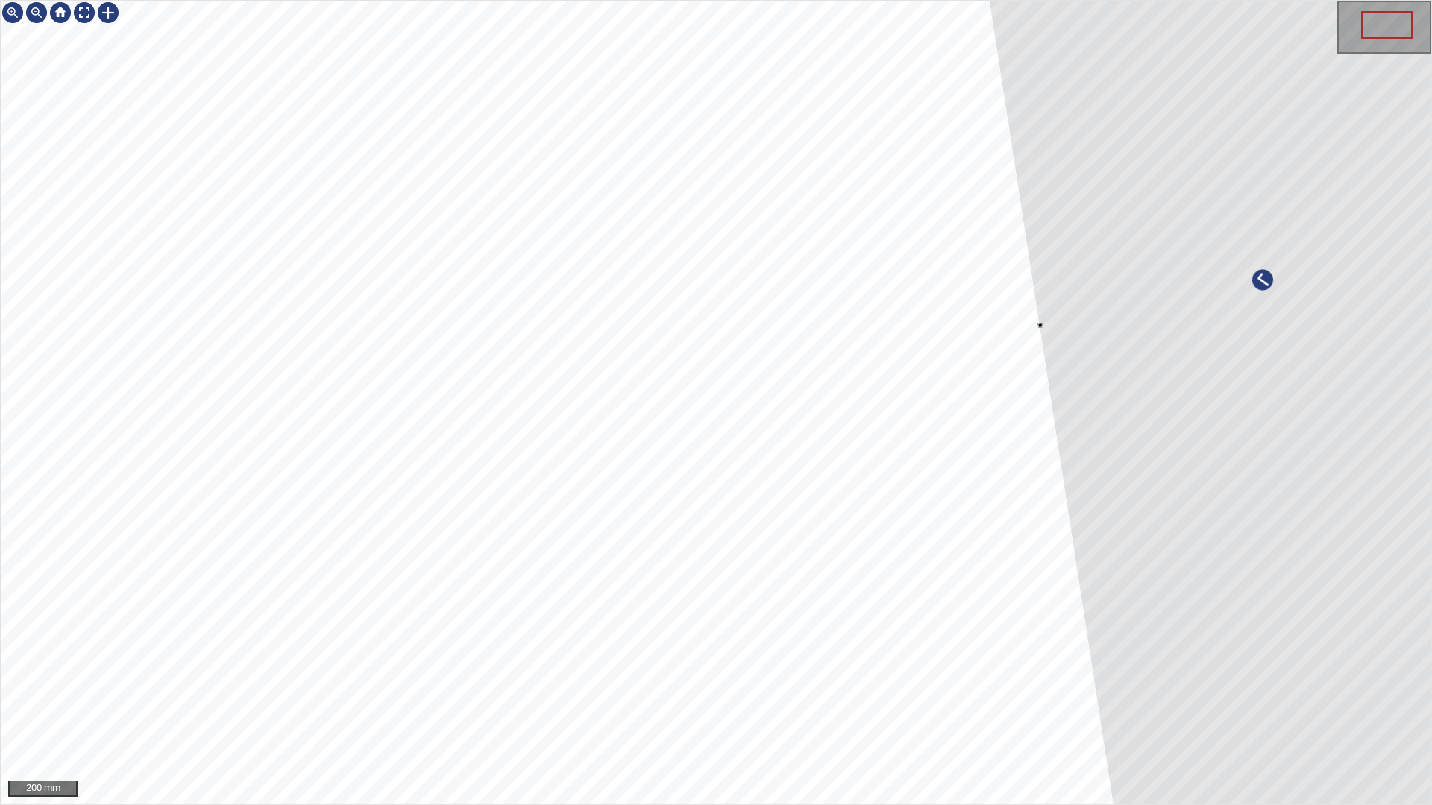
click at [1242, 484] on div at bounding box center [1264, 292] width 661 height 1434
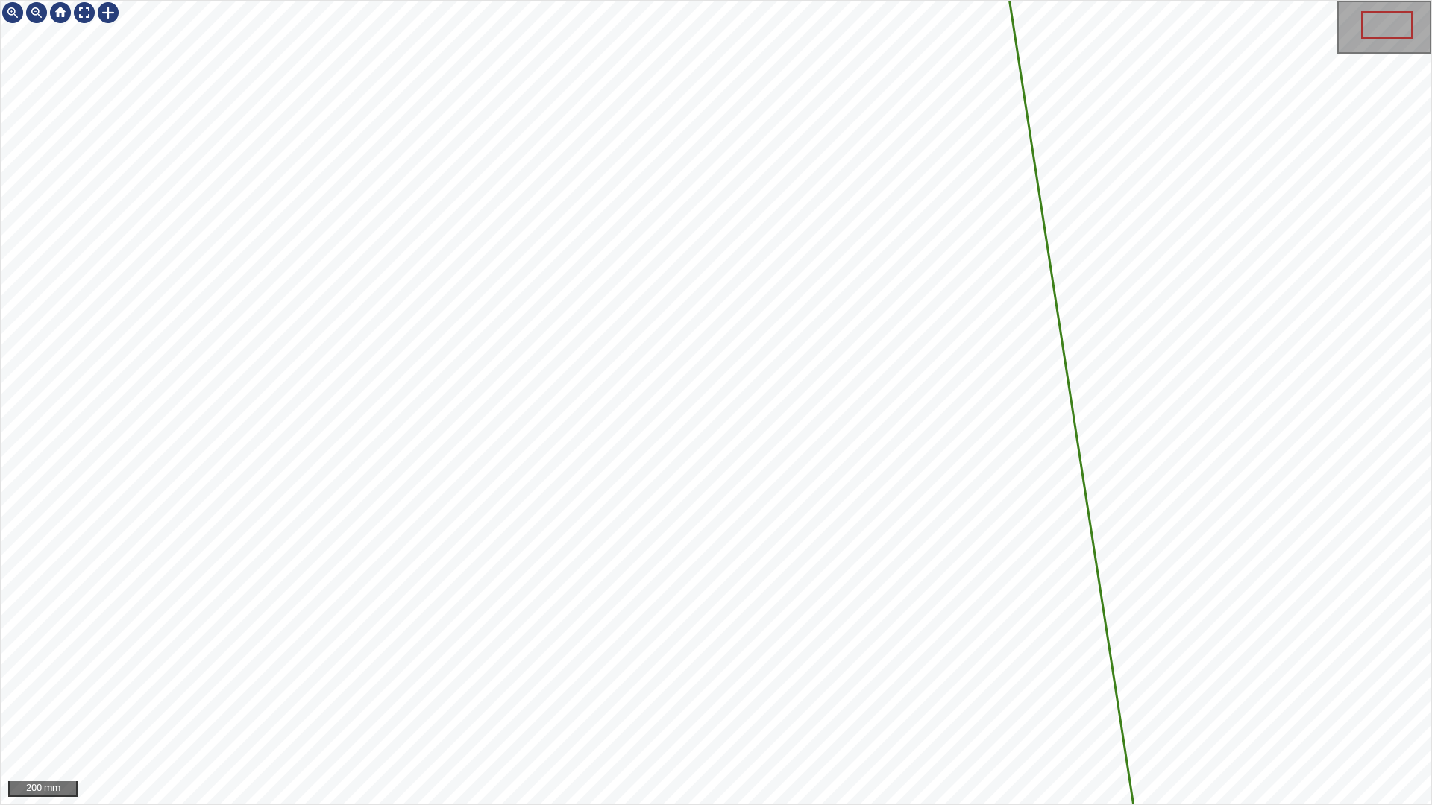
click at [1285, 309] on icon at bounding box center [1285, 285] width 661 height 1434
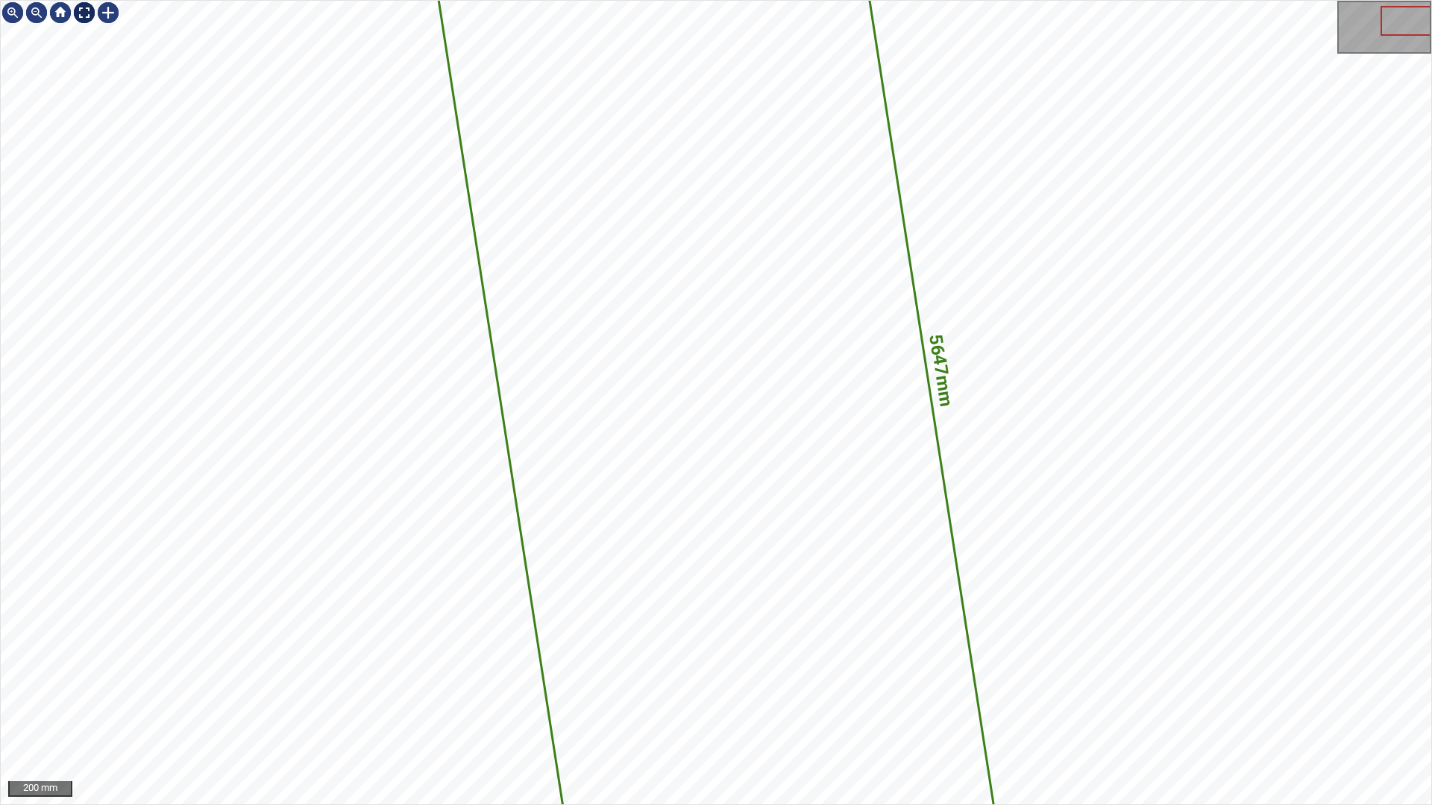
click at [74, 10] on div at bounding box center [84, 13] width 24 height 24
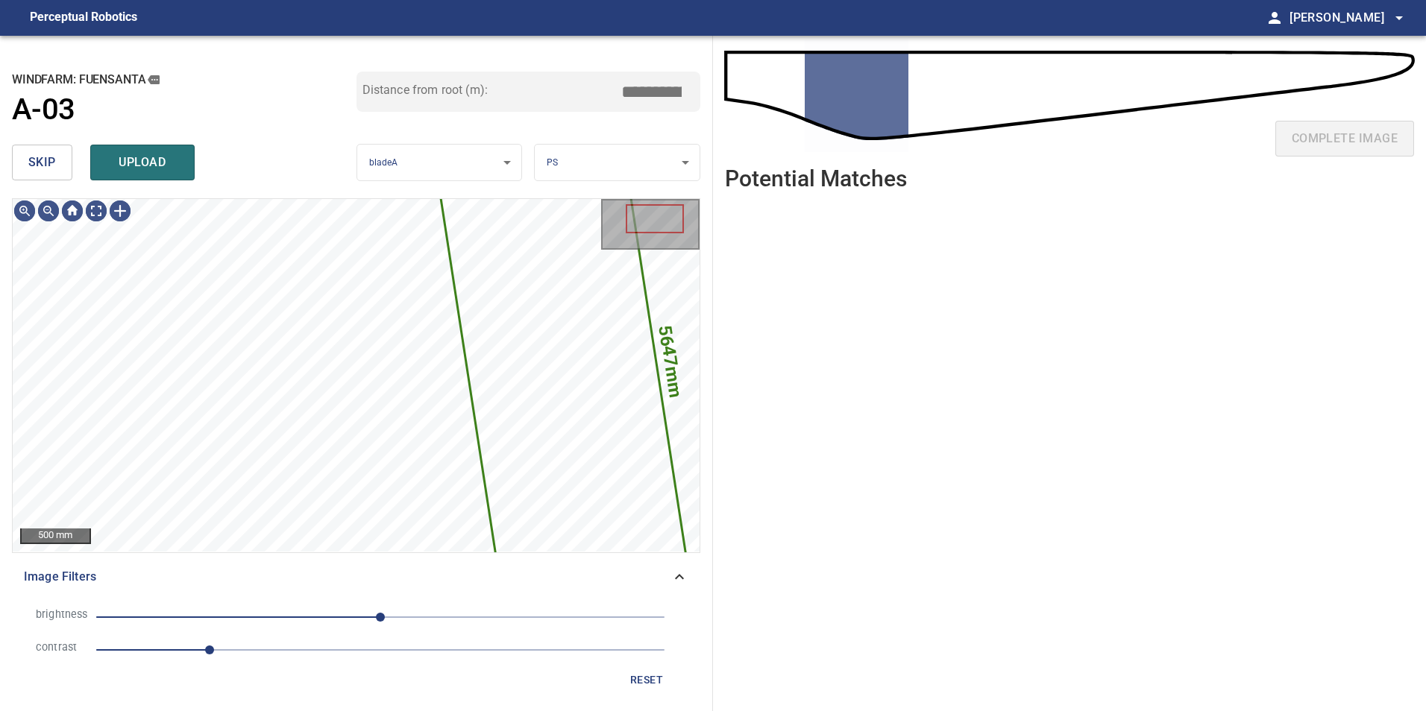
click at [57, 160] on button "skip" at bounding box center [42, 163] width 60 height 36
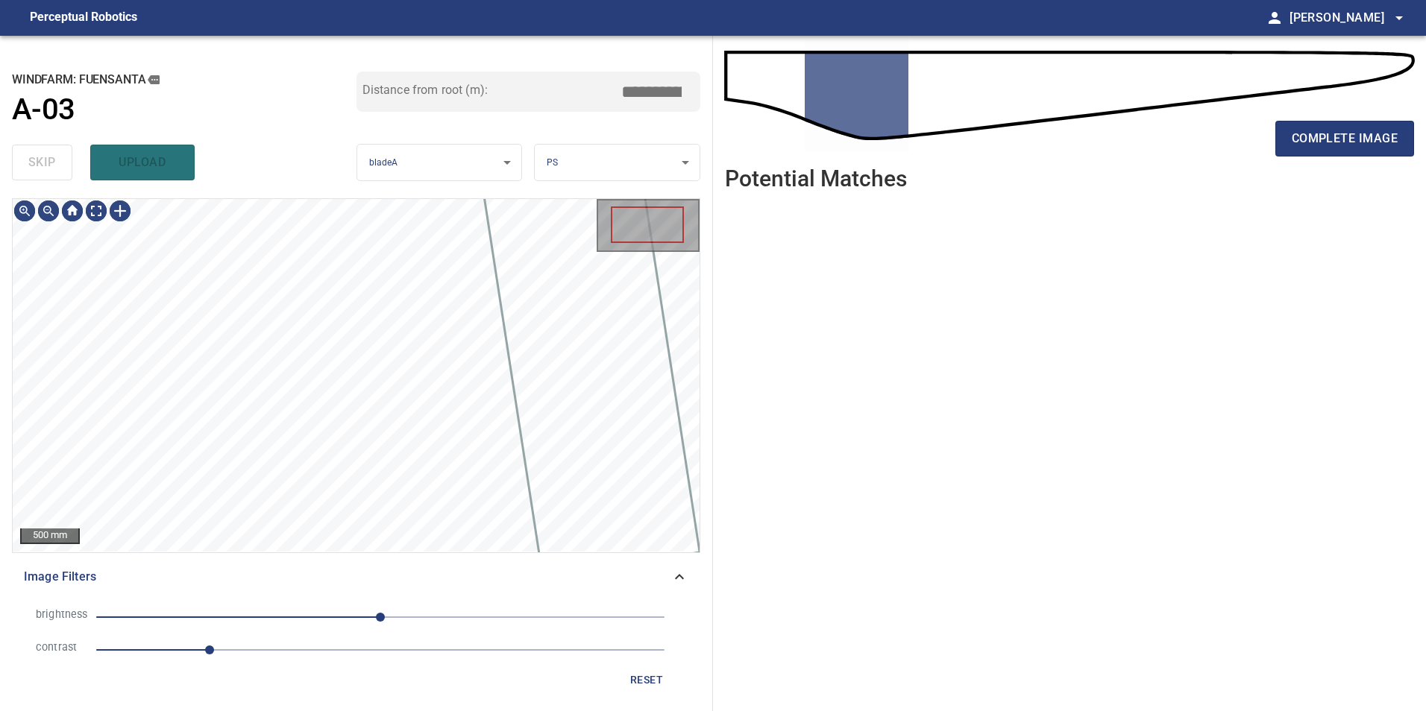
click at [57, 160] on div "skip upload" at bounding box center [184, 163] width 345 height 48
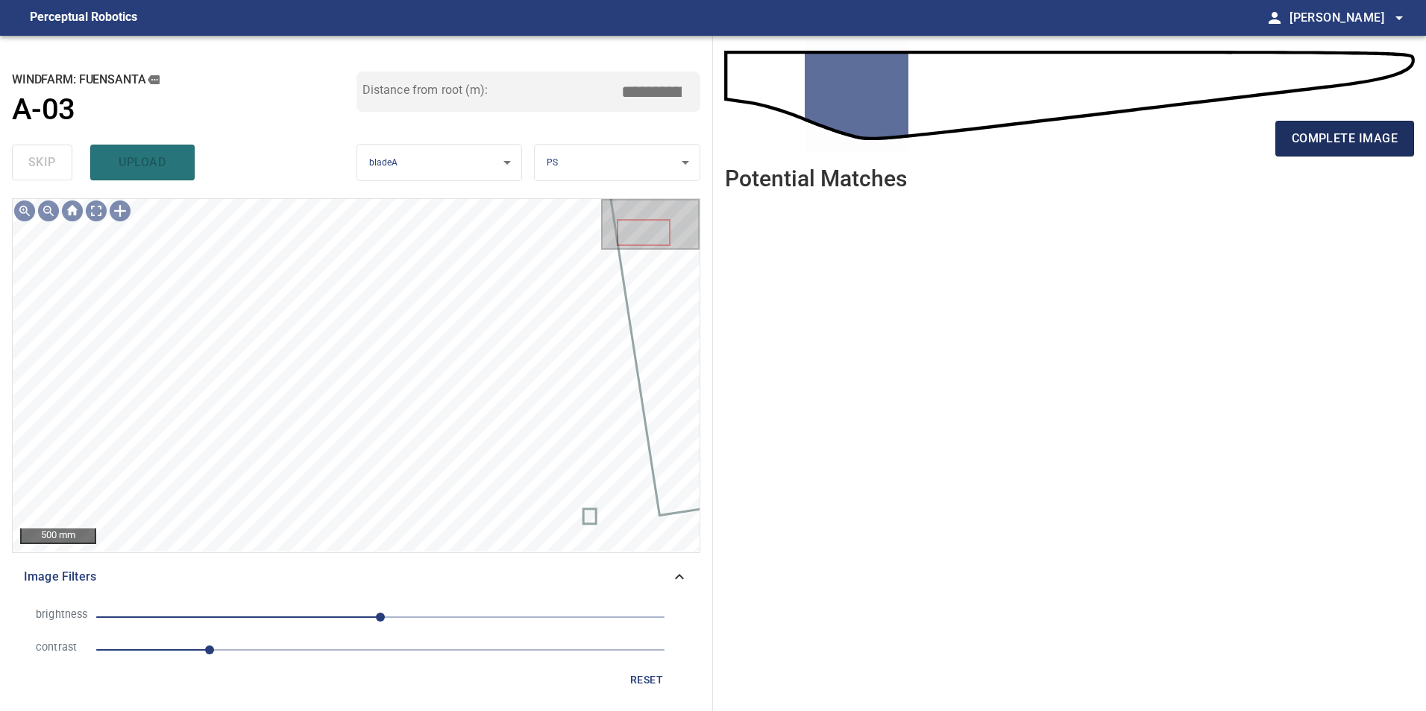
drag, startPoint x: 1365, startPoint y: 135, endPoint x: 1360, endPoint y: 142, distance: 8.7
click at [1362, 137] on span "complete image" at bounding box center [1345, 138] width 106 height 21
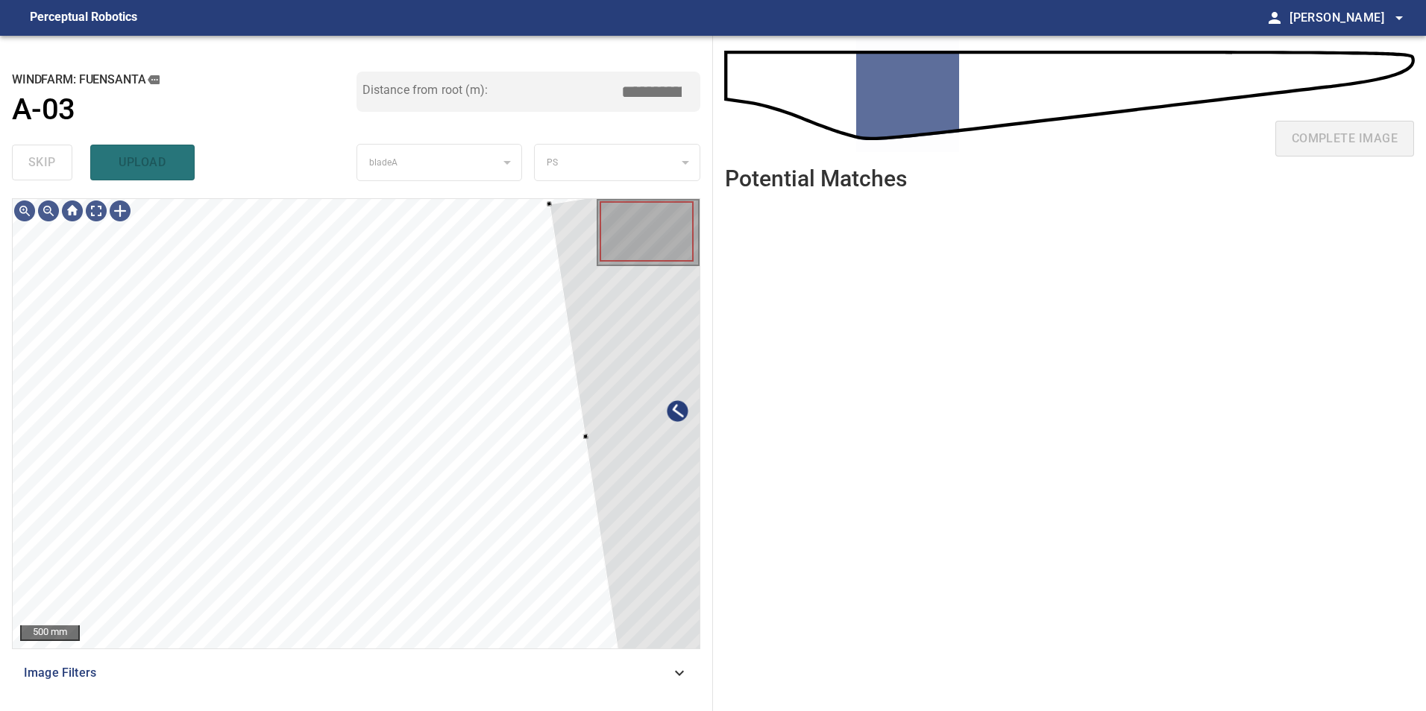
click at [806, 564] on div "**********" at bounding box center [713, 374] width 1426 height 676
click at [661, 406] on div at bounding box center [677, 420] width 261 height 497
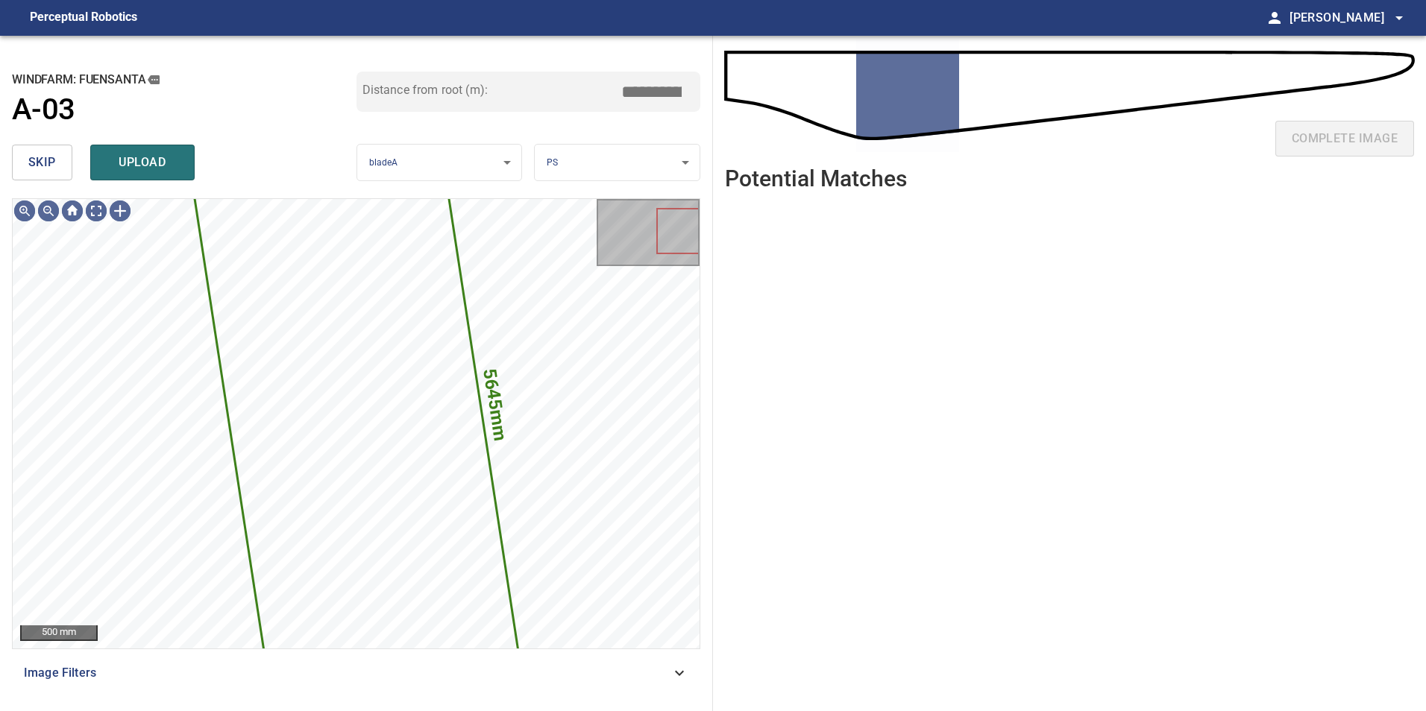
click at [43, 163] on span "skip" at bounding box center [42, 162] width 28 height 21
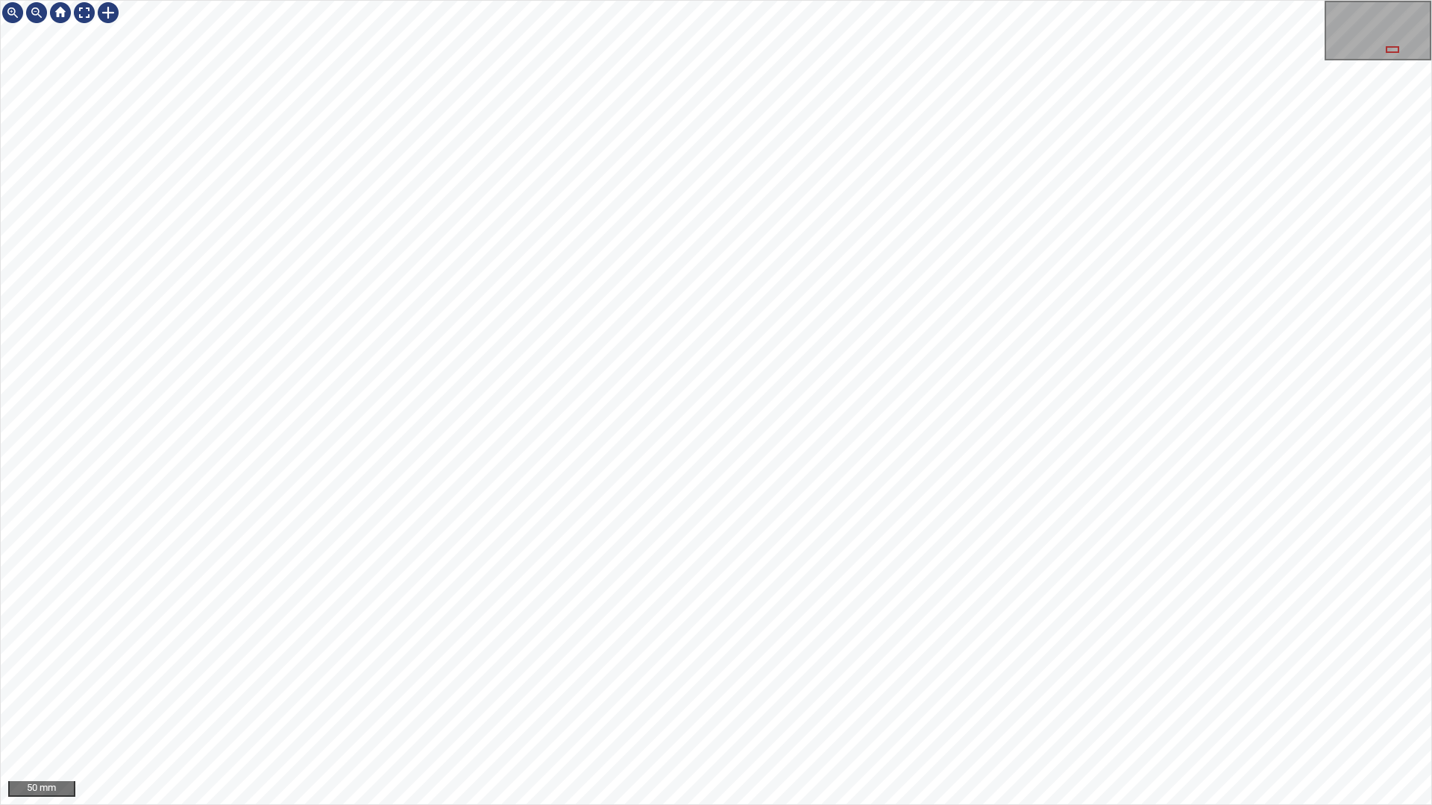
click at [937, 805] on div "50 mm" at bounding box center [716, 402] width 1432 height 805
click at [805, 427] on div "50 mm" at bounding box center [716, 402] width 1432 height 805
click at [797, 522] on div "50 mm" at bounding box center [716, 402] width 1432 height 805
click at [764, 595] on div "50 mm" at bounding box center [716, 402] width 1432 height 805
click at [1119, 805] on div "100 mm" at bounding box center [716, 402] width 1432 height 805
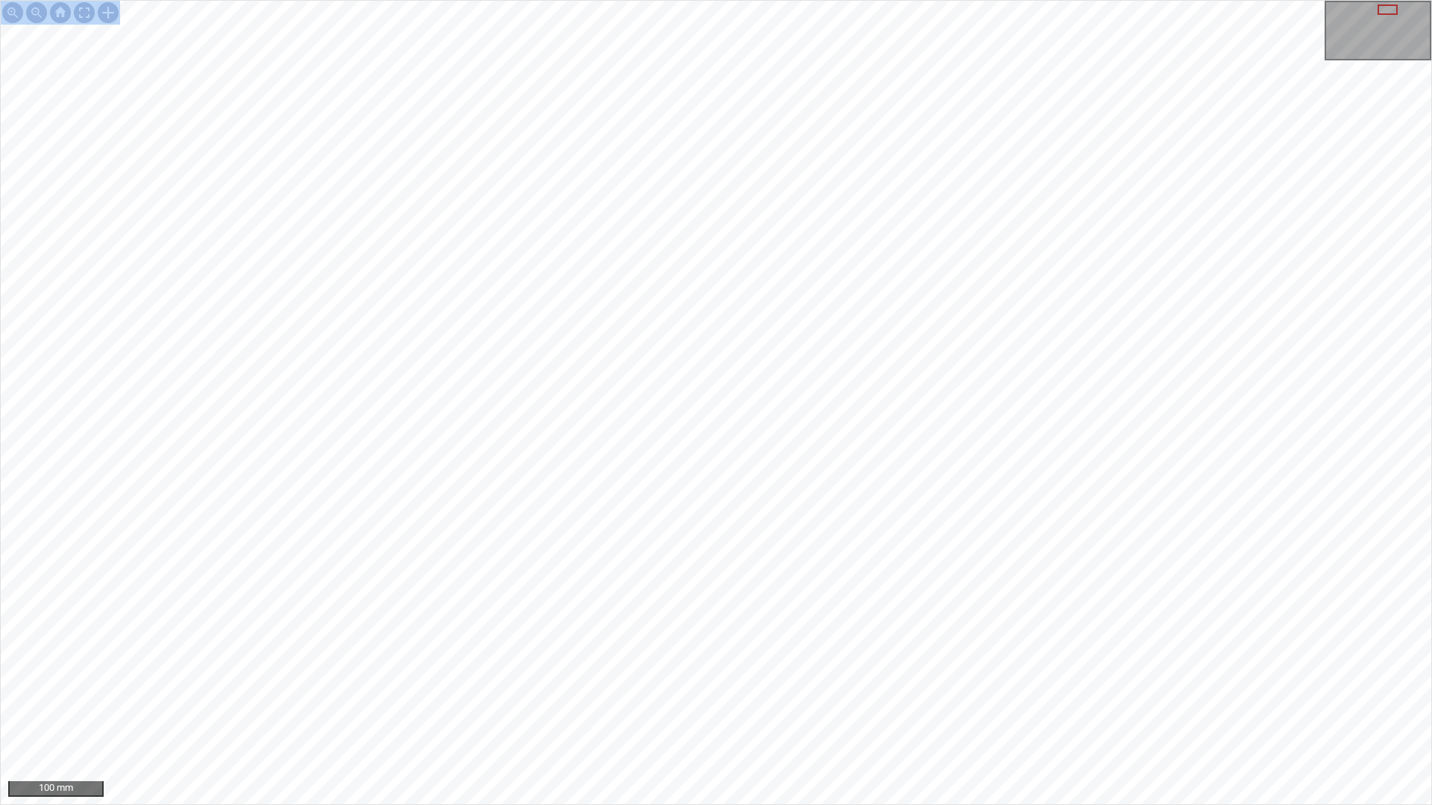
click at [919, 805] on div "100 mm" at bounding box center [716, 402] width 1432 height 805
click at [92, 10] on div at bounding box center [84, 13] width 24 height 24
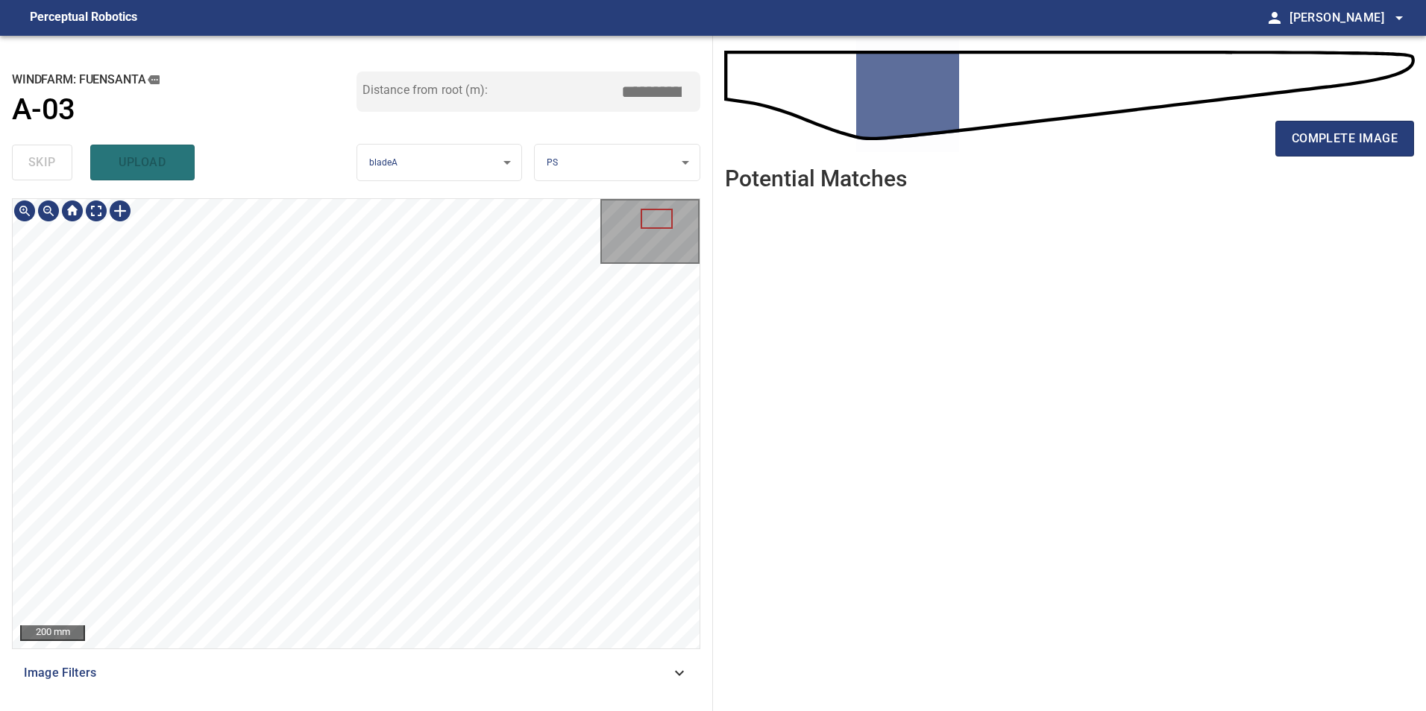
click at [666, 673] on span "Image Filters" at bounding box center [347, 673] width 647 height 18
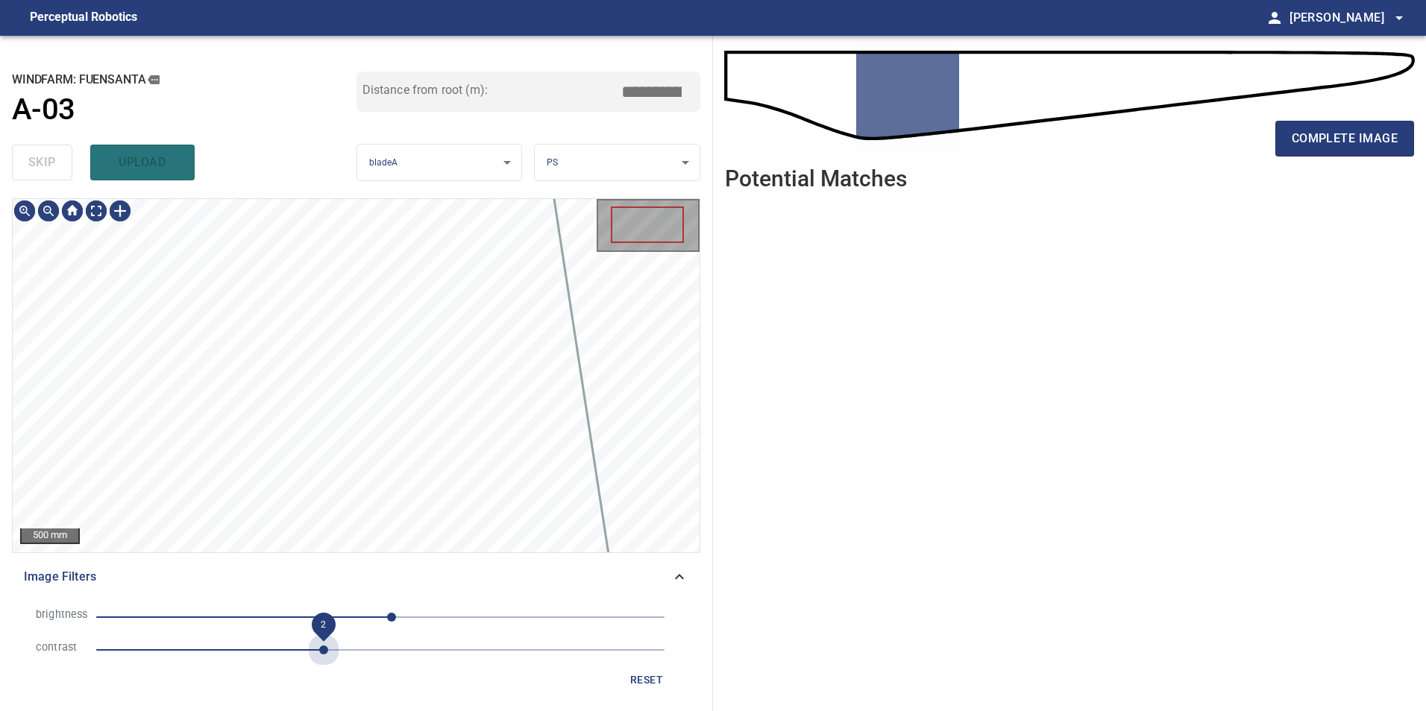
click at [321, 653] on span "2" at bounding box center [380, 650] width 568 height 21
click at [276, 611] on span "-94" at bounding box center [380, 617] width 568 height 21
click at [208, 616] on span "-155" at bounding box center [380, 617] width 568 height 21
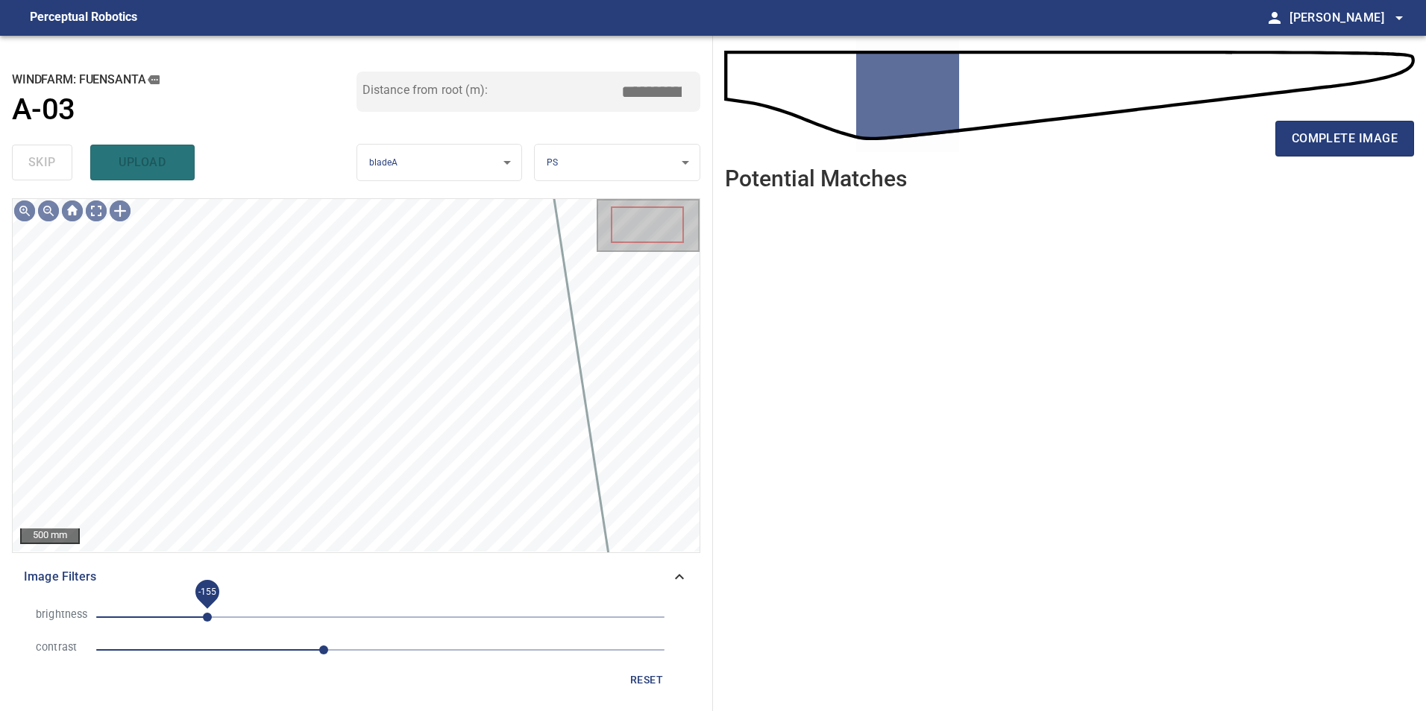
click at [212, 615] on span "-155" at bounding box center [207, 617] width 9 height 9
click at [249, 617] on span "-143" at bounding box center [380, 617] width 568 height 21
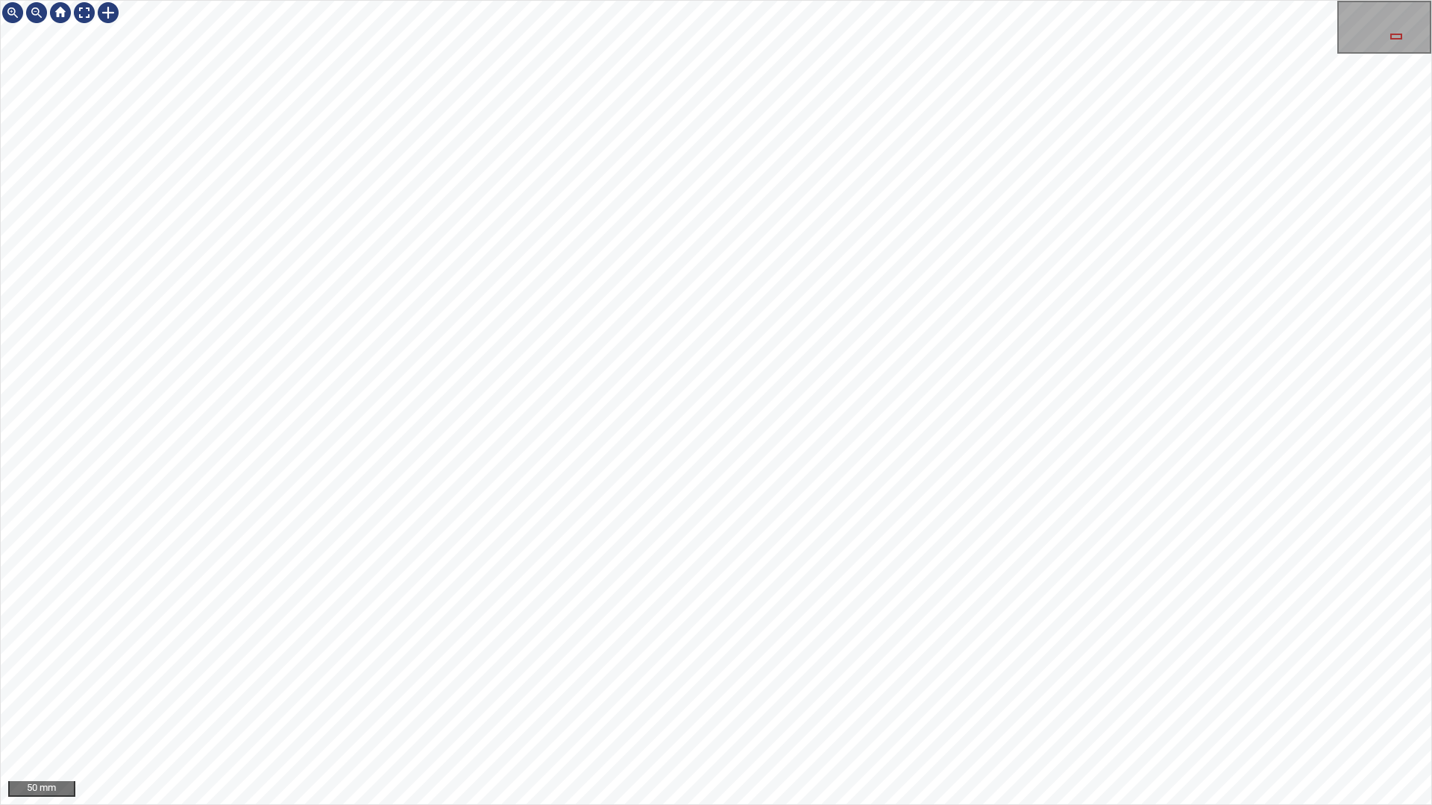
click at [925, 805] on div "50 mm" at bounding box center [716, 402] width 1432 height 805
click at [914, 276] on div "50 mm" at bounding box center [716, 402] width 1432 height 805
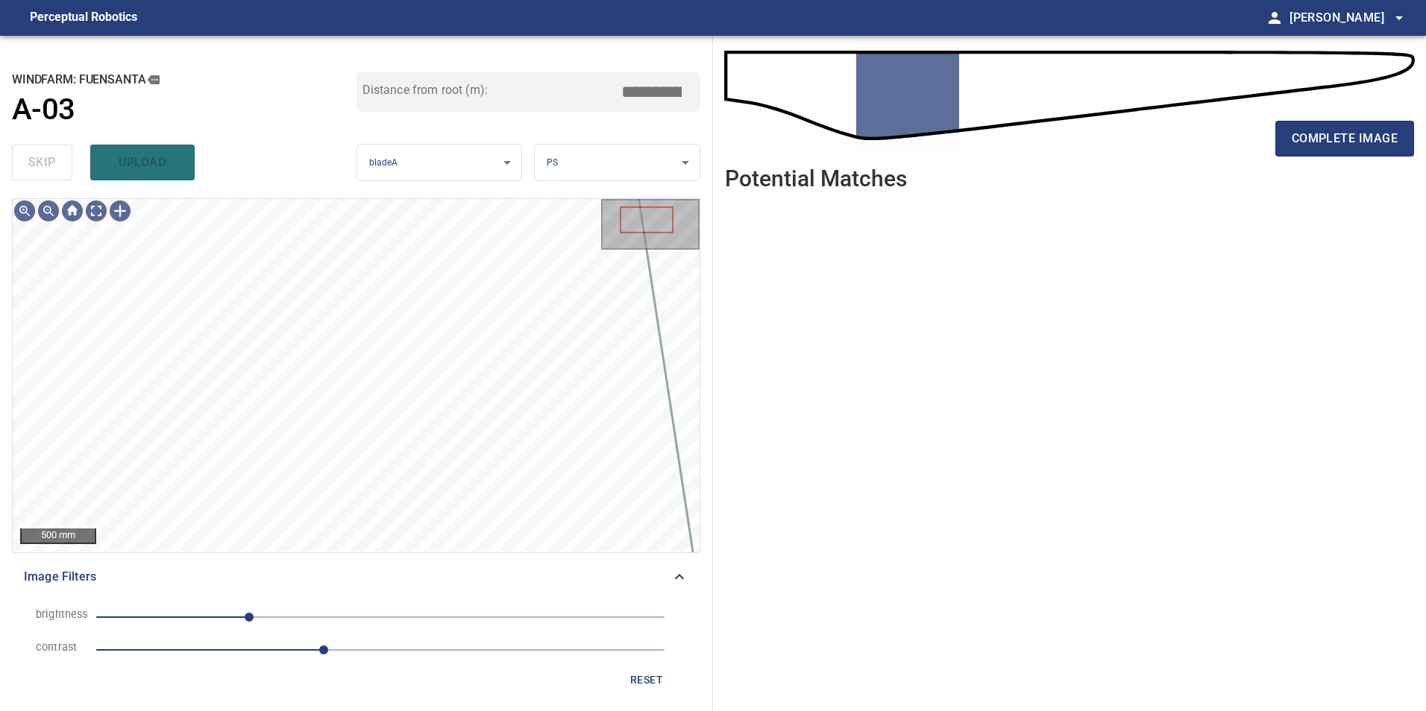
click at [644, 677] on span "reset" at bounding box center [647, 680] width 36 height 19
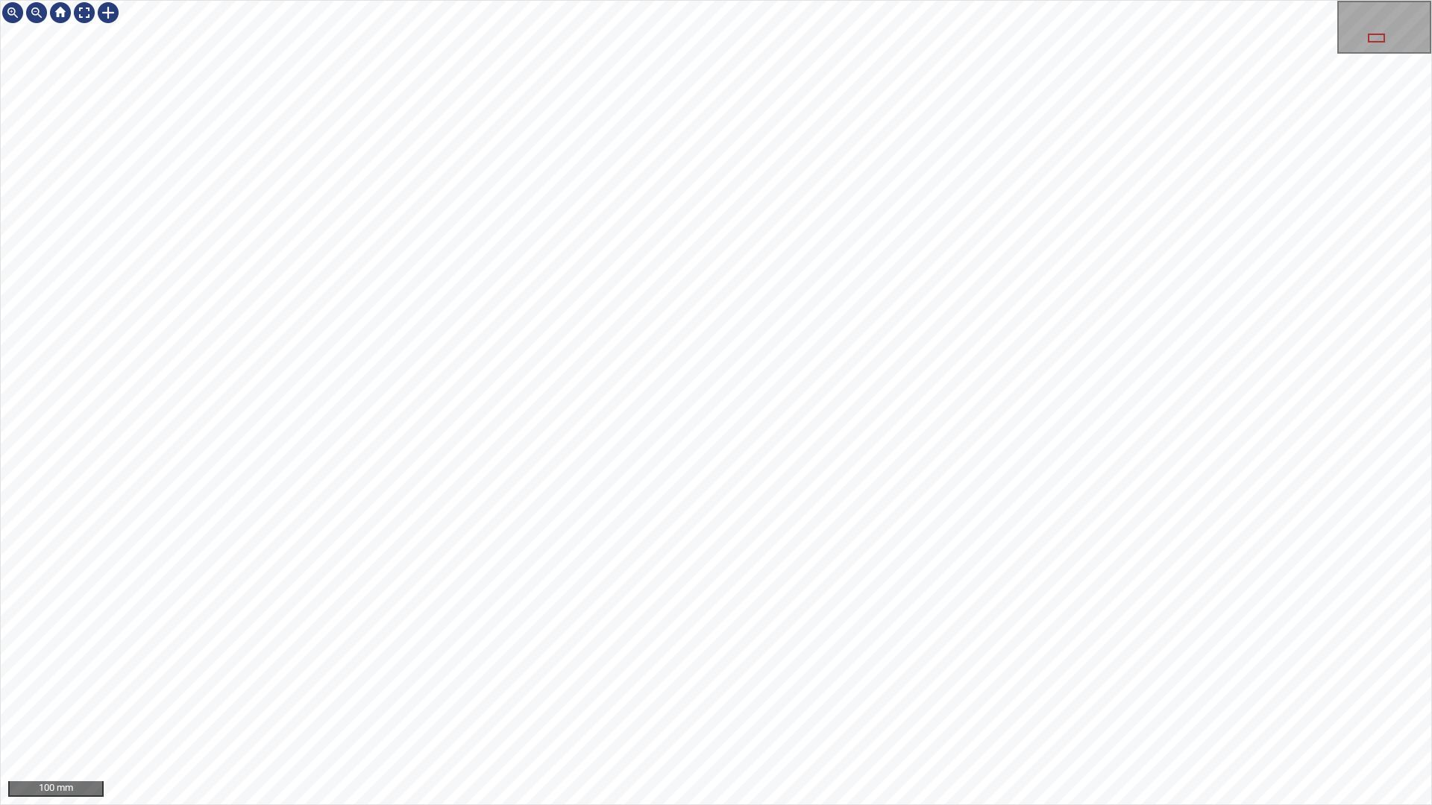
click at [798, 773] on div "100 mm" at bounding box center [716, 402] width 1432 height 805
click at [949, 805] on div "100 mm" at bounding box center [716, 402] width 1432 height 805
click at [972, 0] on div "100 mm" at bounding box center [716, 402] width 1432 height 805
click at [749, 0] on div "100 mm" at bounding box center [716, 402] width 1432 height 805
click at [752, 0] on div "100 mm" at bounding box center [716, 402] width 1432 height 805
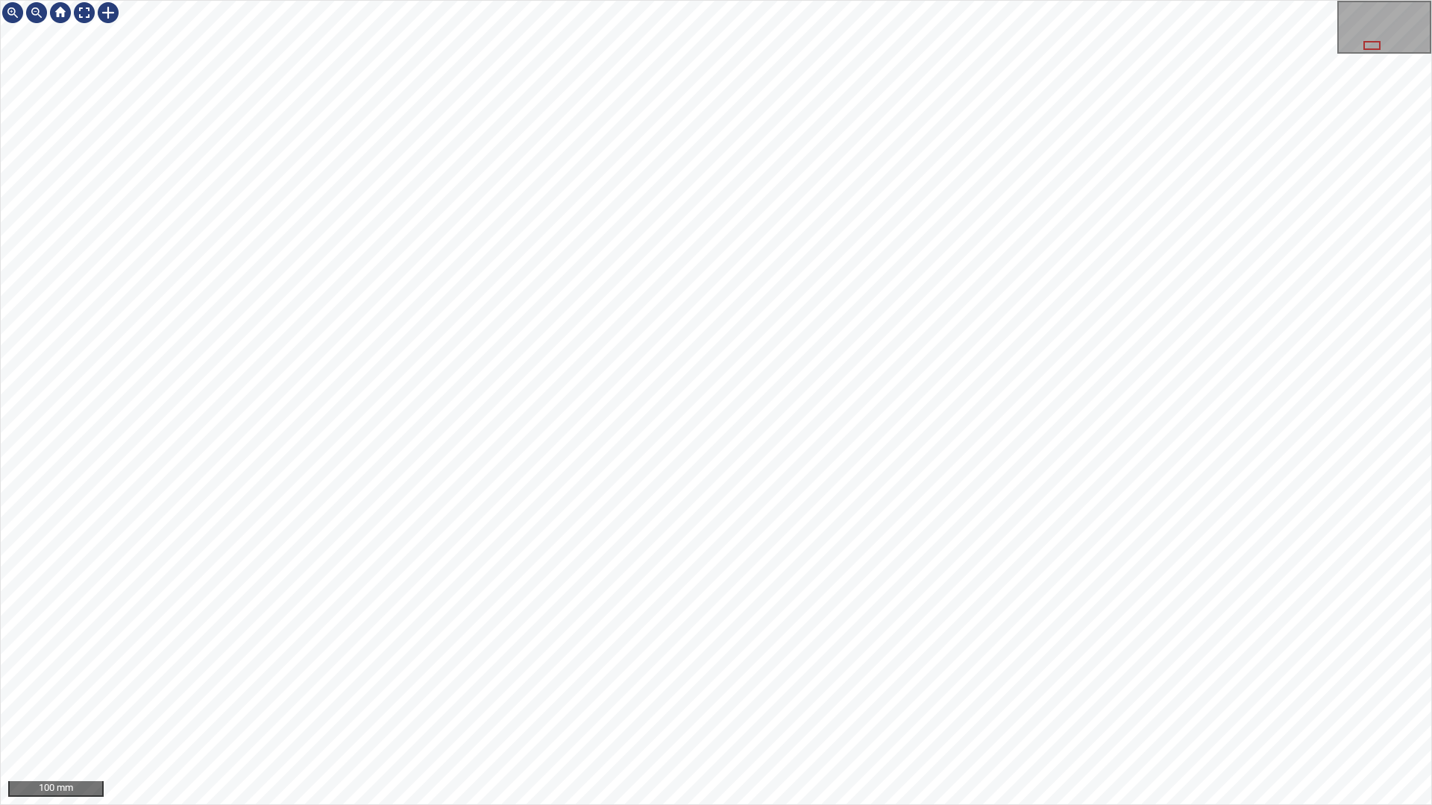
click at [980, 0] on div "100 mm" at bounding box center [716, 402] width 1432 height 805
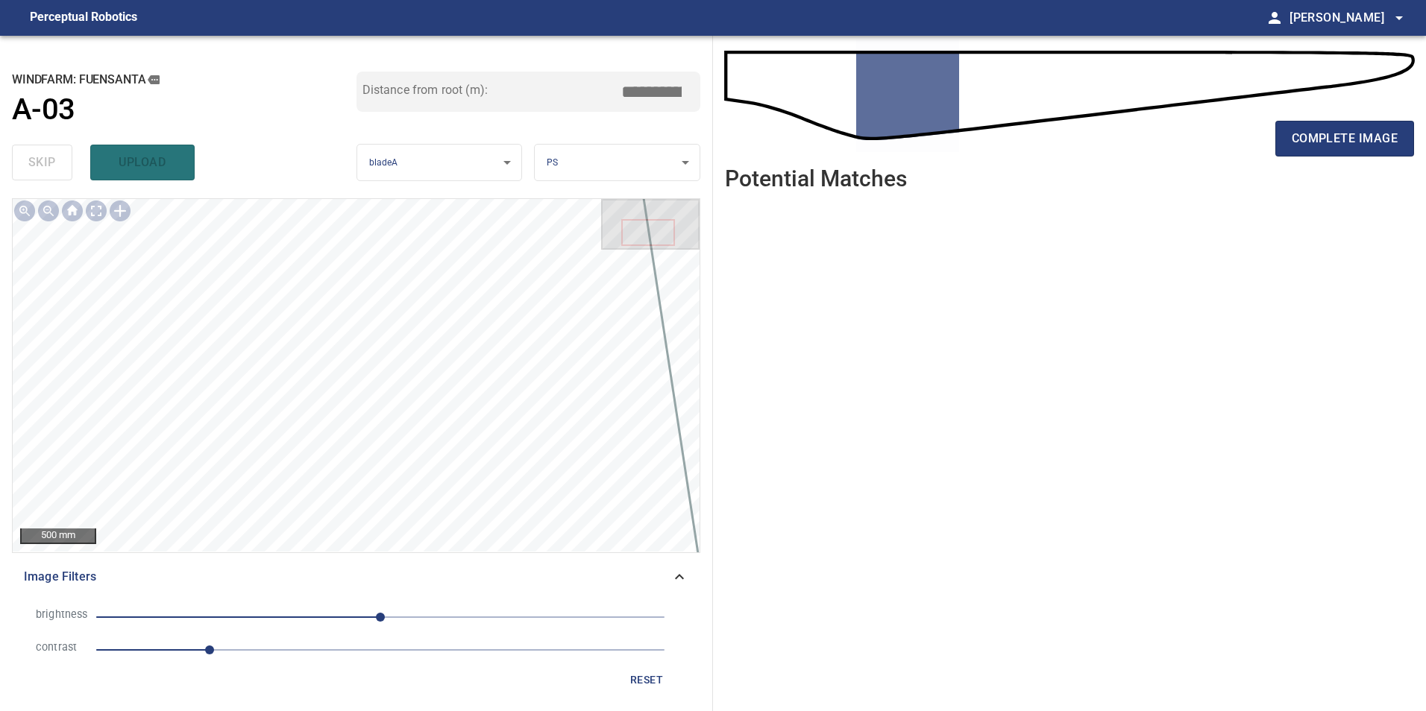
drag, startPoint x: 1371, startPoint y: 145, endPoint x: 1339, endPoint y: 159, distance: 34.4
click at [1371, 144] on span "complete image" at bounding box center [1345, 138] width 106 height 21
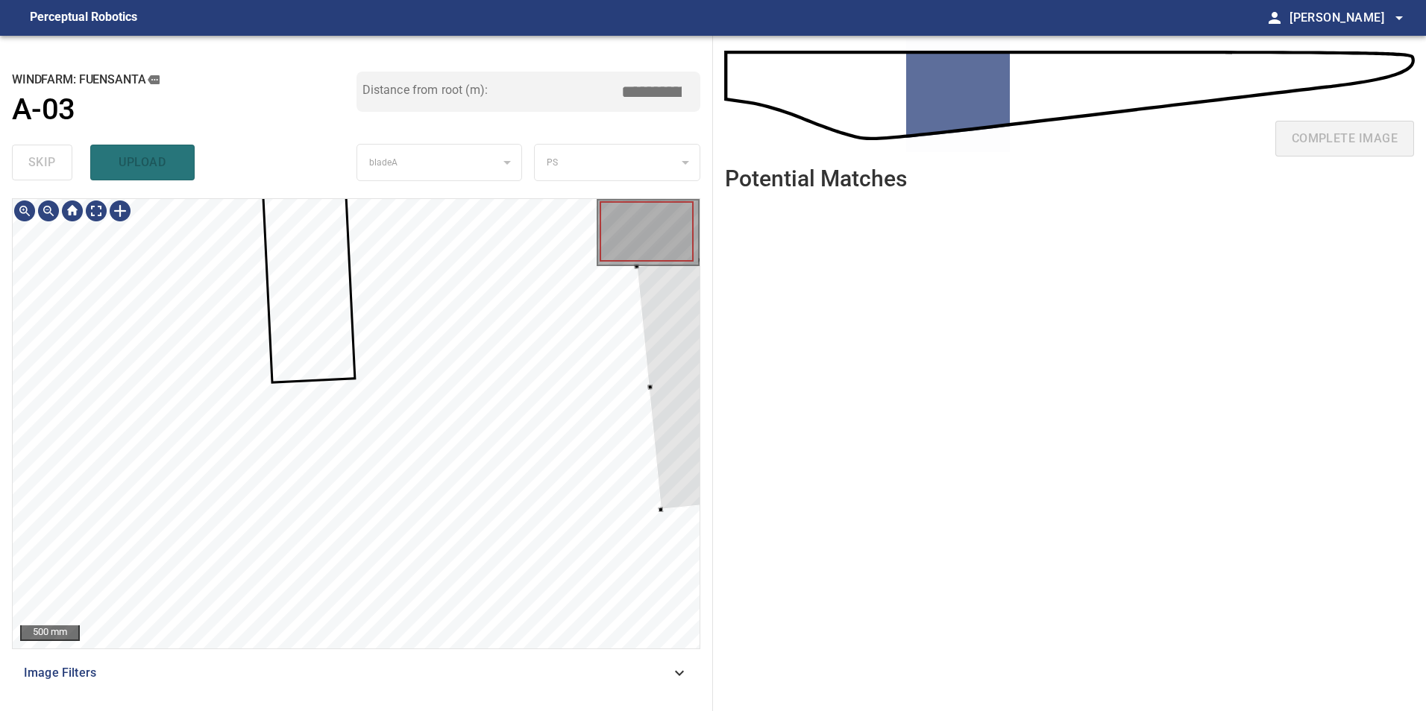
click at [738, 453] on div "**********" at bounding box center [713, 374] width 1426 height 676
click at [638, 443] on div "**********" at bounding box center [356, 374] width 713 height 676
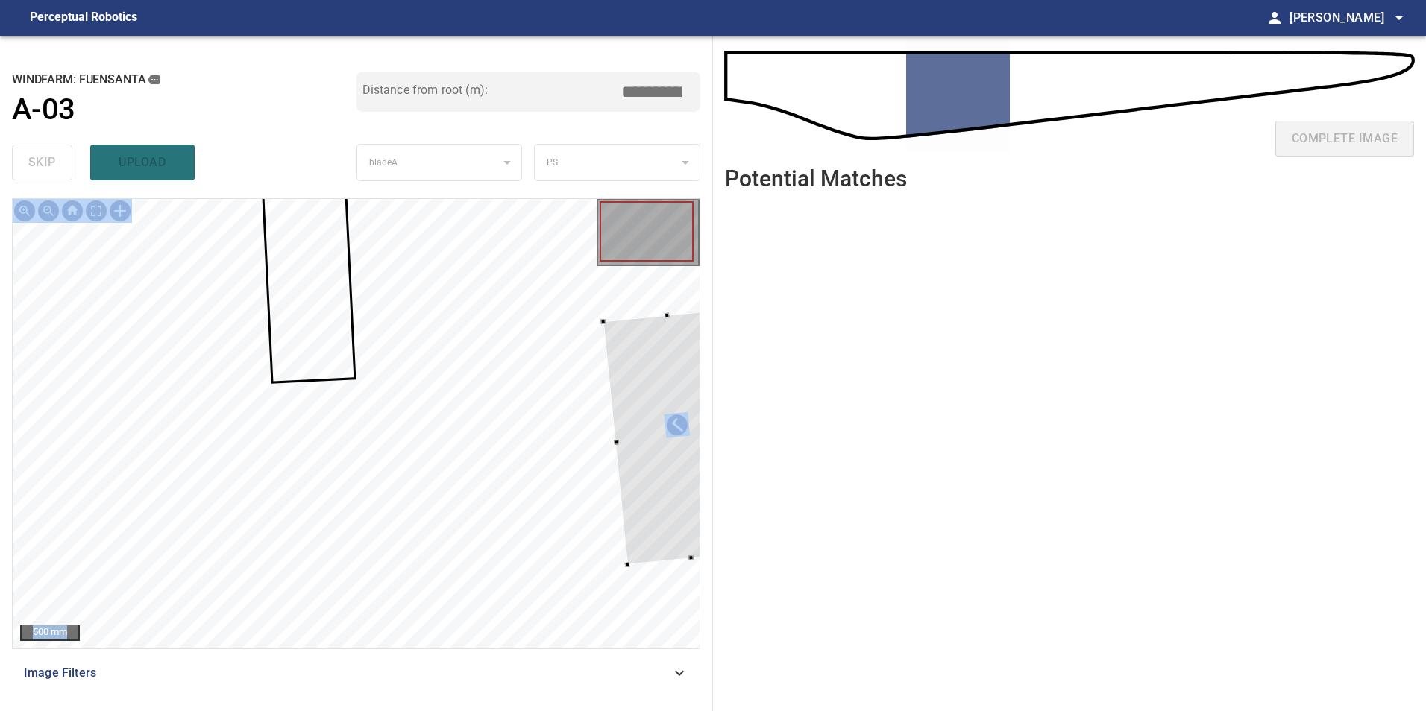
click at [622, 529] on div at bounding box center [677, 437] width 149 height 256
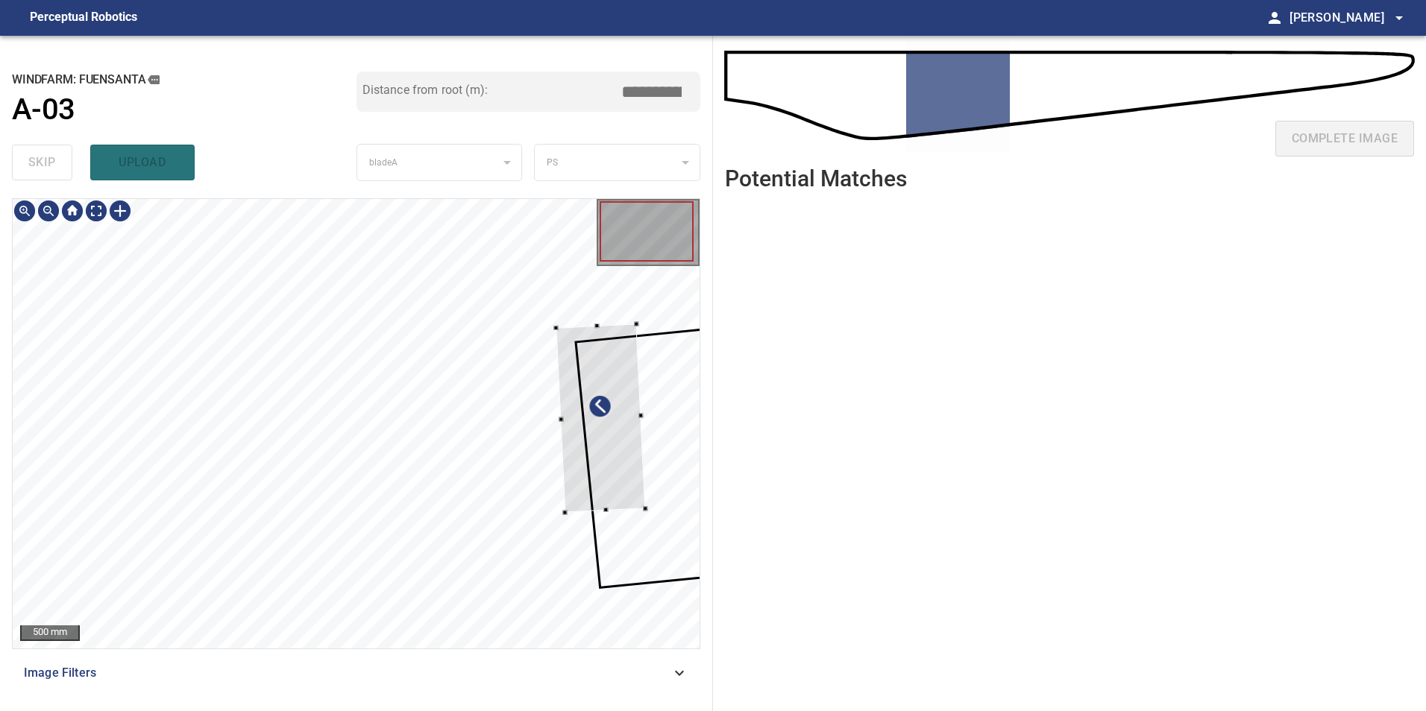
click at [645, 447] on div at bounding box center [600, 418] width 89 height 189
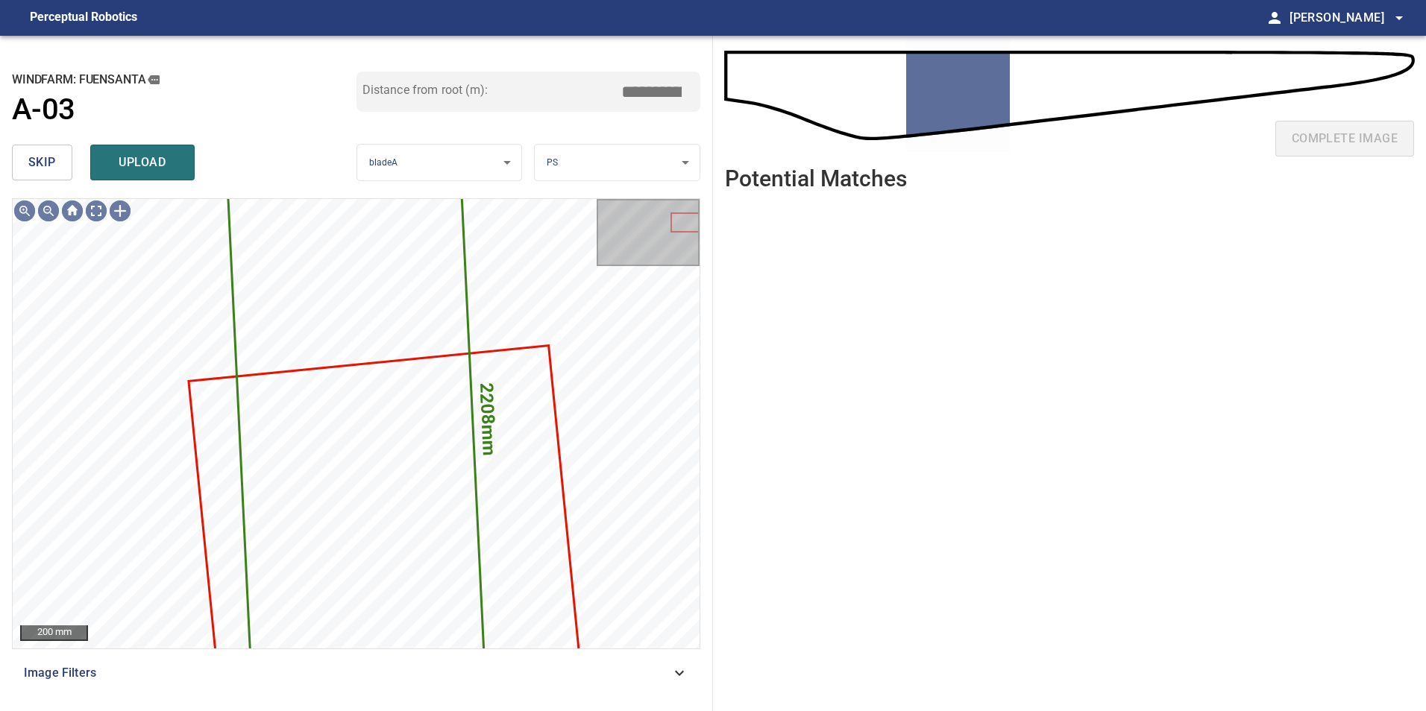
click at [46, 154] on span "skip" at bounding box center [42, 162] width 28 height 21
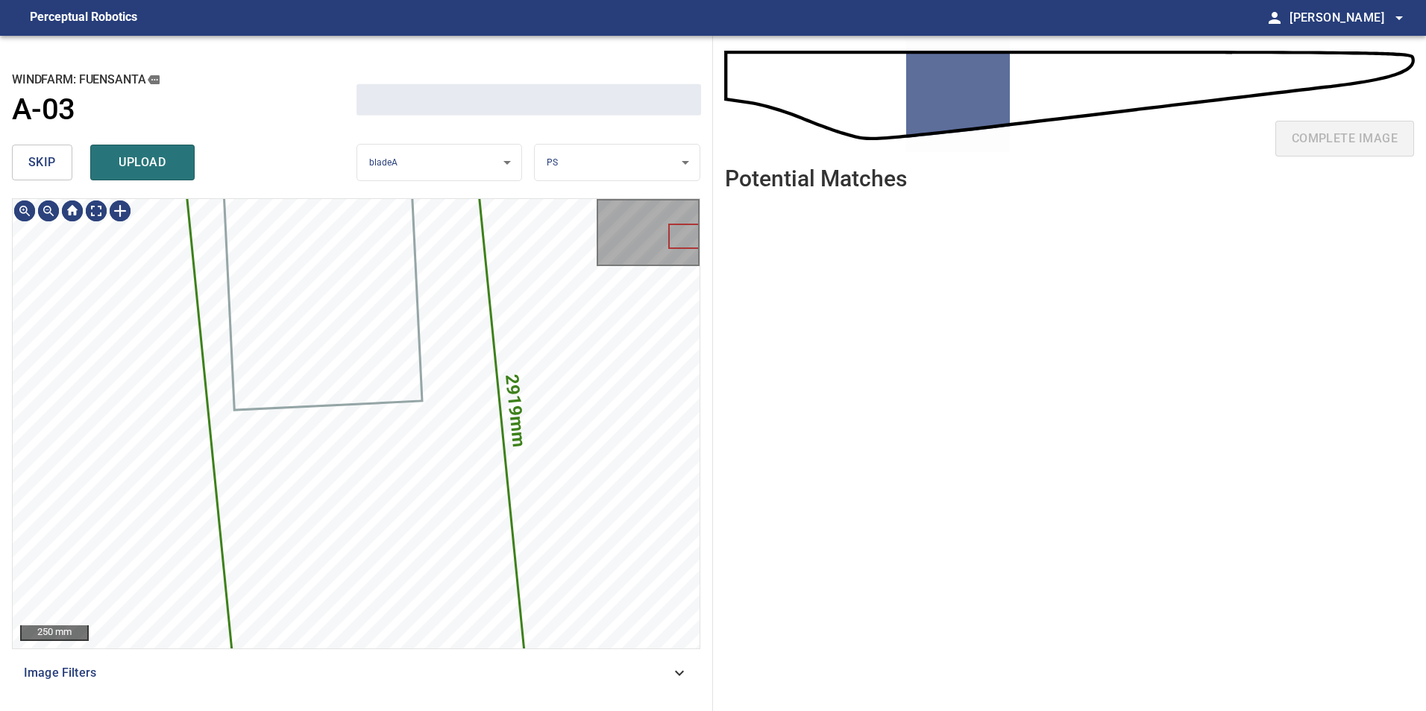
click at [46, 154] on span "skip" at bounding box center [42, 162] width 28 height 21
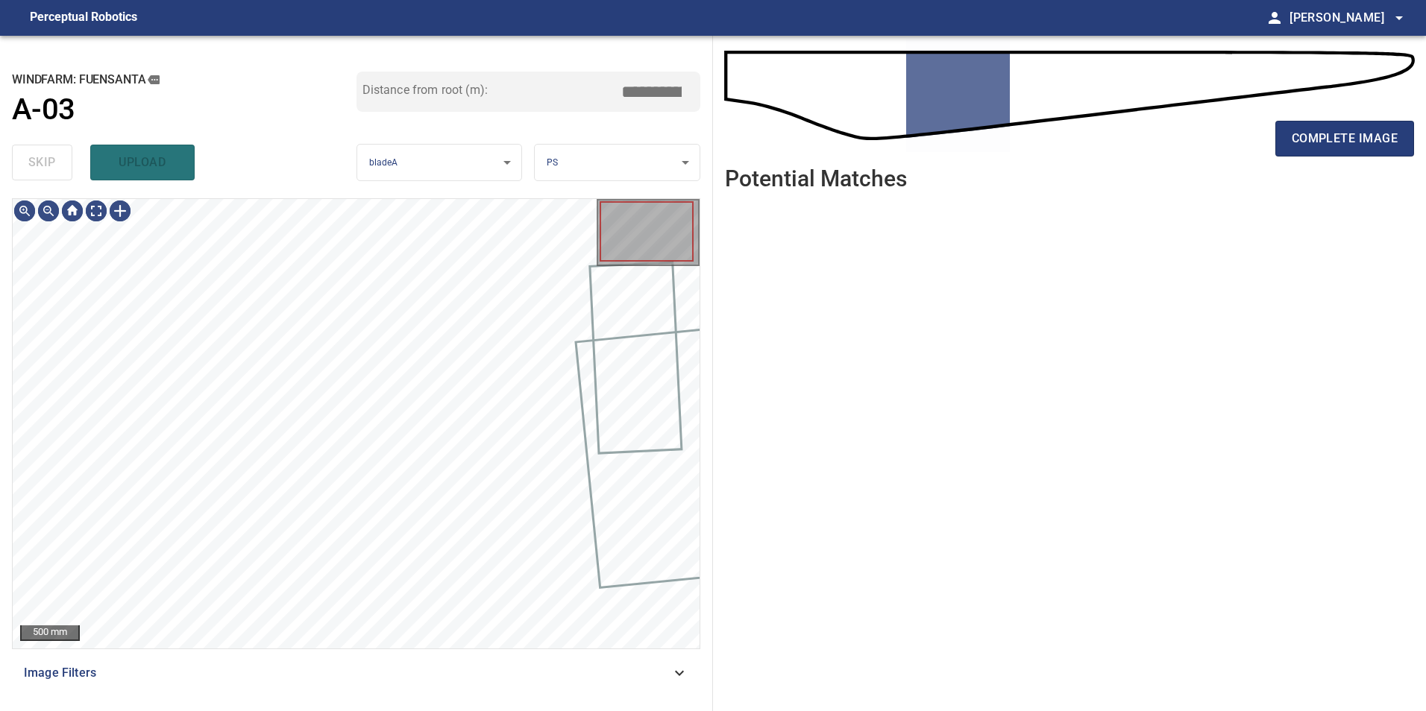
click at [46, 154] on div "skip upload" at bounding box center [184, 163] width 345 height 48
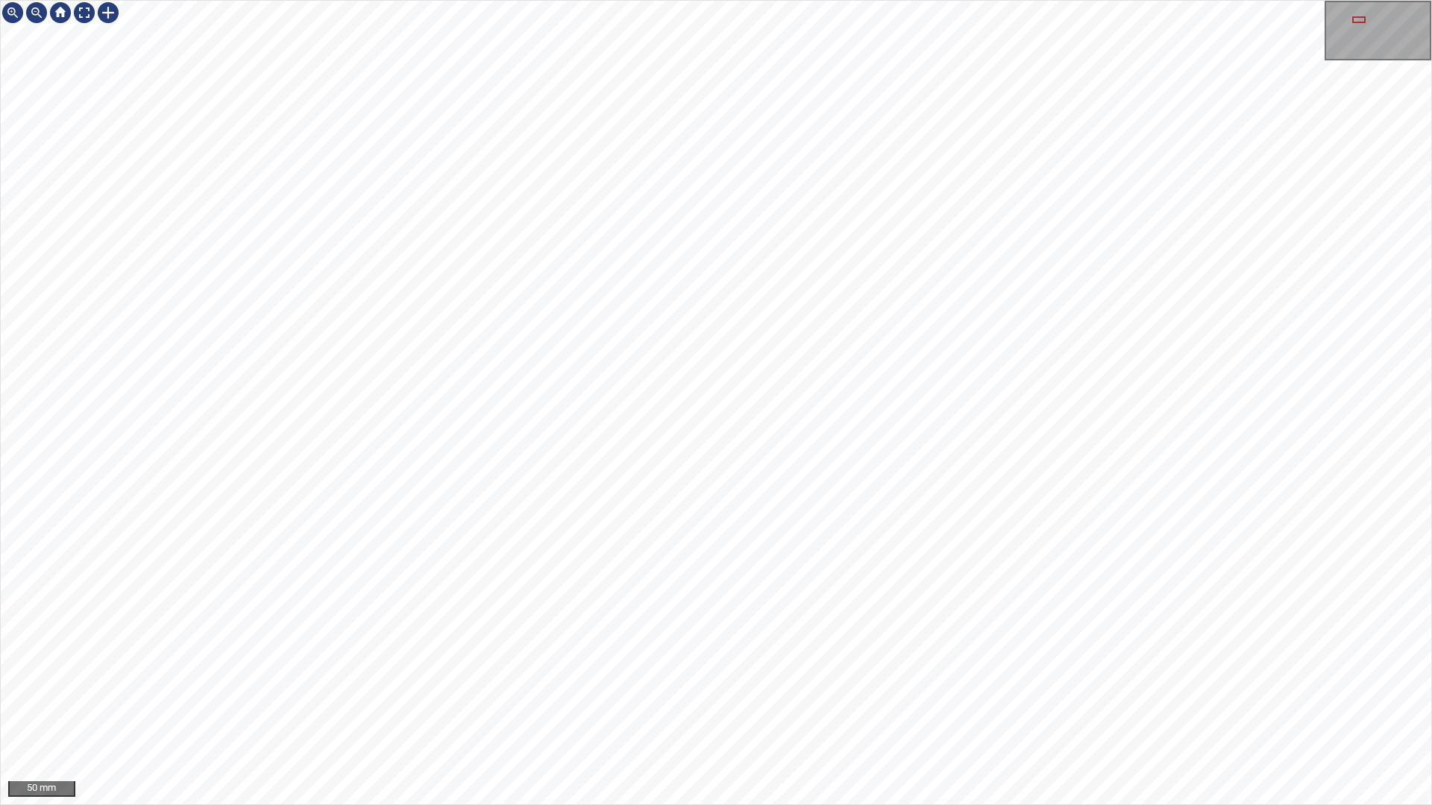
click at [553, 805] on div "50 mm" at bounding box center [716, 402] width 1432 height 805
click at [843, 805] on div "50 mm" at bounding box center [716, 402] width 1432 height 805
click at [493, 0] on div "50 mm" at bounding box center [716, 402] width 1432 height 805
click at [591, 140] on div "50 mm" at bounding box center [716, 402] width 1432 height 805
click at [804, 0] on div "50 mm" at bounding box center [716, 402] width 1432 height 805
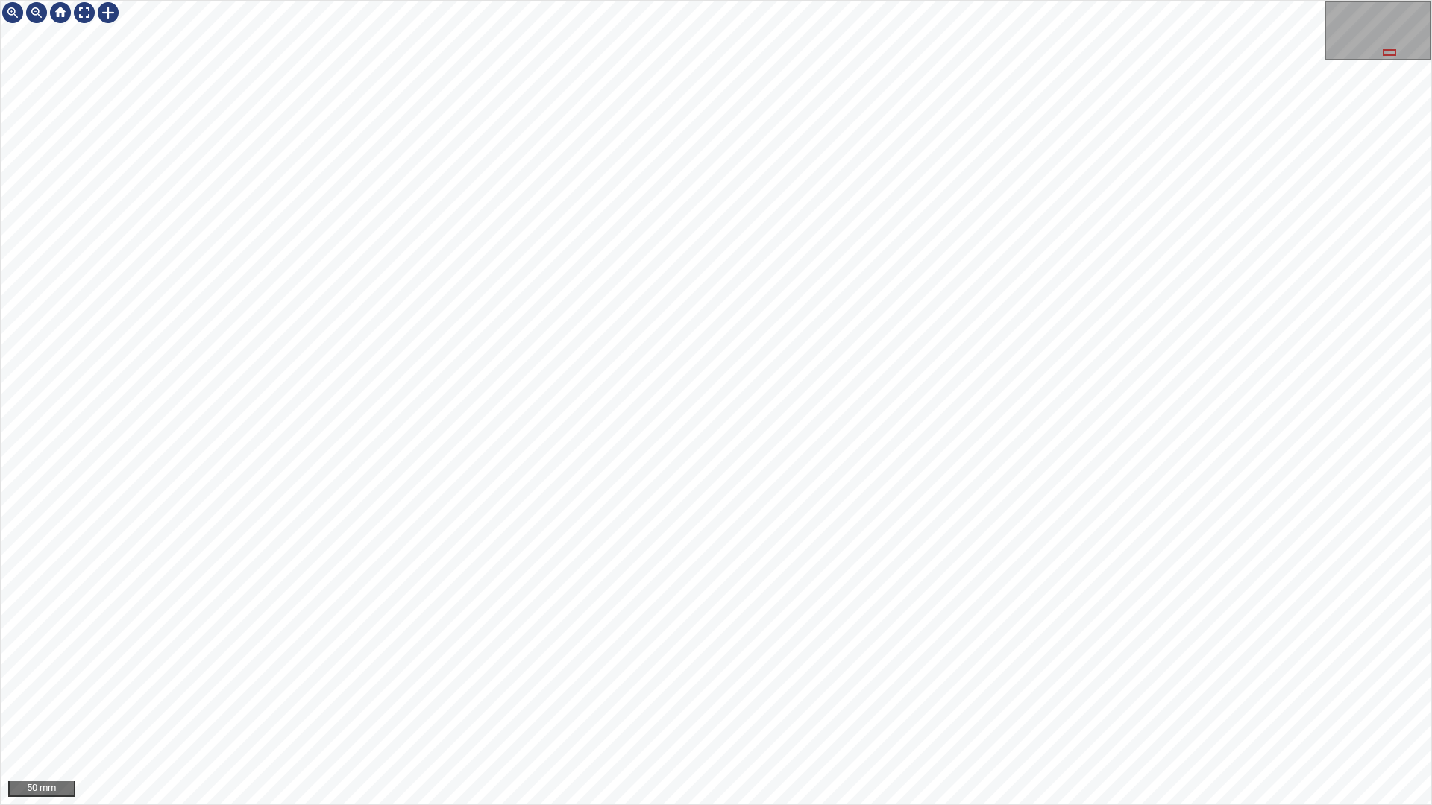
click at [897, 0] on div "50 mm" at bounding box center [716, 402] width 1432 height 805
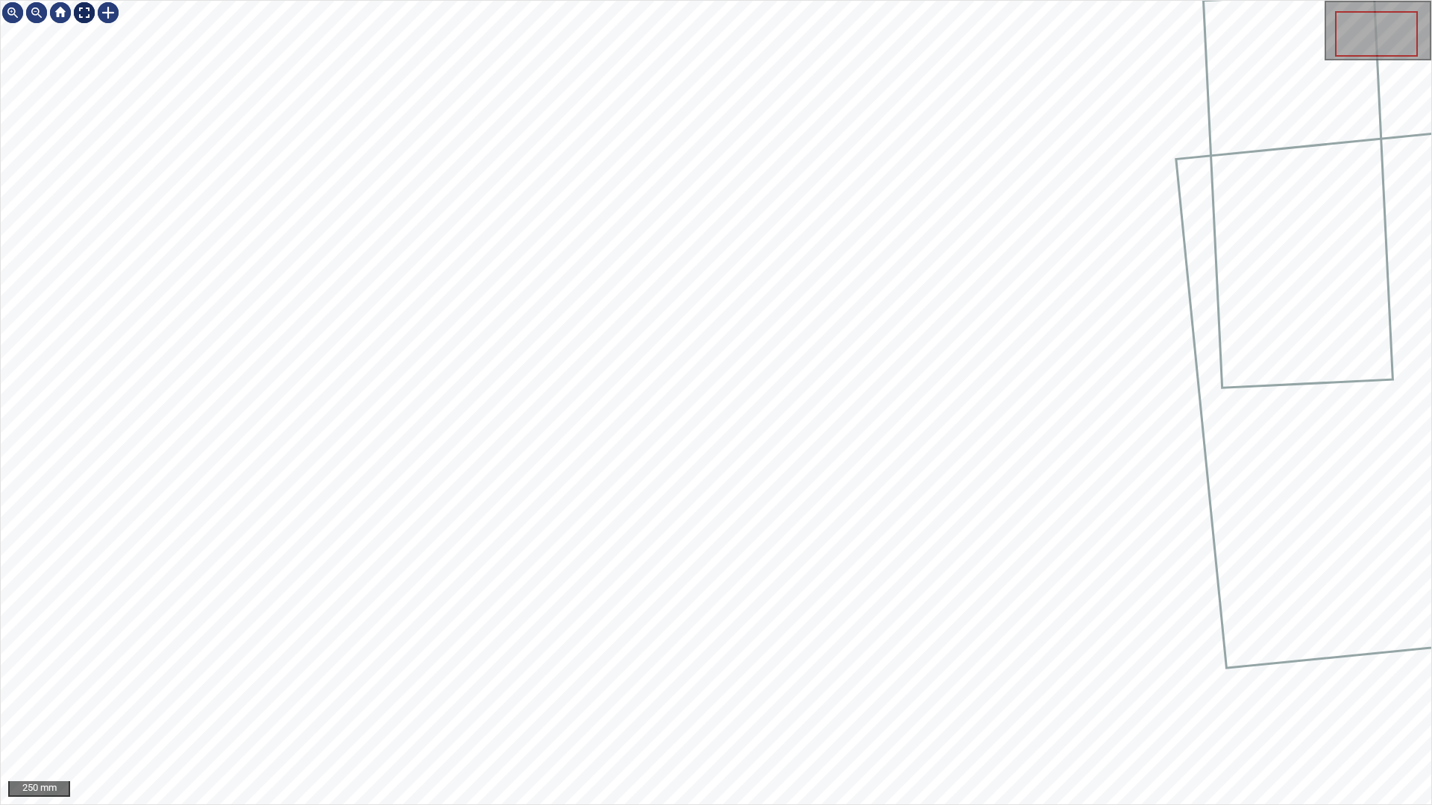
click at [85, 9] on div at bounding box center [84, 13] width 24 height 24
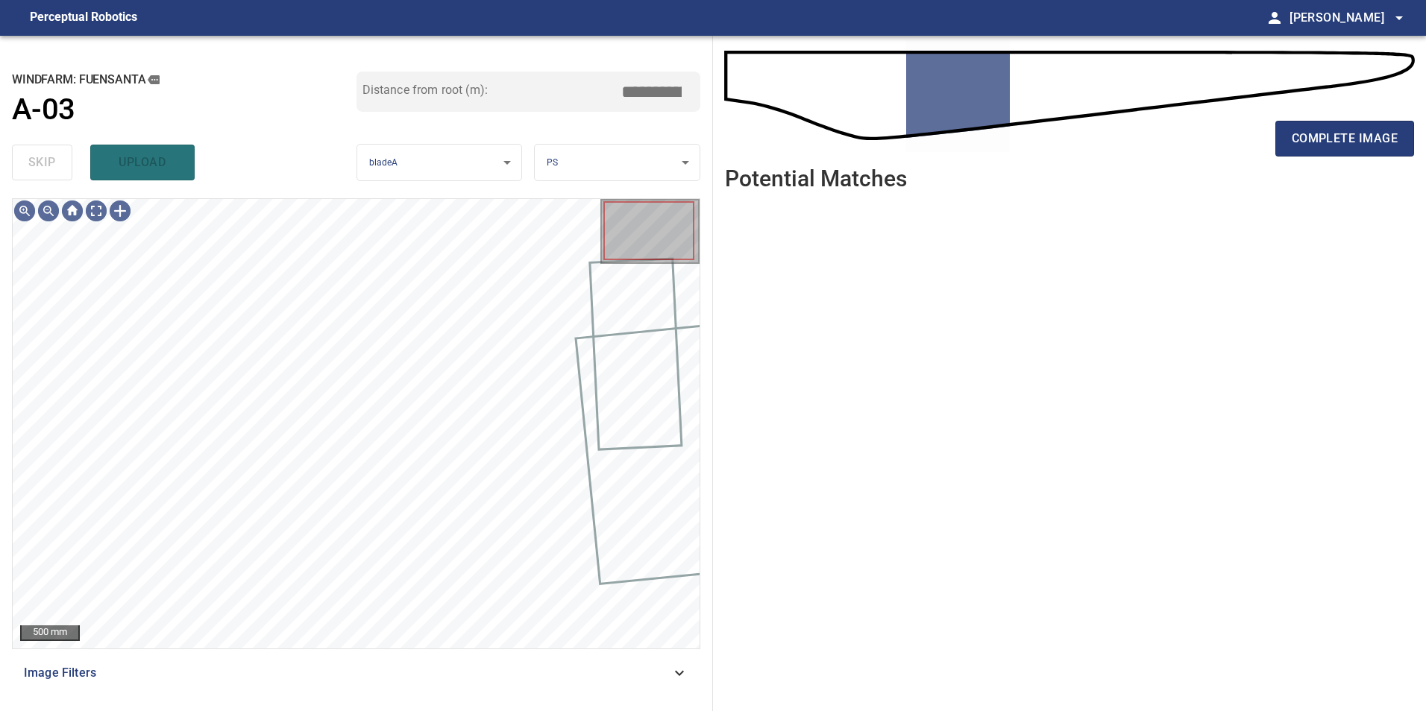
click at [657, 679] on span "Image Filters" at bounding box center [347, 673] width 647 height 18
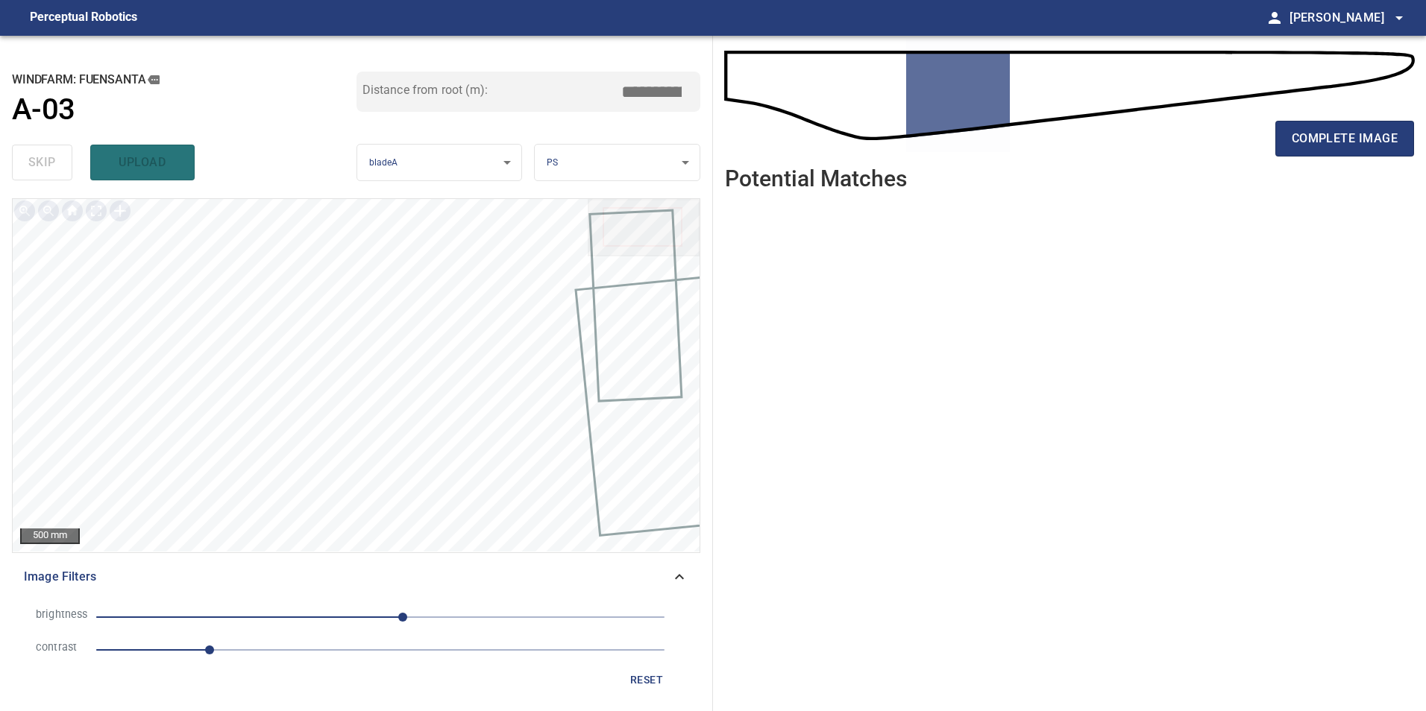
drag, startPoint x: 419, startPoint y: 644, endPoint x: 368, endPoint y: 646, distance: 50.7
click at [415, 646] on span "1" at bounding box center [380, 650] width 568 height 21
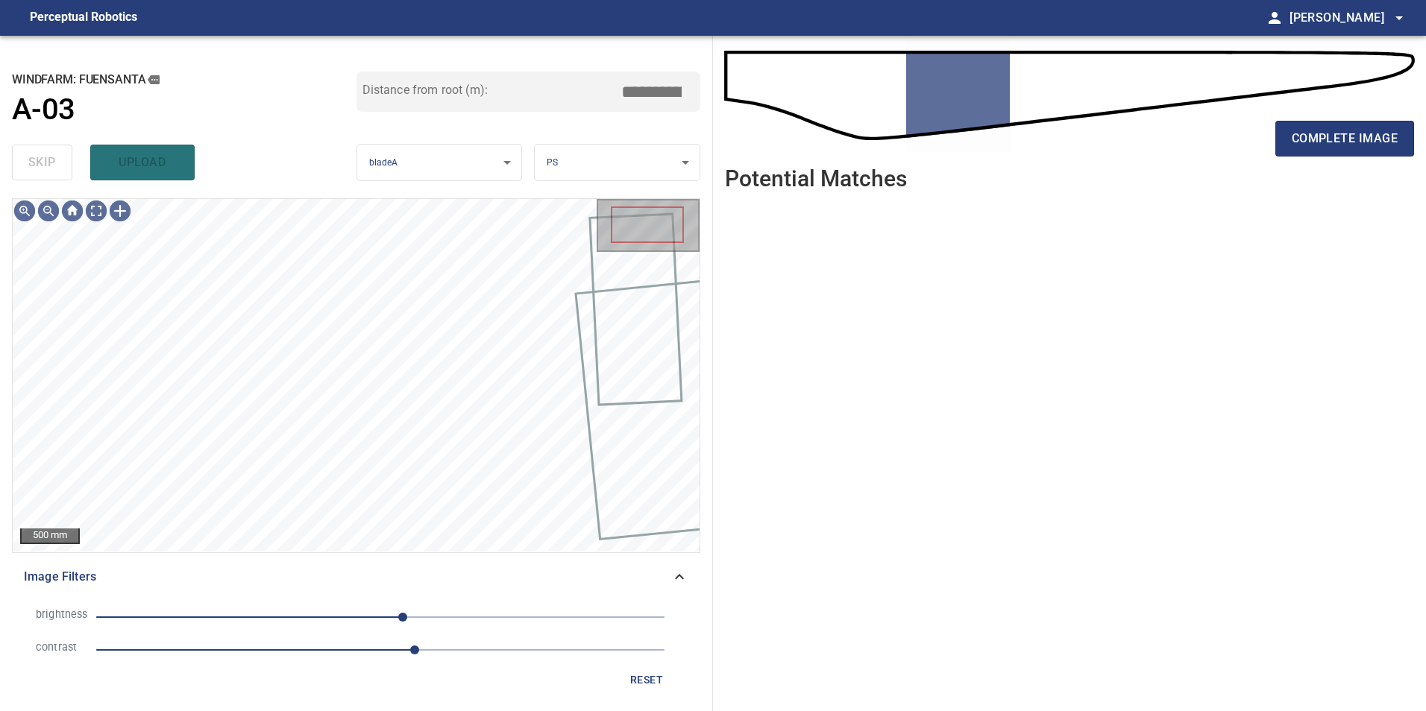
click at [314, 620] on span "20" at bounding box center [380, 617] width 568 height 21
drag, startPoint x: 263, startPoint y: 609, endPoint x: 306, endPoint y: 617, distance: 43.2
click at [264, 609] on span "-60" at bounding box center [380, 617] width 568 height 21
click at [356, 618] on span "-21" at bounding box center [380, 617] width 568 height 21
click at [353, 648] on span "2.3" at bounding box center [380, 650] width 568 height 21
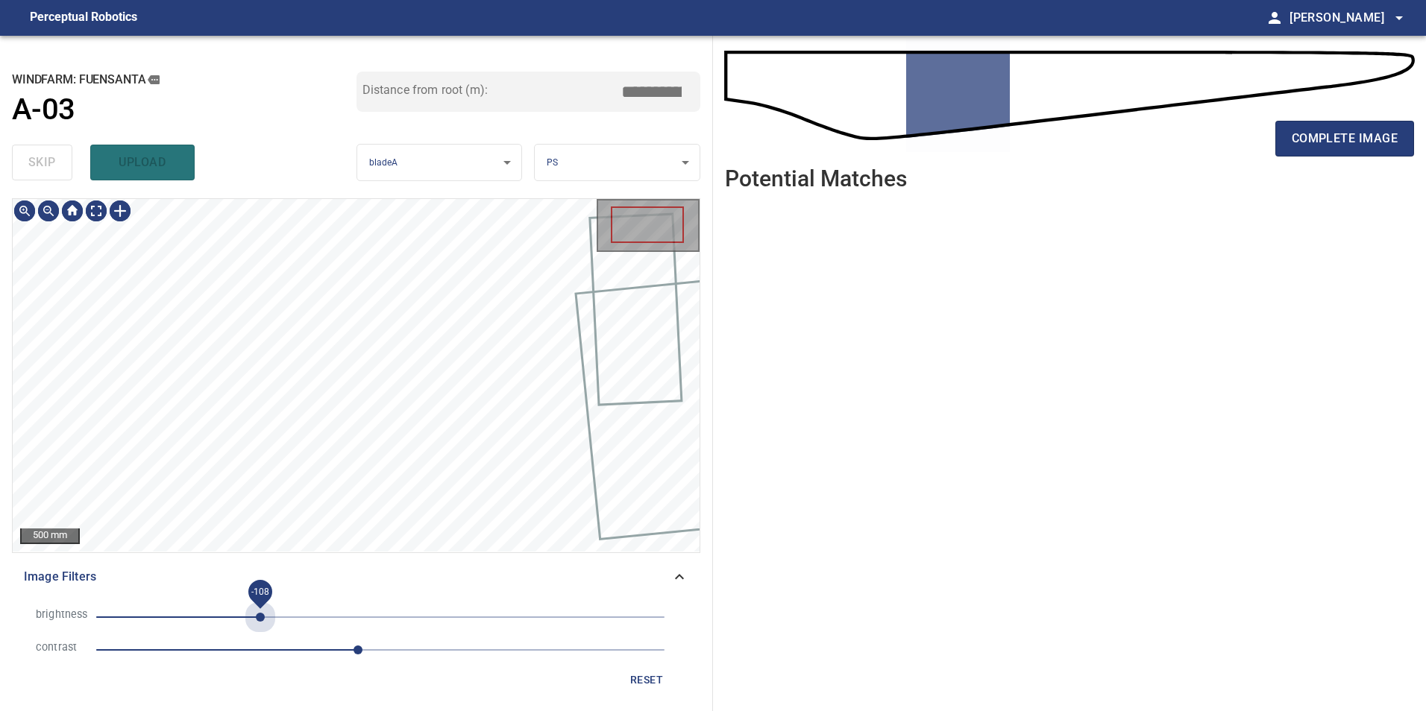
drag, startPoint x: 260, startPoint y: 614, endPoint x: 218, endPoint y: 620, distance: 41.4
click at [260, 615] on span "-108" at bounding box center [380, 617] width 568 height 21
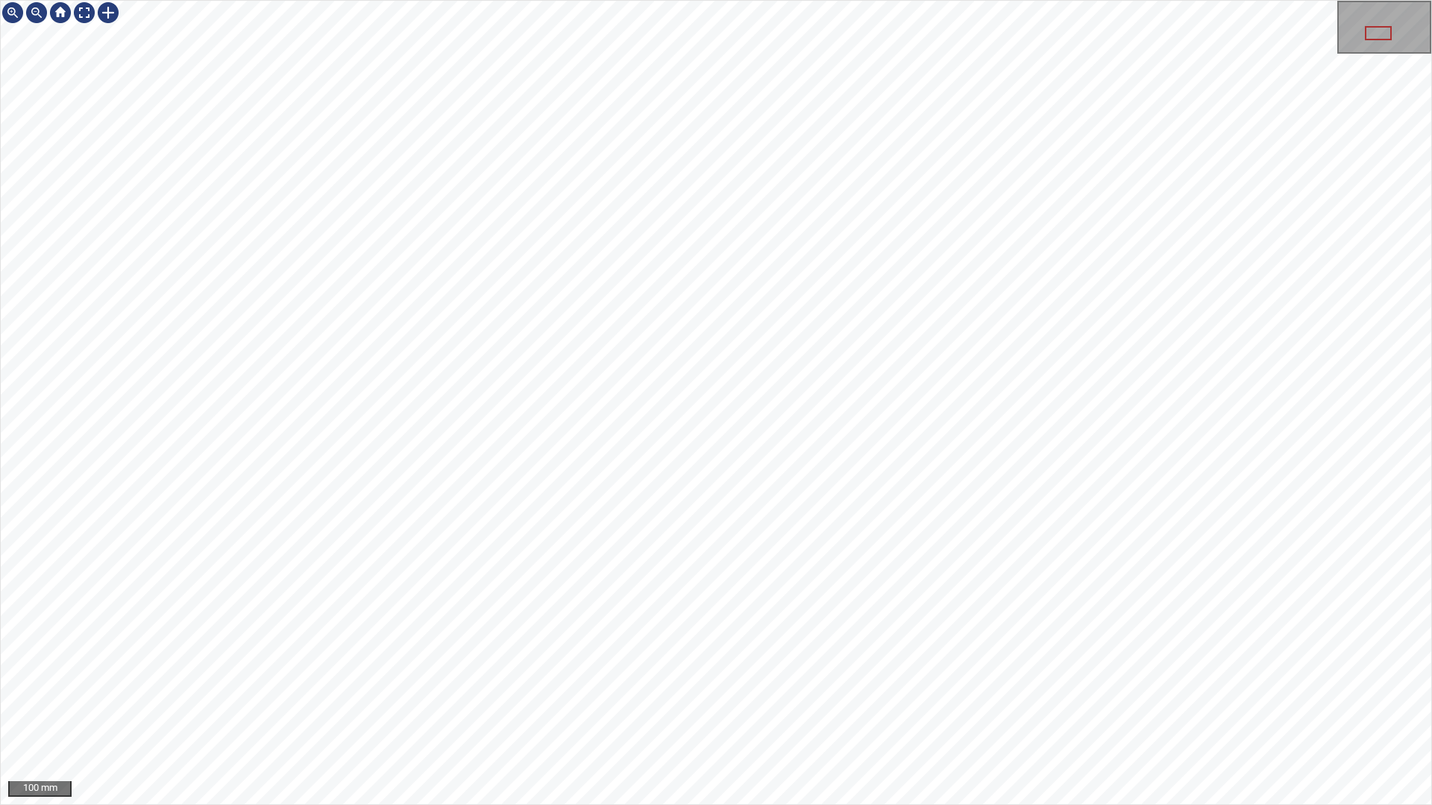
click at [840, 805] on div "100 mm" at bounding box center [716, 402] width 1432 height 805
click at [896, 805] on div "50 mm" at bounding box center [716, 402] width 1432 height 805
click at [0, 600] on html "50 mm" at bounding box center [716, 402] width 1432 height 805
click at [863, 0] on div "50 mm" at bounding box center [716, 402] width 1432 height 805
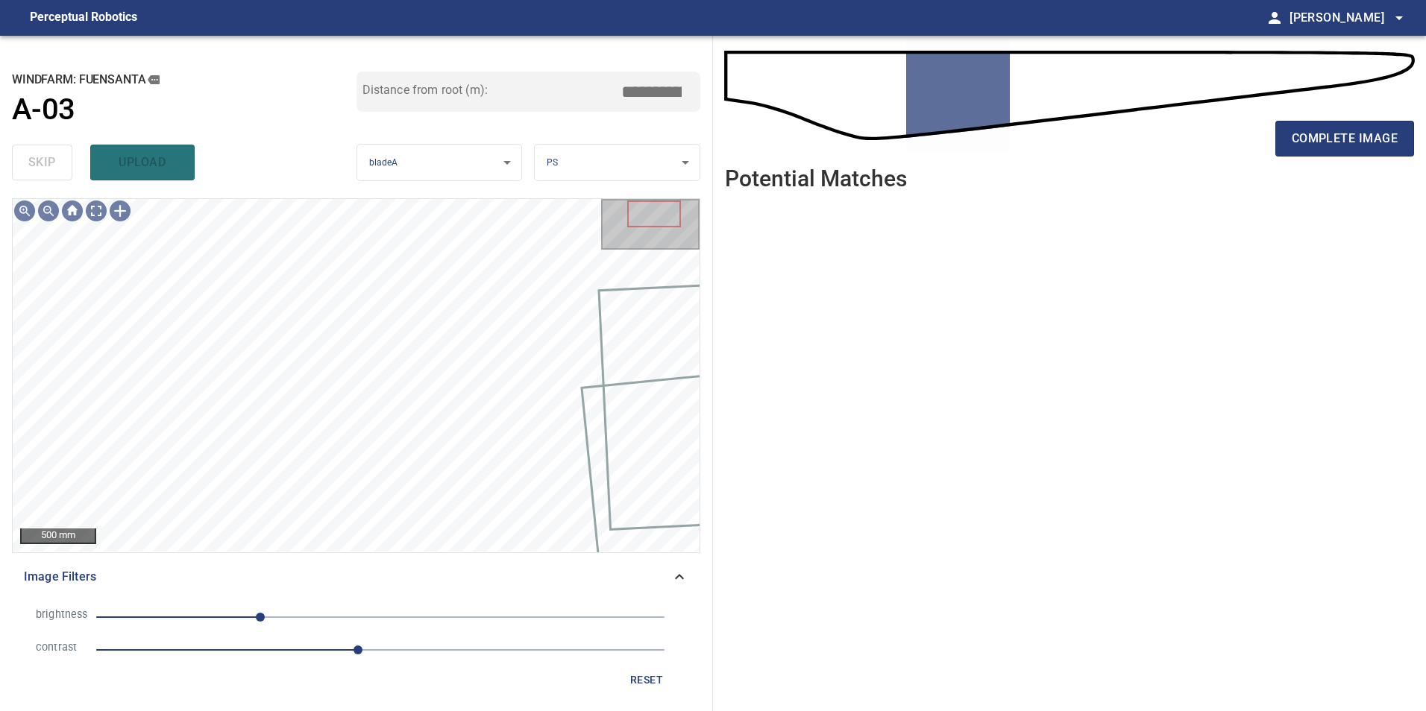
click at [641, 671] on span "reset" at bounding box center [647, 680] width 36 height 19
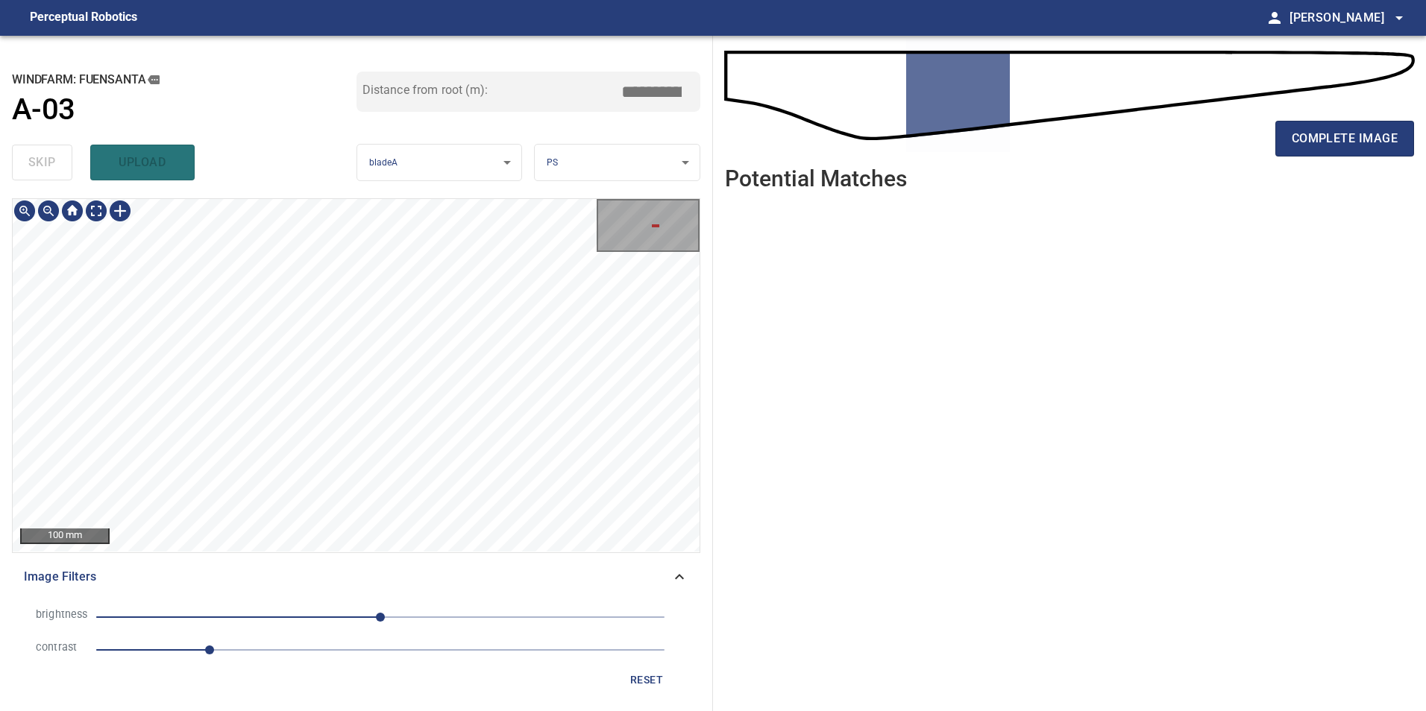
click at [491, 567] on div "100 mm Image Filters brightness 0 contrast 1 reset" at bounding box center [356, 448] width 688 height 501
click at [1340, 139] on span "complete image" at bounding box center [1345, 138] width 106 height 21
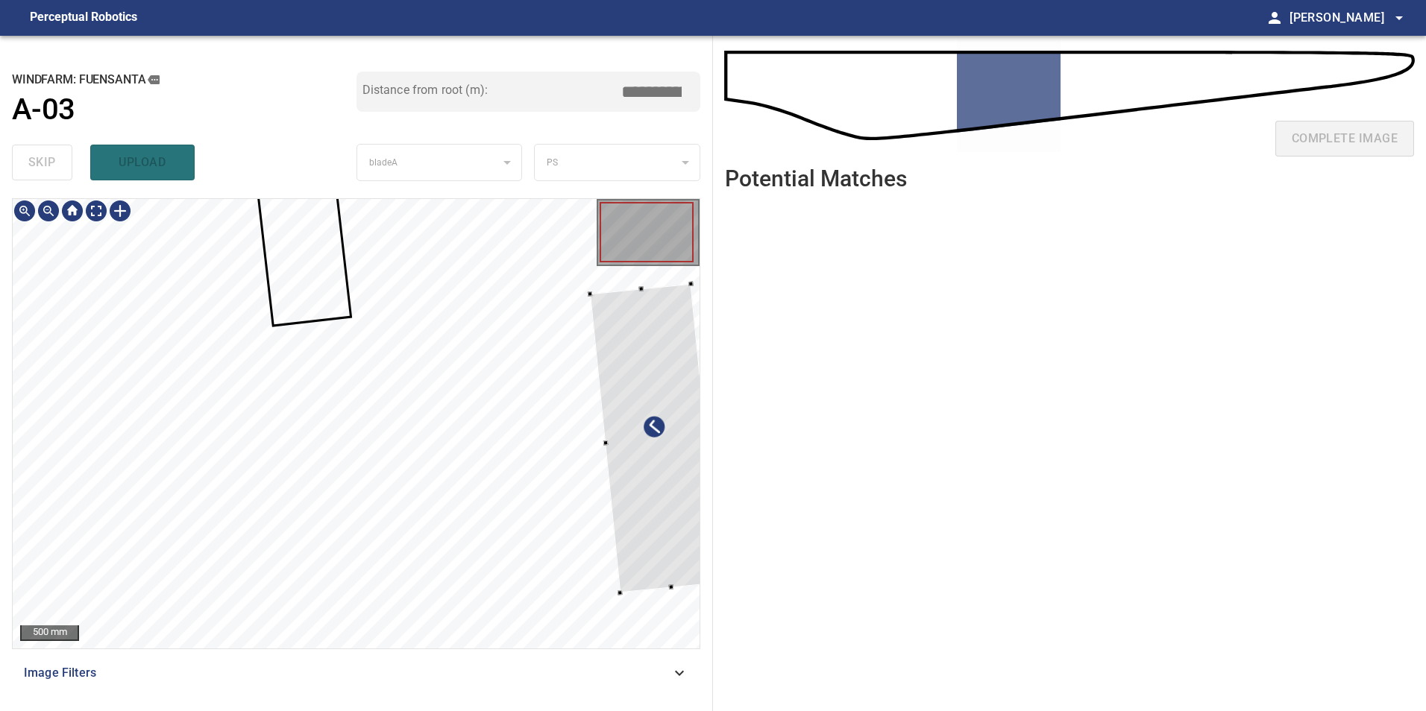
click at [684, 471] on div at bounding box center [655, 438] width 131 height 309
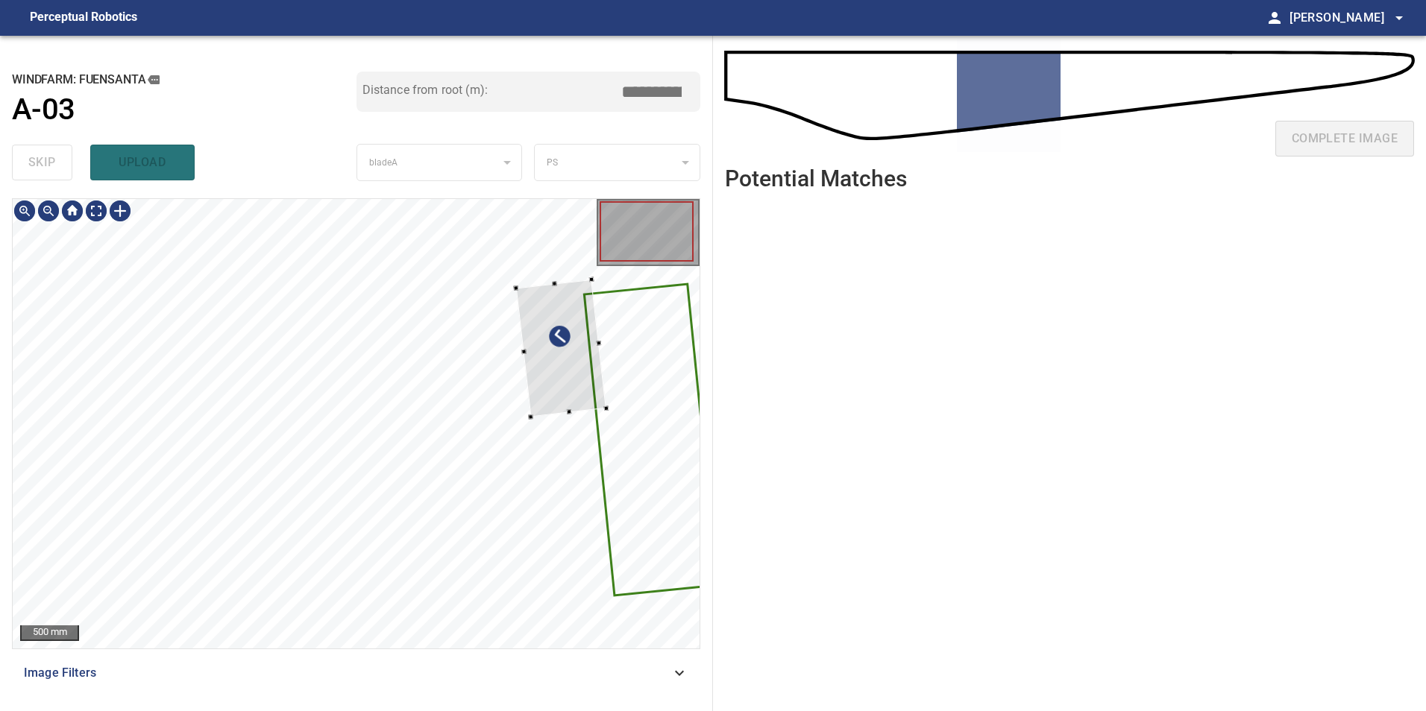
click at [662, 450] on div at bounding box center [356, 424] width 687 height 450
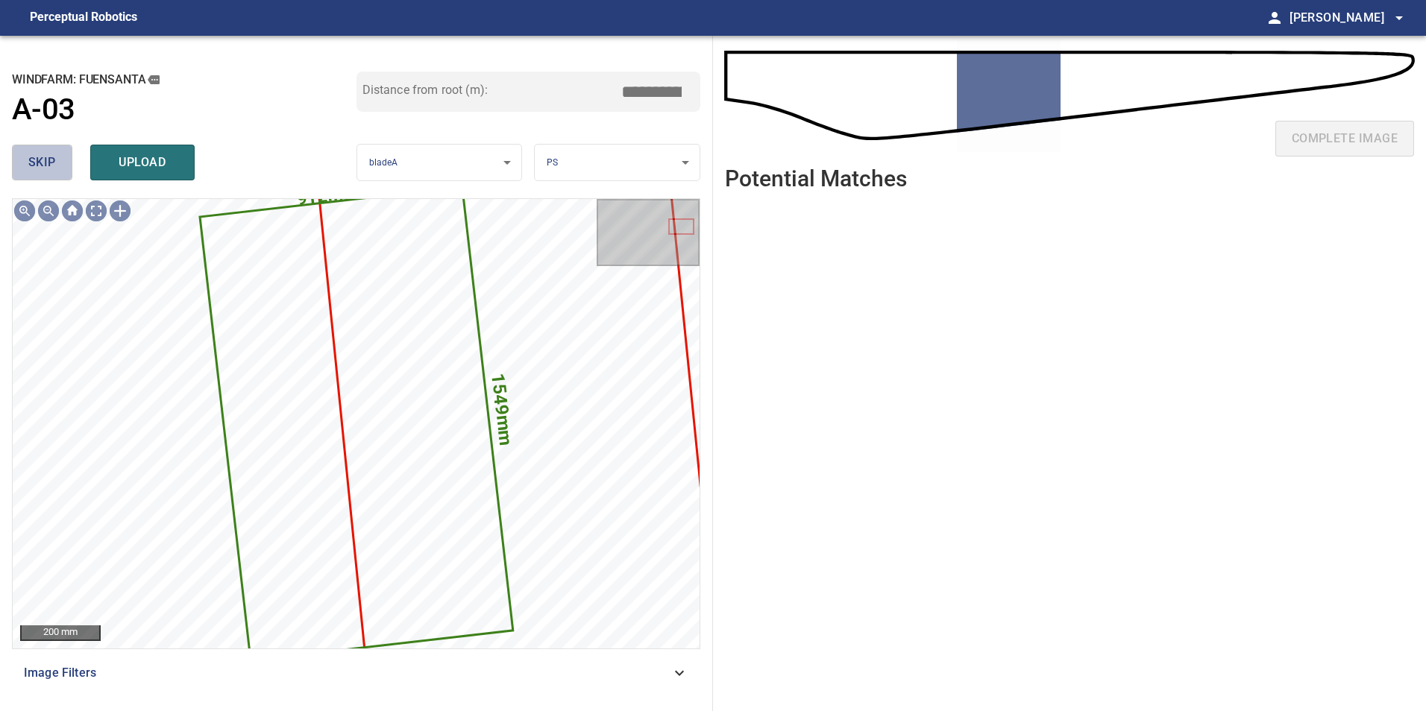
click at [59, 174] on button "skip" at bounding box center [42, 163] width 60 height 36
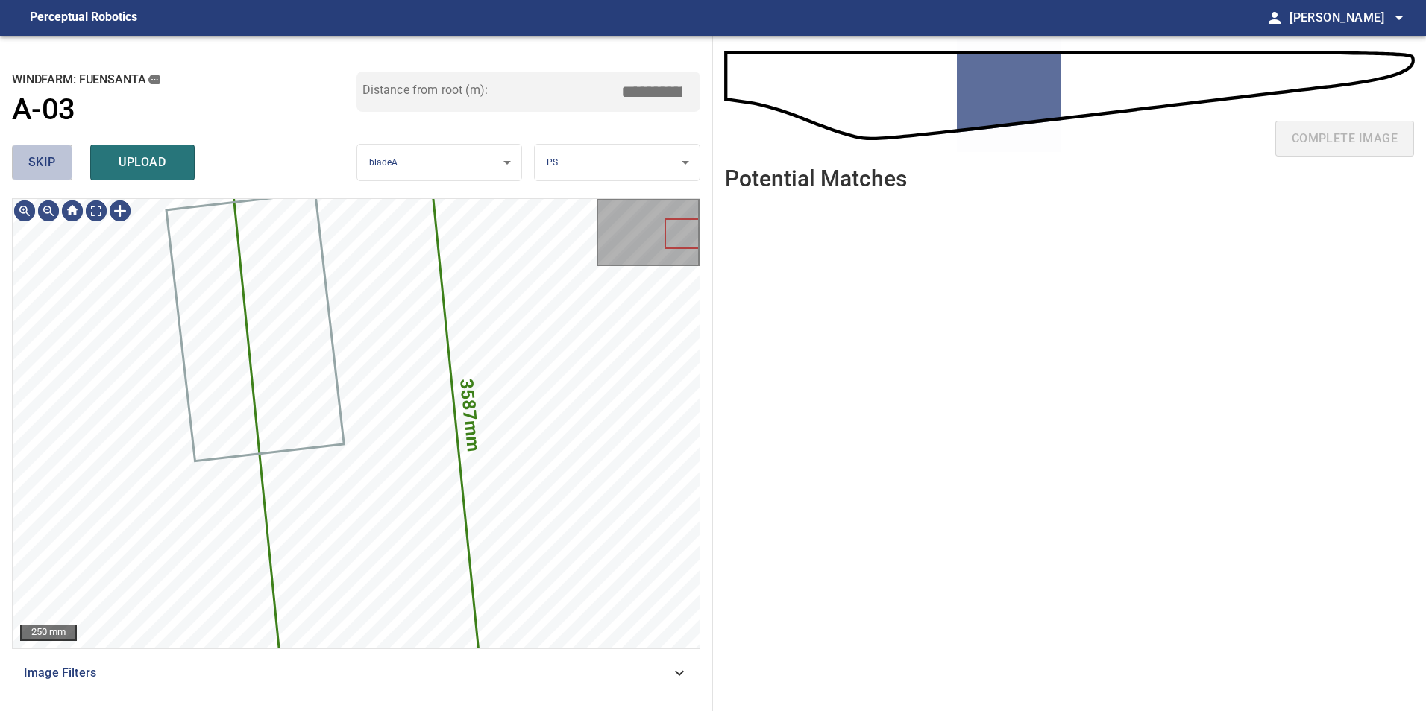
click at [59, 174] on button "skip" at bounding box center [42, 163] width 60 height 36
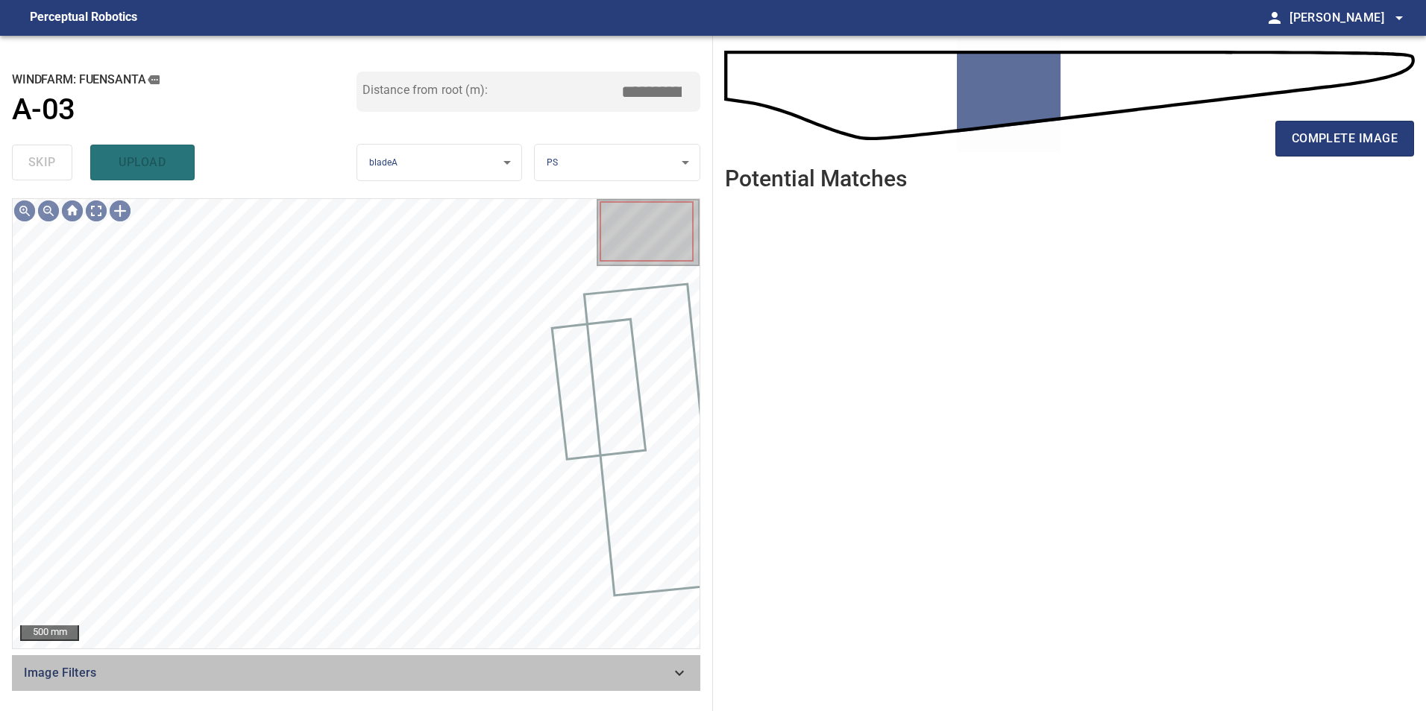
click at [679, 671] on icon at bounding box center [679, 673] width 18 height 18
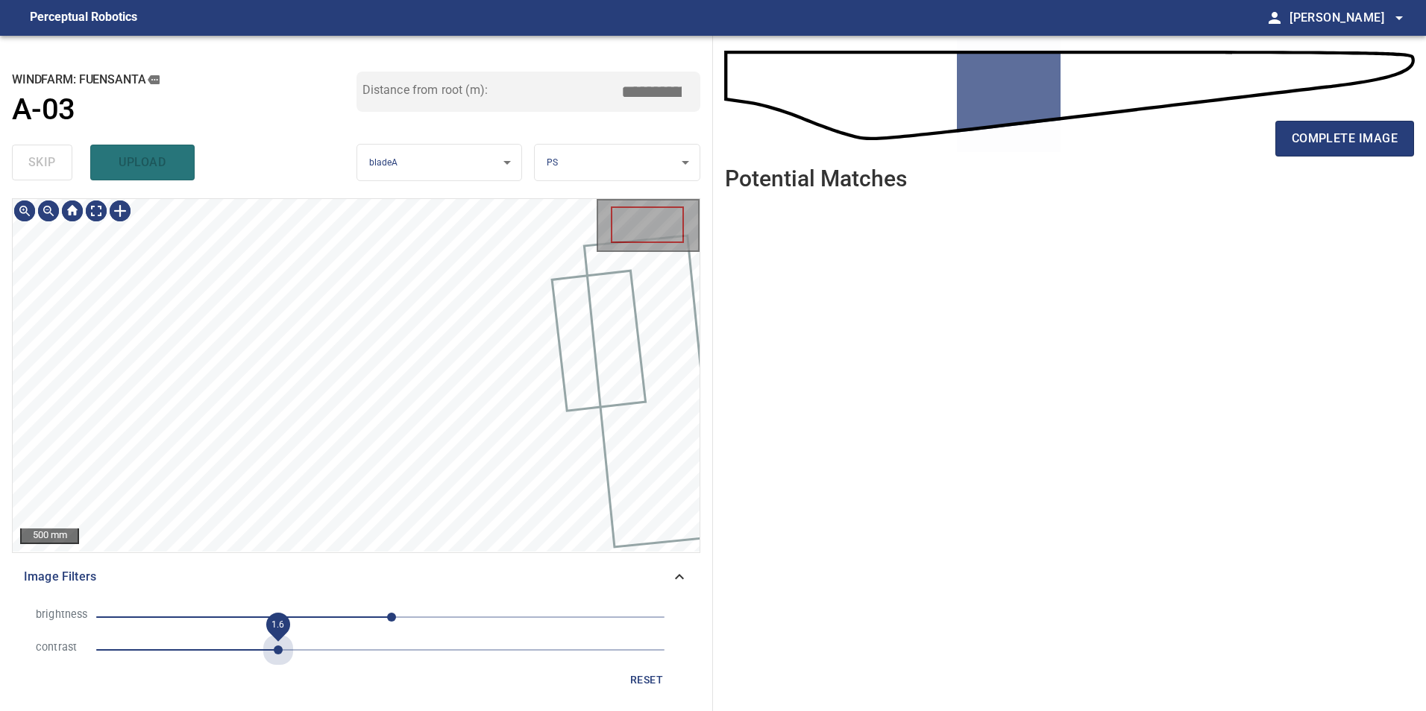
click at [283, 651] on span "1.6" at bounding box center [380, 650] width 568 height 21
click at [346, 623] on span "-31" at bounding box center [380, 617] width 568 height 21
click at [295, 620] on span "-31" at bounding box center [380, 617] width 568 height 21
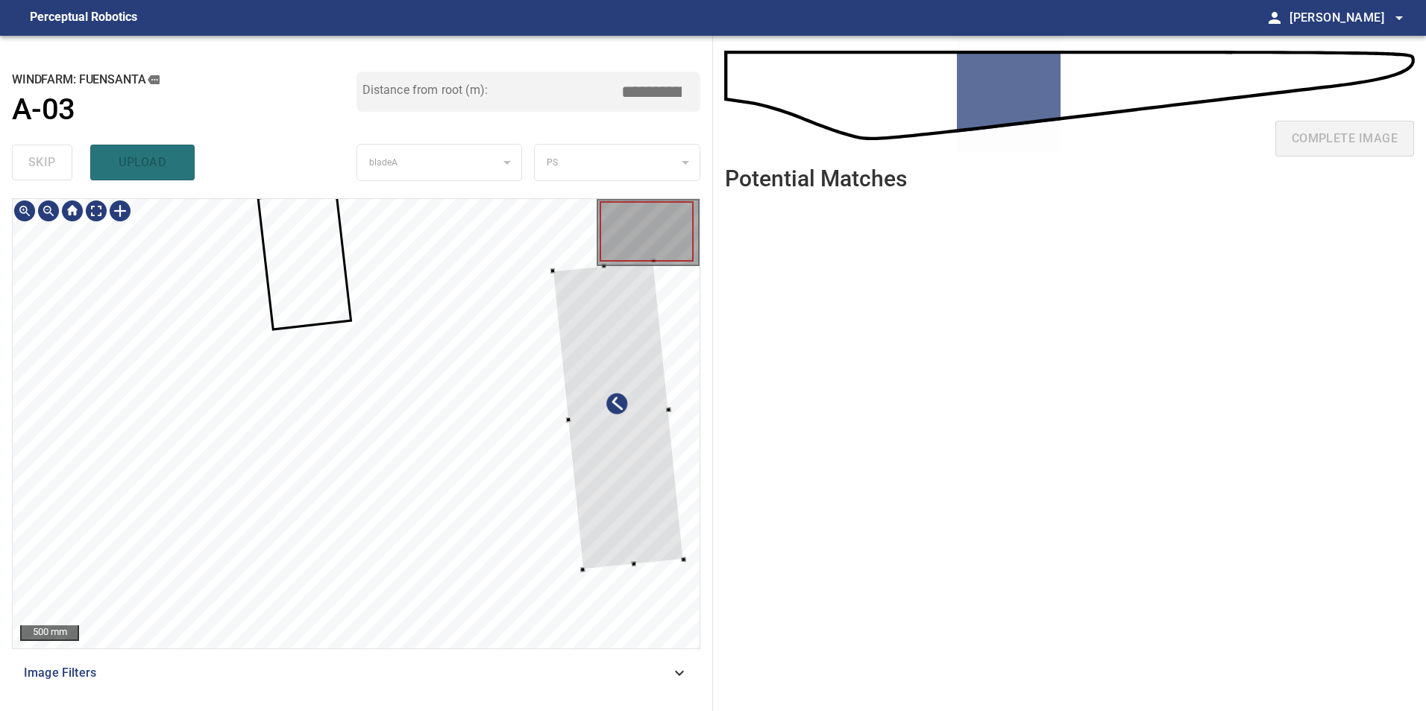
click at [678, 468] on div at bounding box center [356, 424] width 687 height 450
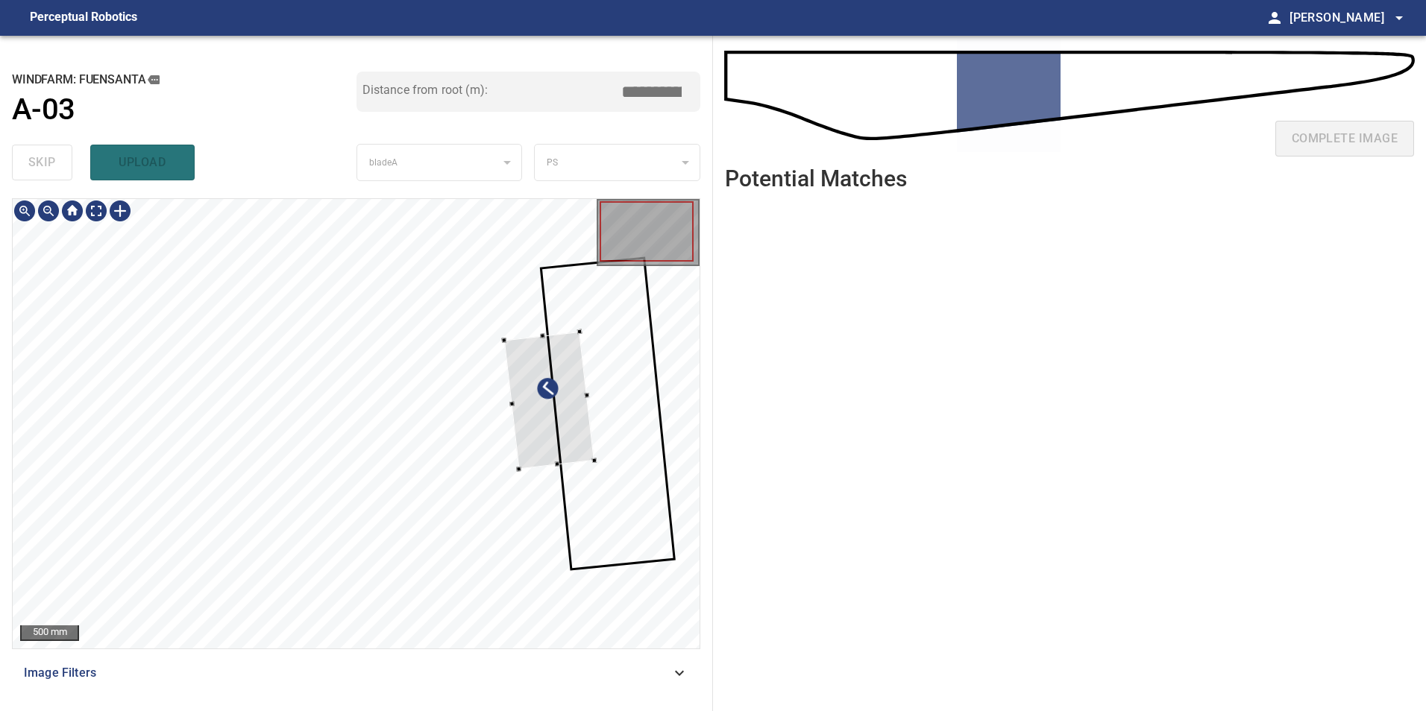
click at [571, 464] on div at bounding box center [356, 424] width 687 height 450
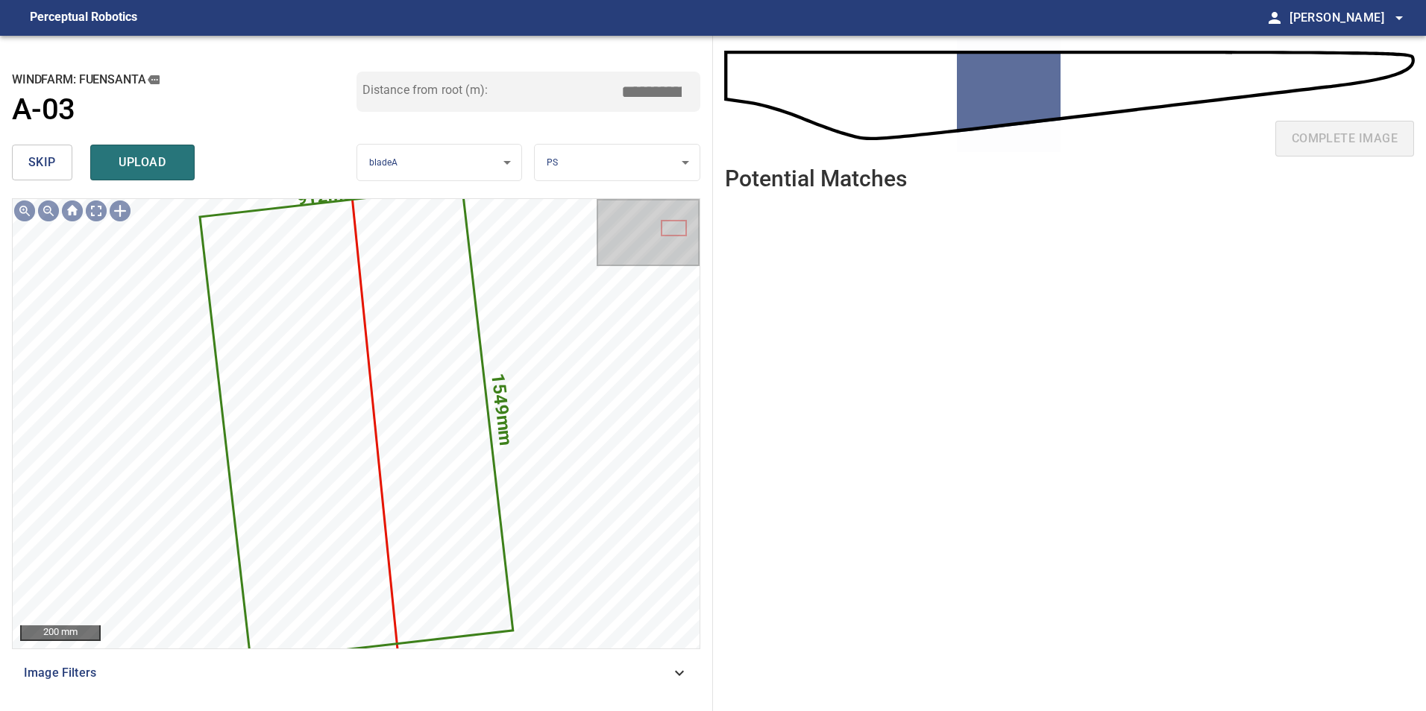
click at [61, 171] on button "skip" at bounding box center [42, 163] width 60 height 36
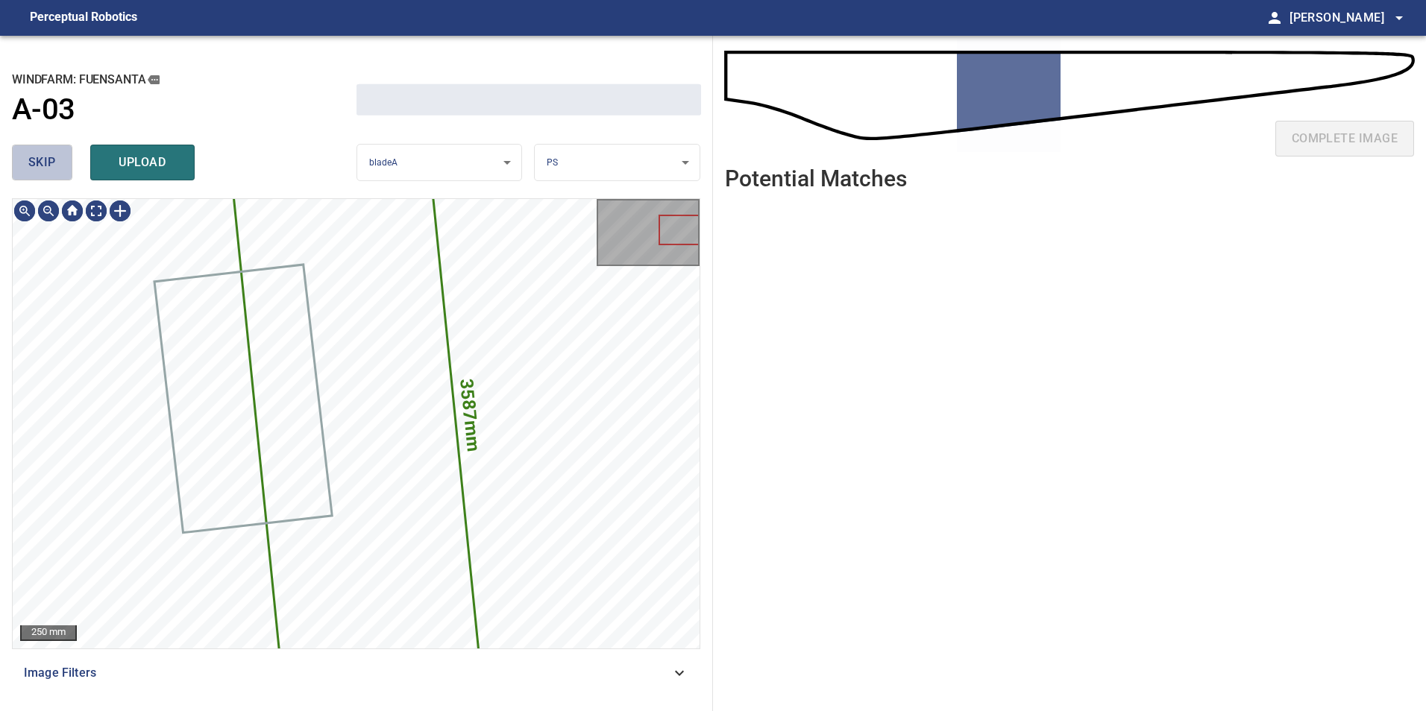
click at [61, 171] on button "skip" at bounding box center [42, 163] width 60 height 36
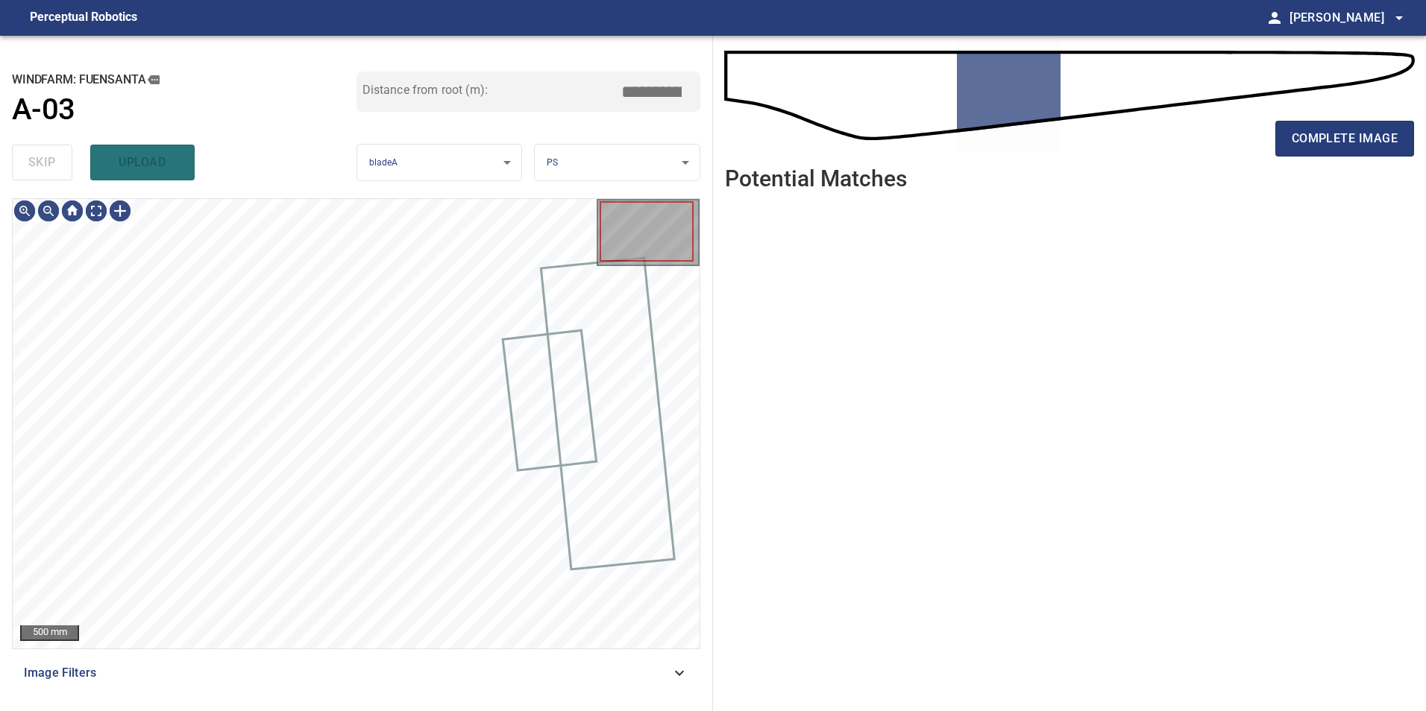
drag, startPoint x: 61, startPoint y: 171, endPoint x: 104, endPoint y: 205, distance: 54.6
click at [61, 172] on div "skip upload" at bounding box center [184, 163] width 345 height 48
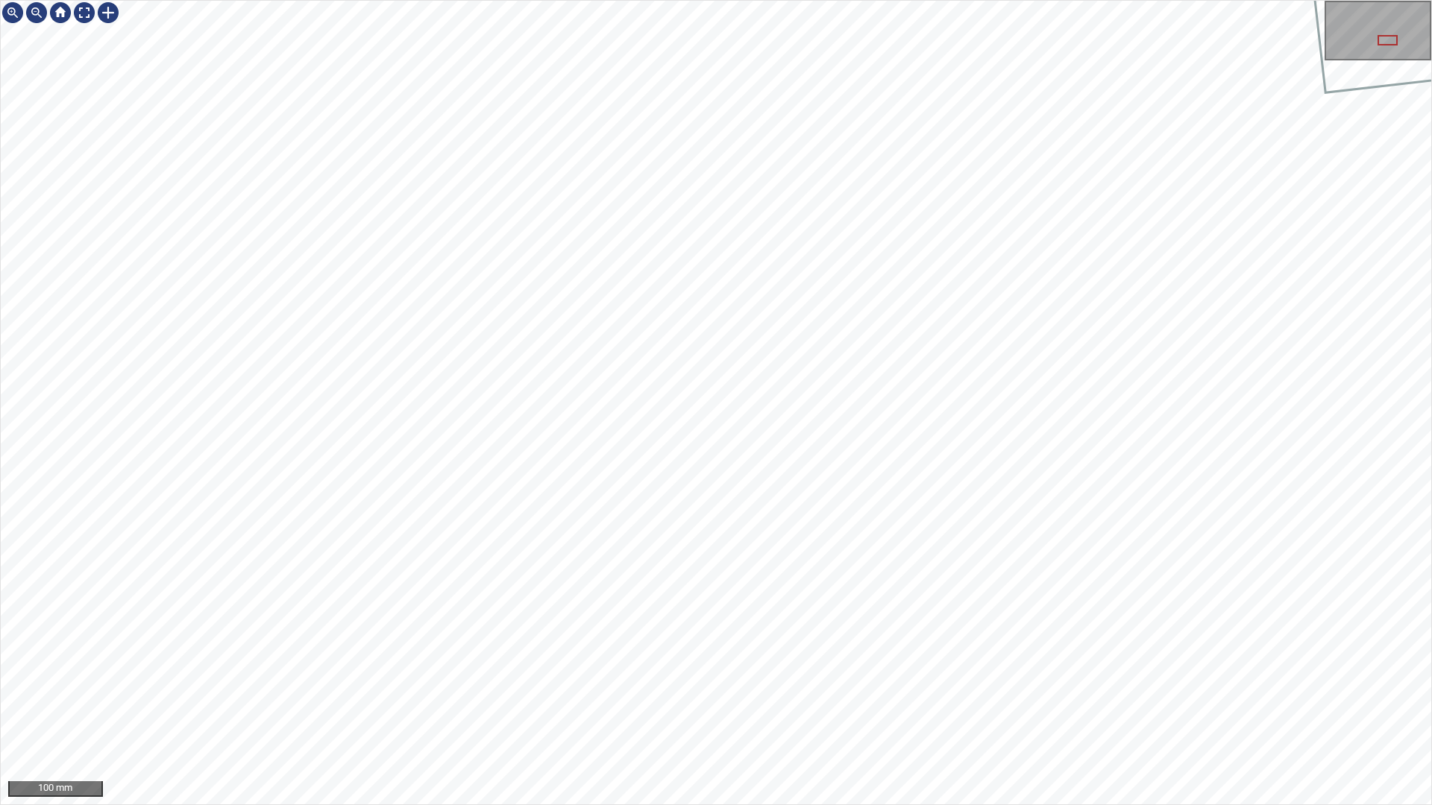
click at [538, 0] on div "100 mm" at bounding box center [716, 402] width 1432 height 805
